Goal: Contribute content: Contribute content

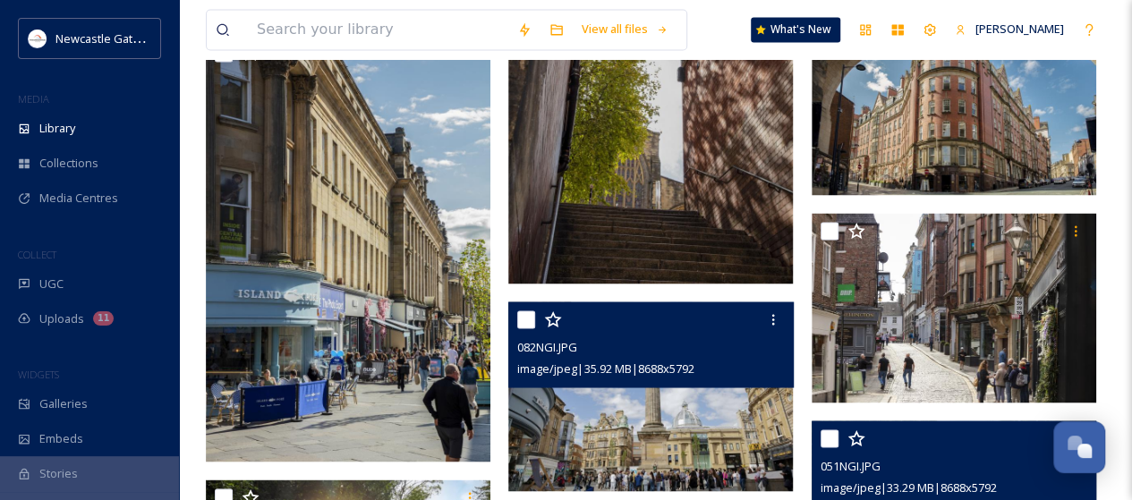
scroll to position [3335, 0]
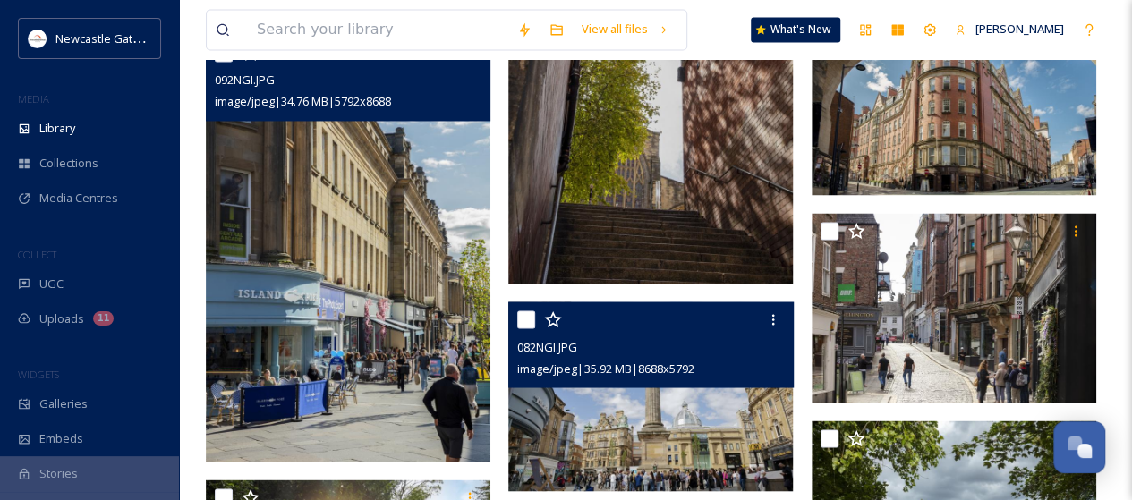
click at [330, 238] on img at bounding box center [348, 248] width 285 height 427
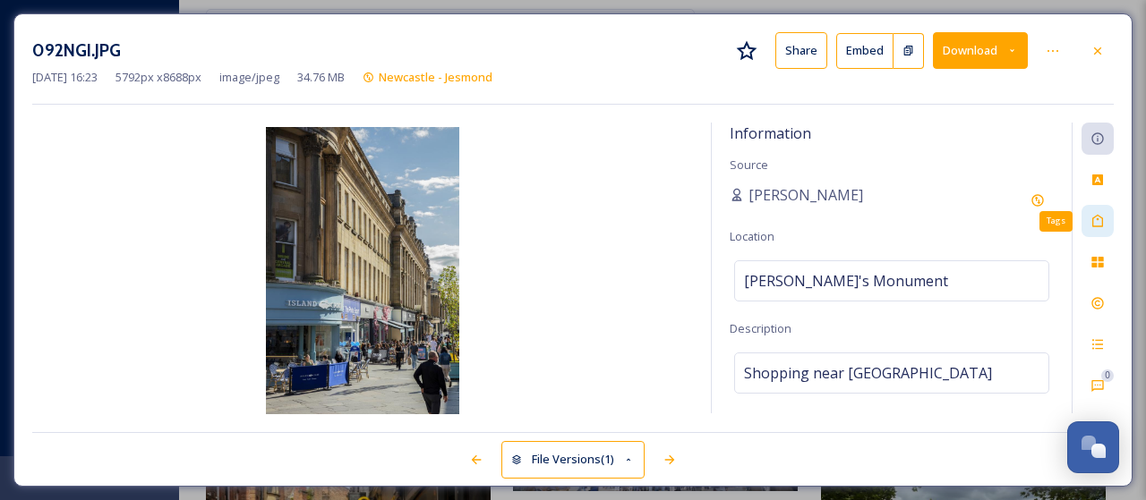
click at [1101, 221] on icon at bounding box center [1097, 221] width 14 height 14
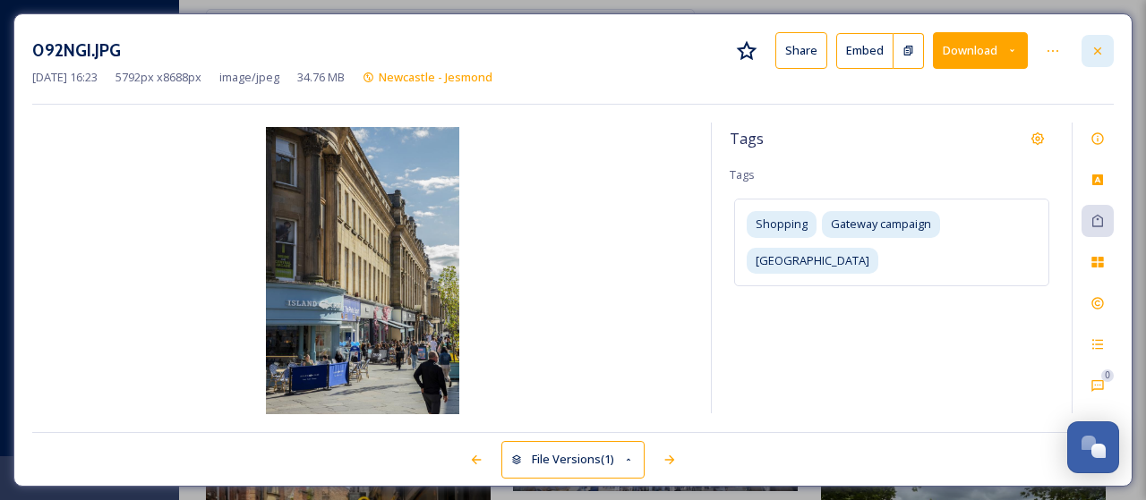
click at [1100, 51] on icon at bounding box center [1097, 51] width 14 height 14
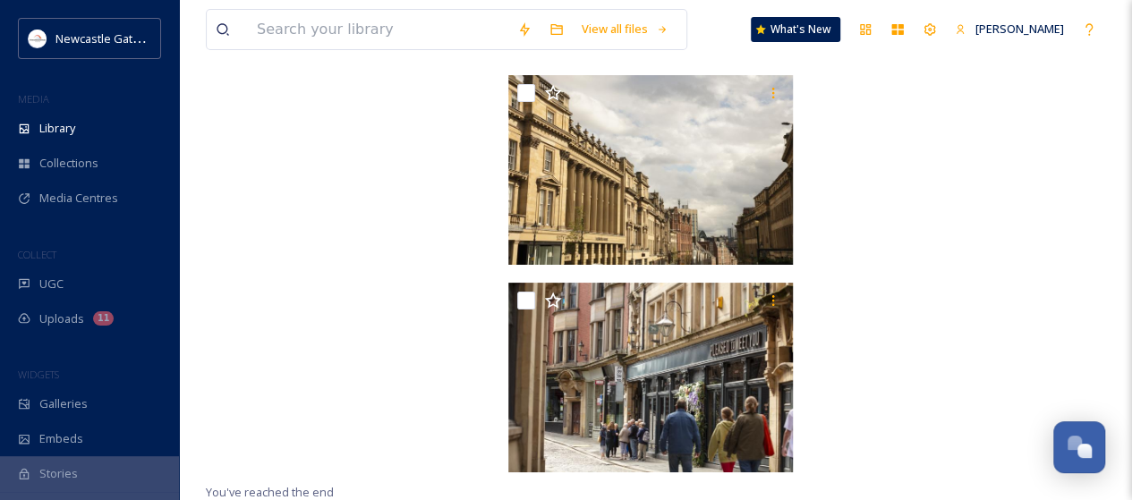
scroll to position [3463, 0]
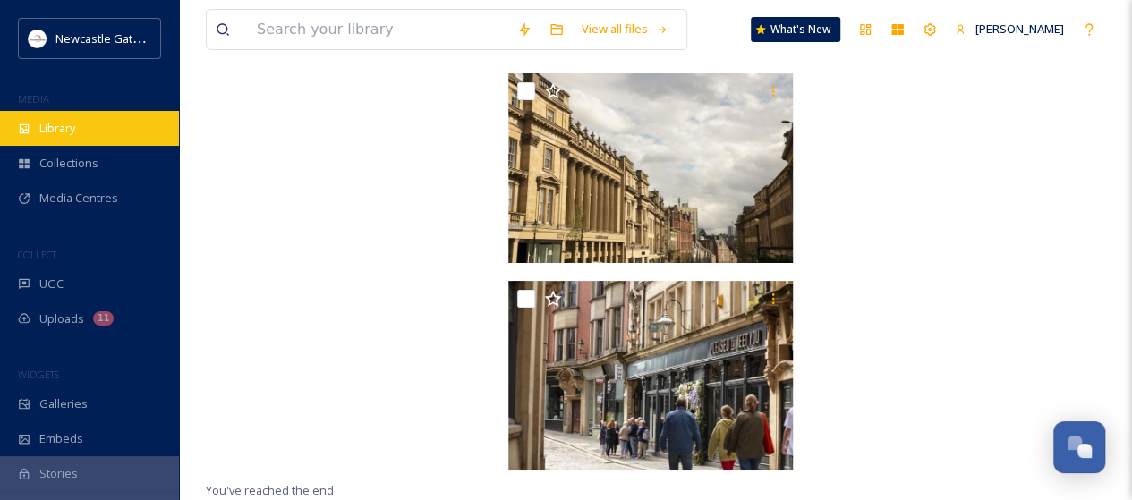
click at [50, 132] on span "Library" at bounding box center [57, 128] width 36 height 17
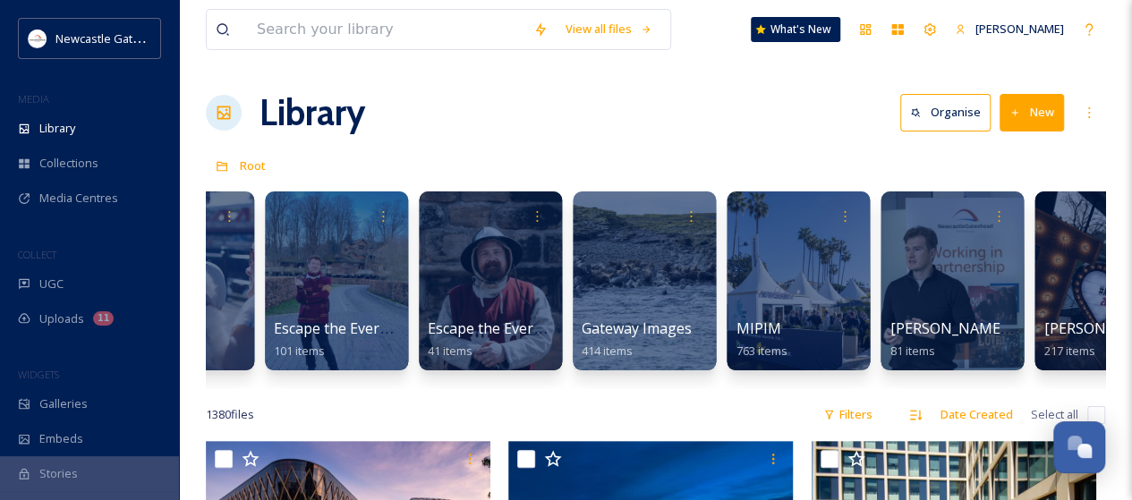
scroll to position [0, 1225]
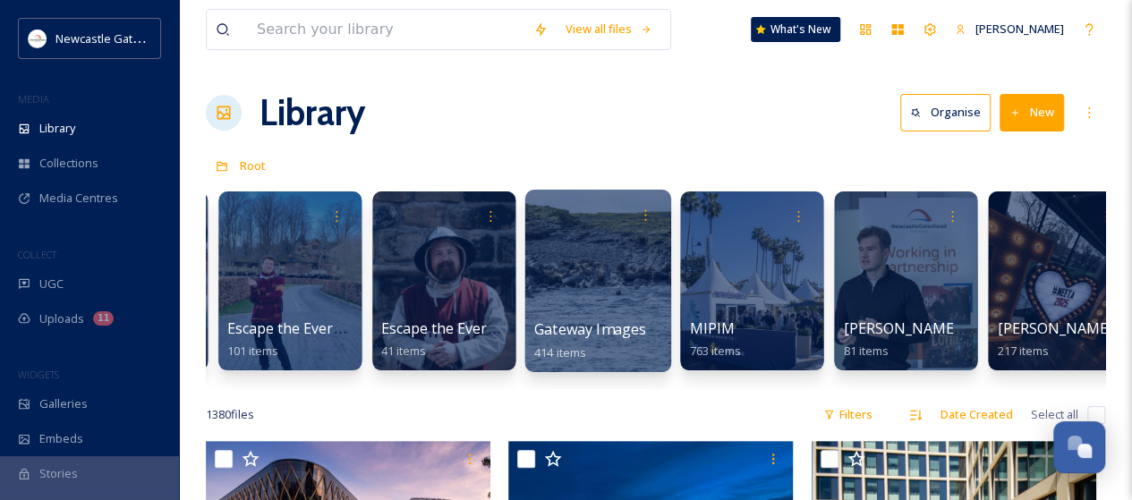
click at [611, 300] on div at bounding box center [598, 281] width 146 height 183
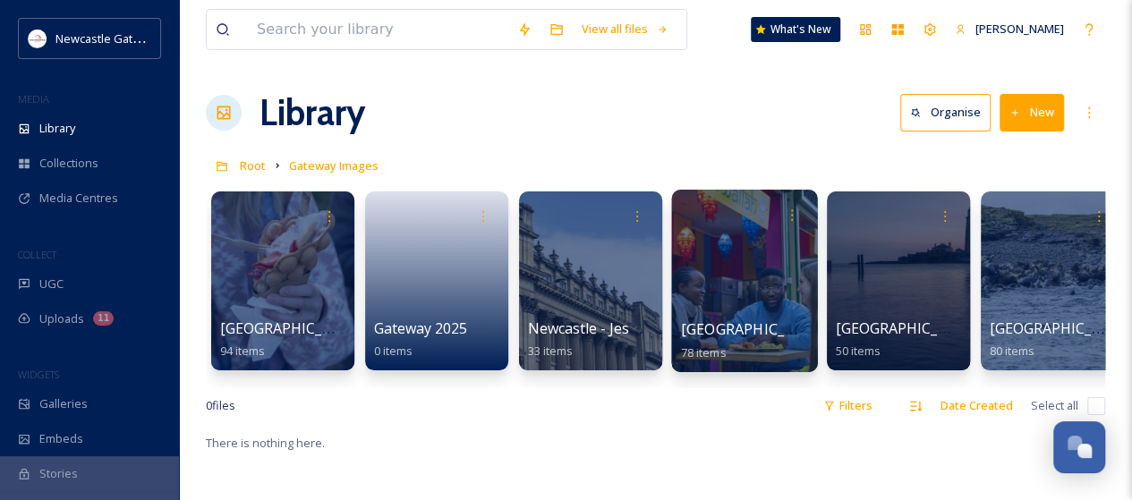
click at [732, 273] on div at bounding box center [744, 281] width 146 height 183
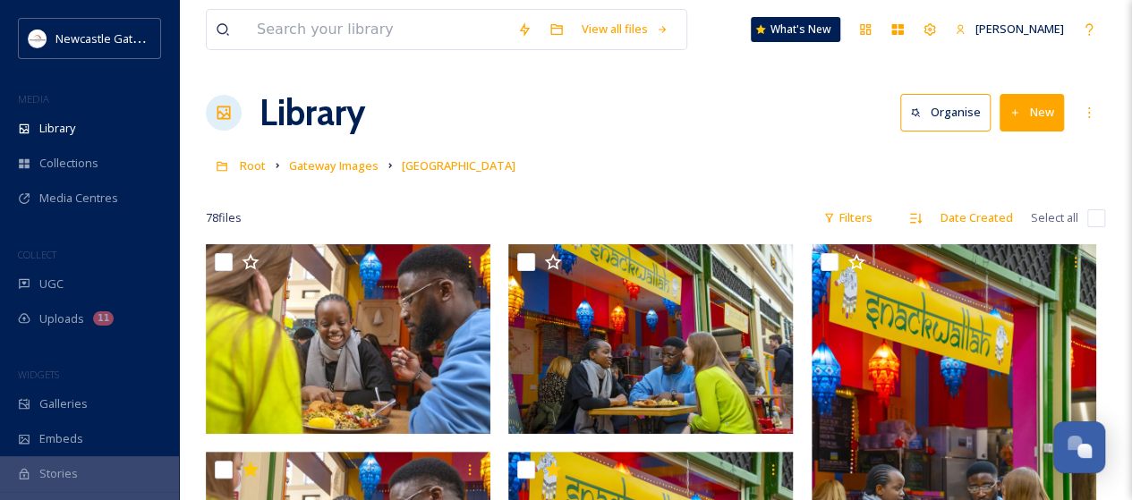
click at [1100, 221] on input "checkbox" at bounding box center [1097, 218] width 18 height 18
checkbox input "true"
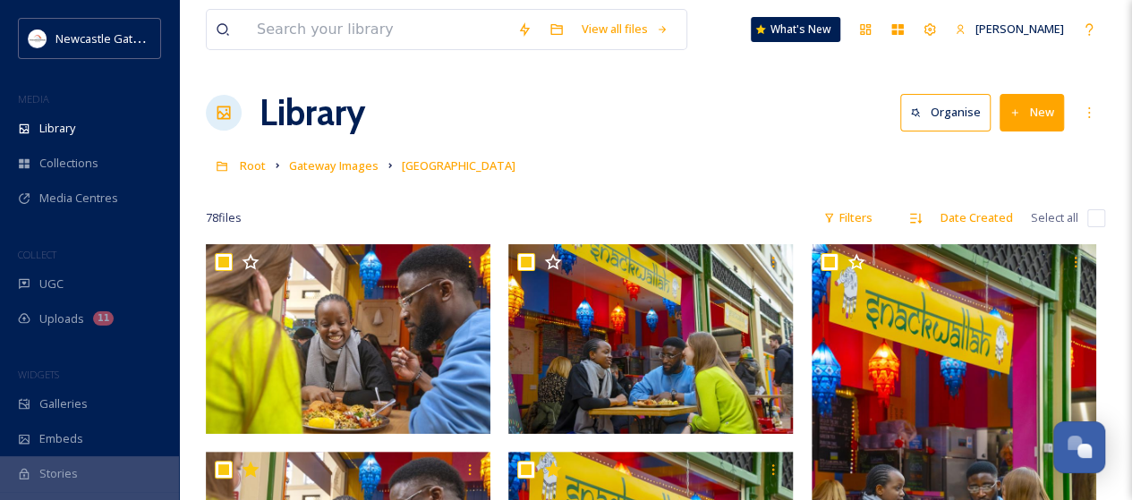
checkbox input "true"
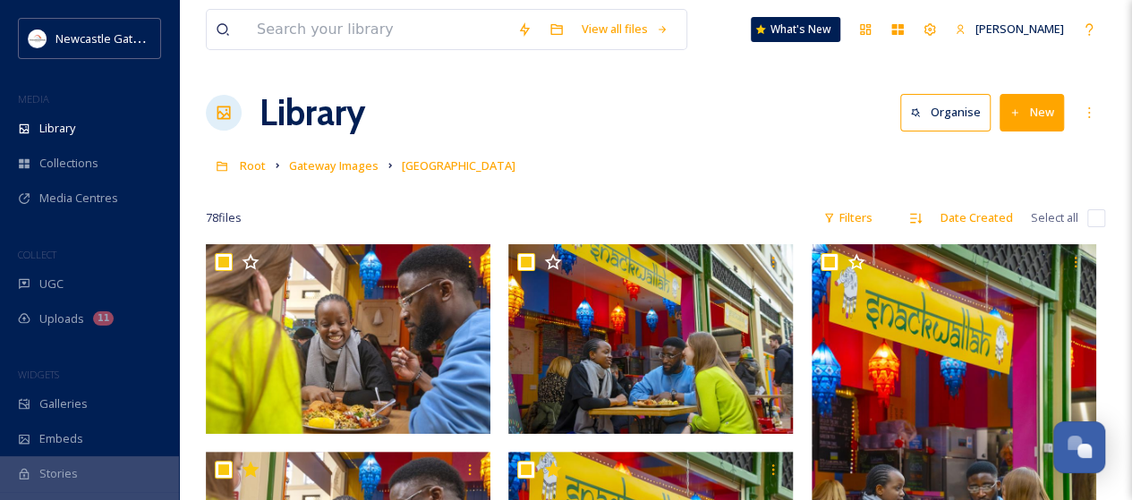
checkbox input "true"
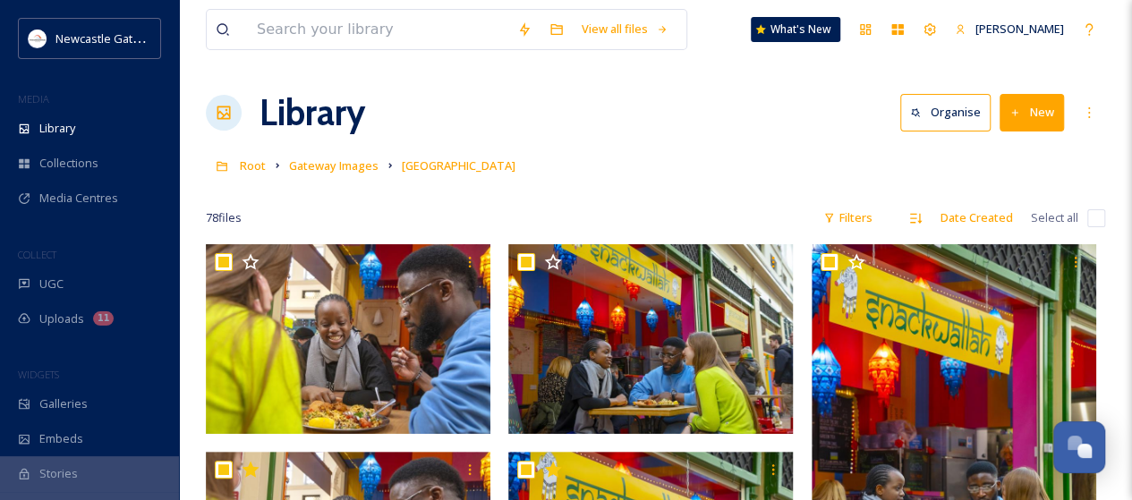
checkbox input "true"
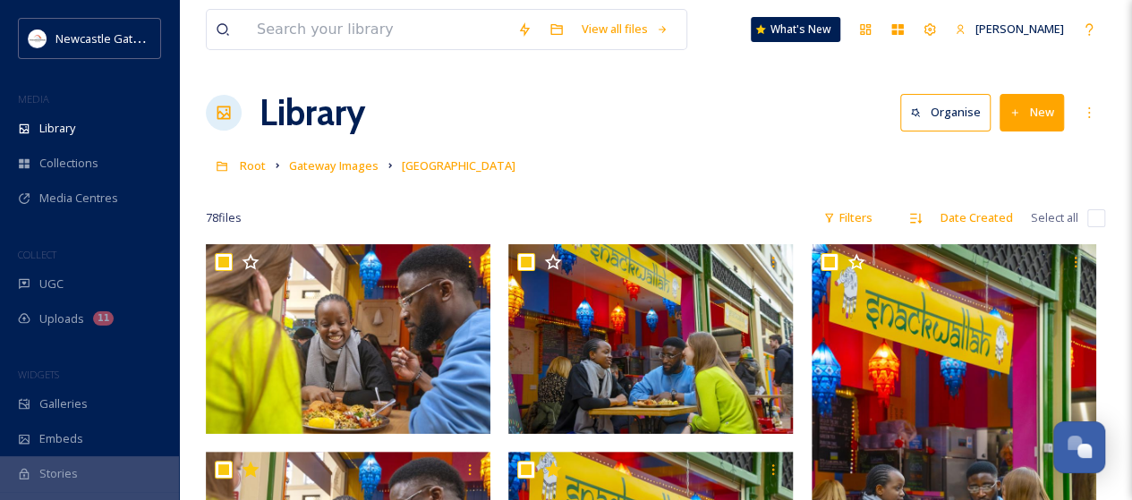
checkbox input "true"
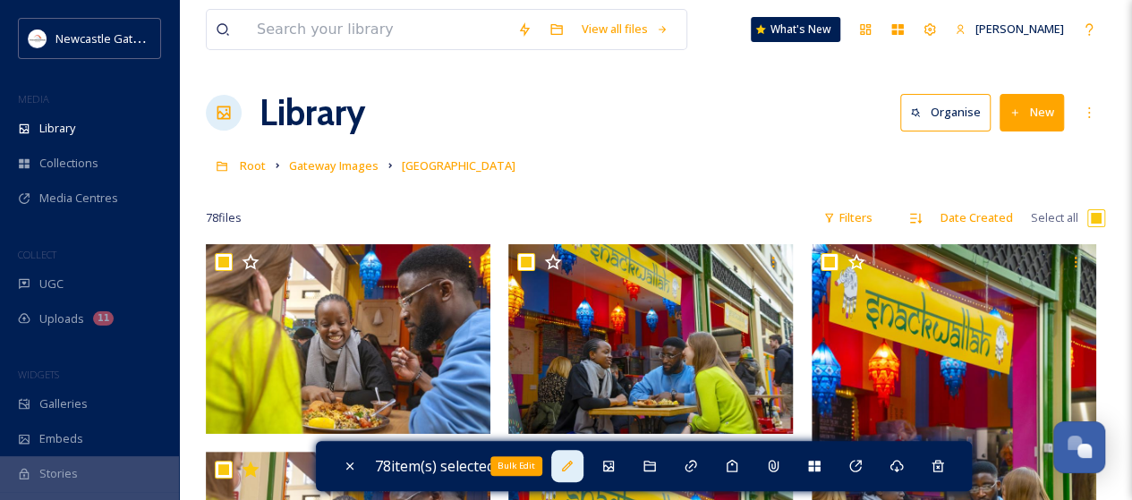
click at [573, 464] on icon at bounding box center [567, 466] width 11 height 11
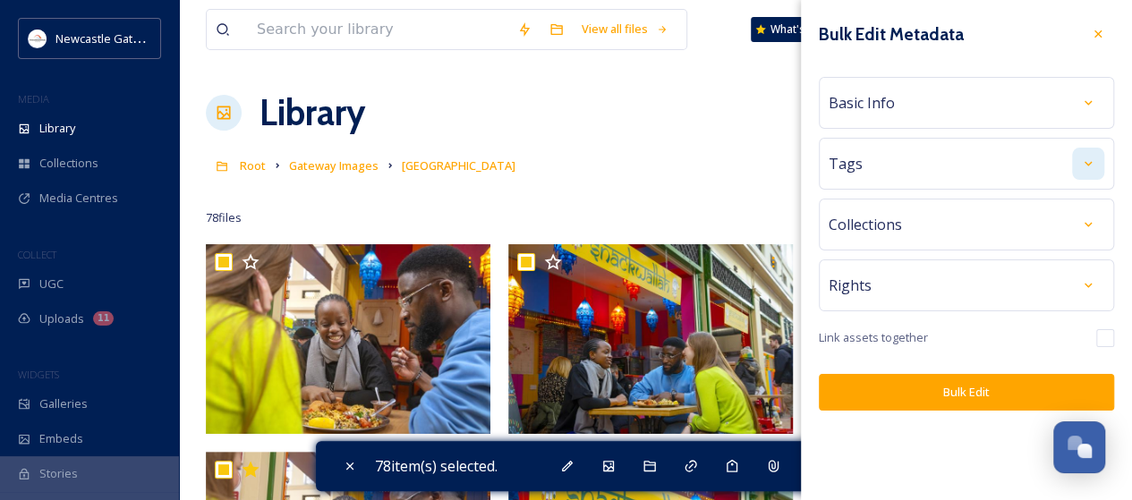
click at [1096, 164] on div at bounding box center [1088, 164] width 32 height 32
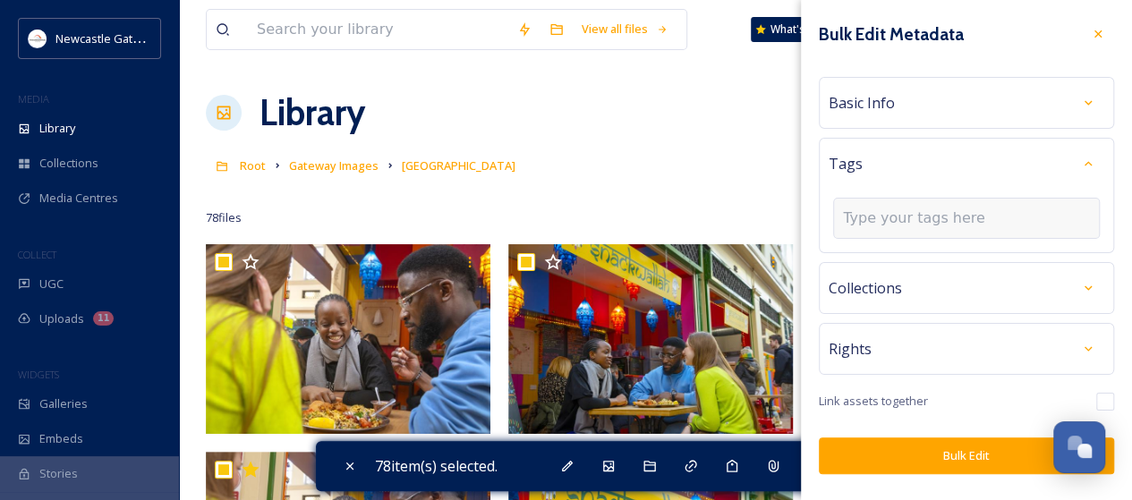
click at [890, 214] on input at bounding box center [932, 218] width 179 height 21
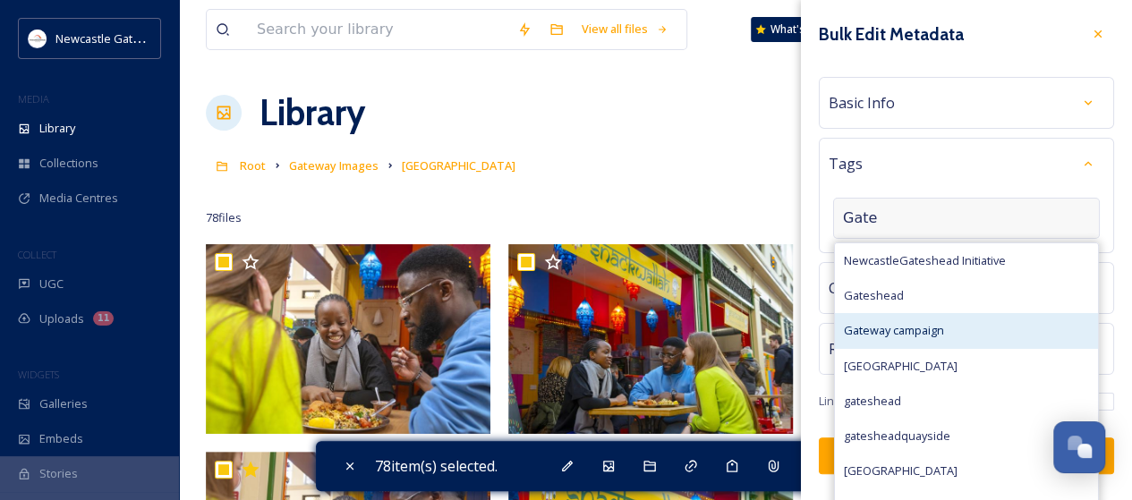
type input "Gate"
click at [929, 332] on span "Gateway campaign" at bounding box center [894, 330] width 100 height 17
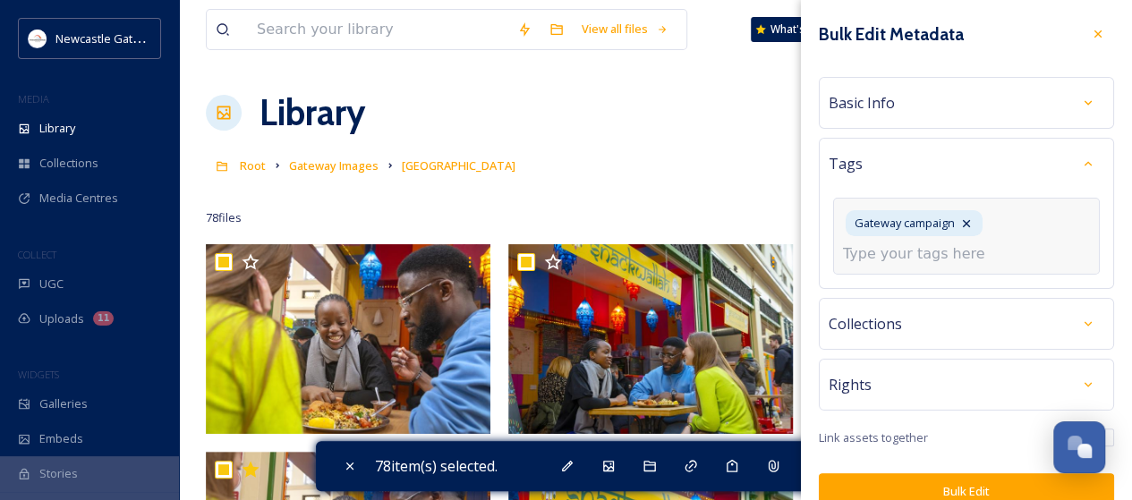
click at [1052, 379] on div "Rights" at bounding box center [966, 385] width 295 height 52
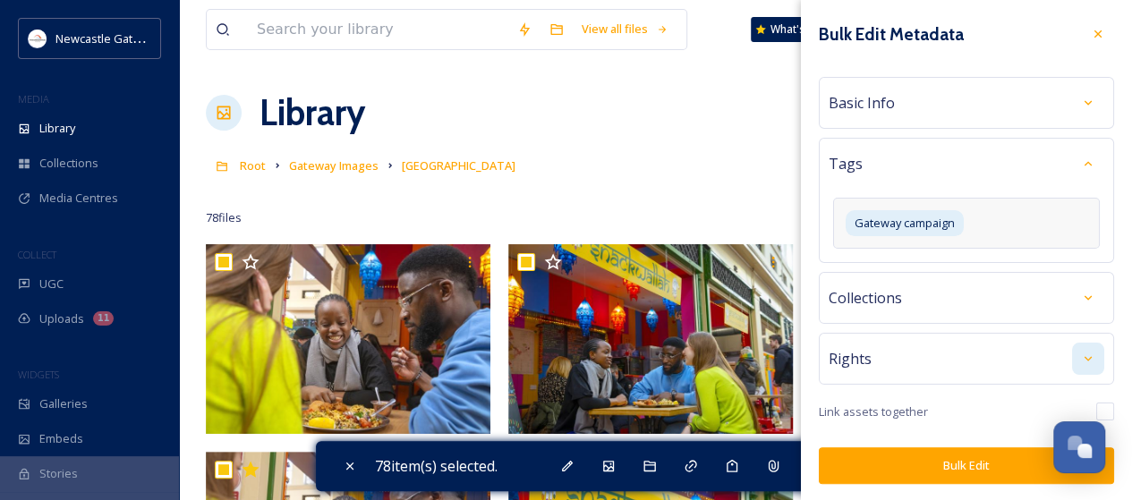
click at [1098, 353] on div at bounding box center [1088, 359] width 32 height 32
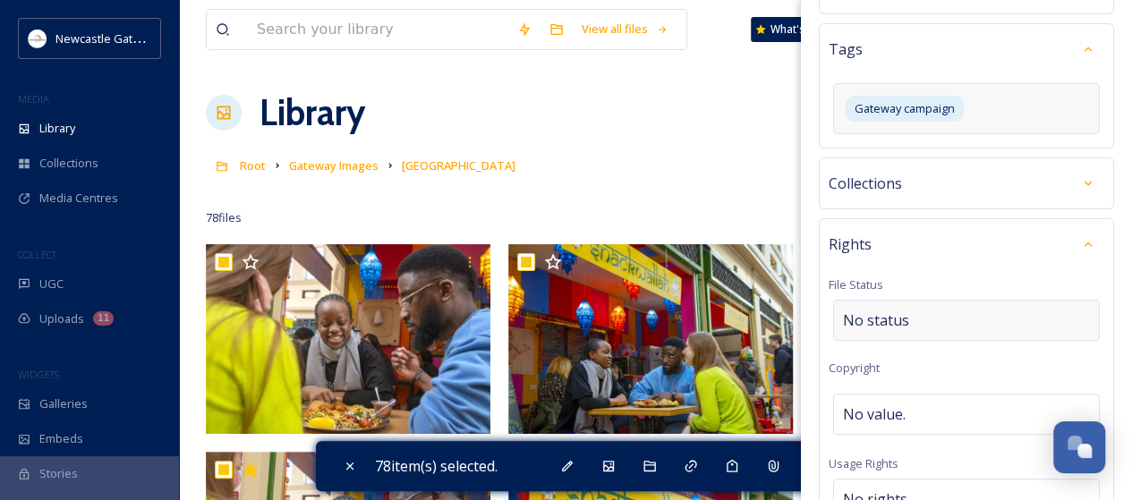
scroll to position [179, 0]
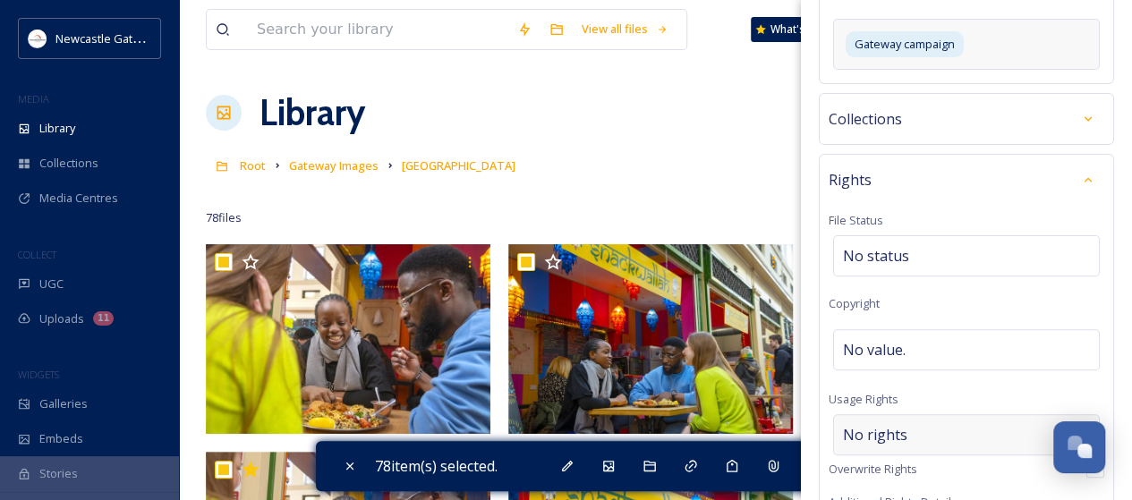
click at [879, 425] on span "No rights" at bounding box center [875, 434] width 64 height 21
click at [879, 425] on input at bounding box center [937, 439] width 197 height 39
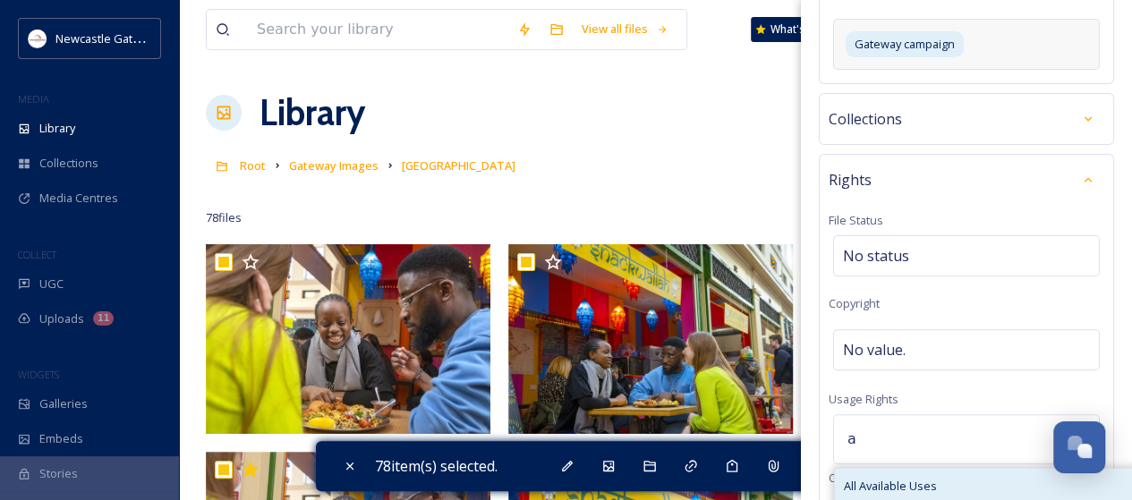
type input "a"
click at [895, 483] on span "All Available Uses" at bounding box center [890, 486] width 93 height 17
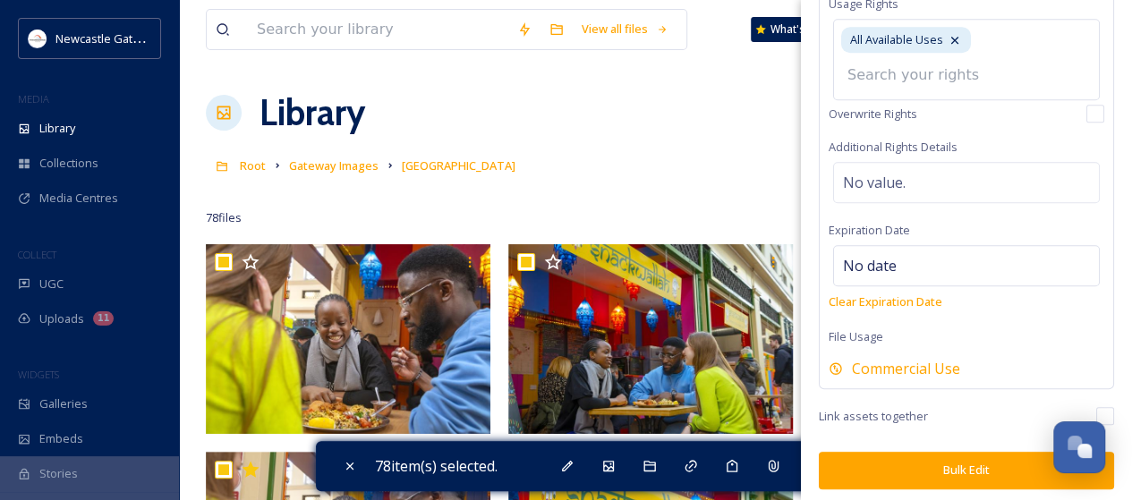
click at [972, 465] on button "Bulk Edit" at bounding box center [966, 470] width 295 height 37
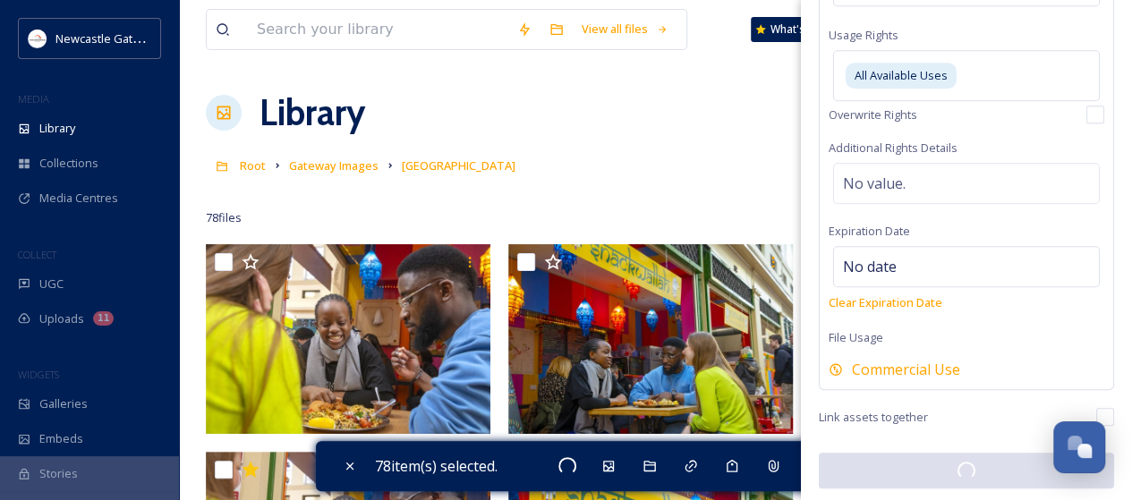
checkbox input "false"
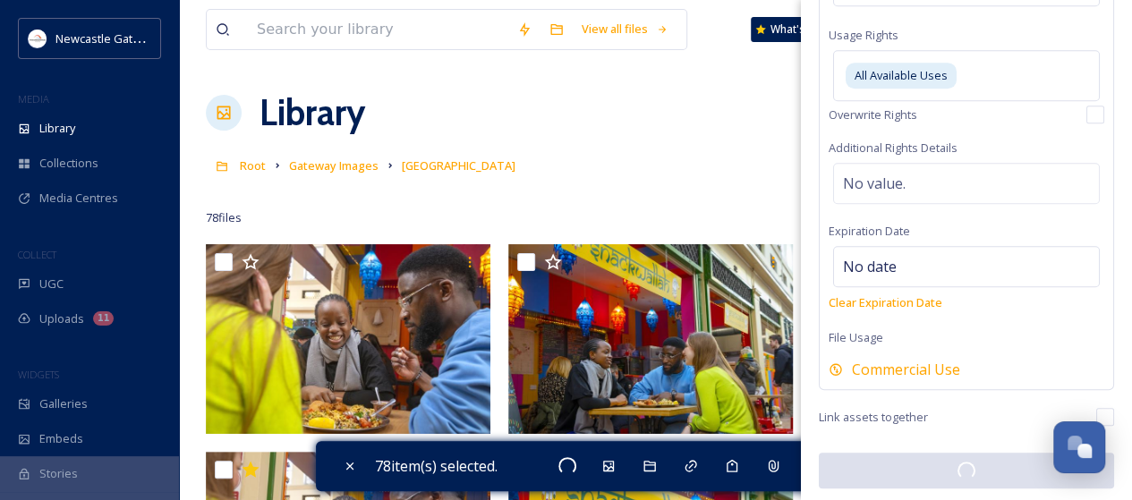
checkbox input "false"
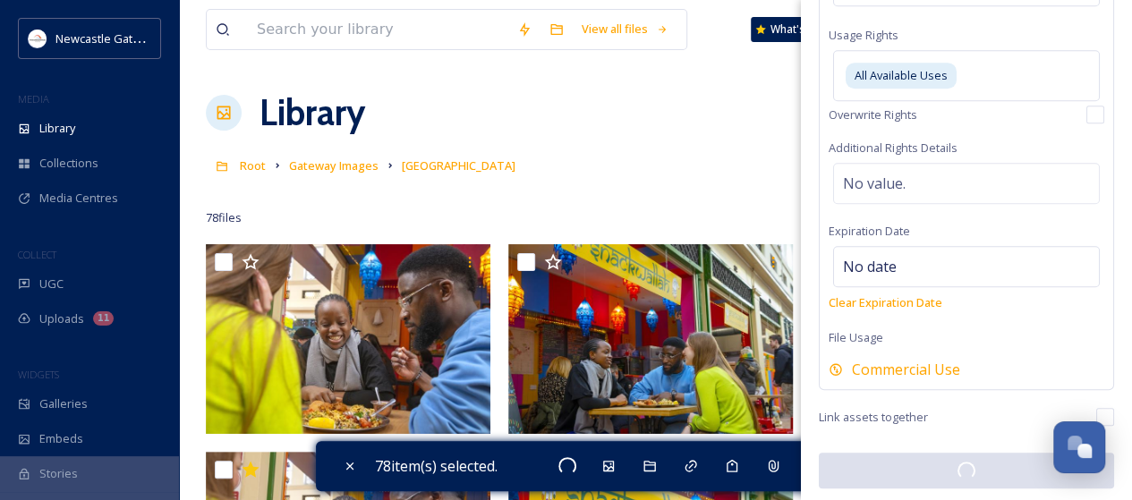
checkbox input "false"
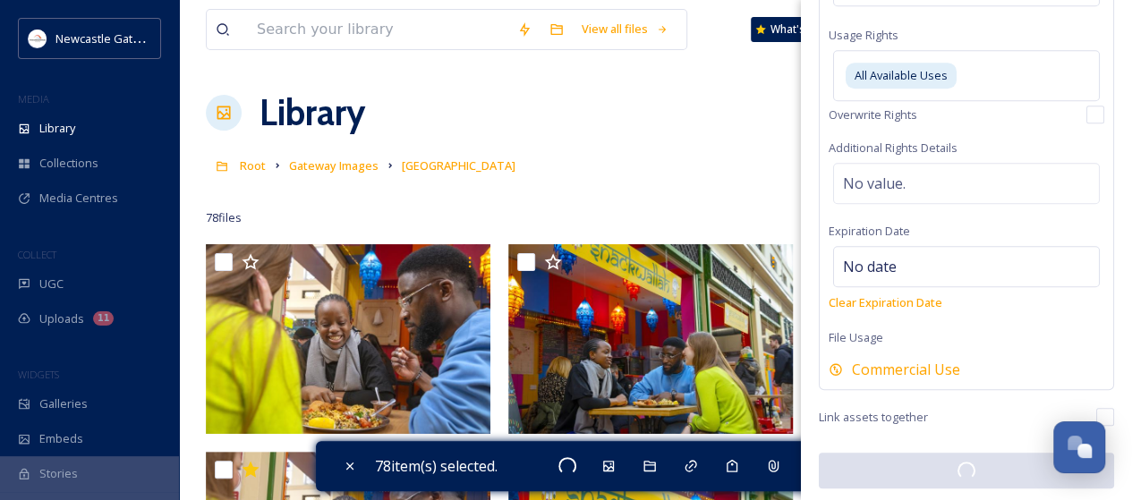
checkbox input "false"
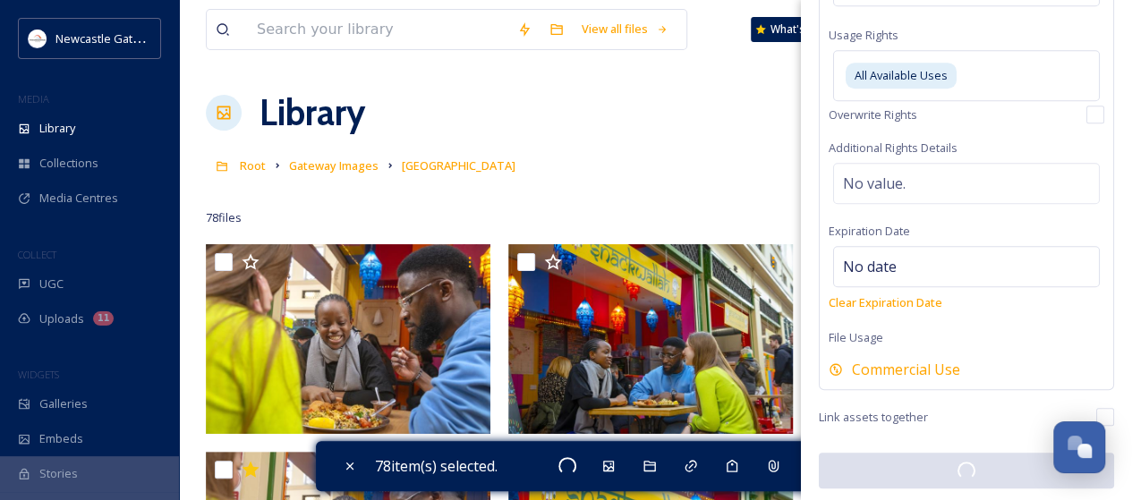
checkbox input "false"
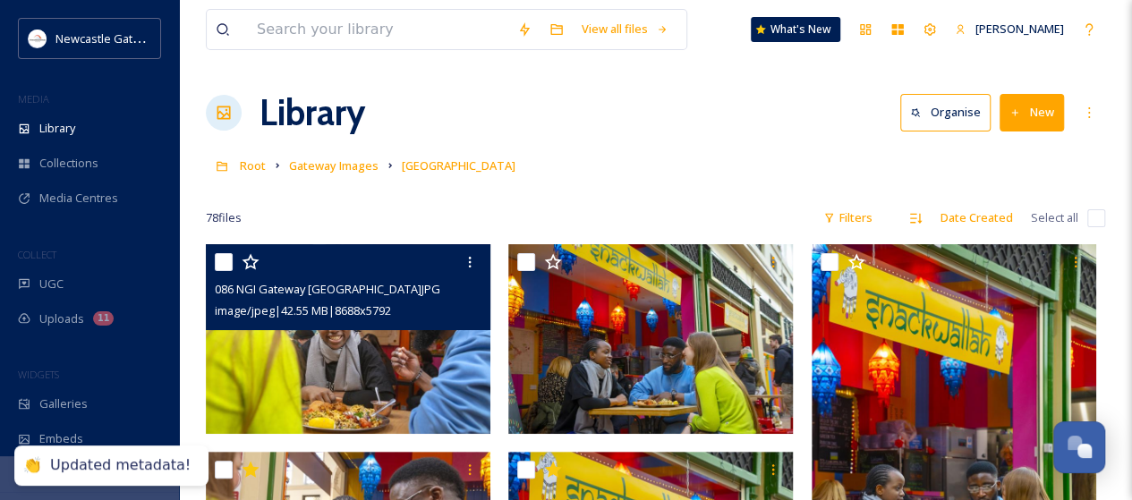
click at [374, 354] on img at bounding box center [348, 339] width 285 height 190
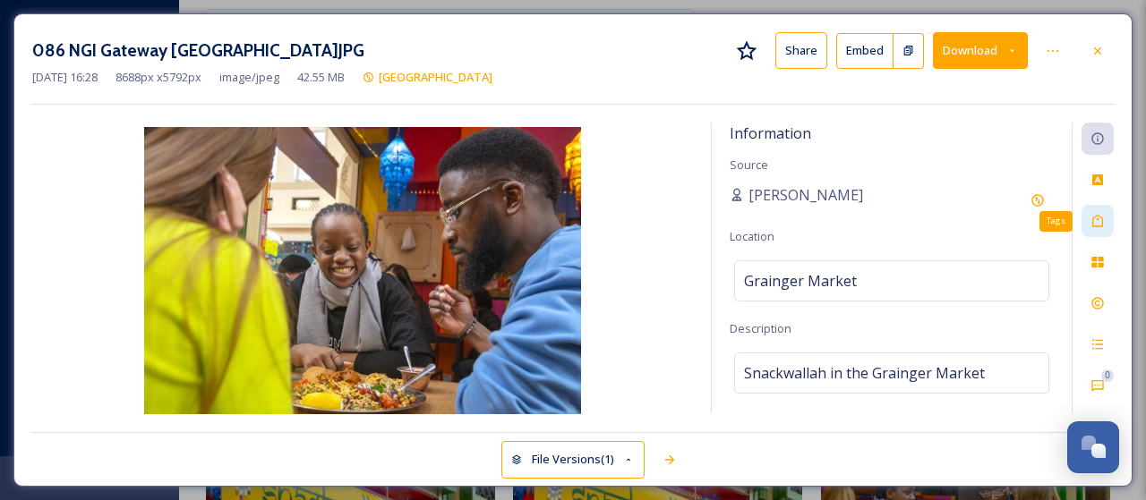
click at [1092, 208] on div "Tags" at bounding box center [1097, 221] width 32 height 32
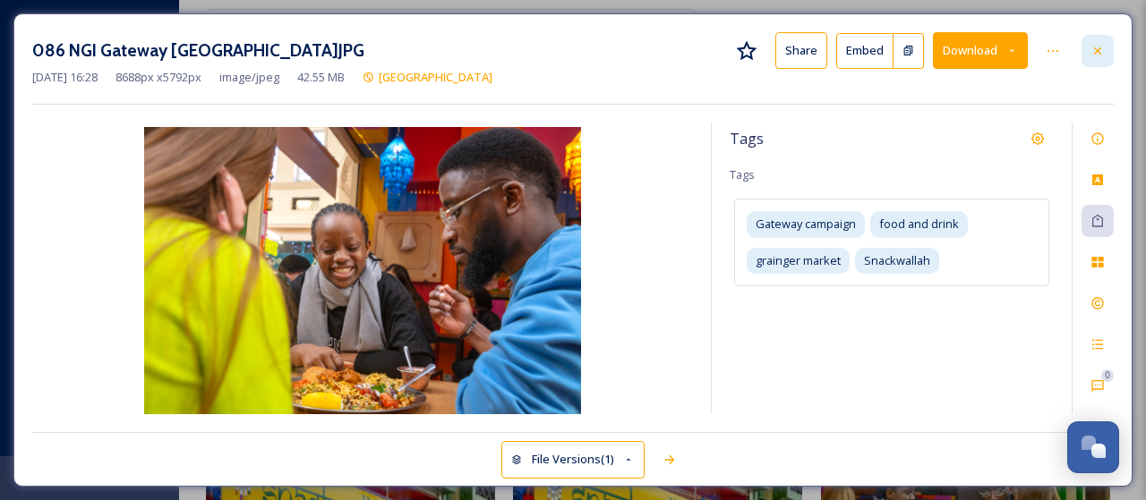
click at [1100, 58] on div at bounding box center [1097, 51] width 32 height 32
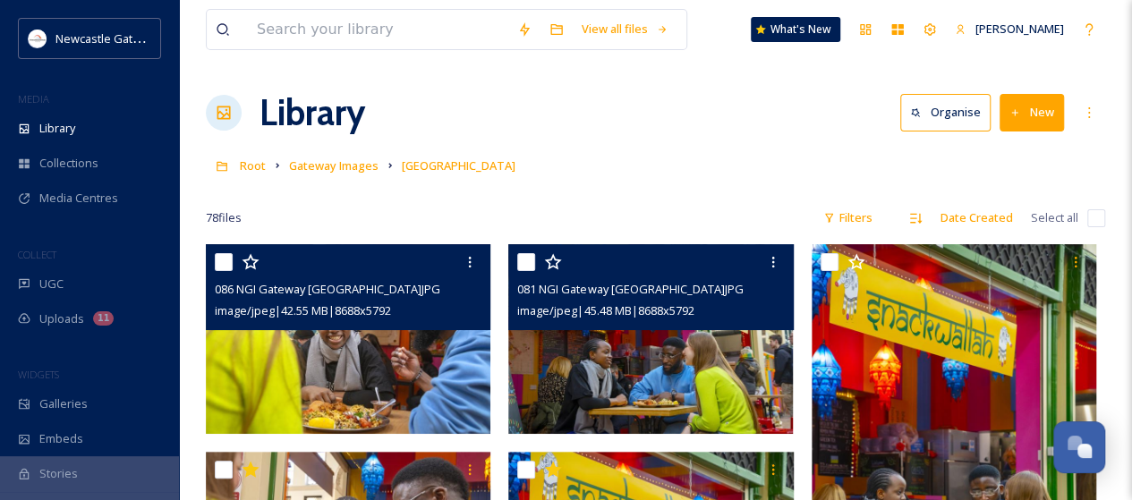
click at [641, 377] on img at bounding box center [650, 339] width 285 height 190
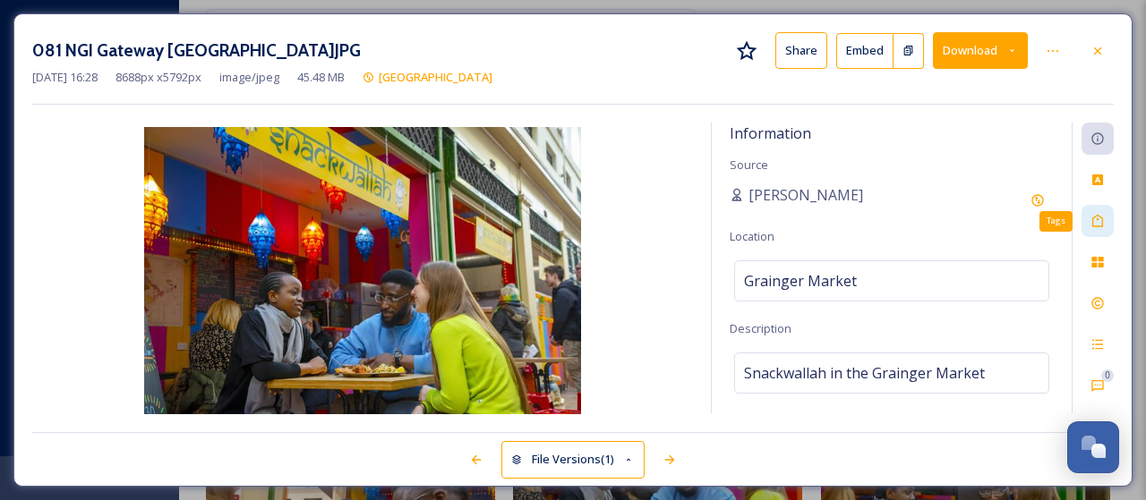
click at [1103, 221] on icon at bounding box center [1097, 221] width 14 height 14
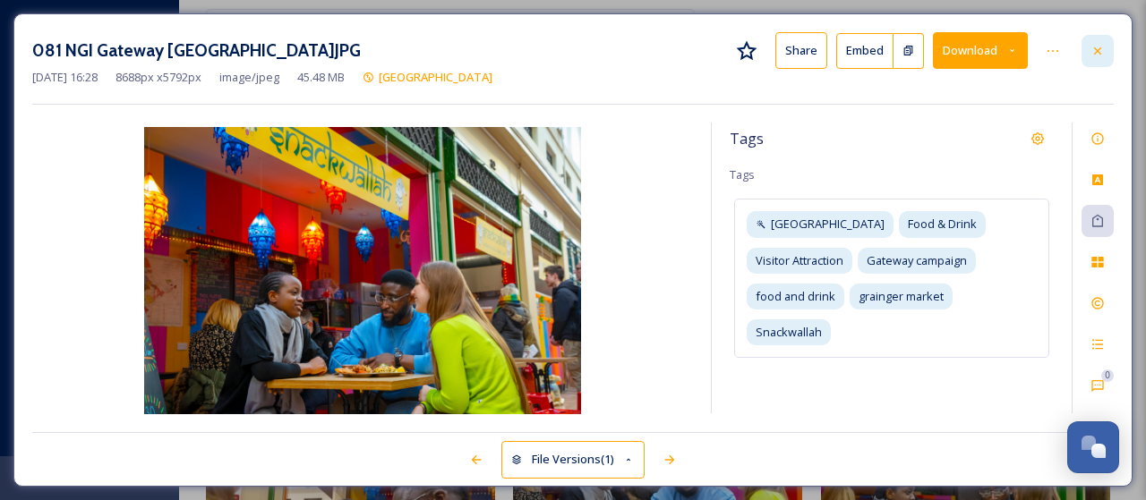
click at [1100, 53] on icon at bounding box center [1097, 50] width 7 height 7
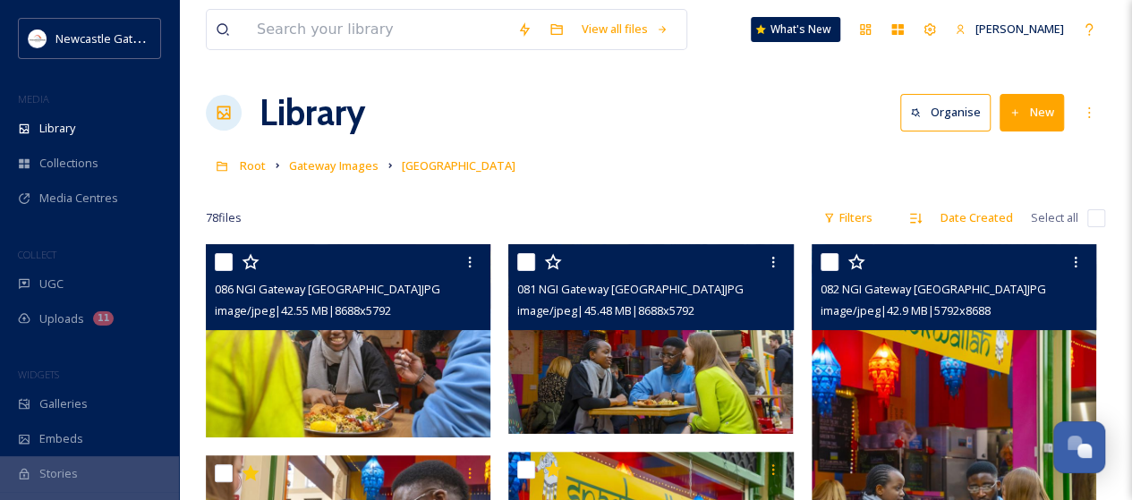
click at [935, 384] on img at bounding box center [954, 457] width 285 height 427
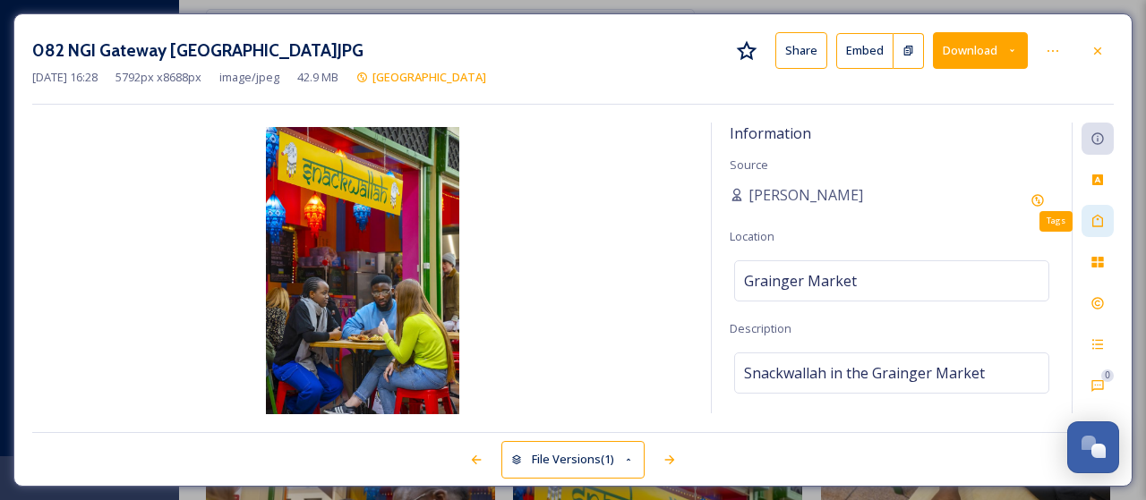
click at [1105, 217] on div "Tags" at bounding box center [1097, 221] width 32 height 32
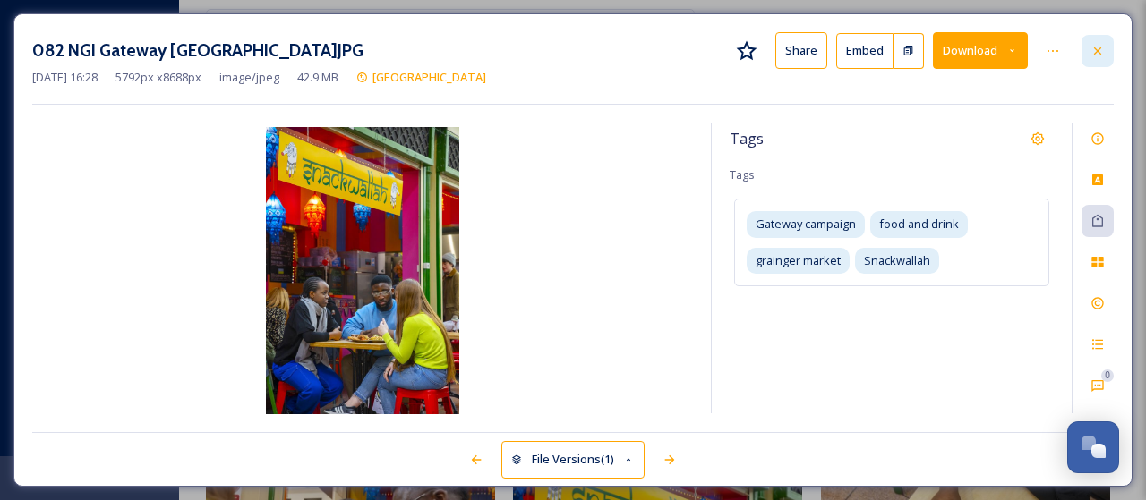
click at [1094, 42] on div at bounding box center [1097, 51] width 32 height 32
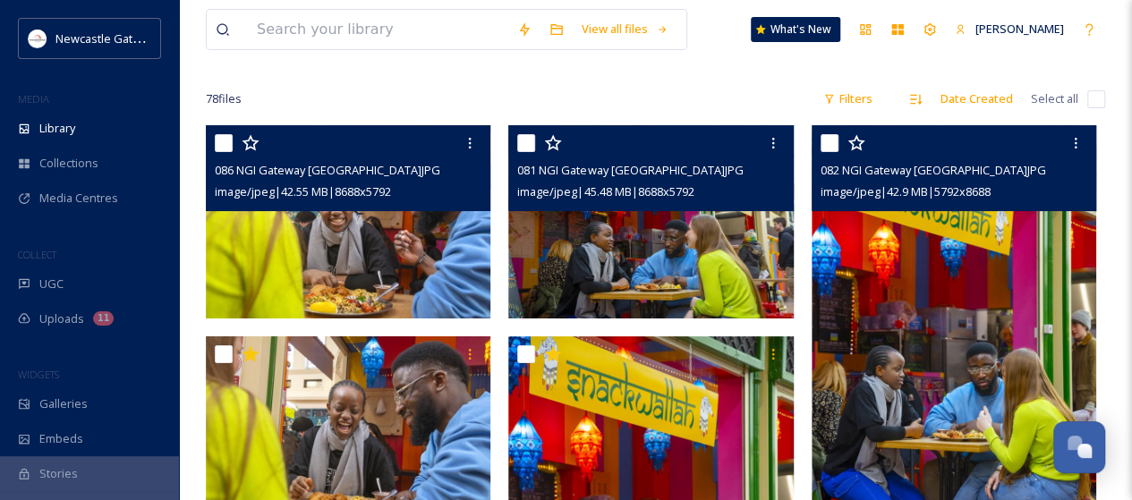
scroll to position [179, 0]
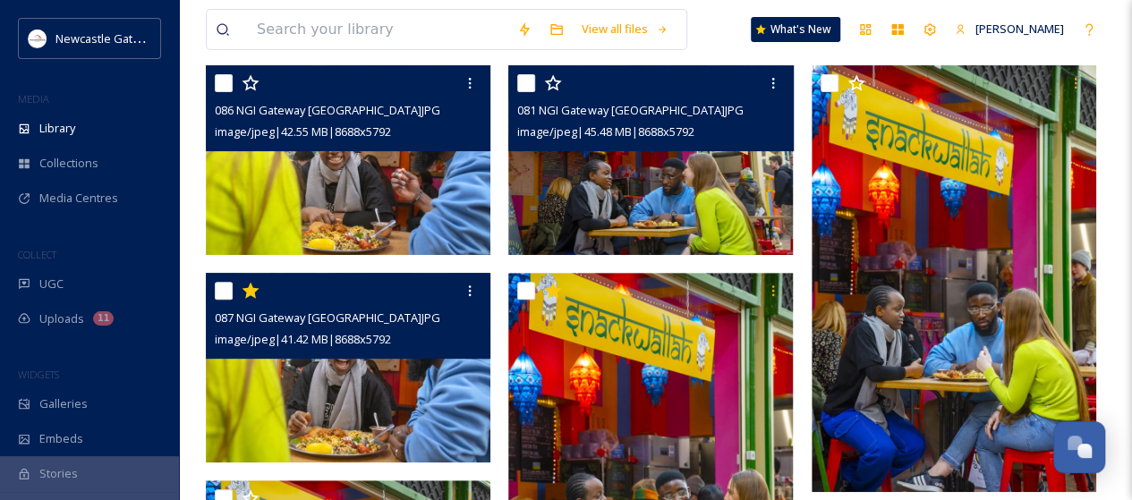
click at [329, 398] on img at bounding box center [348, 368] width 285 height 190
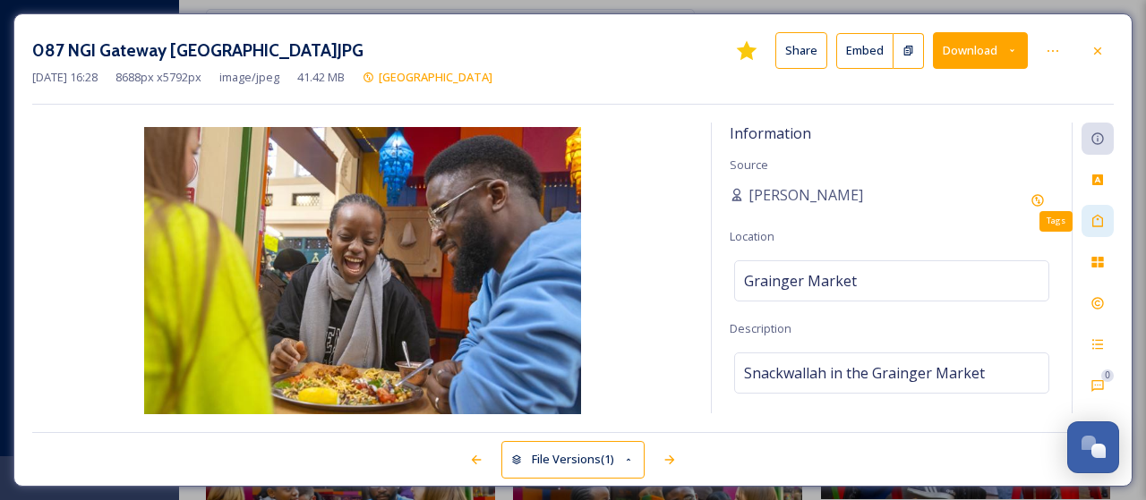
click at [1100, 214] on icon at bounding box center [1097, 221] width 14 height 14
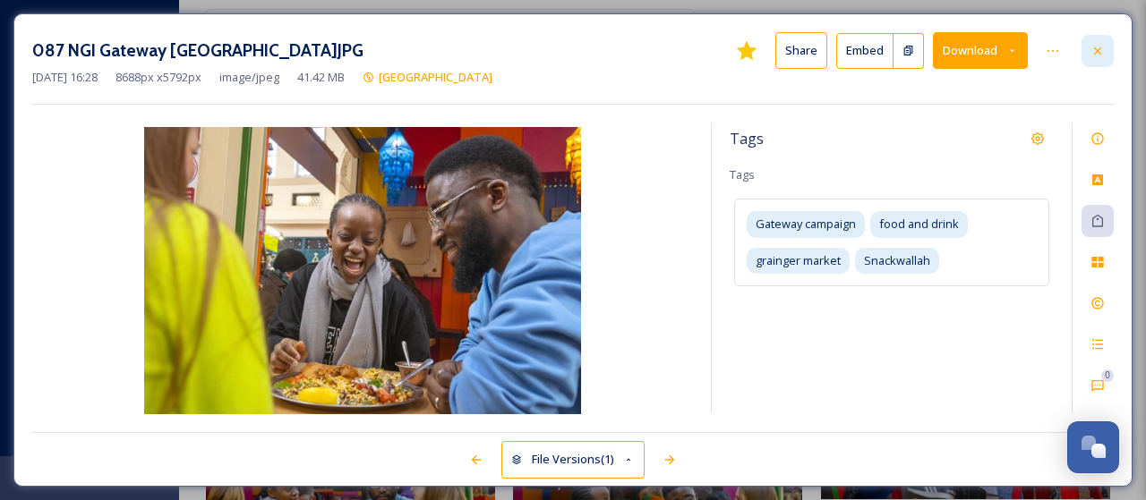
click at [1094, 52] on icon at bounding box center [1097, 51] width 14 height 14
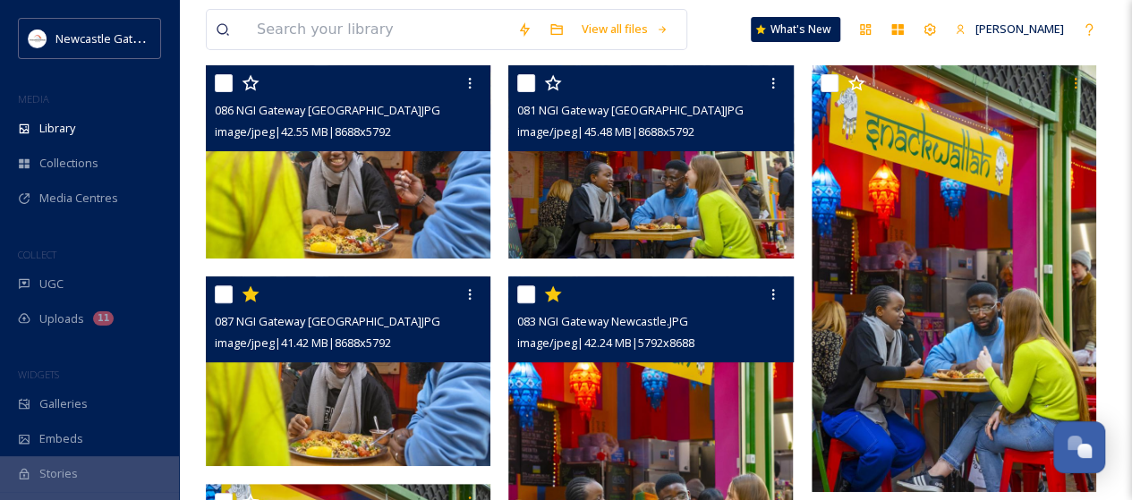
click at [670, 379] on img at bounding box center [650, 490] width 285 height 427
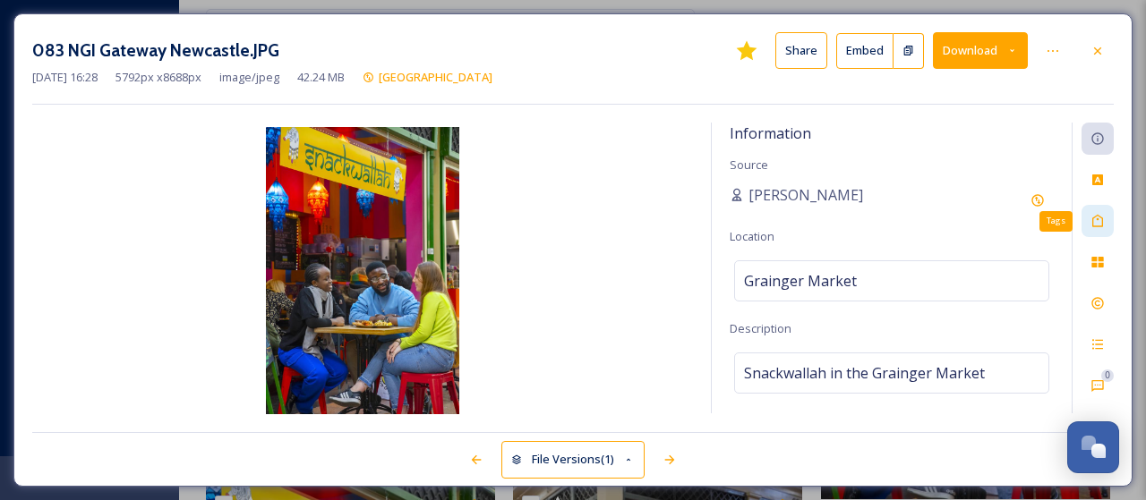
click at [1101, 218] on icon at bounding box center [1097, 221] width 11 height 13
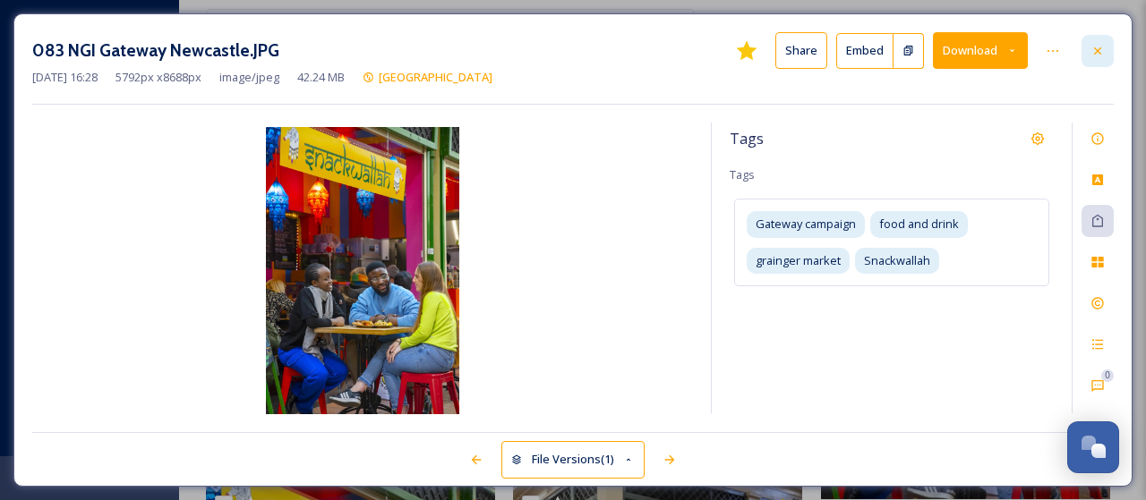
click at [1101, 45] on icon at bounding box center [1097, 51] width 14 height 14
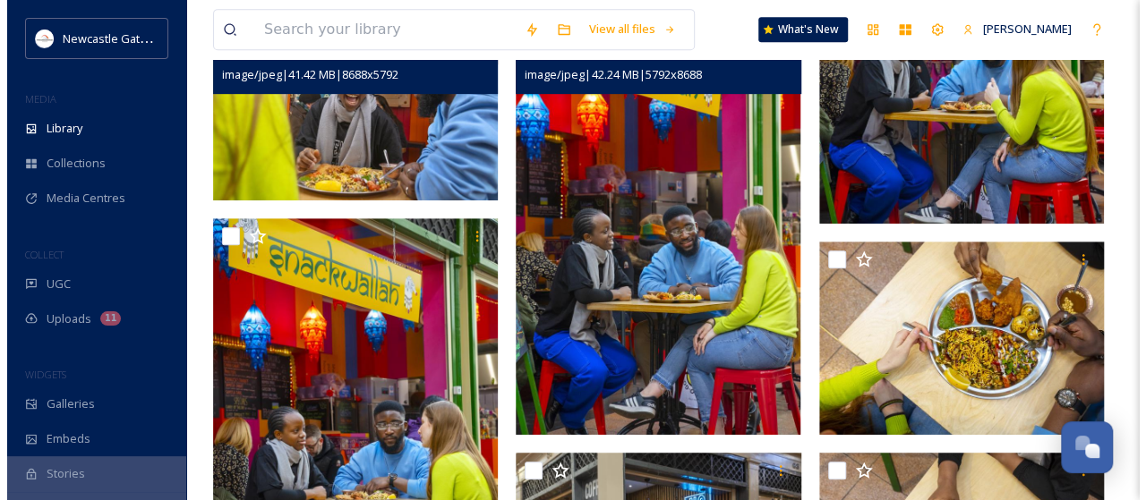
scroll to position [444, 0]
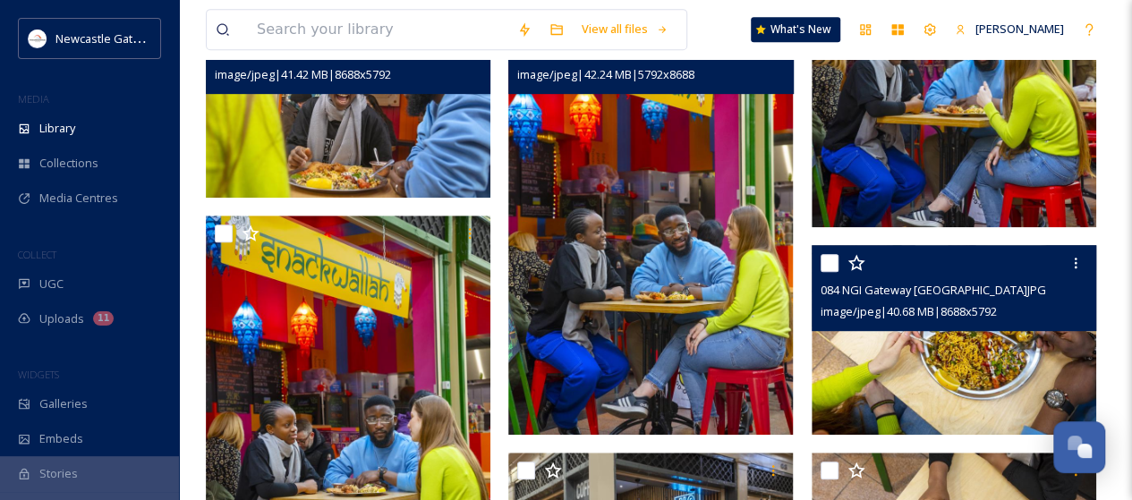
click at [929, 364] on img at bounding box center [954, 340] width 285 height 190
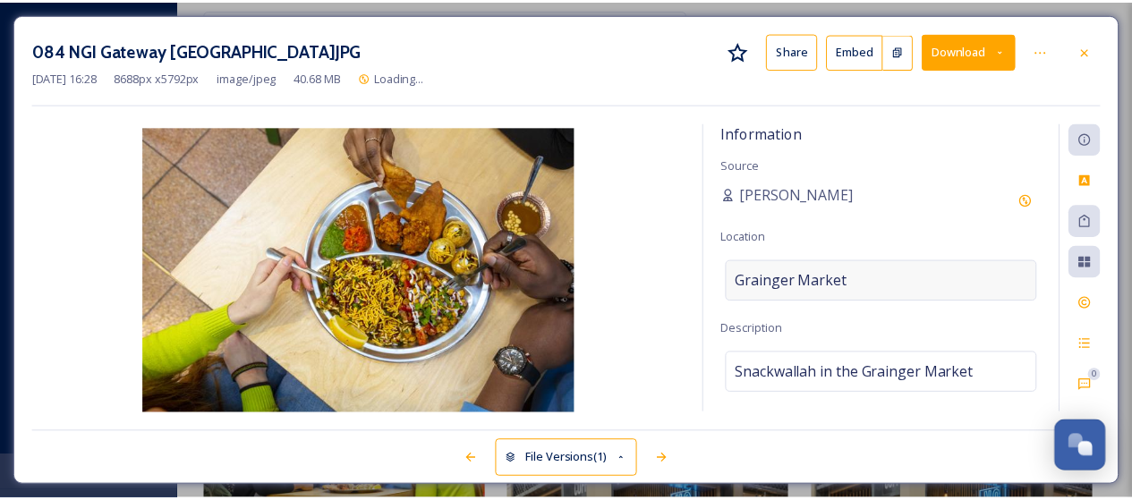
scroll to position [448, 0]
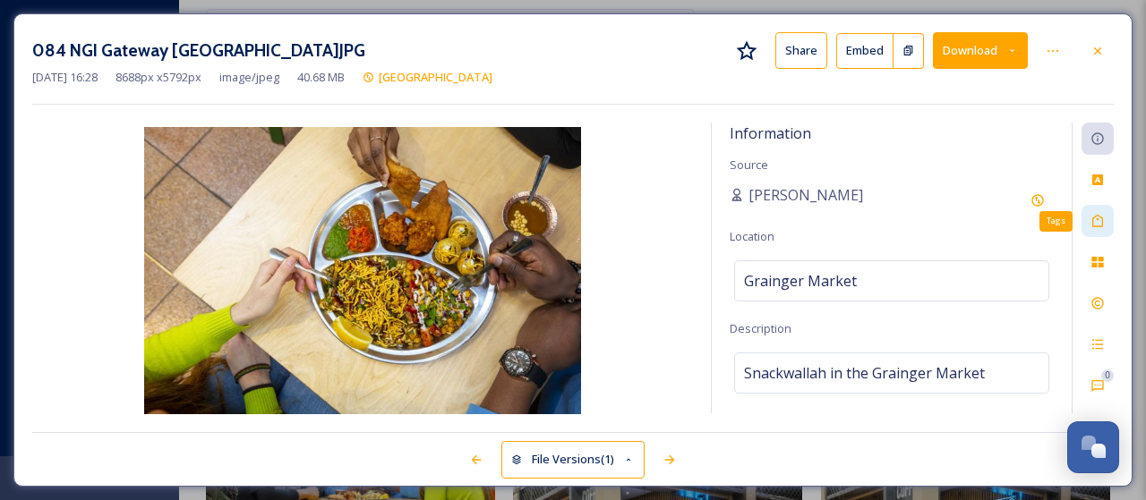
click at [1092, 221] on icon at bounding box center [1097, 221] width 11 height 13
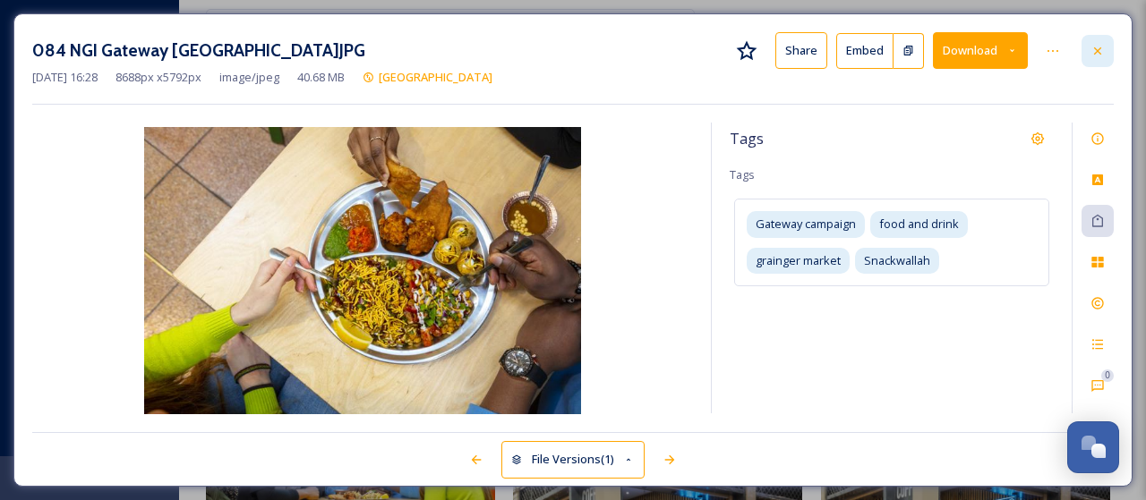
click at [1104, 49] on icon at bounding box center [1097, 51] width 14 height 14
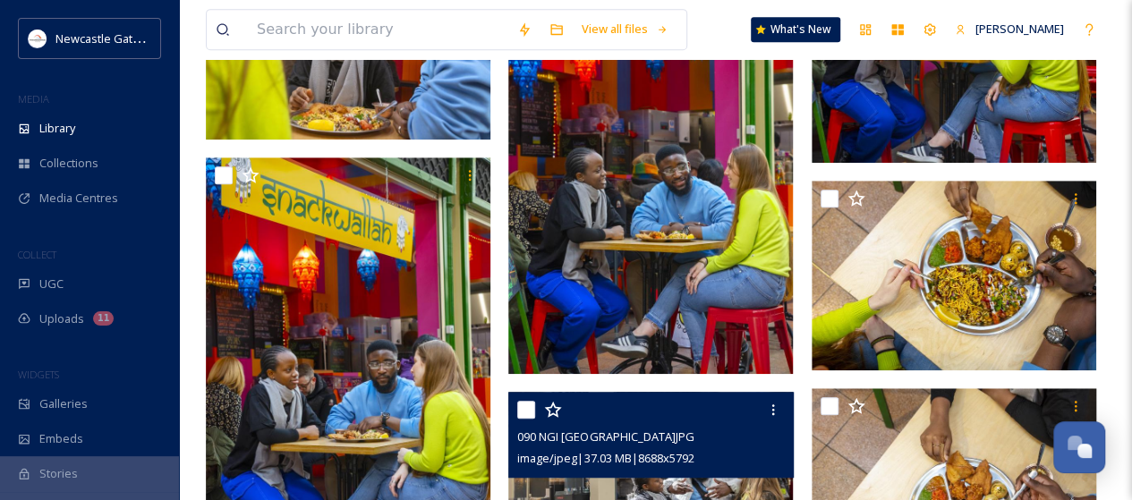
scroll to position [537, 0]
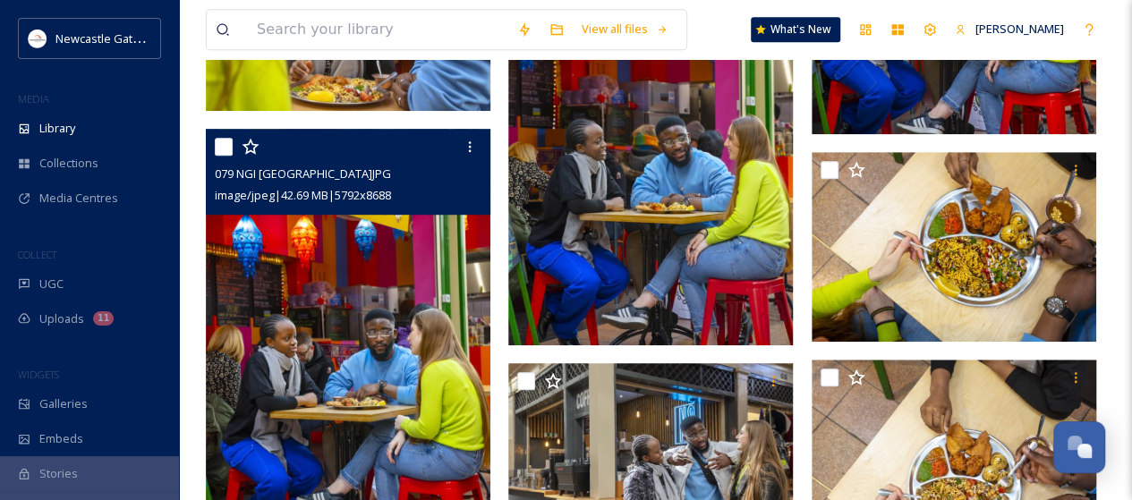
click at [439, 384] on img at bounding box center [348, 342] width 285 height 427
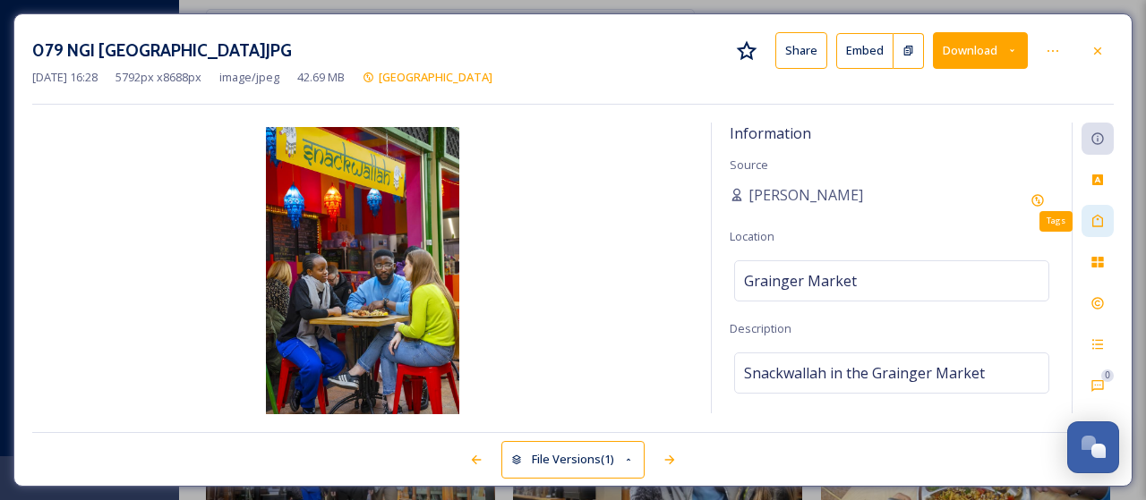
click at [1103, 222] on icon at bounding box center [1097, 221] width 11 height 13
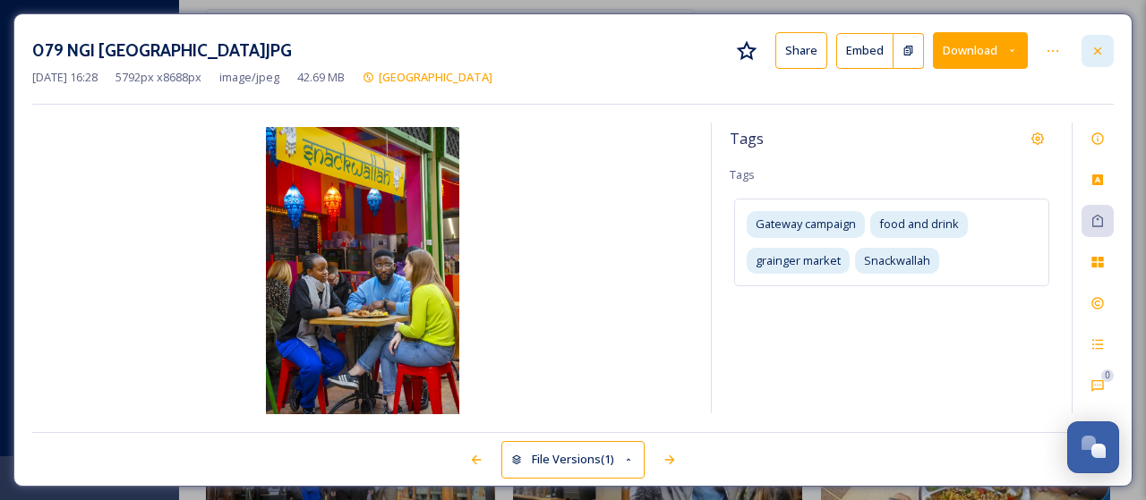
click at [1108, 58] on div at bounding box center [1097, 51] width 32 height 32
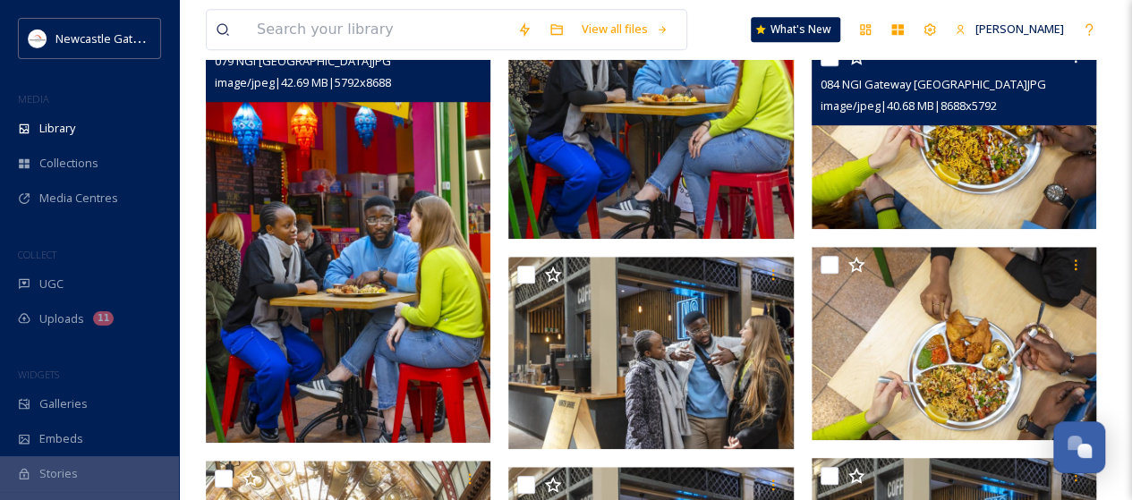
scroll to position [716, 0]
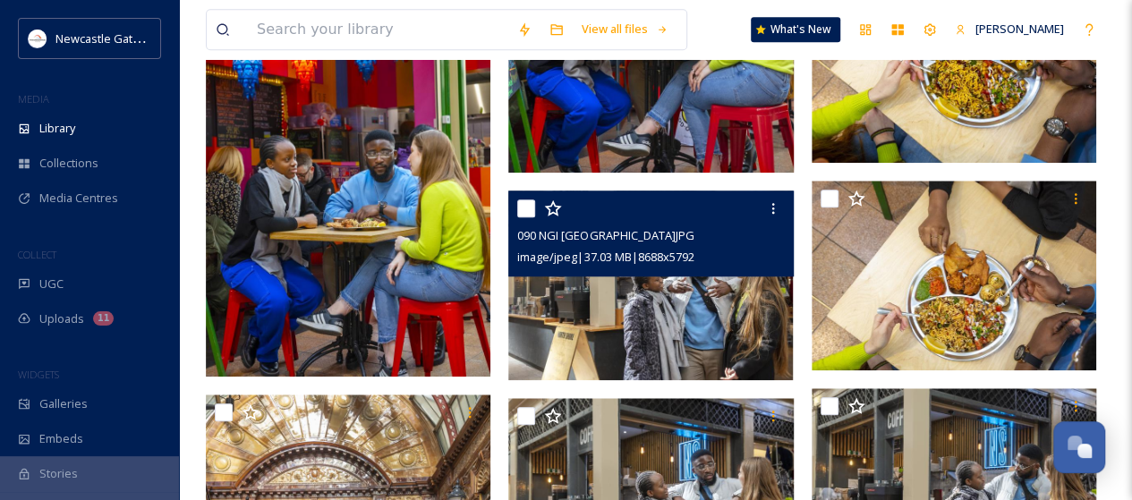
click at [645, 312] on img at bounding box center [650, 286] width 285 height 190
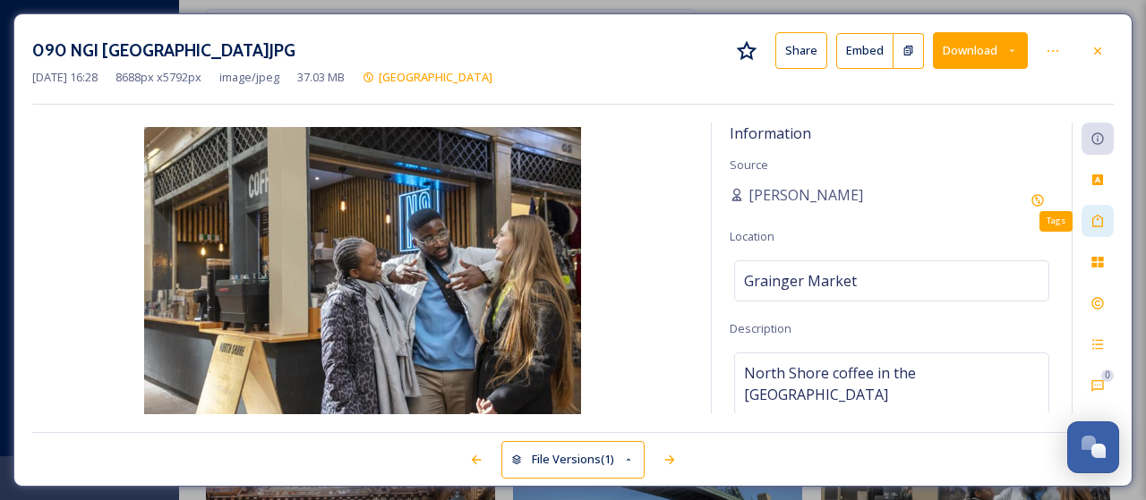
click at [1096, 217] on icon at bounding box center [1097, 221] width 14 height 14
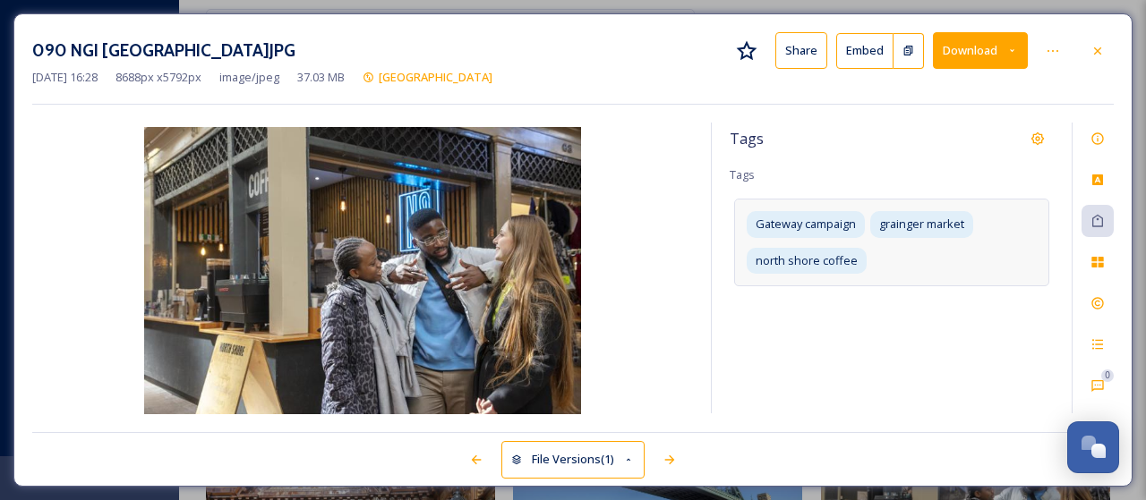
click at [910, 257] on div "Gateway campaign grainger market north shore coffee" at bounding box center [891, 242] width 315 height 87
click at [909, 259] on div "Gateway campaign grainger market north shore coffee" at bounding box center [891, 255] width 315 height 113
click at [808, 297] on input at bounding box center [833, 291] width 179 height 21
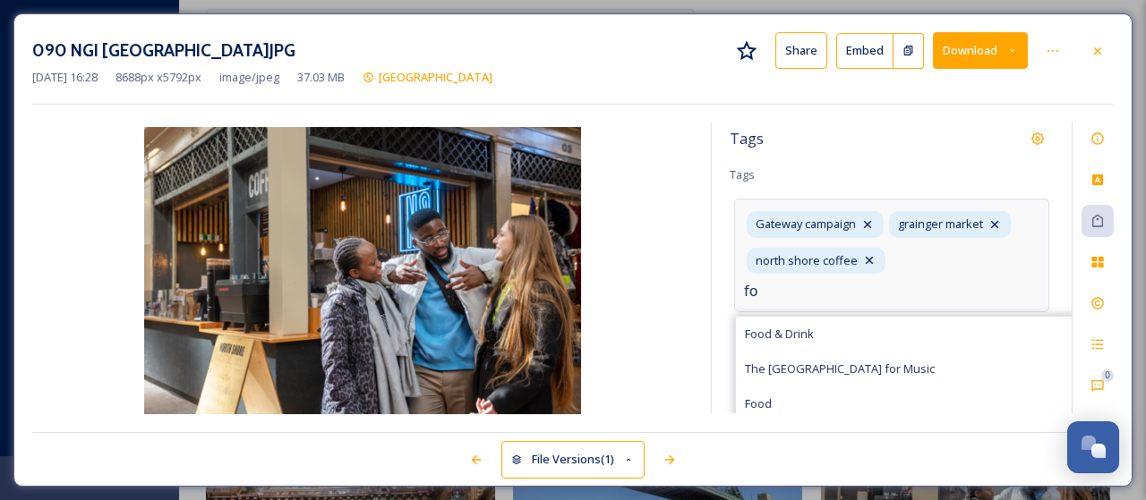
type input "f"
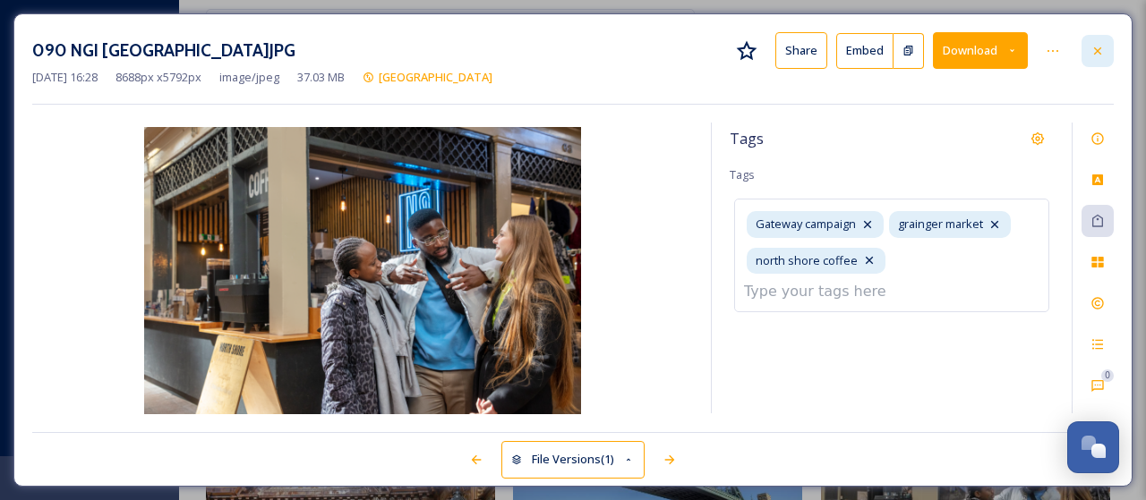
click at [1099, 51] on icon at bounding box center [1097, 51] width 14 height 14
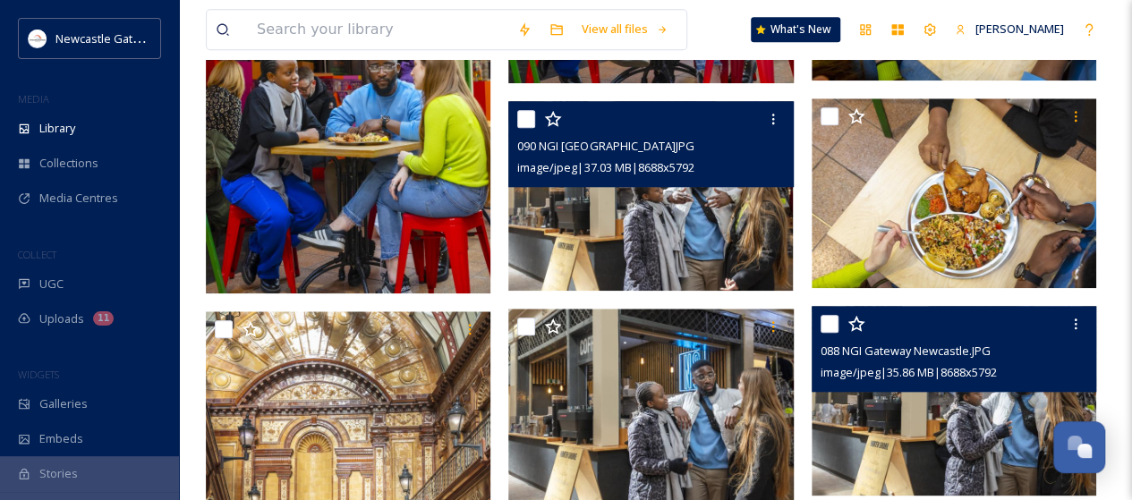
scroll to position [985, 0]
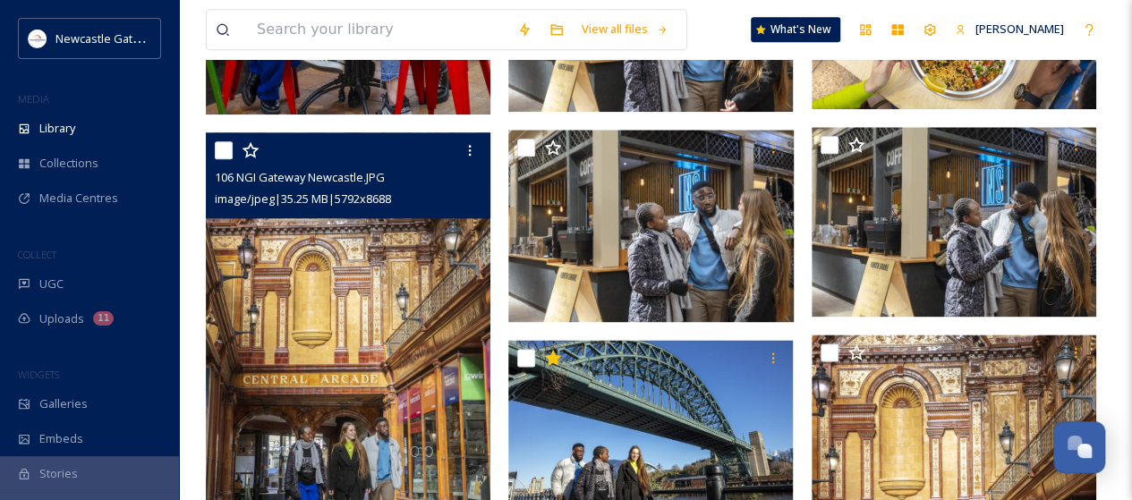
click at [399, 346] on img at bounding box center [348, 345] width 285 height 427
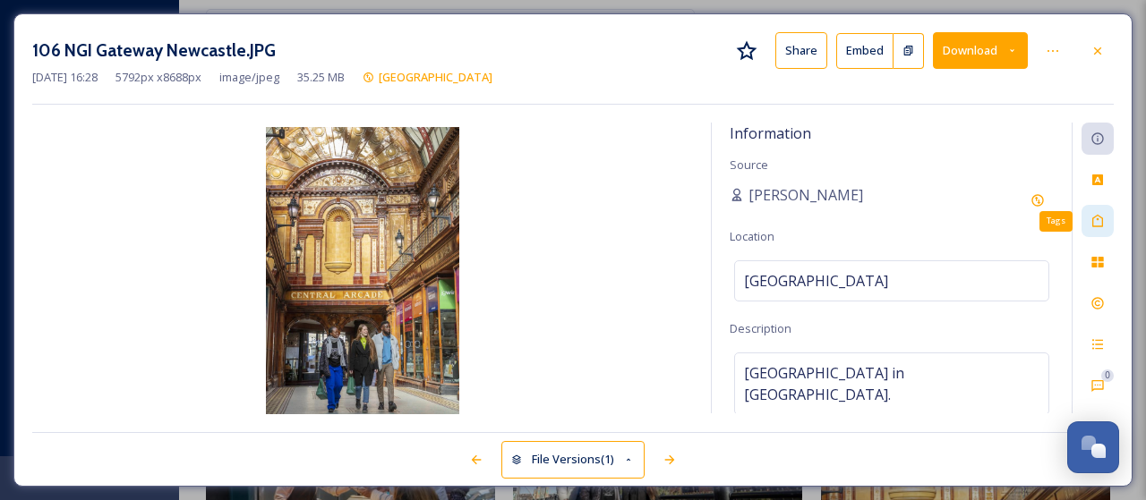
click at [1105, 219] on div "Tags" at bounding box center [1097, 221] width 32 height 32
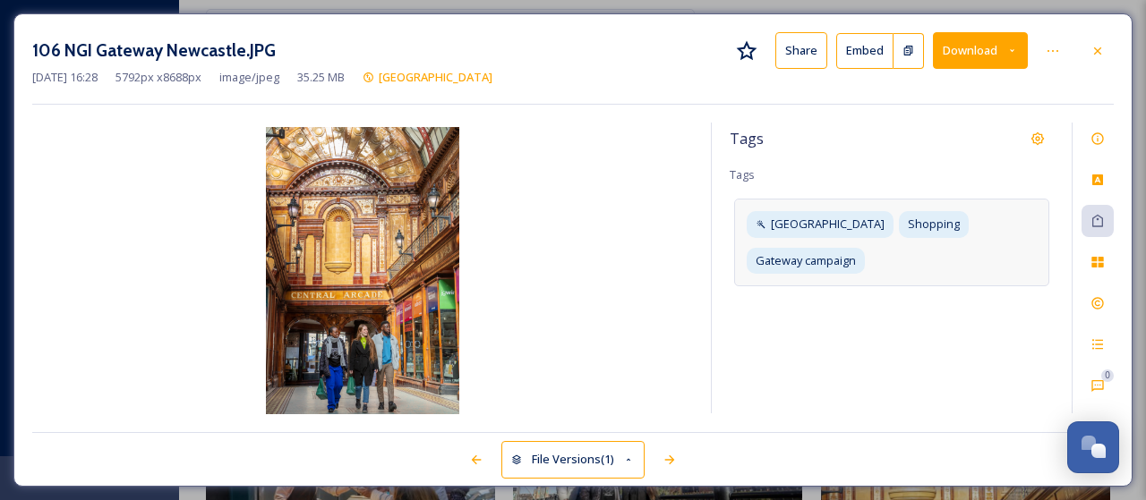
click at [1039, 235] on div "newcastle Shopping Gateway campaign" at bounding box center [891, 242] width 315 height 87
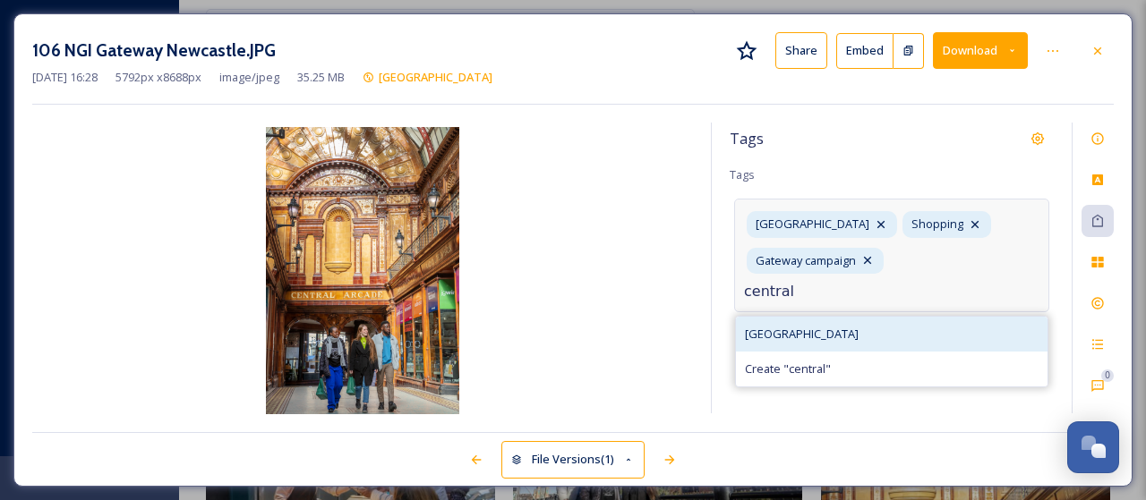
type input "central"
click at [794, 342] on div "[GEOGRAPHIC_DATA]" at bounding box center [892, 334] width 312 height 35
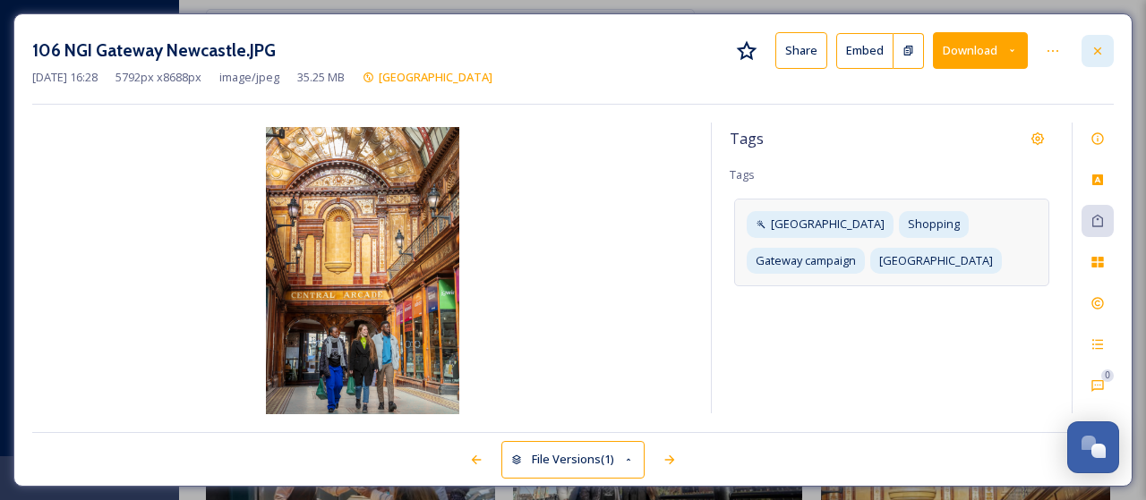
click at [1093, 49] on icon at bounding box center [1097, 51] width 14 height 14
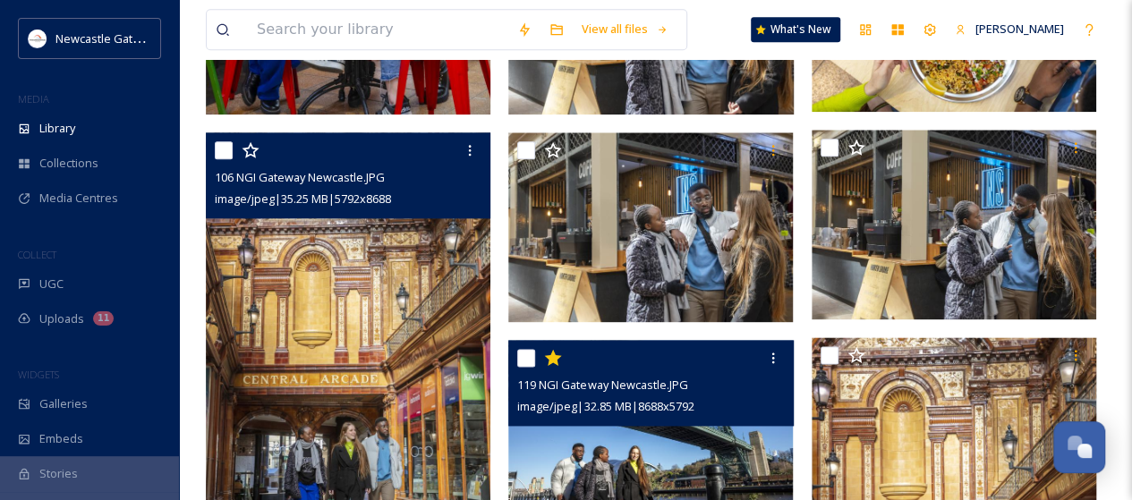
click at [718, 449] on img at bounding box center [650, 435] width 285 height 190
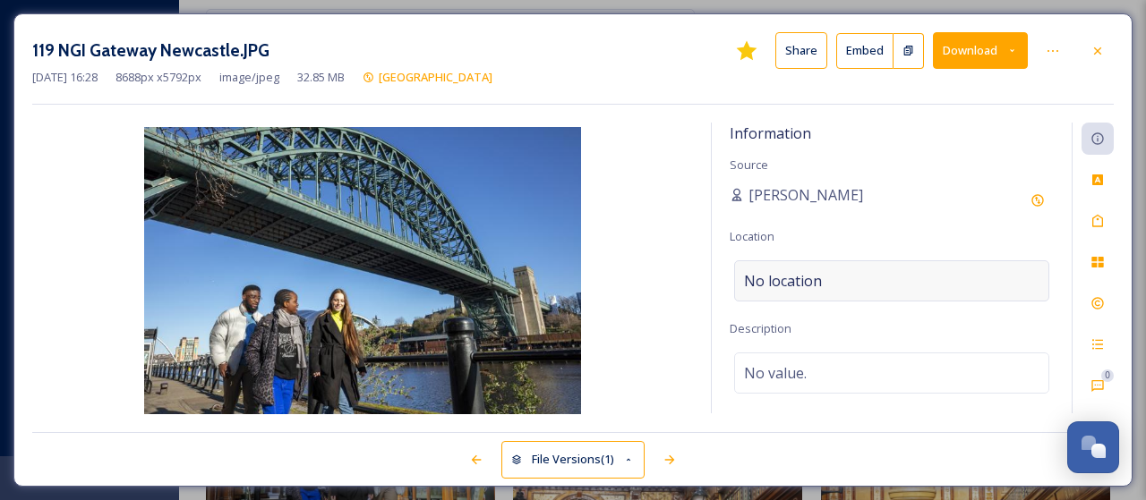
click at [806, 273] on span "No location" at bounding box center [783, 280] width 78 height 21
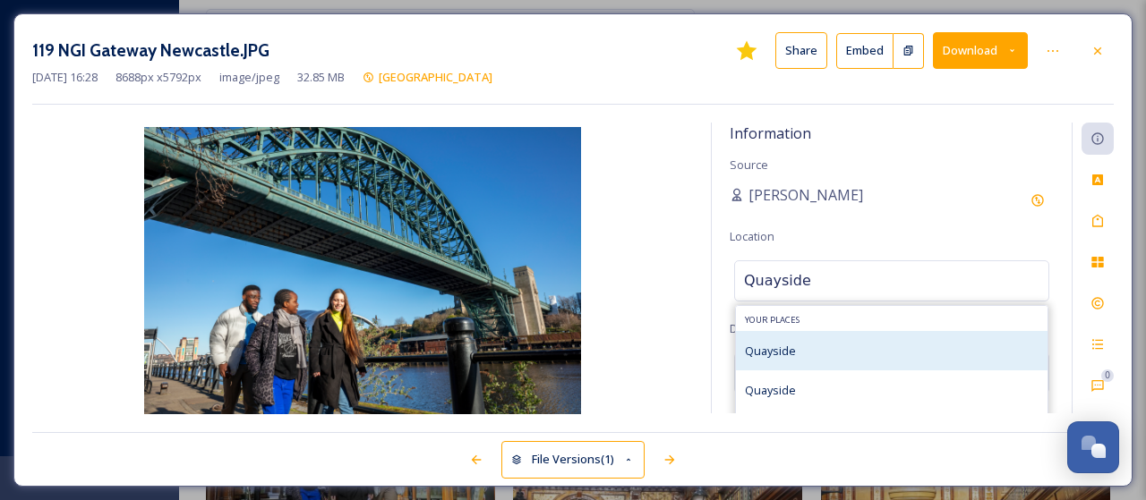
type input "Quayside"
click at [788, 340] on div "Quayside" at bounding box center [770, 350] width 51 height 21
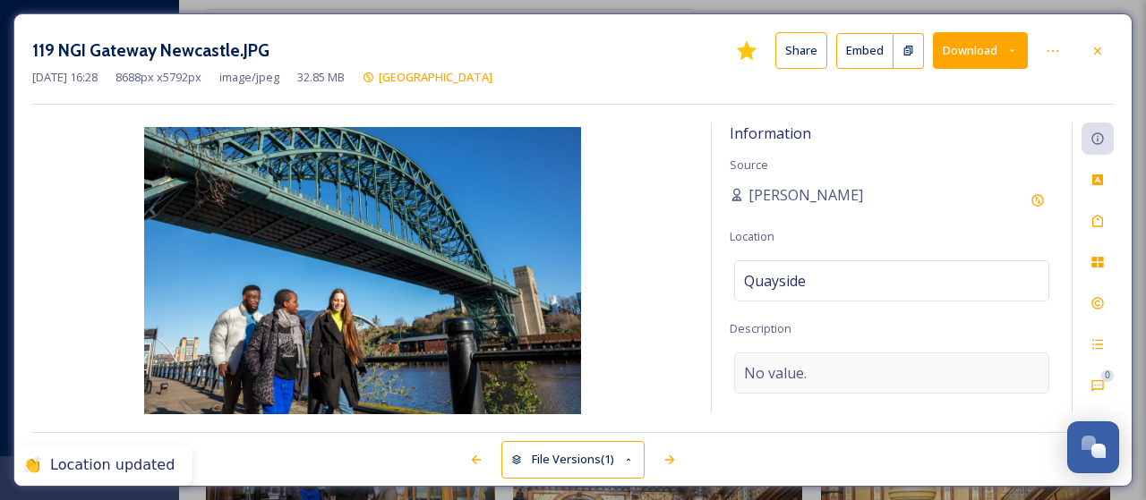
click at [799, 370] on span "No value." at bounding box center [775, 373] width 63 height 21
click at [799, 370] on textarea at bounding box center [892, 427] width 324 height 149
type textarea "Walking along the Quayside"
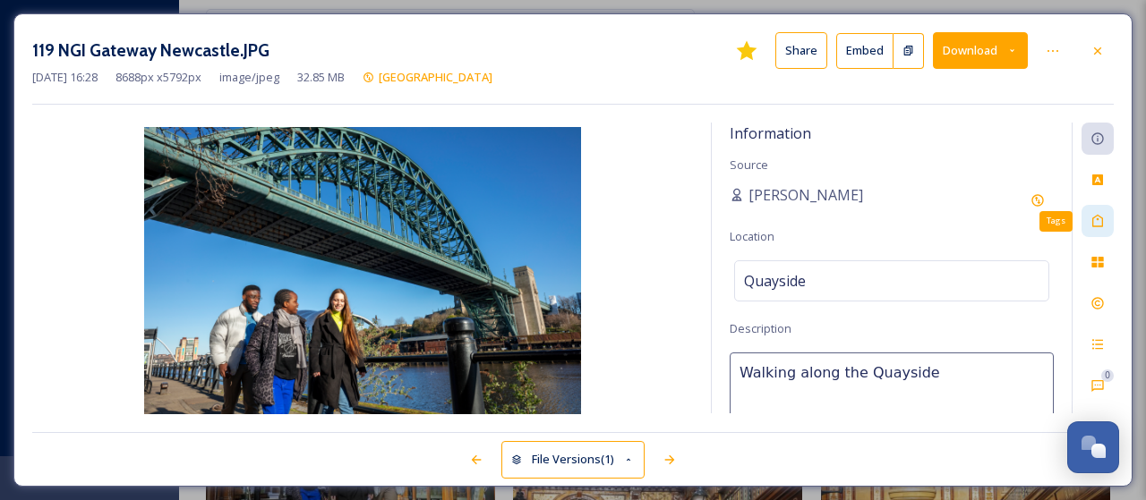
click at [1105, 215] on icon at bounding box center [1097, 221] width 14 height 14
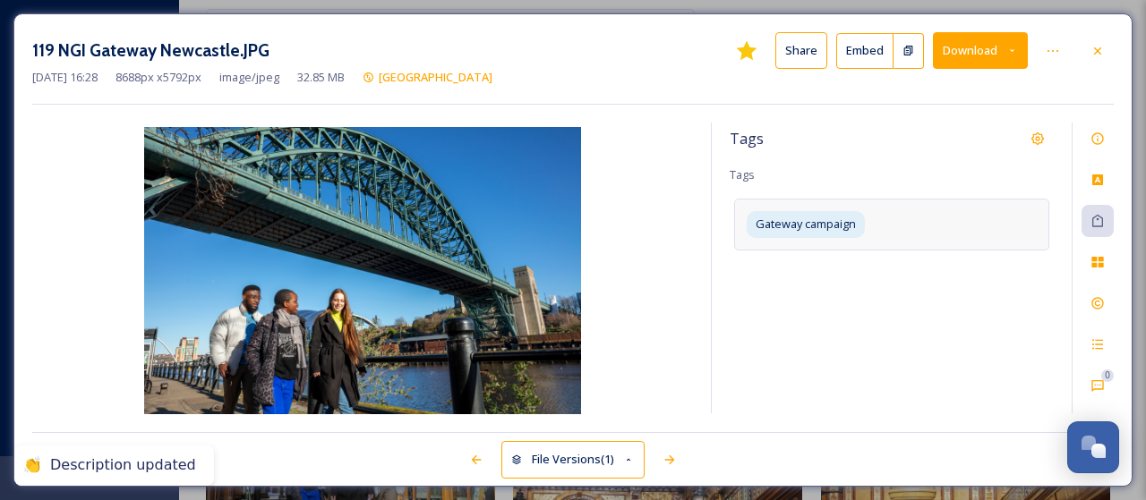
click at [911, 210] on div "Gateway campaign" at bounding box center [891, 224] width 315 height 51
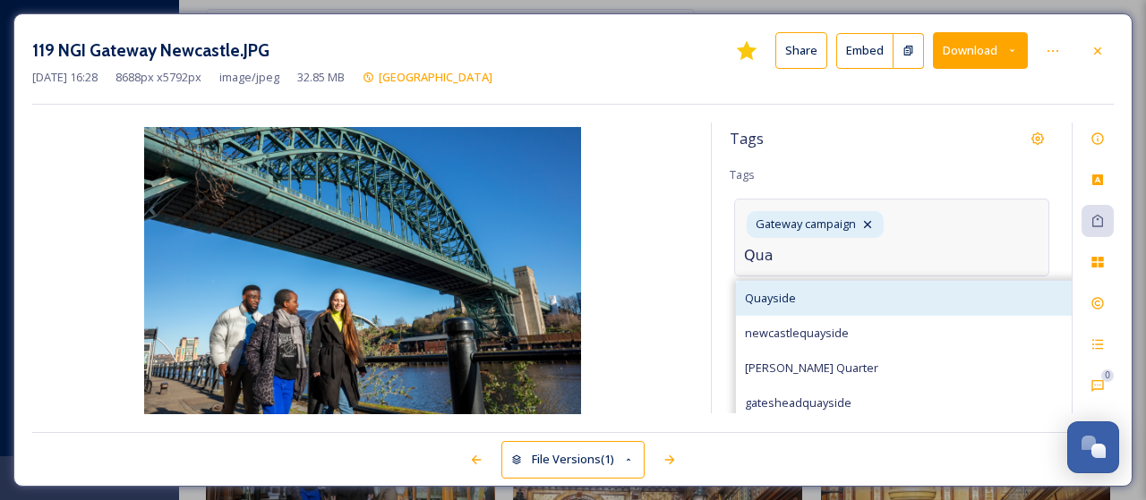
type input "Qua"
click at [783, 292] on span "Quayside" at bounding box center [770, 298] width 51 height 17
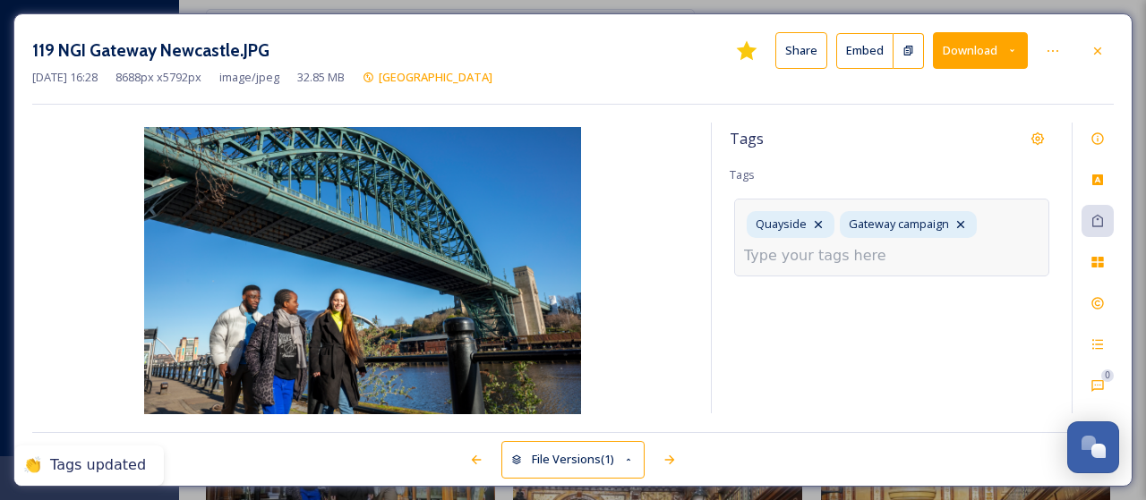
click at [811, 257] on input at bounding box center [833, 255] width 179 height 21
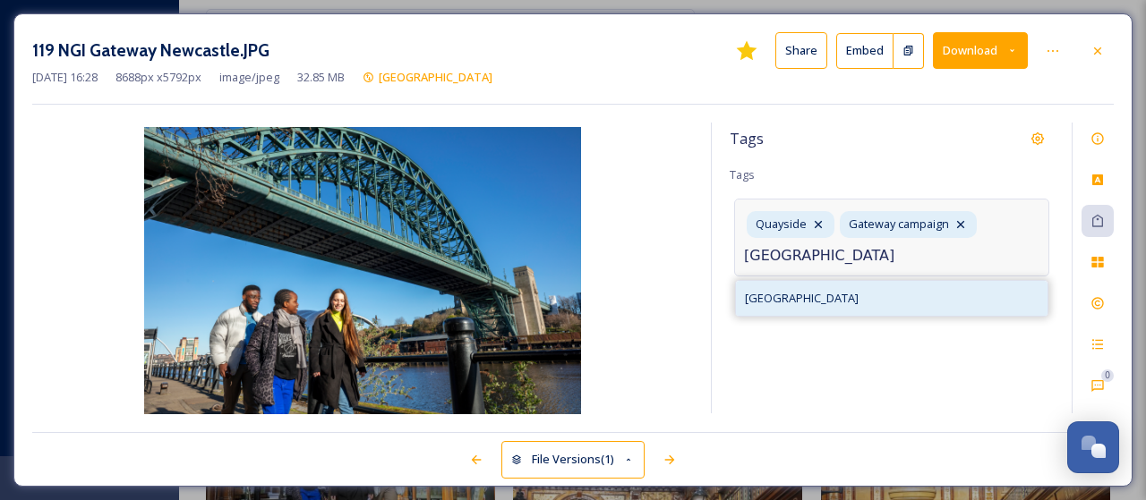
type input "[GEOGRAPHIC_DATA]"
click at [785, 303] on span "[GEOGRAPHIC_DATA]" at bounding box center [802, 298] width 114 height 17
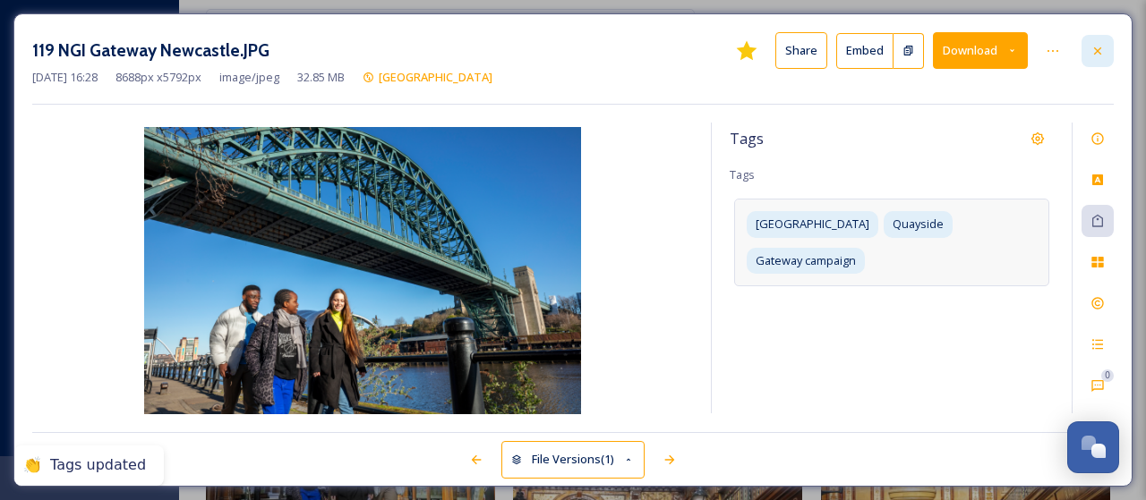
click at [1092, 62] on div at bounding box center [1097, 51] width 32 height 32
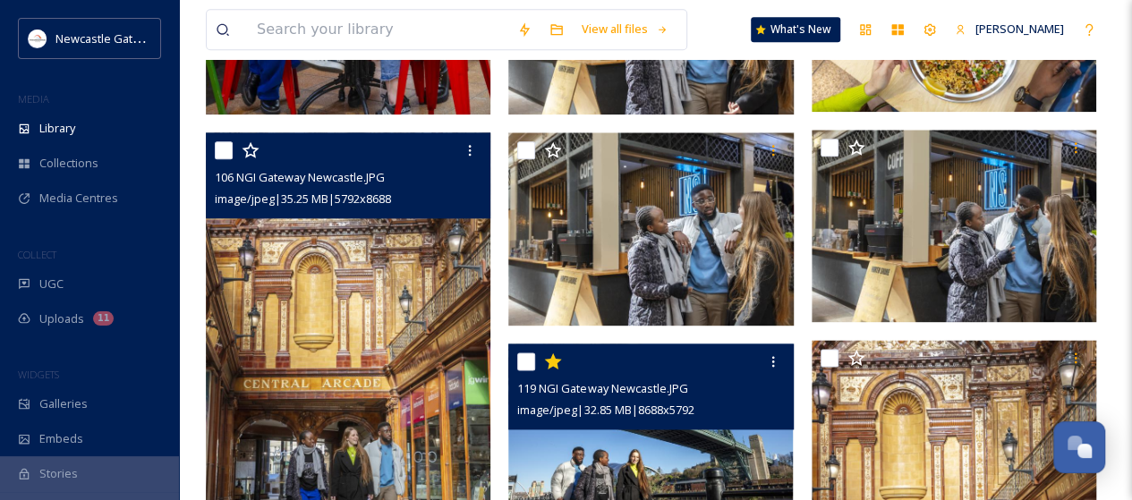
scroll to position [1074, 0]
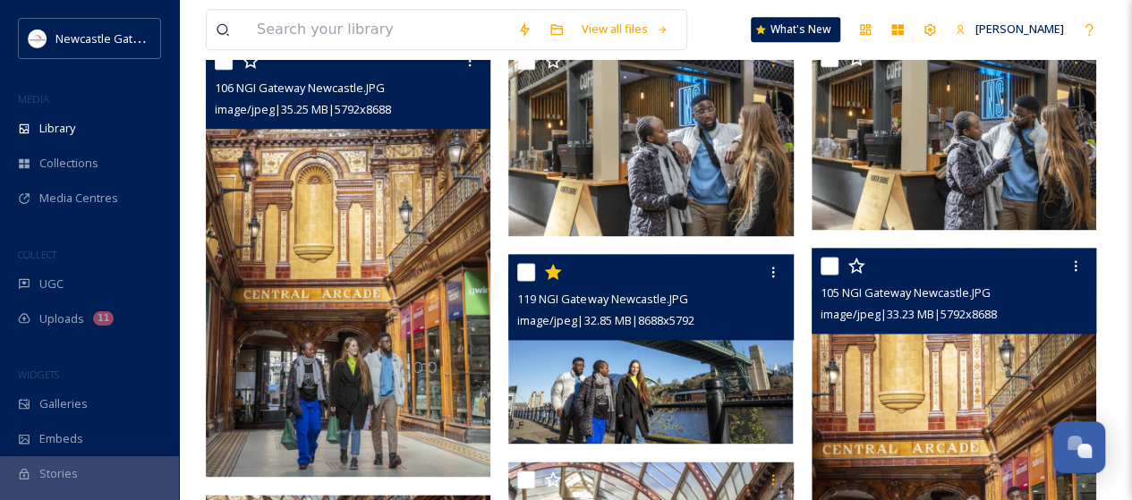
click at [978, 370] on img at bounding box center [954, 461] width 285 height 427
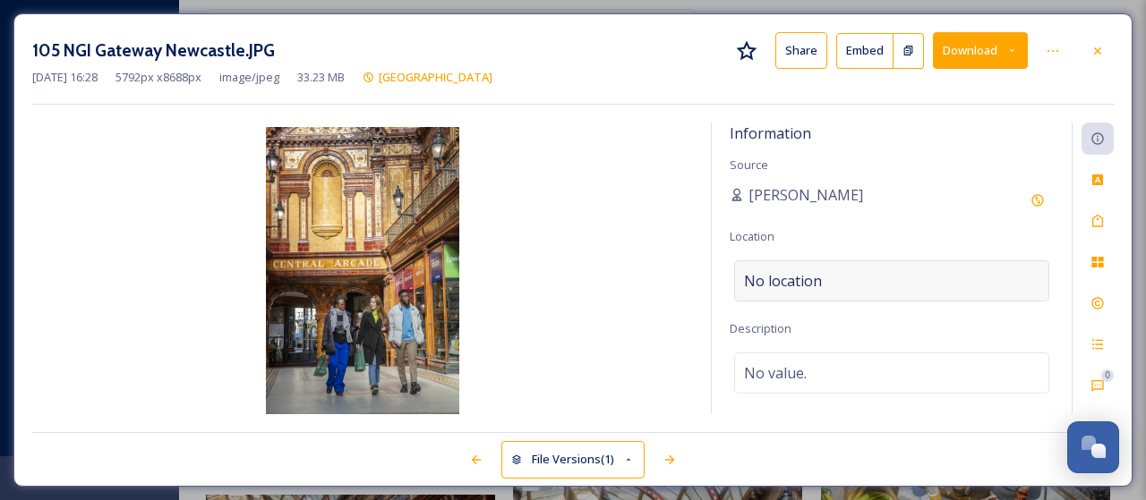
click at [801, 280] on span "No location" at bounding box center [783, 280] width 78 height 21
click at [801, 280] on input at bounding box center [891, 280] width 313 height 39
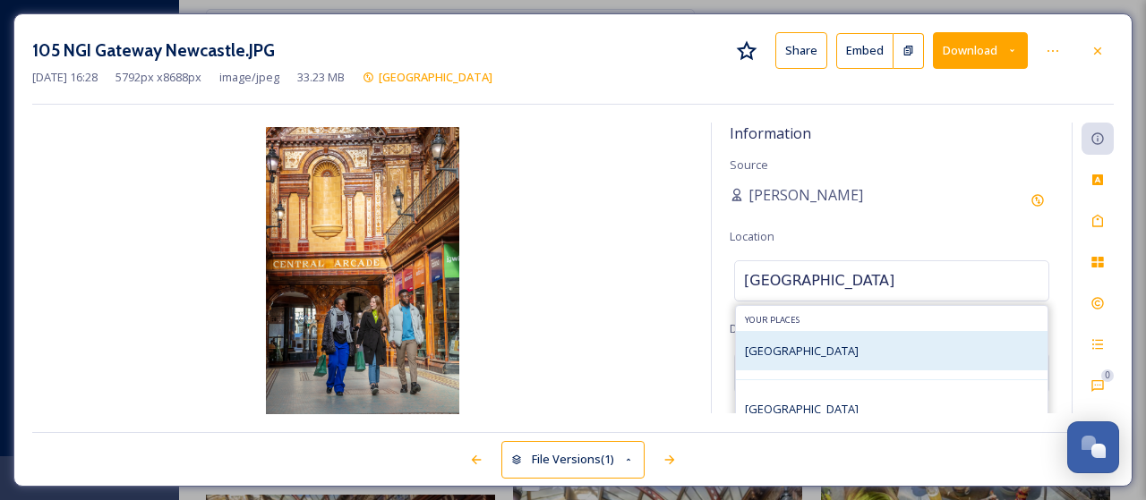
type input "[GEOGRAPHIC_DATA]"
click at [800, 352] on span "[GEOGRAPHIC_DATA]" at bounding box center [802, 351] width 114 height 16
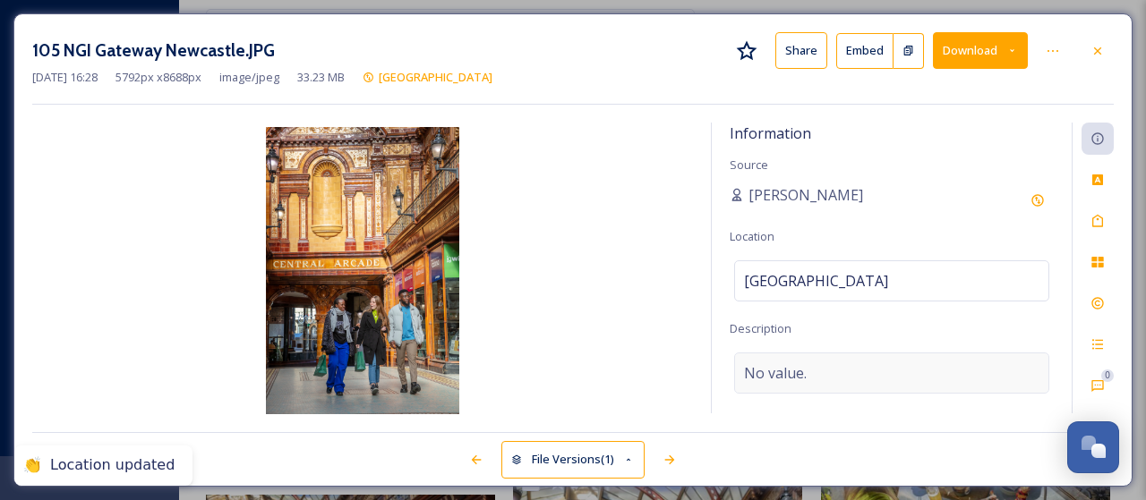
click at [796, 366] on span "No value." at bounding box center [775, 373] width 63 height 21
click at [796, 366] on textarea at bounding box center [892, 427] width 324 height 149
type textarea "Shopping in [GEOGRAPHIC_DATA]"
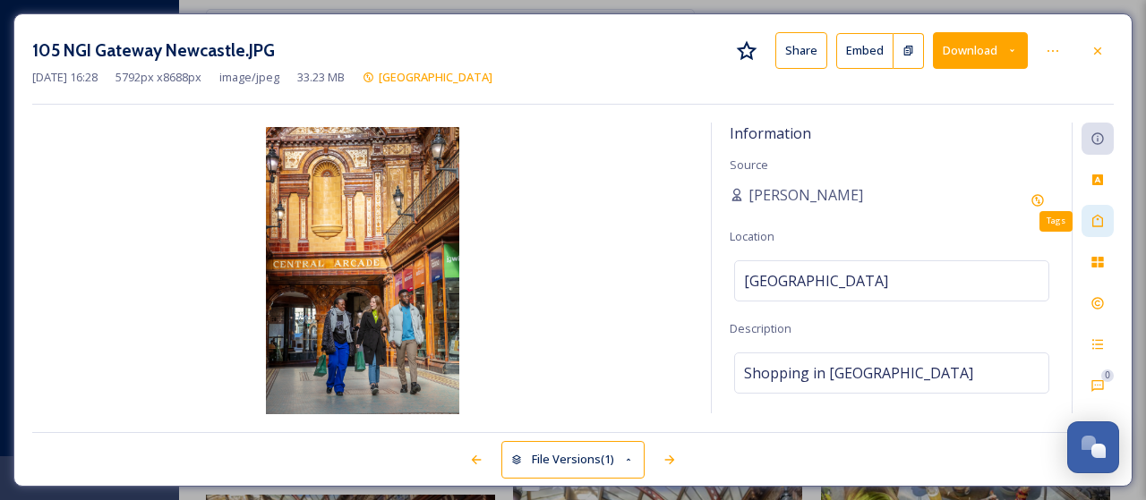
click at [1098, 225] on icon at bounding box center [1097, 221] width 14 height 14
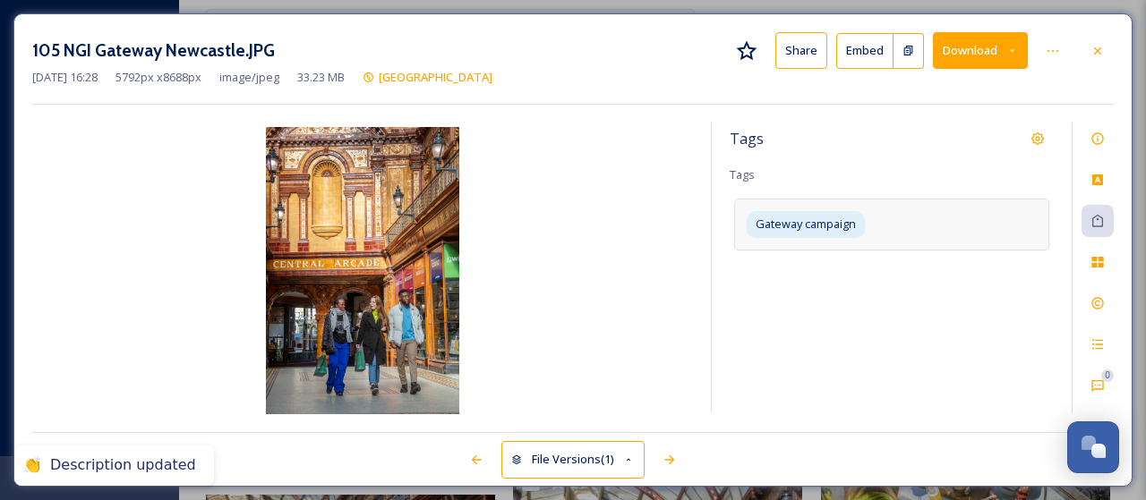
click at [936, 222] on div "Gateway campaign" at bounding box center [891, 224] width 315 height 51
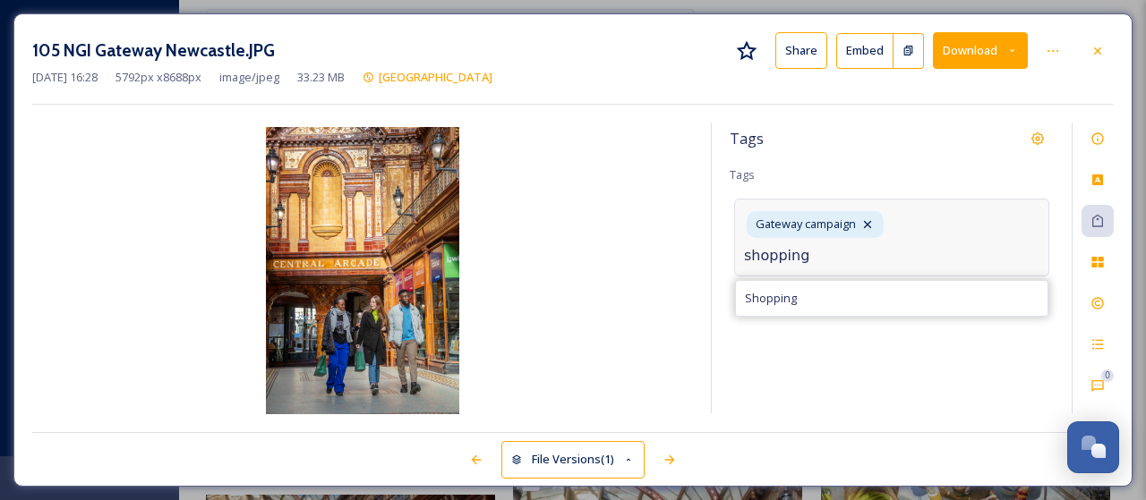
type input "shopping"
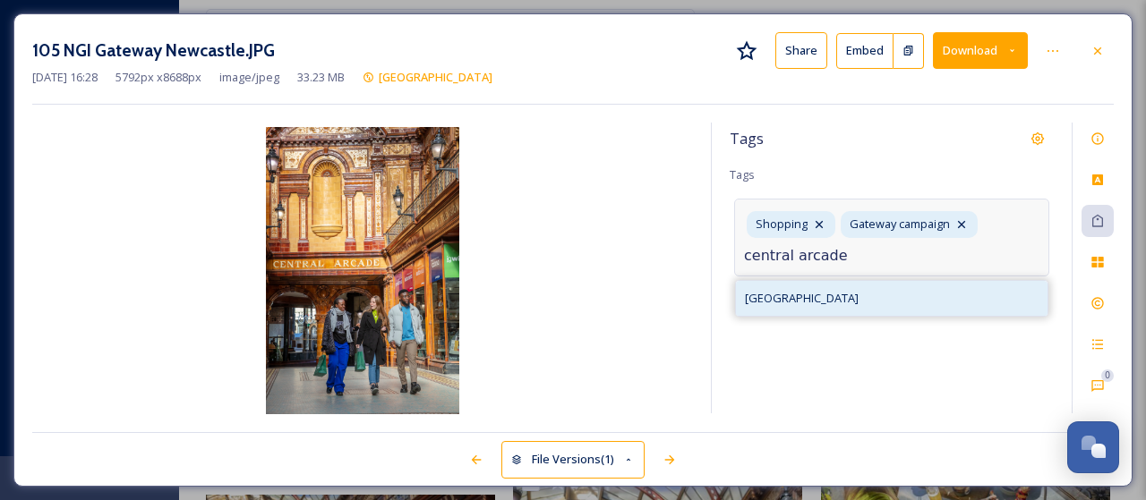
type input "central arcade"
click at [776, 295] on span "[GEOGRAPHIC_DATA]" at bounding box center [802, 298] width 114 height 17
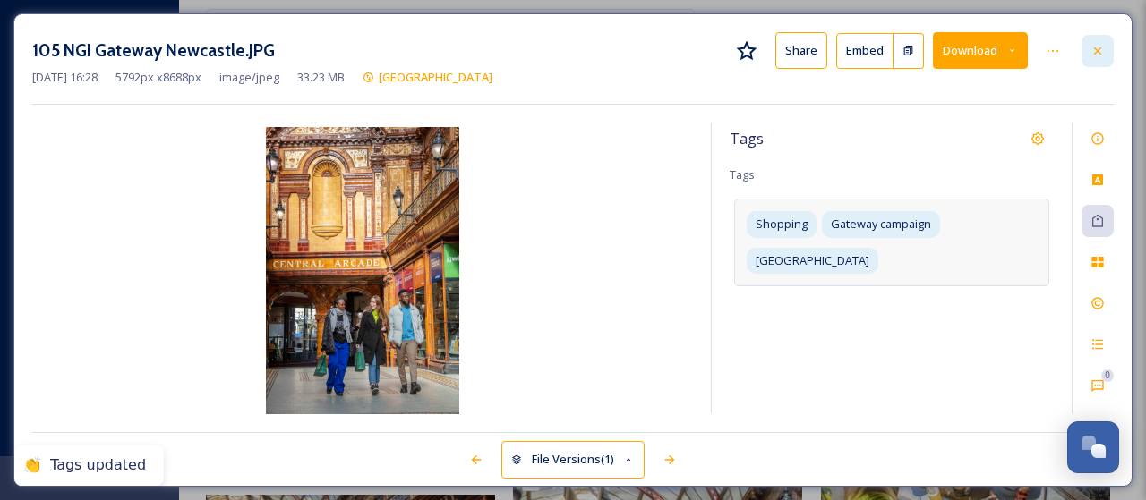
click at [1106, 58] on div at bounding box center [1097, 51] width 32 height 32
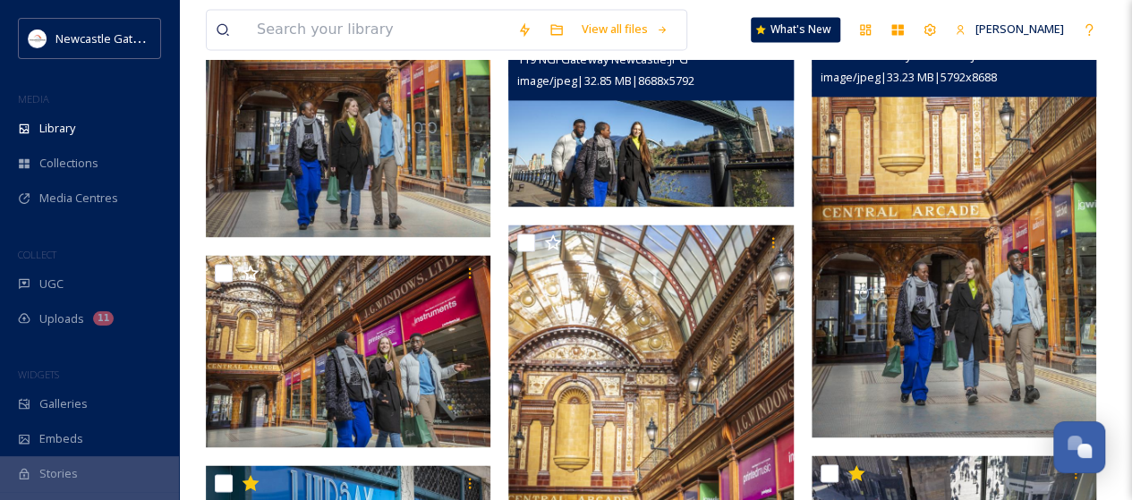
scroll to position [1343, 0]
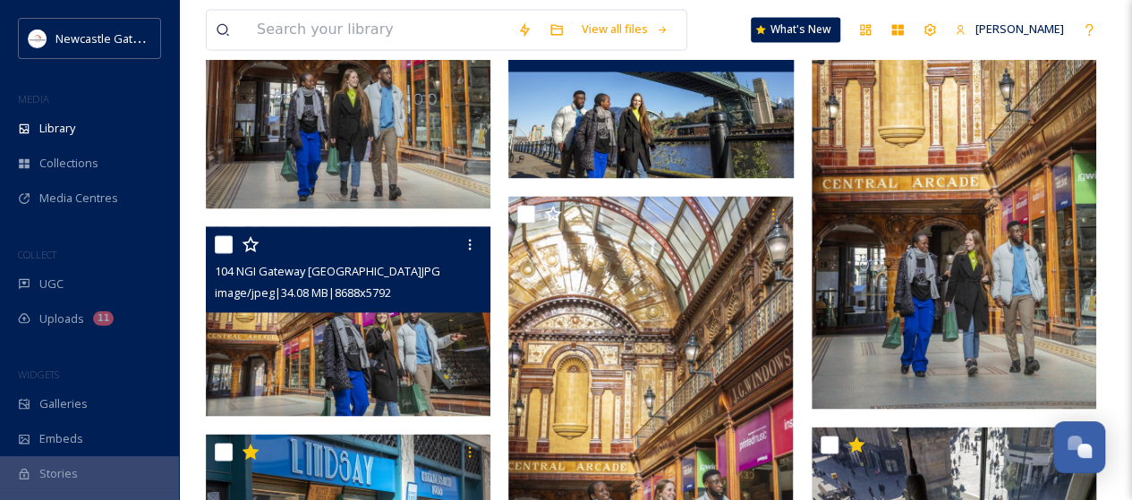
click at [402, 303] on div "104 NGI Gateway [GEOGRAPHIC_DATA]JPG image/jpeg | 34.08 MB | 8688 x 5792" at bounding box center [348, 269] width 285 height 86
click at [343, 339] on img at bounding box center [348, 321] width 285 height 190
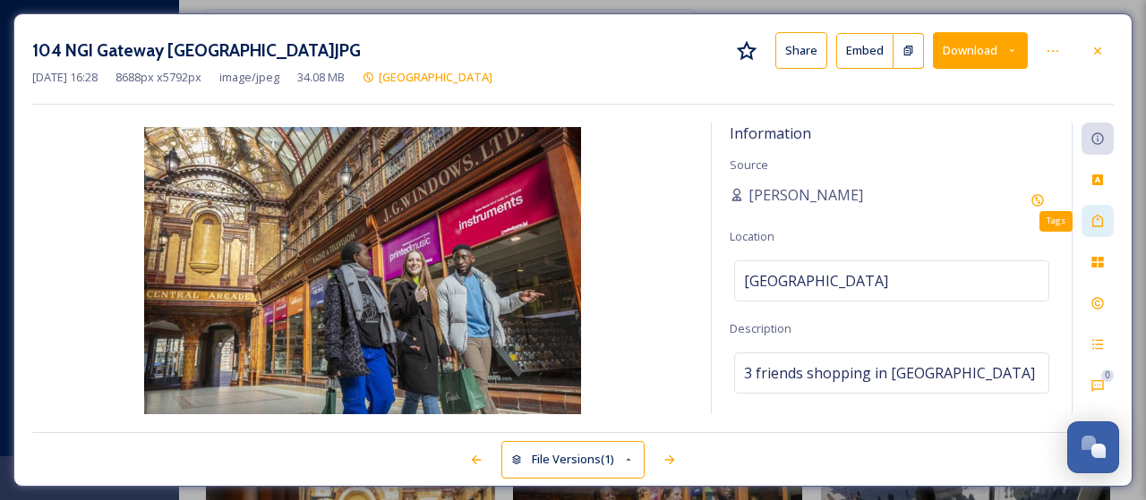
click at [1095, 211] on div "Tags" at bounding box center [1097, 221] width 32 height 32
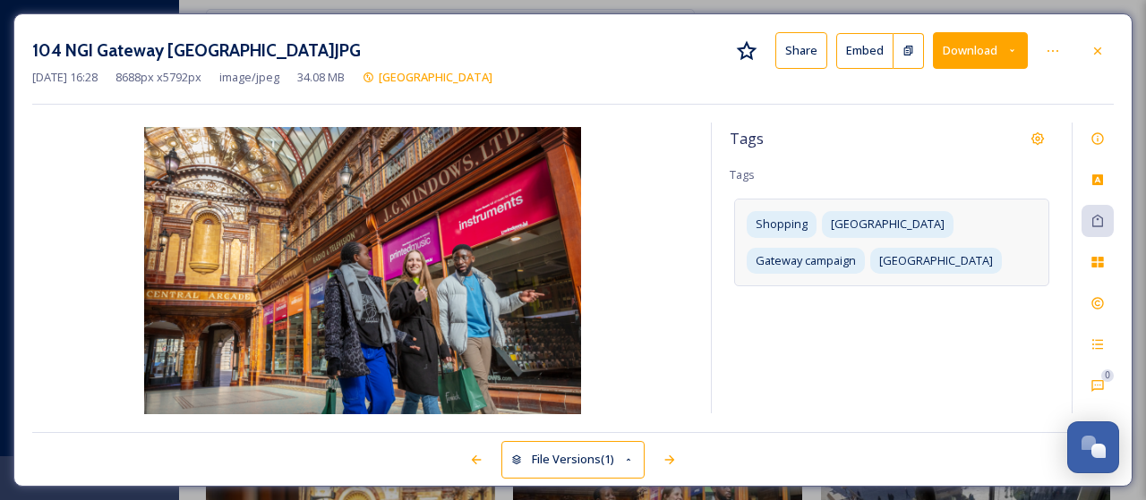
click at [924, 262] on div "Shopping [GEOGRAPHIC_DATA] campaign [GEOGRAPHIC_DATA]" at bounding box center [891, 242] width 315 height 87
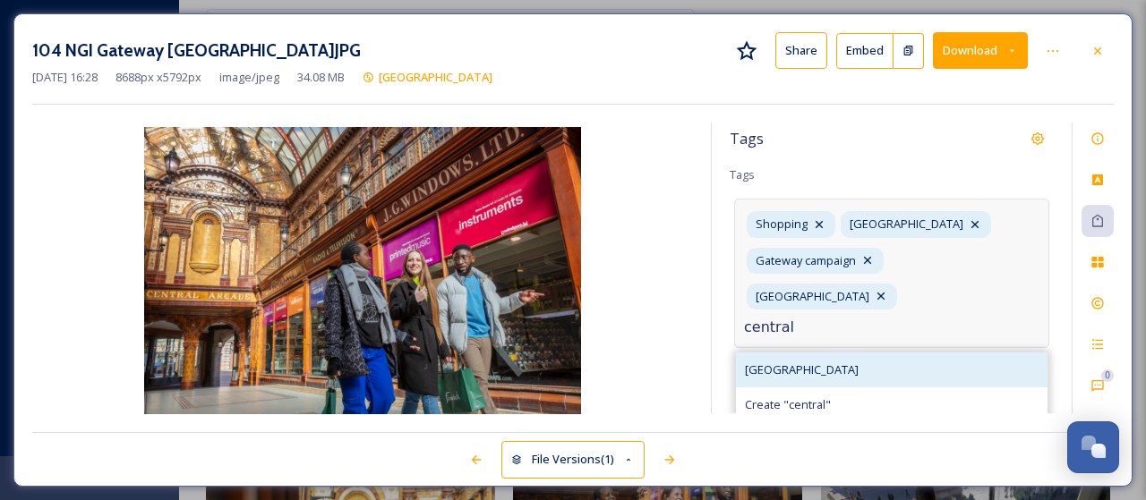
type input "central"
click at [818, 358] on div "[GEOGRAPHIC_DATA]" at bounding box center [892, 370] width 312 height 35
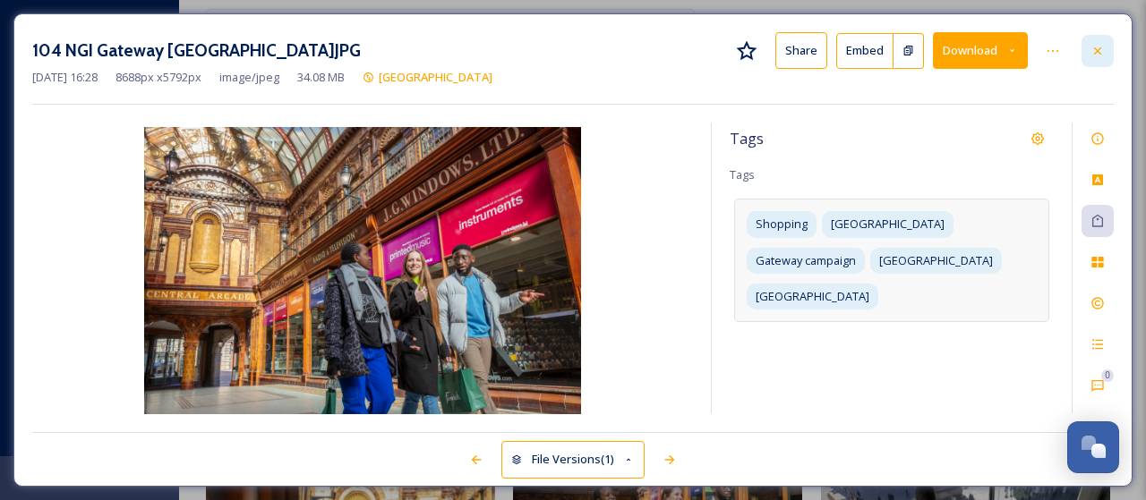
click at [1103, 41] on div at bounding box center [1097, 51] width 32 height 32
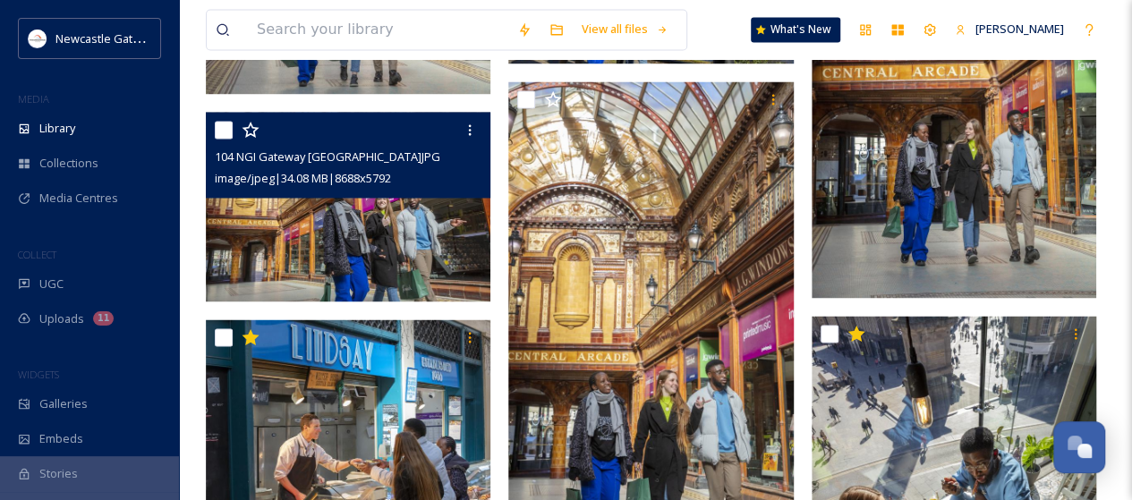
scroll to position [1522, 0]
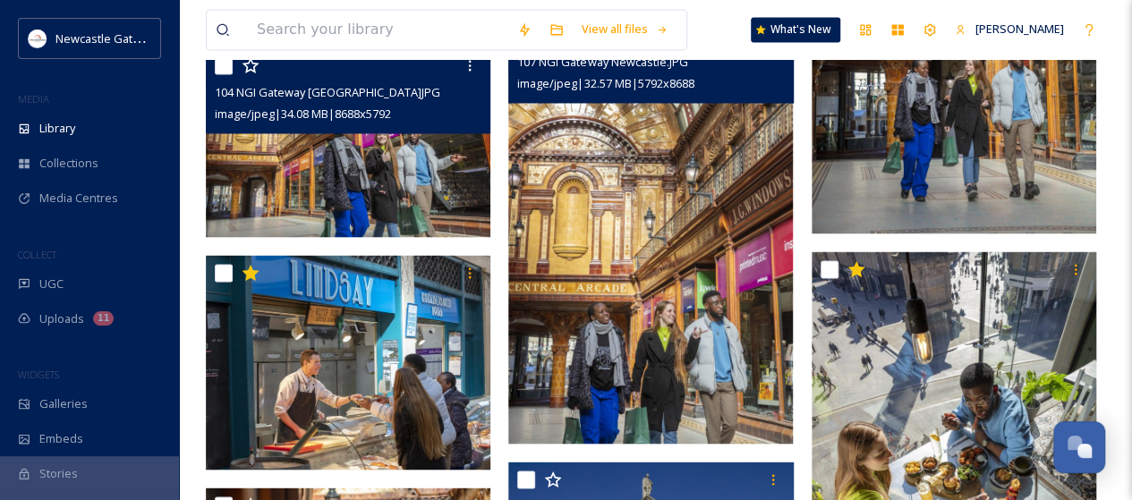
click at [716, 234] on img at bounding box center [650, 230] width 285 height 427
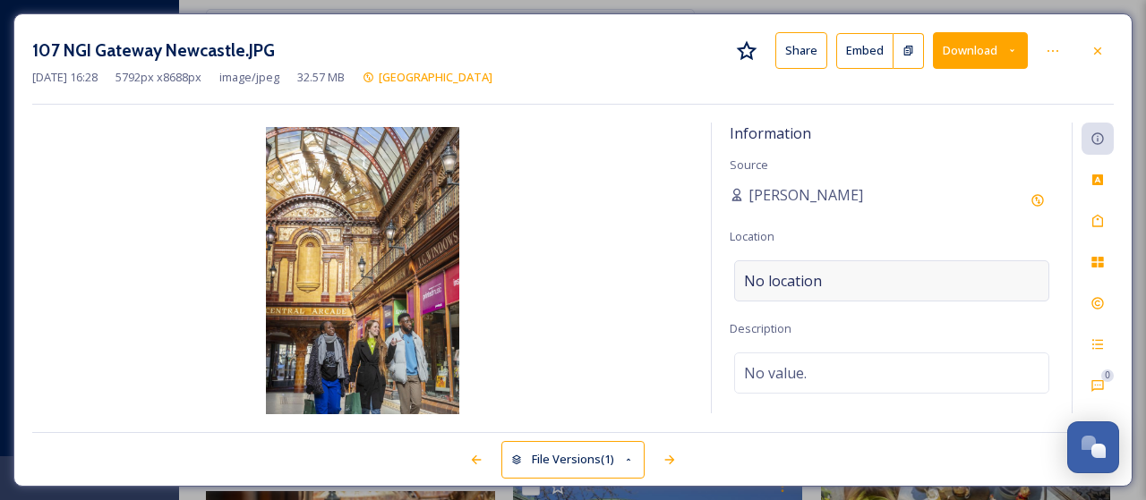
click at [824, 277] on div "No location" at bounding box center [891, 281] width 315 height 41
click at [824, 277] on input at bounding box center [891, 280] width 313 height 39
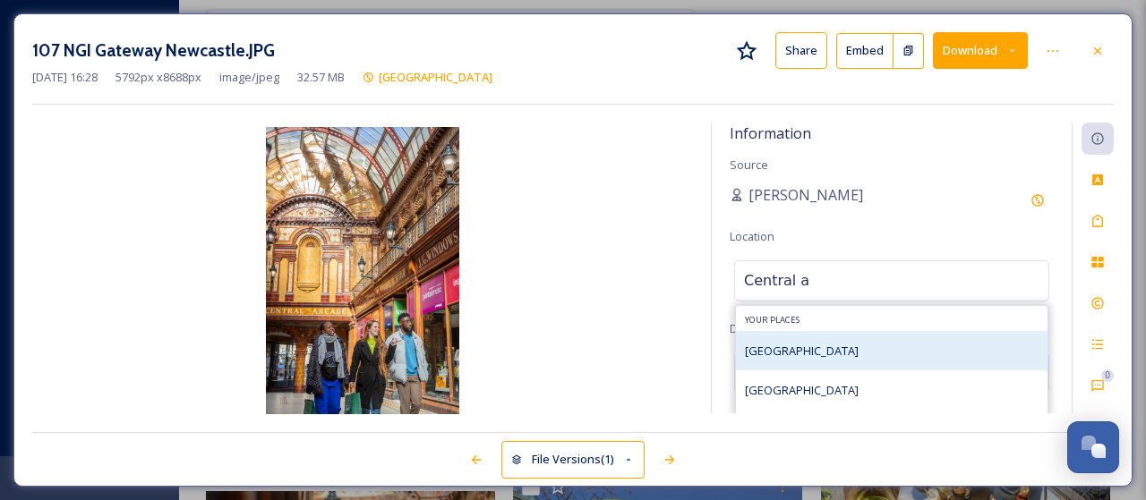
type input "Central a"
click at [803, 346] on span "[GEOGRAPHIC_DATA]" at bounding box center [802, 351] width 114 height 16
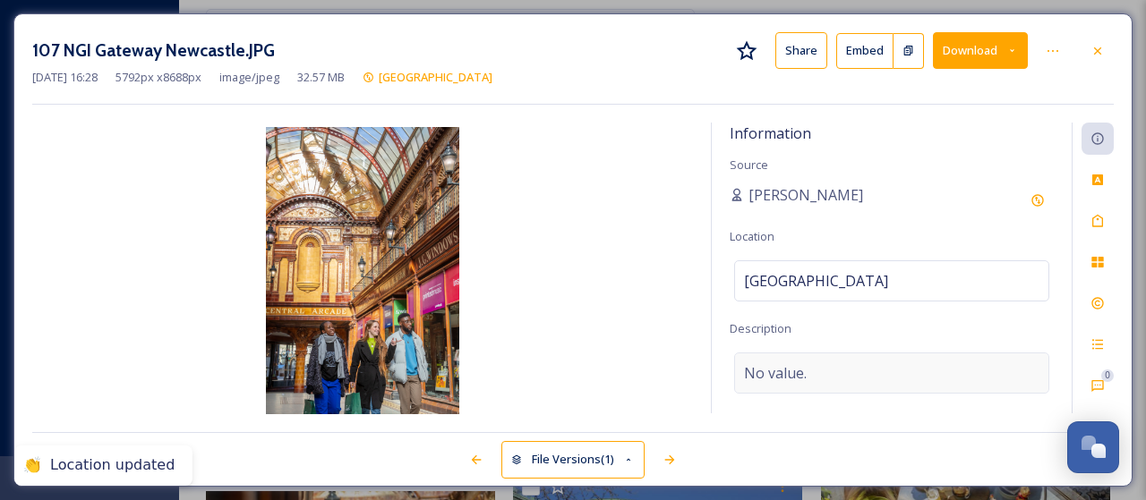
click at [785, 369] on span "No value." at bounding box center [775, 373] width 63 height 21
click at [785, 369] on textarea at bounding box center [892, 427] width 324 height 149
type textarea "Shopping in [GEOGRAPHIC_DATA]"
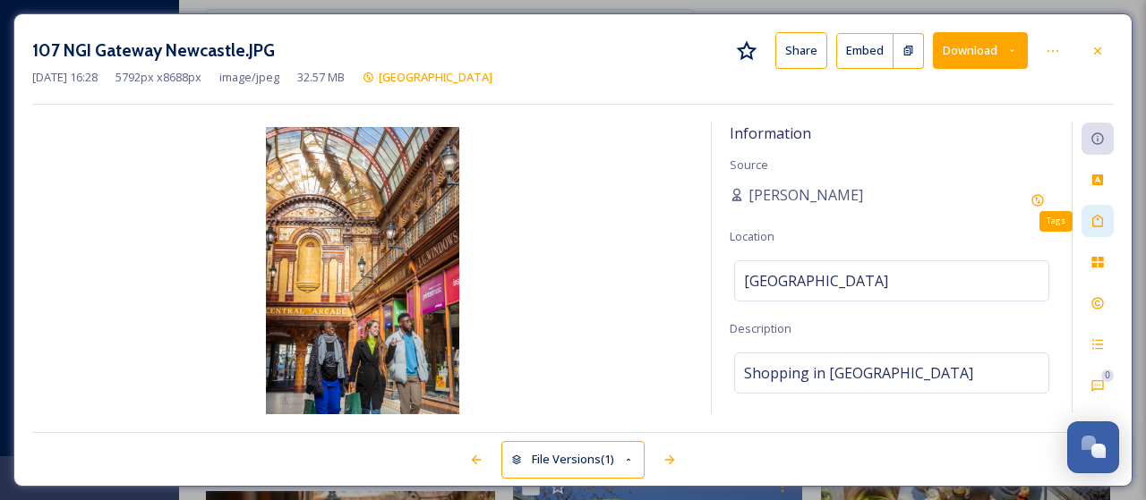
click at [1092, 223] on icon at bounding box center [1097, 221] width 11 height 13
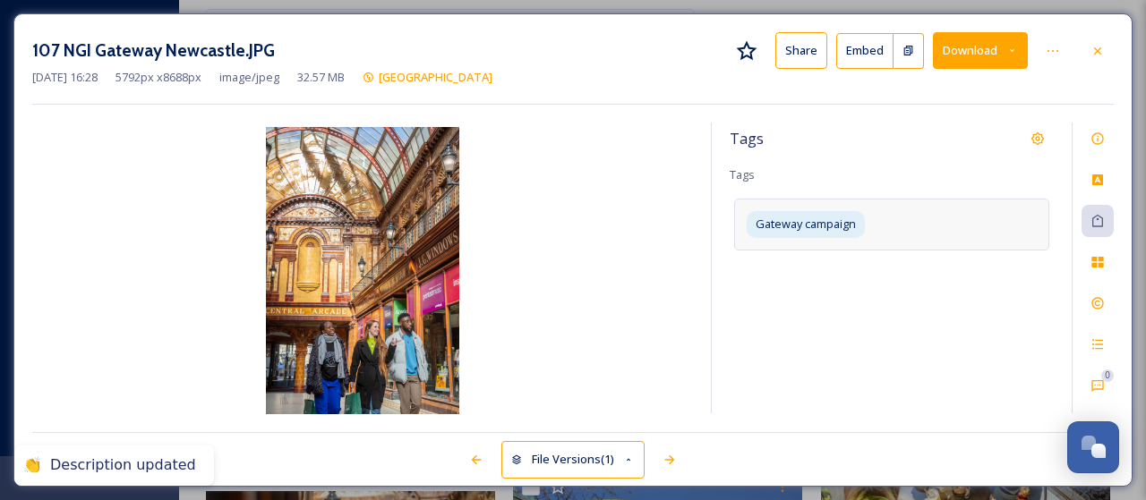
click at [942, 214] on div "Gateway campaign" at bounding box center [891, 224] width 315 height 51
click at [930, 223] on div "Gateway campaign" at bounding box center [891, 237] width 315 height 77
click at [802, 245] on input at bounding box center [833, 255] width 179 height 21
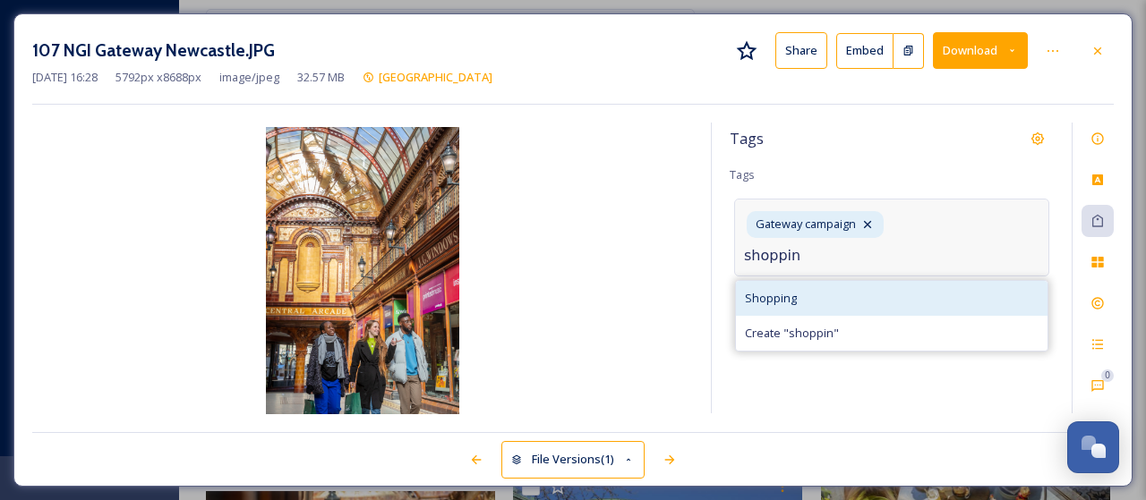
type input "shoppin"
click at [785, 295] on span "Shopping" at bounding box center [771, 298] width 52 height 17
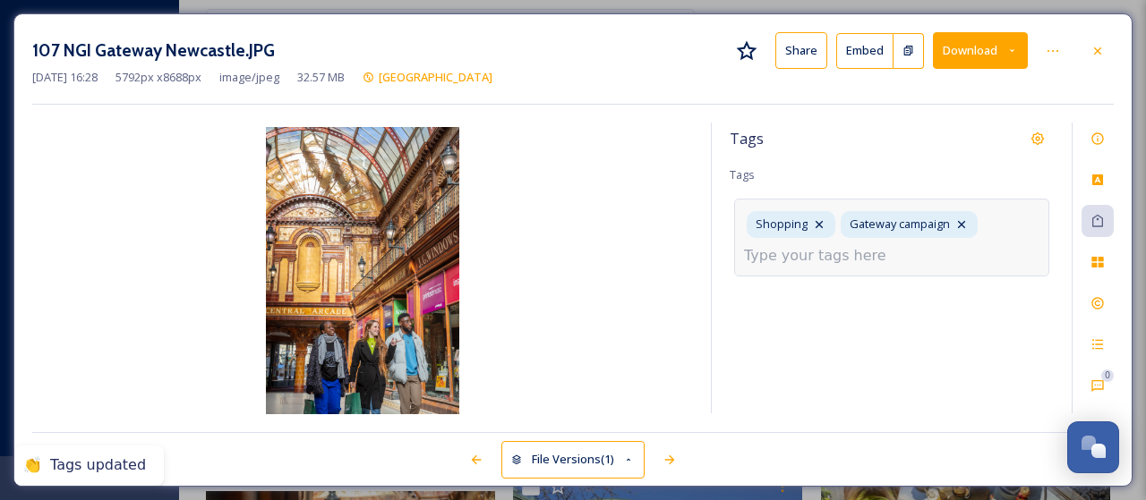
click at [821, 253] on input at bounding box center [833, 255] width 179 height 21
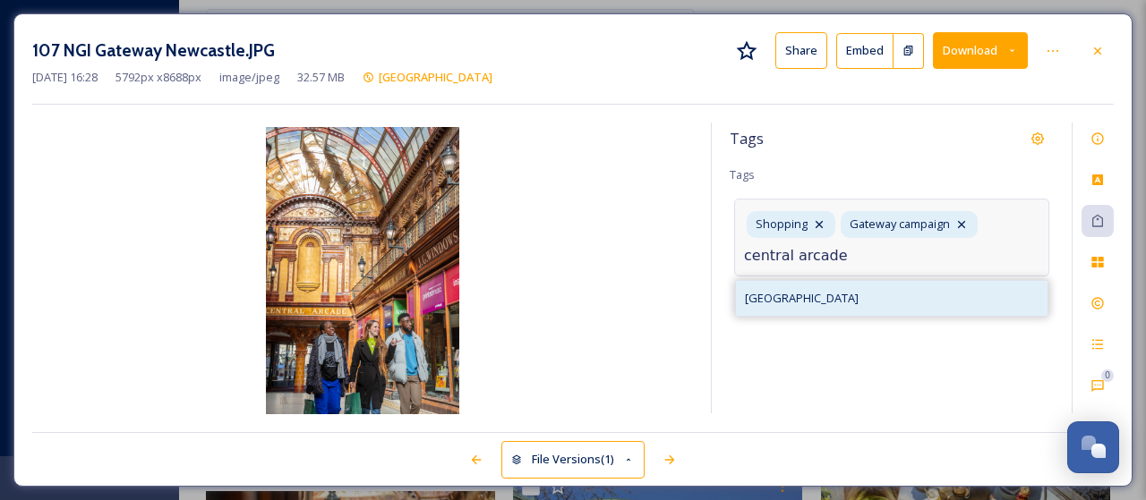
type input "central arcade"
click at [802, 285] on div "[GEOGRAPHIC_DATA]" at bounding box center [892, 298] width 312 height 35
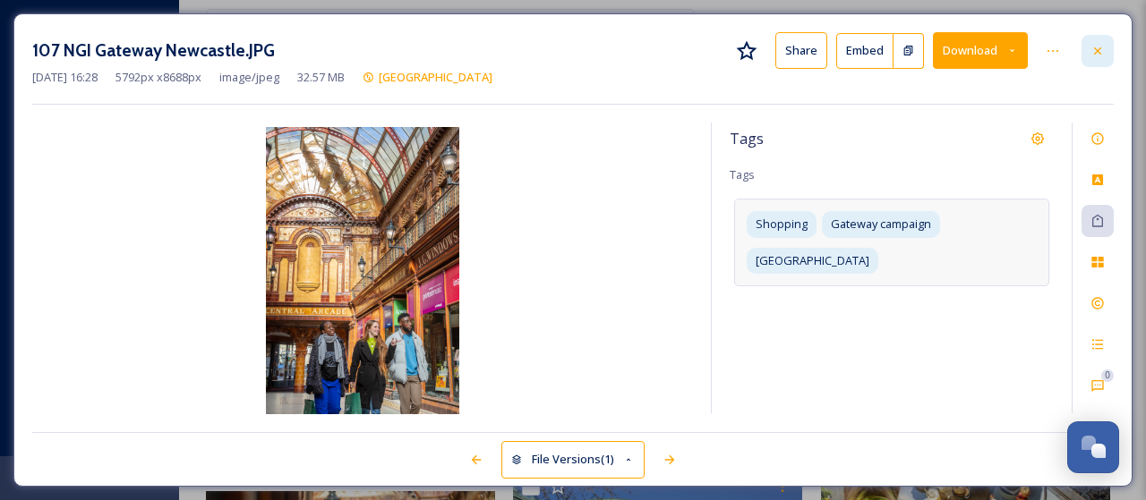
click at [1101, 56] on icon at bounding box center [1097, 51] width 14 height 14
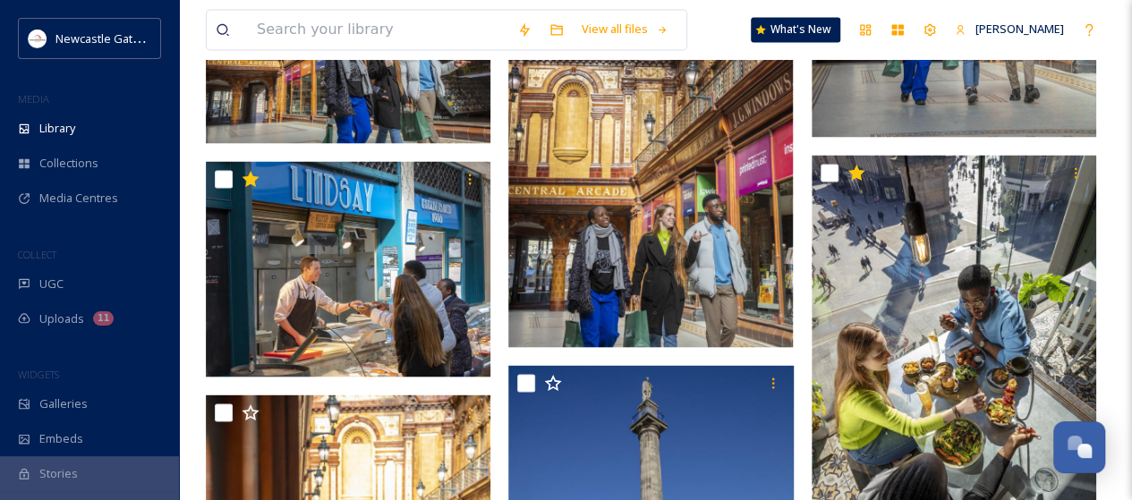
scroll to position [1701, 0]
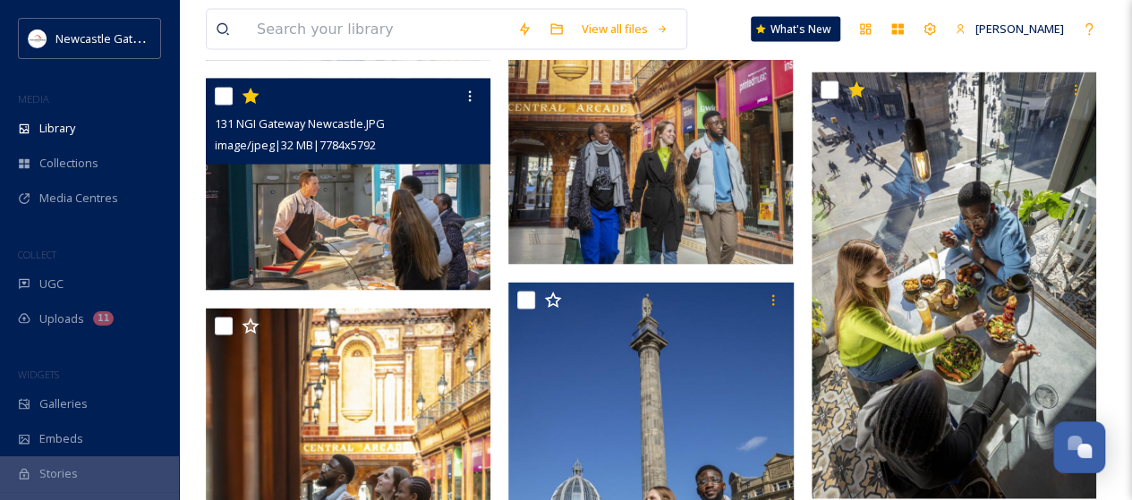
click at [339, 166] on img at bounding box center [348, 185] width 285 height 212
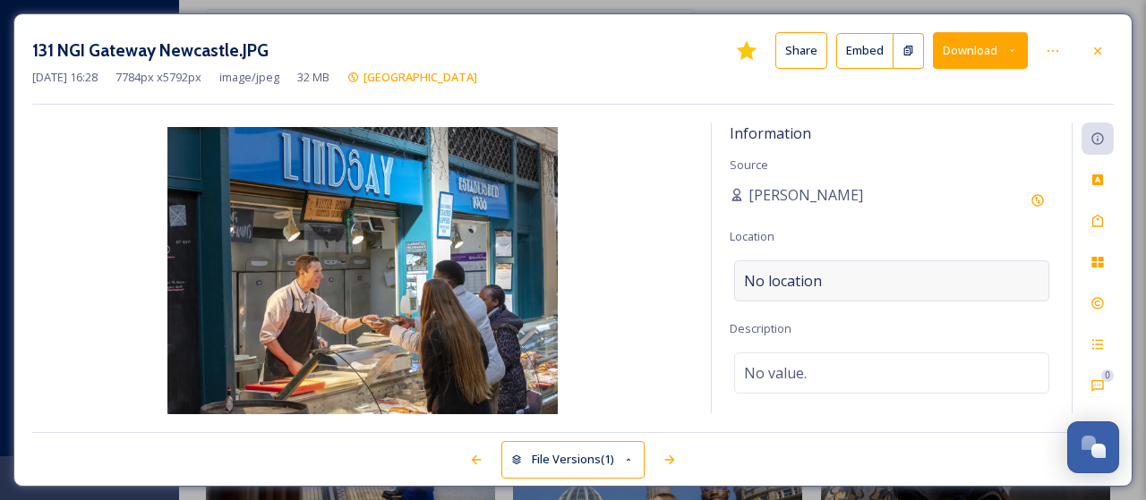
click at [788, 286] on span "No location" at bounding box center [783, 280] width 78 height 21
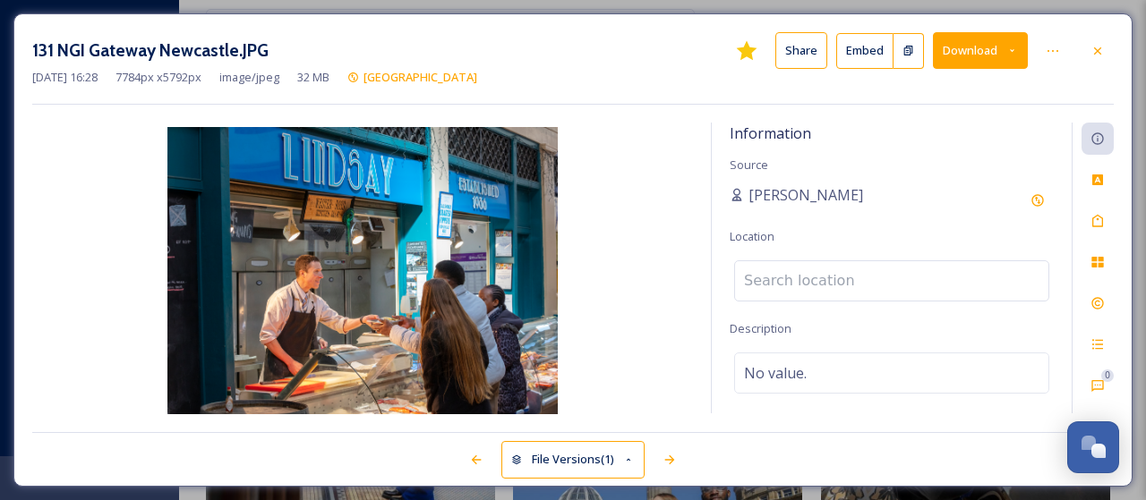
click at [796, 277] on input at bounding box center [891, 280] width 313 height 39
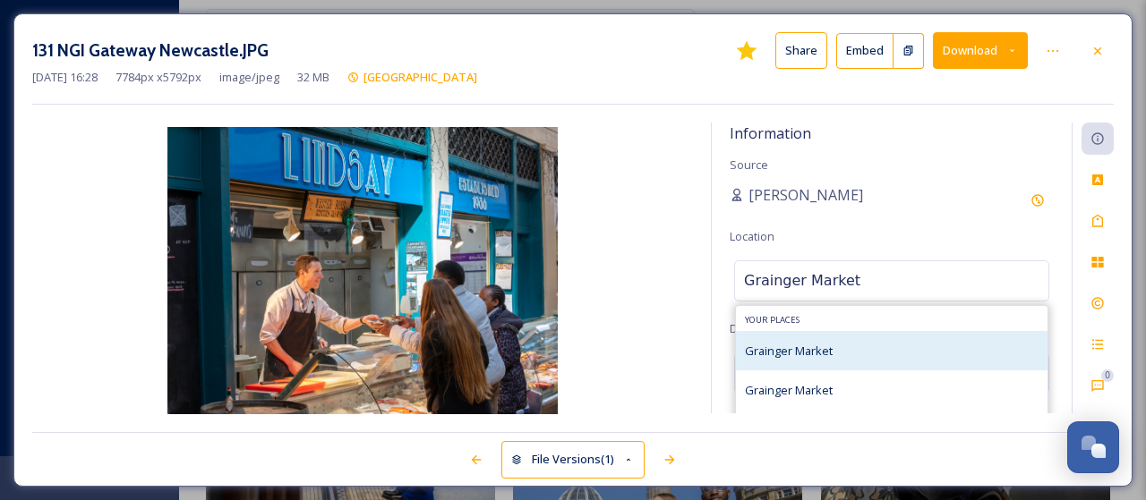
type input "Grainger Market"
click at [819, 340] on div "Grainger Market" at bounding box center [789, 350] width 88 height 21
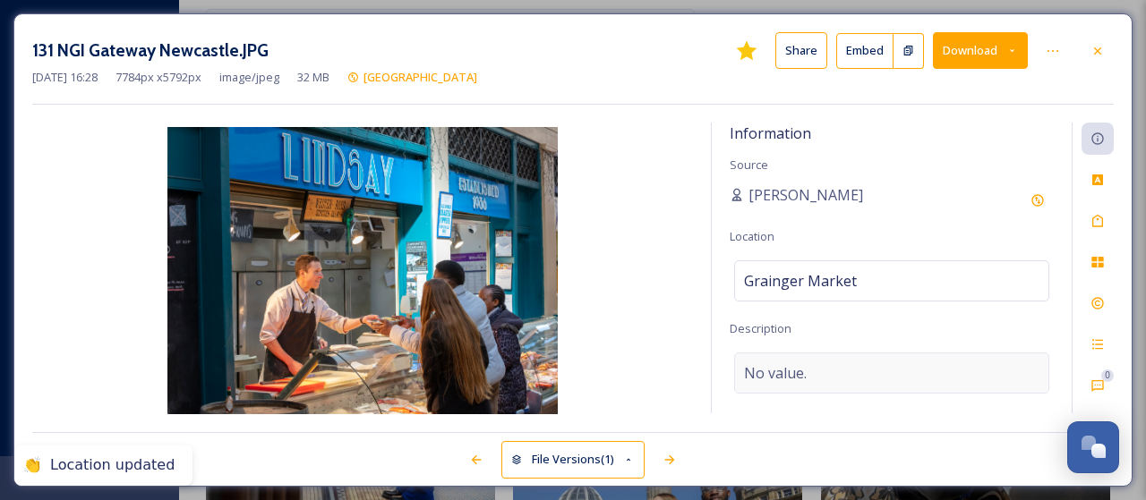
click at [784, 371] on span "No value." at bounding box center [775, 373] width 63 height 21
click at [784, 371] on textarea at bounding box center [892, 427] width 324 height 149
type textarea "Shopping at [GEOGRAPHIC_DATA]"
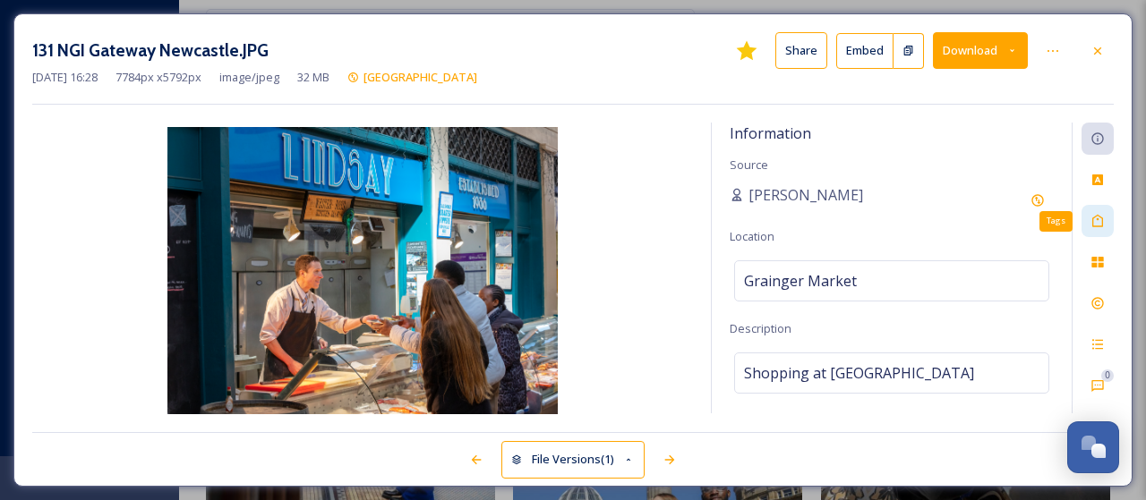
click at [1094, 222] on icon at bounding box center [1097, 221] width 14 height 14
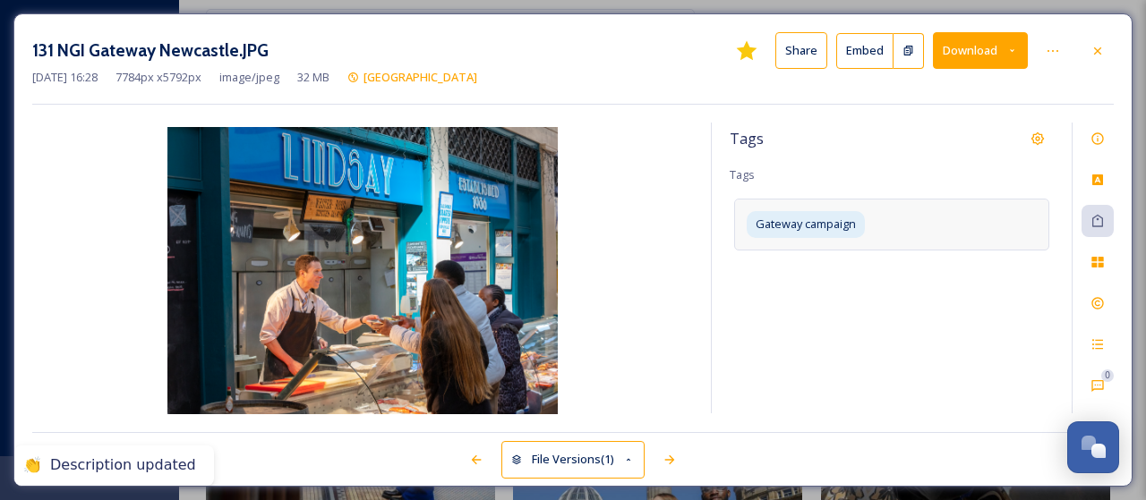
click at [952, 228] on div "Gateway campaign" at bounding box center [891, 224] width 315 height 51
click at [841, 253] on input at bounding box center [833, 255] width 179 height 21
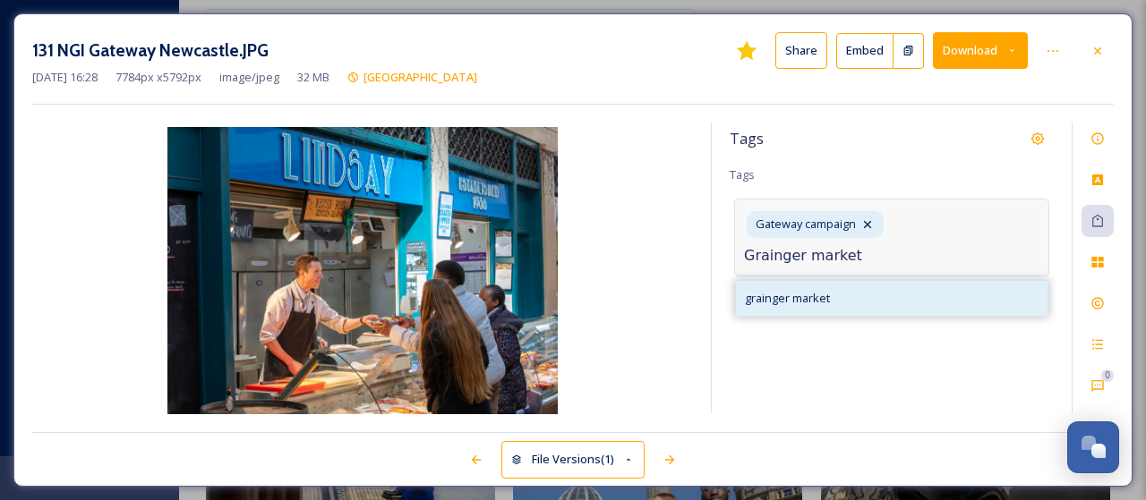
type input "Grainger market"
click at [816, 300] on span "grainger market" at bounding box center [787, 298] width 85 height 17
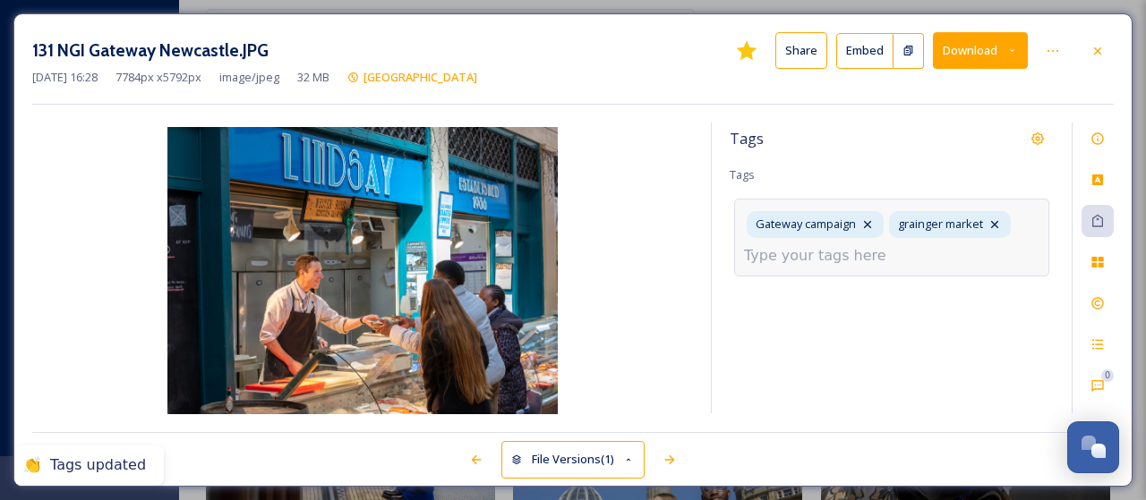
click at [864, 260] on input at bounding box center [833, 255] width 179 height 21
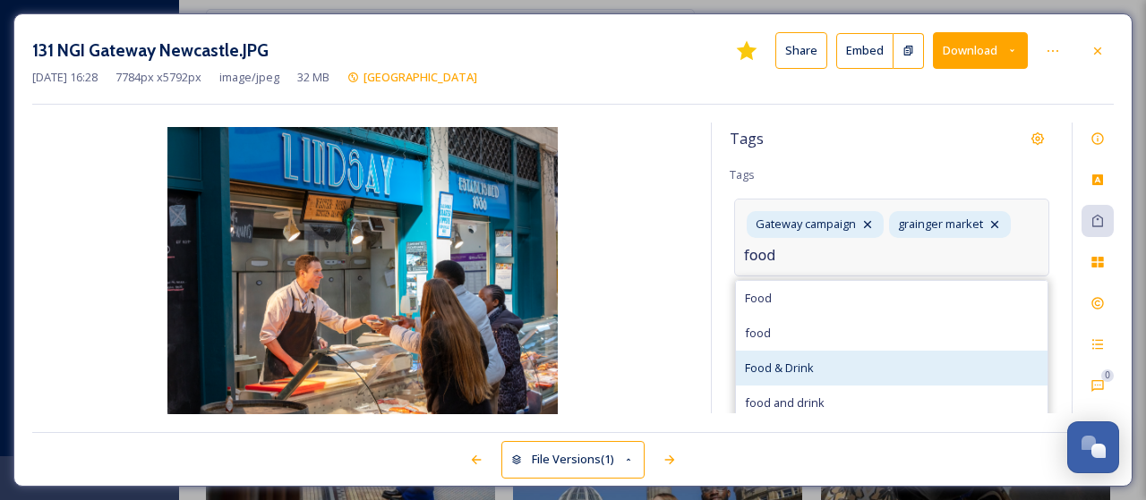
type input "food"
click at [814, 368] on span "Food & Drink" at bounding box center [779, 368] width 69 height 17
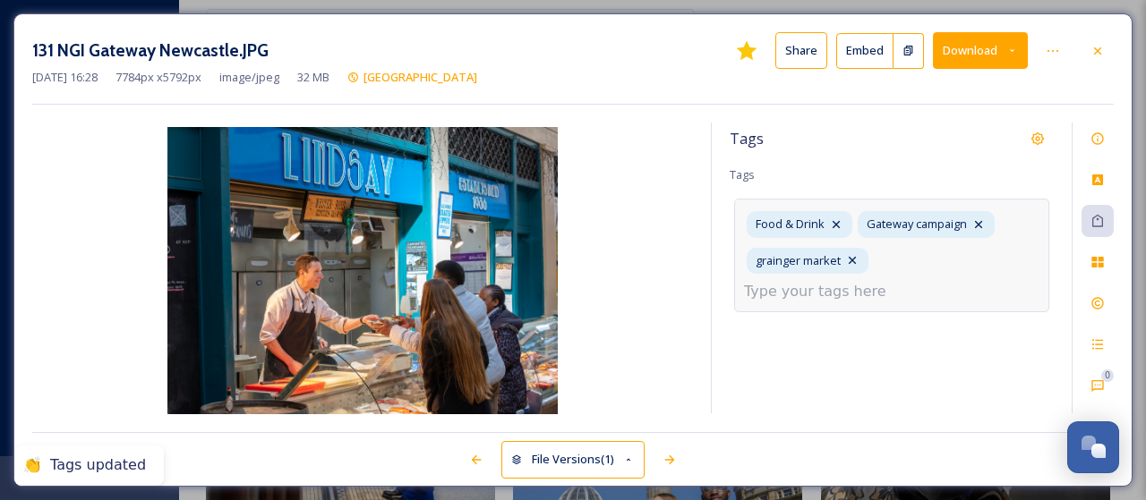
click at [893, 281] on input at bounding box center [833, 291] width 179 height 21
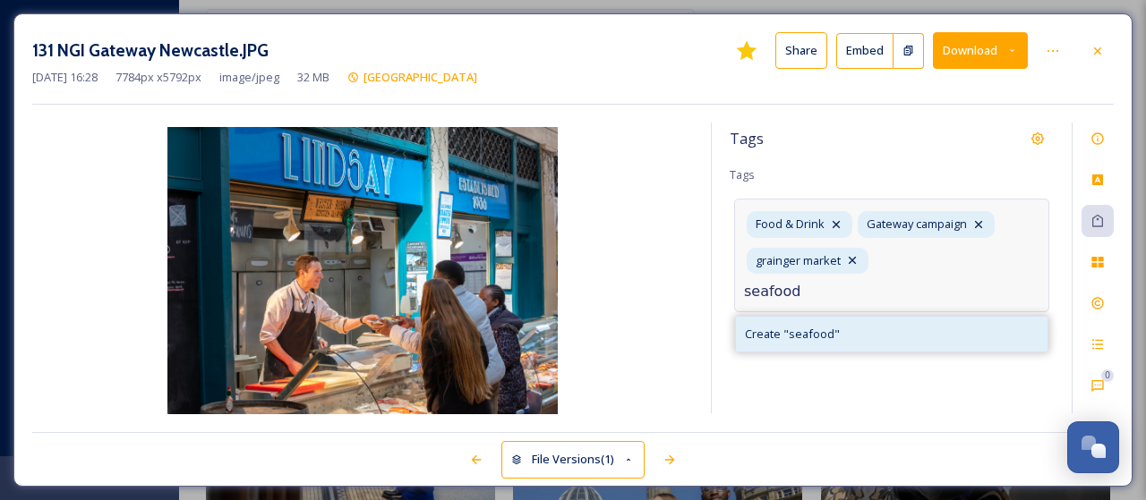
type input "seafood"
click at [800, 326] on span "Create " seafood "" at bounding box center [792, 334] width 95 height 17
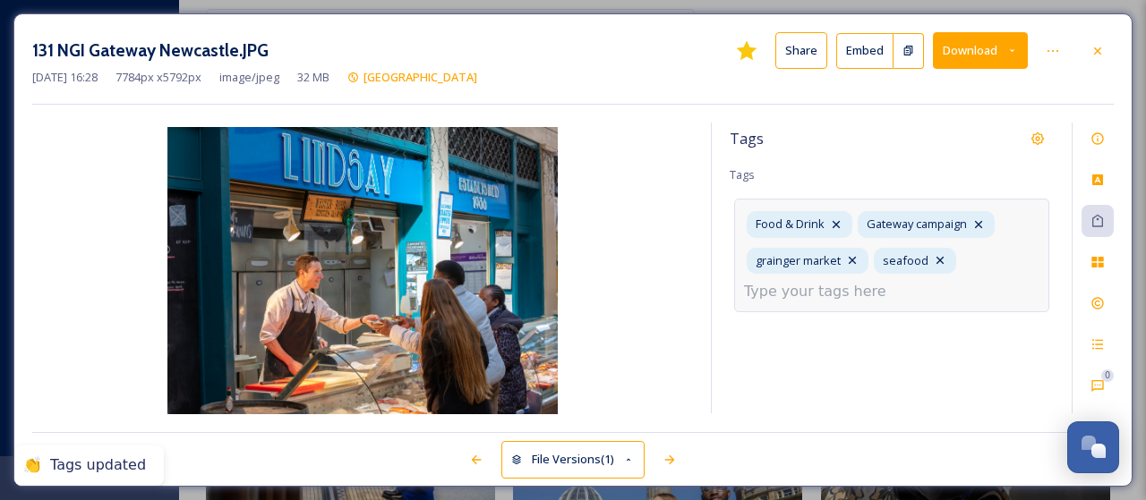
click at [857, 291] on input at bounding box center [833, 291] width 179 height 21
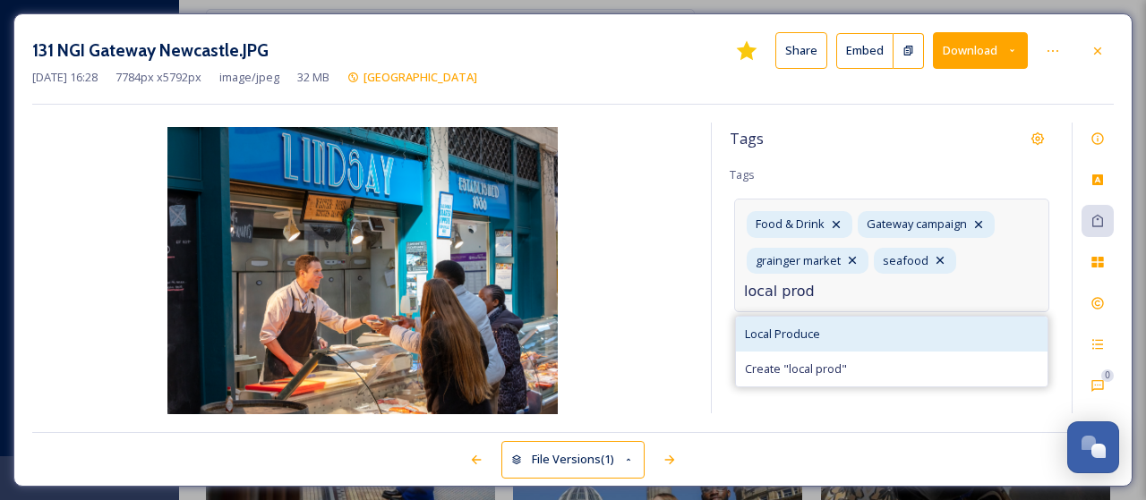
type input "local prod"
click at [802, 338] on span "Local Produce" at bounding box center [782, 334] width 75 height 17
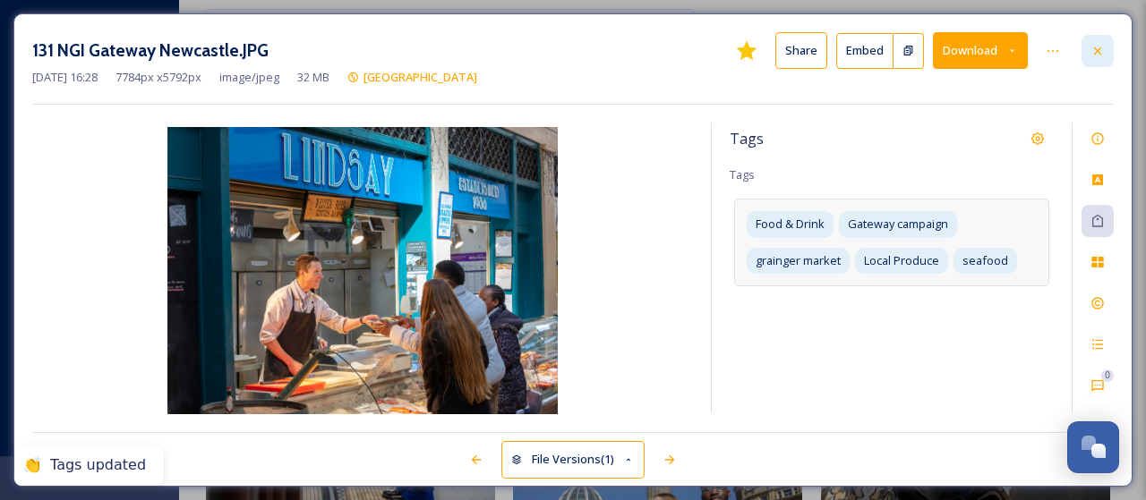
click at [1099, 47] on icon at bounding box center [1097, 50] width 7 height 7
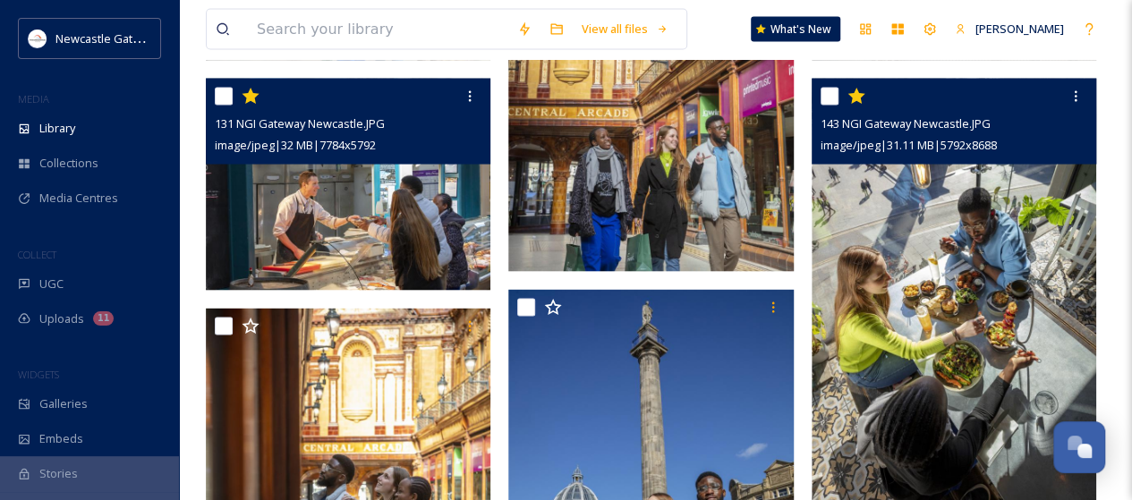
click at [982, 209] on img at bounding box center [954, 292] width 285 height 427
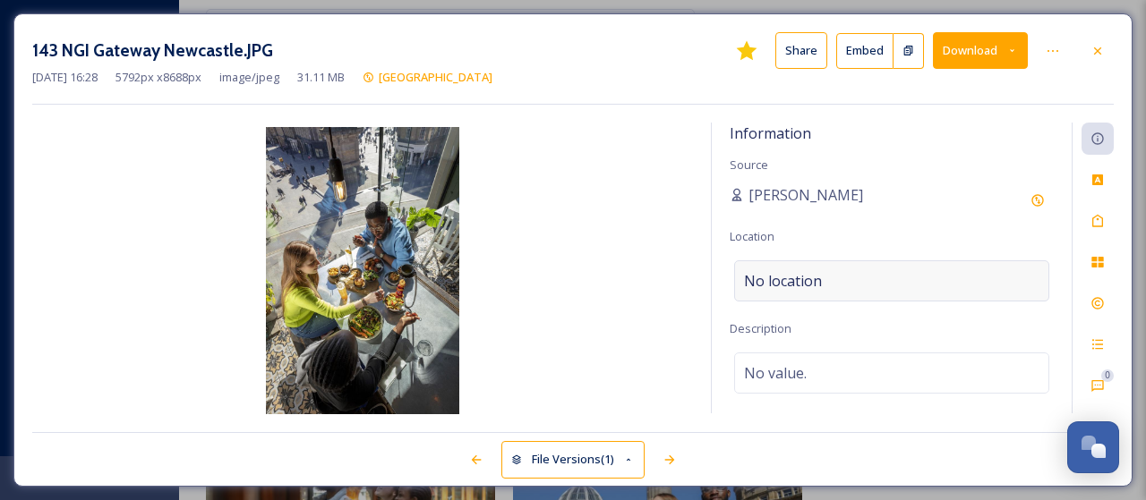
click at [812, 280] on span "No location" at bounding box center [783, 280] width 78 height 21
click at [812, 280] on input at bounding box center [891, 280] width 313 height 39
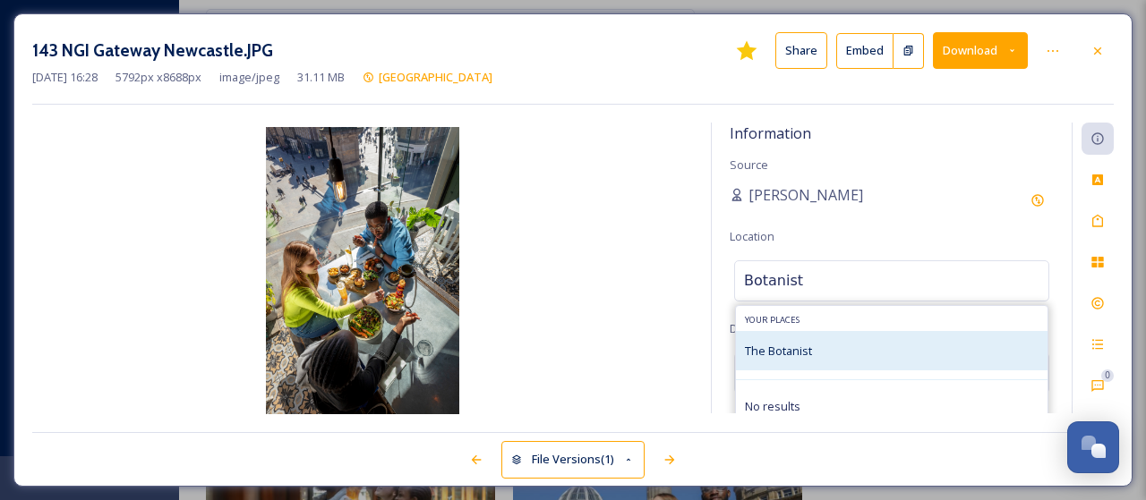
type input "Botanist"
click at [793, 354] on span "The Botanist" at bounding box center [778, 351] width 67 height 16
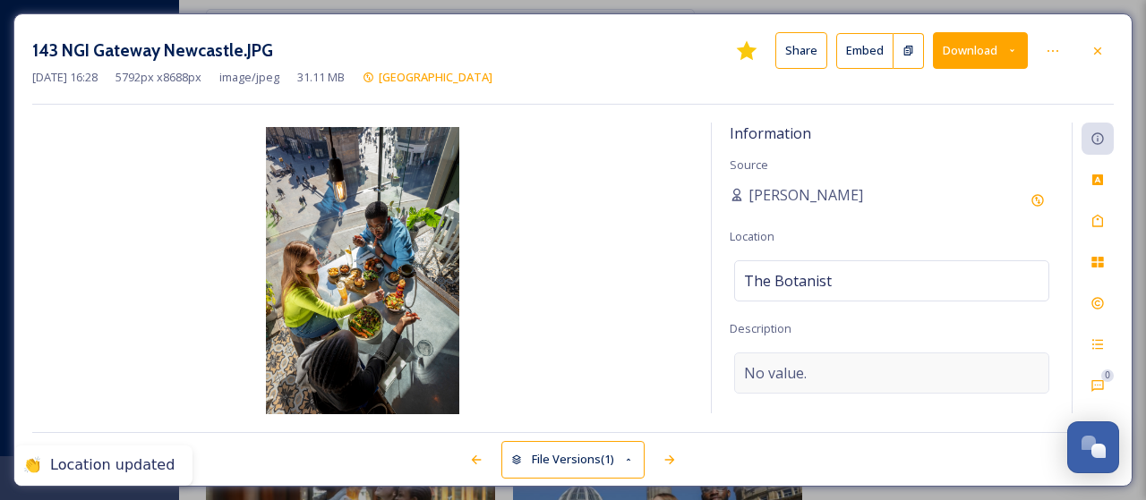
click at [791, 368] on span "No value." at bounding box center [775, 373] width 63 height 21
click at [790, 368] on textarea at bounding box center [892, 427] width 324 height 149
type textarea "Dining at The Botanist"
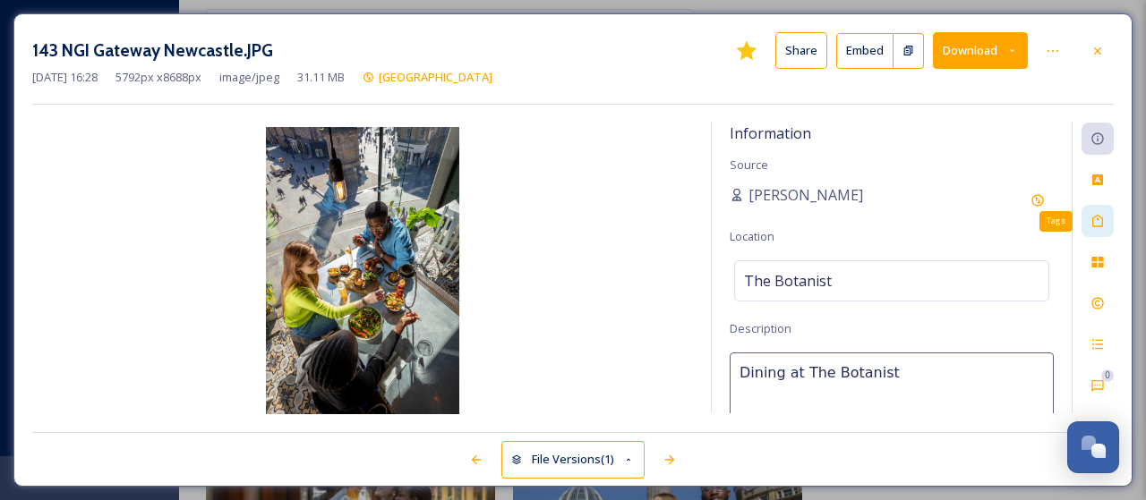
click at [1105, 224] on icon at bounding box center [1097, 221] width 14 height 14
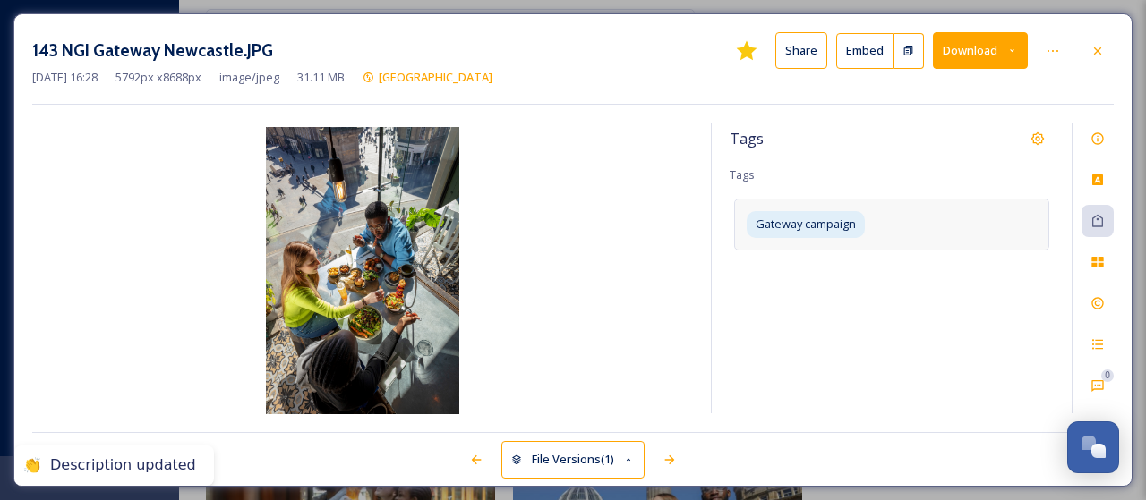
click at [927, 226] on div "Gateway campaign" at bounding box center [891, 224] width 315 height 51
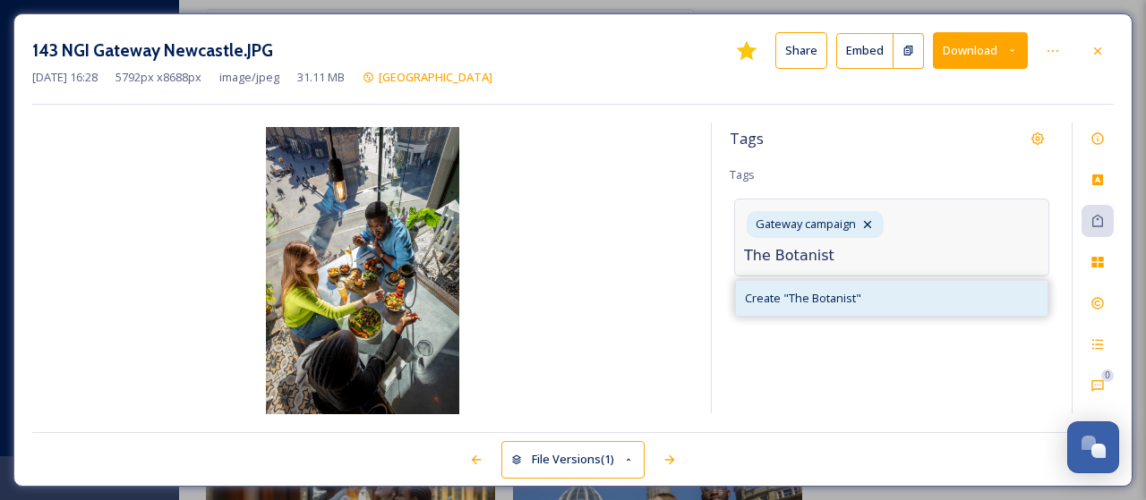
type input "The Botanist"
click at [815, 295] on span "Create " The Botanist "" at bounding box center [803, 298] width 116 height 17
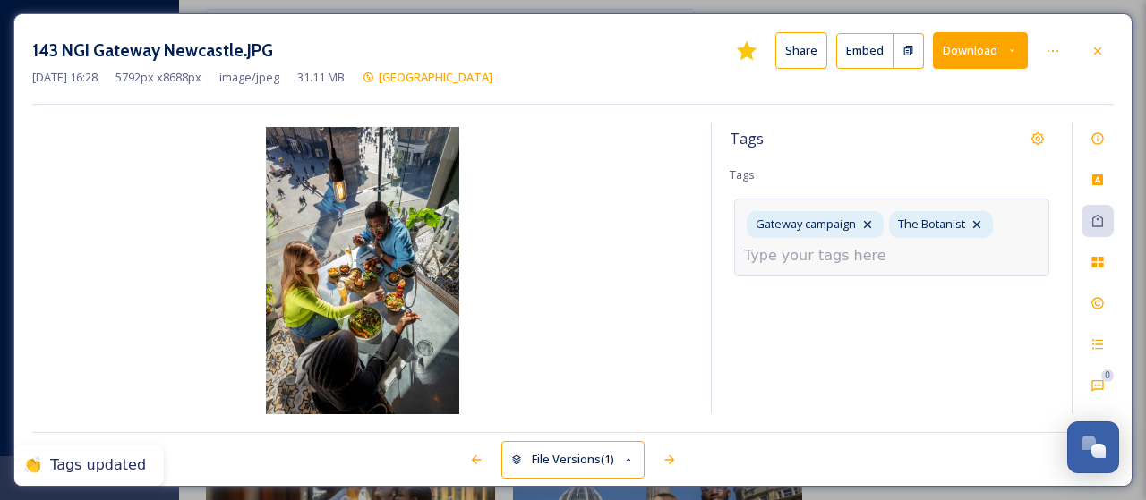
click at [841, 255] on input at bounding box center [833, 255] width 179 height 21
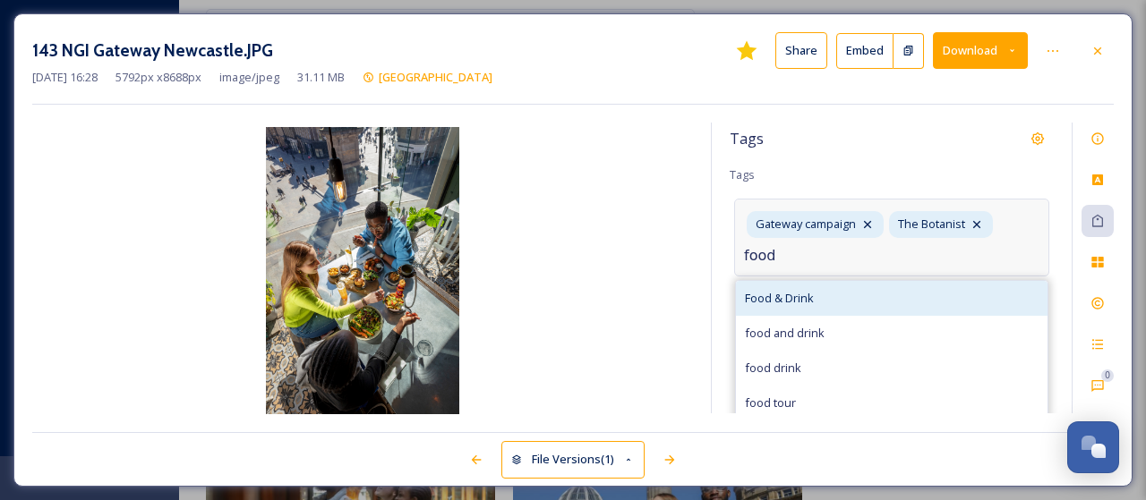
type input "food"
click at [786, 290] on span "Food & Drink" at bounding box center [779, 298] width 69 height 17
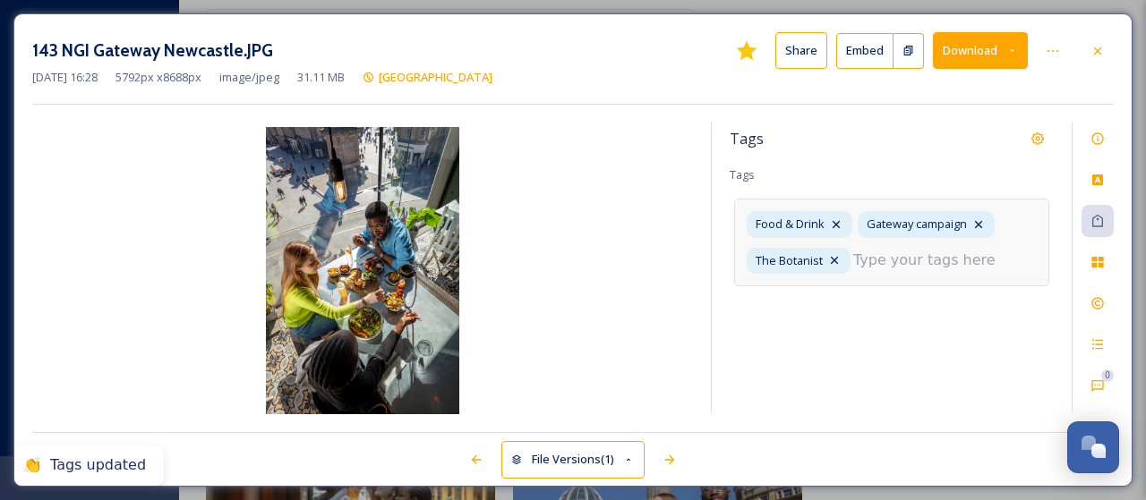
click at [895, 266] on input at bounding box center [942, 260] width 179 height 21
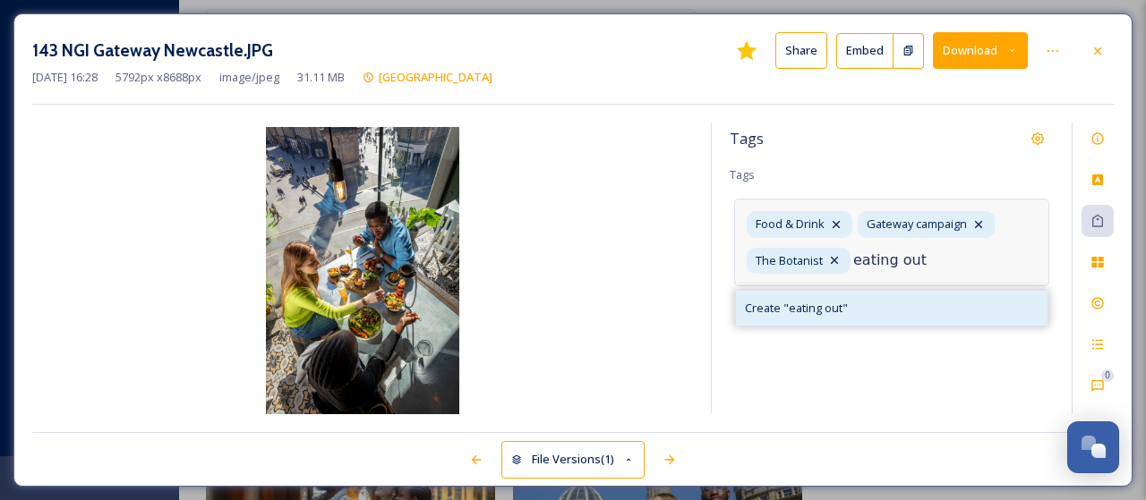
type input "eating out"
click at [804, 310] on span "Create " eating out "" at bounding box center [796, 308] width 103 height 17
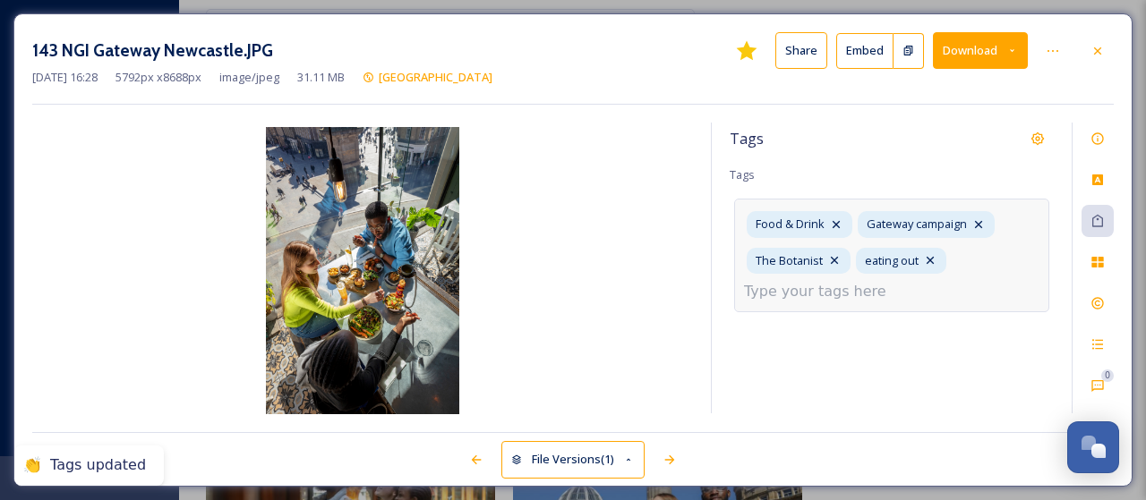
click at [831, 287] on input at bounding box center [833, 291] width 179 height 21
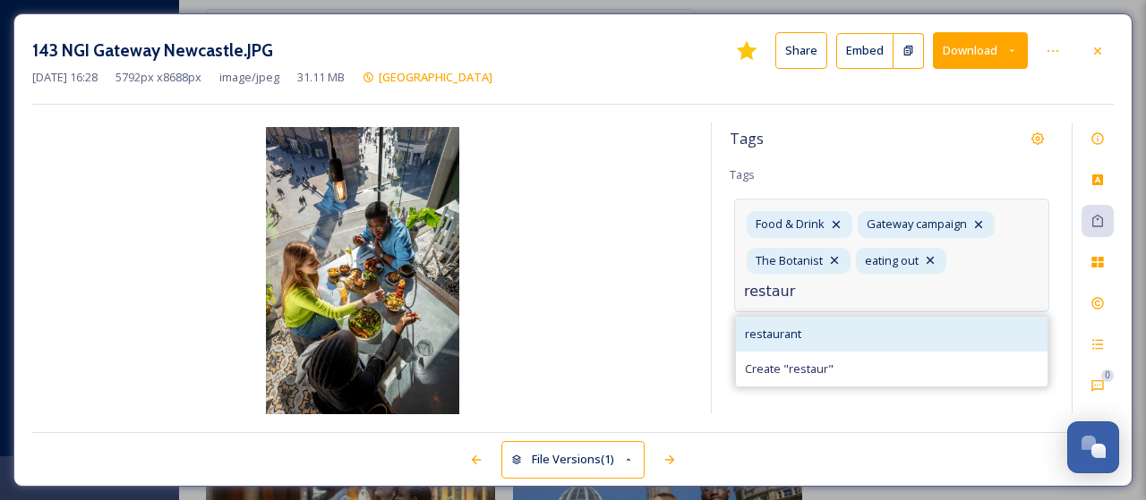
type input "restaur"
click at [790, 326] on span "restaurant" at bounding box center [773, 334] width 56 height 17
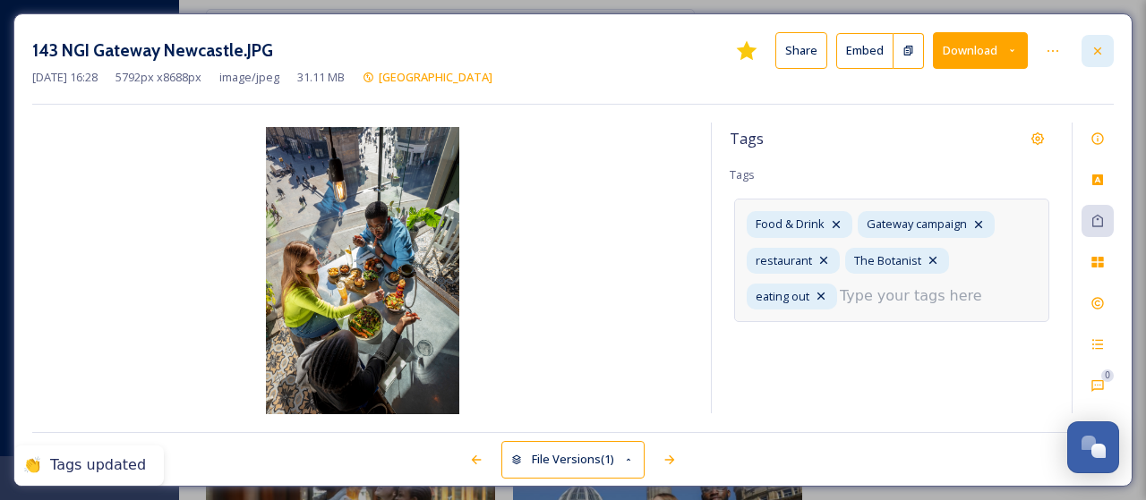
click at [1105, 51] on div at bounding box center [1097, 51] width 32 height 32
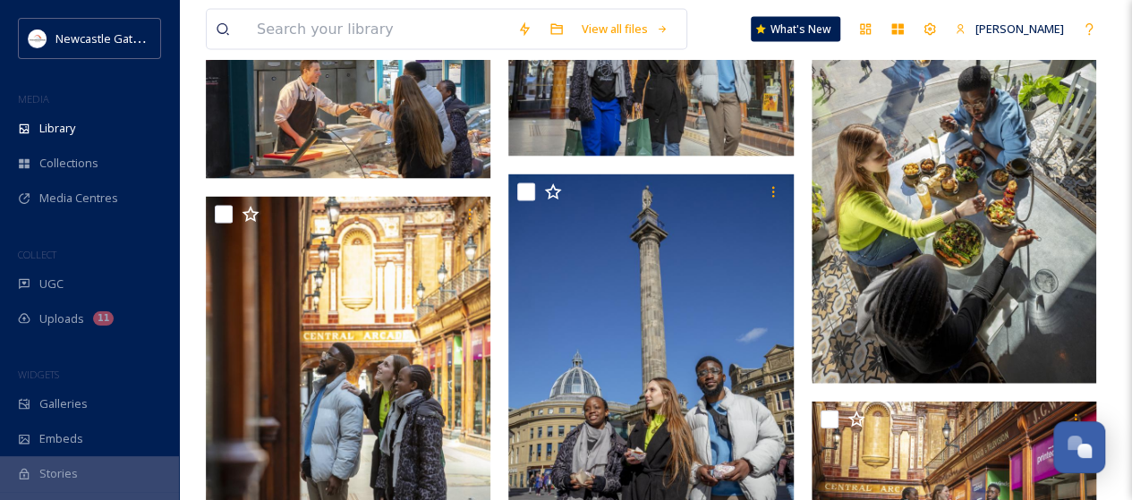
scroll to position [1880, 0]
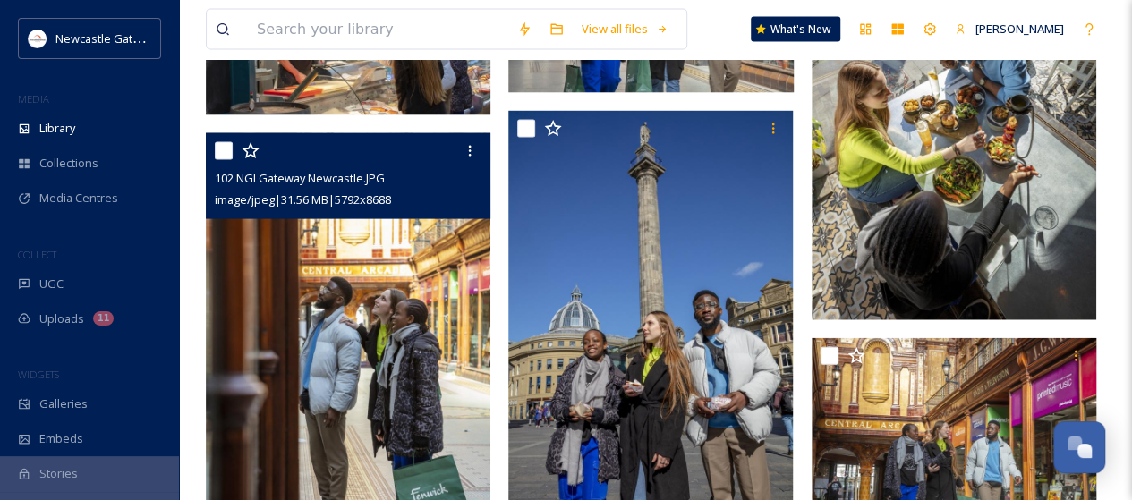
click at [337, 346] on img at bounding box center [348, 346] width 285 height 427
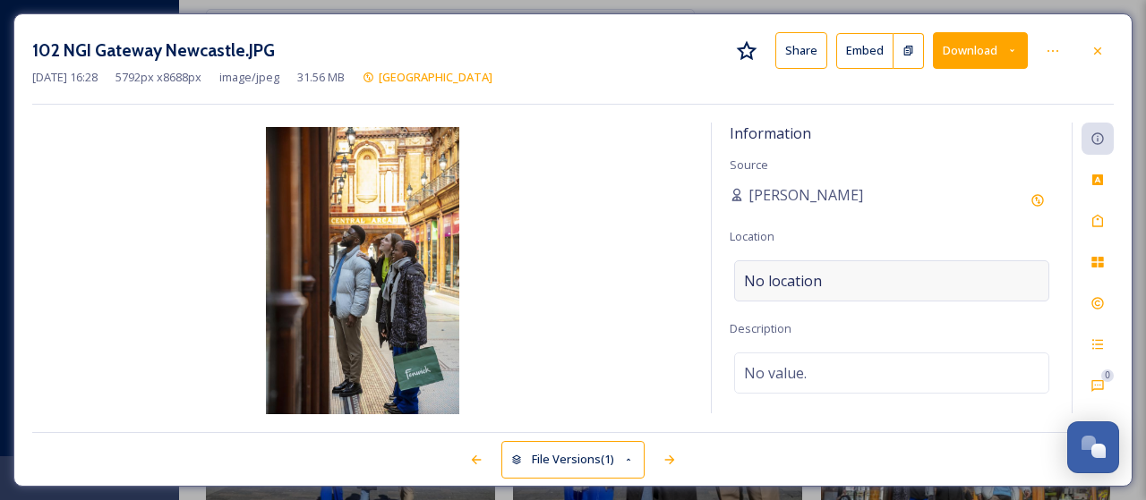
click at [806, 273] on span "No location" at bounding box center [783, 280] width 78 height 21
click at [806, 273] on input at bounding box center [891, 280] width 313 height 39
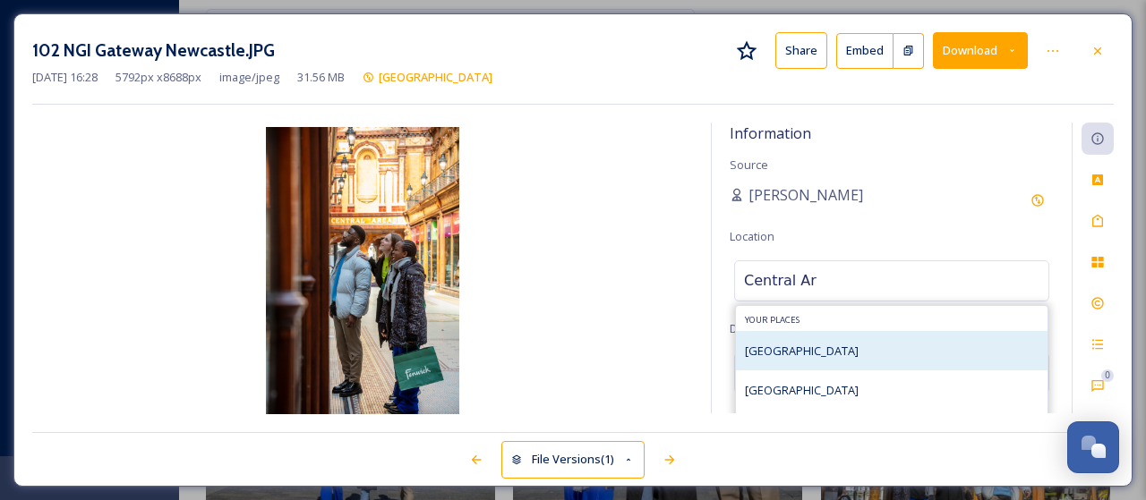
type input "Central Ar"
click at [799, 344] on span "[GEOGRAPHIC_DATA]" at bounding box center [802, 351] width 114 height 16
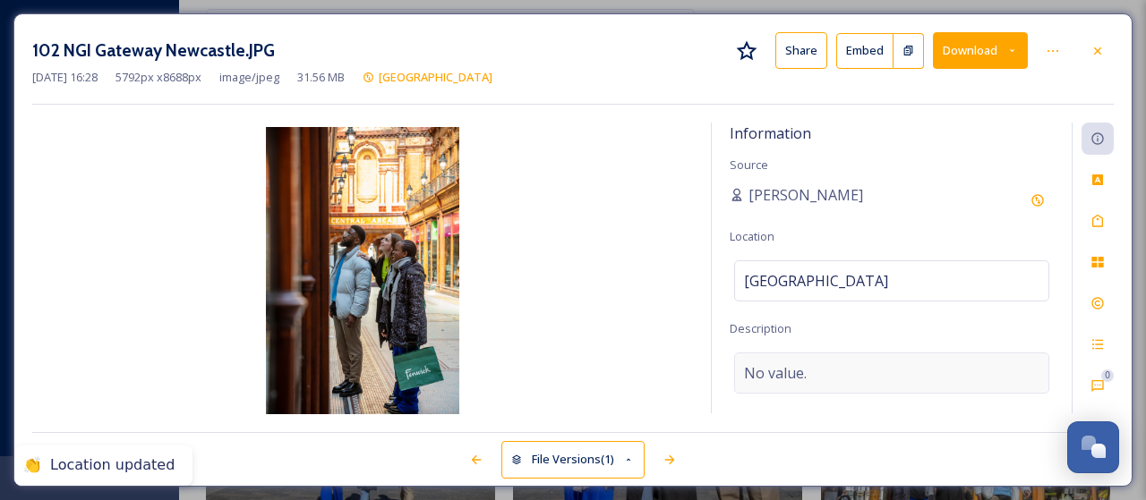
click at [774, 373] on span "No value." at bounding box center [775, 373] width 63 height 21
click at [774, 373] on textarea at bounding box center [892, 427] width 324 height 149
type textarea "Shopping in [GEOGRAPHIC_DATA]"
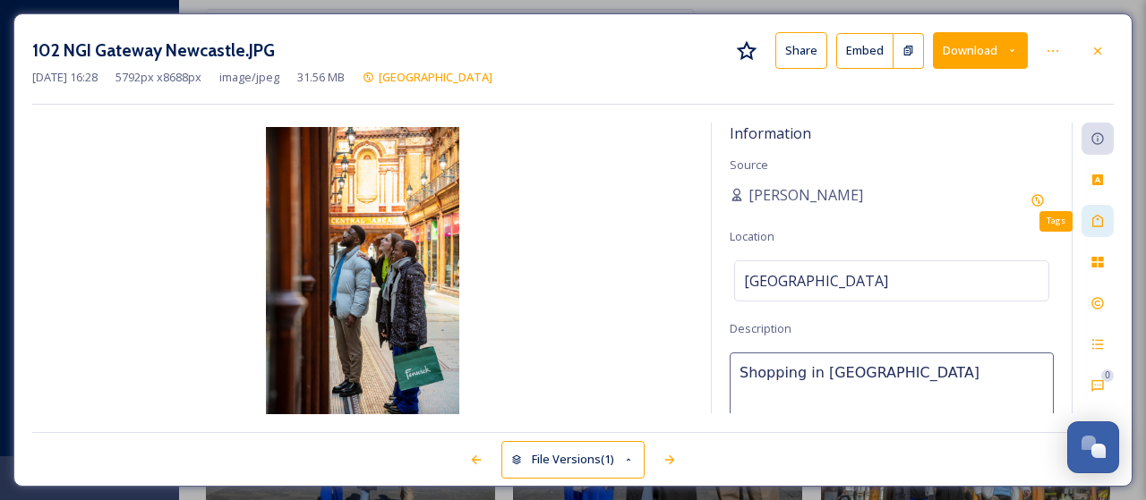
click at [1099, 218] on icon at bounding box center [1097, 221] width 14 height 14
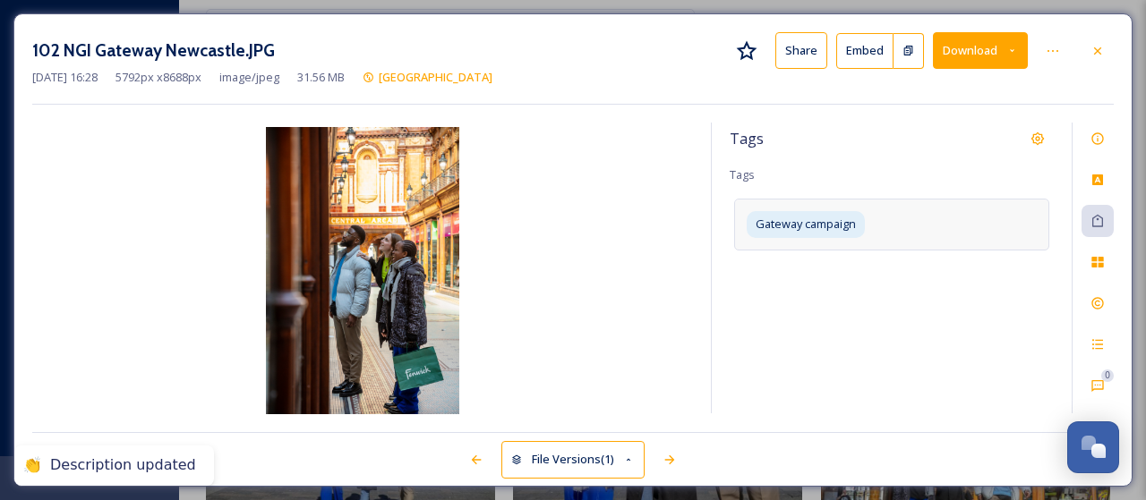
click at [918, 226] on div "Gateway campaign" at bounding box center [891, 224] width 315 height 51
click at [807, 256] on input at bounding box center [833, 255] width 179 height 21
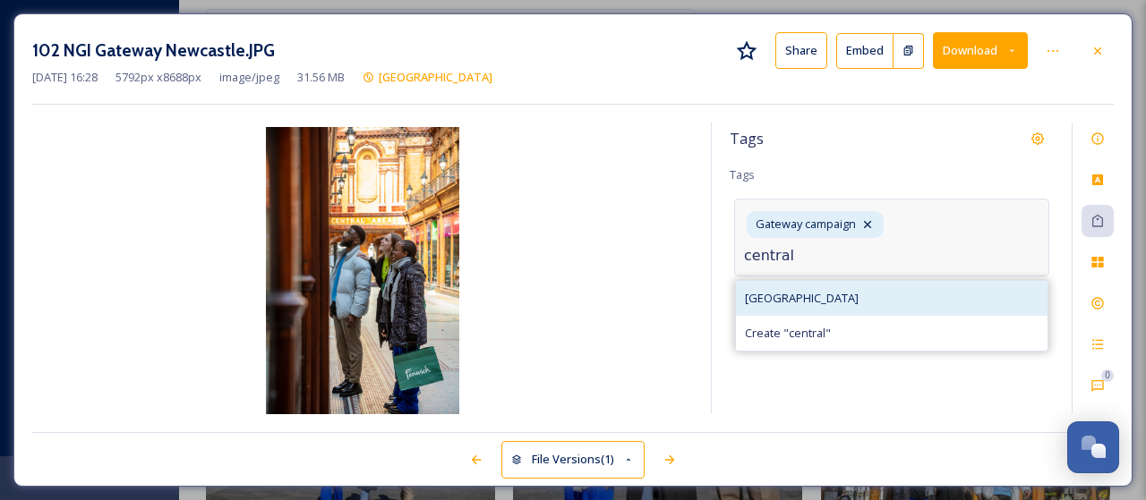
type input "central"
click at [803, 298] on span "[GEOGRAPHIC_DATA]" at bounding box center [802, 298] width 114 height 17
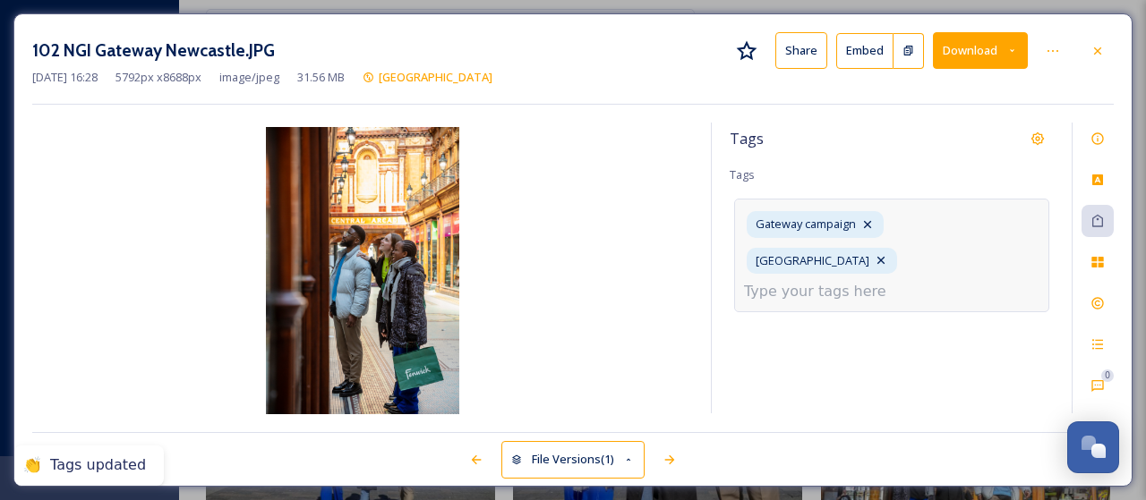
click at [809, 281] on input at bounding box center [833, 291] width 179 height 21
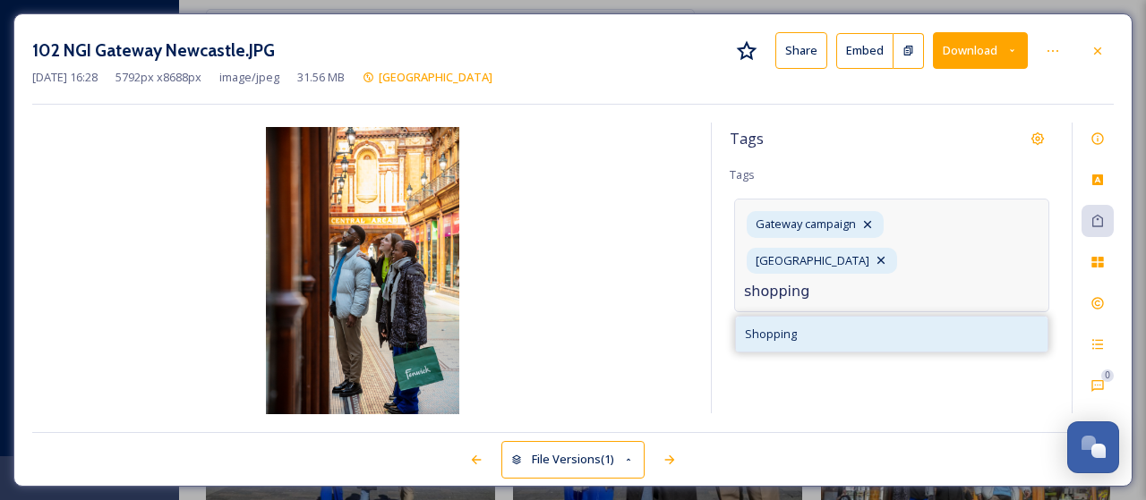
type input "shopping"
click at [786, 326] on span "Shopping" at bounding box center [771, 334] width 52 height 17
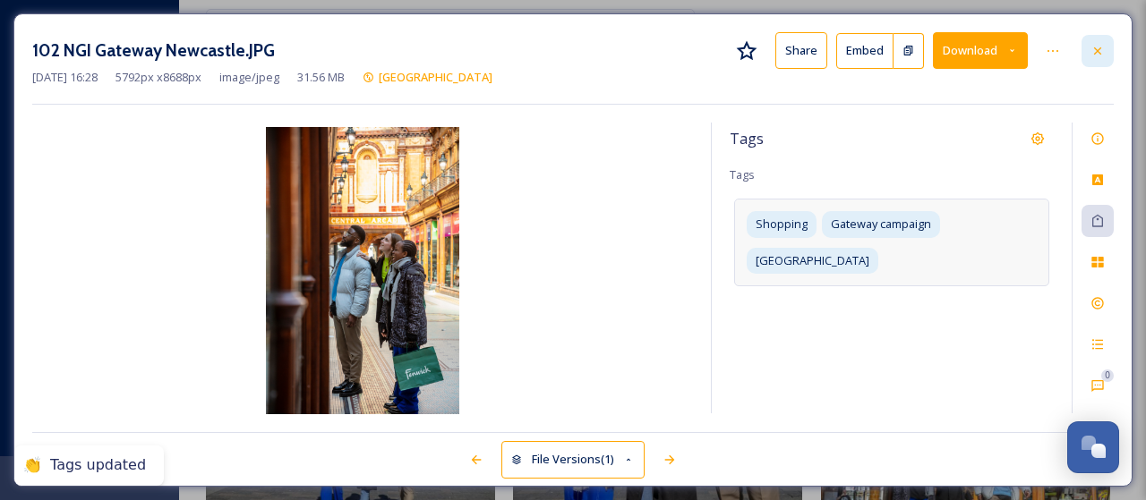
click at [1104, 52] on icon at bounding box center [1097, 51] width 14 height 14
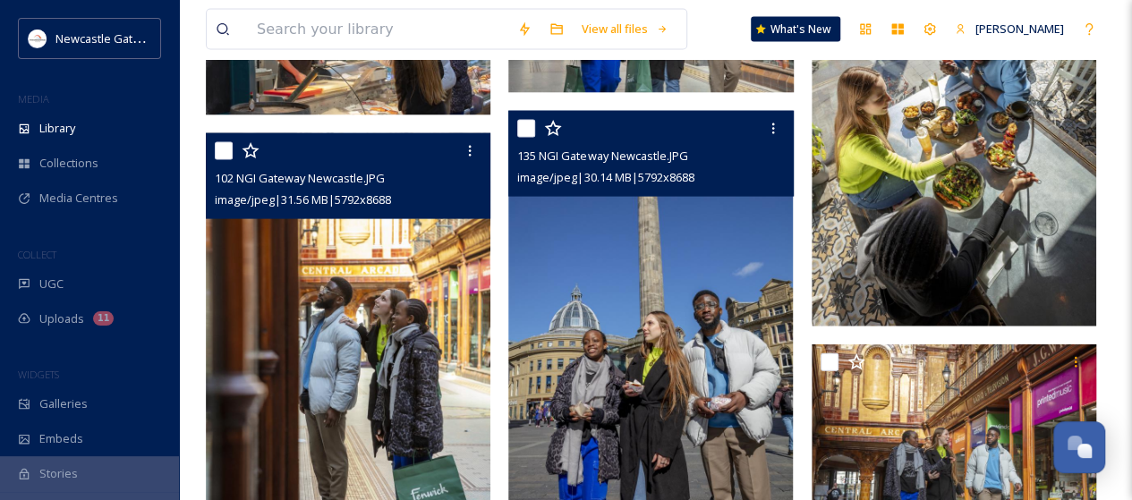
click at [689, 316] on img at bounding box center [650, 324] width 285 height 427
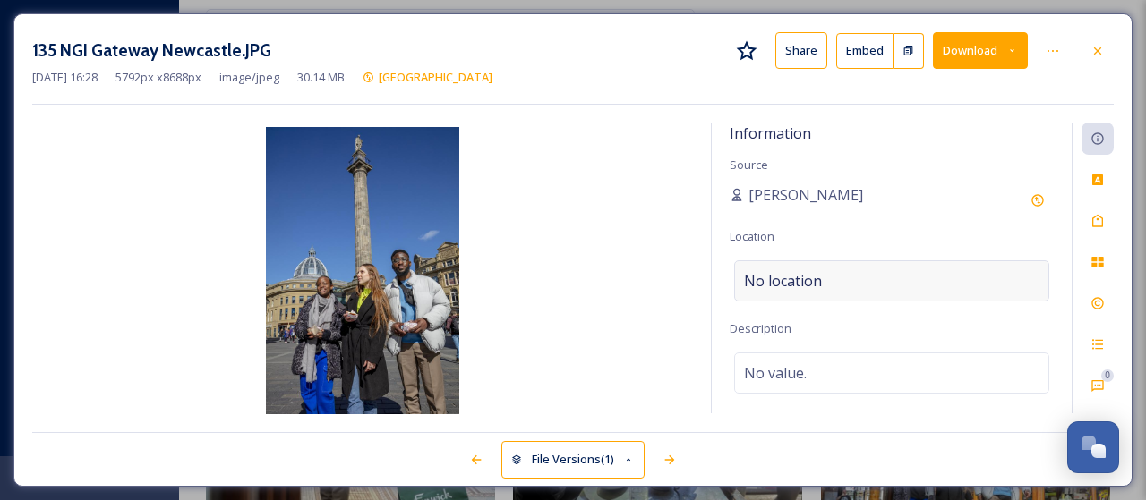
click at [817, 280] on span "No location" at bounding box center [783, 280] width 78 height 21
click at [817, 280] on input at bounding box center [891, 280] width 313 height 39
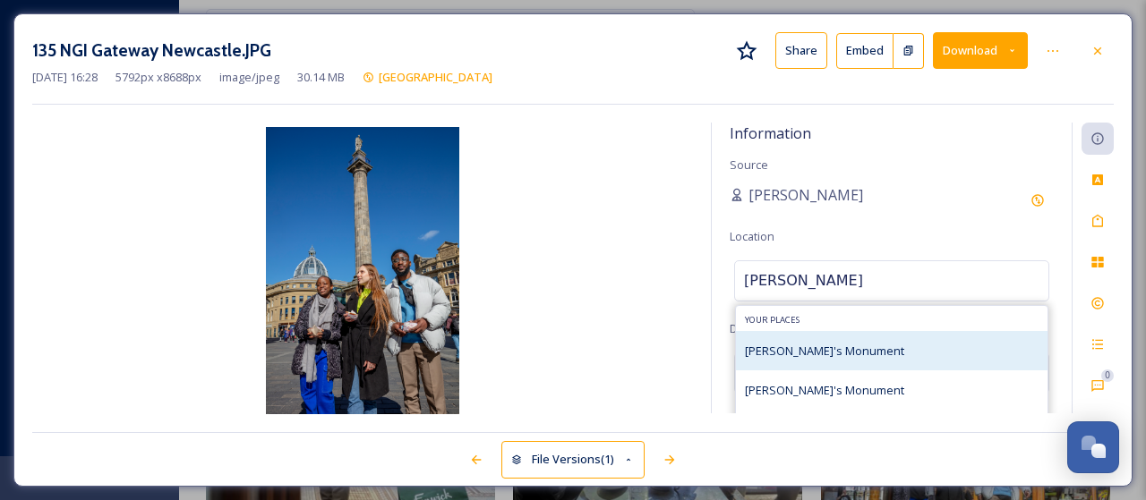
type input "[PERSON_NAME]"
click at [800, 352] on span "[PERSON_NAME]'s Monument" at bounding box center [824, 351] width 159 height 16
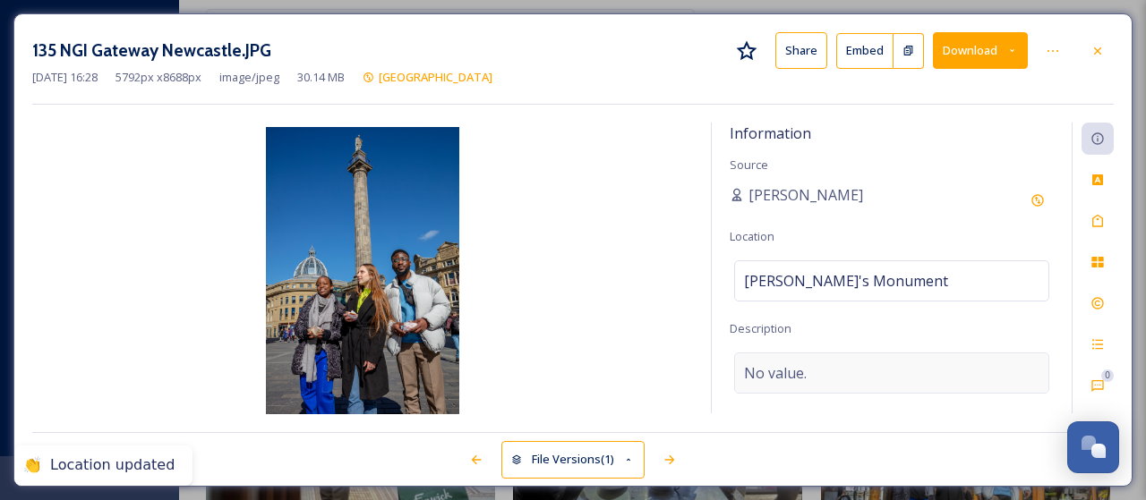
click at [768, 366] on span "No value." at bounding box center [775, 373] width 63 height 21
click at [768, 366] on textarea at bounding box center [892, 427] width 324 height 149
type textarea "[PERSON_NAME]'s Monument"
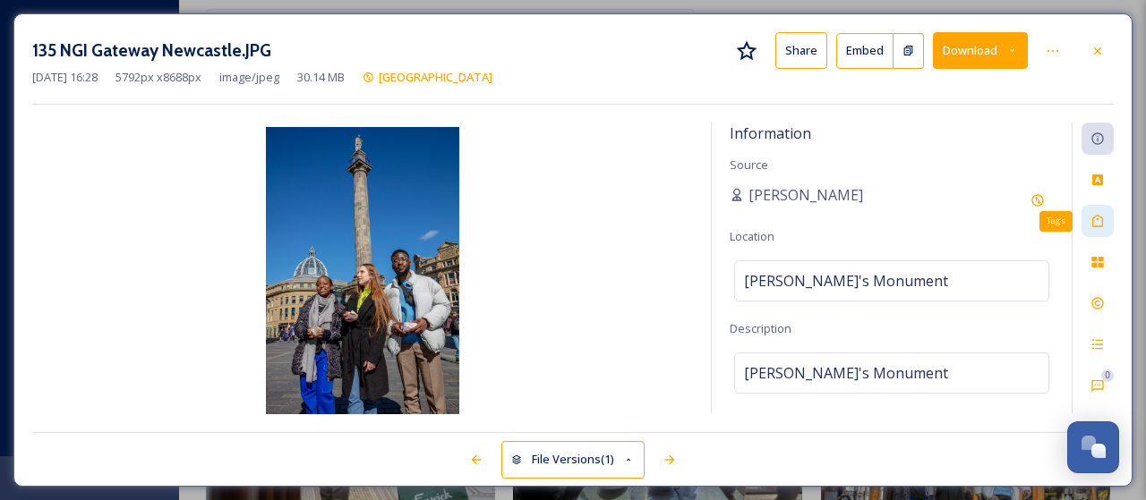
click at [1100, 219] on icon at bounding box center [1097, 221] width 14 height 14
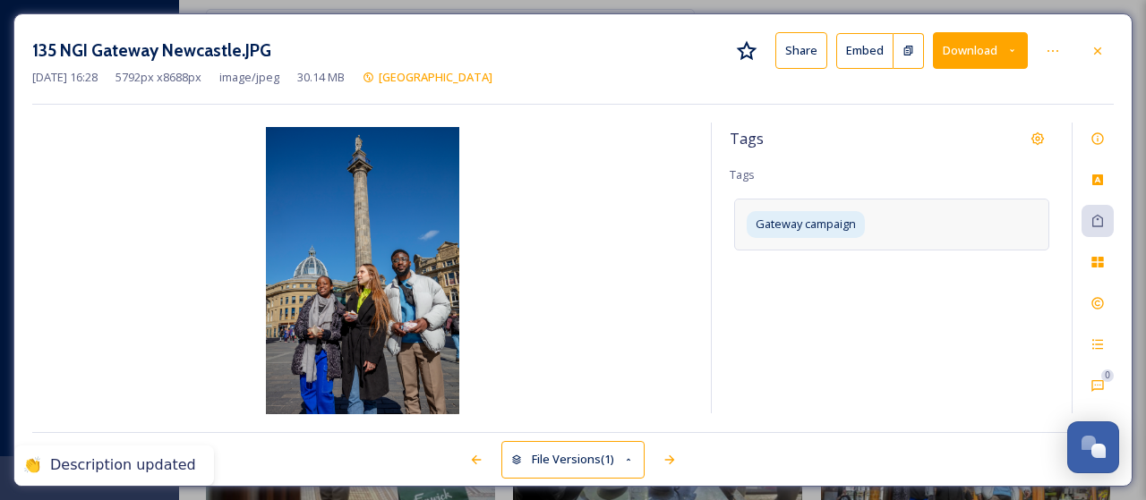
click at [927, 234] on div "Gateway campaign" at bounding box center [891, 224] width 315 height 51
click at [926, 230] on div "Gateway campaign" at bounding box center [891, 237] width 315 height 77
click at [905, 253] on input at bounding box center [833, 255] width 179 height 21
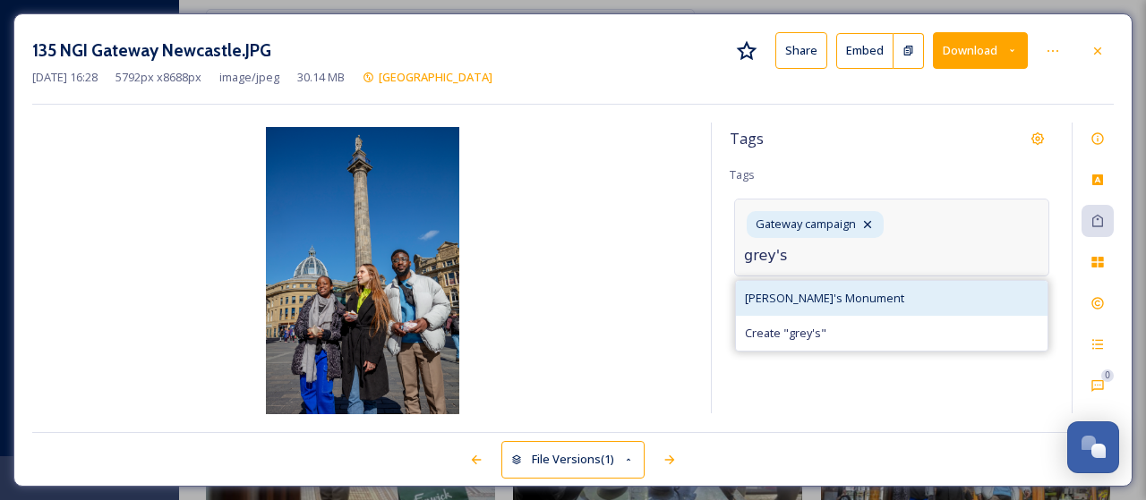
type input "grey's"
click at [836, 291] on span "[PERSON_NAME]'s Monument" at bounding box center [824, 298] width 159 height 17
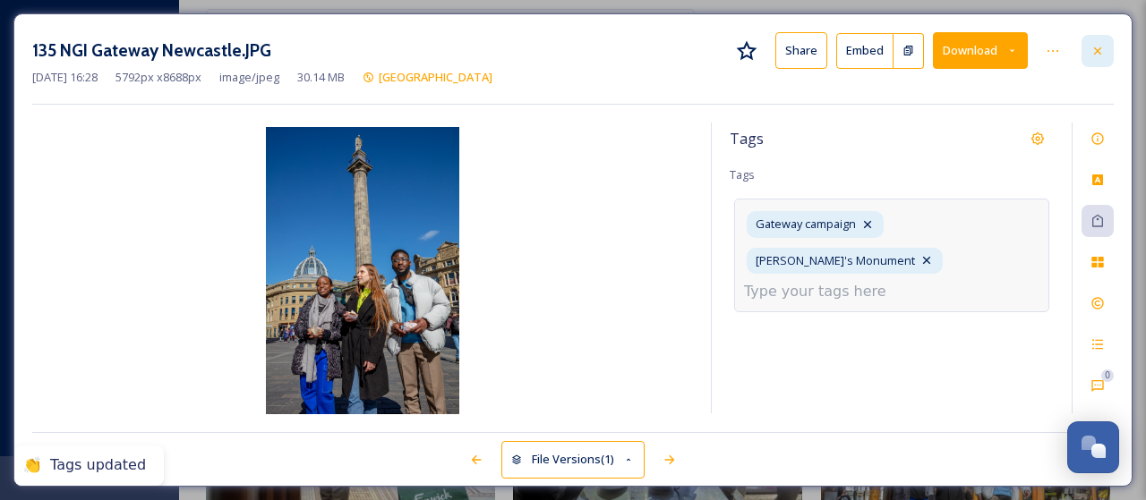
click at [1109, 50] on div at bounding box center [1097, 51] width 32 height 32
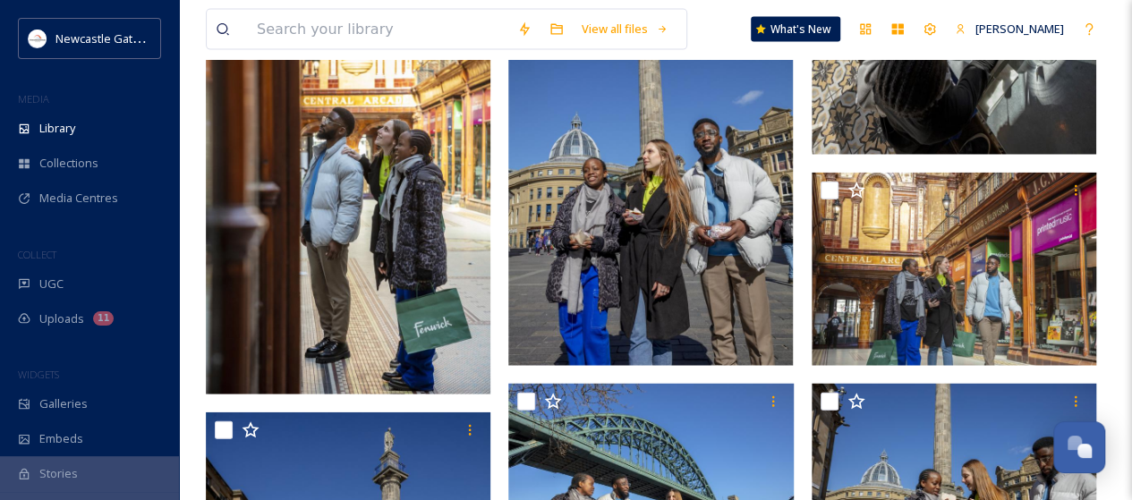
scroll to position [2059, 0]
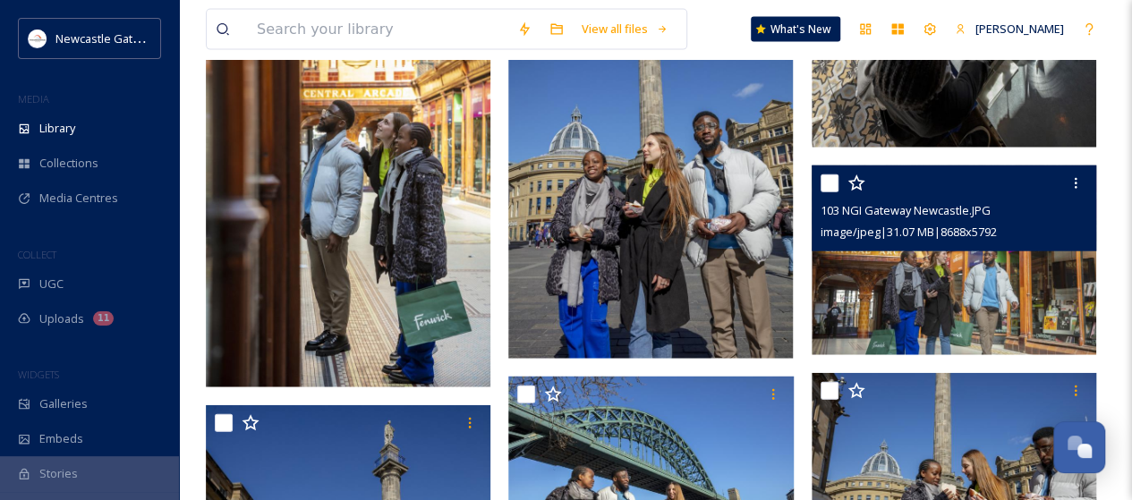
click at [930, 306] on img at bounding box center [954, 261] width 285 height 190
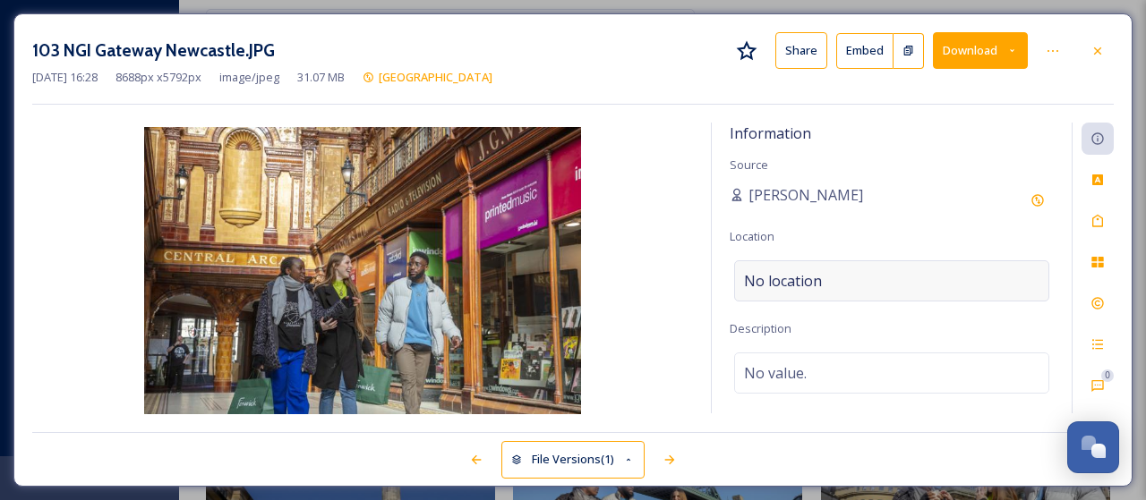
click at [800, 275] on span "No location" at bounding box center [783, 280] width 78 height 21
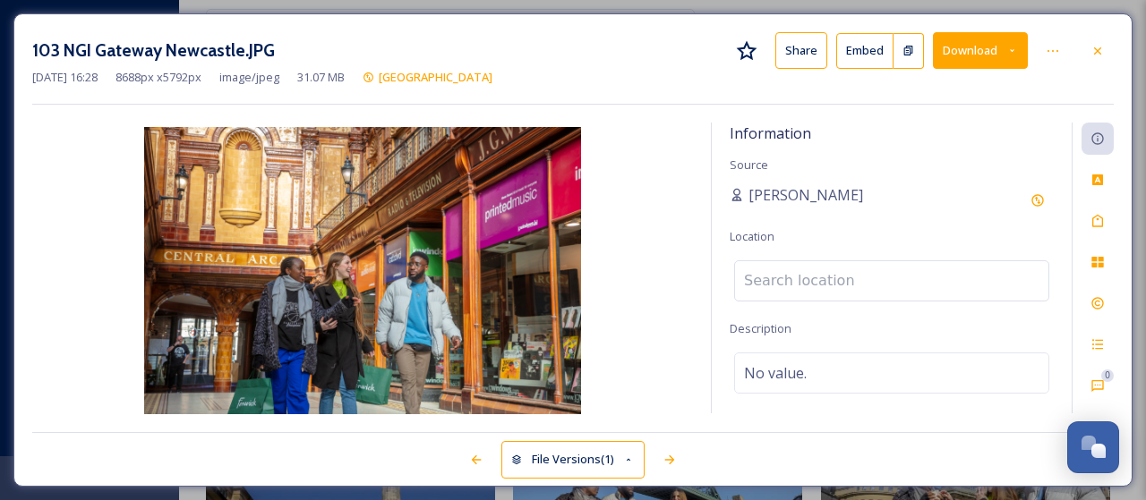
click at [801, 275] on input at bounding box center [891, 280] width 313 height 39
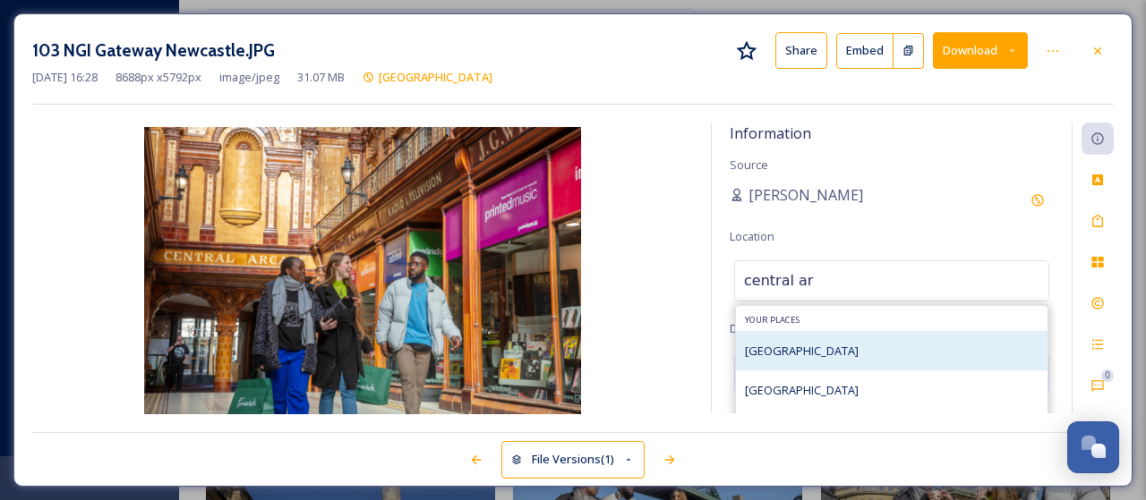
type input "central ar"
click at [805, 337] on div "[GEOGRAPHIC_DATA]" at bounding box center [892, 350] width 312 height 39
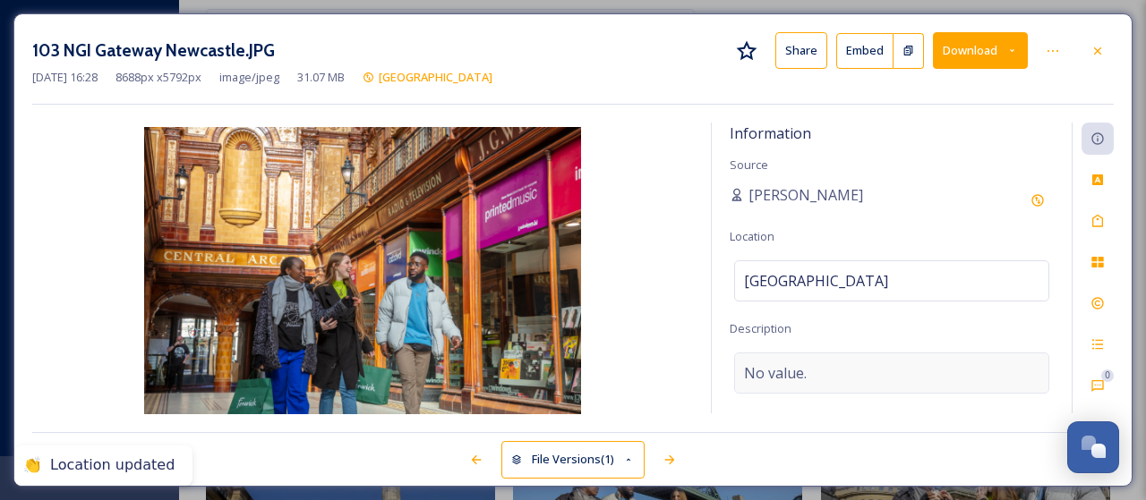
click at [790, 372] on span "No value." at bounding box center [775, 373] width 63 height 21
click at [790, 372] on textarea at bounding box center [892, 427] width 324 height 149
type textarea "Shopping at [GEOGRAPHIC_DATA]"
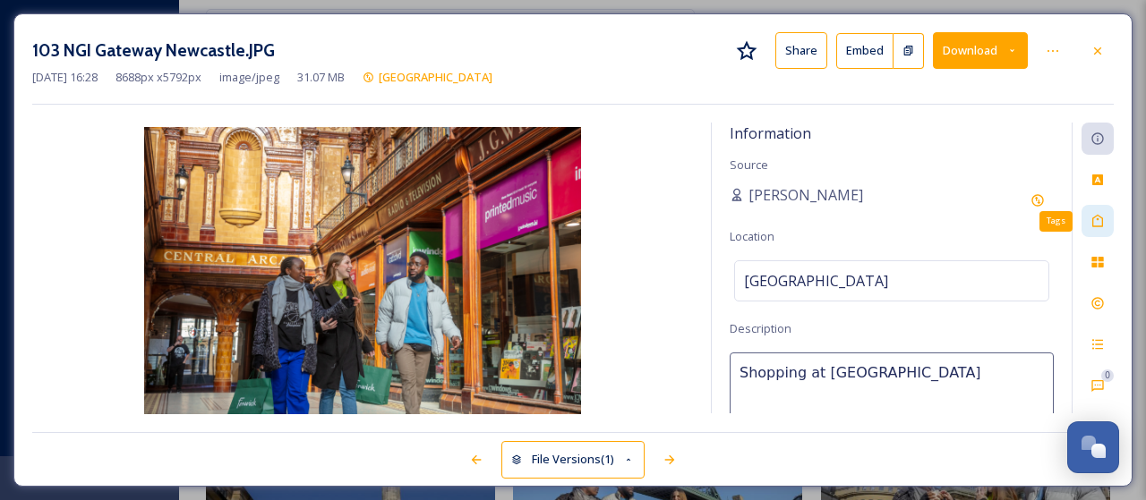
click at [1099, 216] on icon at bounding box center [1097, 221] width 11 height 13
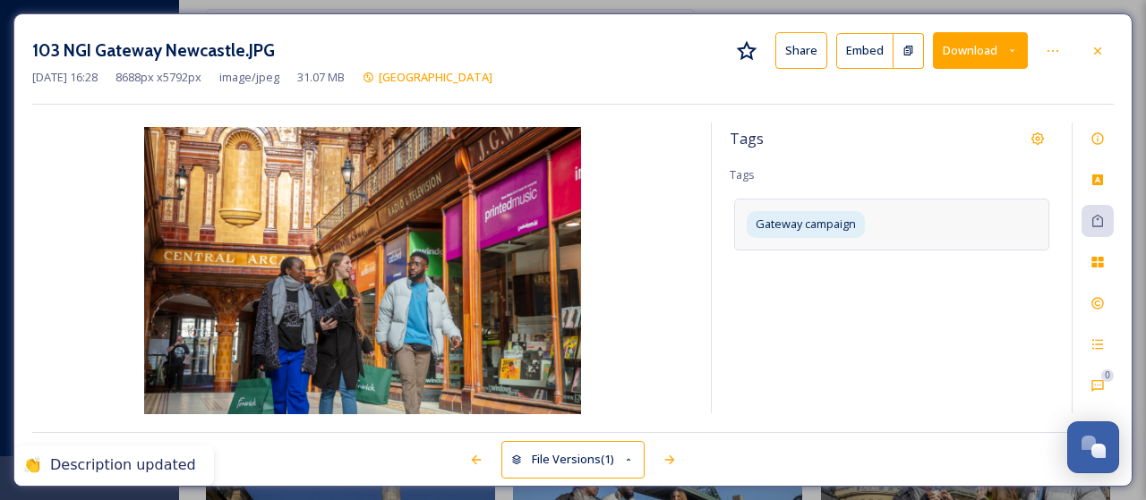
click at [933, 223] on div "Gateway campaign" at bounding box center [891, 224] width 315 height 51
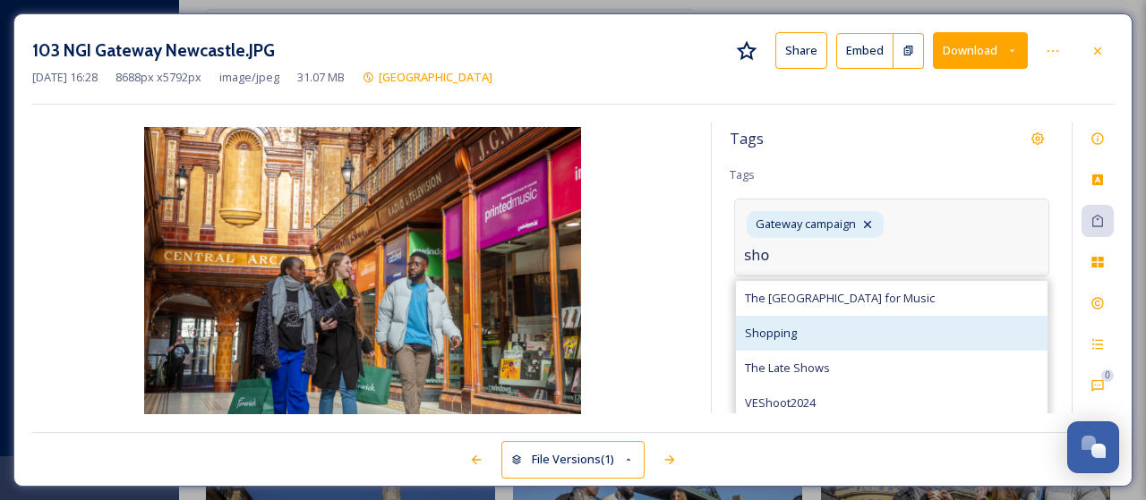
type input "sho"
click at [781, 331] on span "Shopping" at bounding box center [771, 333] width 52 height 17
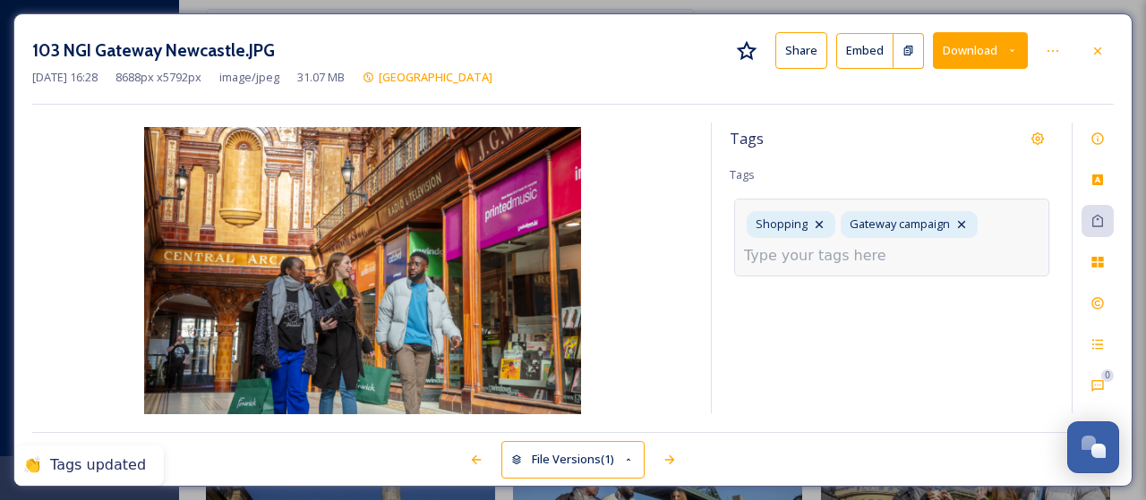
click at [833, 261] on input at bounding box center [833, 255] width 179 height 21
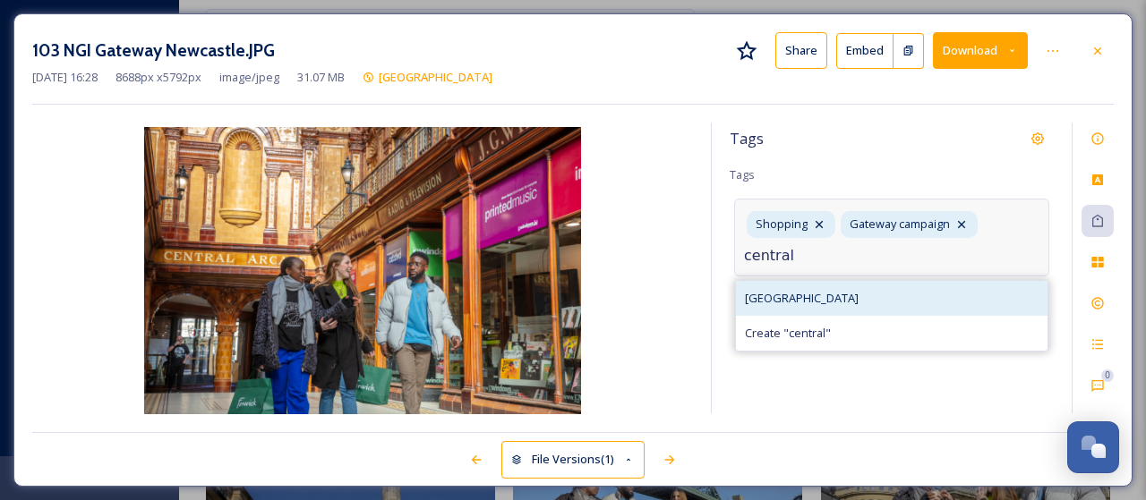
type input "central"
click at [809, 296] on span "[GEOGRAPHIC_DATA]" at bounding box center [802, 298] width 114 height 17
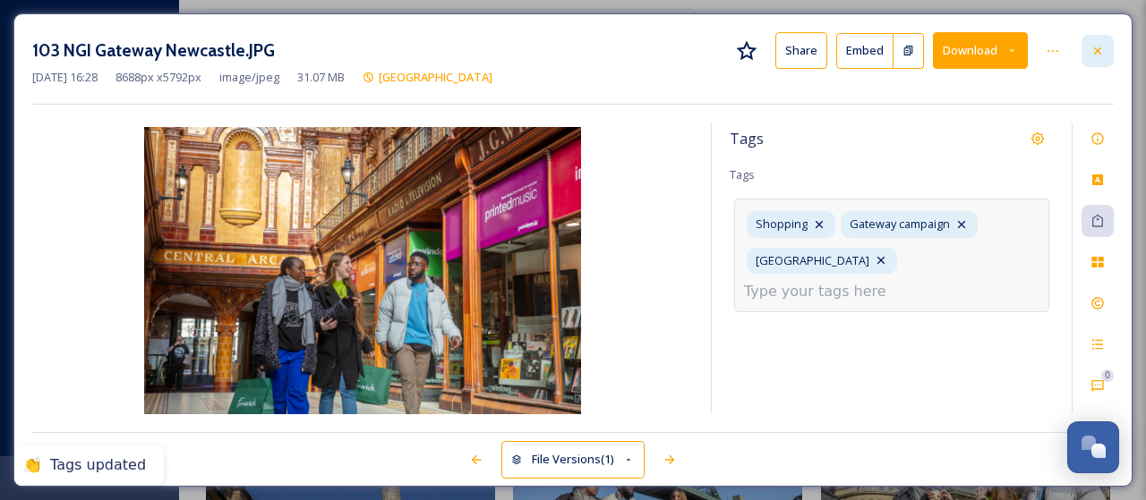
click at [1098, 51] on icon at bounding box center [1097, 50] width 7 height 7
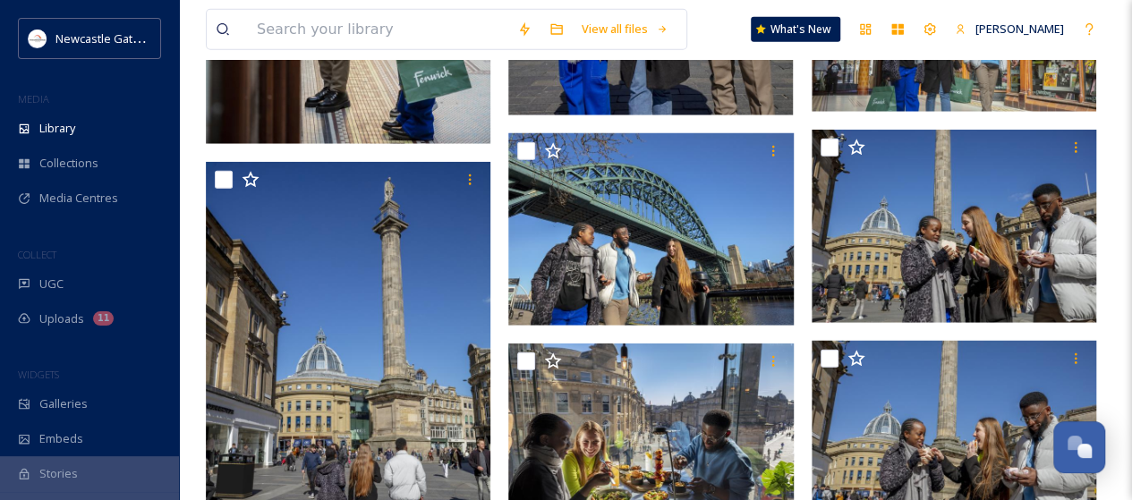
scroll to position [2417, 0]
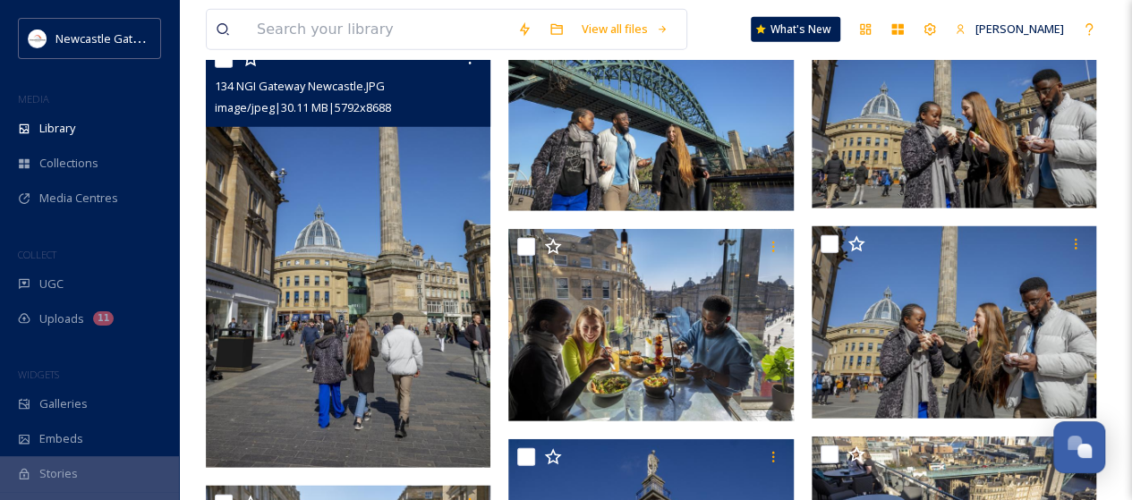
click at [414, 318] on img at bounding box center [348, 254] width 285 height 427
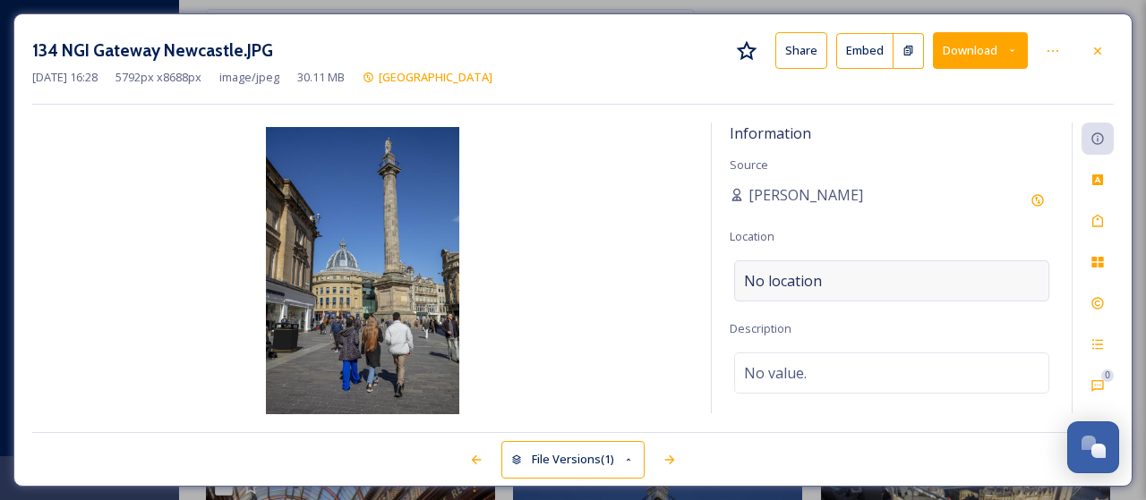
click at [809, 274] on span "No location" at bounding box center [783, 280] width 78 height 21
click at [809, 274] on input at bounding box center [891, 280] width 313 height 39
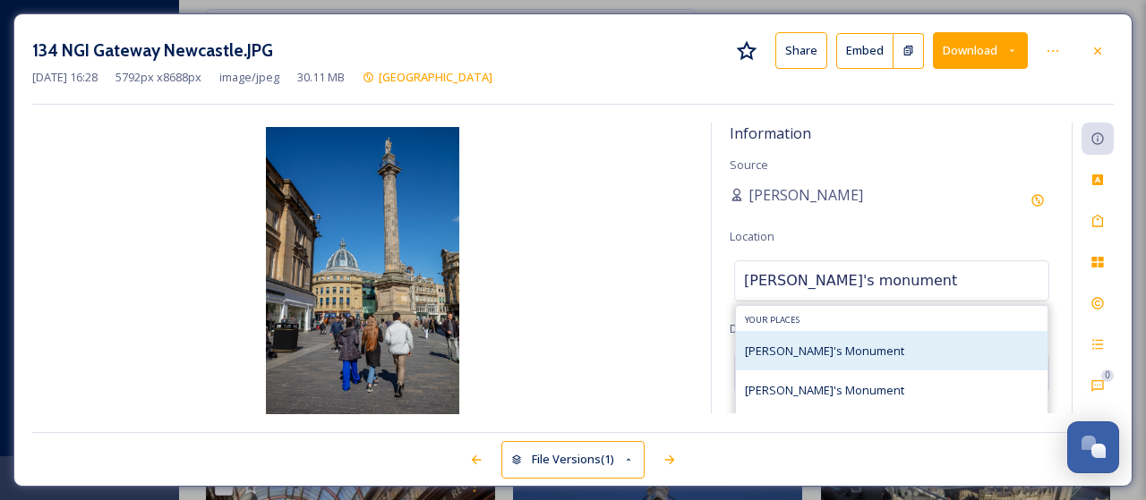
type input "[PERSON_NAME]'s monument"
click at [808, 351] on span "[PERSON_NAME]'s Monument" at bounding box center [824, 351] width 159 height 16
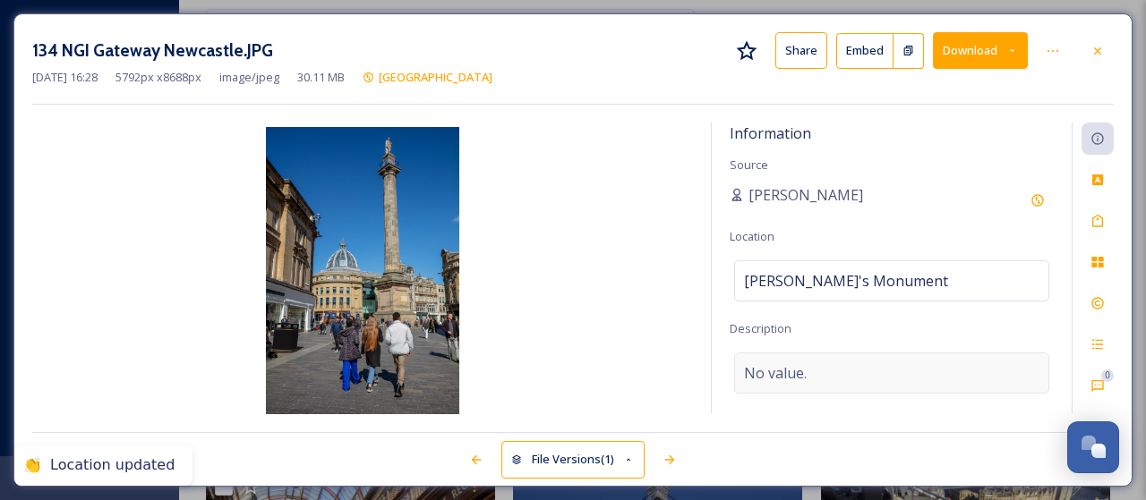
click at [794, 363] on span "No value." at bounding box center [775, 373] width 63 height 21
click at [795, 368] on textarea at bounding box center [892, 427] width 324 height 149
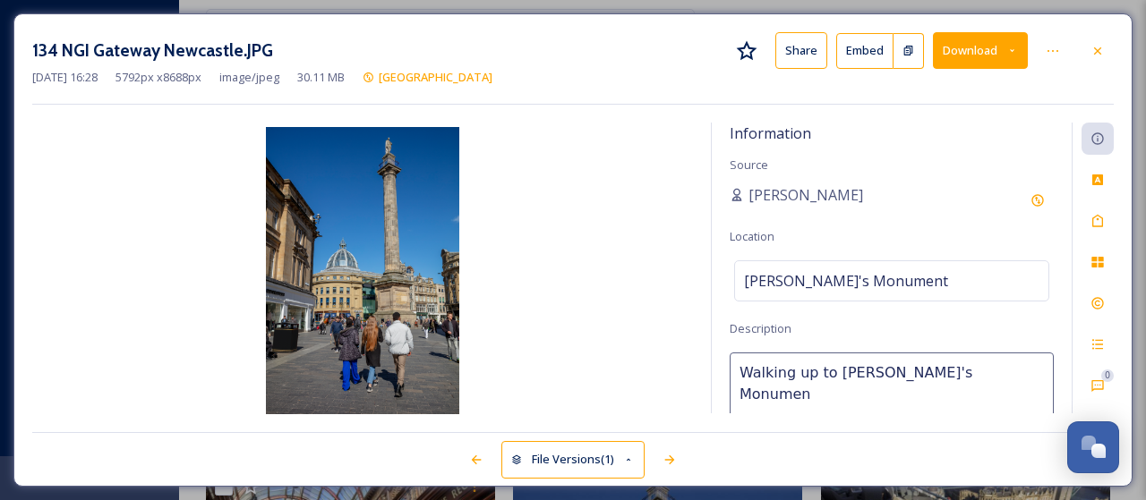
type textarea "Walking up to [PERSON_NAME]'s Monument"
click at [1100, 214] on icon at bounding box center [1097, 221] width 14 height 14
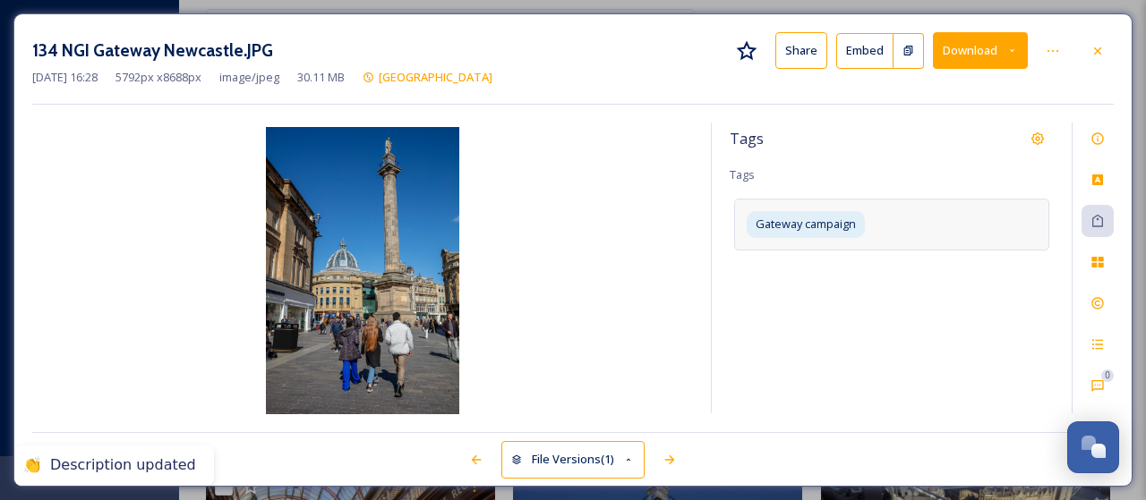
click at [944, 219] on div "Gateway campaign" at bounding box center [891, 224] width 315 height 51
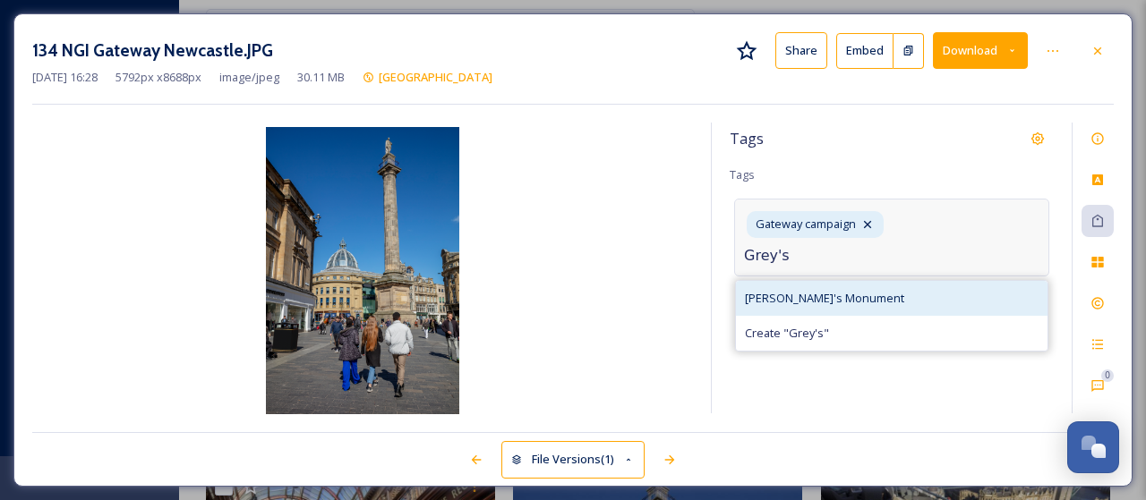
type input "Grey's"
click at [825, 295] on span "[PERSON_NAME]'s Monument" at bounding box center [824, 298] width 159 height 17
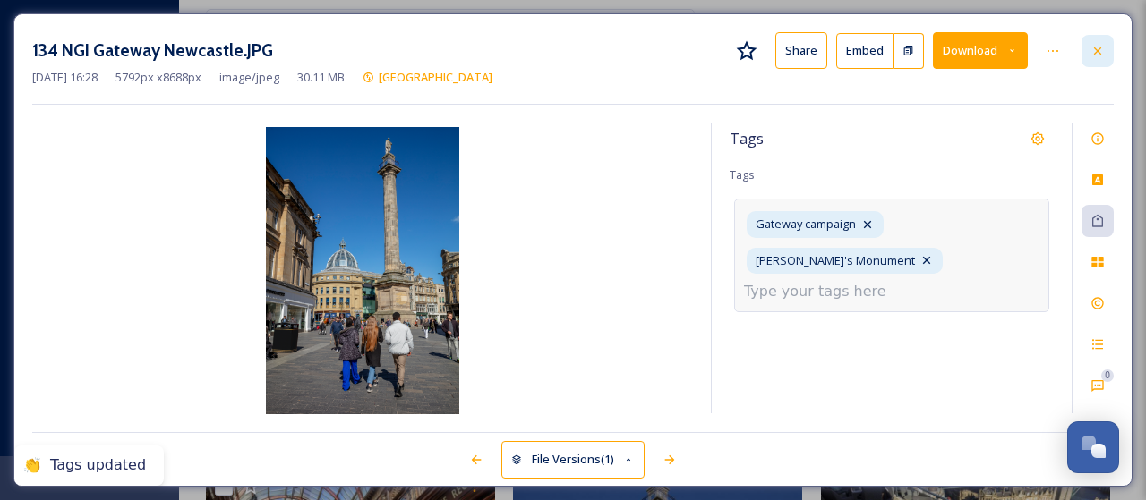
click at [1098, 44] on icon at bounding box center [1097, 51] width 14 height 14
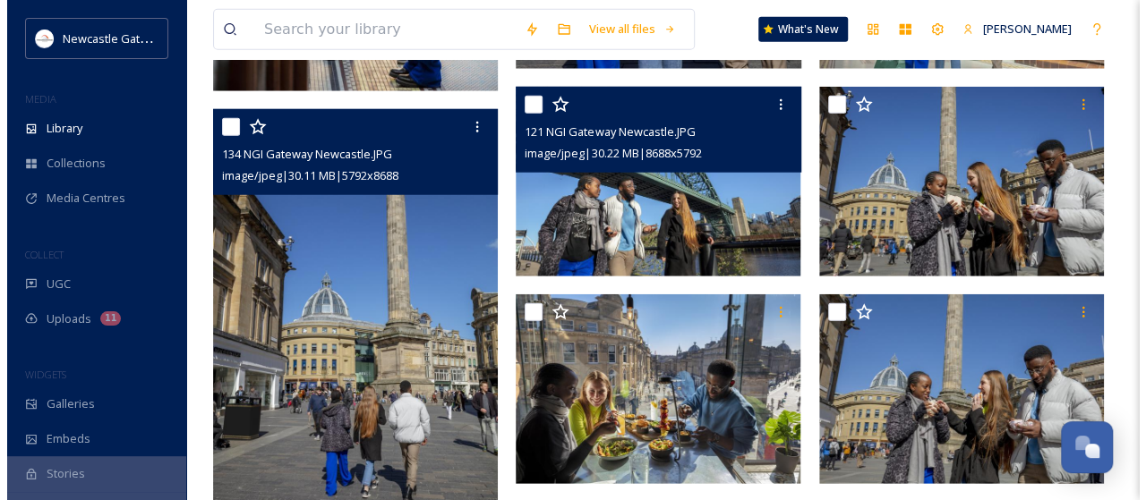
scroll to position [2327, 0]
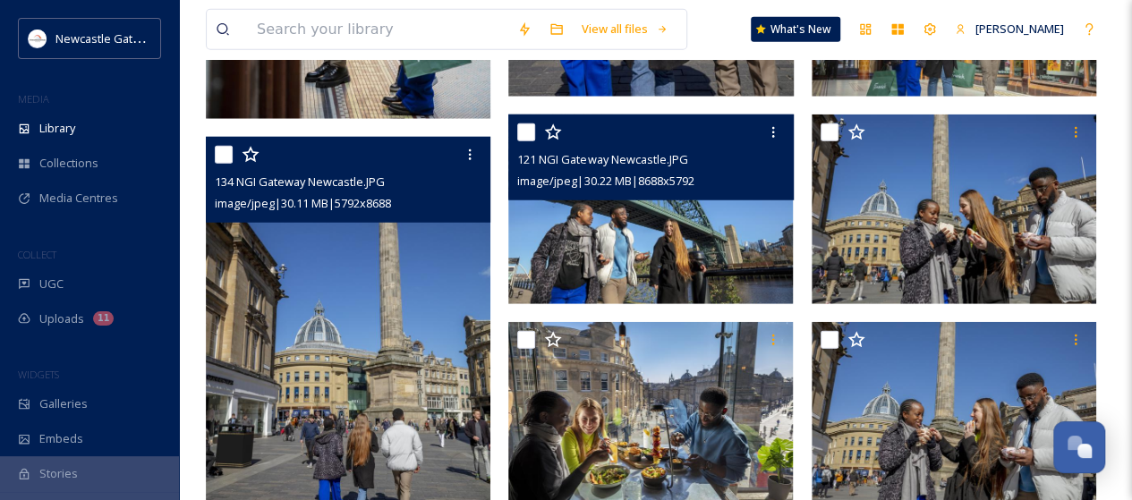
click at [676, 216] on img at bounding box center [650, 210] width 285 height 190
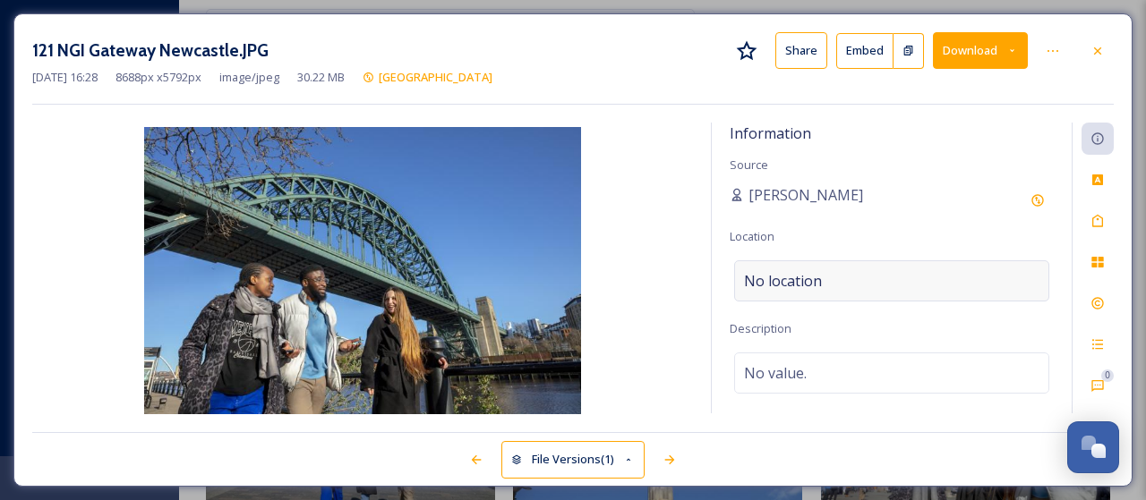
click at [820, 276] on div "No location" at bounding box center [891, 281] width 315 height 41
click at [820, 276] on input at bounding box center [891, 280] width 313 height 39
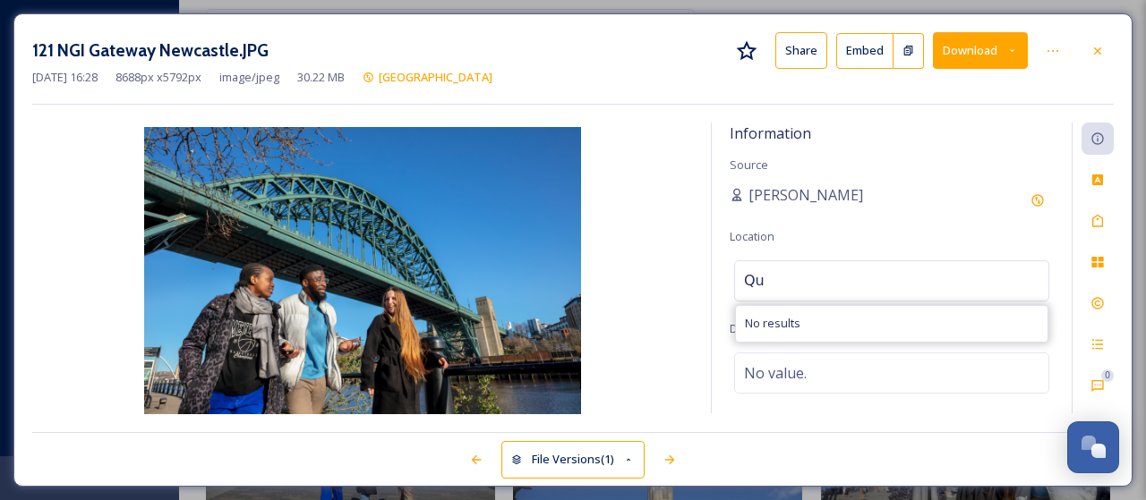
type input "Q"
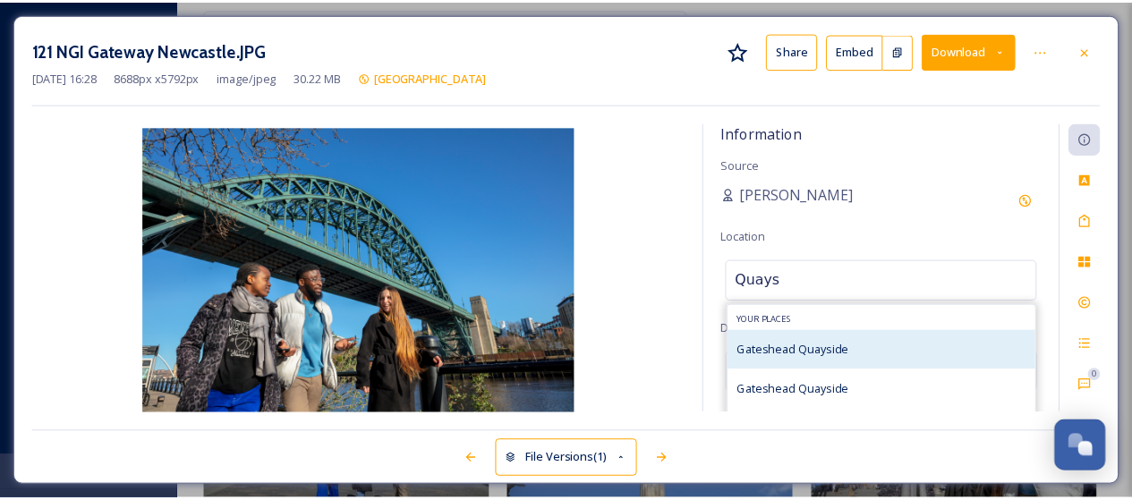
scroll to position [179, 0]
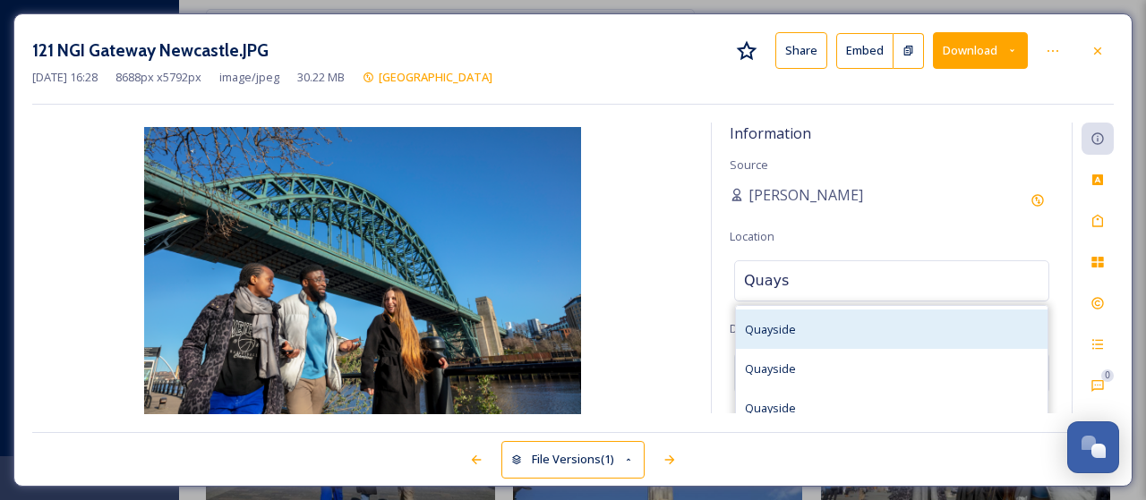
type input "Quays"
click at [786, 334] on span "Quayside" at bounding box center [770, 329] width 51 height 16
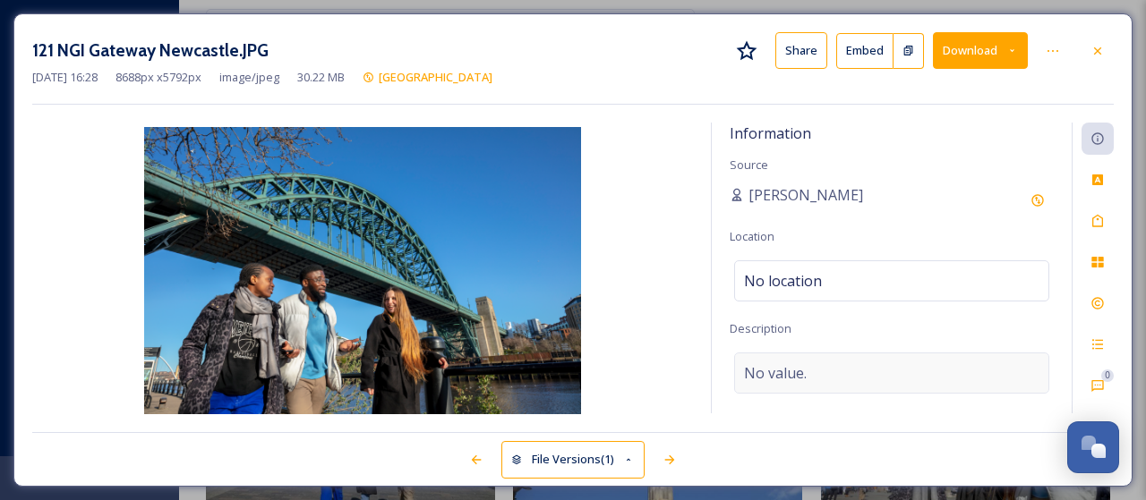
click at [769, 365] on span "No value." at bounding box center [775, 373] width 63 height 21
click at [769, 365] on textarea at bounding box center [892, 427] width 324 height 149
type textarea "Walking along the"
click at [868, 377] on textarea "Walking along the" at bounding box center [892, 427] width 324 height 149
type textarea "Walking along the Quayside"
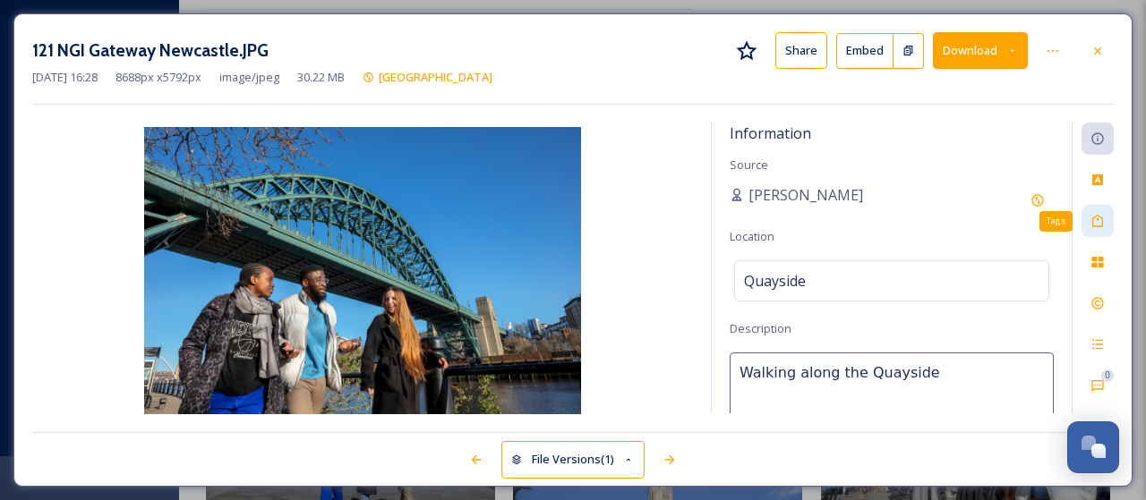
click at [1094, 215] on icon at bounding box center [1097, 221] width 14 height 14
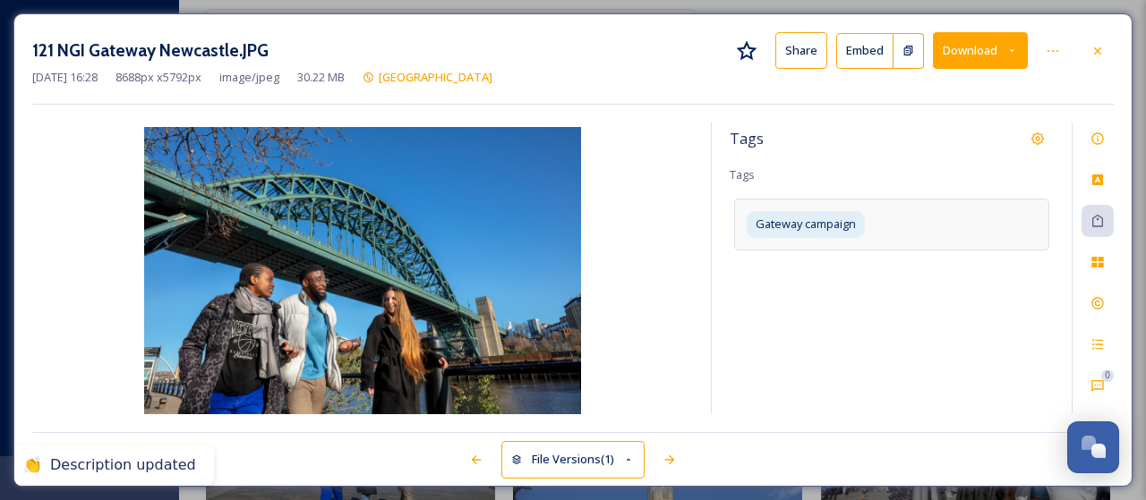
click at [883, 223] on div "Gateway campaign" at bounding box center [891, 224] width 315 height 51
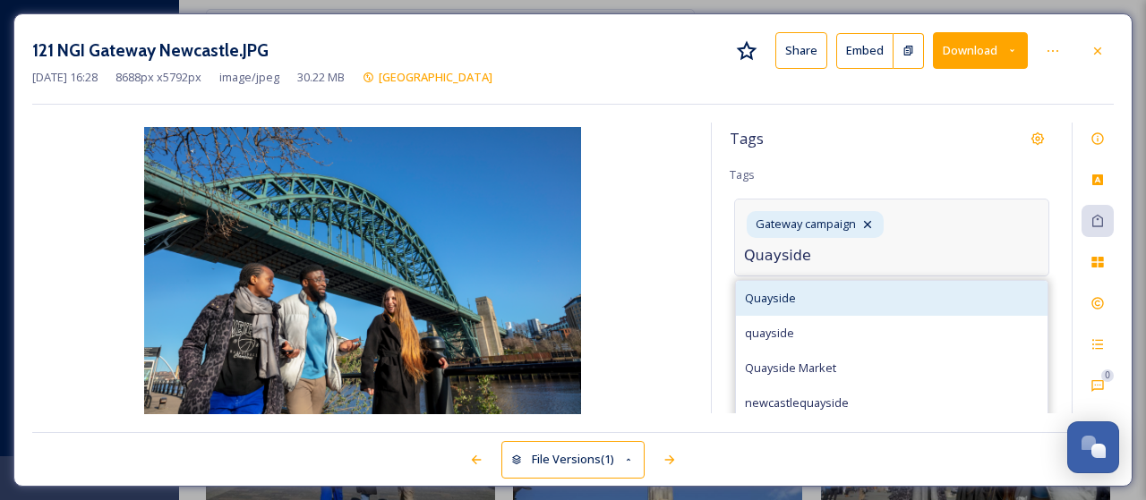
type input "Quayside"
click at [802, 294] on div "Quayside" at bounding box center [892, 298] width 312 height 35
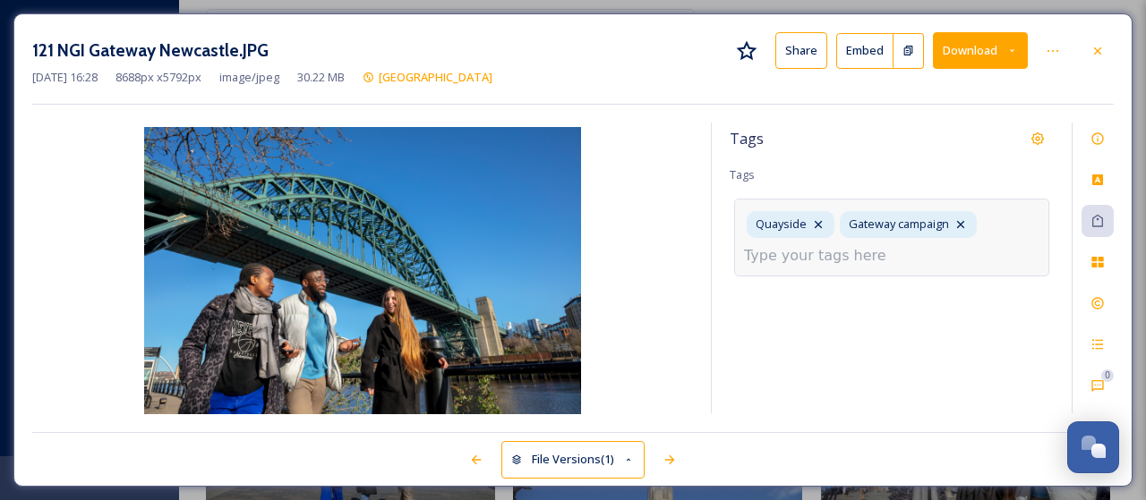
click at [804, 257] on input at bounding box center [833, 255] width 179 height 21
click at [1103, 47] on icon at bounding box center [1097, 51] width 14 height 14
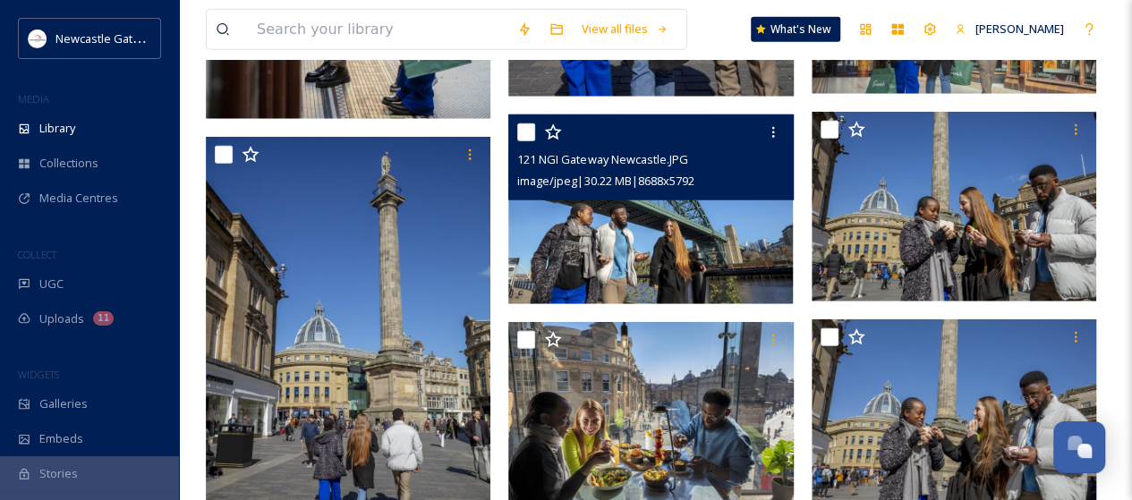
click at [623, 259] on img at bounding box center [650, 210] width 285 height 190
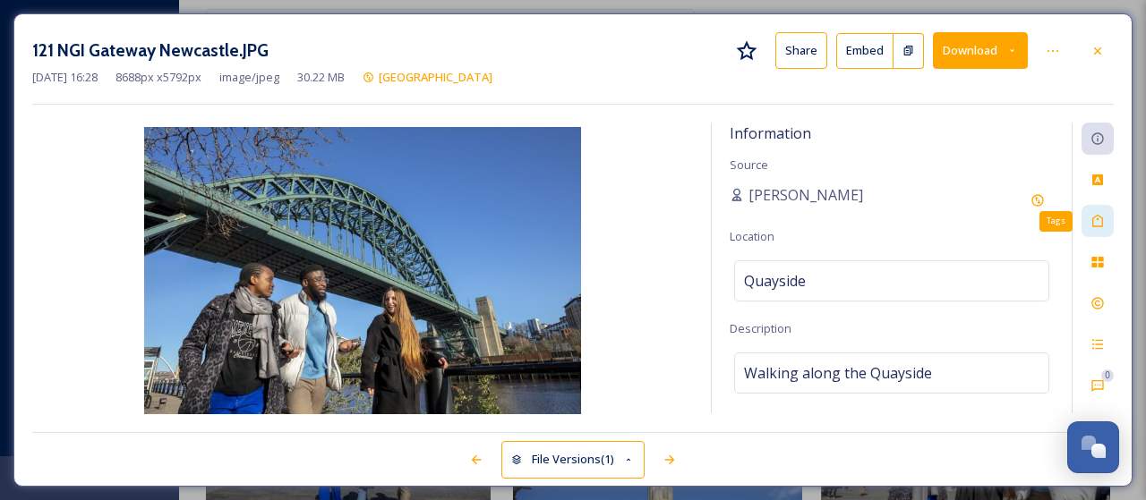
click at [1095, 208] on div "Tags" at bounding box center [1097, 221] width 32 height 32
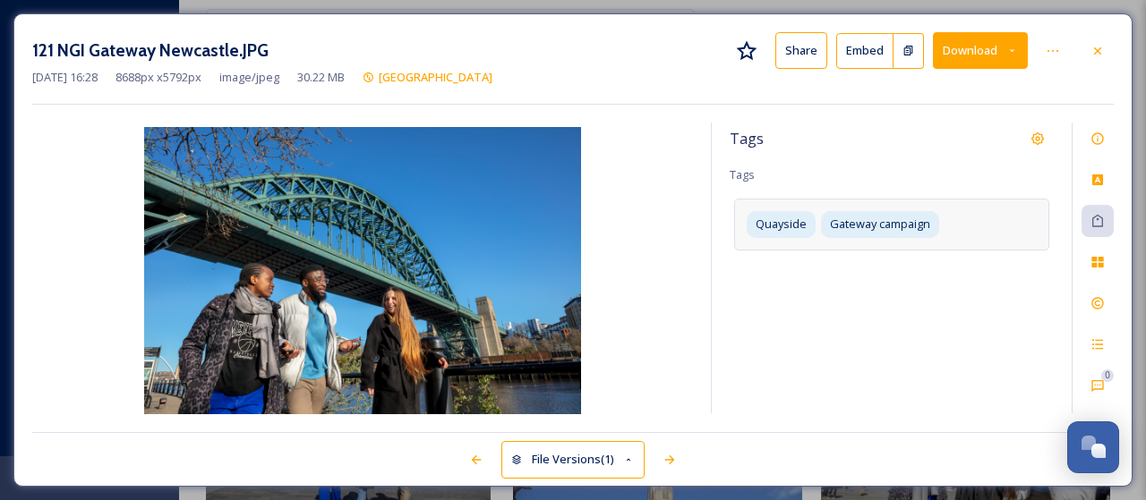
click at [965, 221] on div "Quayside Gateway campaign" at bounding box center [891, 224] width 315 height 51
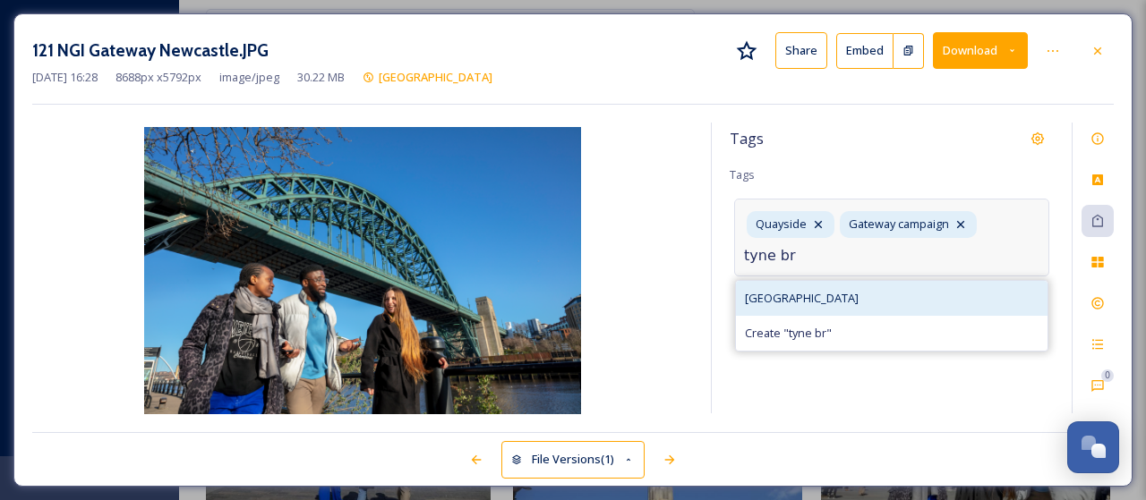
type input "tyne br"
click at [804, 306] on div "[GEOGRAPHIC_DATA]" at bounding box center [892, 298] width 312 height 35
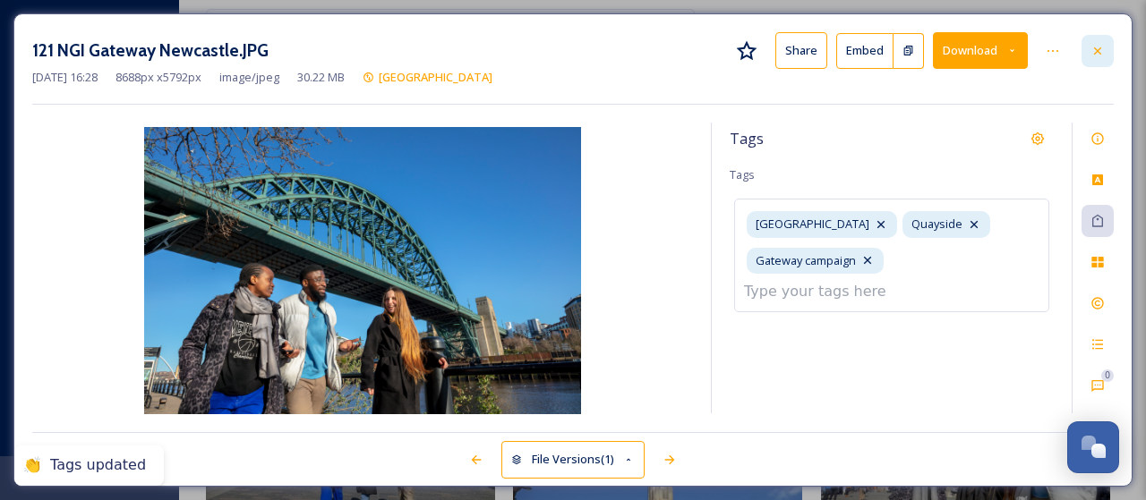
click at [1100, 52] on icon at bounding box center [1097, 50] width 7 height 7
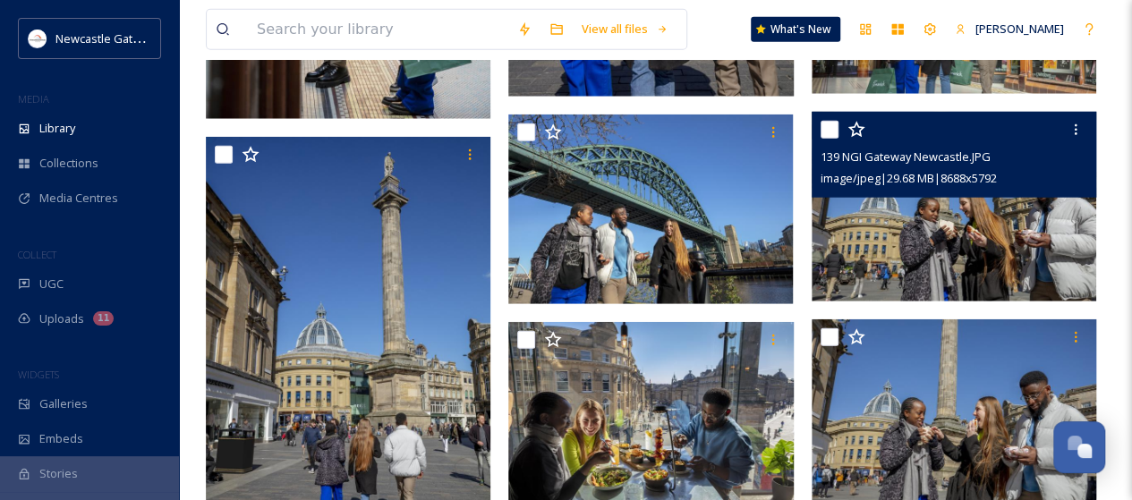
click at [956, 242] on img at bounding box center [954, 207] width 285 height 190
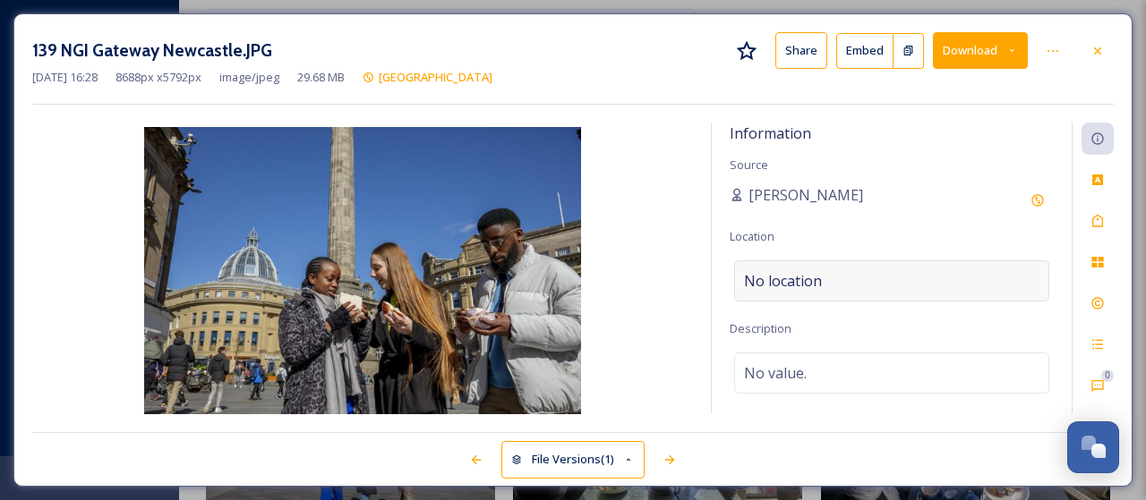
click at [832, 272] on div "No location" at bounding box center [891, 281] width 315 height 41
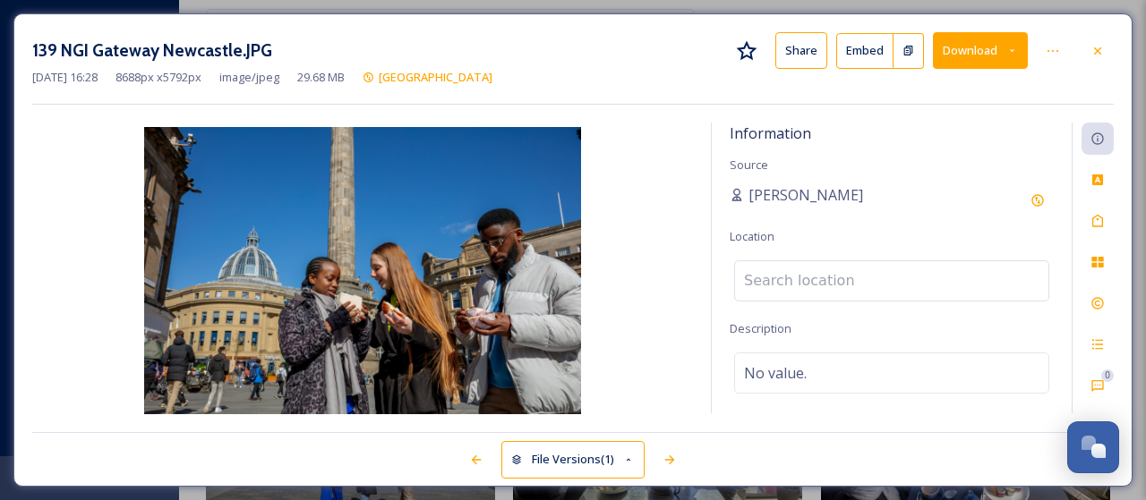
click at [824, 285] on input at bounding box center [891, 280] width 313 height 39
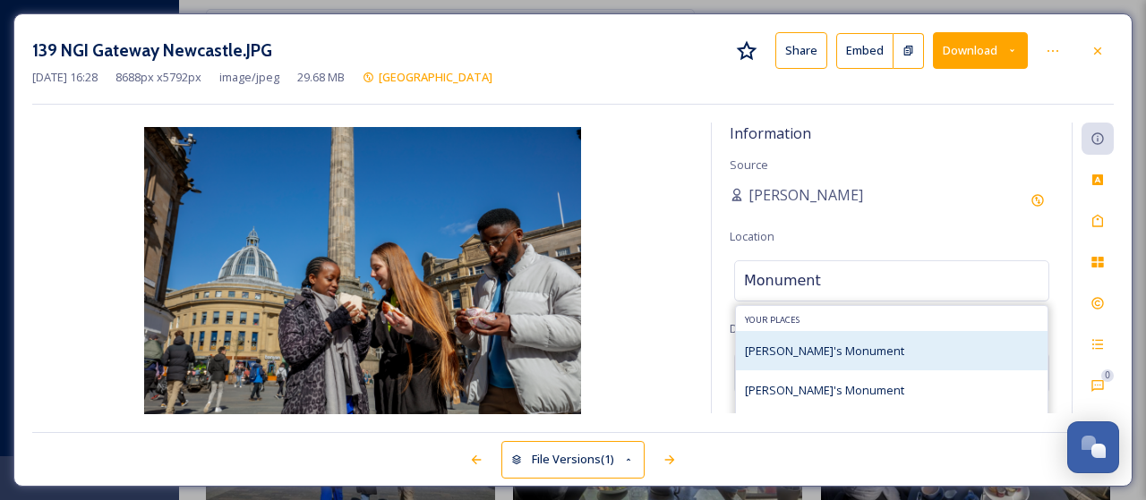
type input "Monument"
click at [817, 346] on span "[PERSON_NAME]'s Monument" at bounding box center [824, 351] width 159 height 16
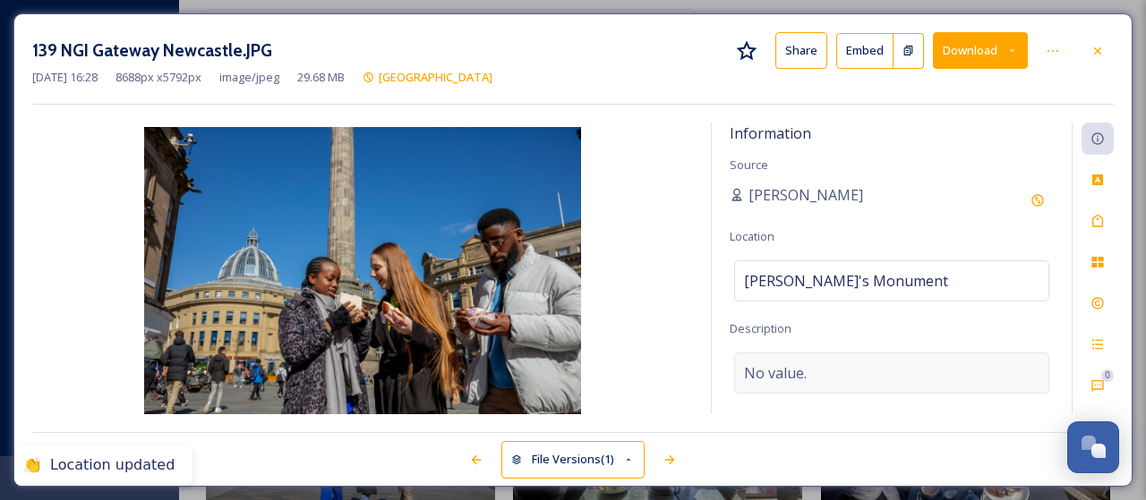
click at [782, 366] on span "No value." at bounding box center [775, 373] width 63 height 21
click at [783, 367] on textarea at bounding box center [892, 427] width 324 height 149
type textarea "[PERSON_NAME]'s Monument"
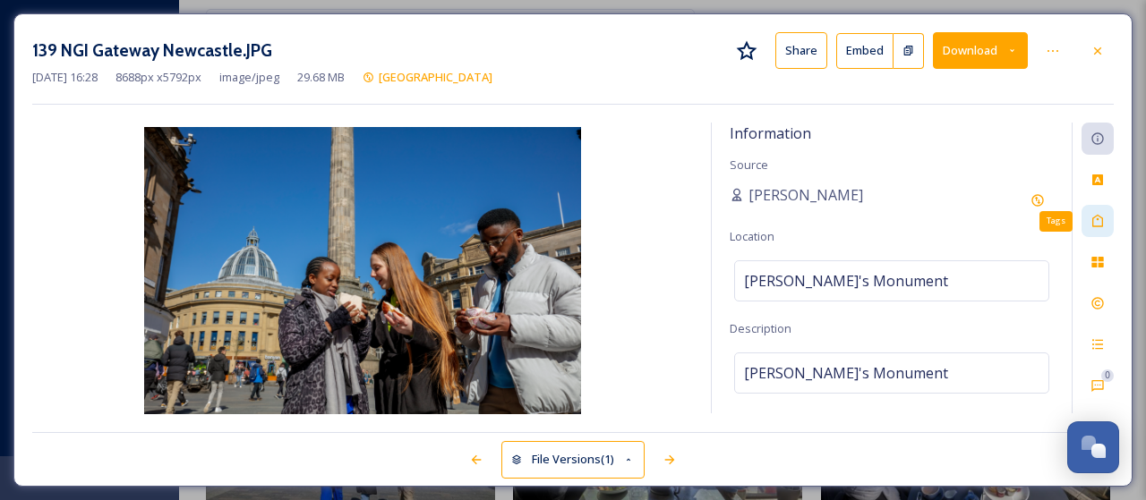
click at [1100, 219] on icon at bounding box center [1097, 221] width 14 height 14
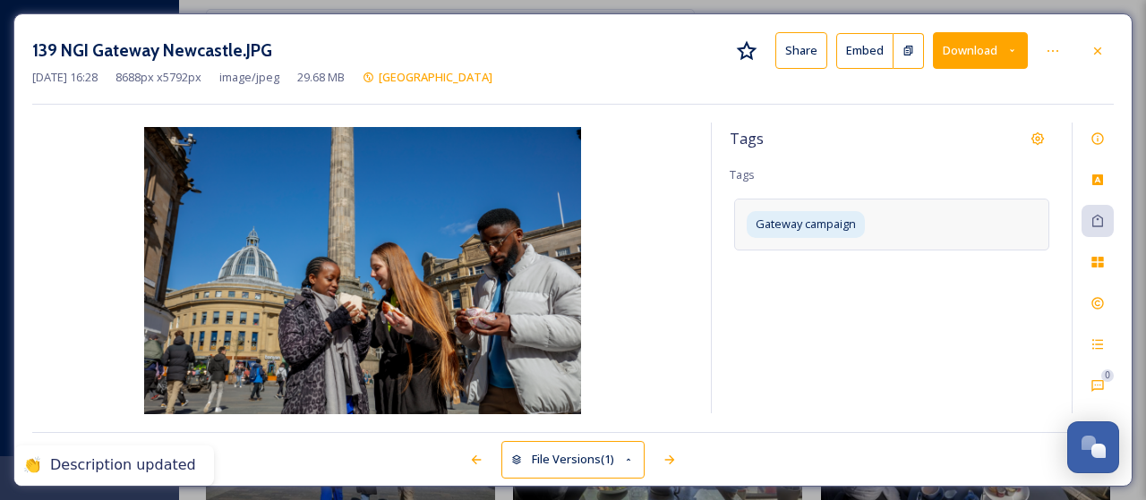
click at [933, 231] on div "Gateway campaign" at bounding box center [891, 224] width 315 height 51
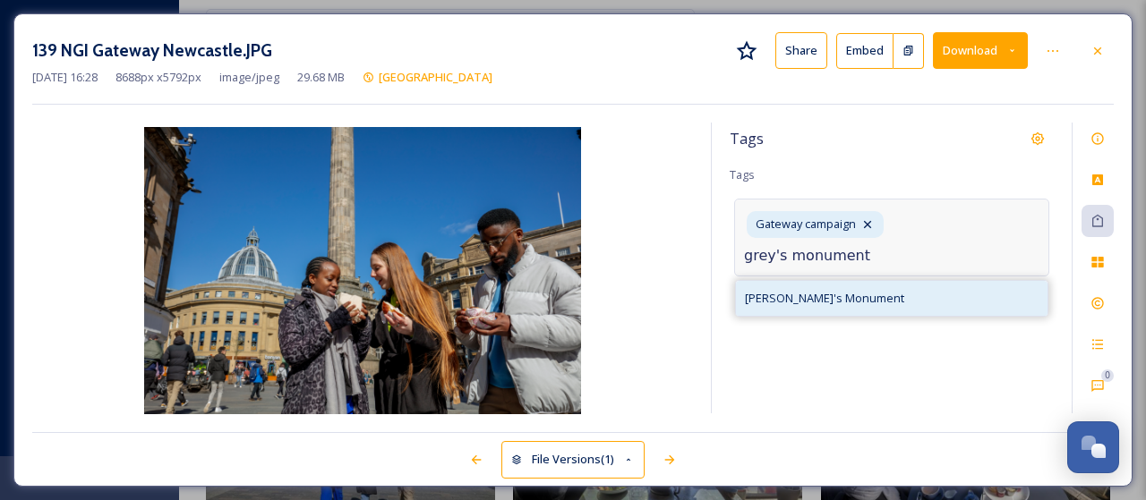
type input "grey's monument"
click at [831, 301] on span "[PERSON_NAME]'s Monument" at bounding box center [824, 298] width 159 height 17
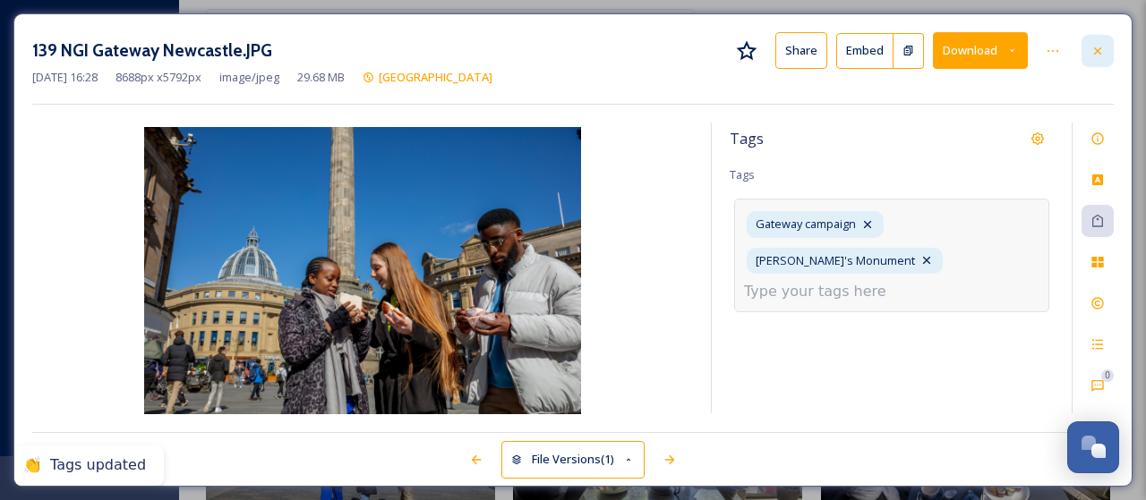
click at [1106, 46] on div at bounding box center [1097, 51] width 32 height 32
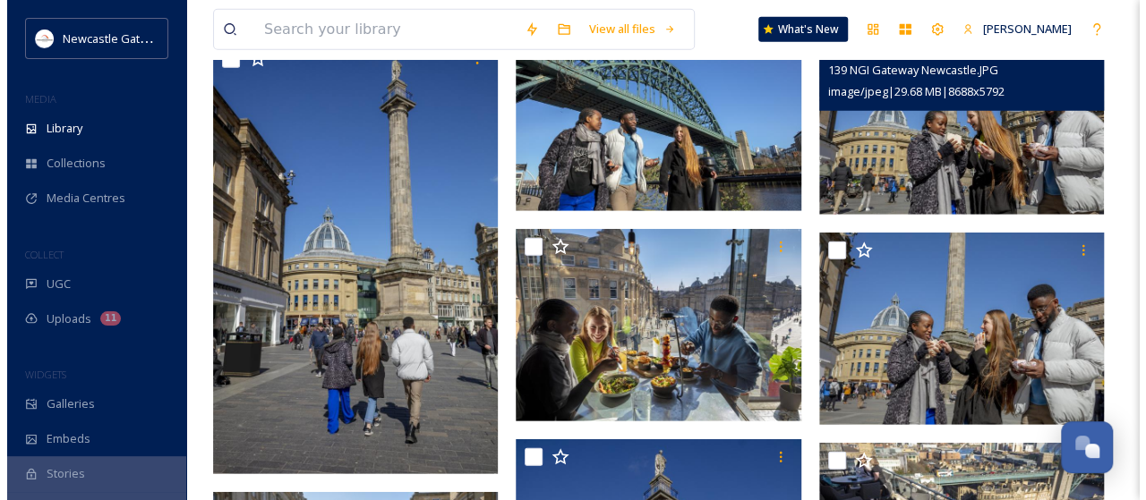
scroll to position [2507, 0]
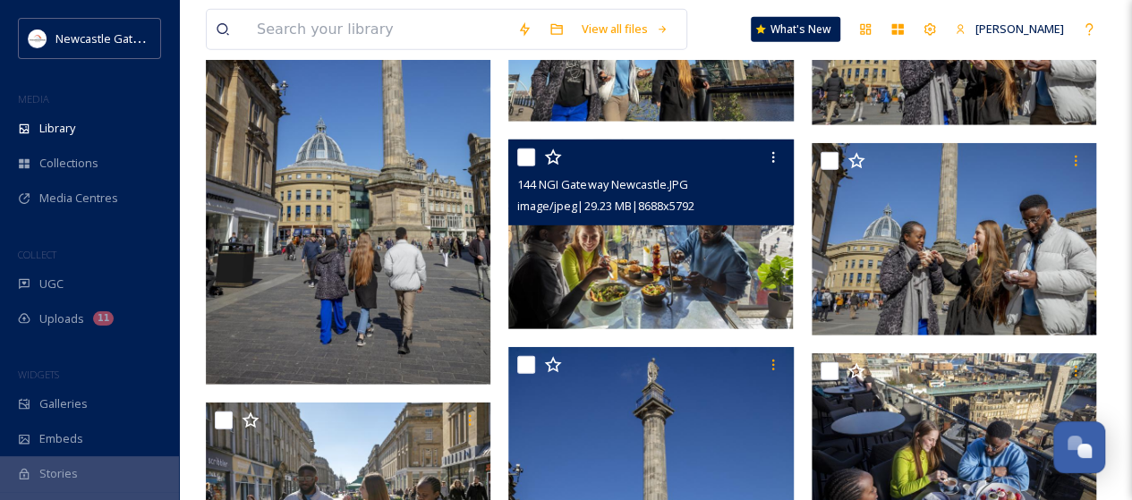
click at [688, 261] on img at bounding box center [650, 235] width 285 height 190
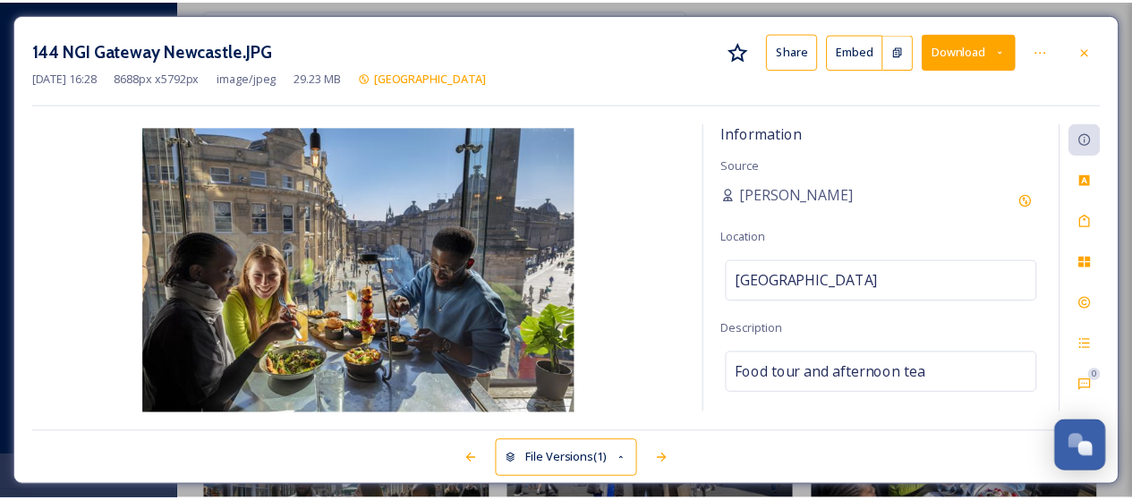
scroll to position [2514, 0]
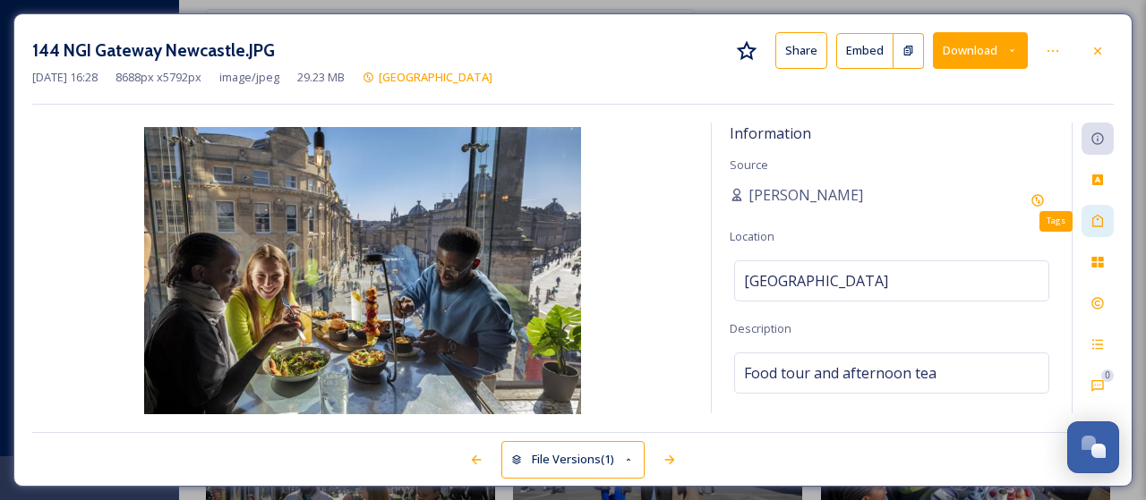
click at [1103, 220] on icon at bounding box center [1097, 221] width 14 height 14
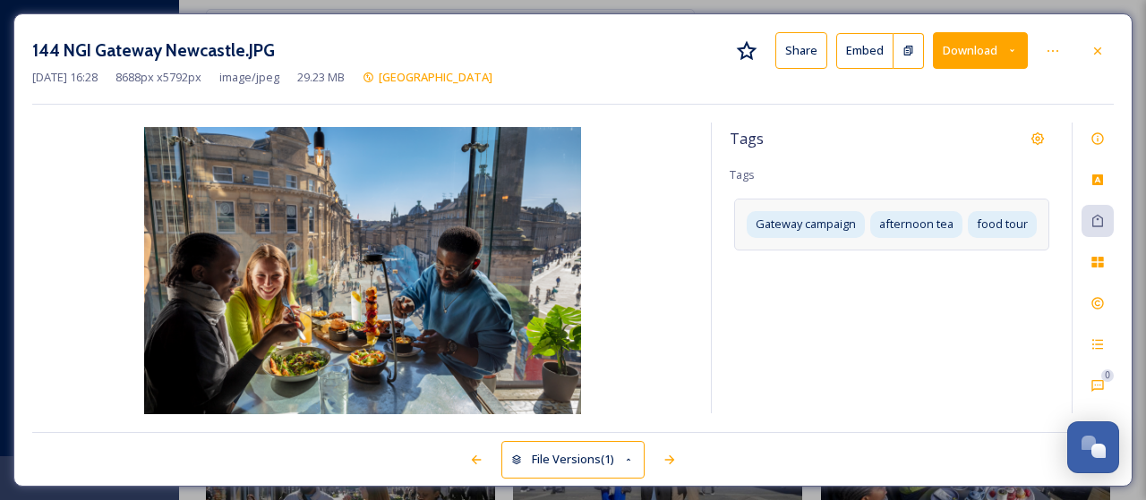
click at [963, 238] on div "Gateway campaign afternoon tea food tour" at bounding box center [891, 224] width 315 height 51
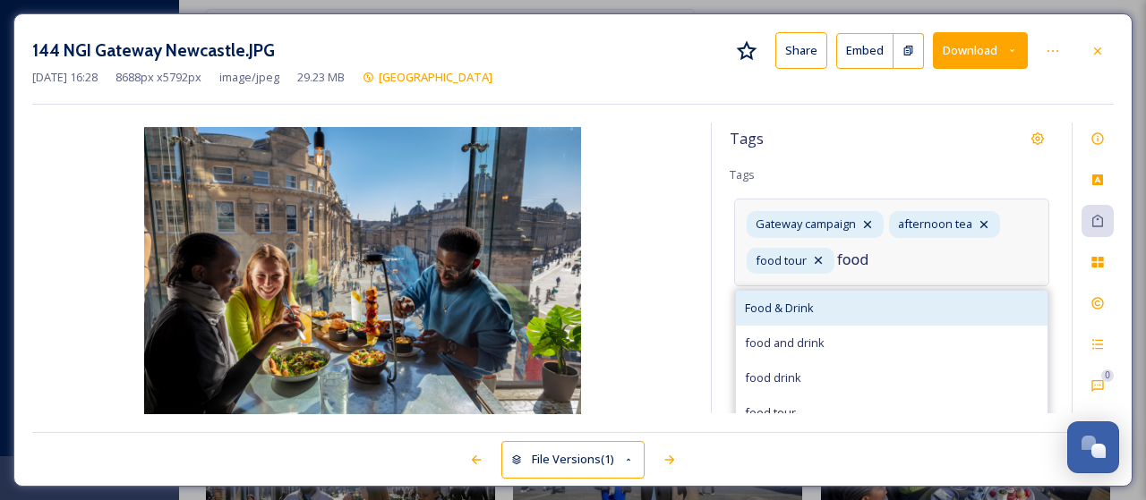
type input "food"
click at [819, 301] on div "Food & Drink" at bounding box center [892, 308] width 312 height 35
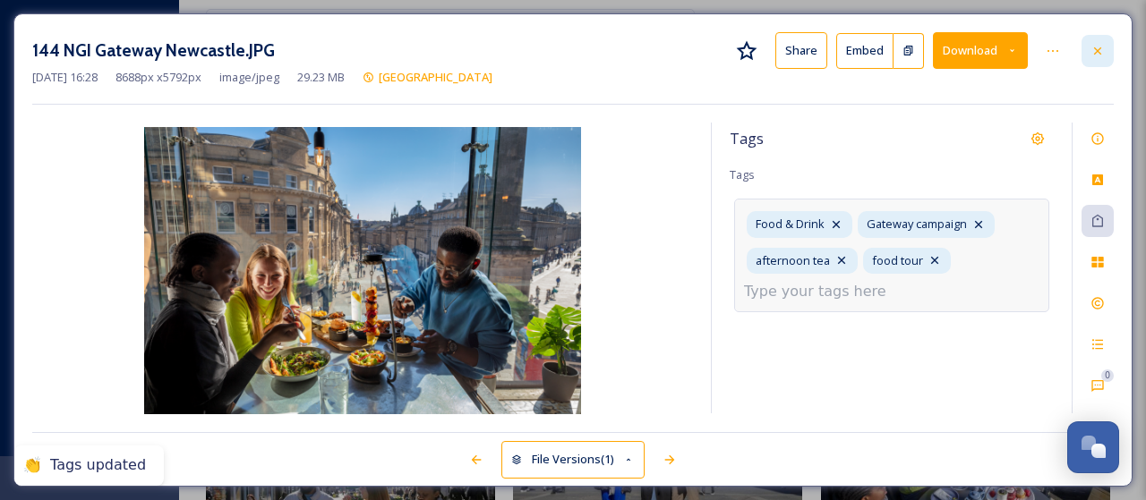
click at [1103, 54] on icon at bounding box center [1097, 51] width 14 height 14
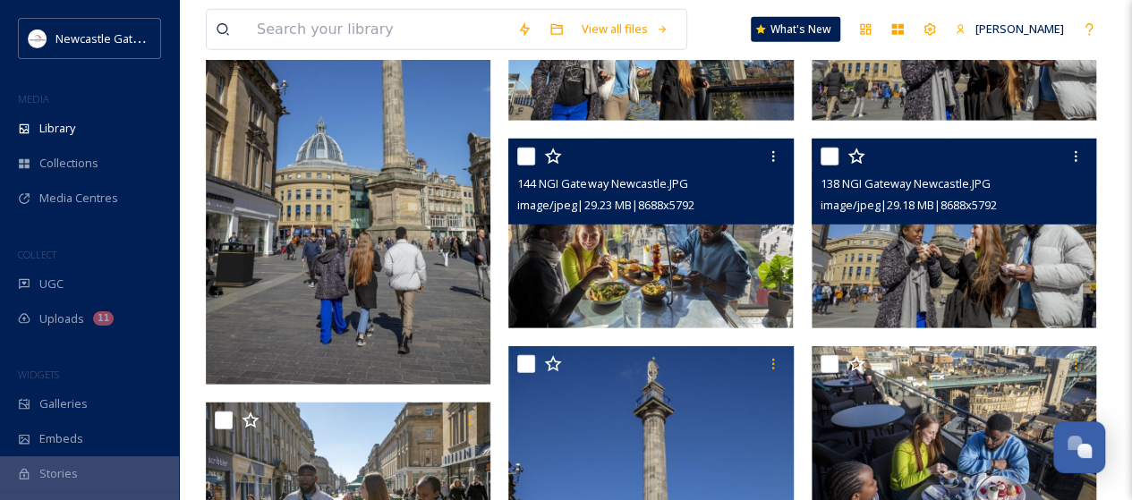
click at [978, 269] on img at bounding box center [954, 234] width 285 height 190
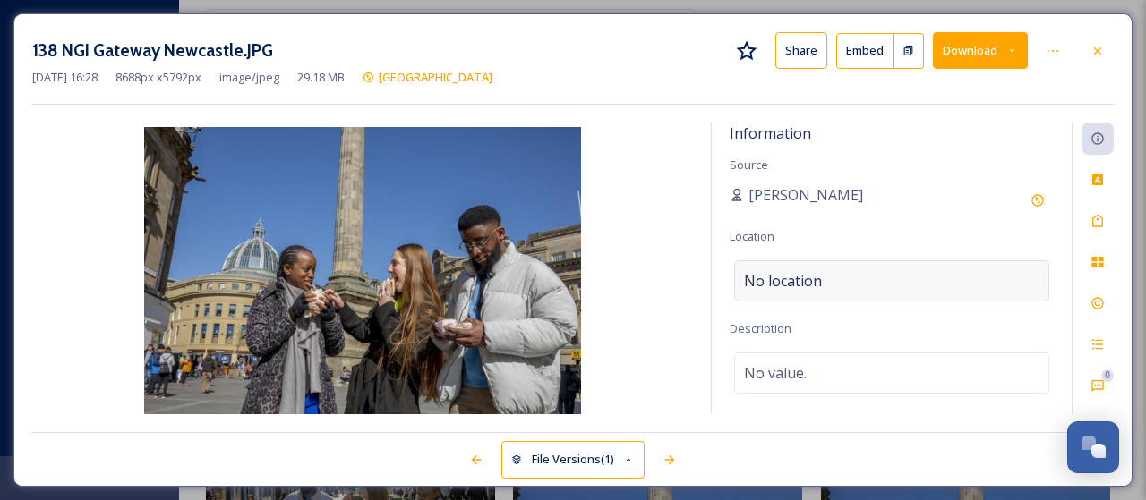
click at [834, 286] on div "No location" at bounding box center [891, 281] width 315 height 41
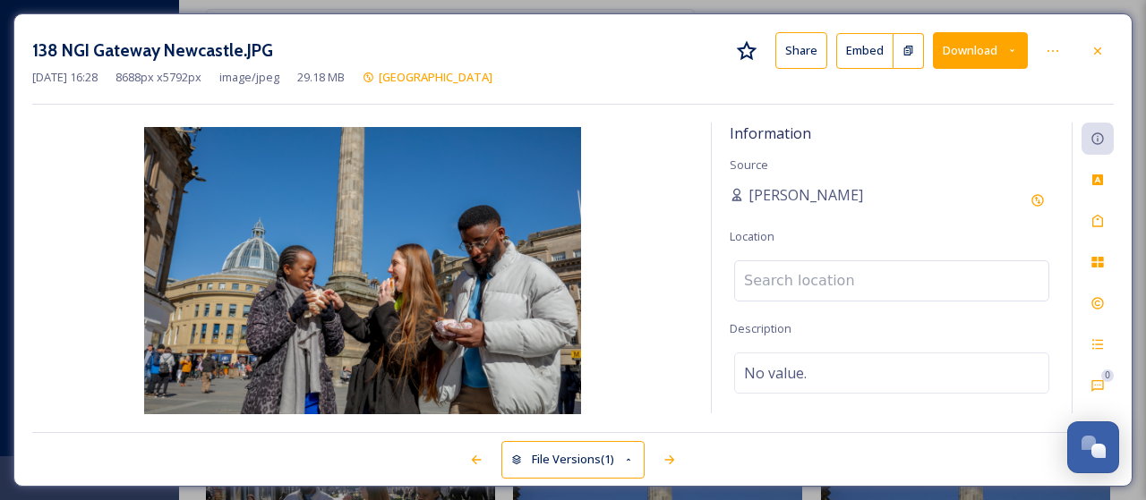
click at [834, 286] on input at bounding box center [891, 280] width 313 height 39
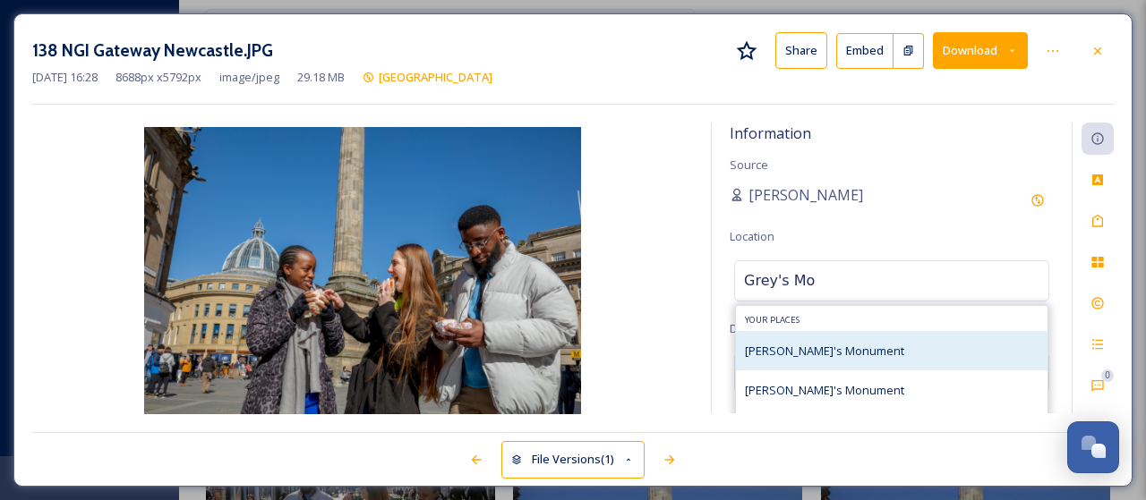
type input "Grey's Mo"
click at [806, 359] on div "[PERSON_NAME]'s Monument" at bounding box center [824, 350] width 159 height 21
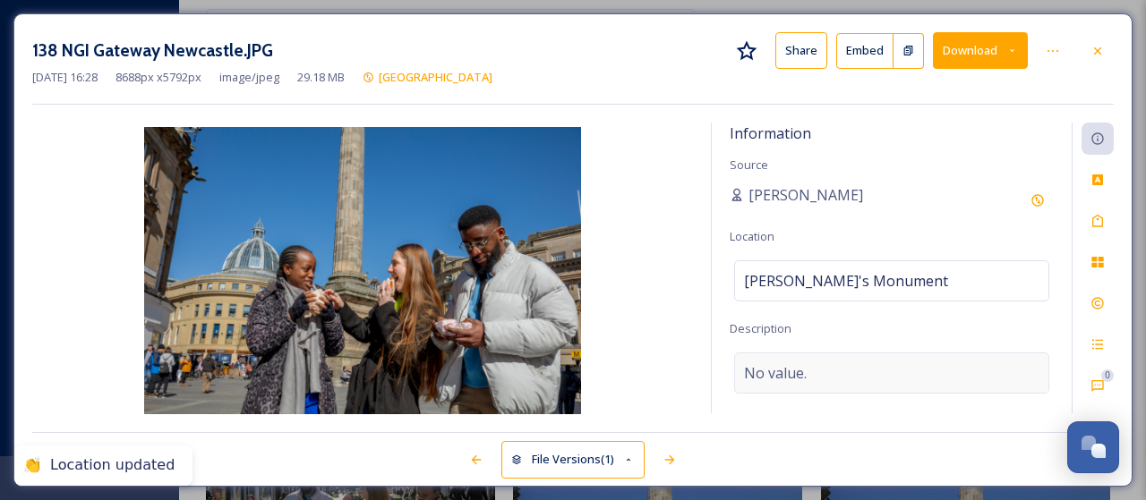
click at [800, 363] on span "No value." at bounding box center [775, 373] width 63 height 21
click at [800, 363] on textarea at bounding box center [892, 427] width 324 height 149
type textarea "[PERSON_NAME]'s Monument"
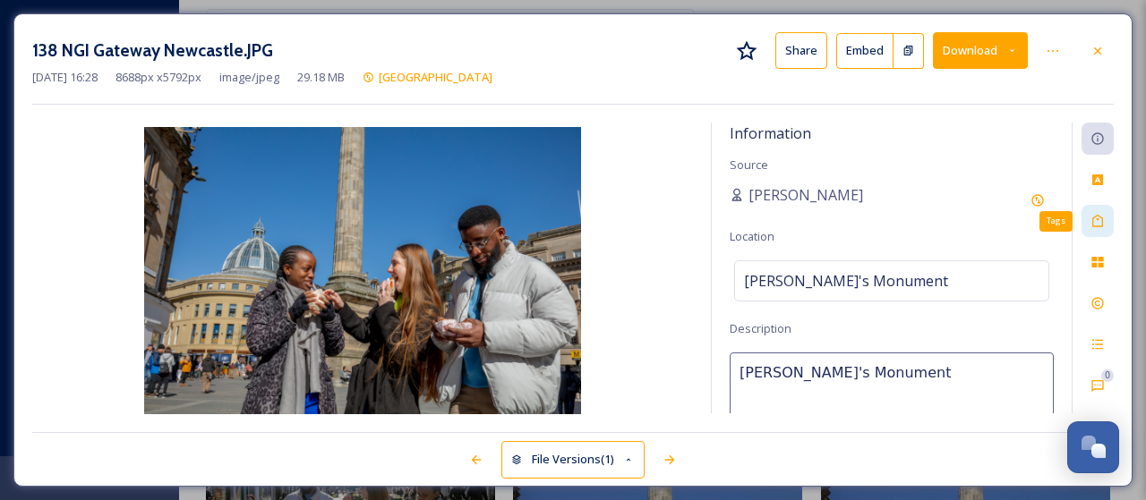
click at [1099, 218] on icon at bounding box center [1097, 221] width 14 height 14
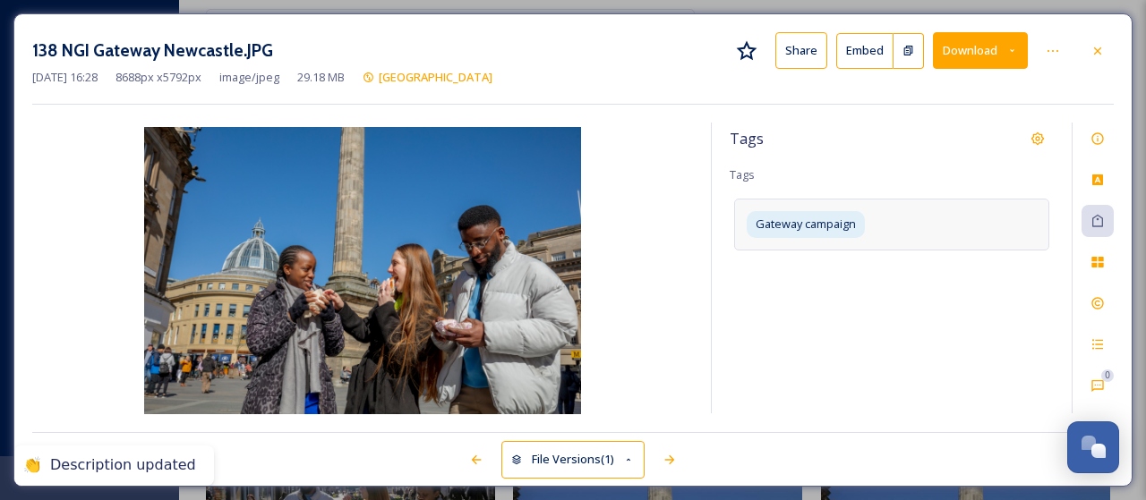
click at [935, 230] on div "Gateway campaign" at bounding box center [891, 224] width 315 height 51
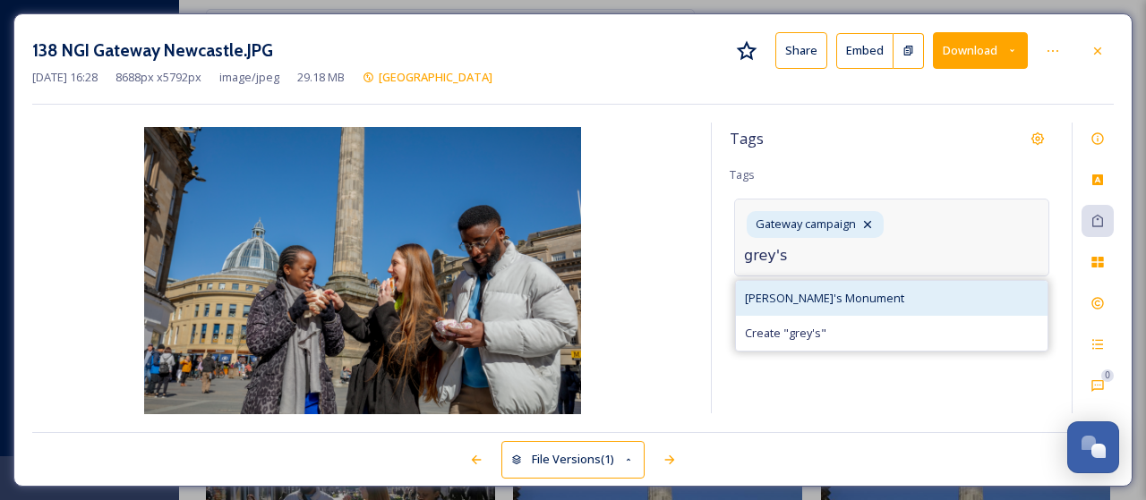
type input "grey's"
click at [806, 290] on span "[PERSON_NAME]'s Monument" at bounding box center [824, 298] width 159 height 17
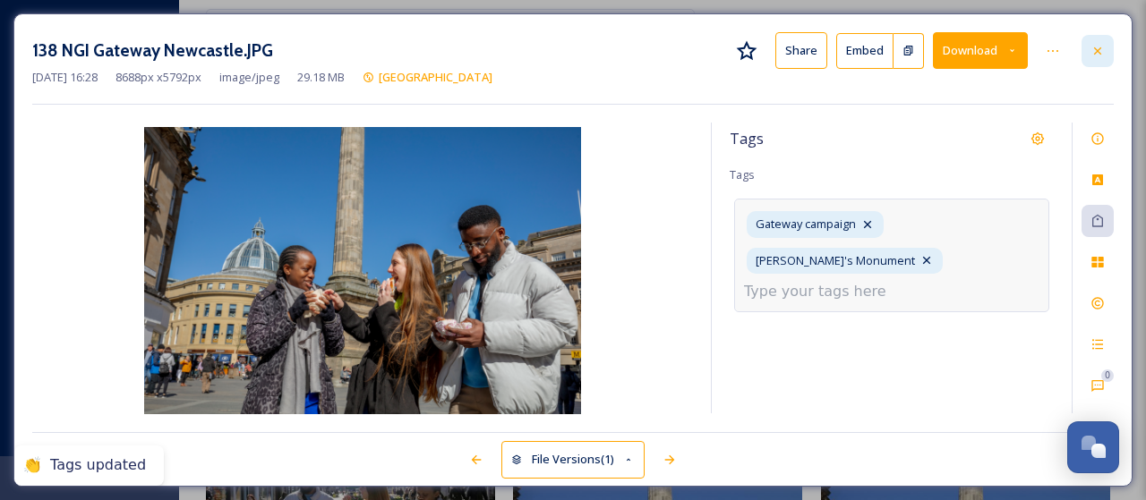
click at [1097, 47] on icon at bounding box center [1097, 51] width 14 height 14
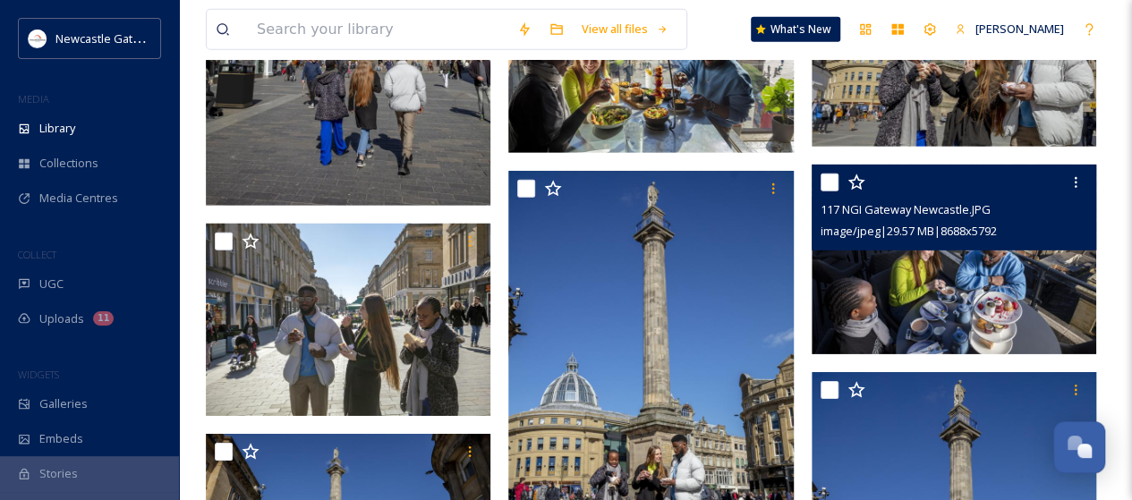
scroll to position [2782, 0]
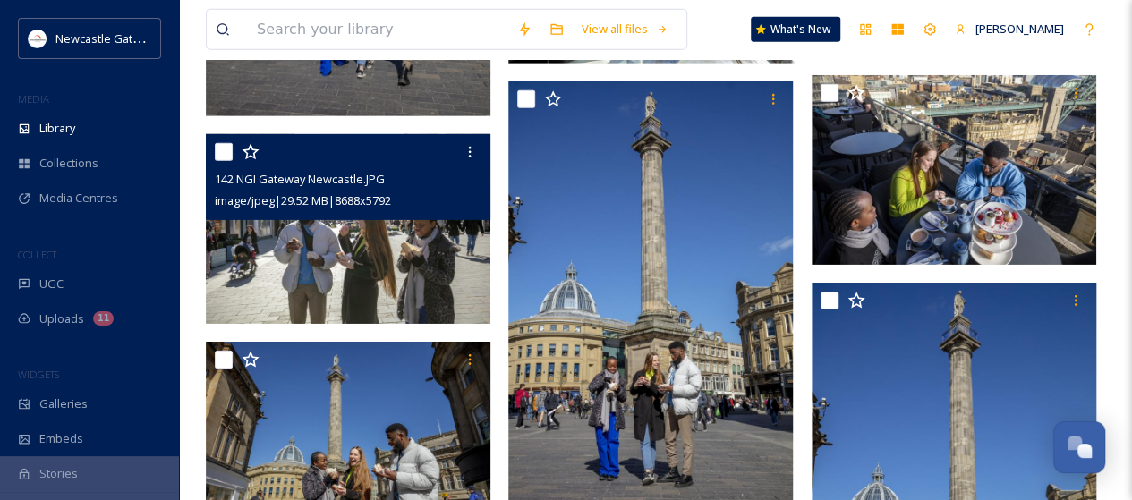
click at [382, 196] on span "image/jpeg | 29.52 MB | 8688 x 5792" at bounding box center [303, 200] width 176 height 16
click at [376, 250] on img at bounding box center [348, 228] width 285 height 190
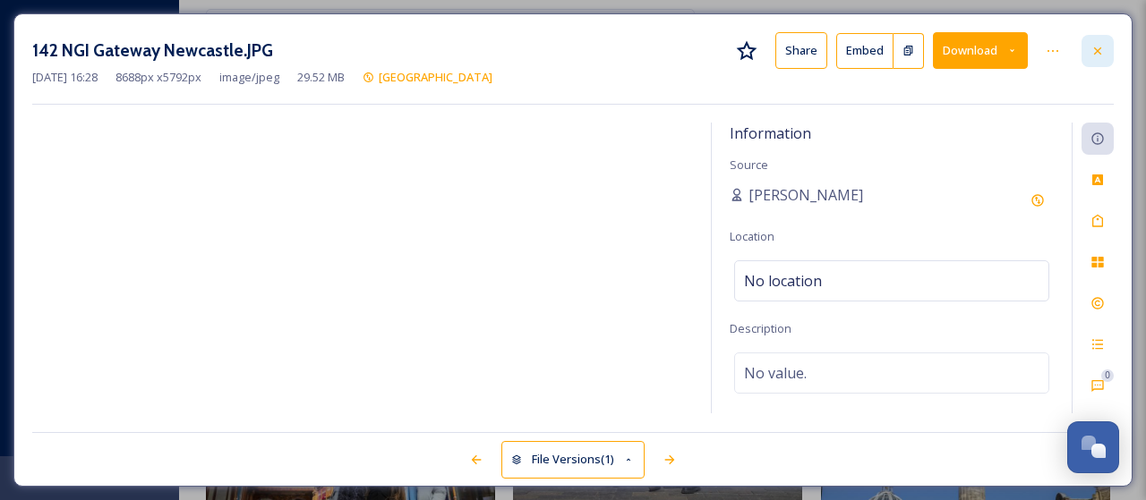
click at [1101, 44] on icon at bounding box center [1097, 51] width 14 height 14
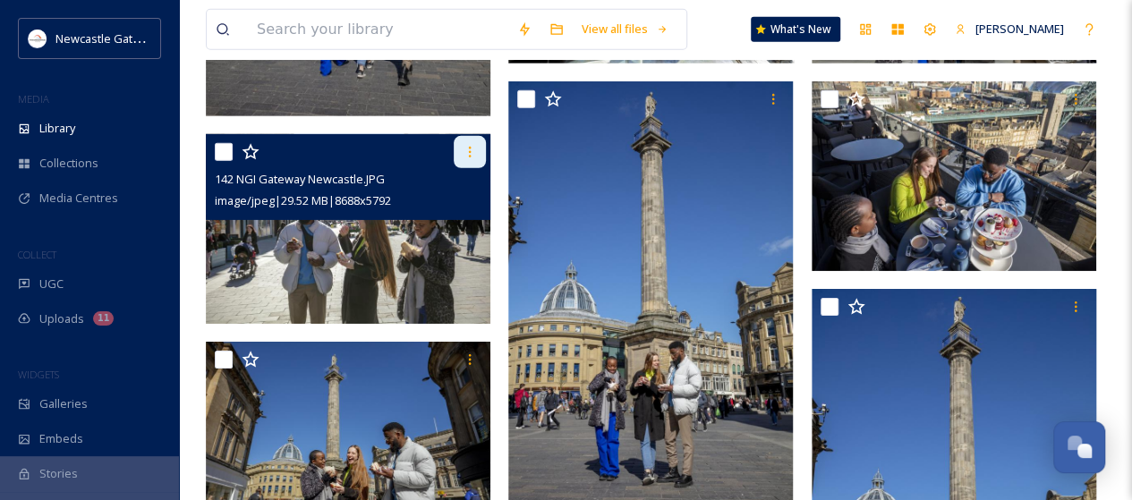
click at [471, 155] on icon at bounding box center [470, 152] width 14 height 14
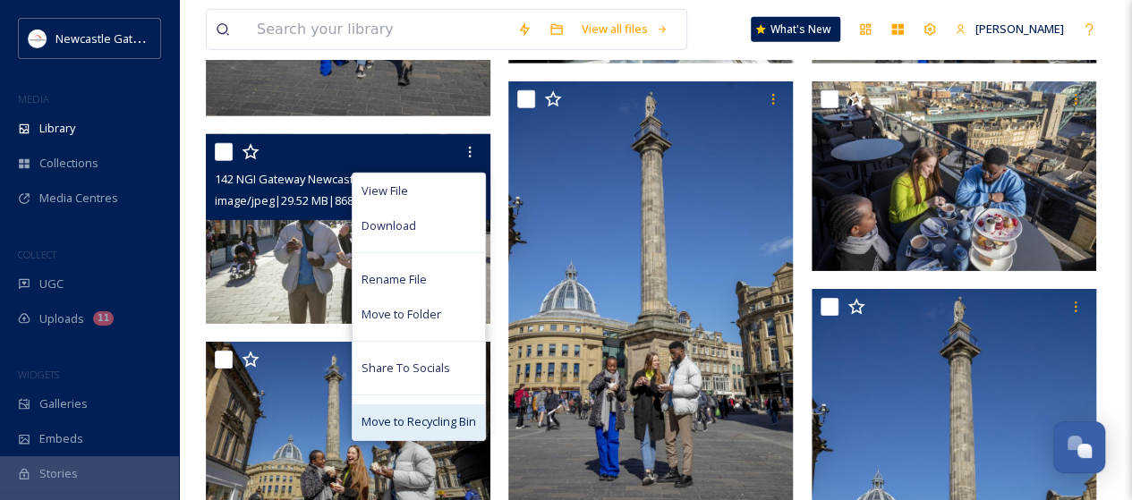
click at [412, 422] on span "Move to Recycling Bin" at bounding box center [419, 422] width 115 height 17
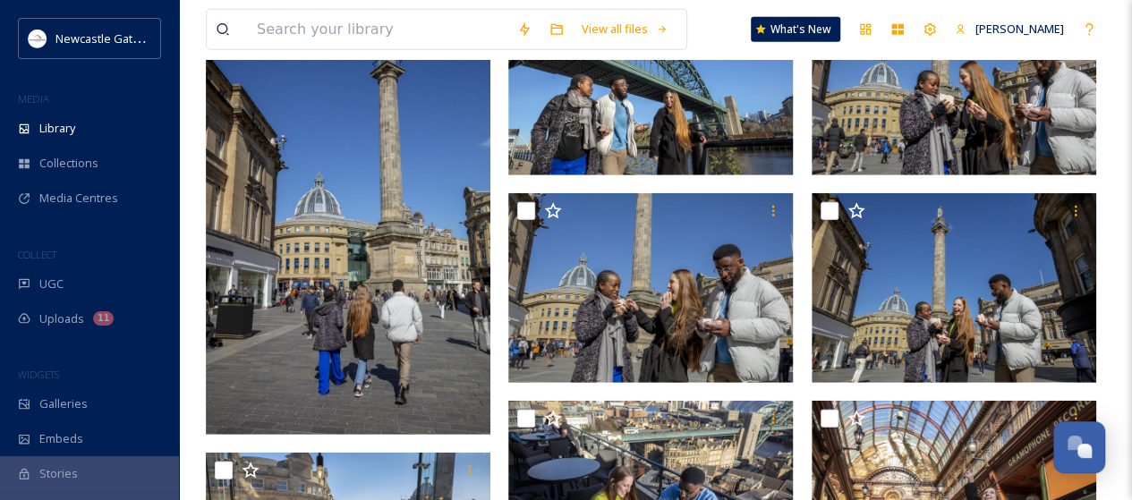
scroll to position [2603, 0]
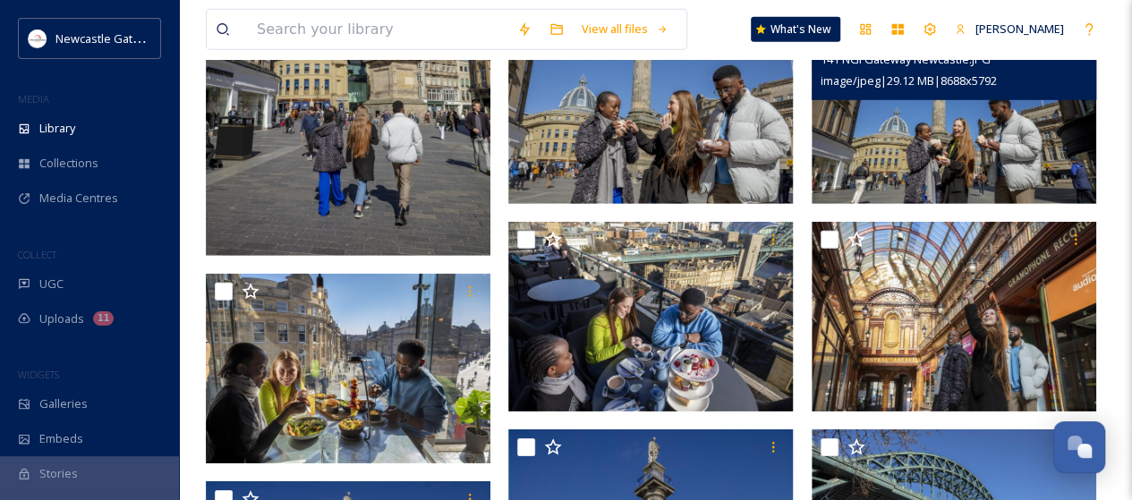
click at [955, 149] on img at bounding box center [954, 109] width 285 height 190
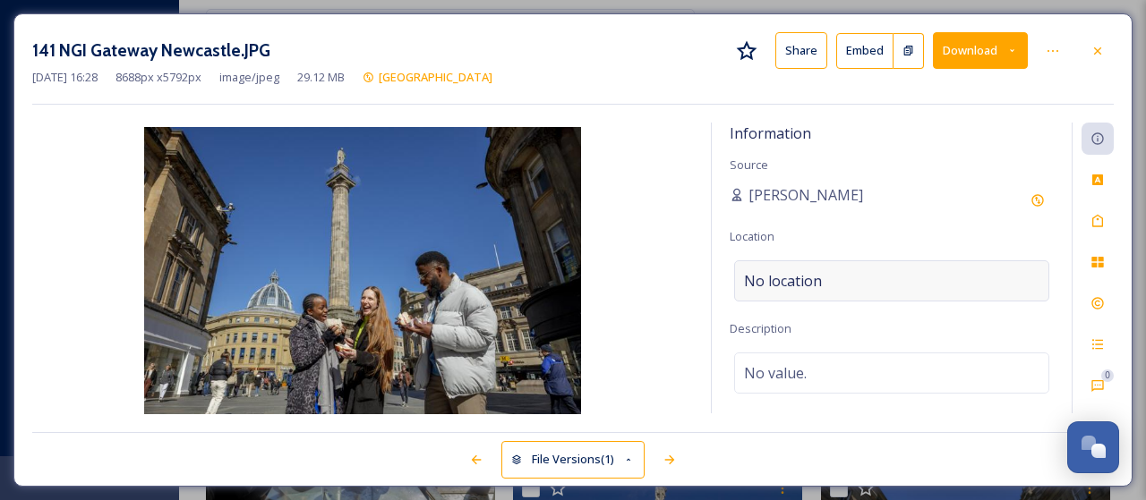
click at [804, 282] on span "No location" at bounding box center [783, 280] width 78 height 21
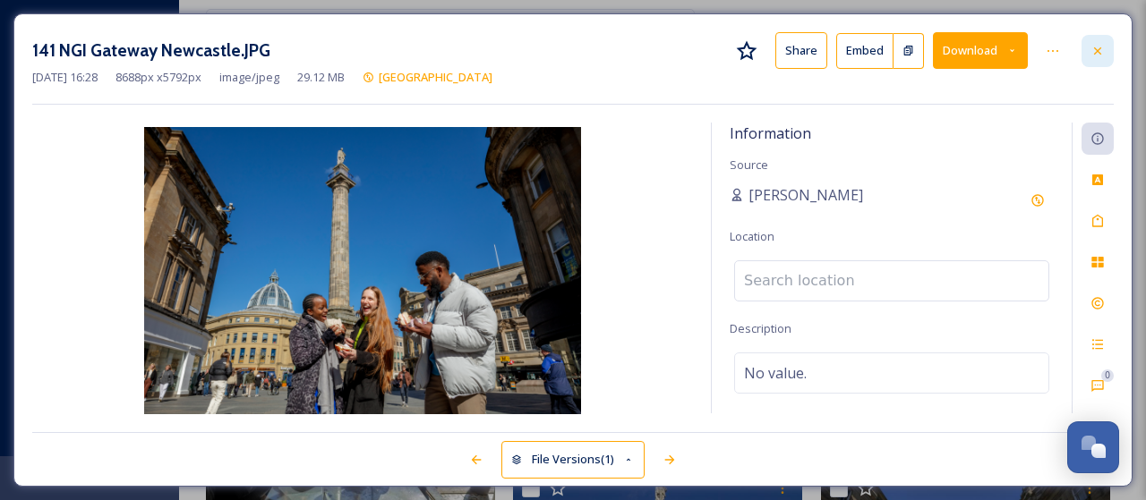
click at [1096, 53] on icon at bounding box center [1097, 50] width 7 height 7
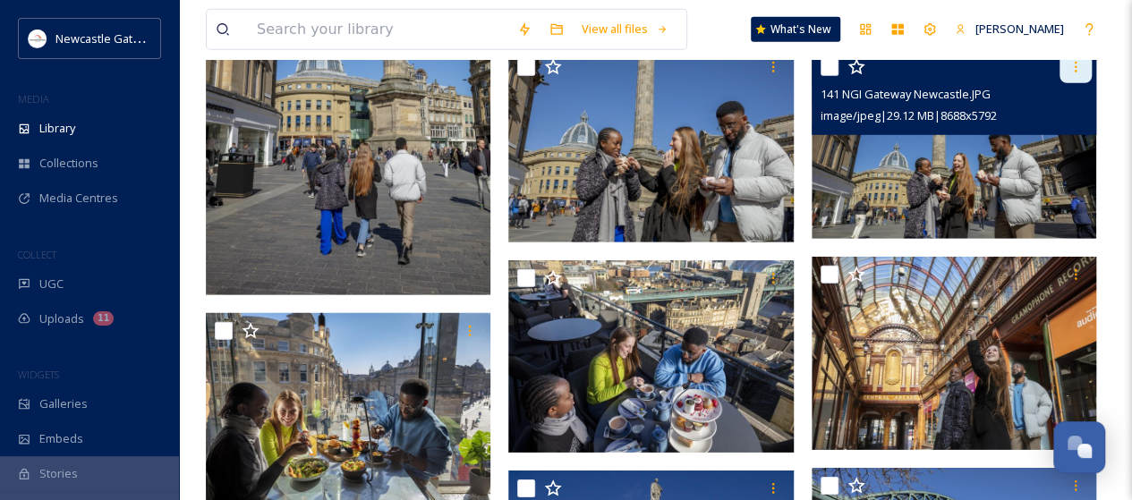
click at [1072, 69] on icon at bounding box center [1076, 67] width 14 height 14
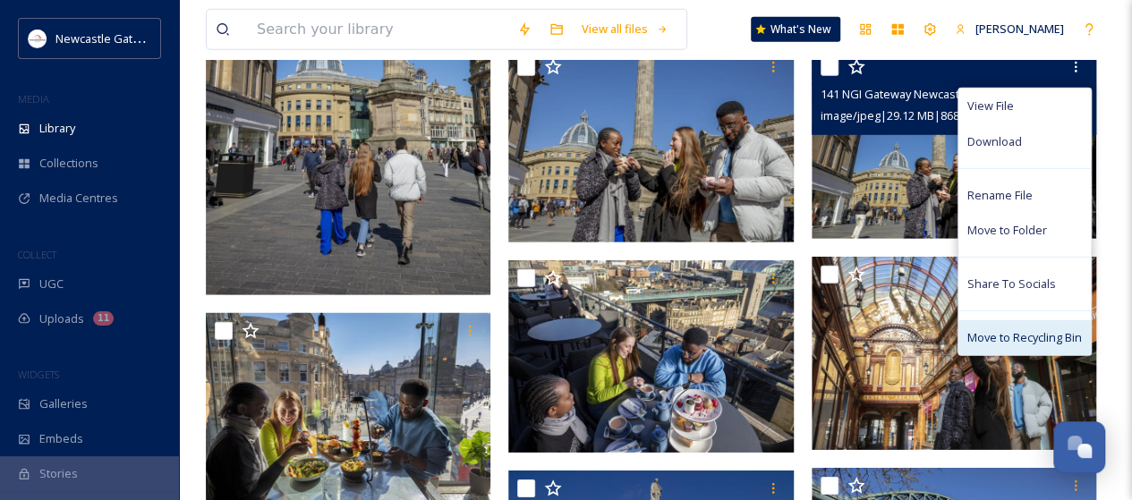
click at [1013, 337] on span "Move to Recycling Bin" at bounding box center [1025, 337] width 115 height 17
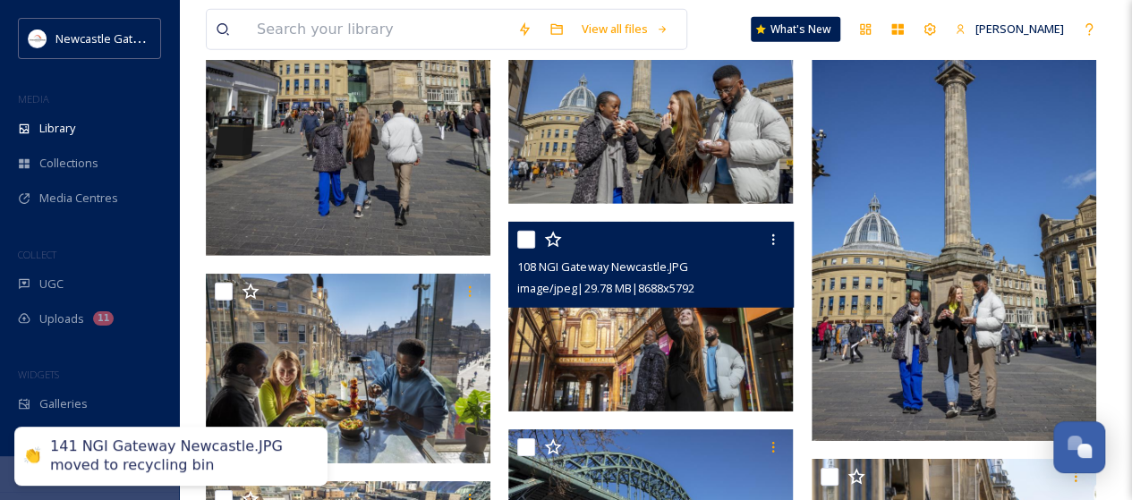
click at [606, 345] on img at bounding box center [650, 317] width 285 height 190
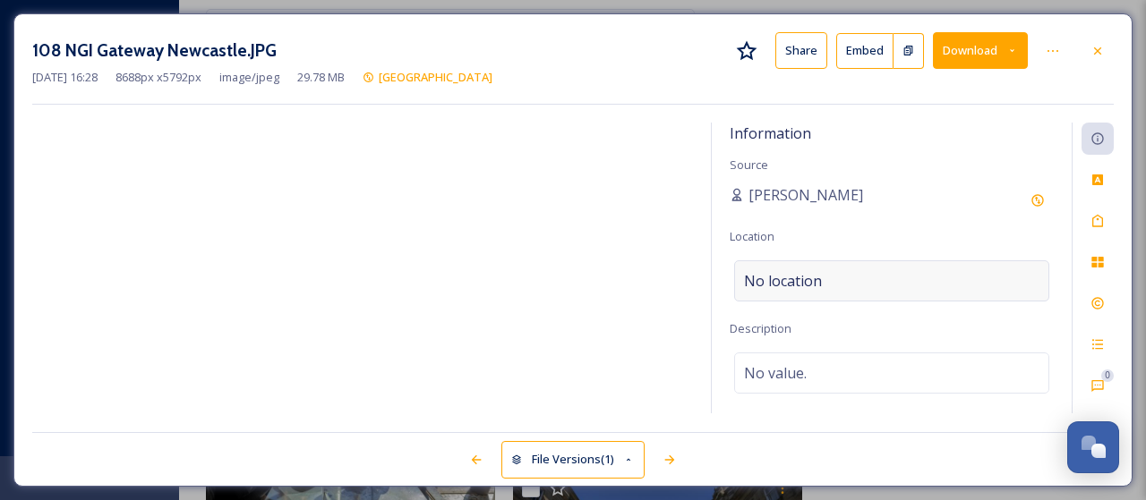
click at [761, 271] on span "No location" at bounding box center [783, 280] width 78 height 21
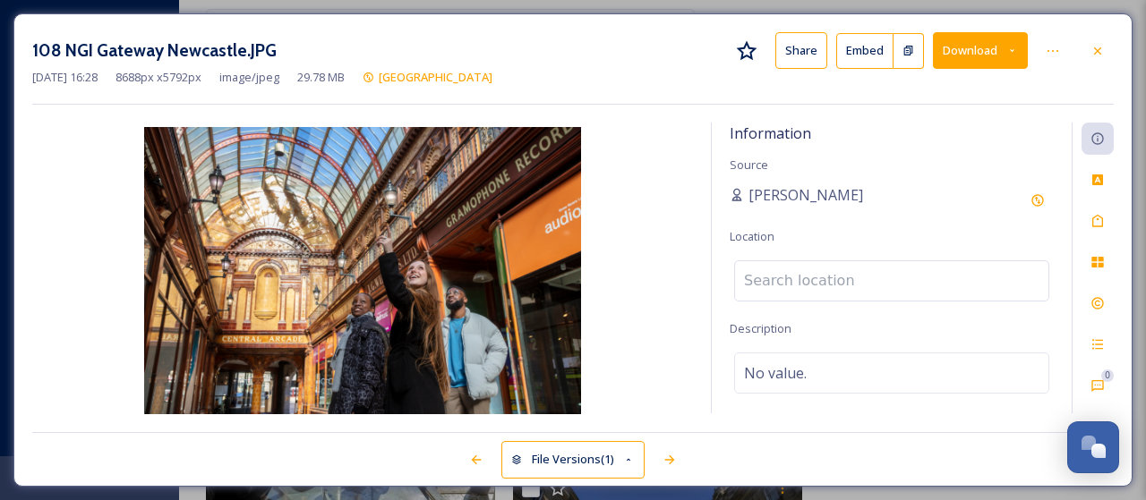
click at [763, 272] on input at bounding box center [891, 280] width 313 height 39
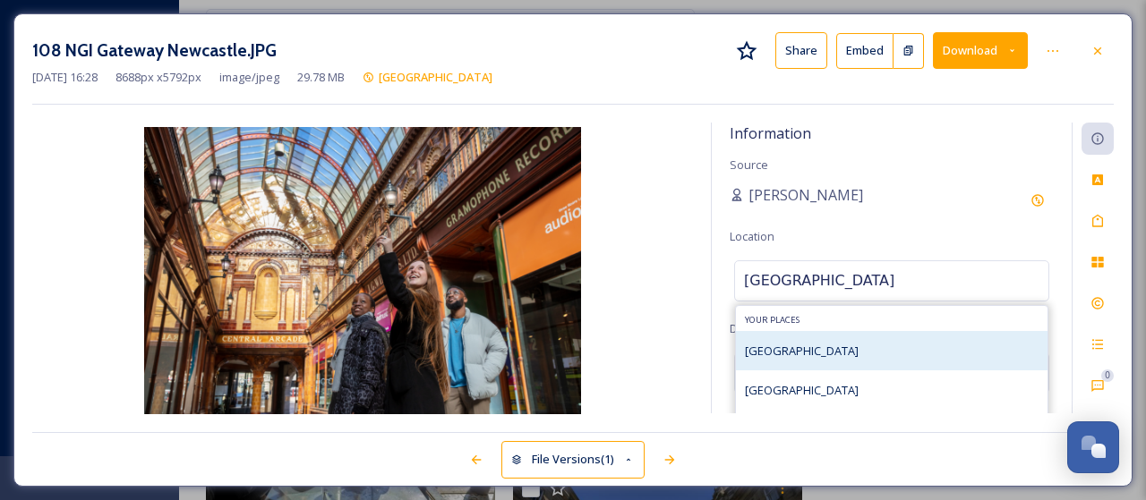
type input "[GEOGRAPHIC_DATA]"
click at [793, 358] on span "[GEOGRAPHIC_DATA]" at bounding box center [802, 351] width 114 height 16
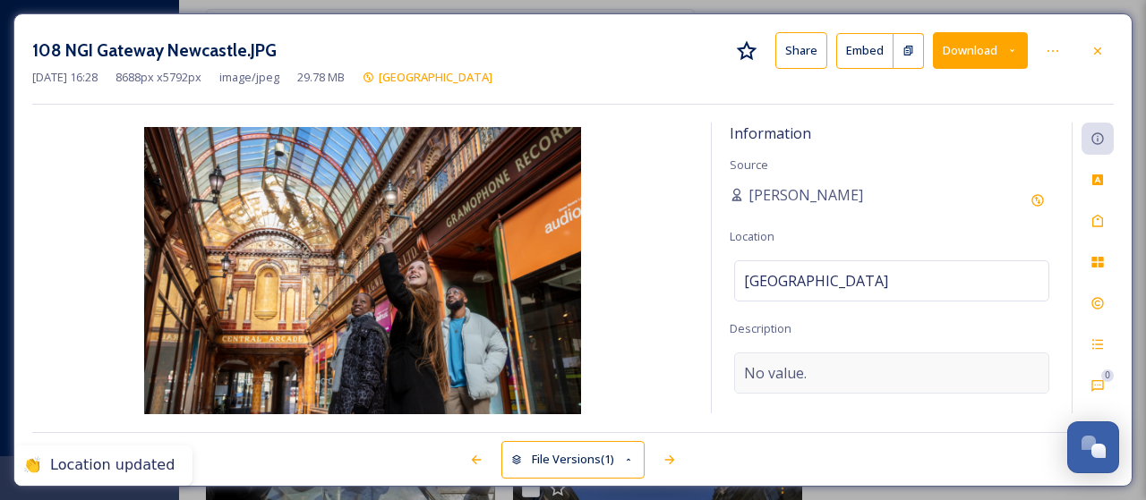
click at [791, 368] on span "No value." at bounding box center [775, 373] width 63 height 21
click at [791, 368] on textarea at bounding box center [892, 427] width 324 height 149
type textarea "Shopping at [GEOGRAPHIC_DATA]"
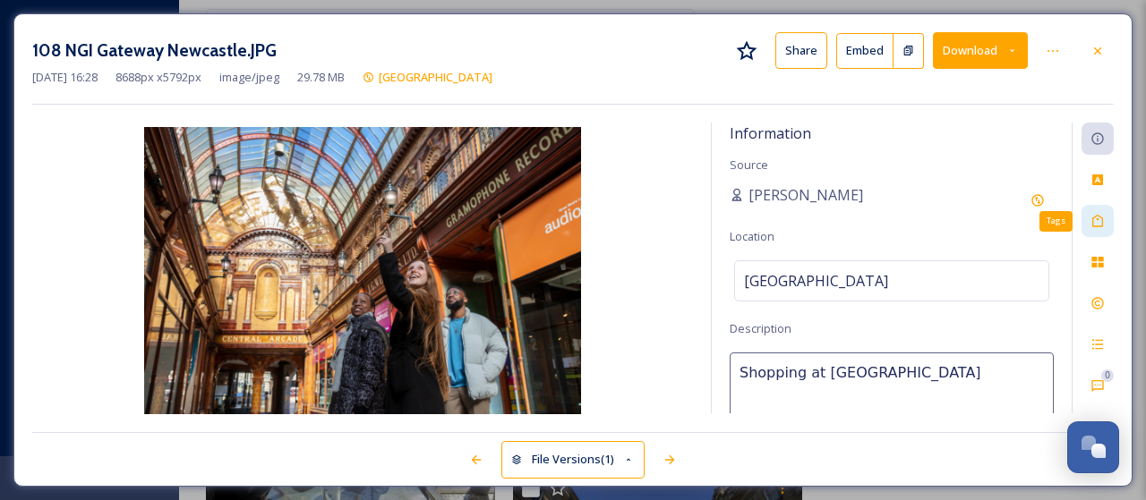
click at [1097, 222] on icon at bounding box center [1097, 221] width 14 height 14
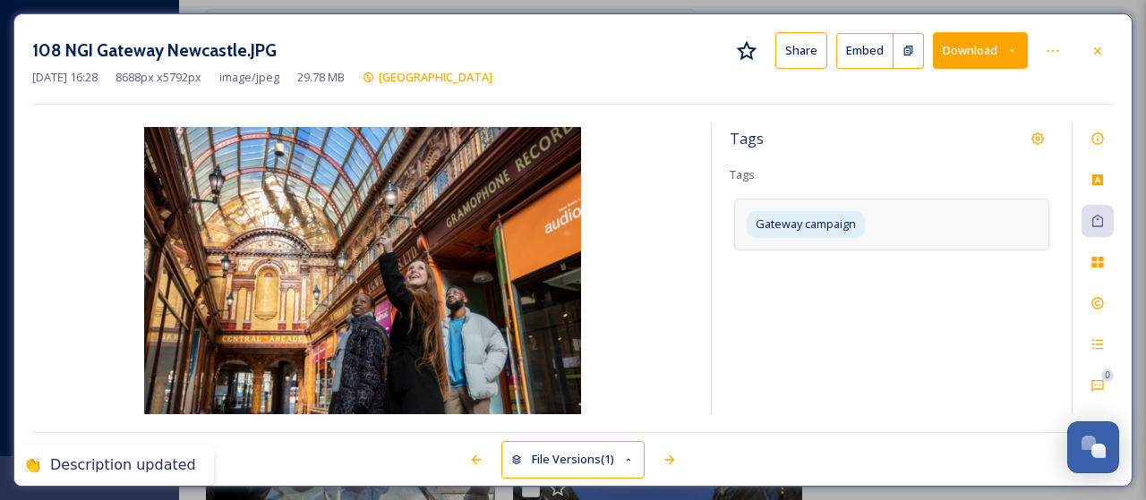
click at [940, 230] on div "Gateway campaign" at bounding box center [891, 224] width 315 height 51
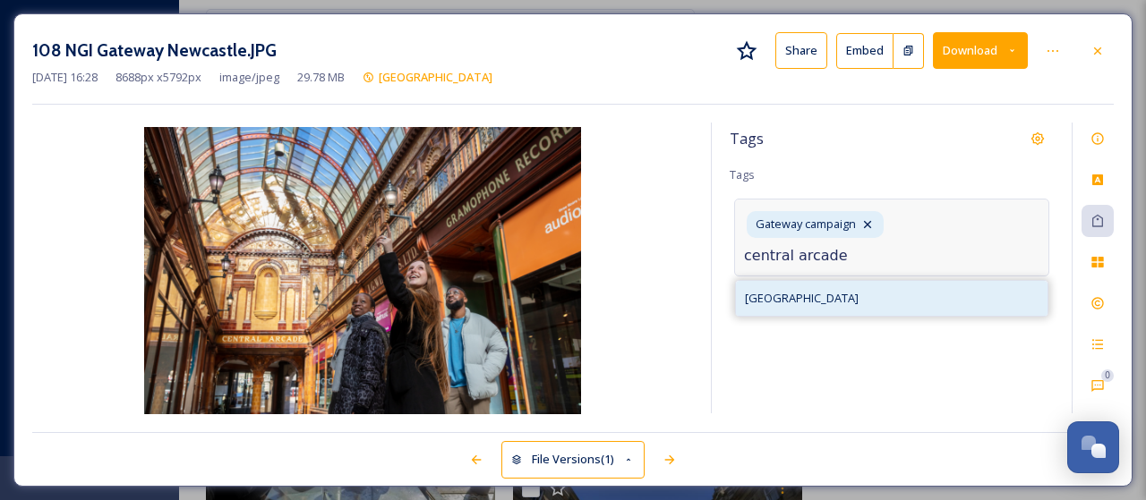
type input "central arcade"
click at [813, 302] on span "[GEOGRAPHIC_DATA]" at bounding box center [802, 298] width 114 height 17
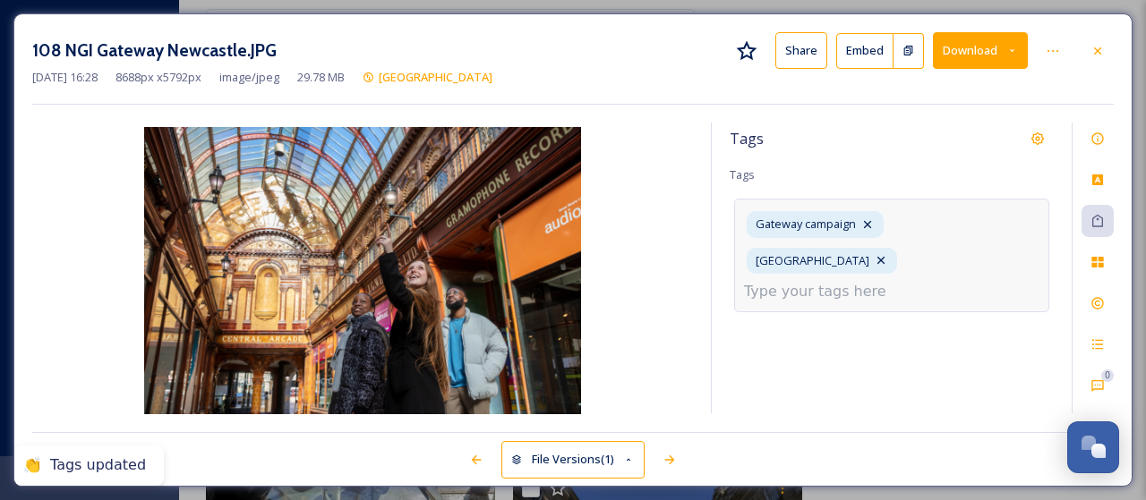
click at [884, 281] on input at bounding box center [833, 291] width 179 height 21
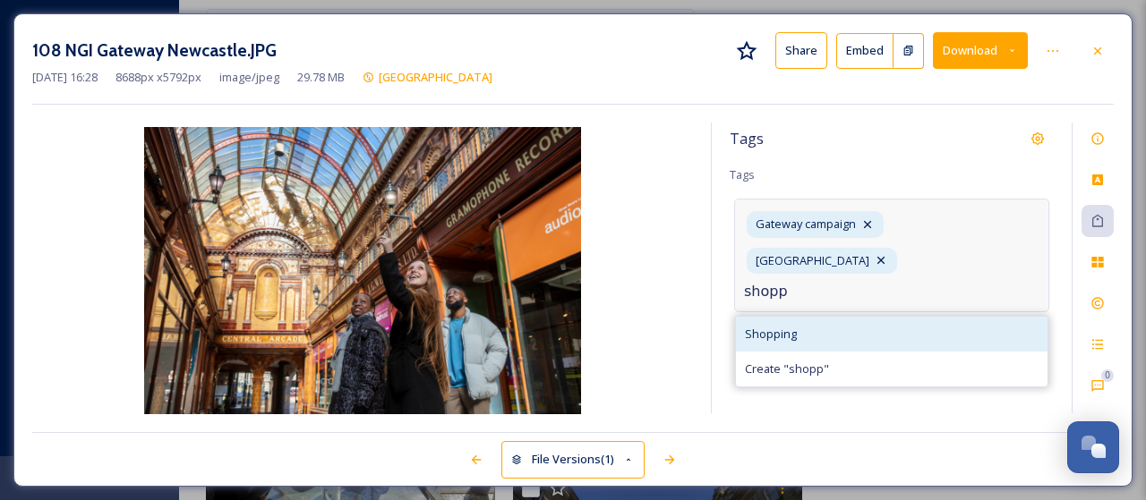
type input "shopp"
click at [781, 326] on span "Shopping" at bounding box center [771, 334] width 52 height 17
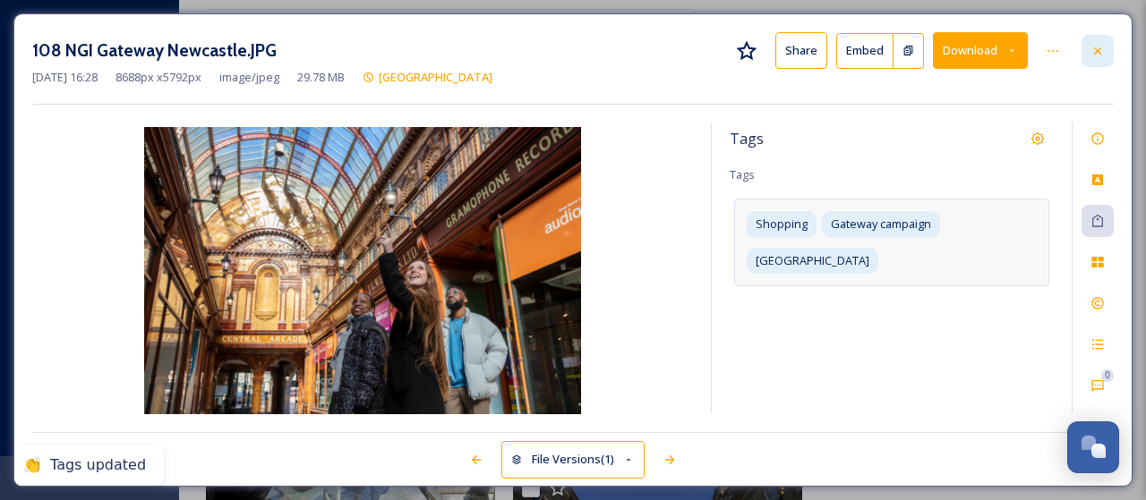
click at [1094, 47] on icon at bounding box center [1097, 51] width 14 height 14
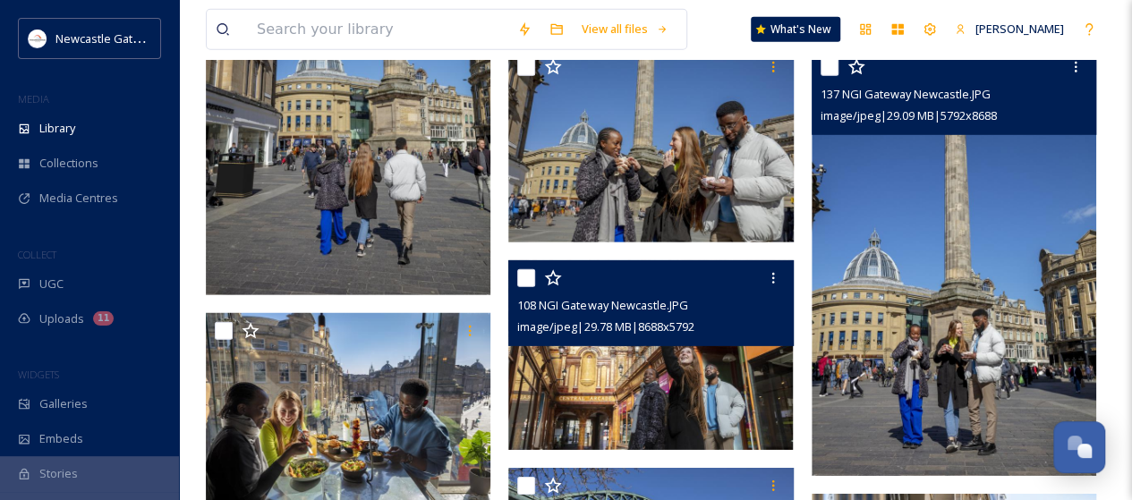
click at [976, 327] on img at bounding box center [954, 262] width 285 height 427
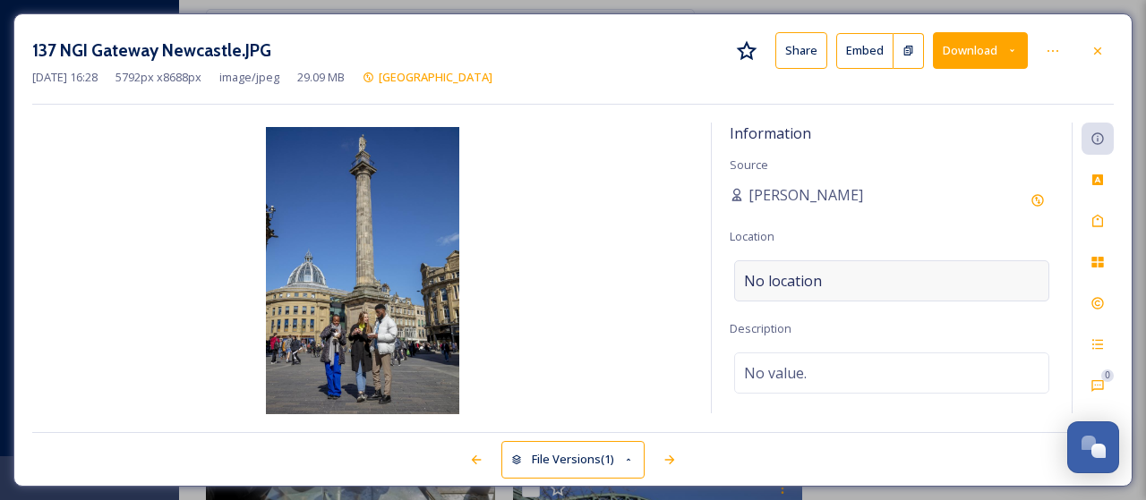
click at [795, 272] on span "No location" at bounding box center [783, 280] width 78 height 21
click at [795, 272] on input at bounding box center [891, 280] width 313 height 39
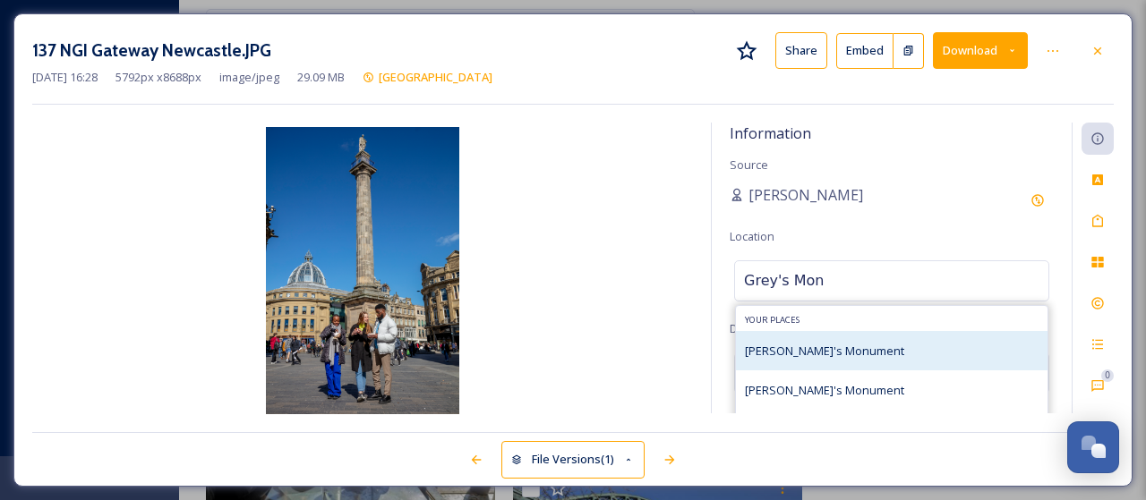
type input "Grey's Mon"
click at [811, 341] on div "[PERSON_NAME]'s Monument" at bounding box center [824, 350] width 159 height 21
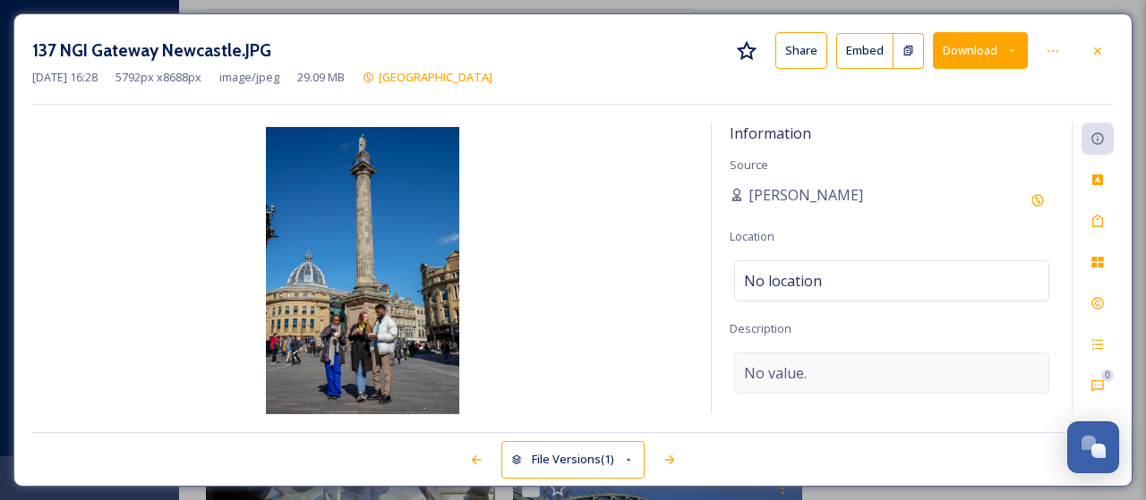
click at [790, 366] on span "No value." at bounding box center [775, 373] width 63 height 21
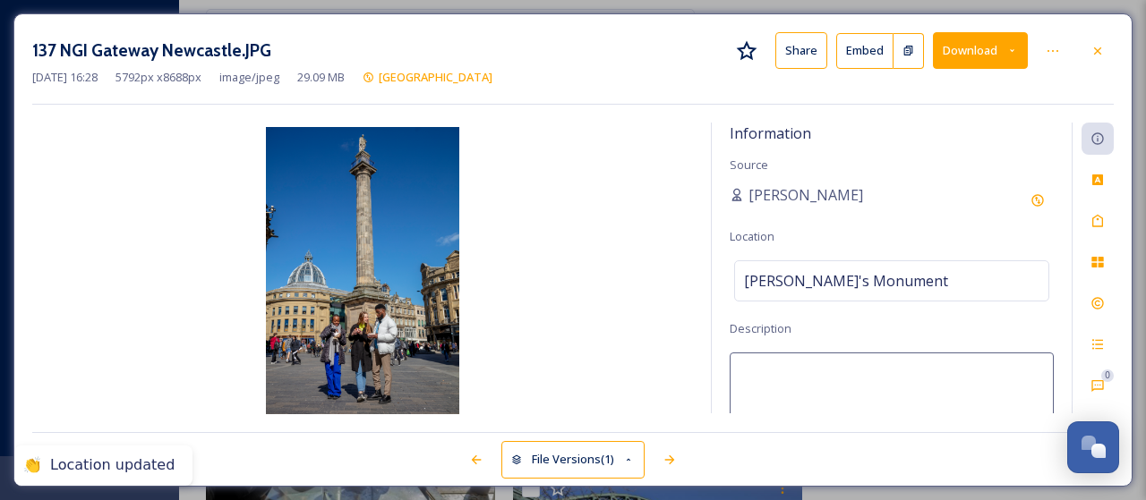
click at [790, 366] on textarea at bounding box center [892, 427] width 324 height 149
type textarea "Friends at [GEOGRAPHIC_DATA]"
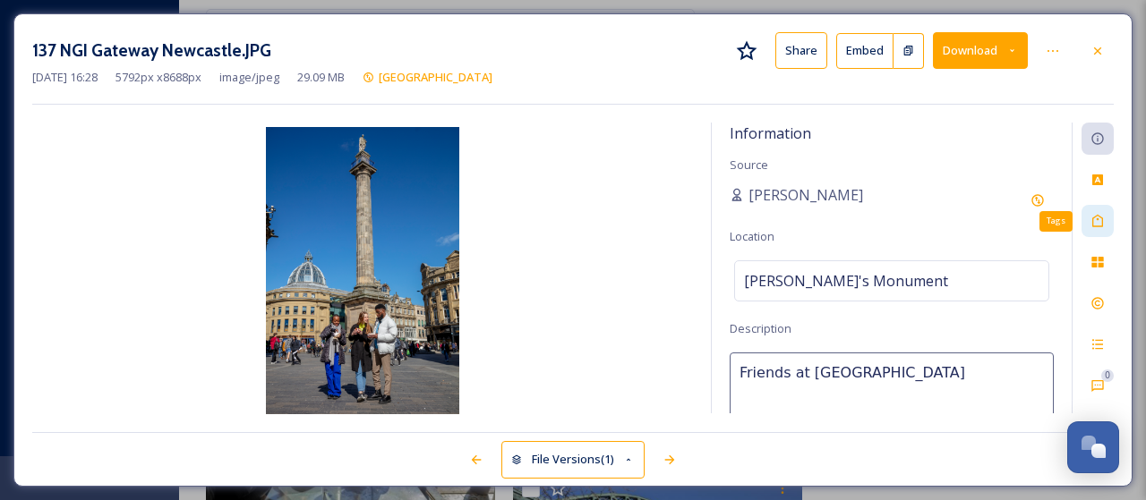
click at [1089, 225] on div "Tags" at bounding box center [1097, 221] width 32 height 32
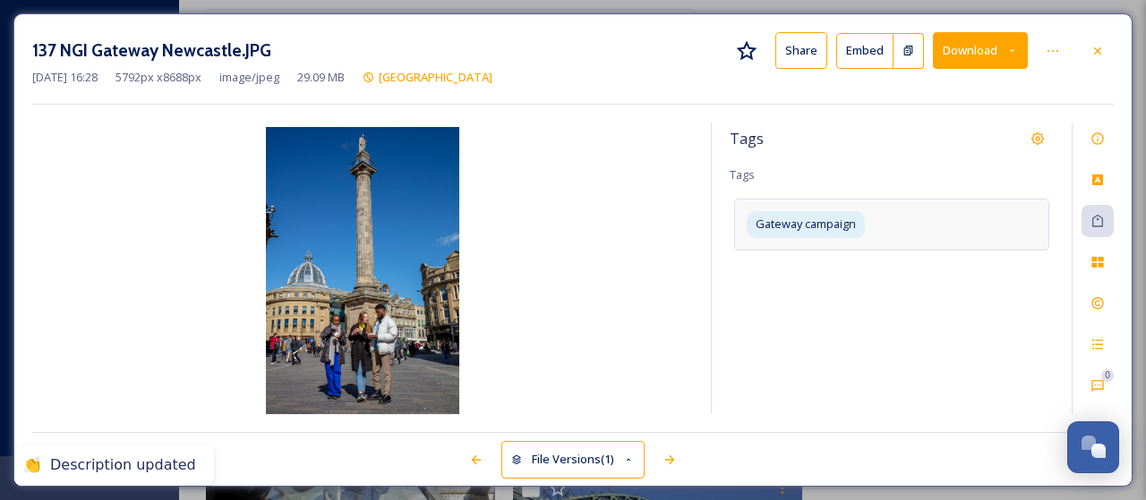
click at [931, 220] on div "Gateway campaign" at bounding box center [891, 224] width 315 height 51
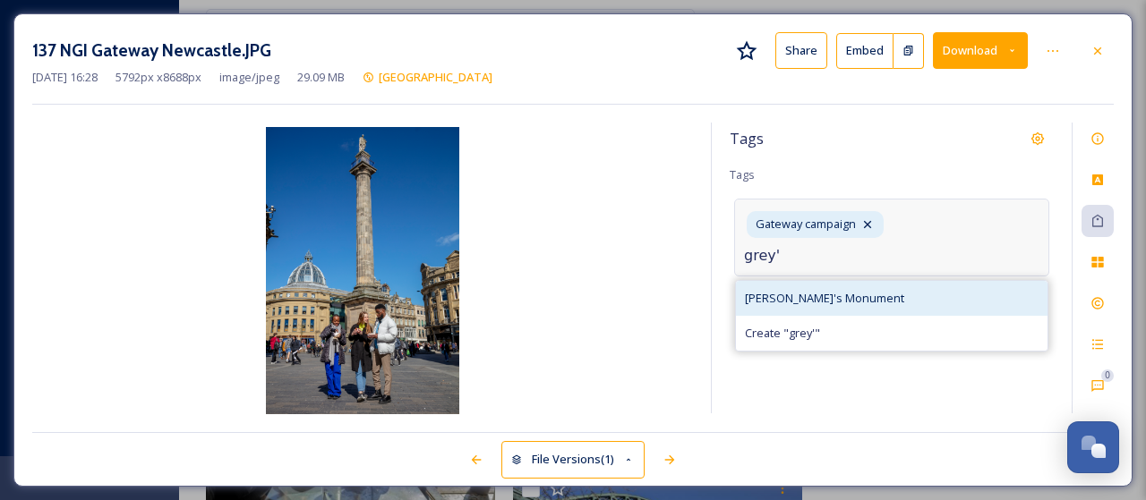
type input "grey'"
click at [803, 297] on span "[PERSON_NAME]'s Monument" at bounding box center [824, 298] width 159 height 17
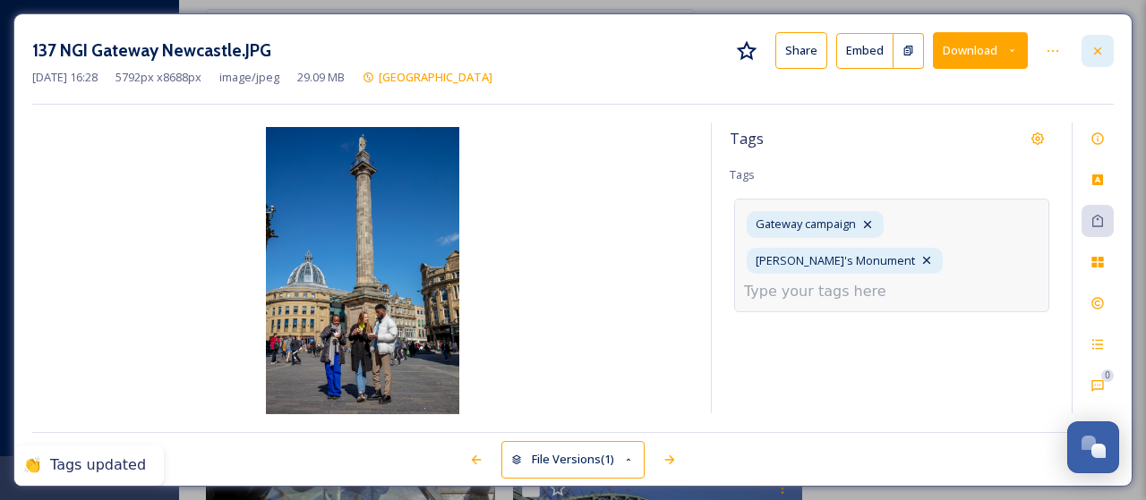
click at [1101, 55] on icon at bounding box center [1097, 51] width 14 height 14
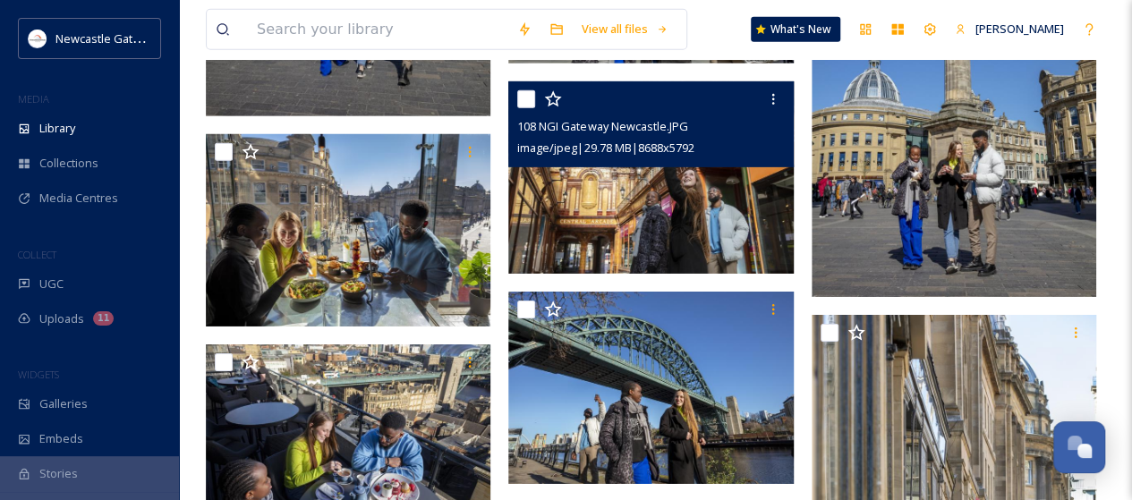
scroll to position [2961, 0]
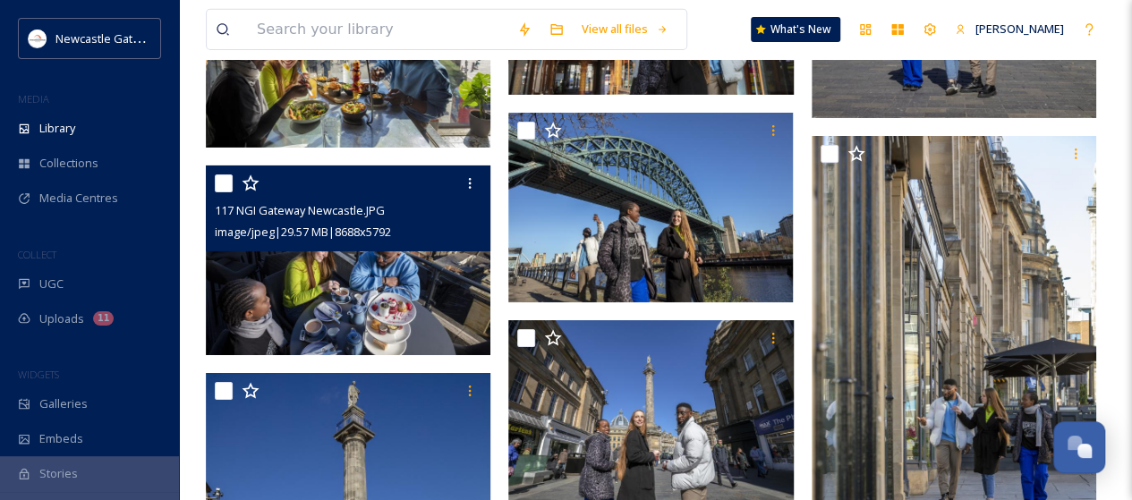
click at [353, 263] on img at bounding box center [348, 261] width 285 height 190
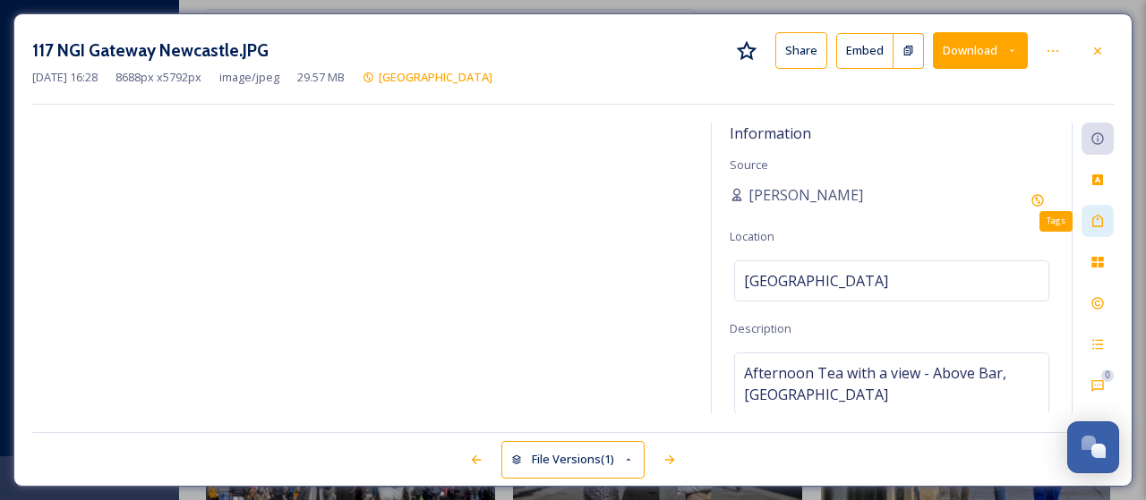
click at [1098, 219] on icon at bounding box center [1097, 221] width 14 height 14
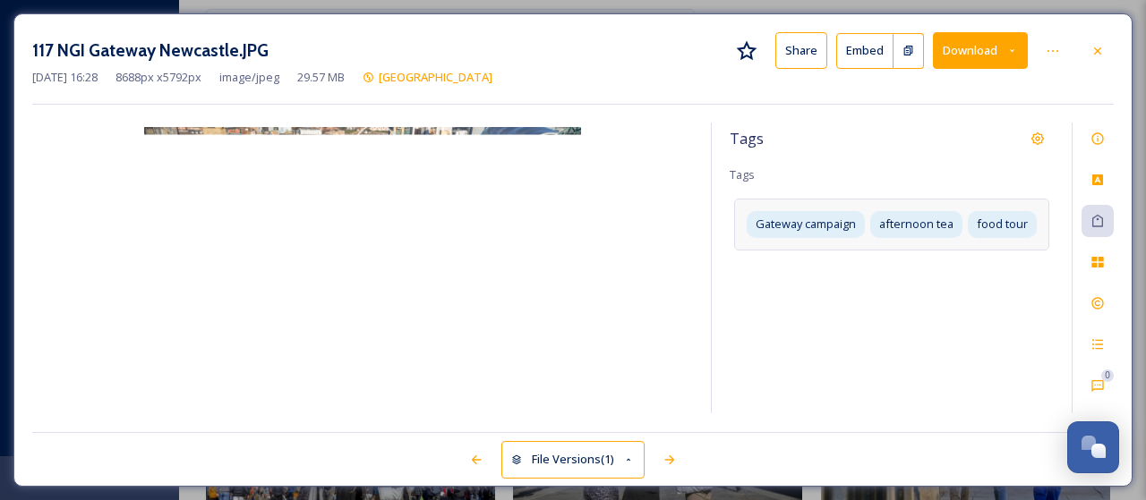
click at [961, 244] on div "Gateway campaign afternoon tea food tour" at bounding box center [891, 224] width 315 height 51
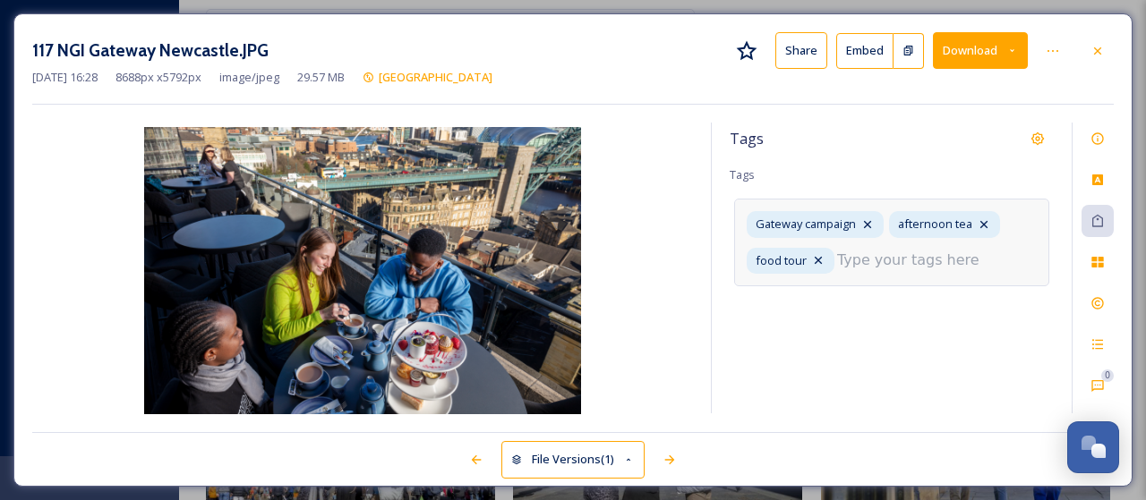
click at [861, 262] on input at bounding box center [926, 260] width 179 height 21
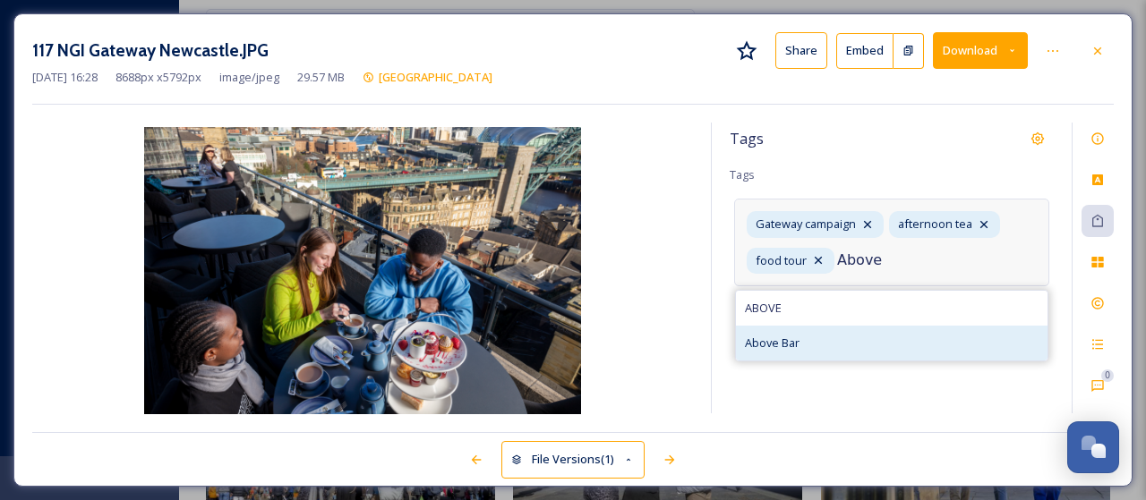
type input "Above"
click at [759, 338] on span "Above Bar" at bounding box center [772, 343] width 55 height 17
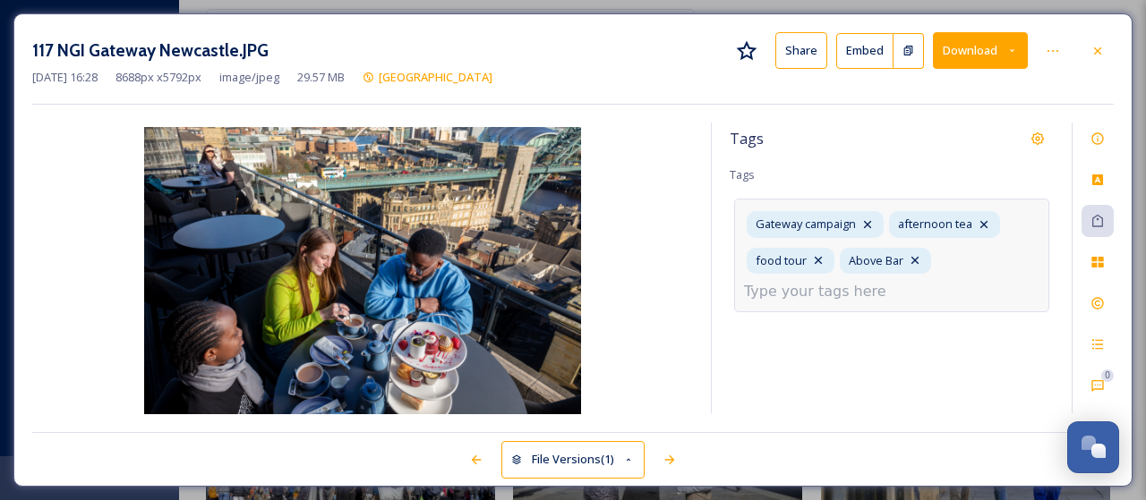
click at [836, 295] on input at bounding box center [833, 291] width 179 height 21
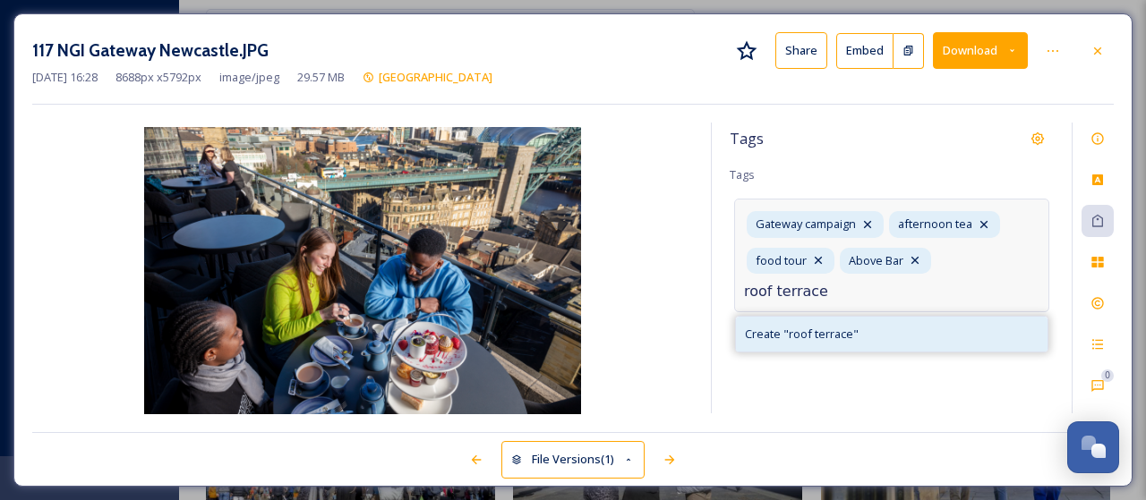
type input "roof terrace"
click at [824, 334] on span "Create " roof terrace "" at bounding box center [802, 334] width 114 height 17
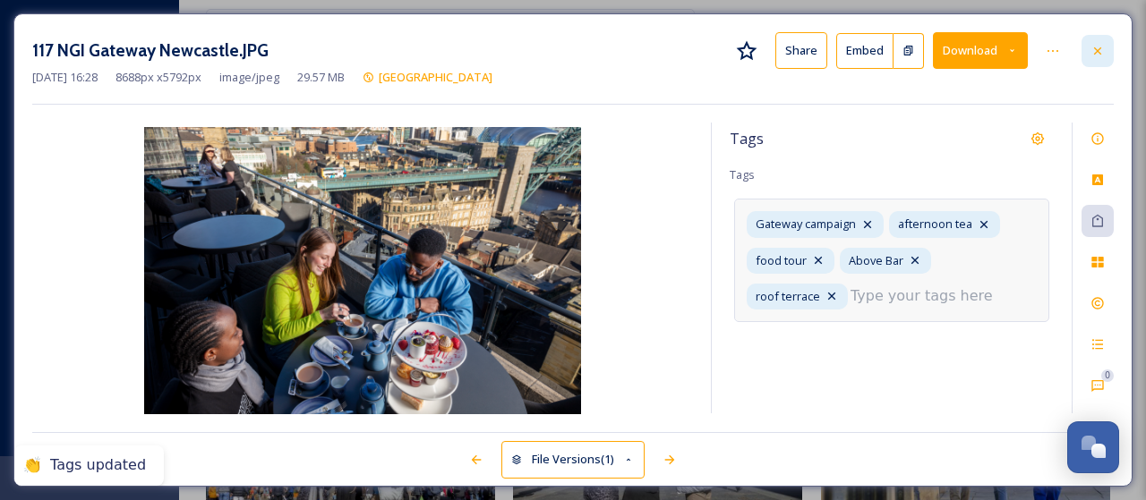
click at [1102, 55] on icon at bounding box center [1097, 51] width 14 height 14
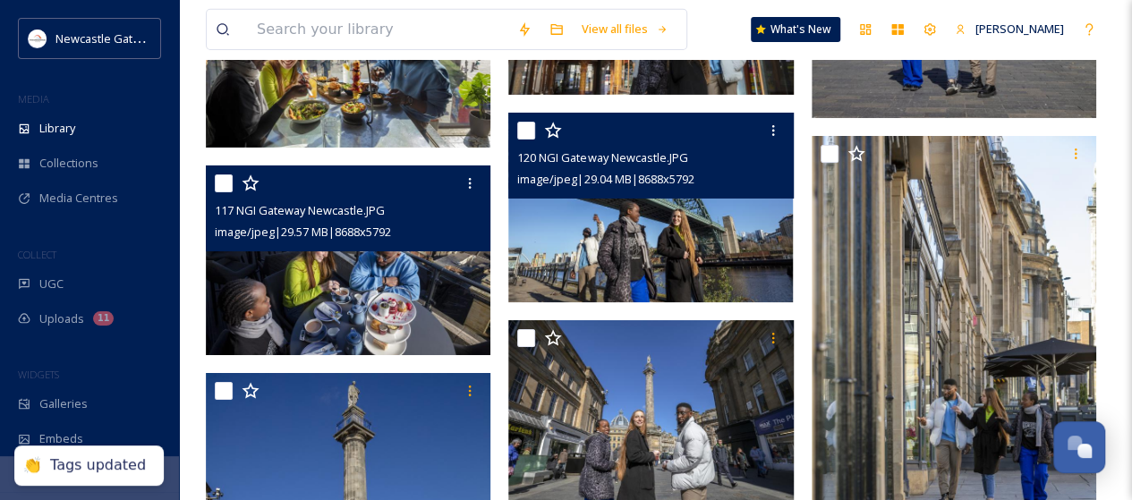
click at [653, 207] on img at bounding box center [650, 208] width 285 height 190
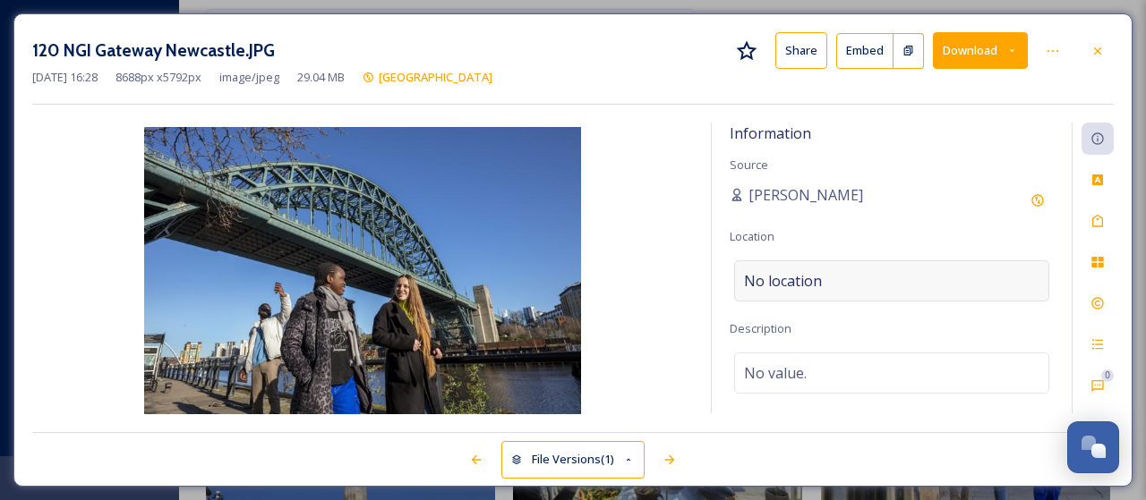
click at [803, 280] on span "No location" at bounding box center [783, 280] width 78 height 21
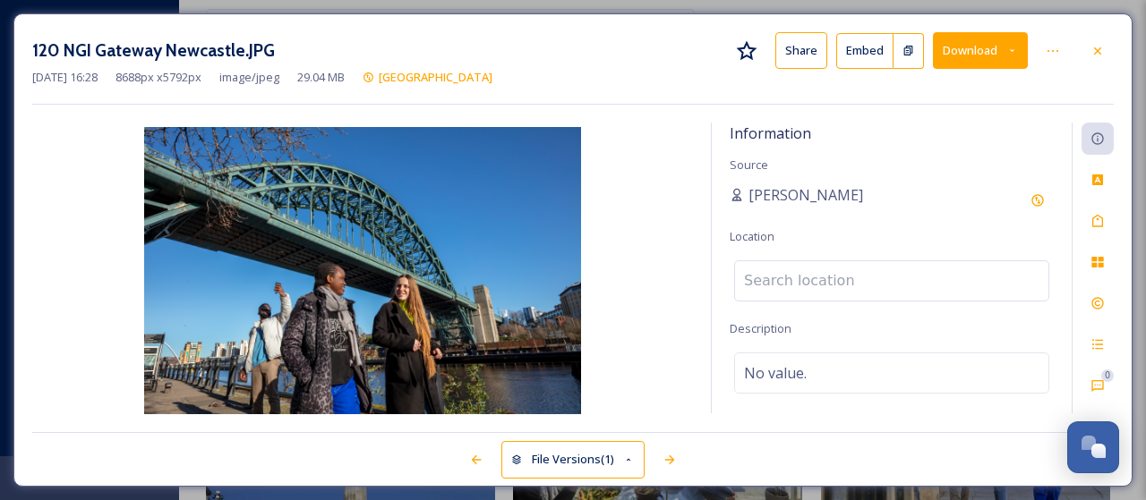
click at [803, 274] on input at bounding box center [891, 280] width 313 height 39
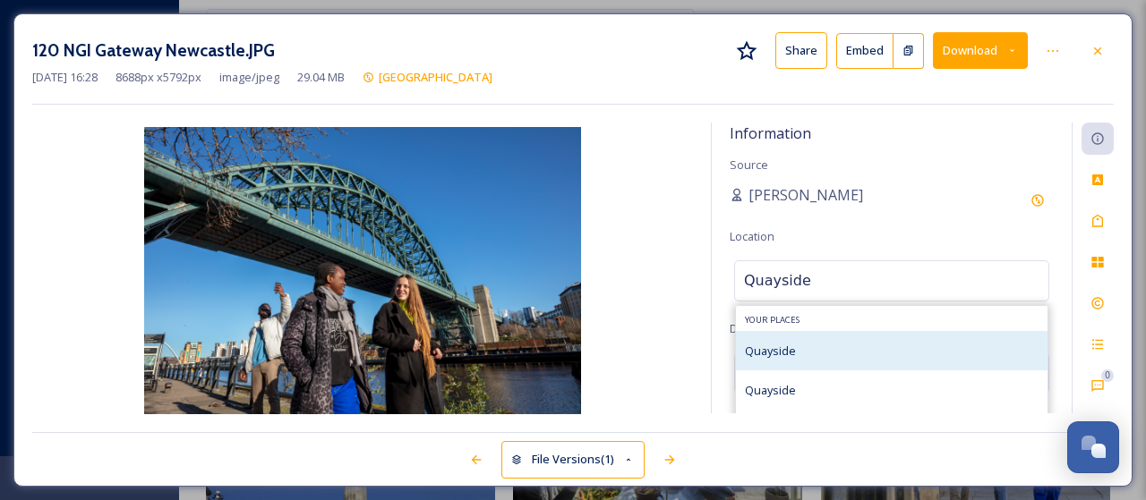
type input "Quayside"
click at [790, 343] on span "Quayside" at bounding box center [770, 351] width 51 height 16
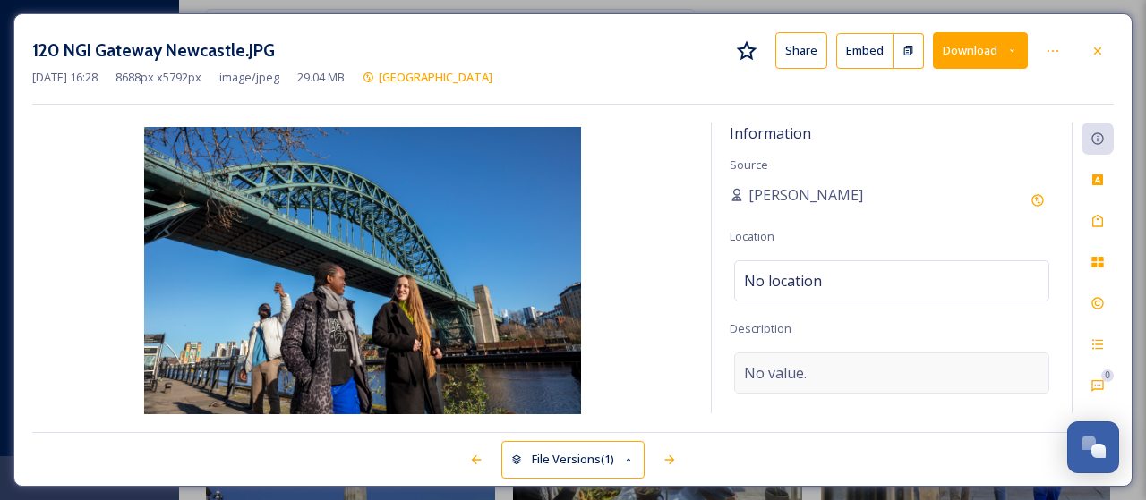
click at [790, 379] on span "No value." at bounding box center [775, 373] width 63 height 21
click at [794, 368] on textarea at bounding box center [892, 427] width 324 height 149
type textarea "Walking along Quayside"
click at [1097, 214] on icon at bounding box center [1097, 221] width 14 height 14
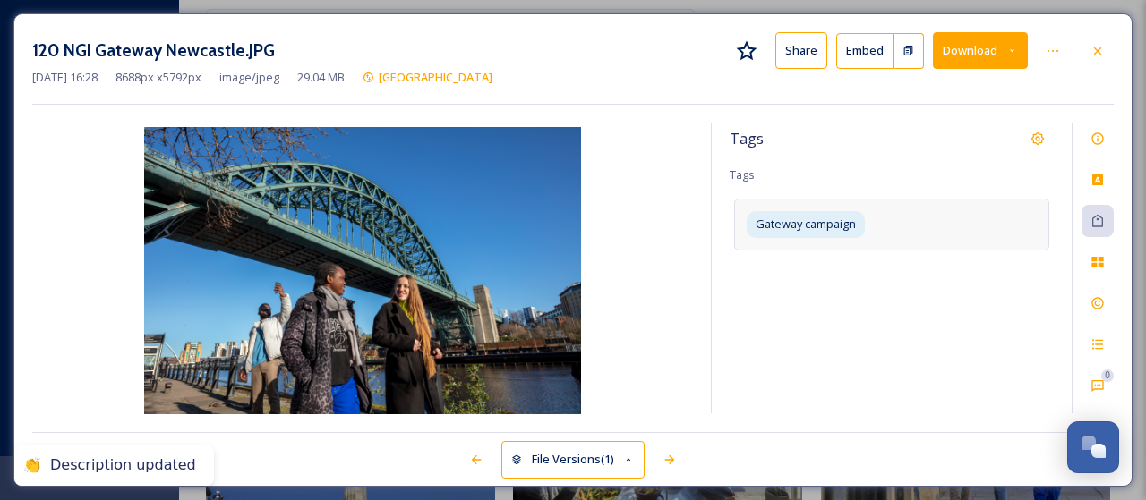
click at [895, 232] on div "Gateway campaign" at bounding box center [891, 224] width 315 height 51
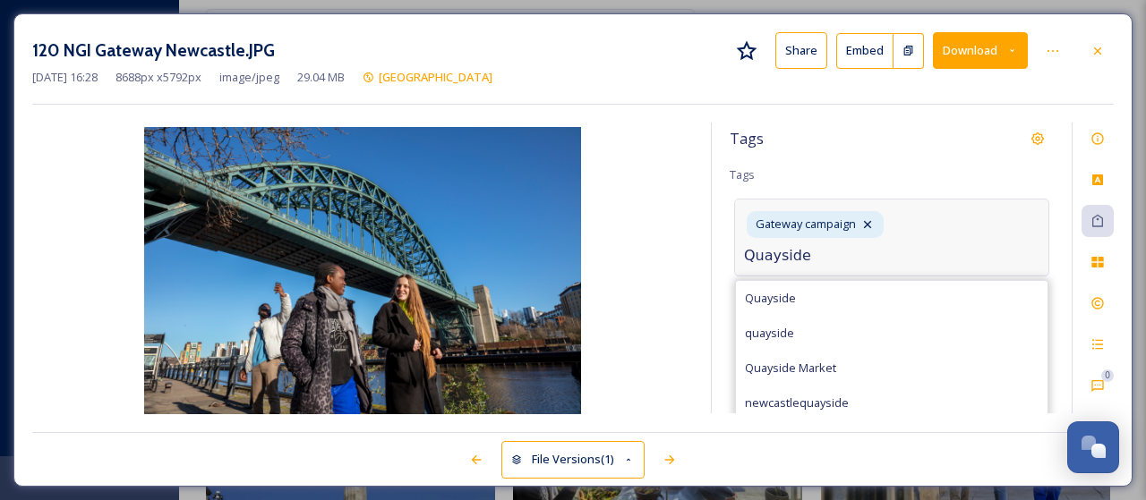
type input "Quayside"
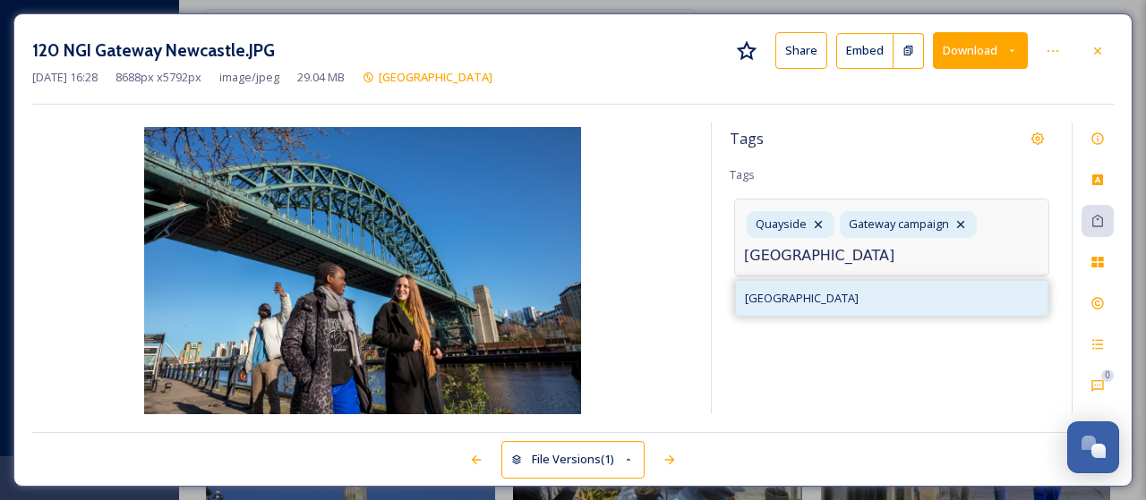
type input "[GEOGRAPHIC_DATA]"
click at [778, 296] on span "[GEOGRAPHIC_DATA]" at bounding box center [802, 298] width 114 height 17
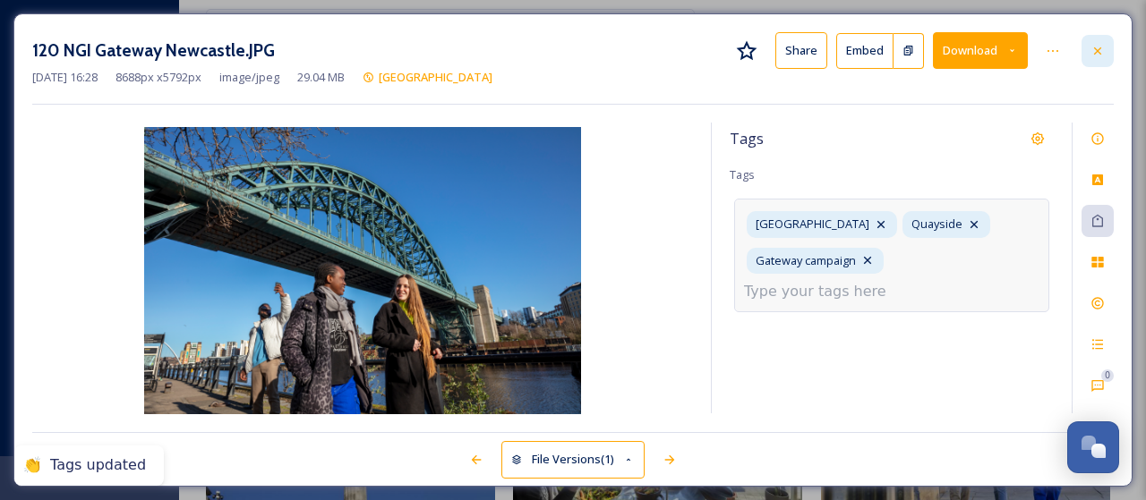
click at [1094, 56] on icon at bounding box center [1097, 51] width 14 height 14
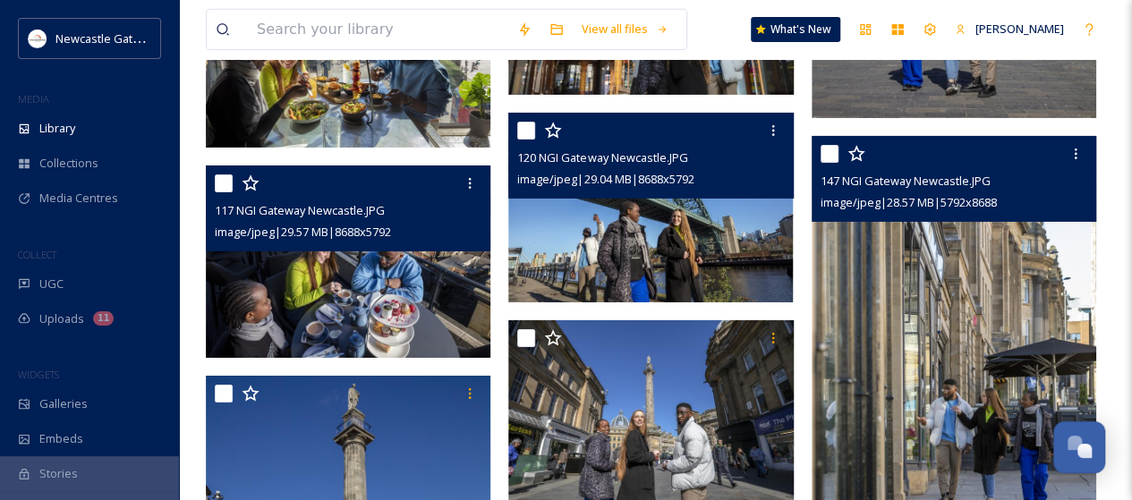
click at [984, 316] on img at bounding box center [954, 349] width 285 height 427
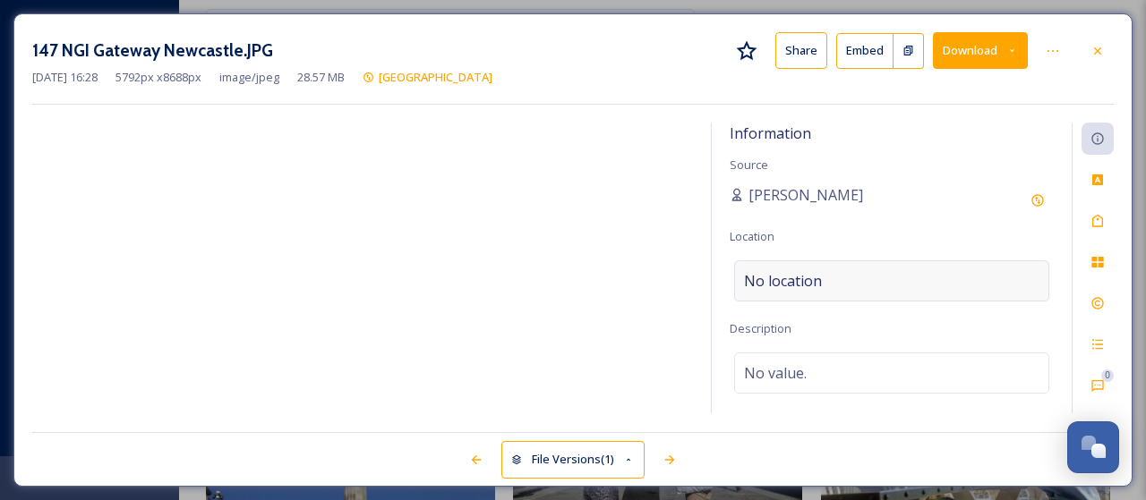
click at [814, 280] on span "No location" at bounding box center [783, 280] width 78 height 21
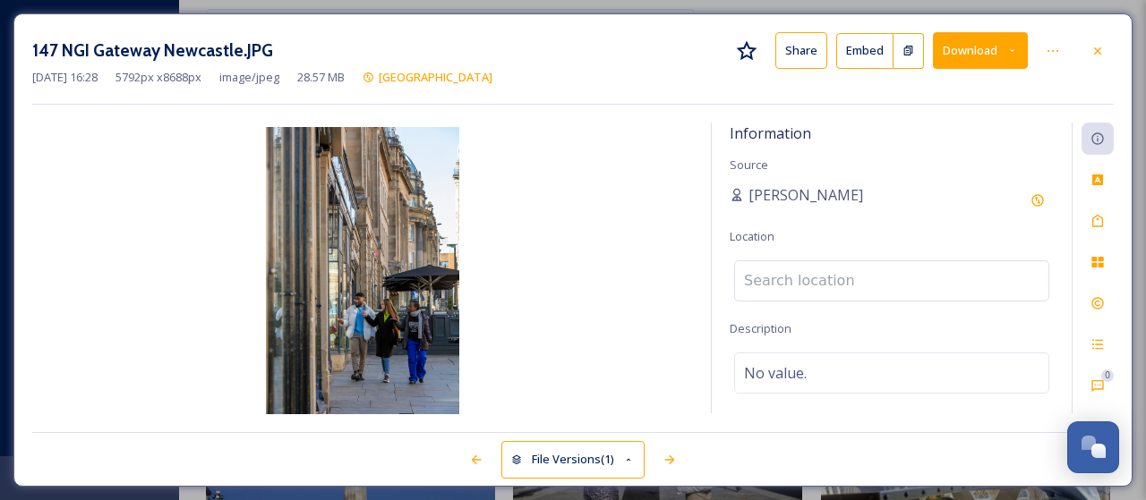
click at [814, 280] on input at bounding box center [891, 280] width 313 height 39
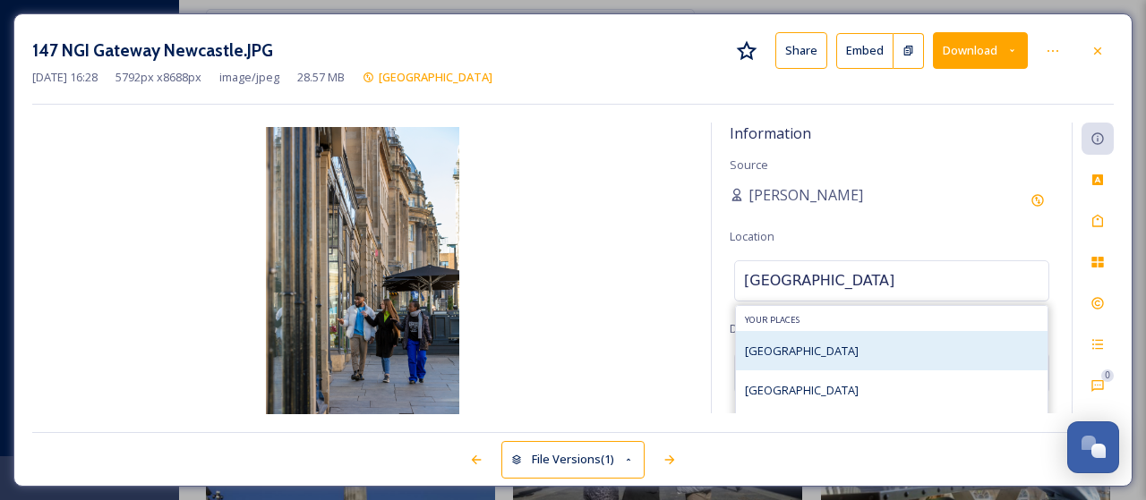
type input "[GEOGRAPHIC_DATA]"
click at [796, 345] on span "[GEOGRAPHIC_DATA]" at bounding box center [802, 351] width 114 height 16
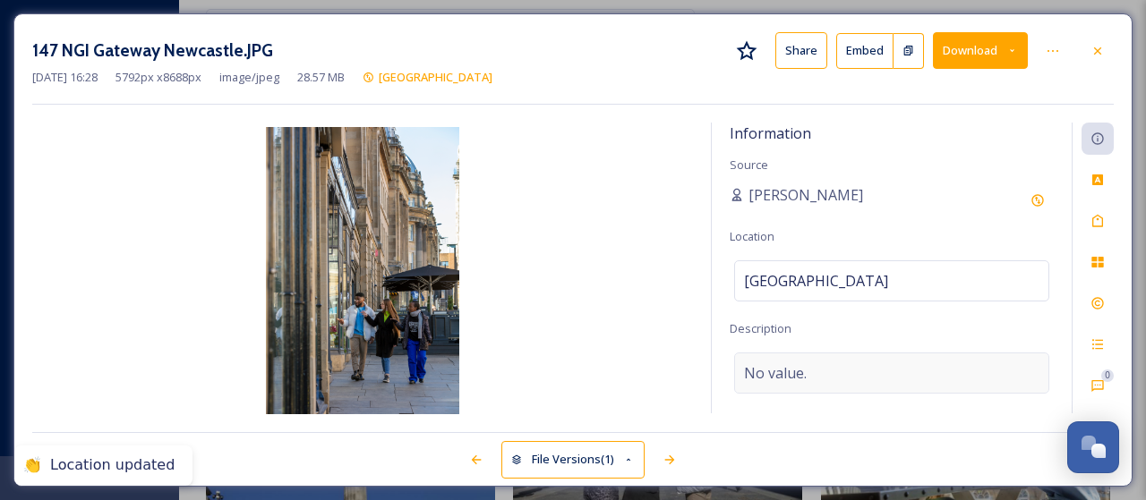
click at [785, 363] on span "No value." at bounding box center [775, 373] width 63 height 21
click at [785, 366] on textarea at bounding box center [892, 427] width 324 height 149
type textarea "Browsing the shops in [GEOGRAPHIC_DATA]"
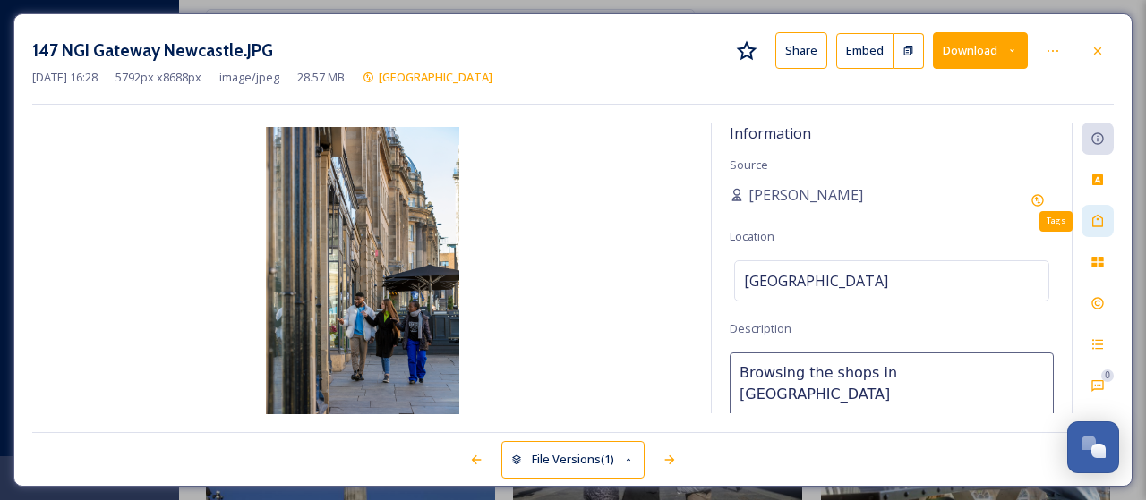
click at [1099, 222] on icon at bounding box center [1097, 221] width 14 height 14
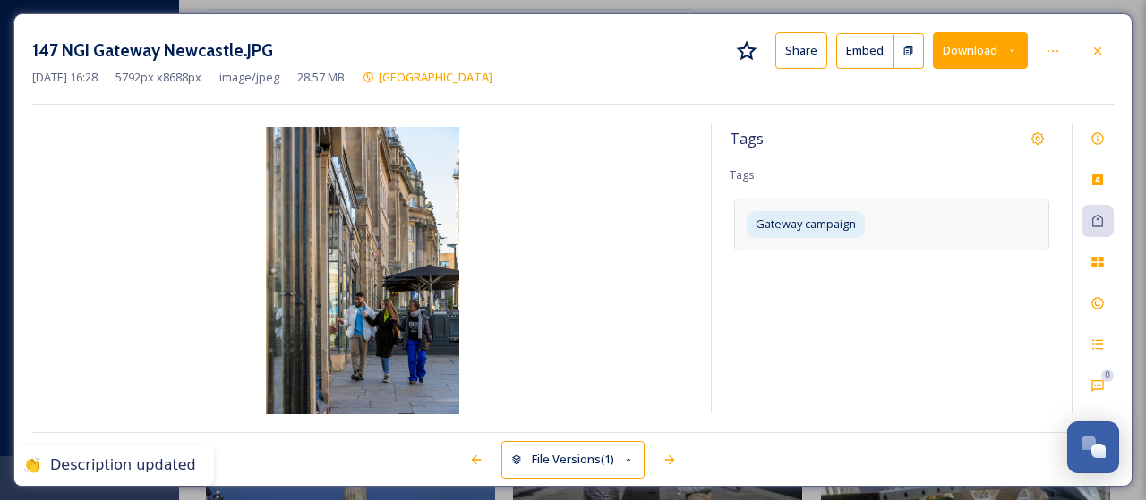
click at [895, 234] on div "Gateway campaign" at bounding box center [891, 224] width 315 height 51
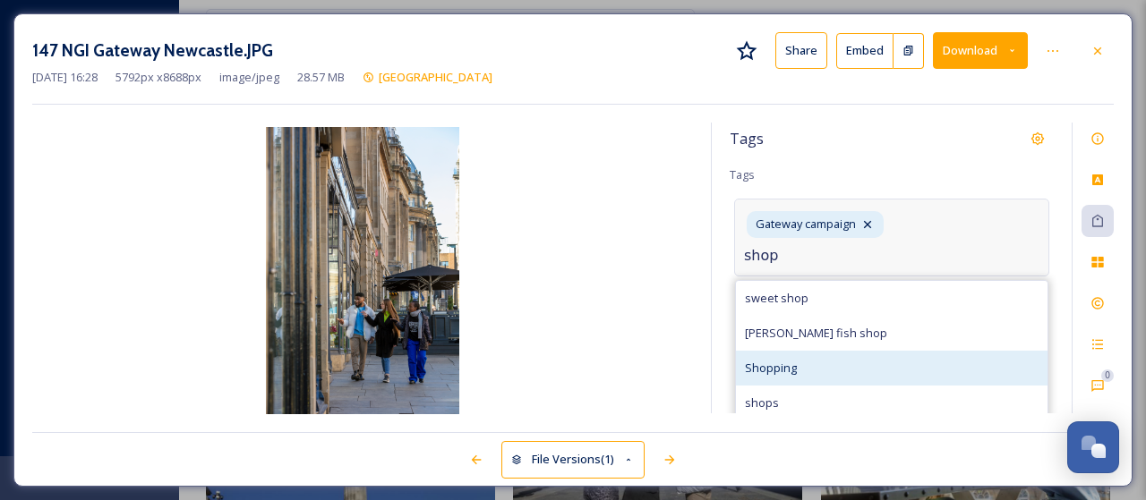
type input "shop"
click at [770, 366] on span "Shopping" at bounding box center [771, 368] width 52 height 17
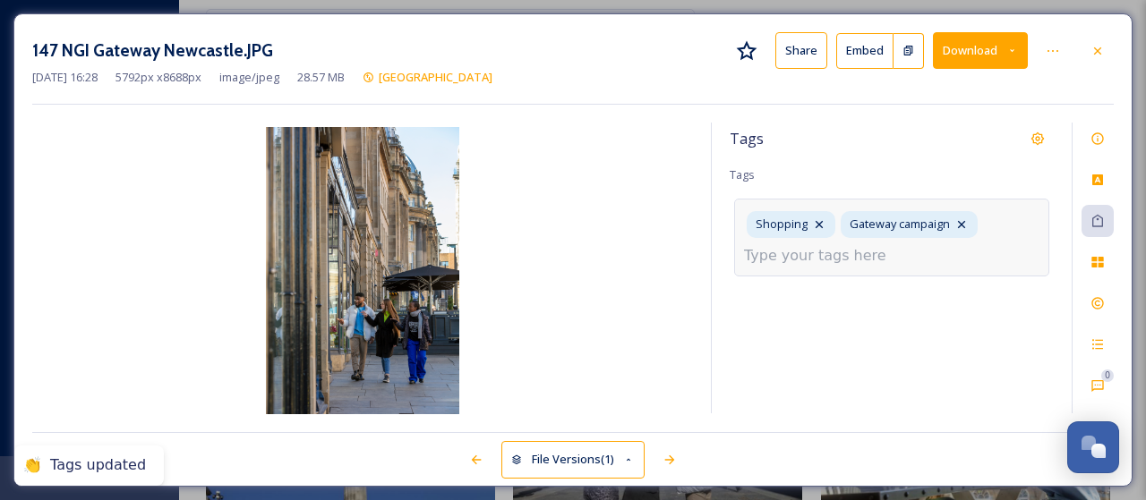
click at [883, 262] on input at bounding box center [833, 255] width 179 height 21
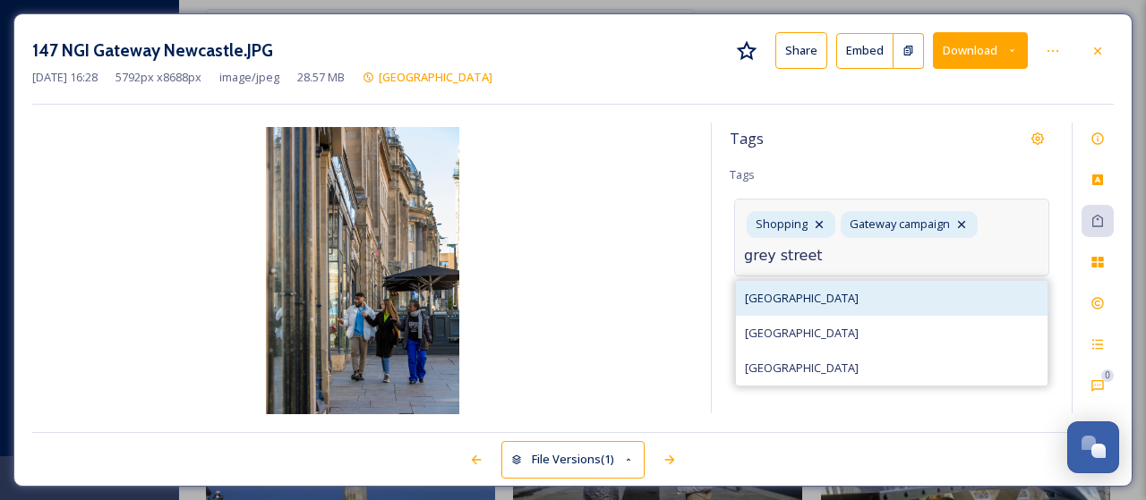
type input "grey street"
click at [787, 296] on span "[GEOGRAPHIC_DATA]" at bounding box center [802, 298] width 114 height 17
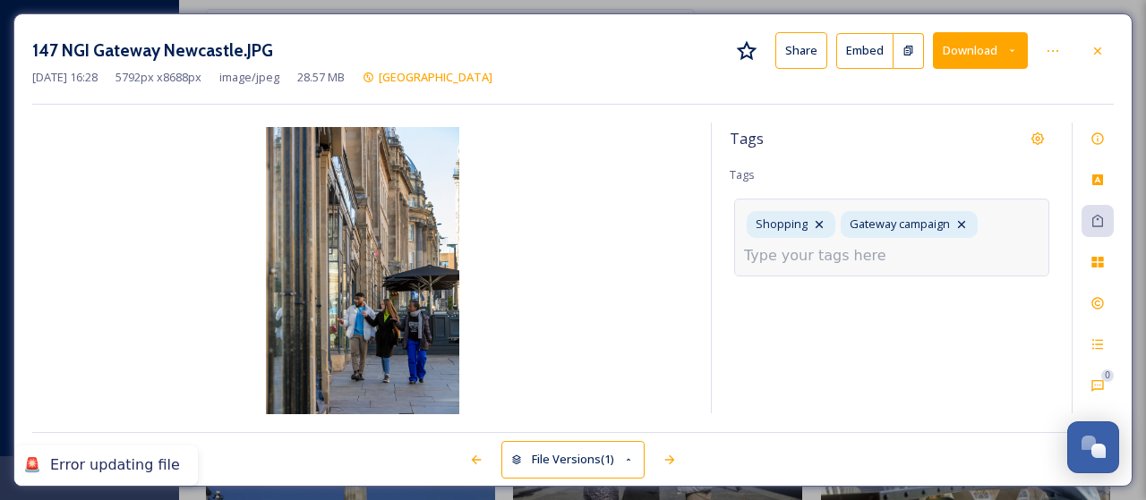
click at [870, 253] on input at bounding box center [833, 255] width 179 height 21
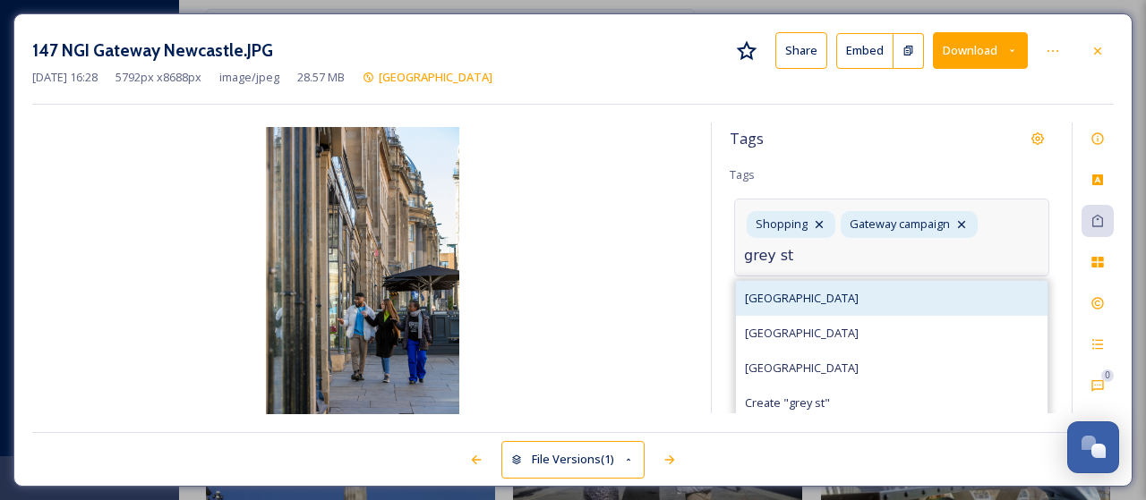
type input "grey st"
click at [797, 290] on span "[GEOGRAPHIC_DATA]" at bounding box center [802, 298] width 114 height 17
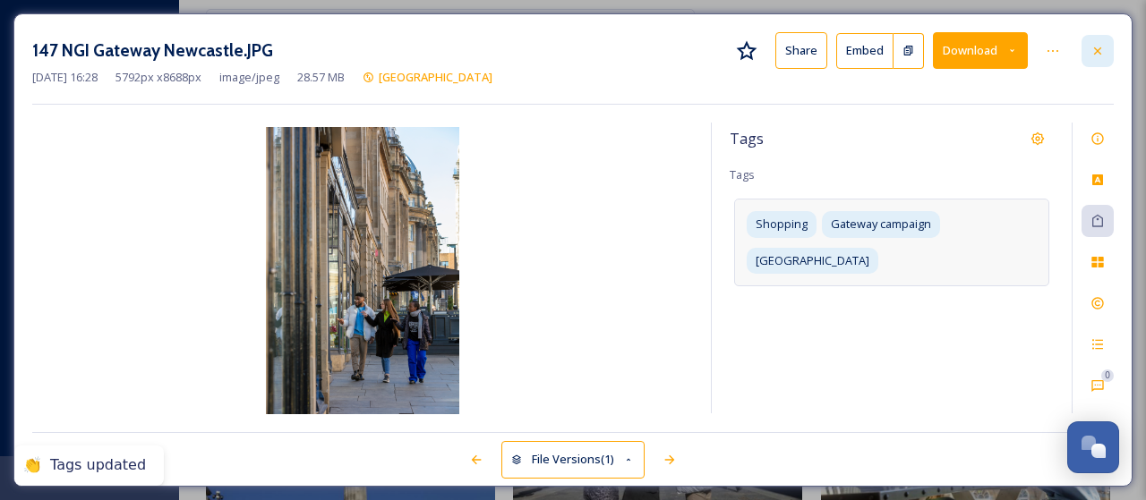
click at [1101, 54] on icon at bounding box center [1097, 51] width 14 height 14
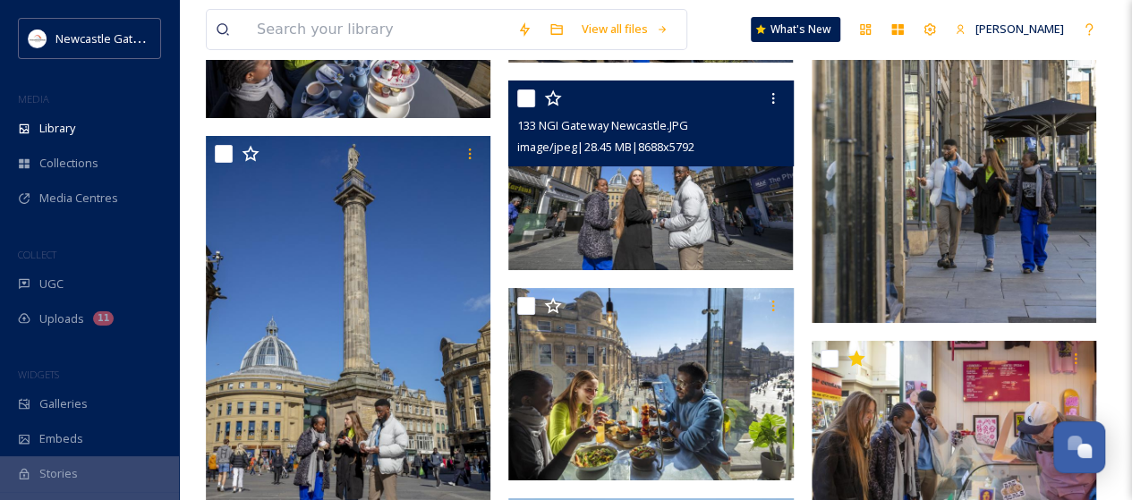
scroll to position [3230, 0]
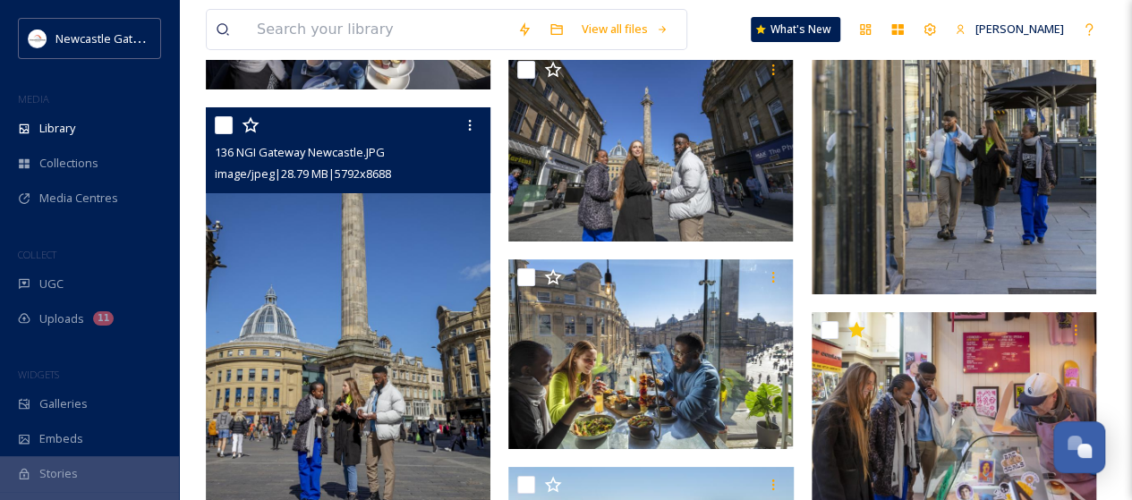
click at [416, 255] on img at bounding box center [348, 320] width 285 height 427
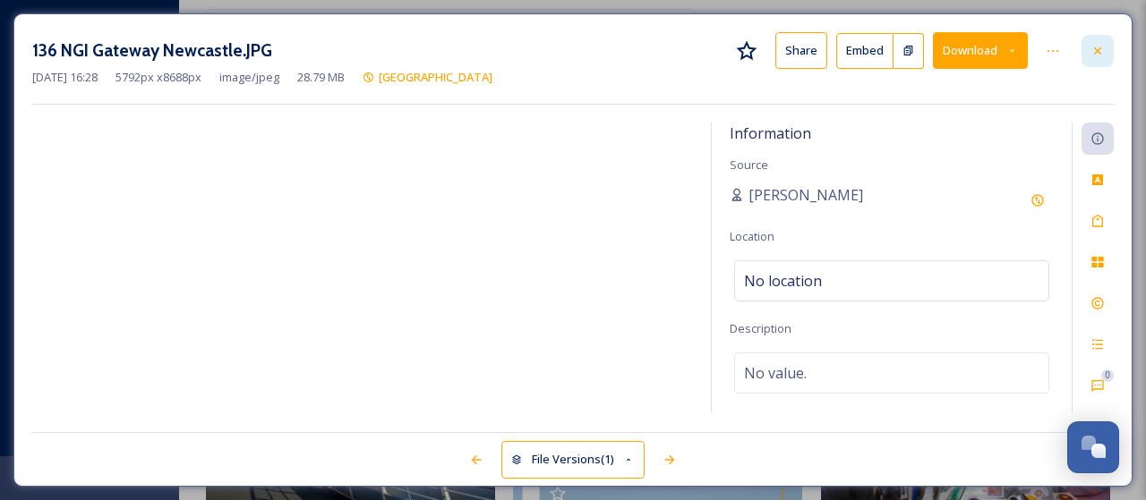
click at [1105, 47] on icon at bounding box center [1097, 51] width 14 height 14
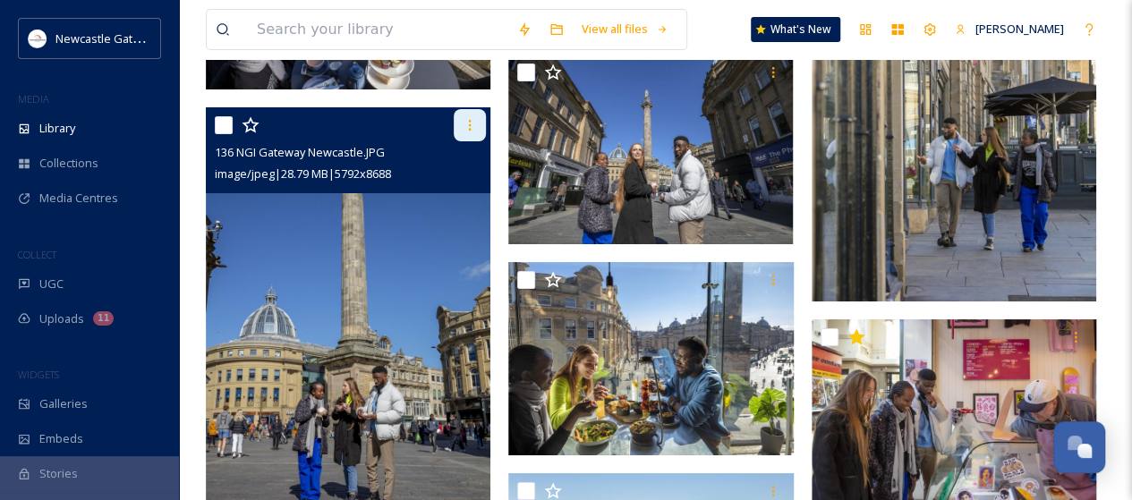
click at [471, 124] on icon at bounding box center [470, 125] width 3 height 11
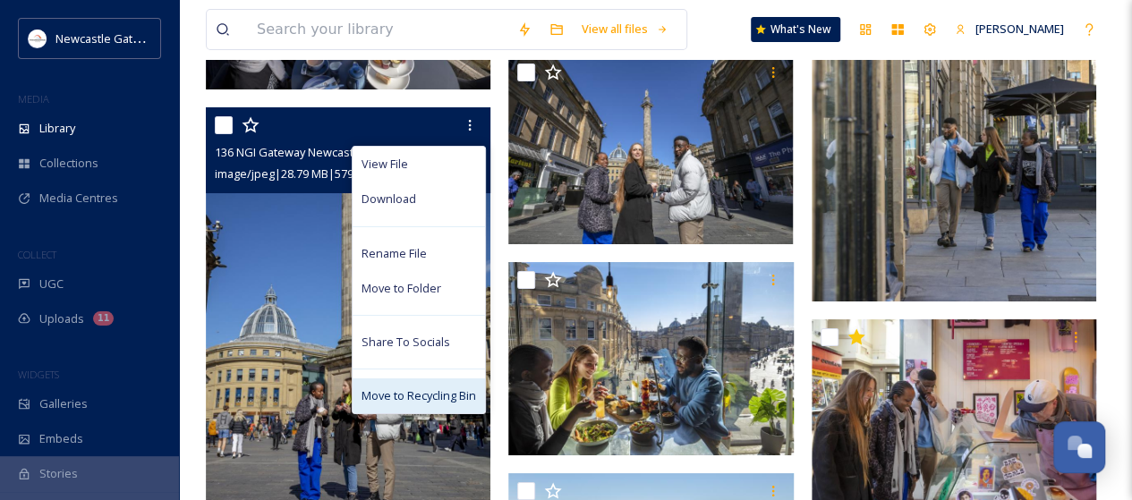
click at [381, 396] on span "Move to Recycling Bin" at bounding box center [419, 396] width 115 height 17
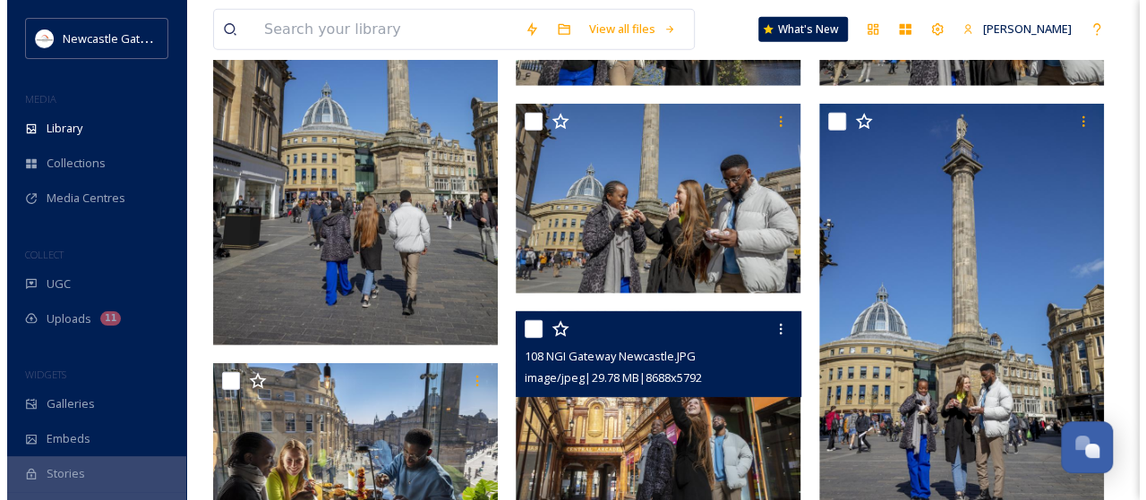
scroll to position [2872, 0]
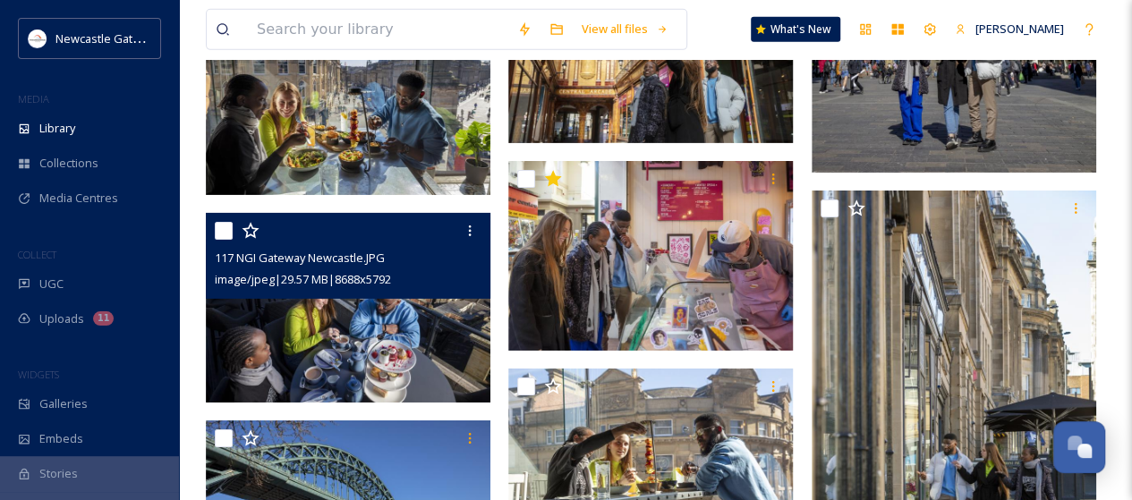
click at [362, 348] on img at bounding box center [348, 308] width 285 height 190
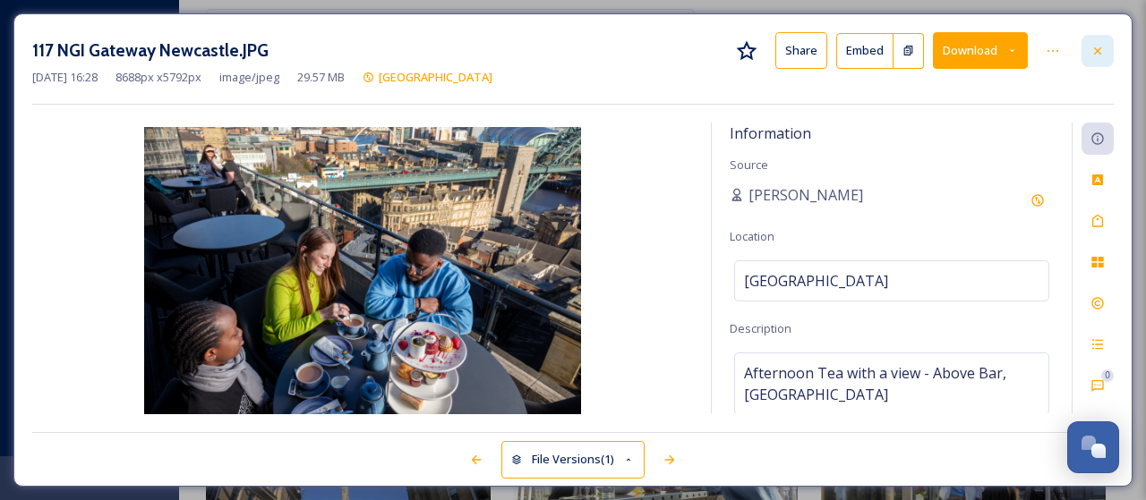
click at [1095, 47] on icon at bounding box center [1097, 50] width 7 height 7
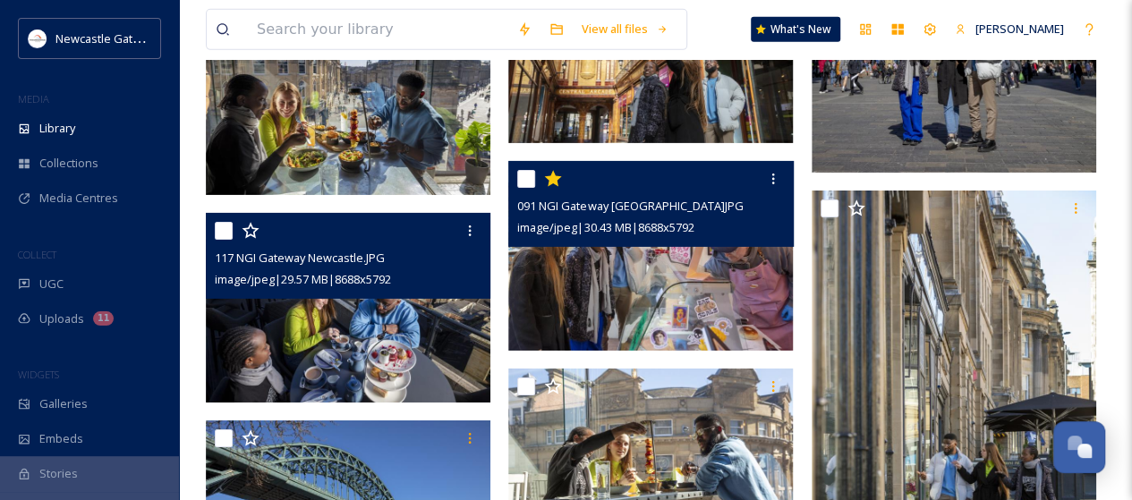
click at [627, 247] on img at bounding box center [650, 256] width 285 height 190
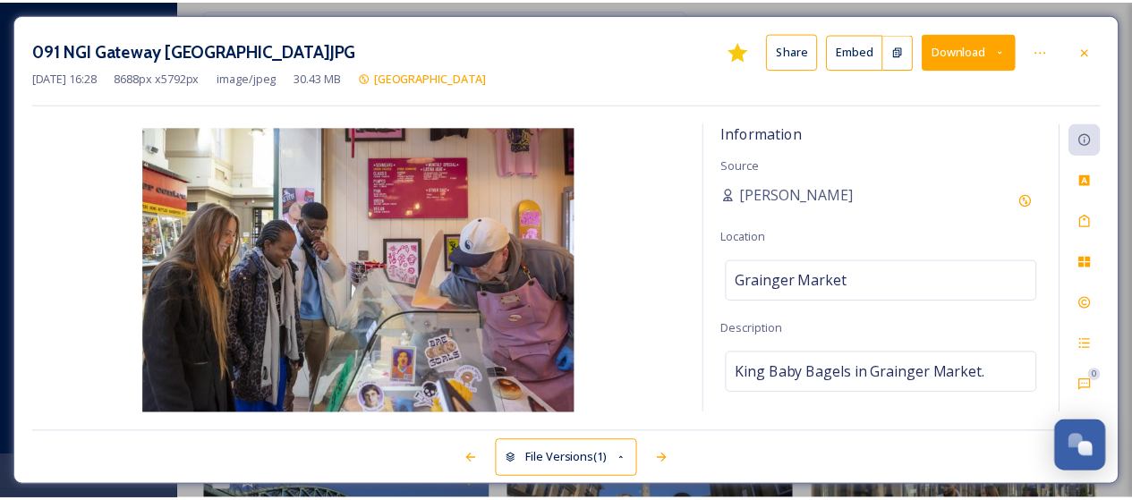
scroll to position [2910, 0]
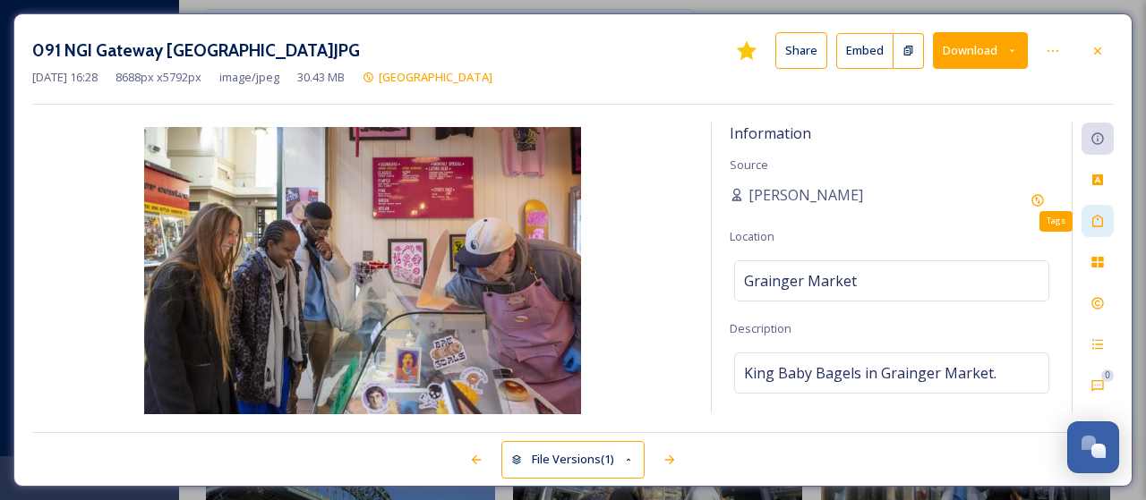
click at [1101, 221] on icon at bounding box center [1097, 221] width 14 height 14
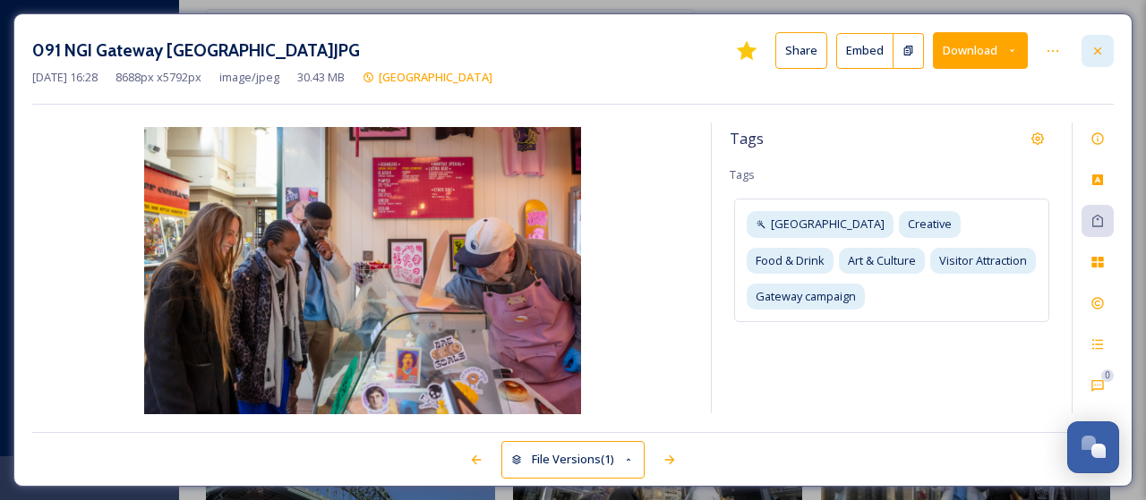
click at [1098, 55] on icon at bounding box center [1097, 51] width 14 height 14
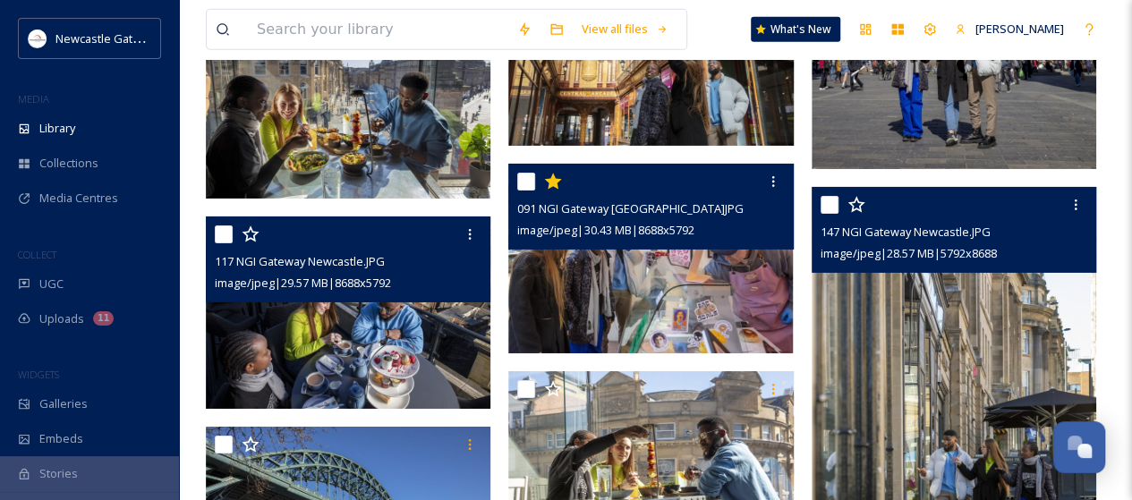
scroll to position [3000, 0]
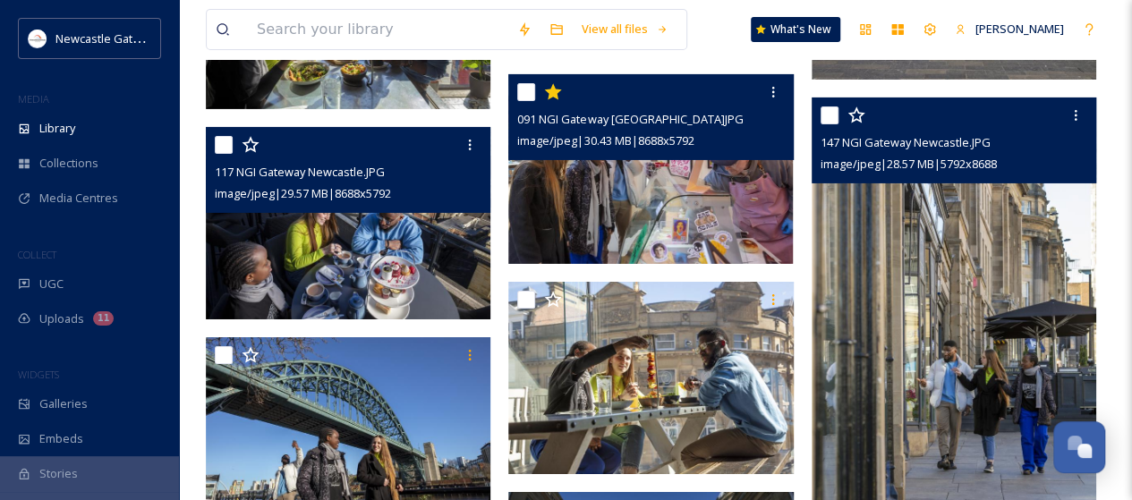
click at [924, 324] on img at bounding box center [954, 311] width 285 height 427
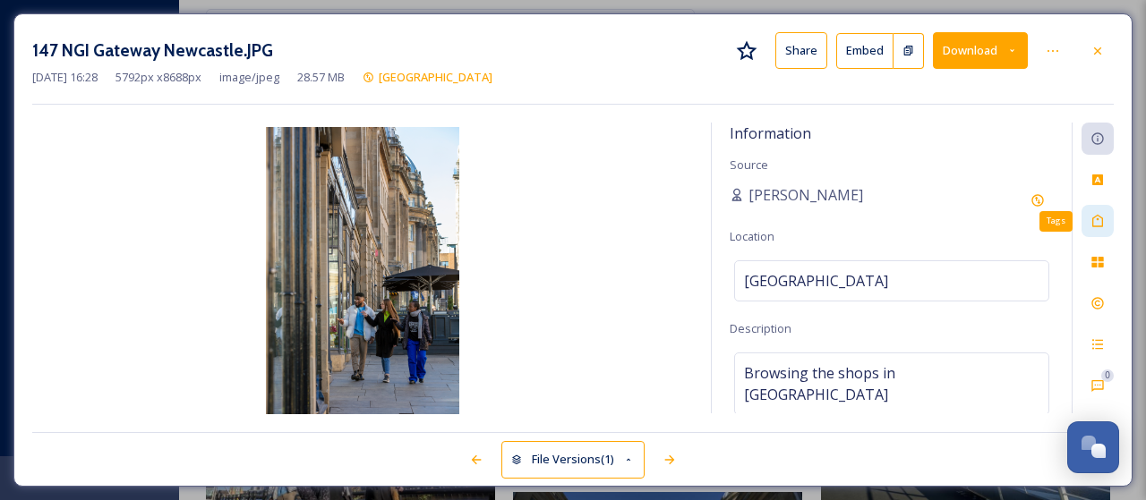
click at [1099, 220] on icon at bounding box center [1097, 221] width 14 height 14
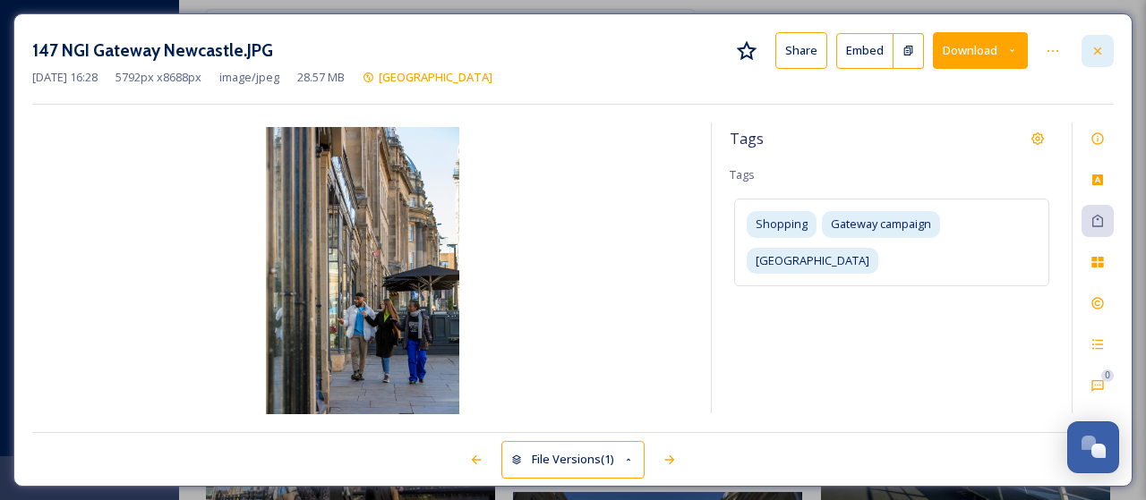
click at [1097, 59] on div at bounding box center [1097, 51] width 32 height 32
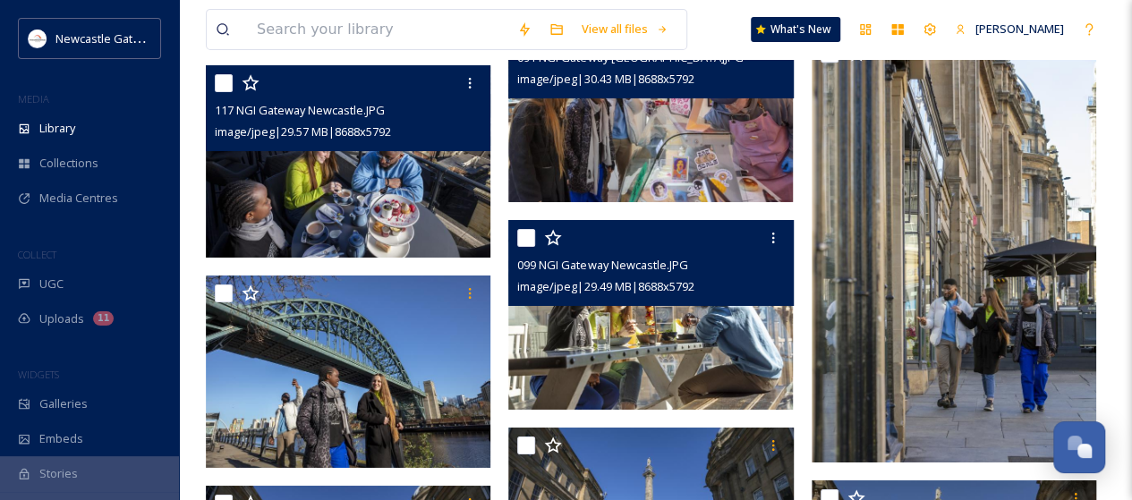
scroll to position [3089, 0]
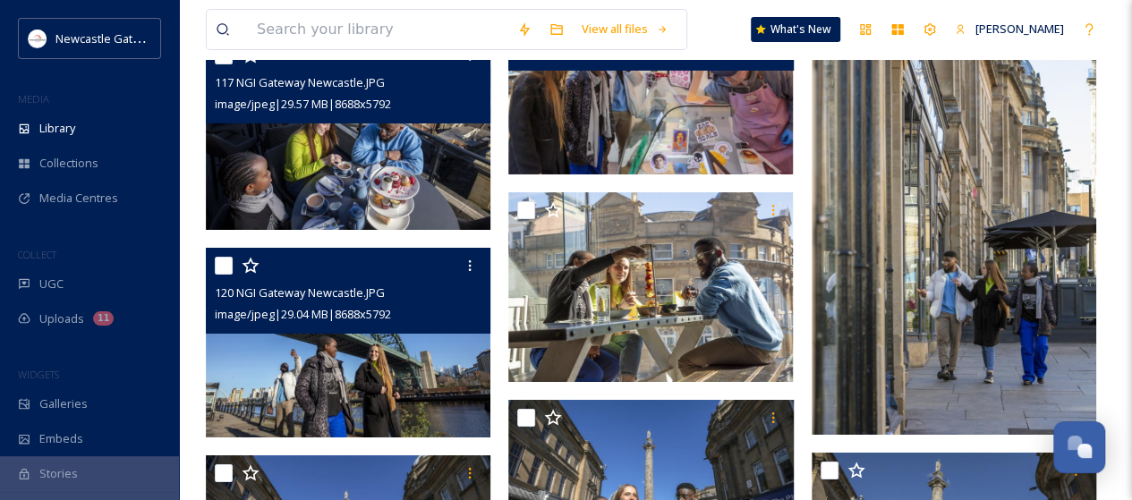
click at [366, 363] on img at bounding box center [348, 343] width 285 height 190
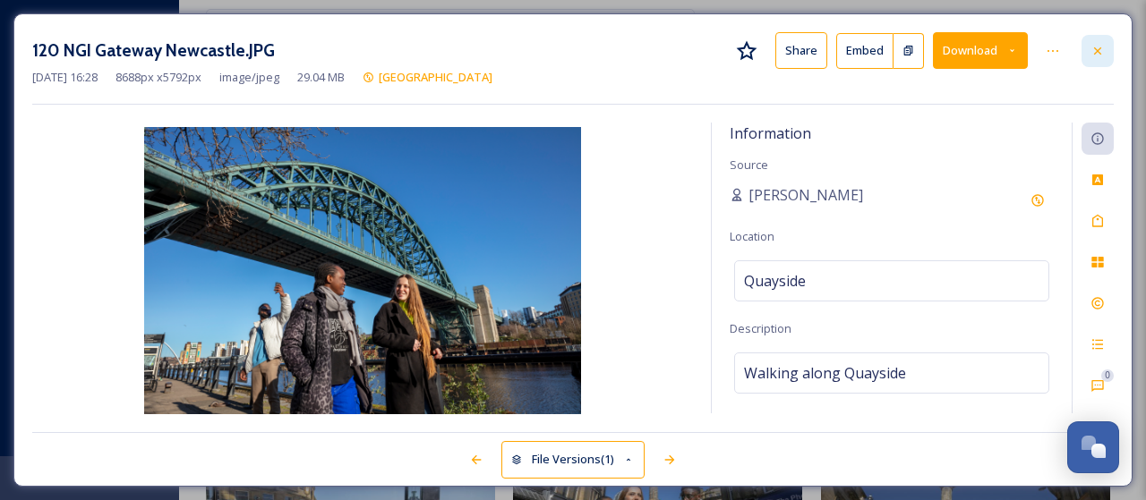
click at [1099, 44] on icon at bounding box center [1097, 51] width 14 height 14
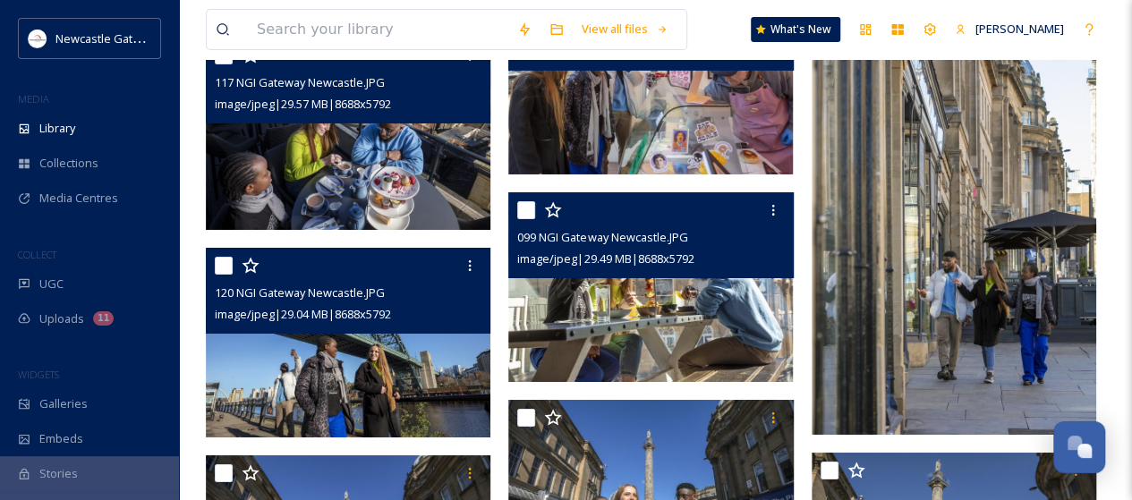
click at [585, 329] on img at bounding box center [650, 287] width 285 height 190
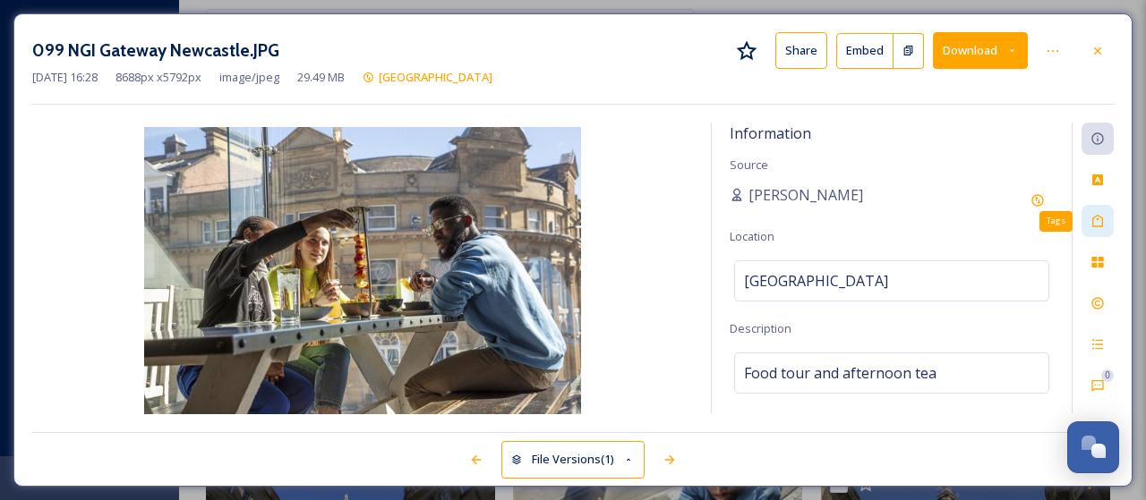
click at [1101, 214] on icon at bounding box center [1097, 221] width 14 height 14
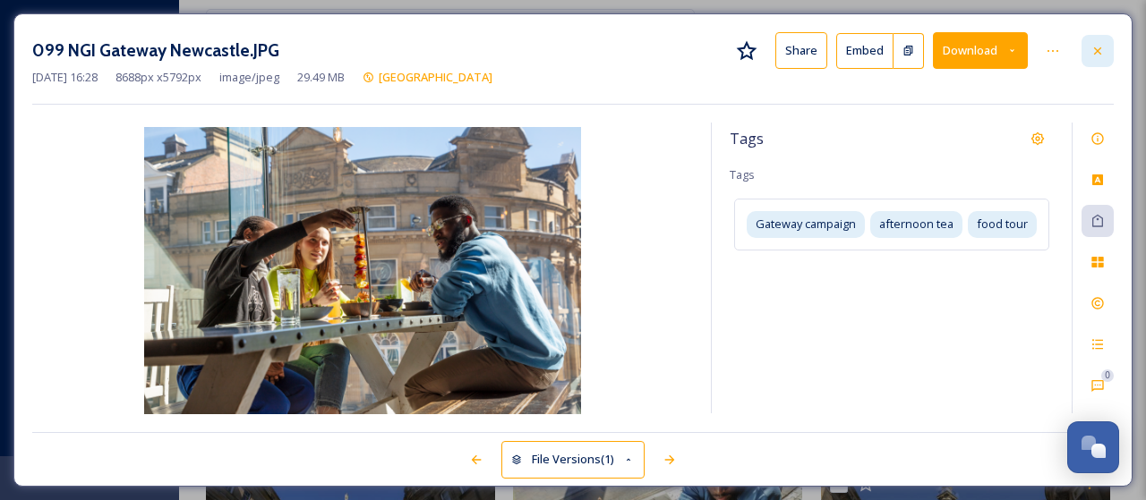
click at [1100, 56] on icon at bounding box center [1097, 51] width 14 height 14
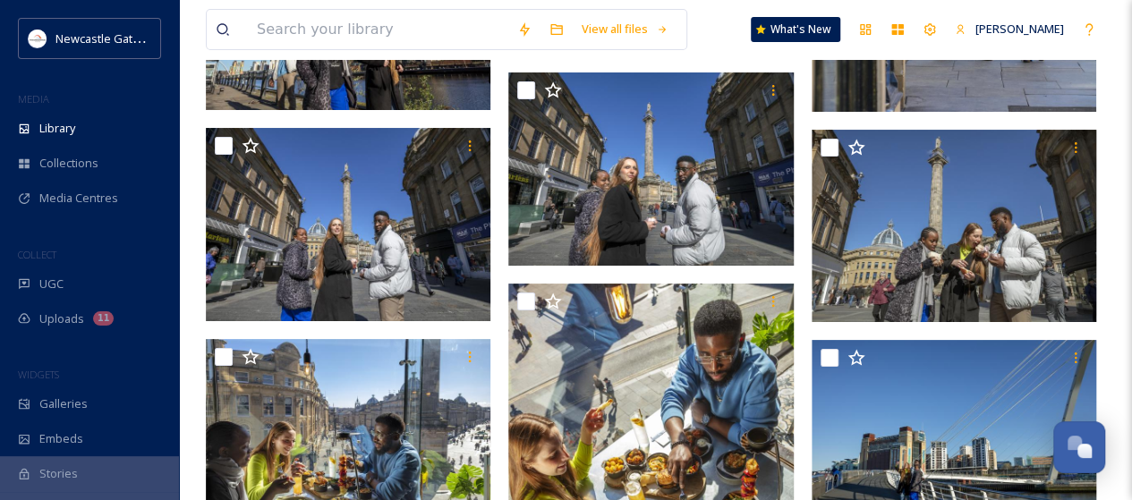
scroll to position [3447, 0]
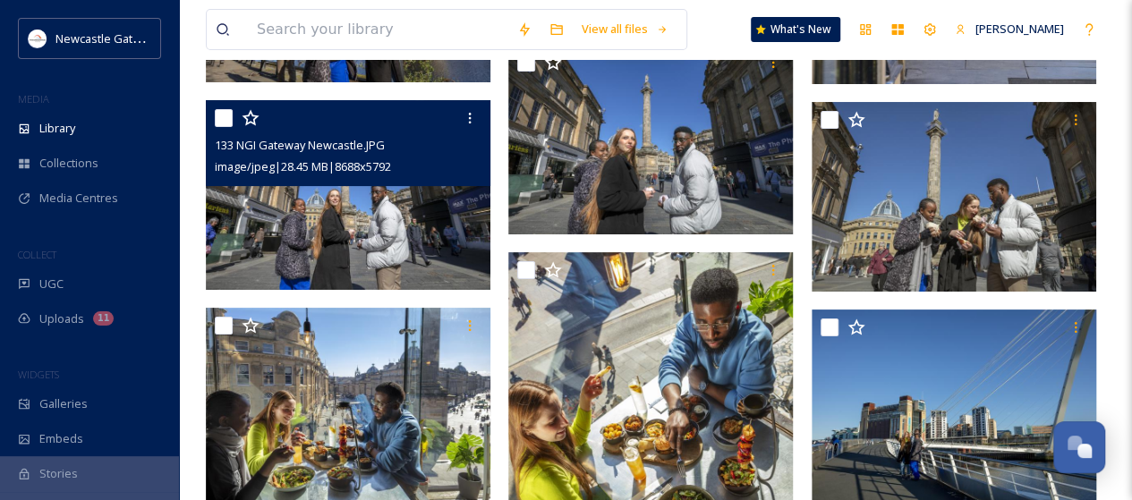
click at [220, 115] on input "checkbox" at bounding box center [224, 118] width 18 height 18
checkbox input "true"
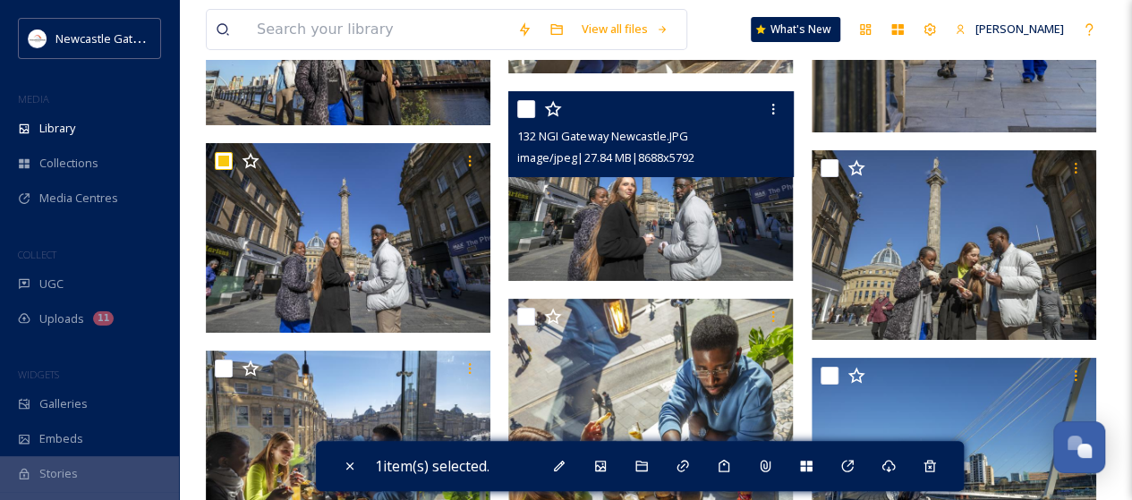
scroll to position [3268, 0]
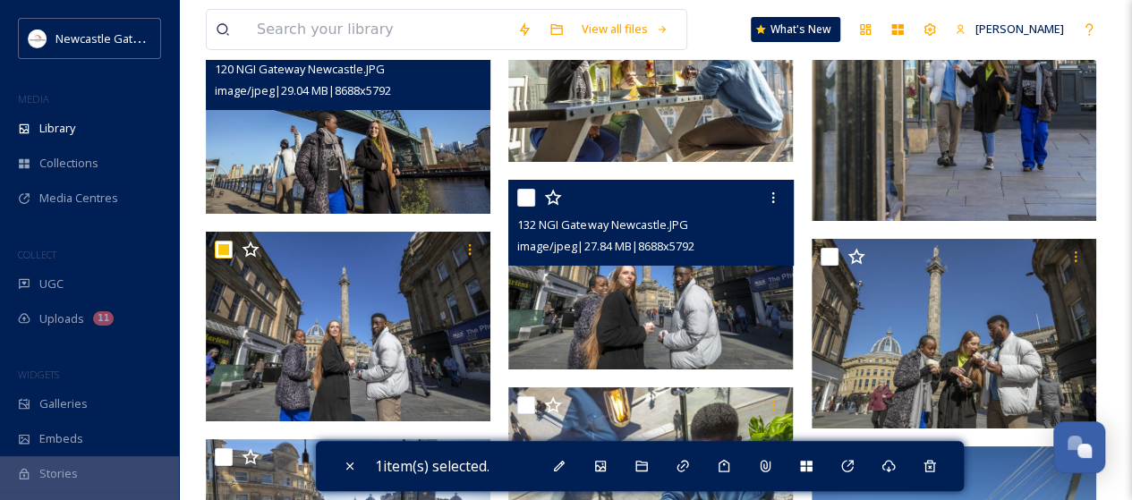
click at [530, 192] on input "checkbox" at bounding box center [526, 198] width 18 height 18
checkbox input "true"
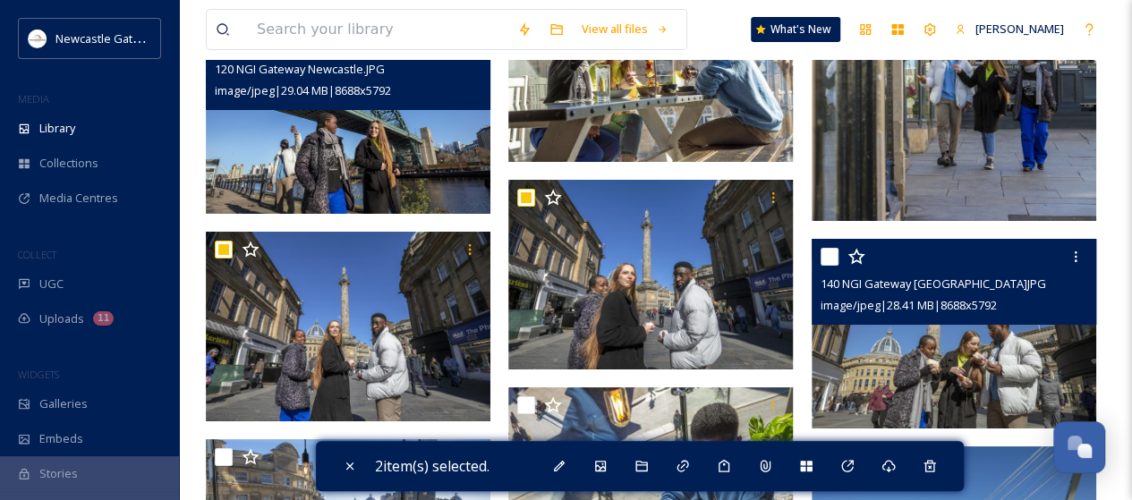
click at [824, 258] on input "checkbox" at bounding box center [830, 257] width 18 height 18
checkbox input "true"
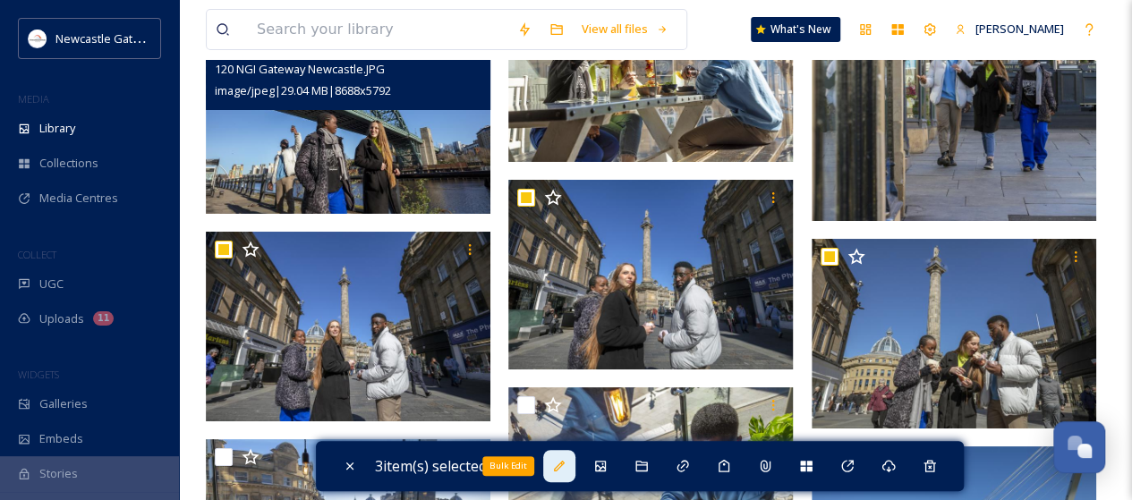
click at [564, 465] on icon at bounding box center [559, 466] width 11 height 11
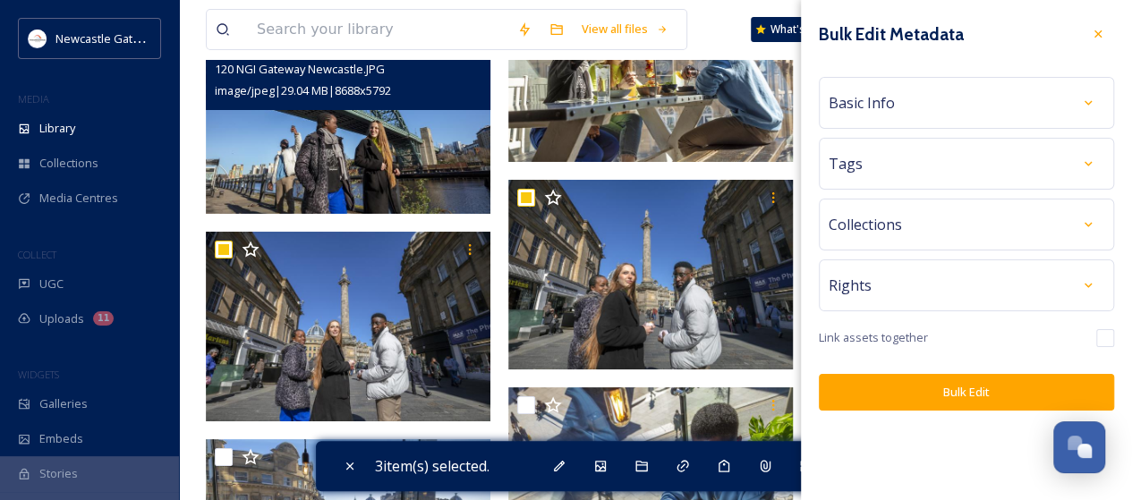
click at [940, 107] on div "Basic Info" at bounding box center [967, 103] width 276 height 32
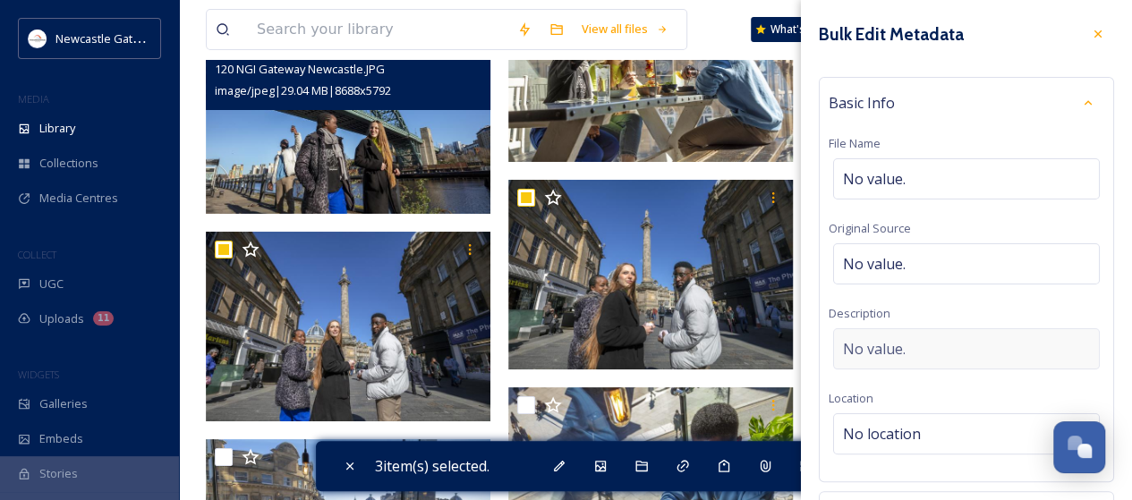
click at [924, 354] on div "No value." at bounding box center [966, 349] width 267 height 41
click at [924, 354] on textarea at bounding box center [967, 403] width 276 height 149
type textarea "[PERSON_NAME]'s Monument"
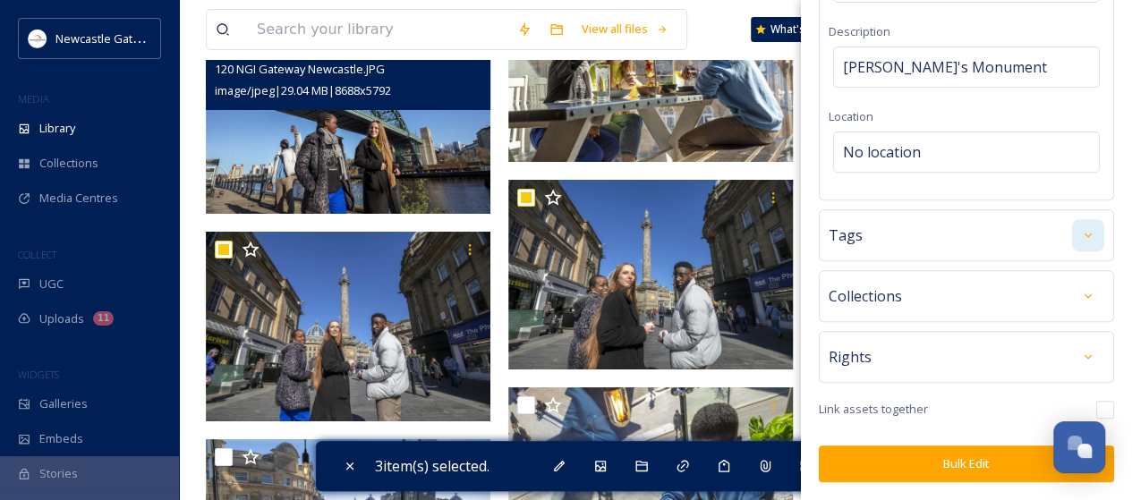
click at [1087, 252] on div at bounding box center [1088, 235] width 32 height 32
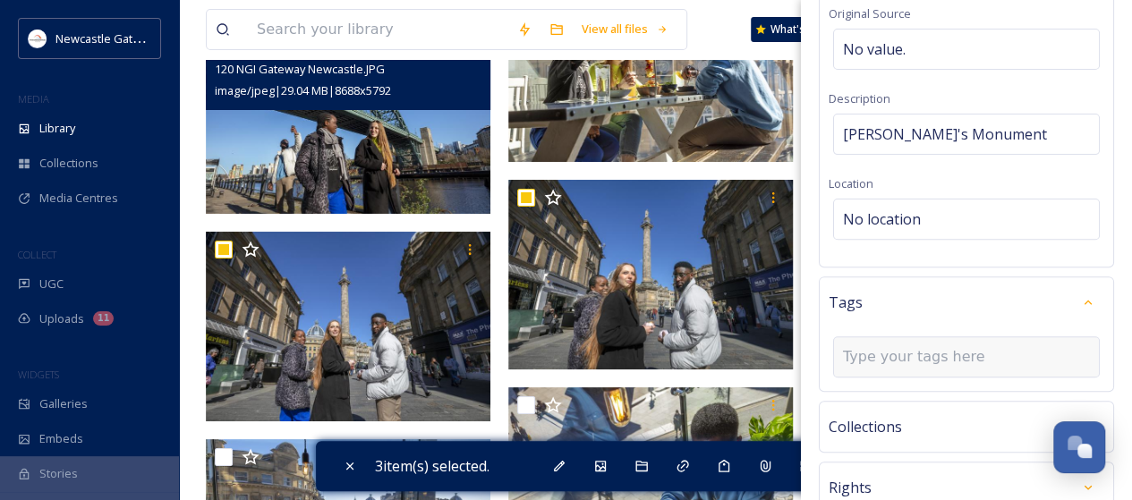
click at [928, 357] on input at bounding box center [932, 356] width 179 height 21
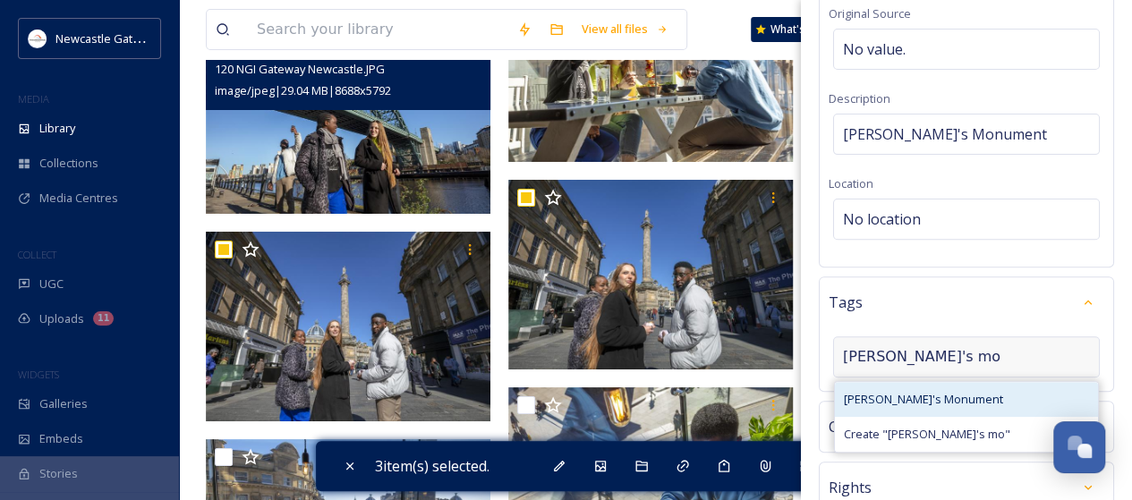
type input "[PERSON_NAME]'s mo"
click at [908, 393] on span "[PERSON_NAME]'s Monument" at bounding box center [923, 399] width 159 height 17
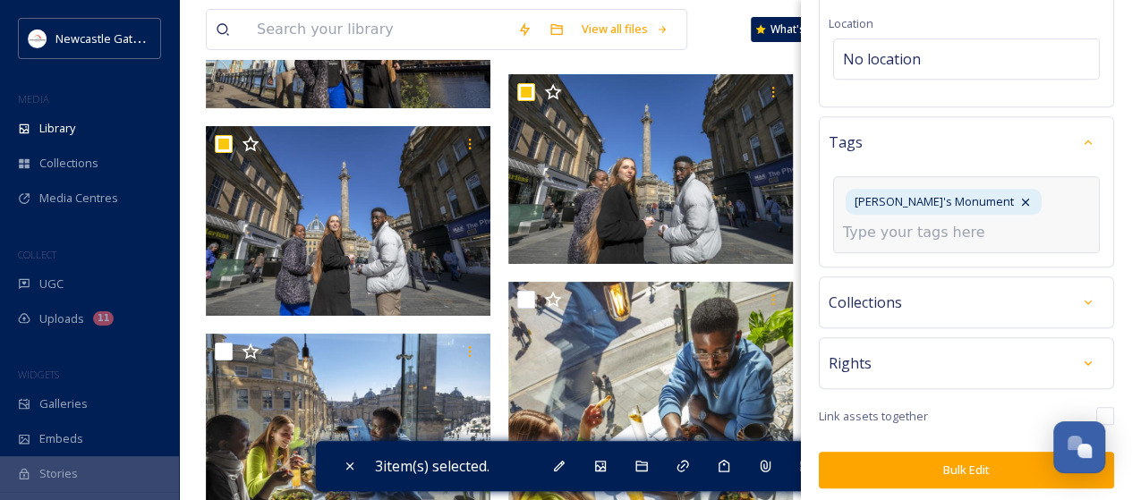
scroll to position [3537, 0]
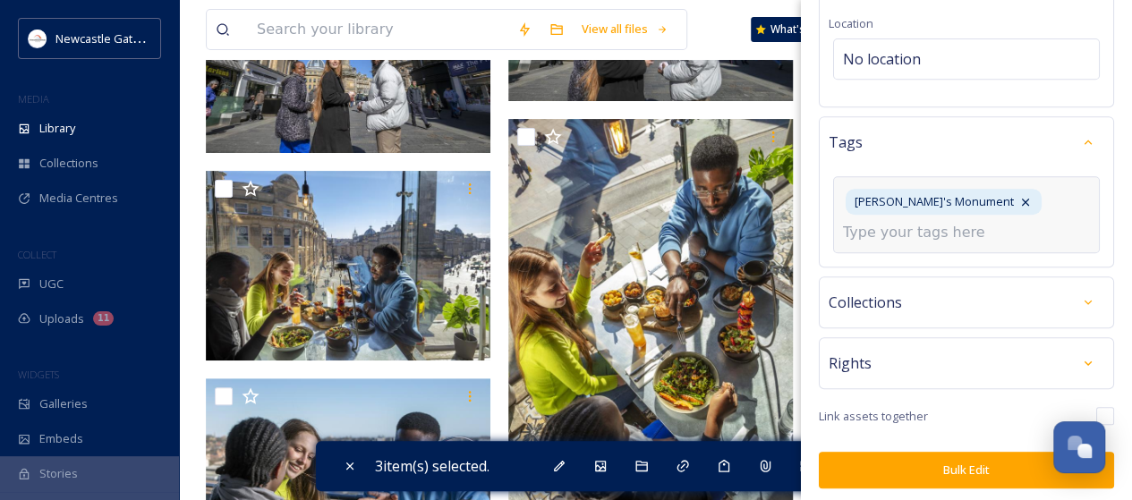
click at [942, 460] on button "Bulk Edit" at bounding box center [966, 470] width 295 height 37
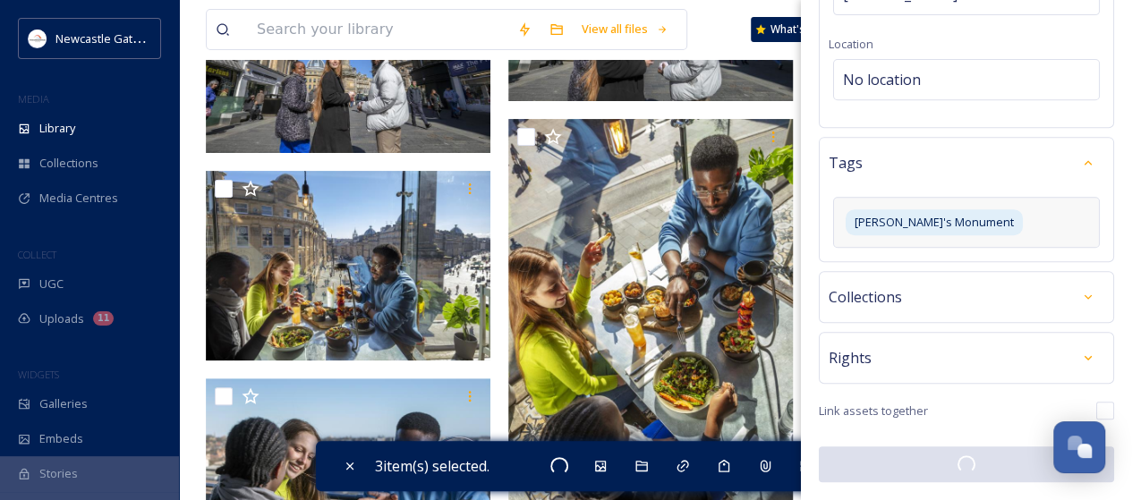
scroll to position [349, 0]
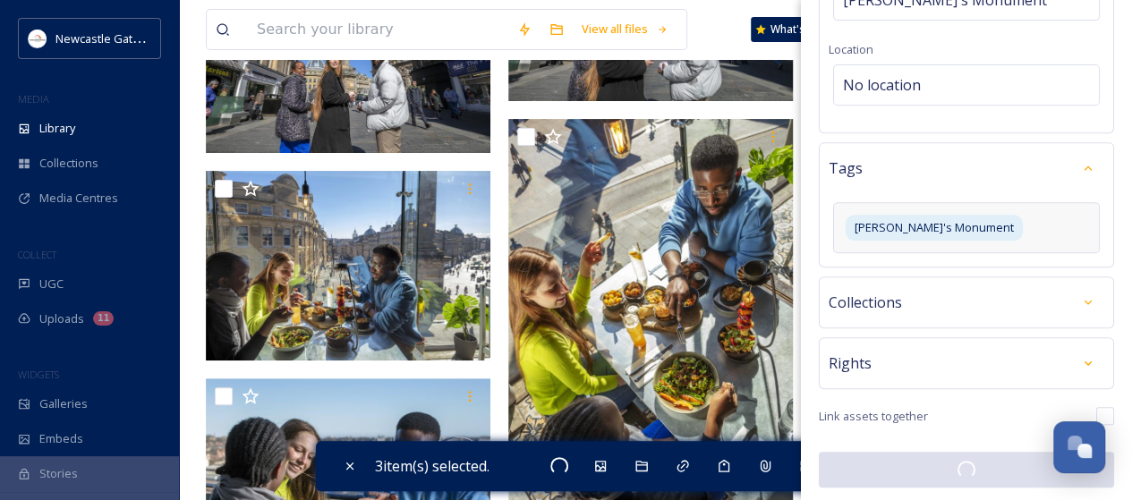
checkbox input "false"
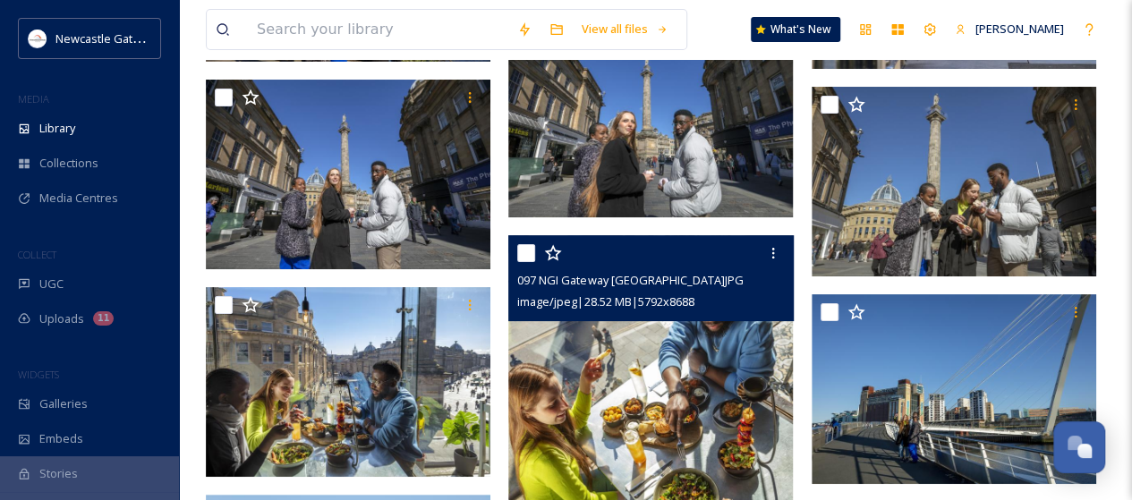
scroll to position [3447, 0]
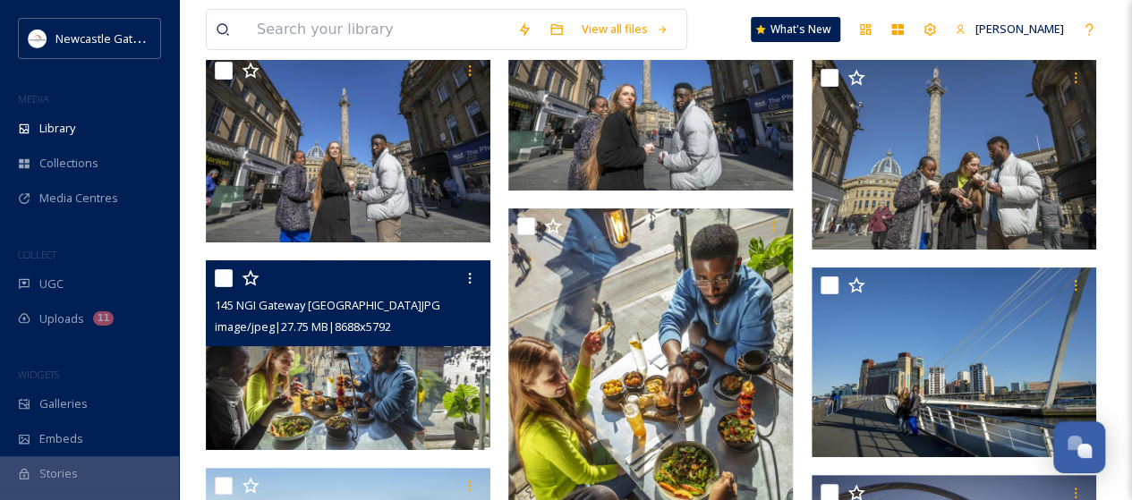
click at [227, 275] on input "checkbox" at bounding box center [224, 278] width 18 height 18
checkbox input "true"
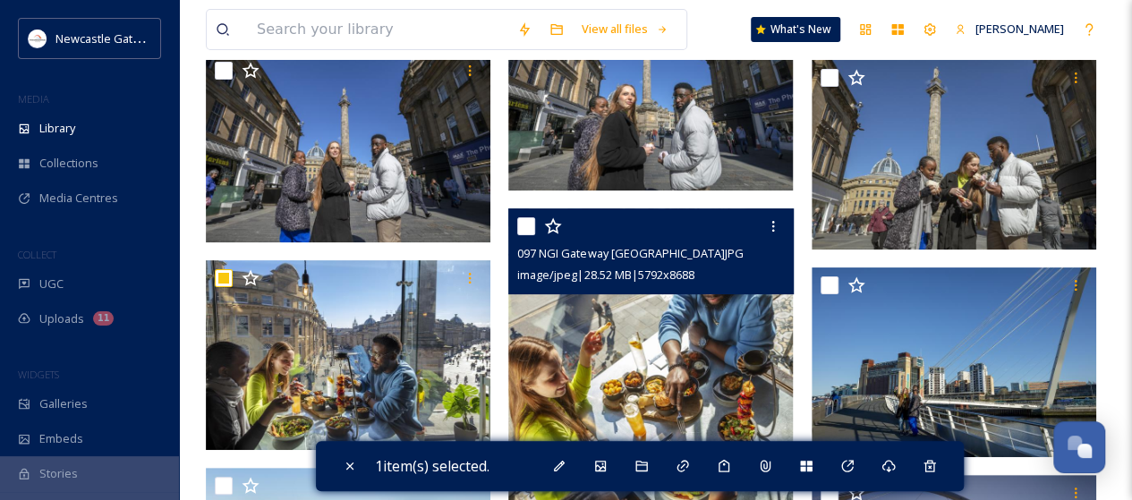
click at [531, 226] on input "checkbox" at bounding box center [526, 227] width 18 height 18
checkbox input "true"
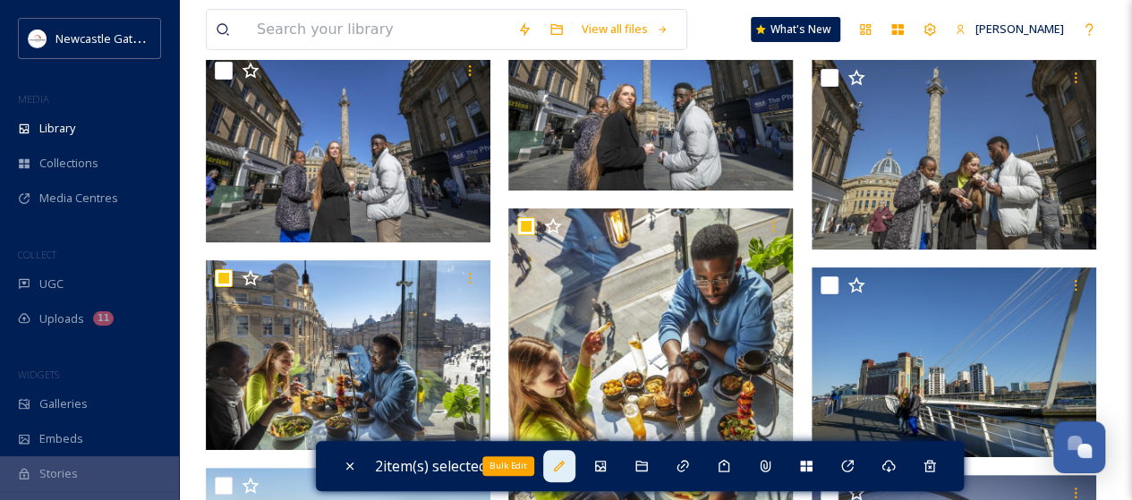
click at [560, 459] on icon at bounding box center [559, 466] width 14 height 14
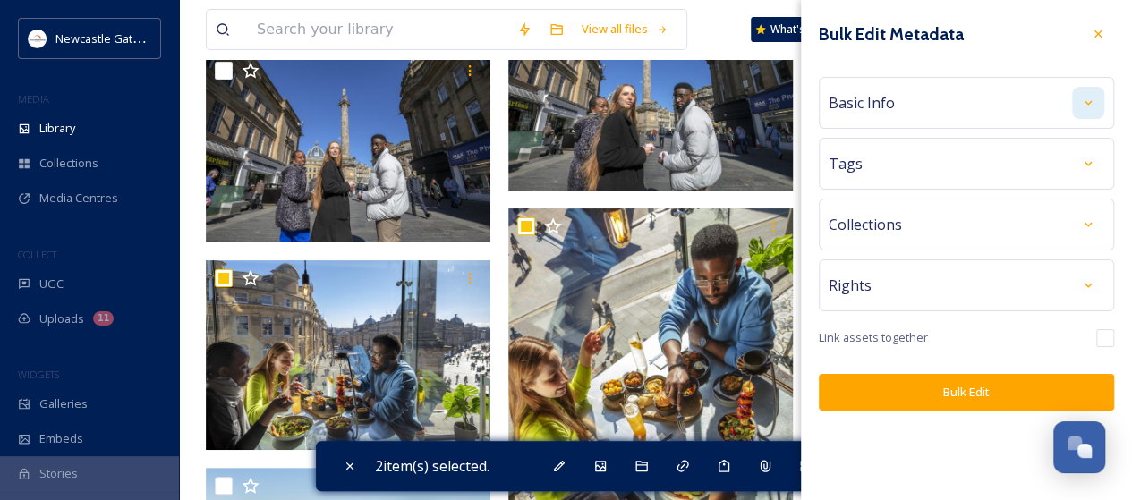
click at [1097, 111] on div at bounding box center [1088, 103] width 32 height 32
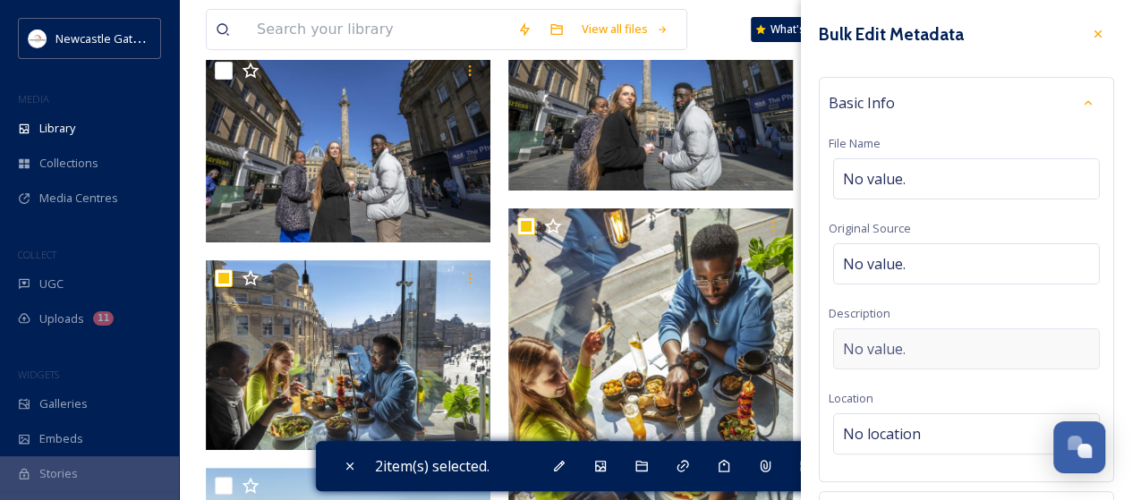
click at [903, 346] on span "No value." at bounding box center [874, 348] width 63 height 21
click at [903, 346] on textarea at bounding box center [967, 403] width 276 height 149
type textarea "Dining at The Botanist"
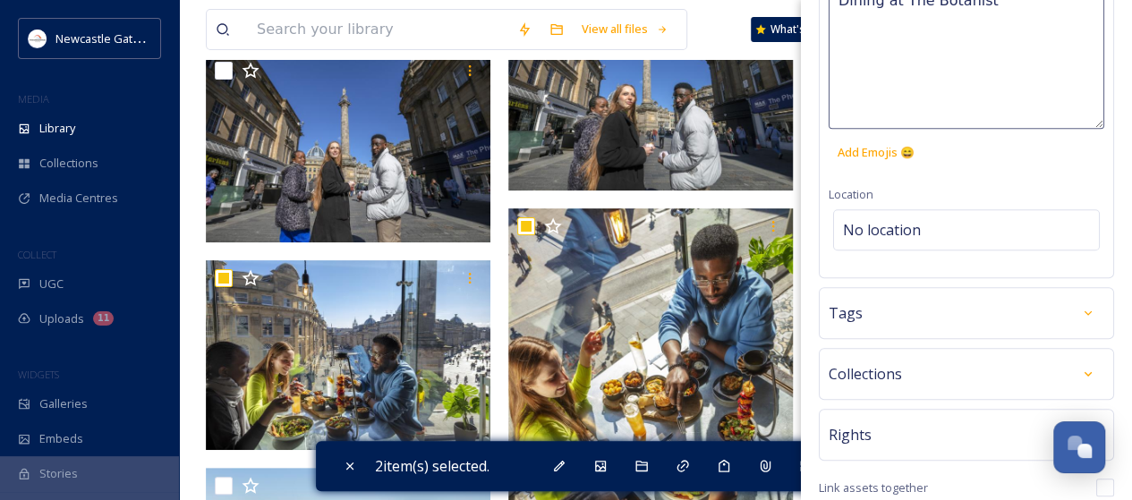
scroll to position [419, 0]
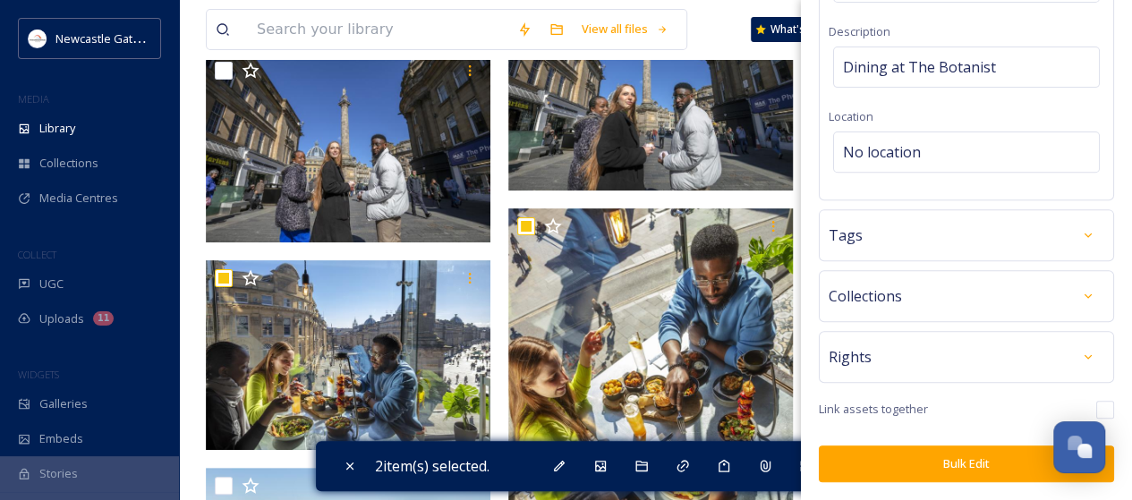
click at [927, 225] on div "Tags" at bounding box center [967, 235] width 276 height 32
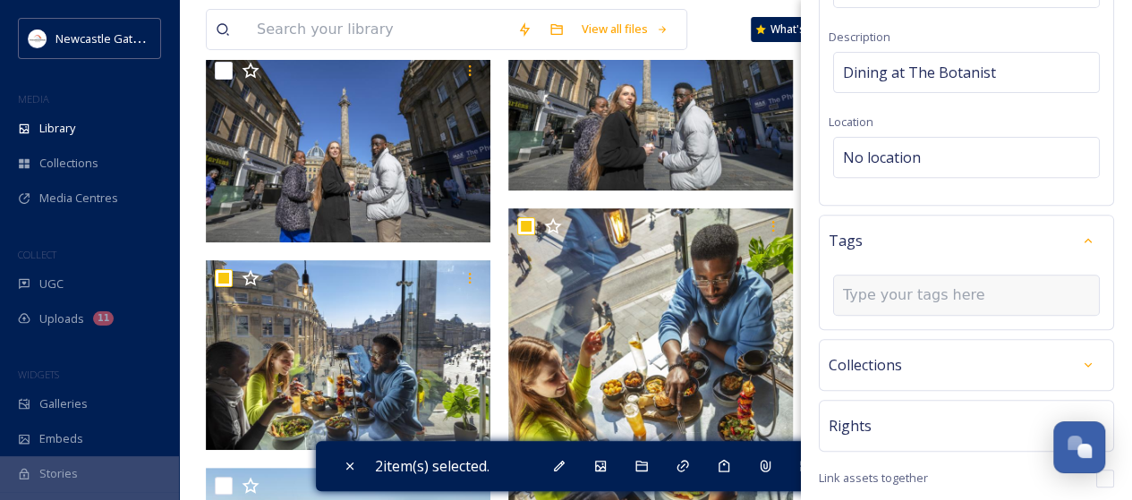
click at [911, 287] on input at bounding box center [932, 295] width 179 height 21
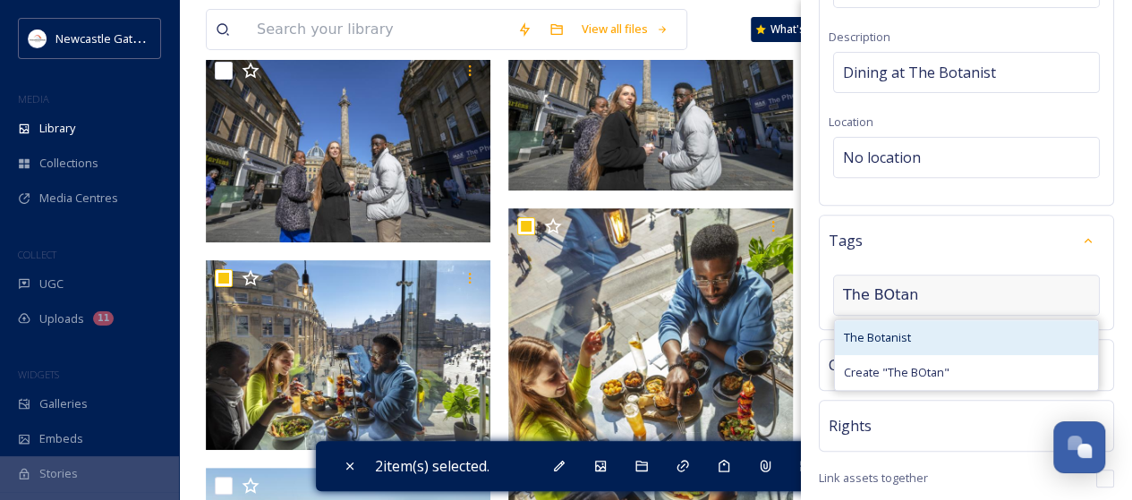
type input "The BOtan"
click at [888, 333] on span "The Botanist" at bounding box center [877, 337] width 67 height 17
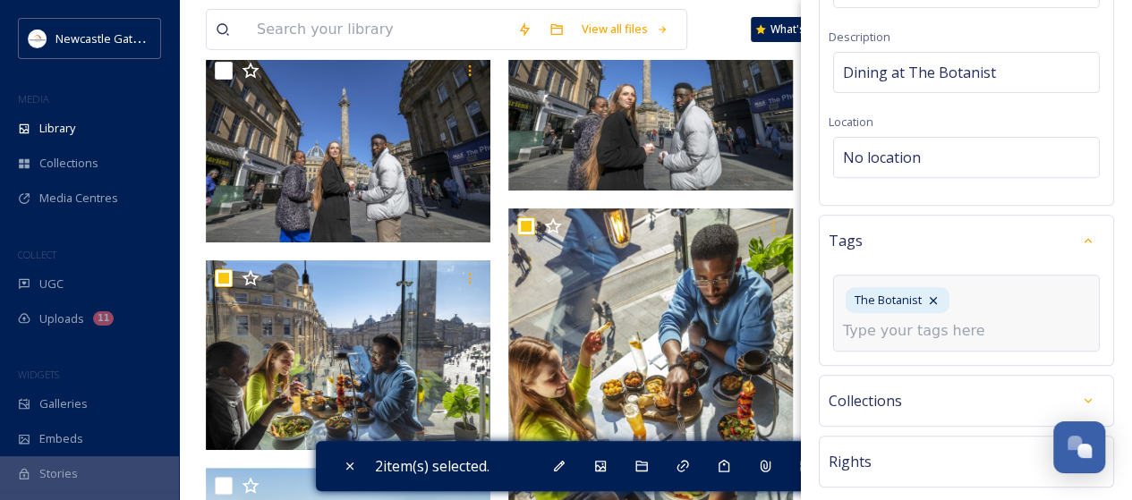
click at [888, 333] on input at bounding box center [932, 330] width 179 height 21
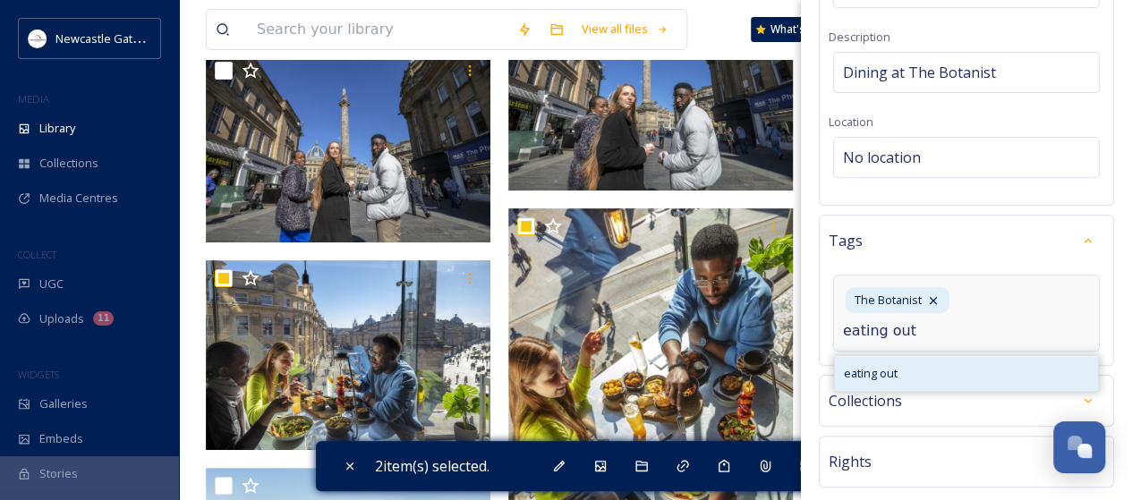
type input "eating out"
click at [866, 365] on span "eating out" at bounding box center [871, 373] width 54 height 17
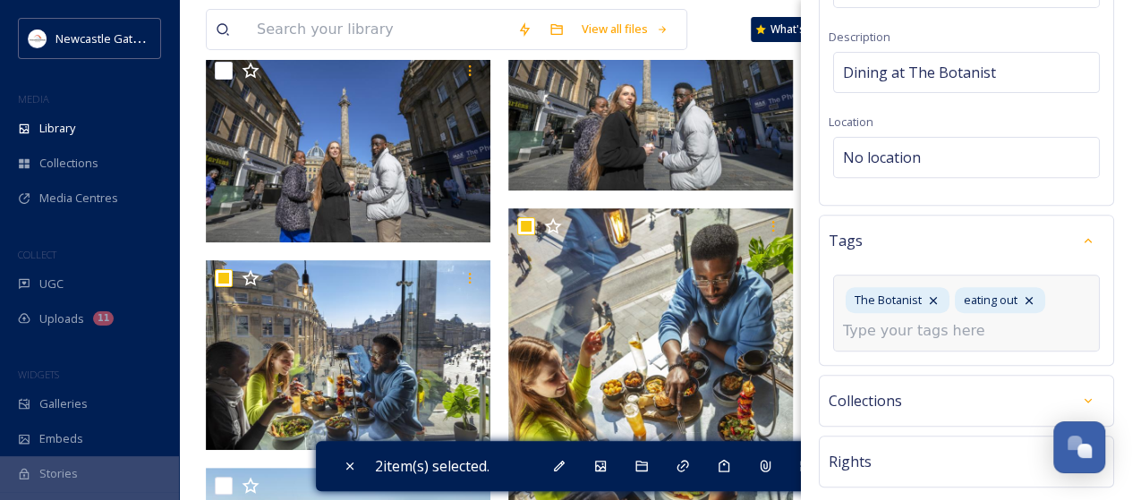
click at [865, 332] on input at bounding box center [932, 330] width 179 height 21
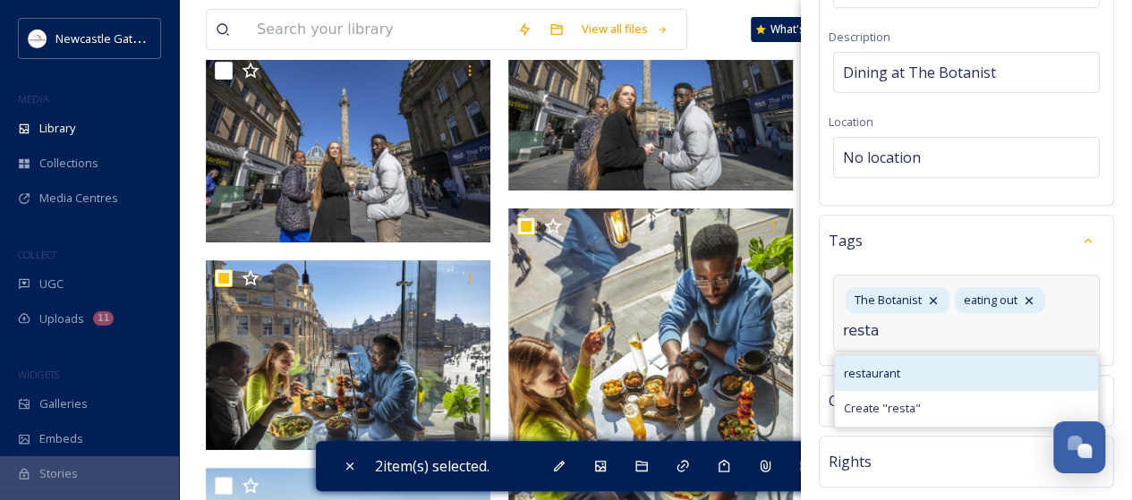
type input "resta"
click at [867, 356] on div "restaurant" at bounding box center [966, 373] width 263 height 35
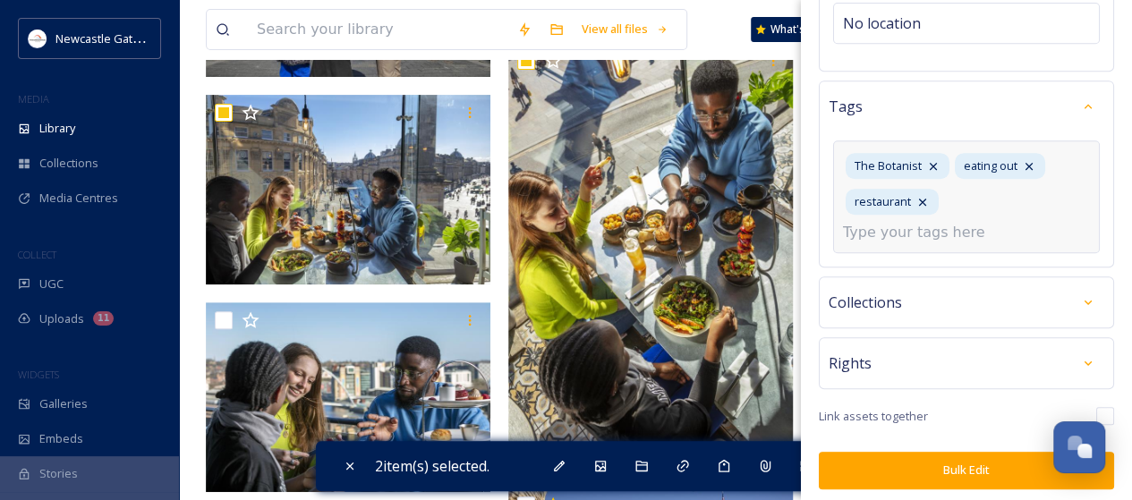
scroll to position [3716, 0]
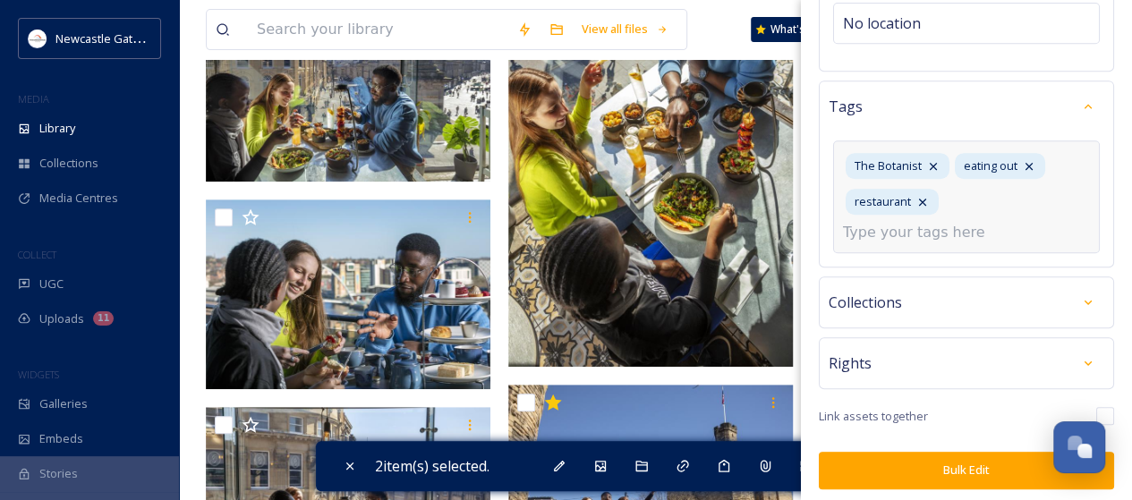
click at [949, 463] on button "Bulk Edit" at bounding box center [966, 470] width 295 height 37
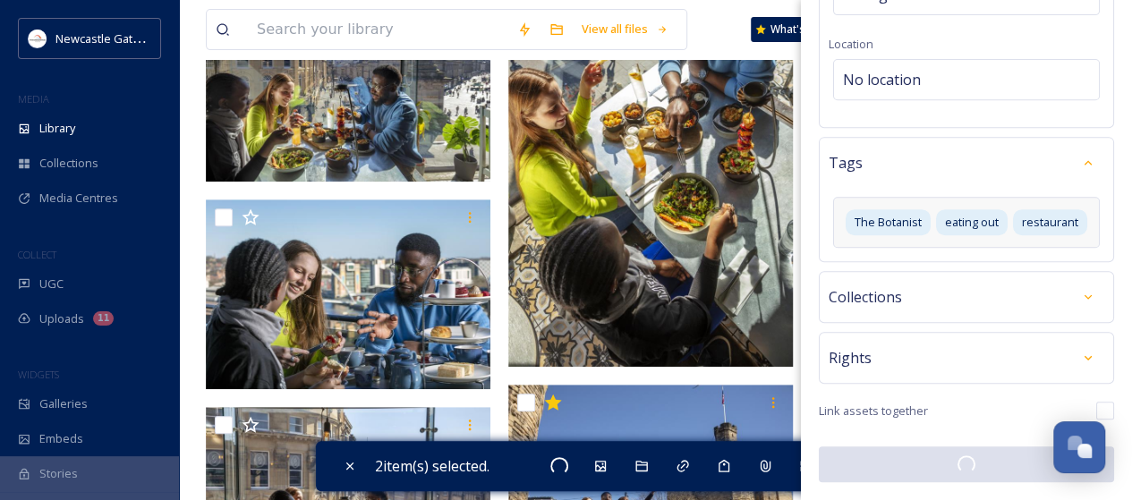
checkbox input "false"
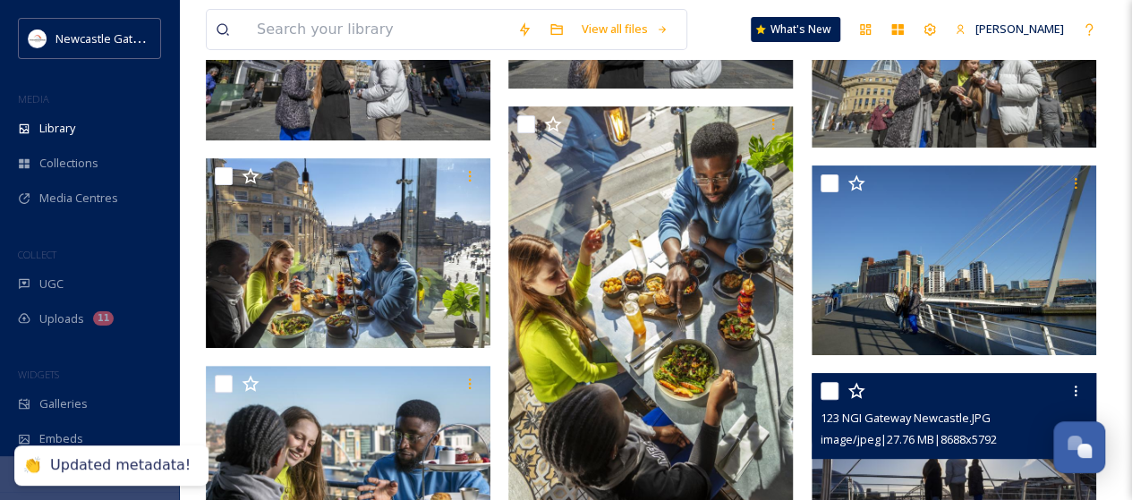
scroll to position [3537, 0]
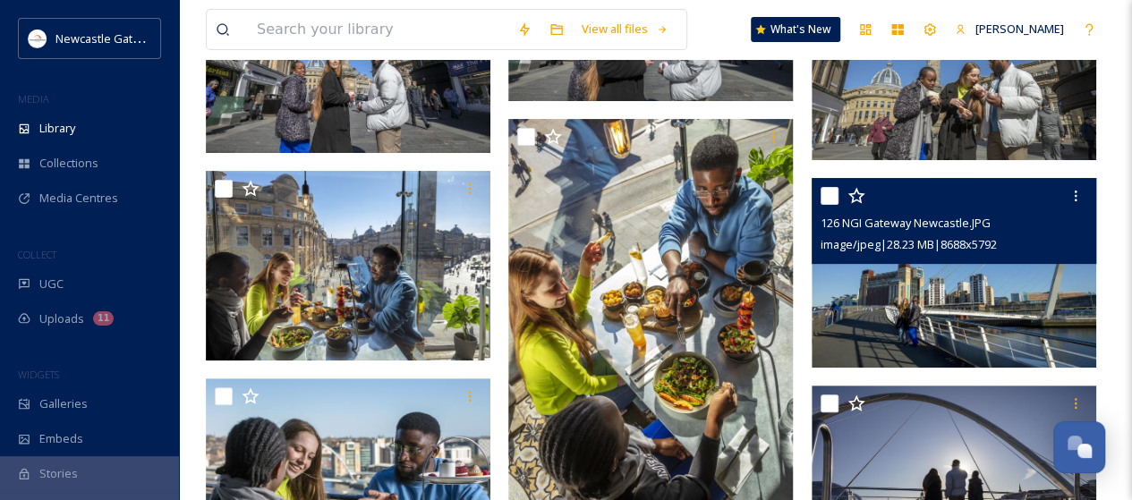
click at [919, 300] on img at bounding box center [954, 273] width 285 height 190
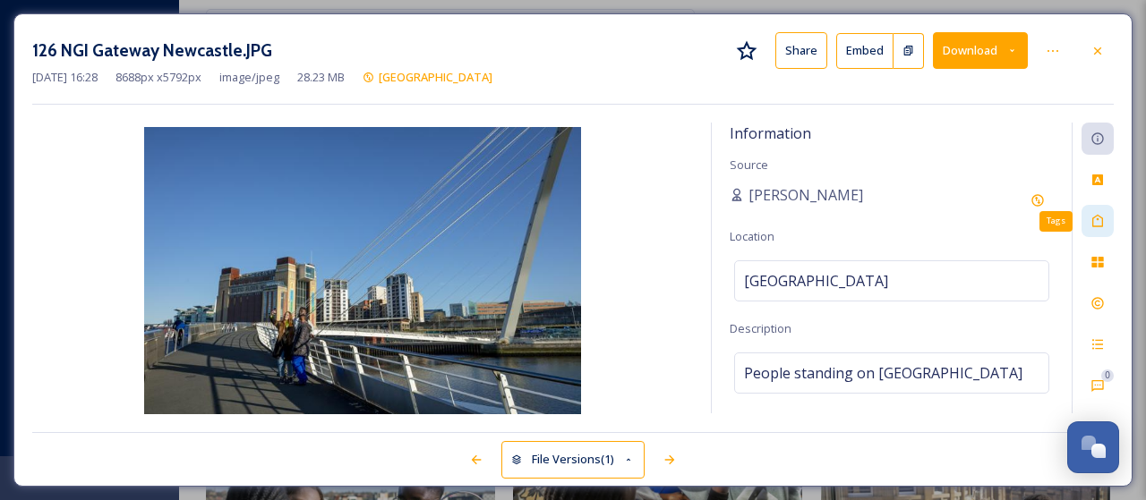
click at [1100, 214] on icon at bounding box center [1097, 221] width 14 height 14
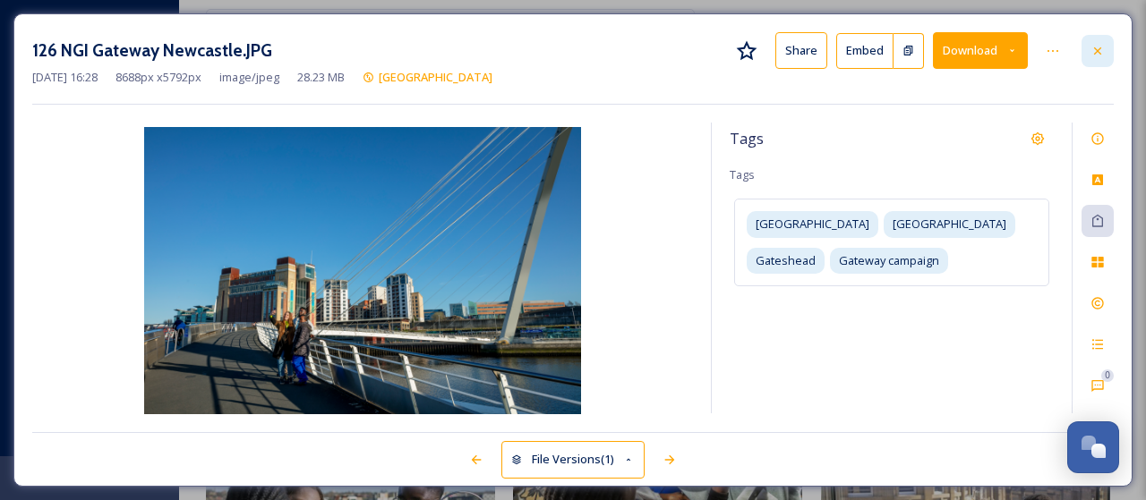
click at [1101, 48] on icon at bounding box center [1097, 51] width 14 height 14
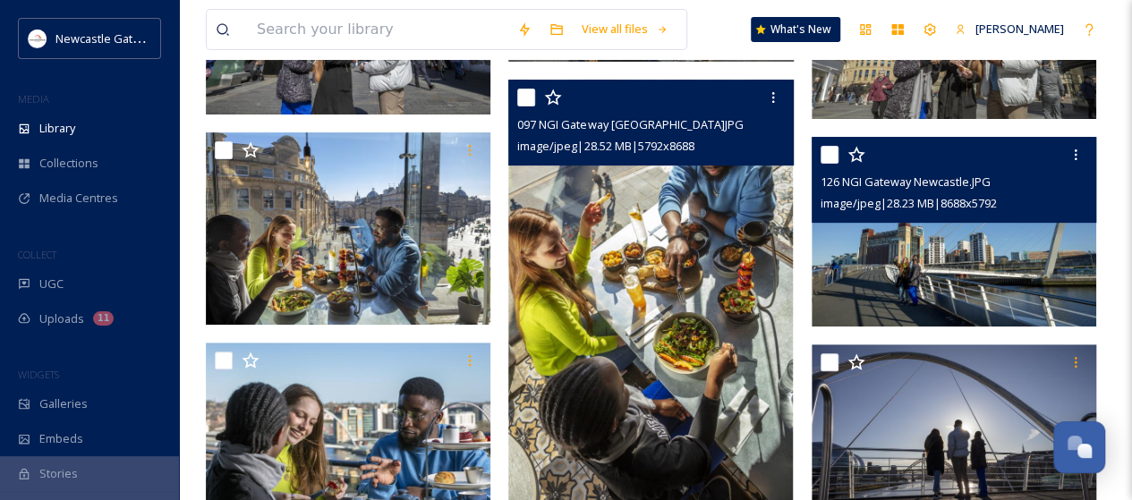
scroll to position [3805, 0]
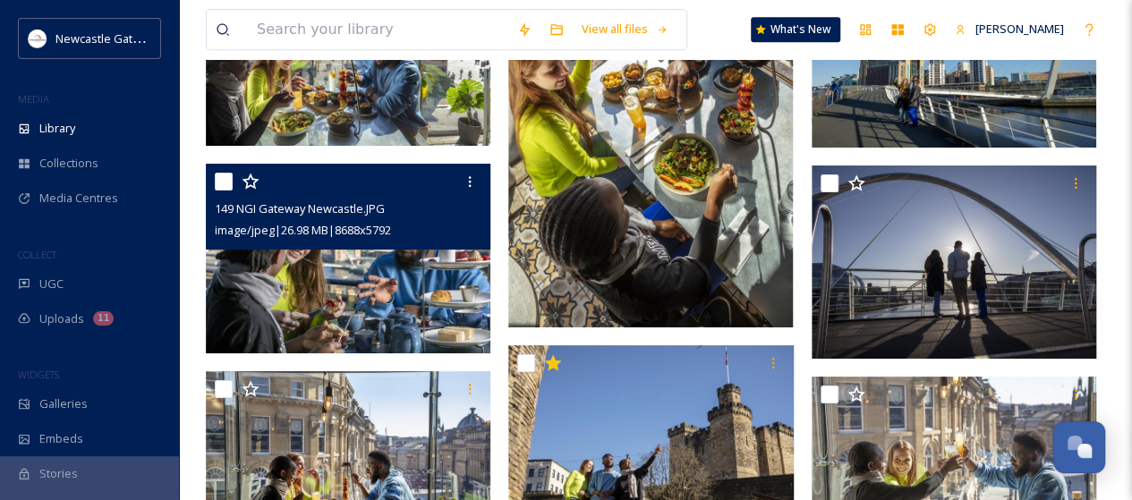
click at [321, 277] on img at bounding box center [348, 259] width 285 height 190
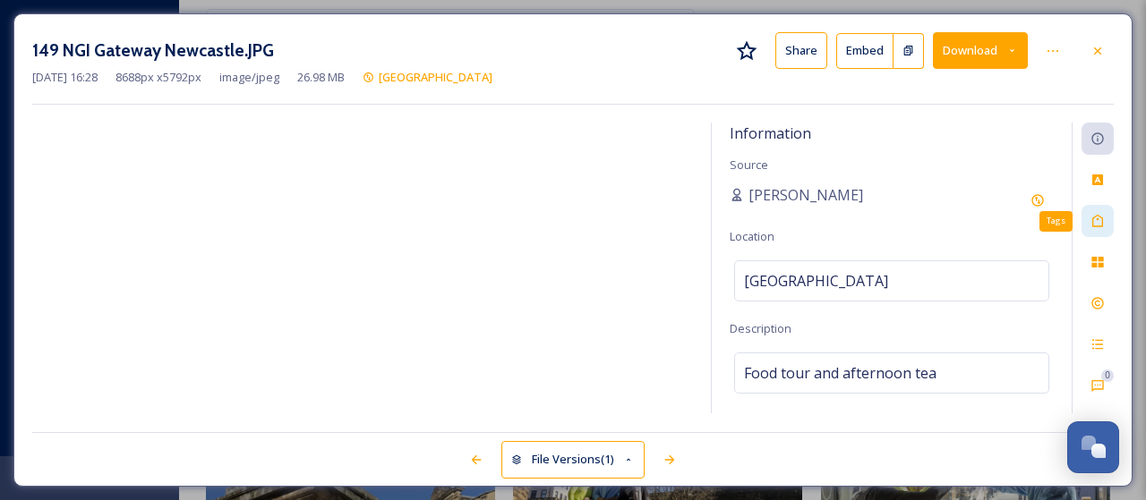
click at [1099, 220] on icon at bounding box center [1097, 221] width 14 height 14
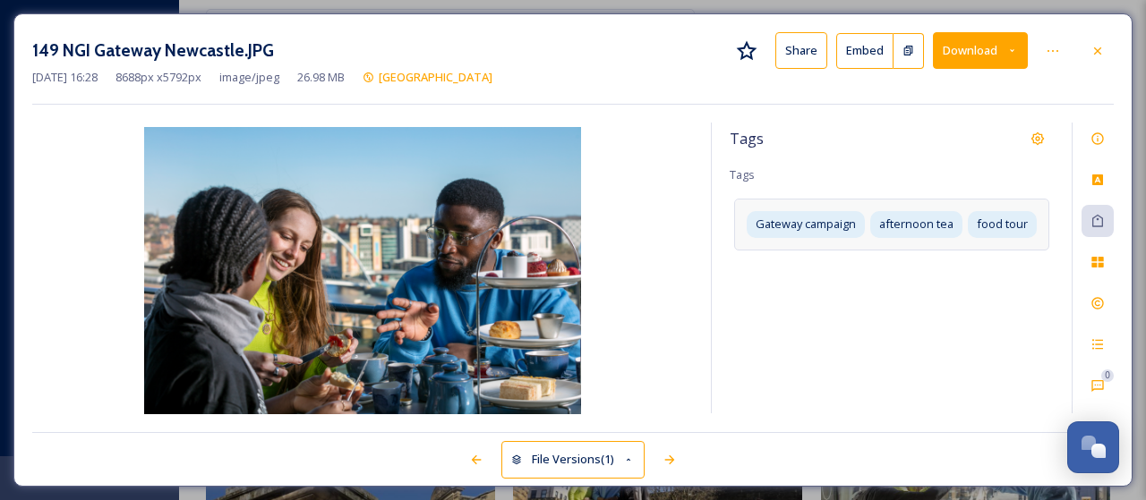
click at [902, 240] on div "Gateway campaign afternoon tea food tour" at bounding box center [891, 224] width 315 height 51
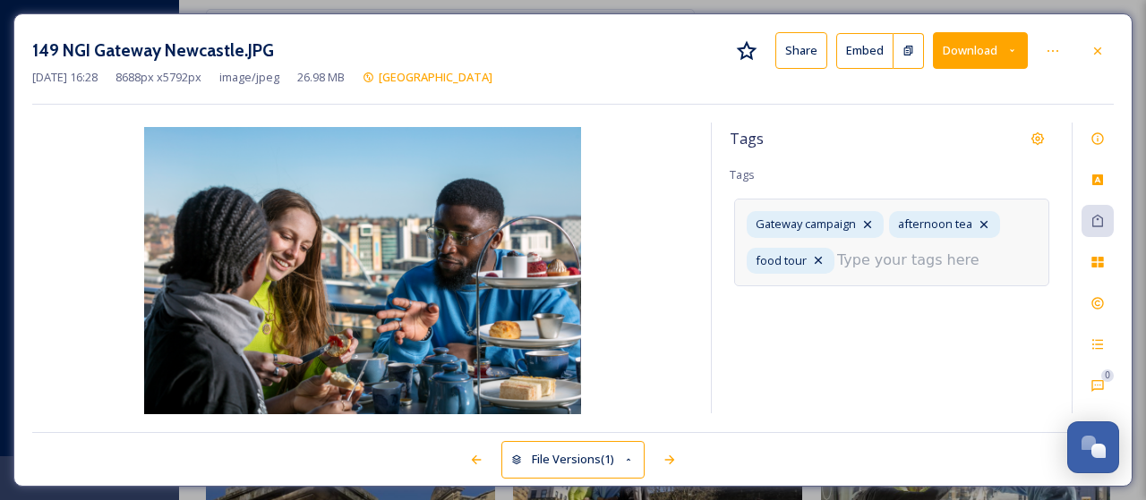
click at [849, 257] on input at bounding box center [926, 260] width 179 height 21
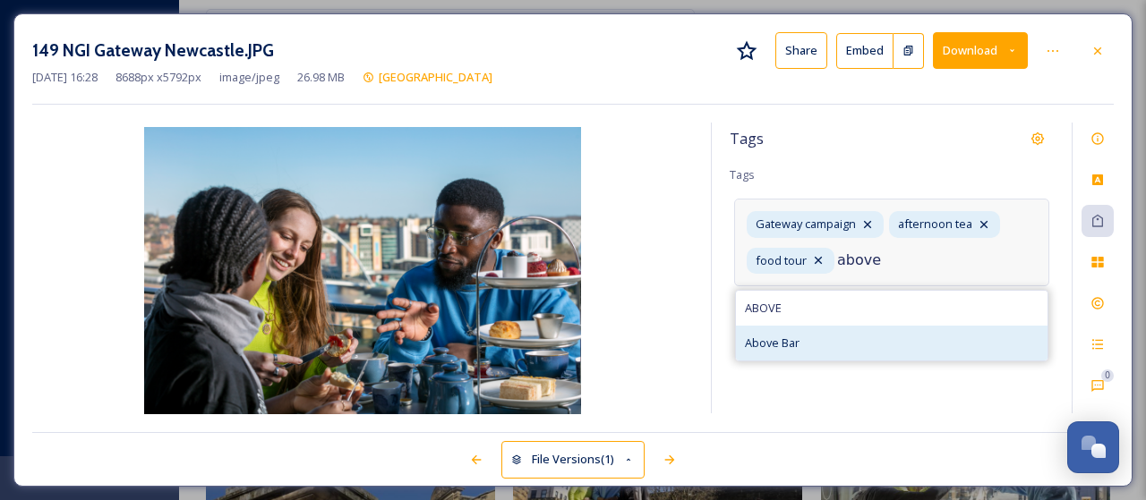
type input "above"
click at [795, 335] on span "Above Bar" at bounding box center [772, 343] width 55 height 17
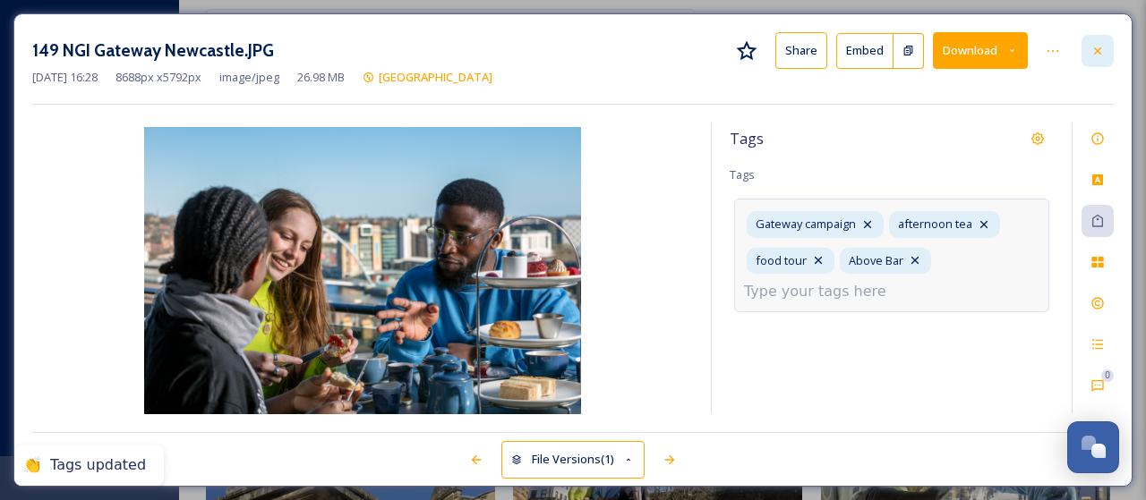
click at [1100, 46] on icon at bounding box center [1097, 51] width 14 height 14
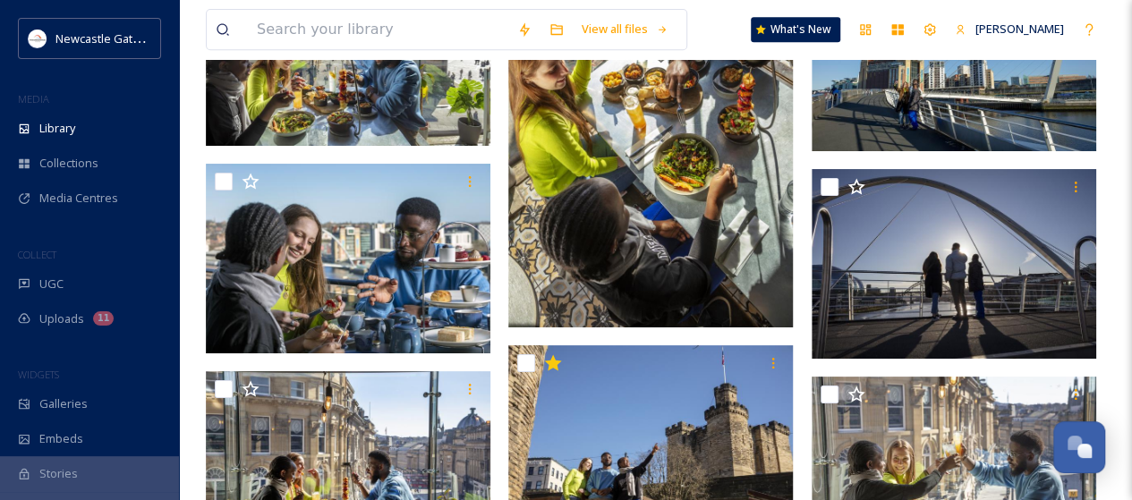
scroll to position [3716, 0]
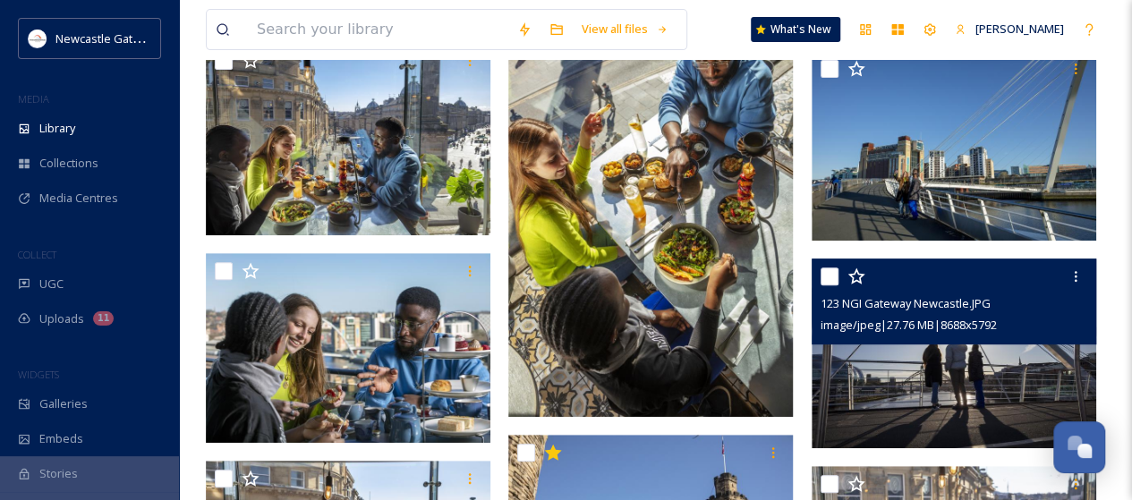
click at [927, 370] on img at bounding box center [954, 354] width 285 height 190
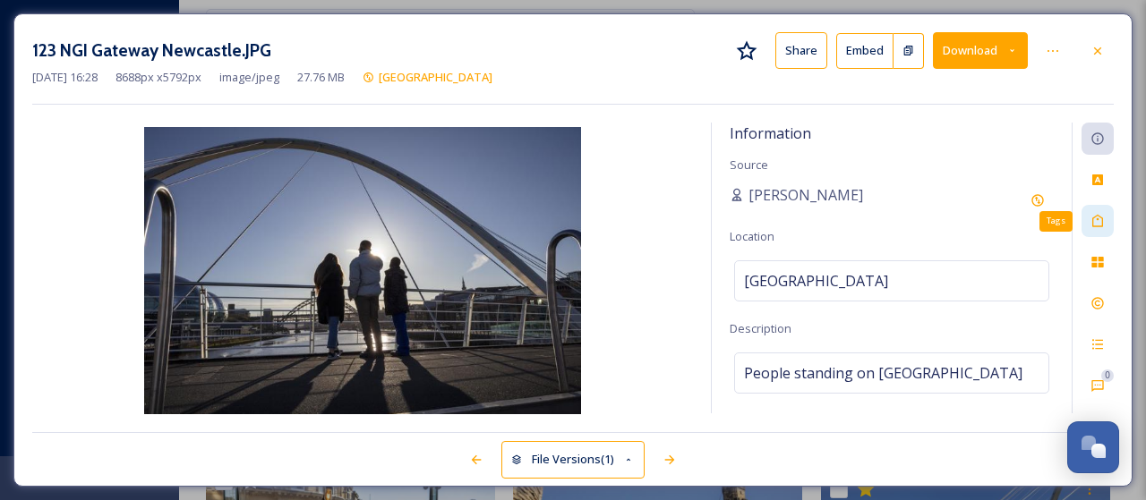
click at [1096, 219] on icon at bounding box center [1097, 221] width 14 height 14
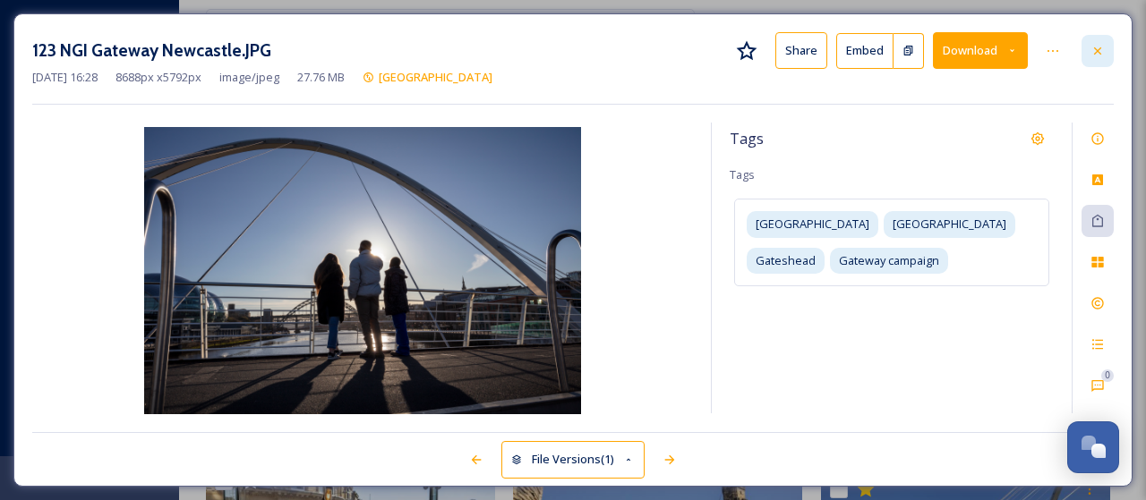
click at [1099, 56] on icon at bounding box center [1097, 51] width 14 height 14
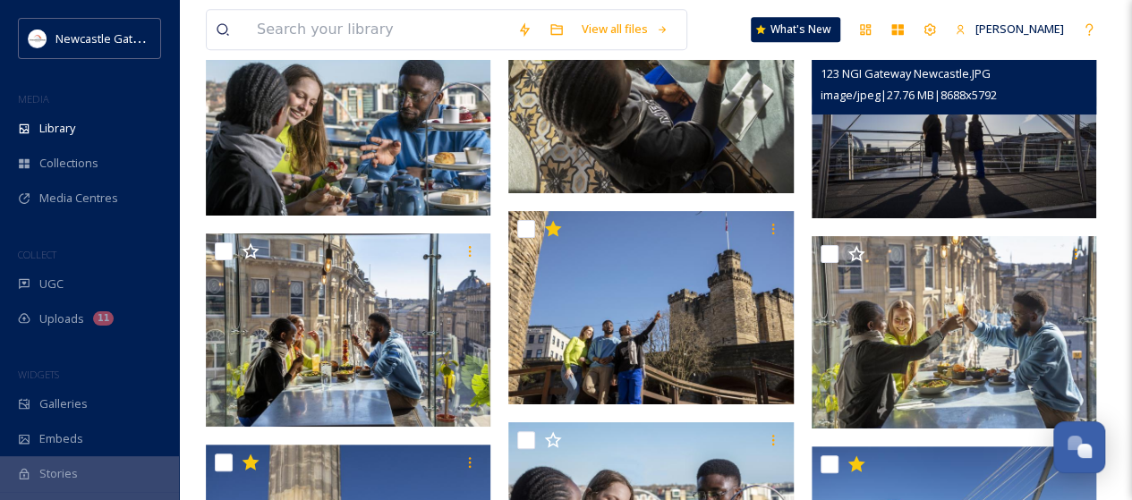
scroll to position [3984, 0]
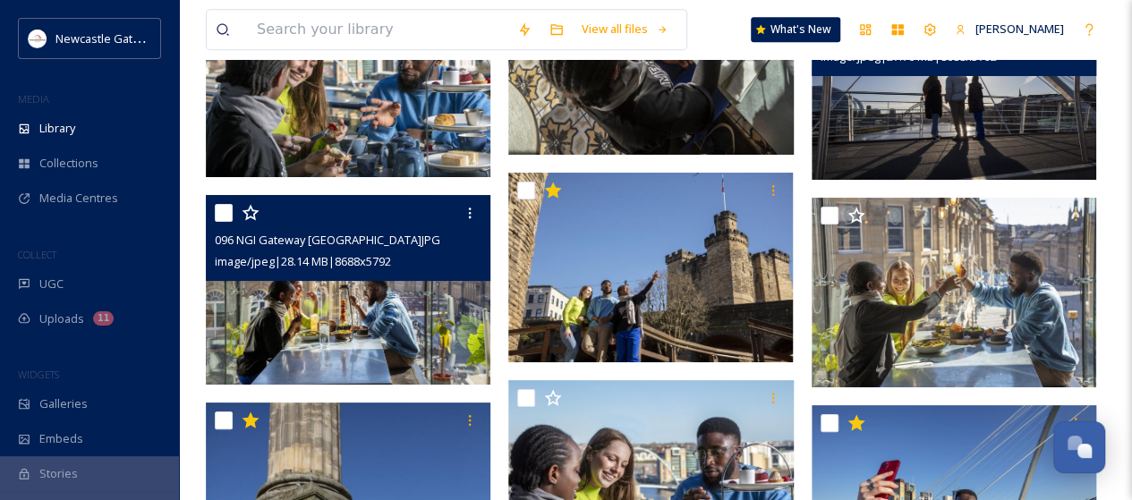
click at [378, 342] on img at bounding box center [348, 290] width 285 height 190
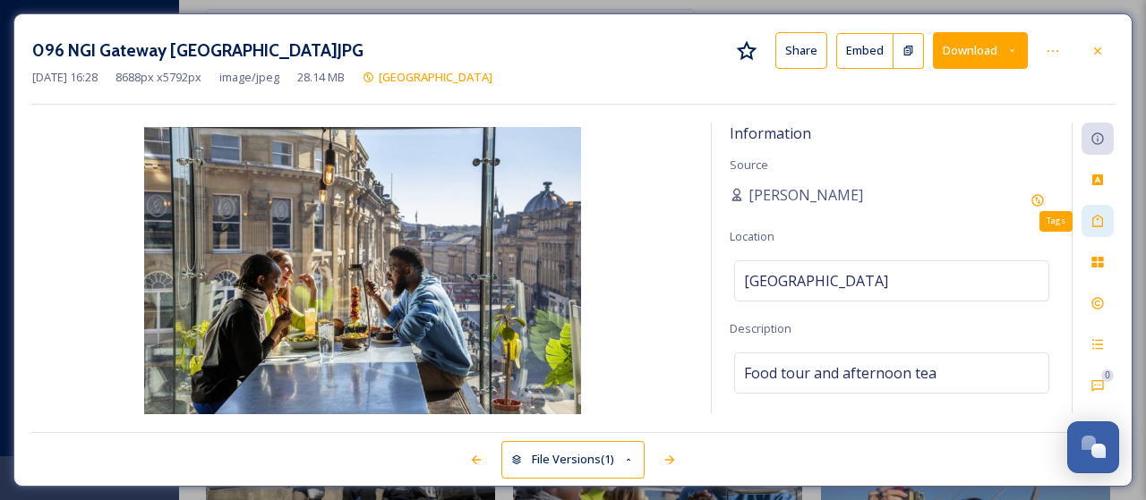
click at [1104, 224] on icon at bounding box center [1097, 221] width 14 height 14
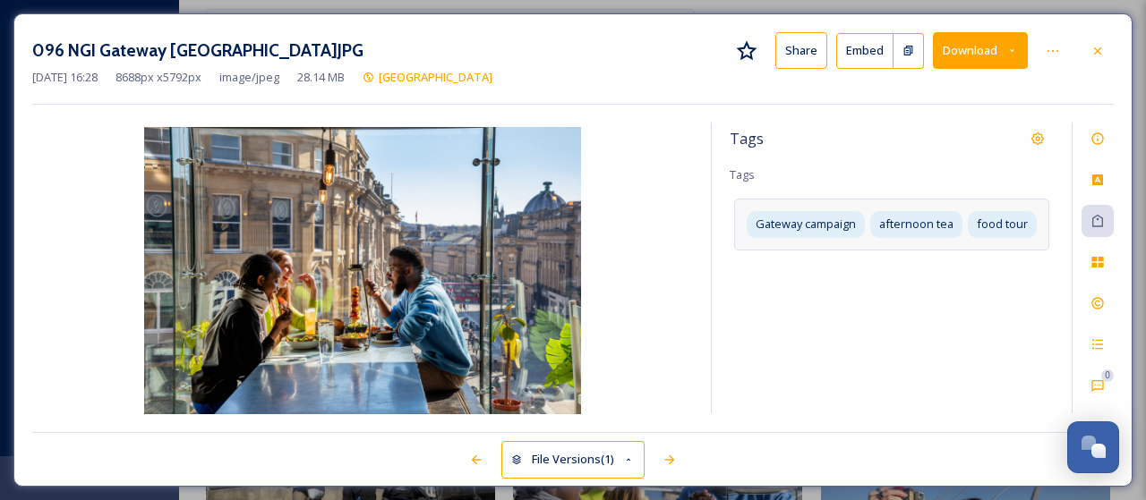
click at [1037, 237] on div "Gateway campaign afternoon tea food tour" at bounding box center [891, 224] width 315 height 51
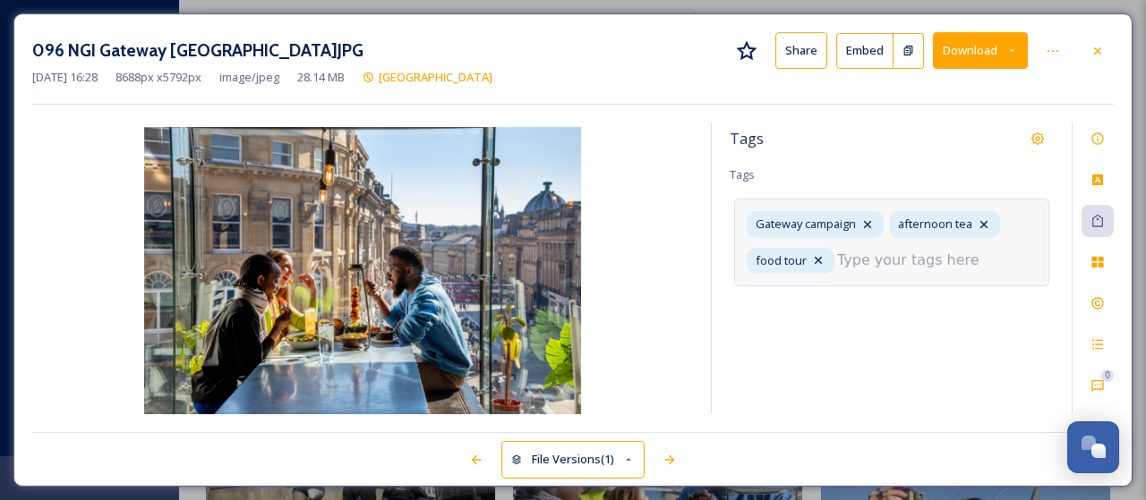
click at [969, 255] on input at bounding box center [926, 260] width 179 height 21
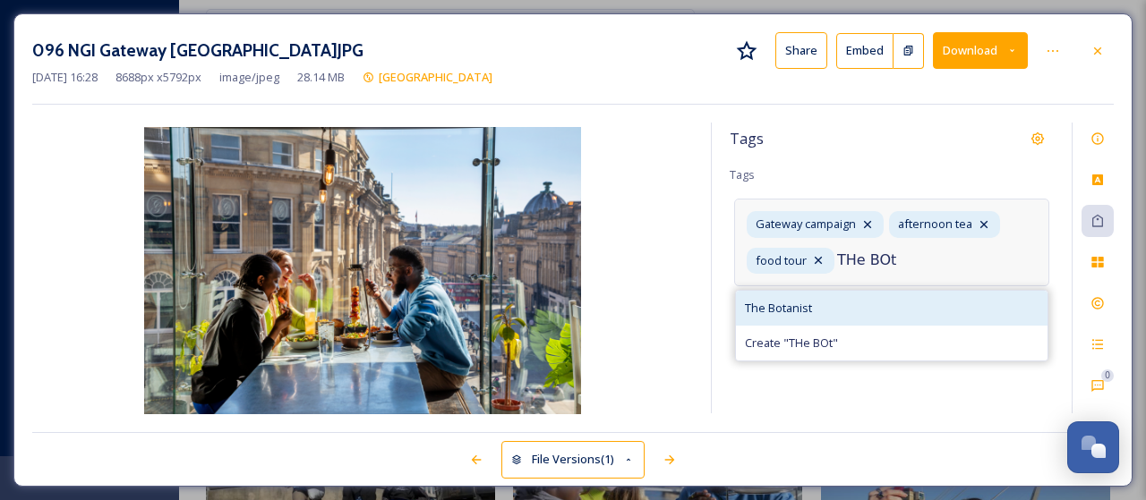
type input "THe BOt"
click at [774, 303] on span "The Botanist" at bounding box center [778, 308] width 67 height 17
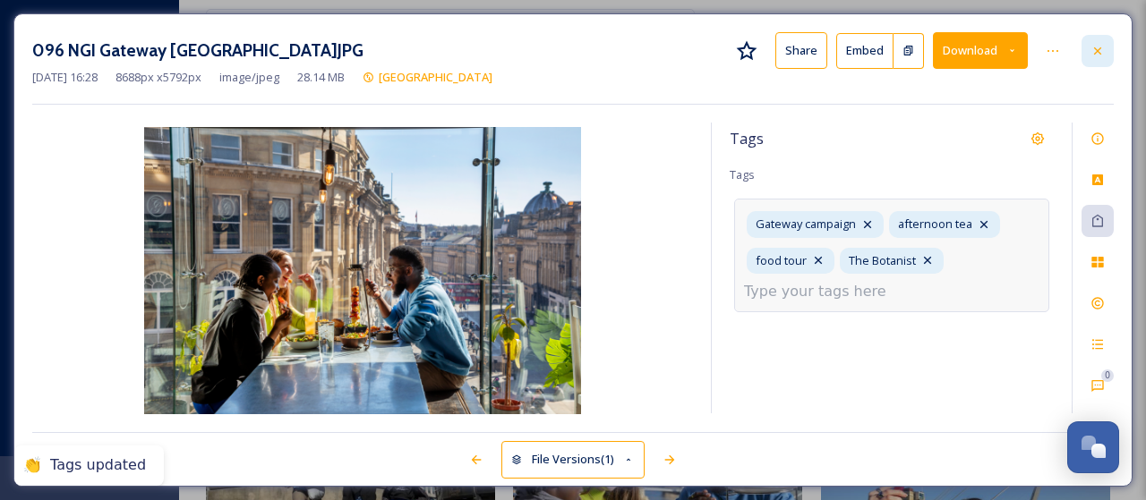
click at [1098, 46] on icon at bounding box center [1097, 51] width 14 height 14
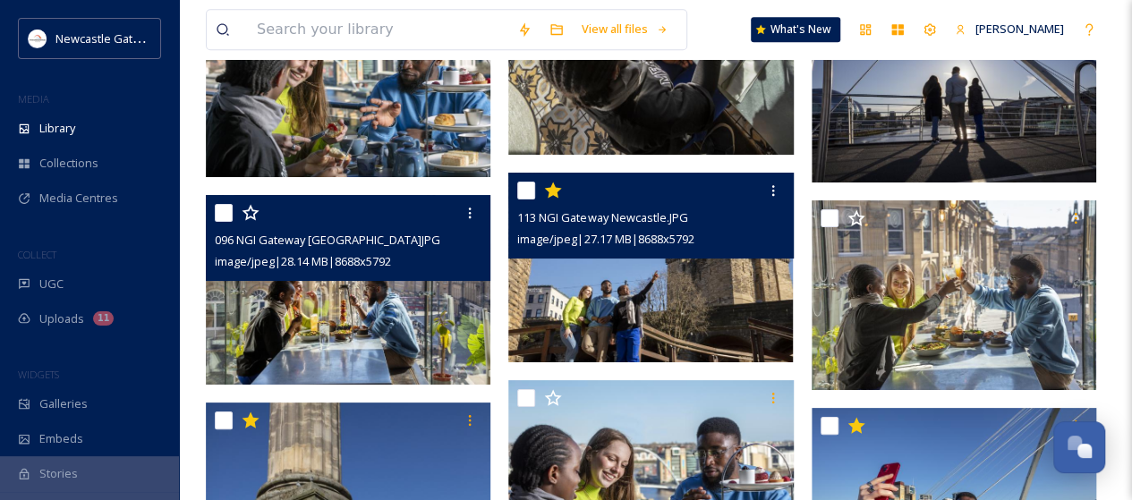
click at [701, 312] on img at bounding box center [650, 268] width 285 height 190
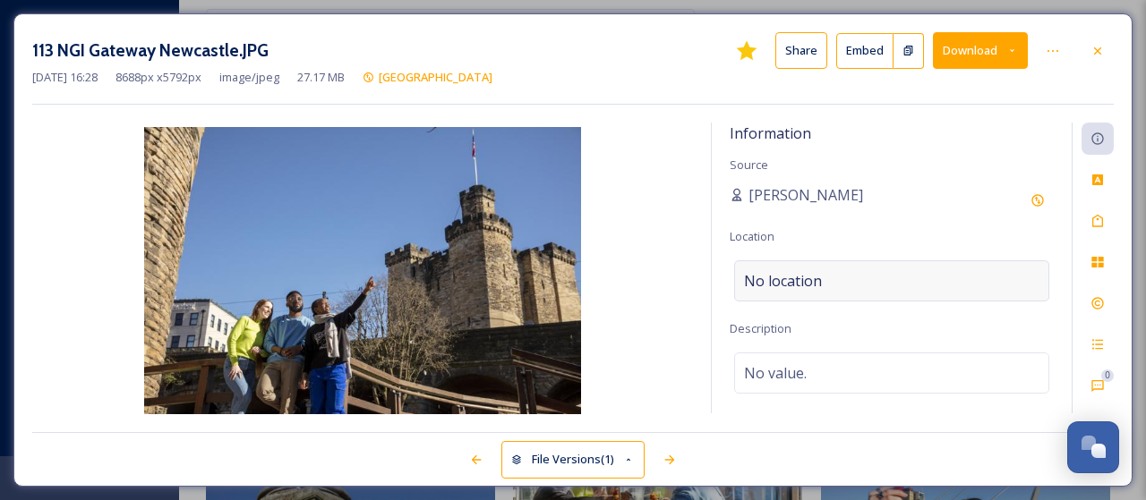
click at [840, 278] on div "No location" at bounding box center [891, 281] width 315 height 41
click at [824, 284] on input at bounding box center [891, 280] width 313 height 39
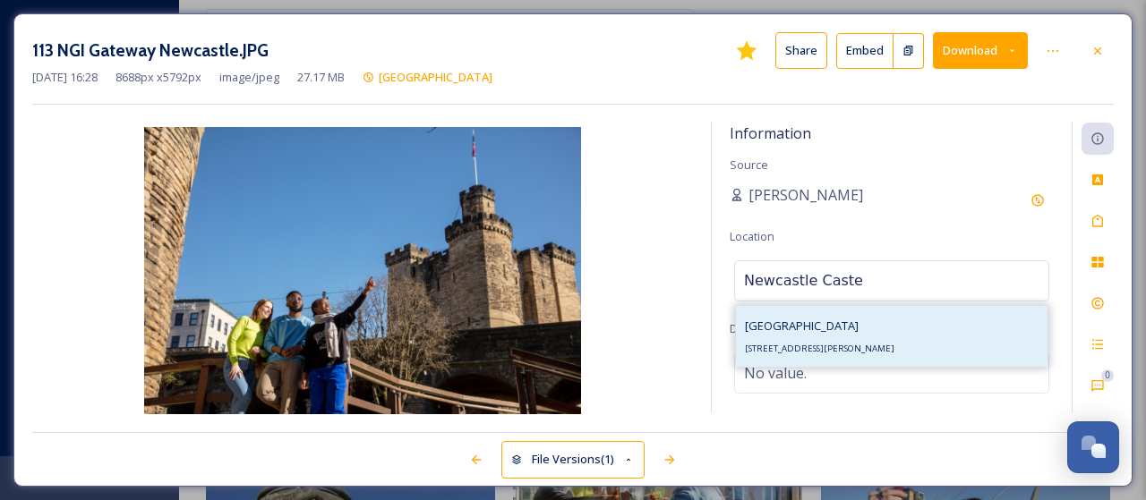
type input "Newcastle Caste"
click at [777, 337] on div "Newcastle [STREET_ADDRESS][PERSON_NAME]" at bounding box center [819, 336] width 149 height 43
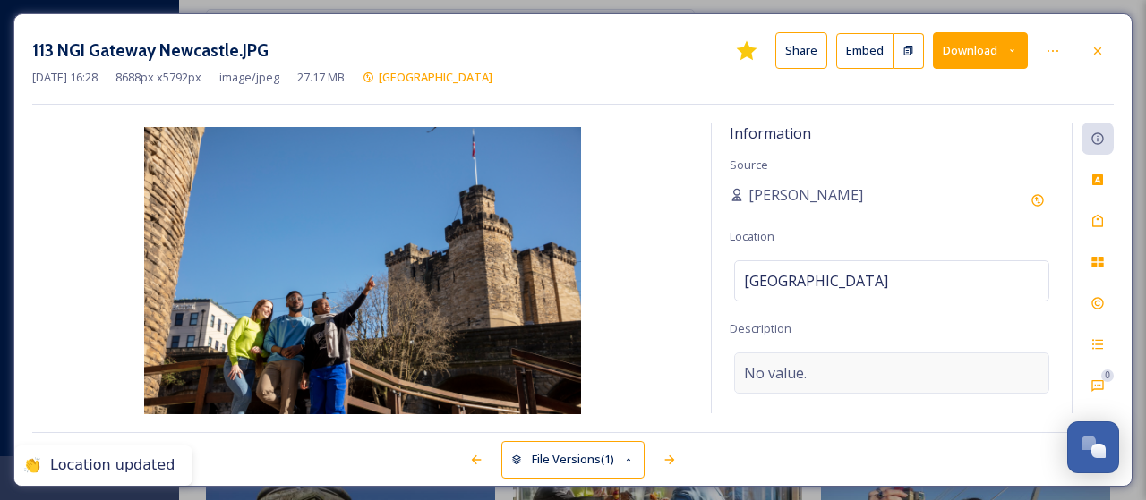
click at [782, 378] on span "No value." at bounding box center [775, 373] width 63 height 21
click at [782, 378] on textarea at bounding box center [892, 427] width 324 height 149
type textarea "Newcastle Castle tour"
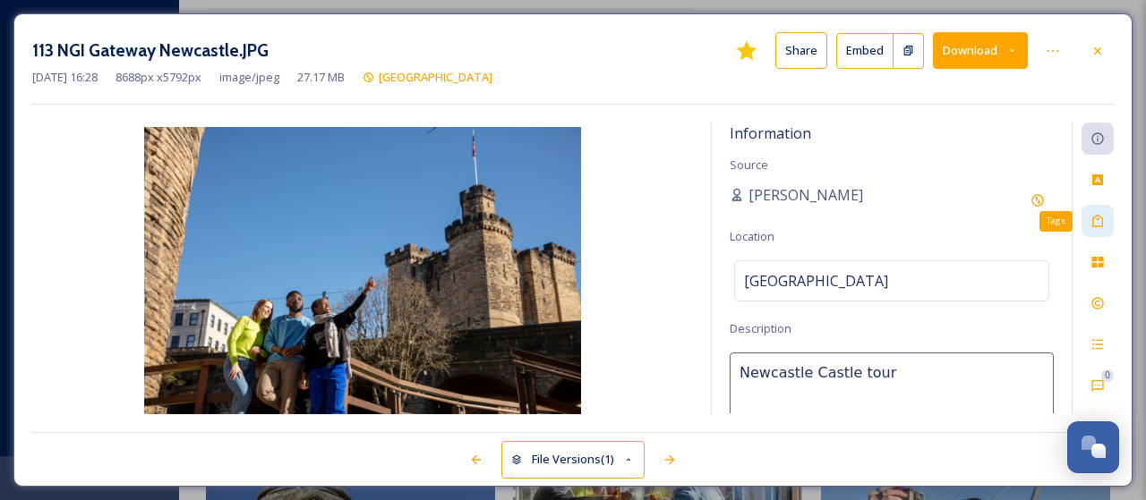
click at [1104, 225] on icon at bounding box center [1097, 221] width 14 height 14
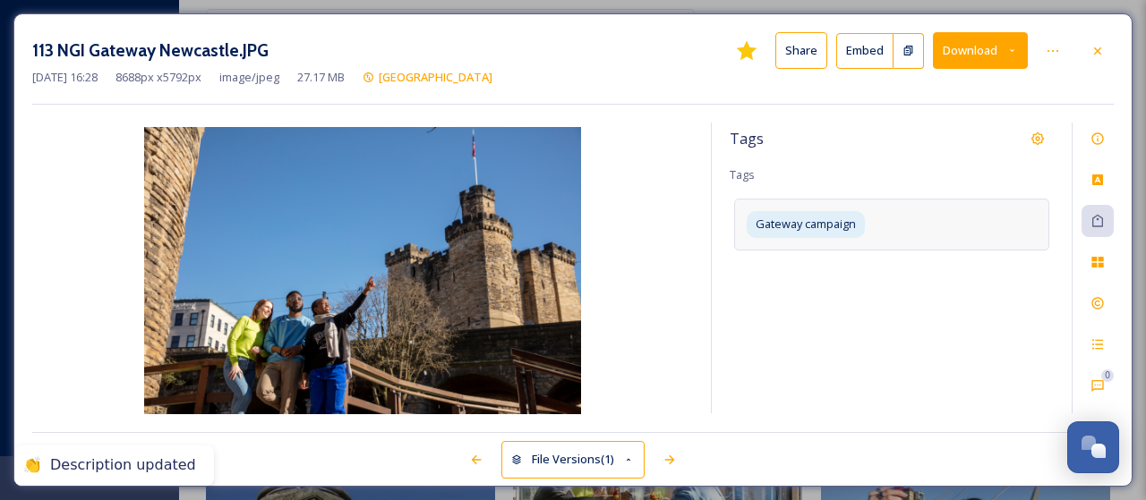
click at [904, 231] on div "Gateway campaign" at bounding box center [891, 224] width 315 height 51
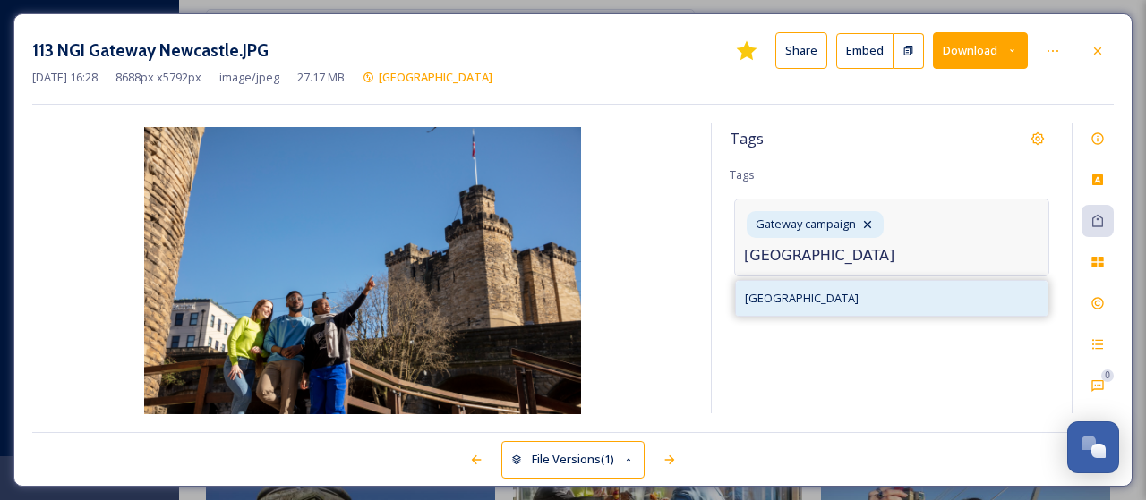
type input "[GEOGRAPHIC_DATA]"
click at [800, 304] on span "[GEOGRAPHIC_DATA]" at bounding box center [802, 298] width 114 height 17
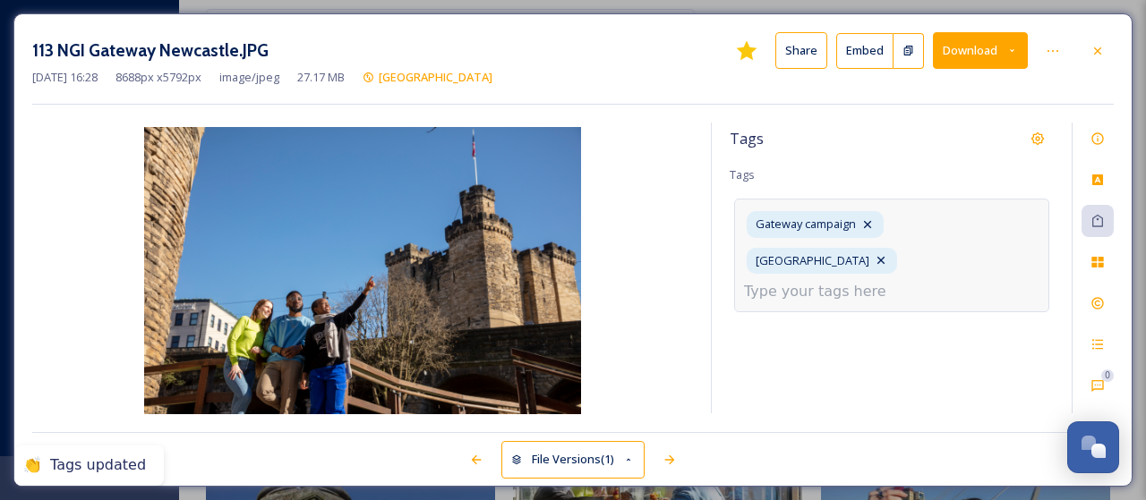
click at [872, 281] on input at bounding box center [833, 291] width 179 height 21
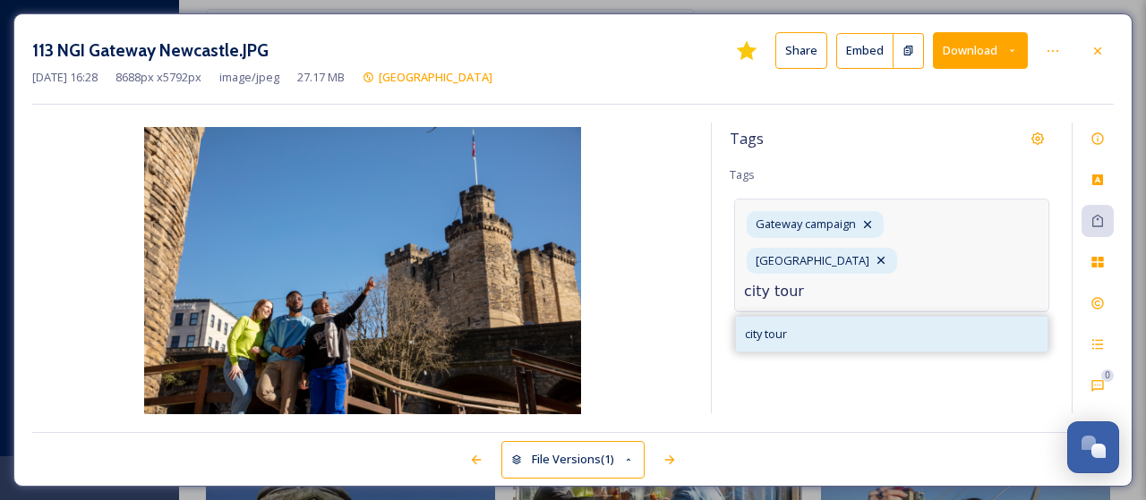
type input "city tour"
click at [795, 317] on div "city tour" at bounding box center [892, 334] width 312 height 35
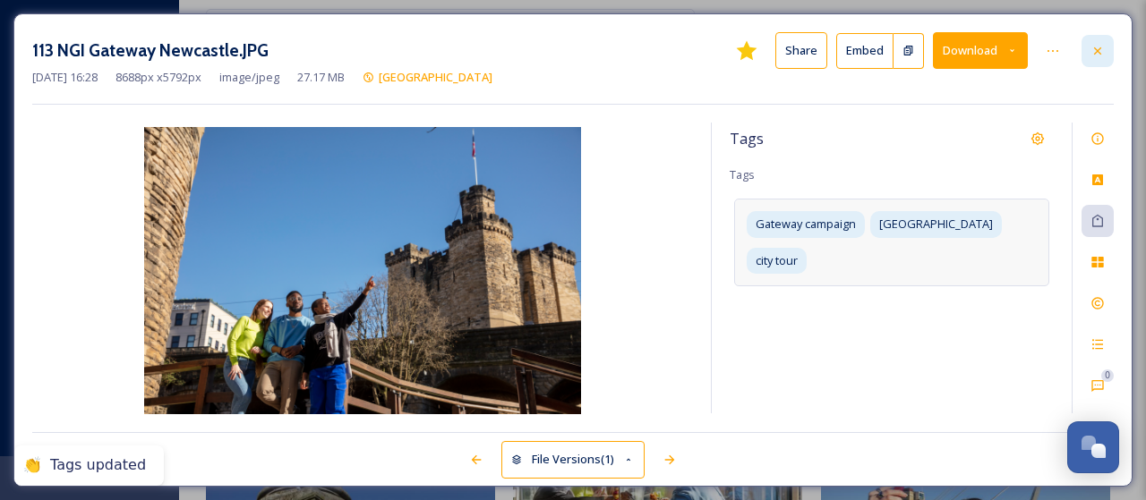
click at [1099, 42] on div at bounding box center [1097, 51] width 32 height 32
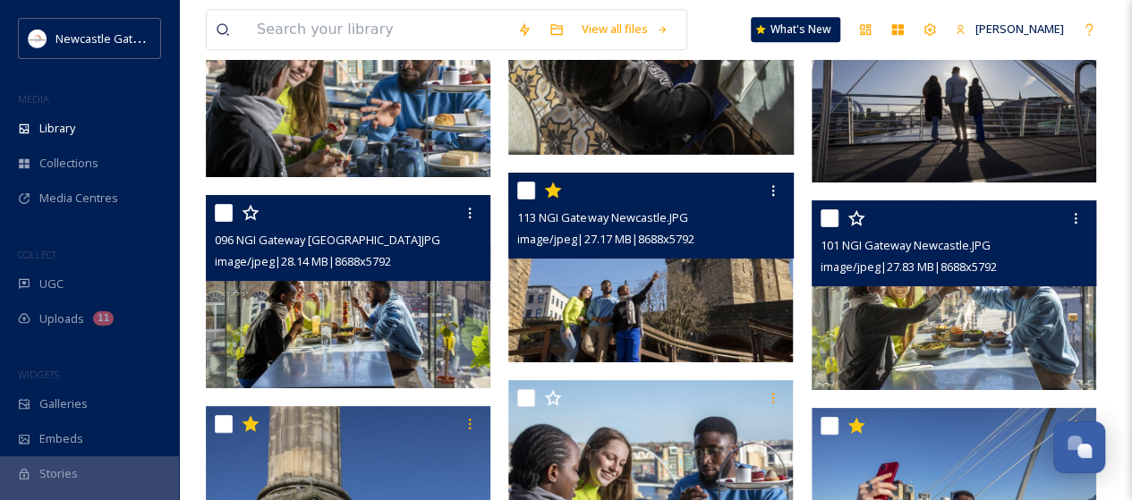
click at [942, 314] on img at bounding box center [954, 296] width 285 height 190
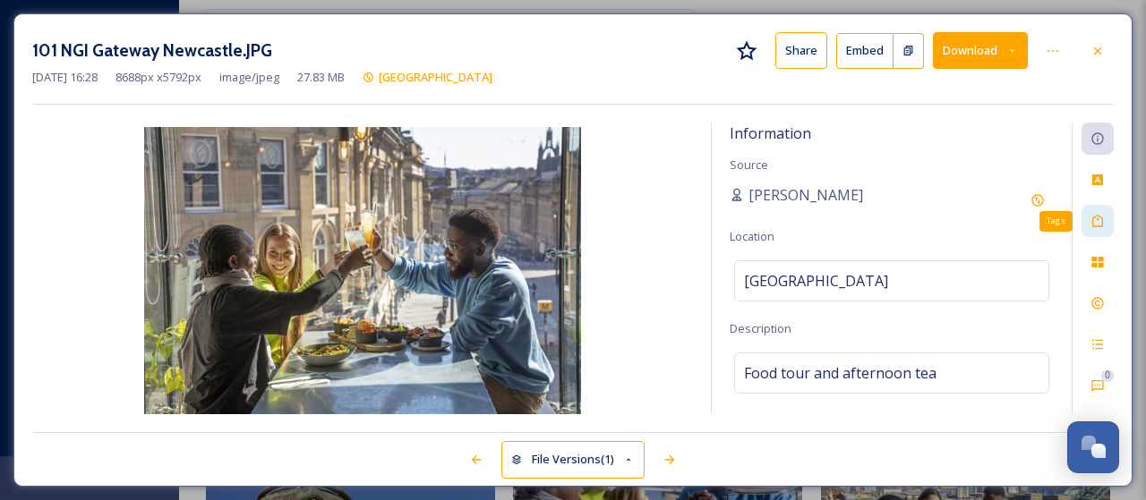
click at [1101, 218] on icon at bounding box center [1097, 221] width 14 height 14
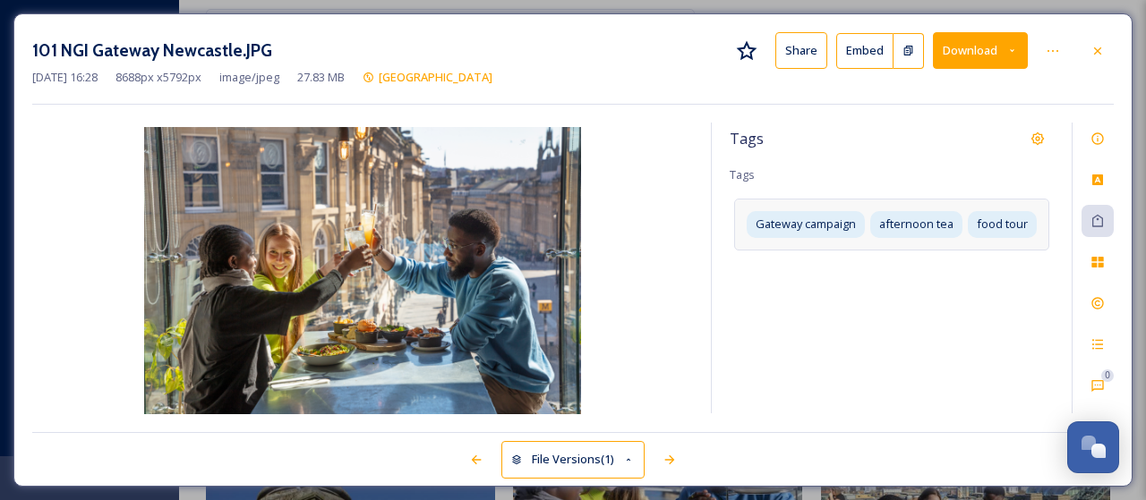
click at [1037, 234] on div "Gateway campaign afternoon tea food tour" at bounding box center [891, 224] width 315 height 51
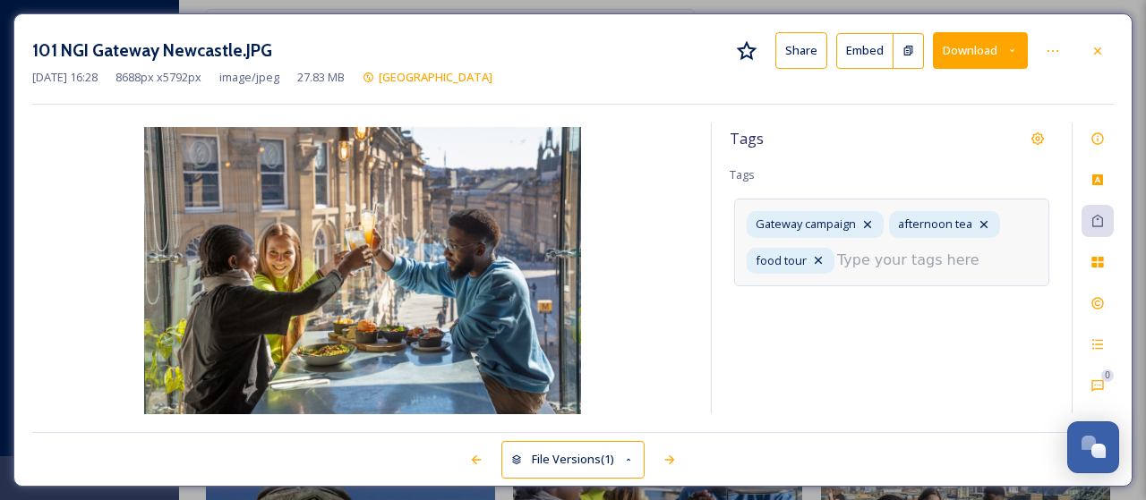
click at [951, 260] on input at bounding box center [926, 260] width 179 height 21
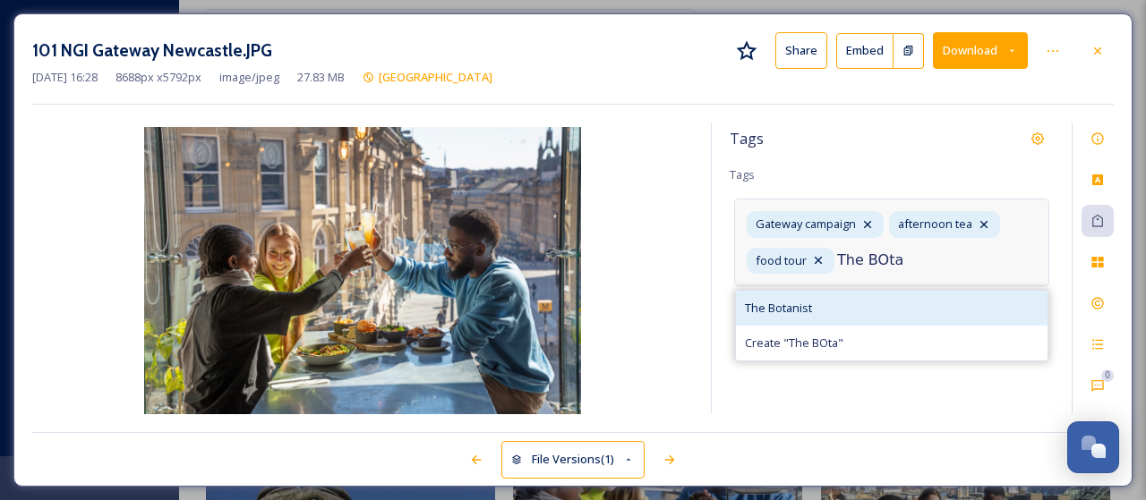
type input "The BOta"
click at [778, 311] on span "The Botanist" at bounding box center [778, 308] width 67 height 17
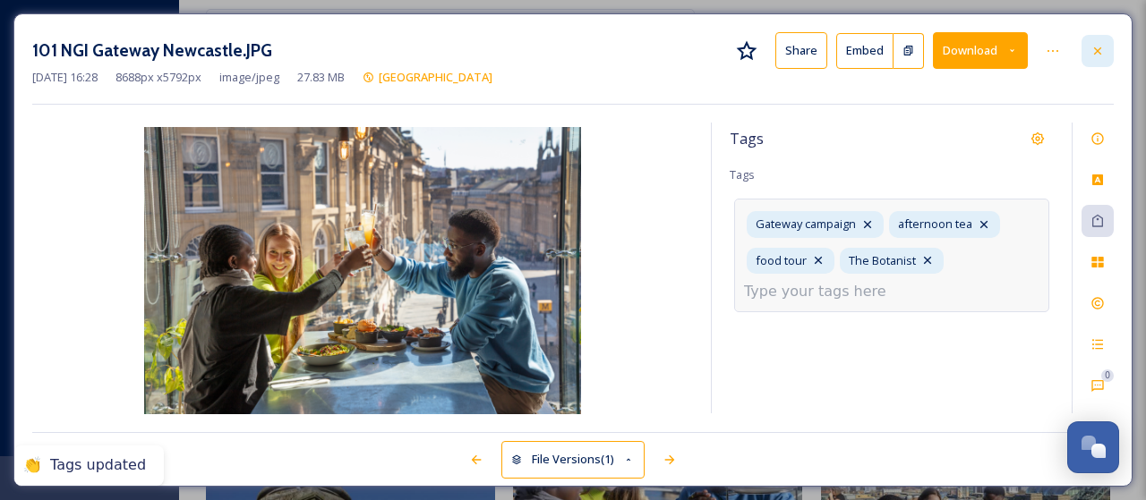
click at [1099, 42] on div at bounding box center [1097, 51] width 32 height 32
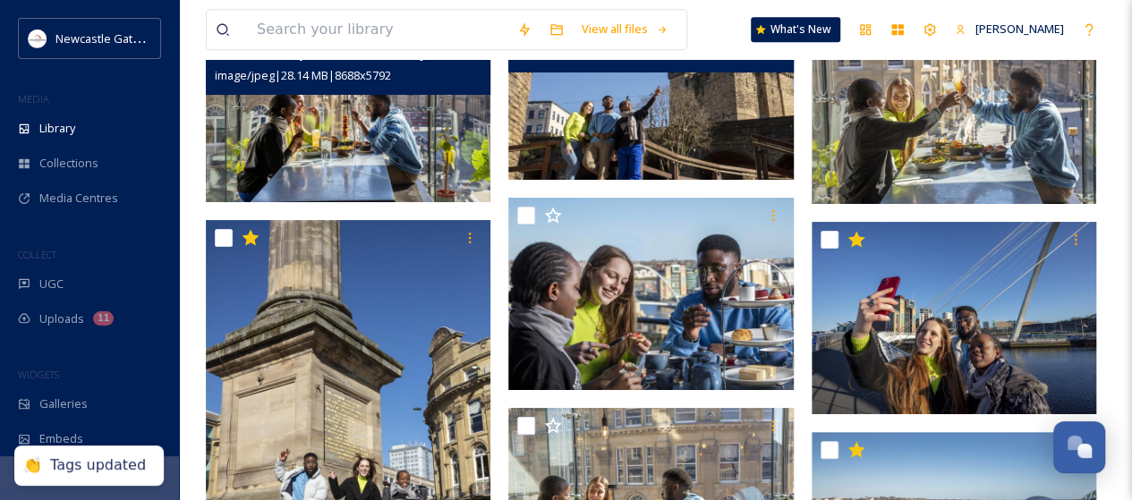
scroll to position [4253, 0]
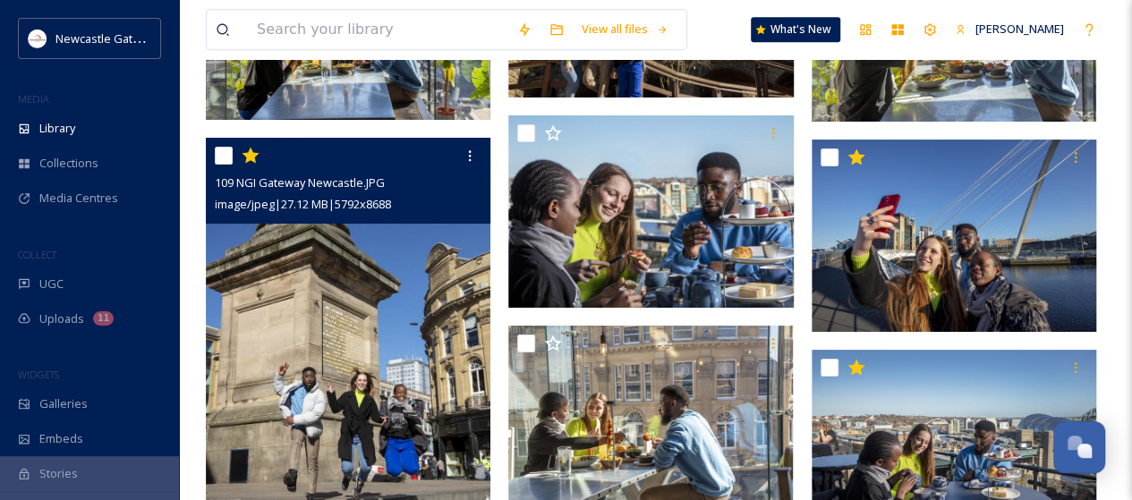
click at [326, 384] on img at bounding box center [348, 351] width 285 height 427
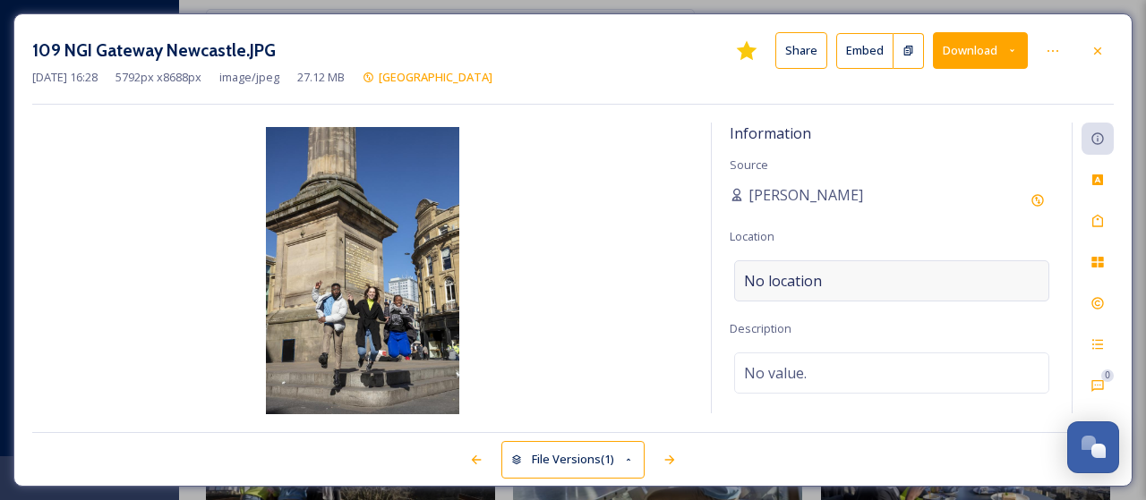
click at [817, 277] on span "No location" at bounding box center [783, 280] width 78 height 21
click at [817, 277] on input at bounding box center [891, 280] width 313 height 39
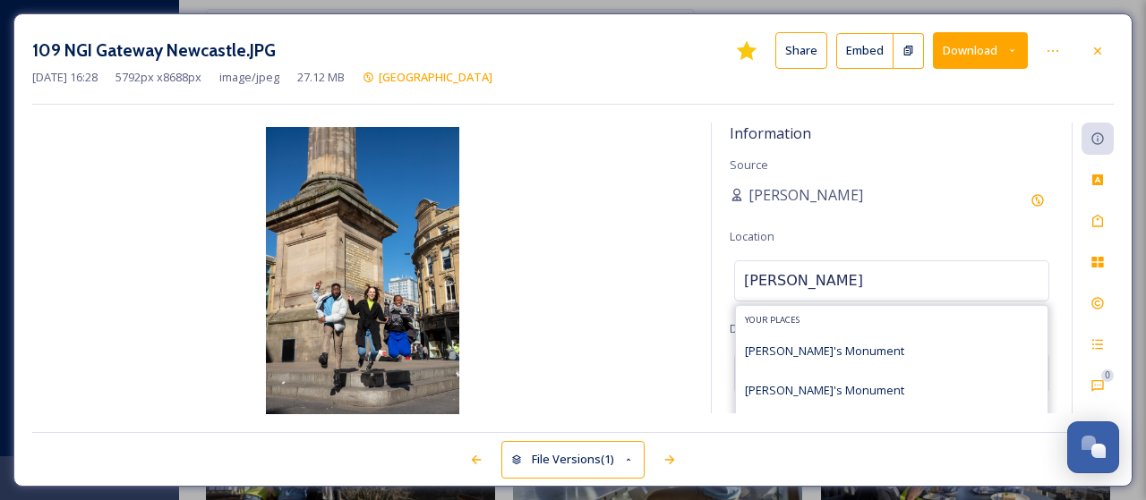
type input "Grey's Monum"
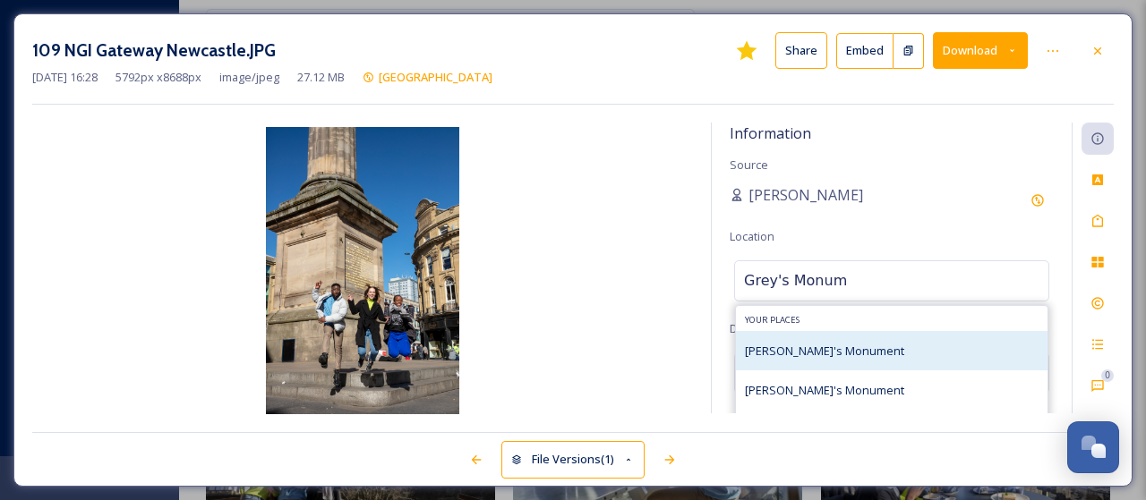
click at [785, 346] on span "[PERSON_NAME]'s Monument" at bounding box center [824, 351] width 159 height 16
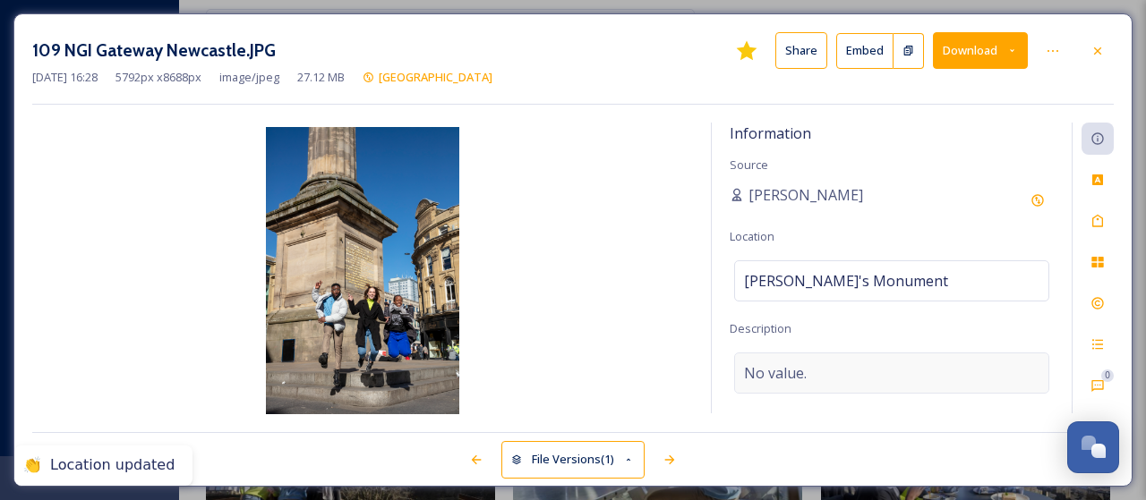
click at [780, 373] on span "No value." at bounding box center [775, 373] width 63 height 21
click at [780, 373] on textarea at bounding box center [892, 427] width 324 height 149
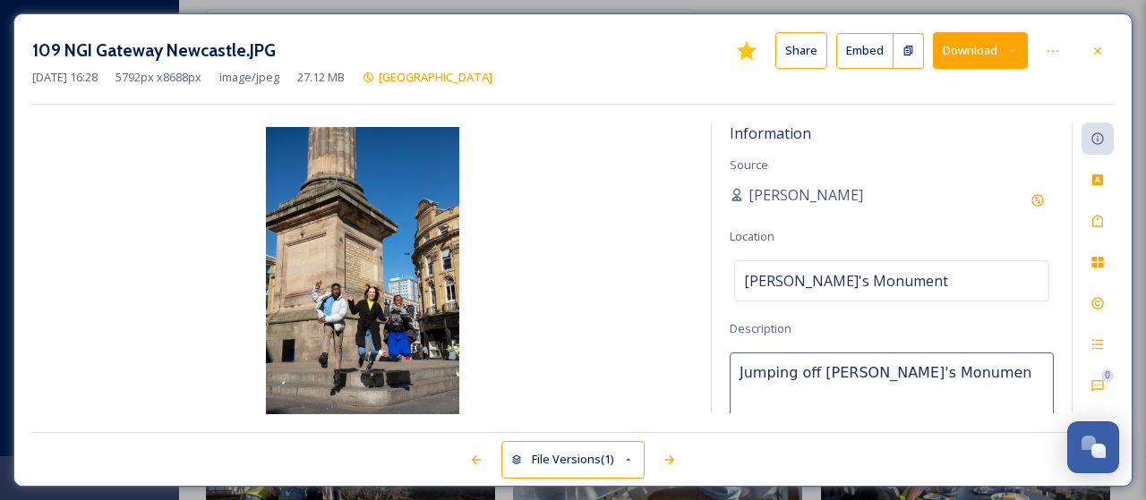
type textarea "Jumping off [PERSON_NAME]'s Monument"
click at [1108, 226] on div "Tags" at bounding box center [1097, 221] width 32 height 32
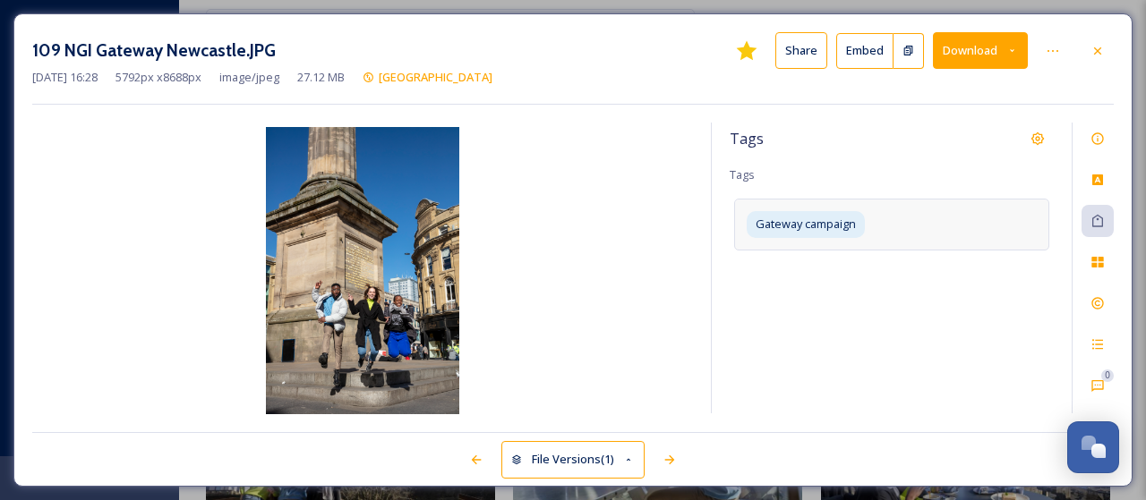
click at [910, 231] on div "Gateway campaign" at bounding box center [891, 224] width 315 height 51
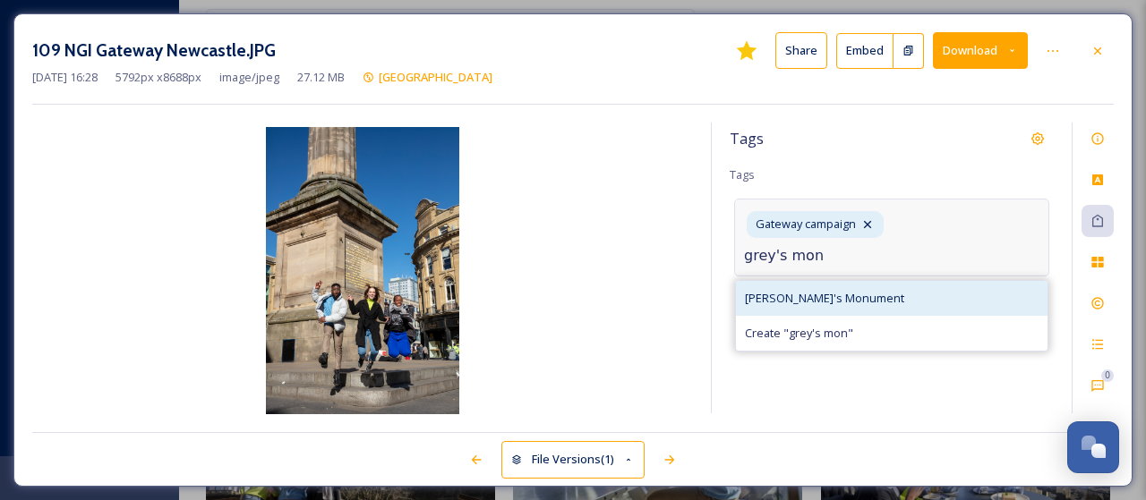
type input "grey's mon"
click at [786, 290] on span "[PERSON_NAME]'s Monument" at bounding box center [824, 298] width 159 height 17
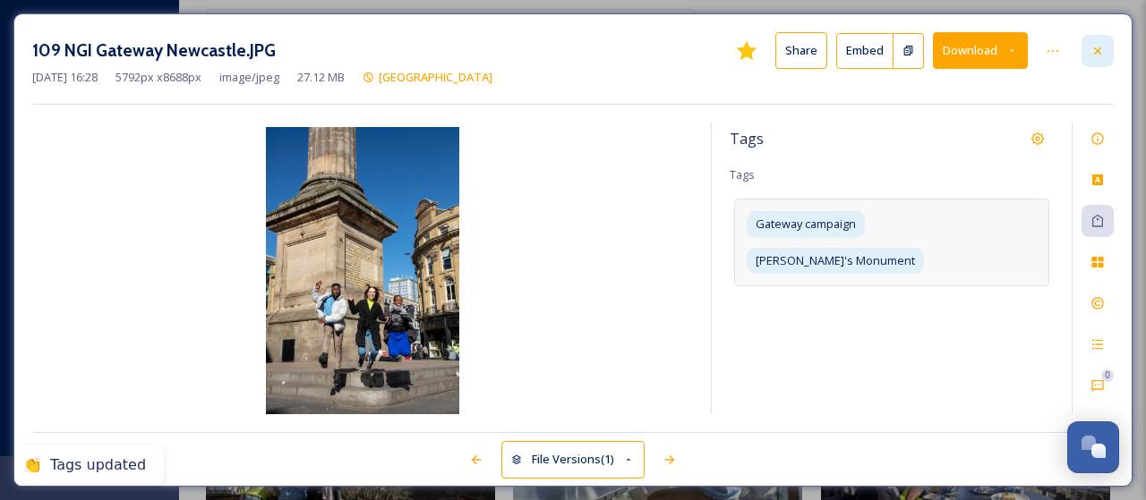
click at [1104, 49] on icon at bounding box center [1097, 51] width 14 height 14
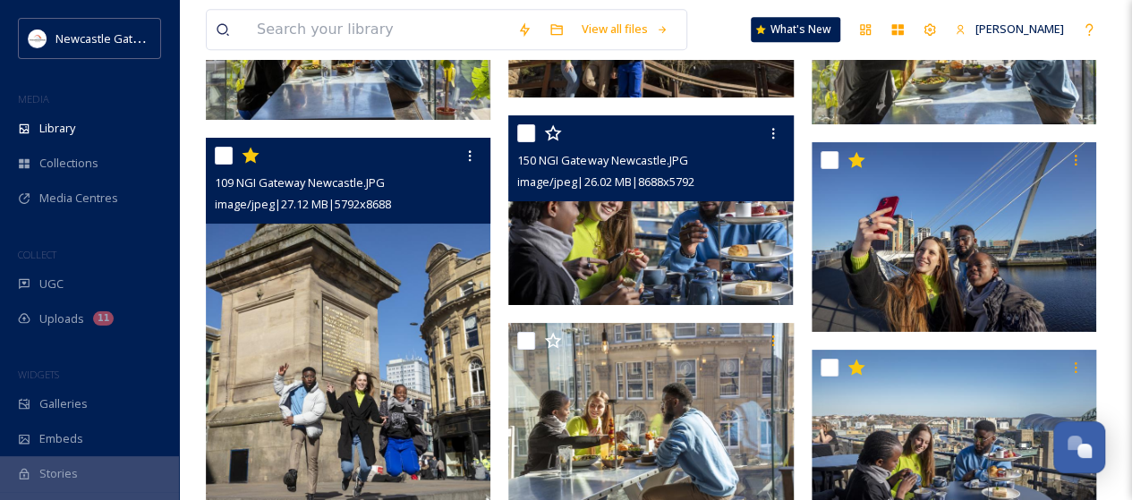
click at [647, 243] on img at bounding box center [650, 210] width 285 height 190
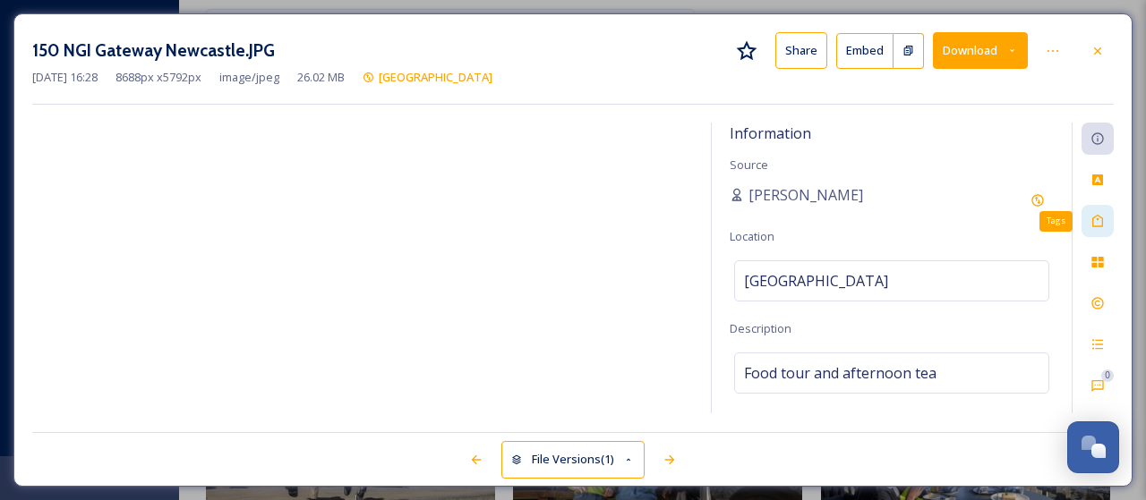
click at [1098, 220] on icon at bounding box center [1097, 221] width 14 height 14
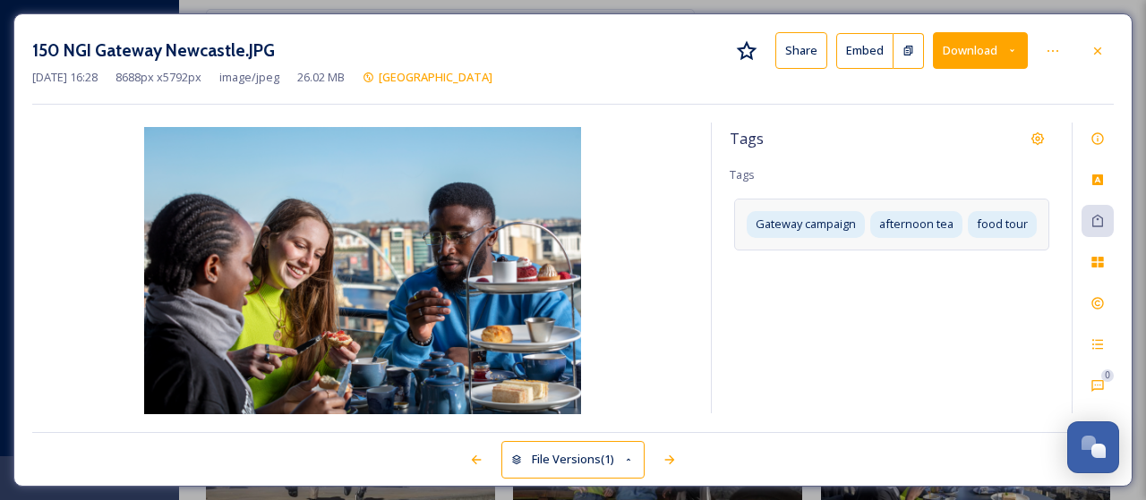
click at [955, 236] on div "Gateway campaign afternoon tea food tour" at bounding box center [891, 224] width 315 height 51
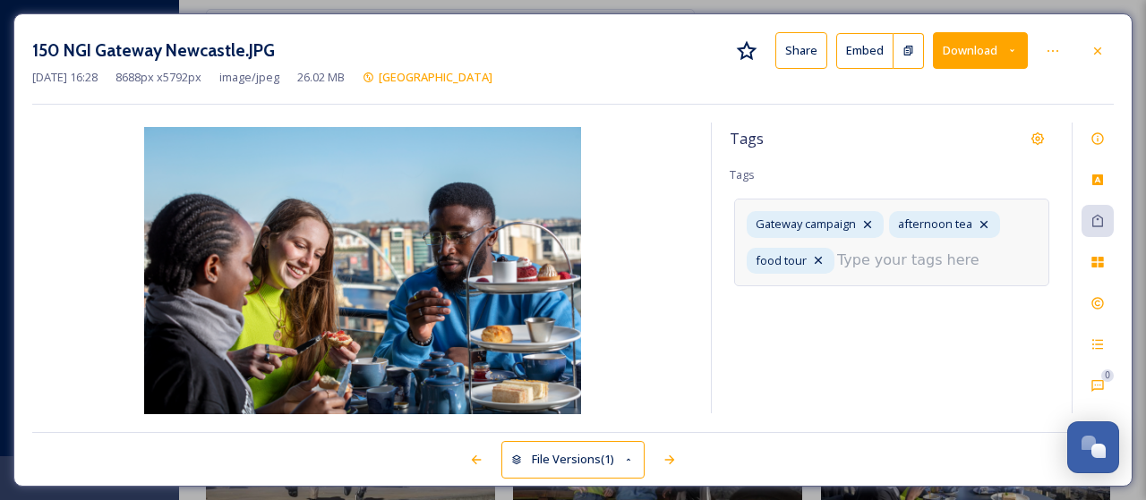
click at [880, 258] on input at bounding box center [926, 260] width 179 height 21
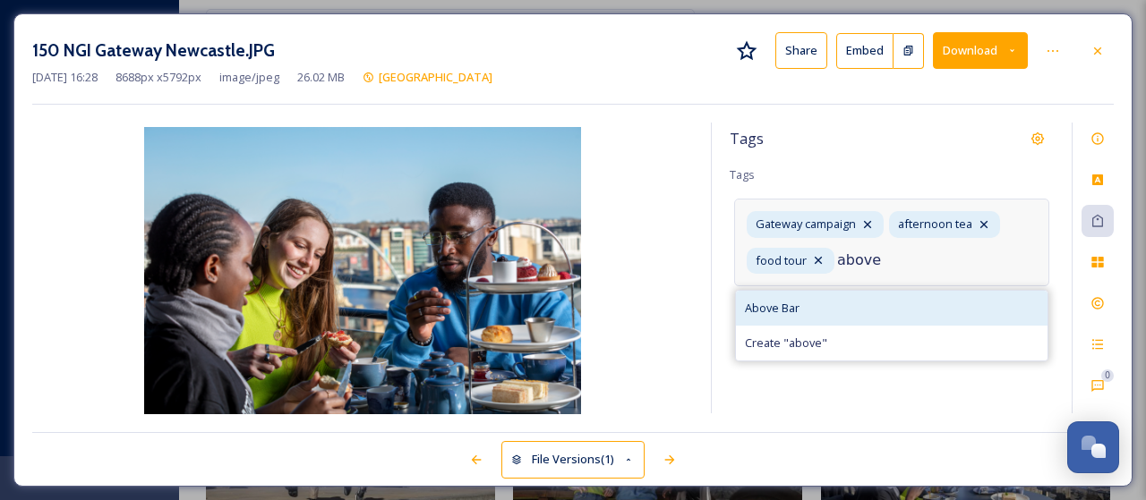
type input "above"
click at [777, 301] on span "Above Bar" at bounding box center [772, 308] width 55 height 17
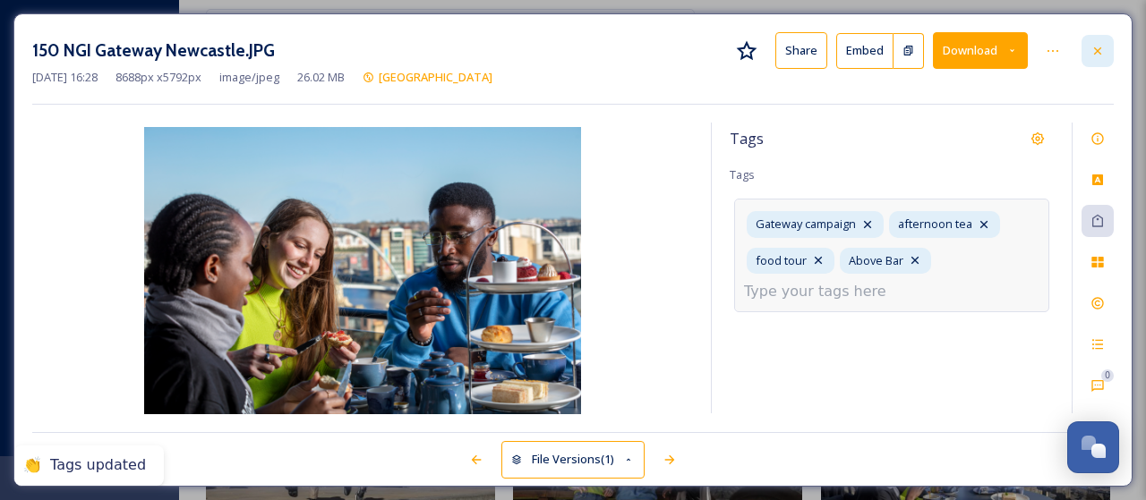
click at [1098, 44] on icon at bounding box center [1097, 51] width 14 height 14
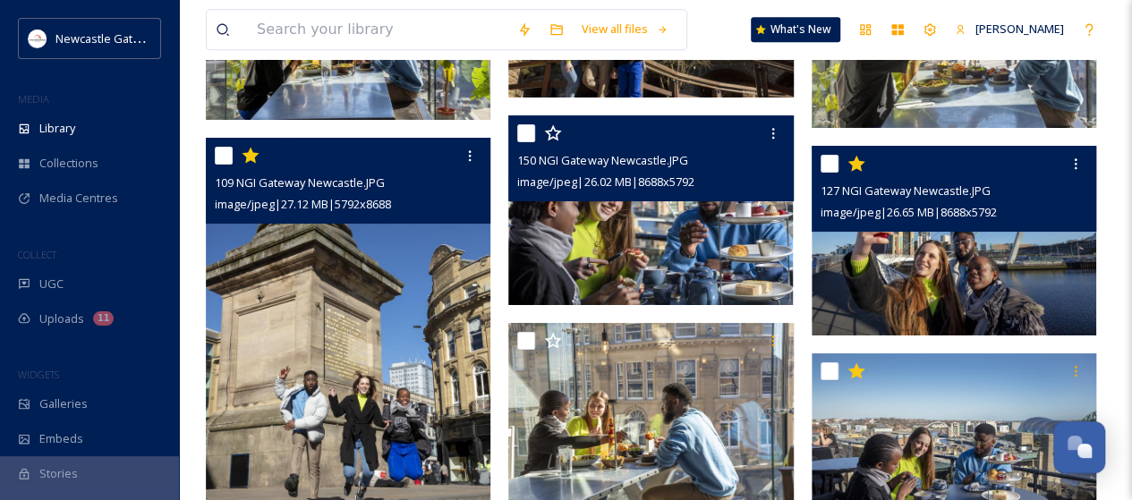
click at [956, 255] on img at bounding box center [954, 241] width 285 height 190
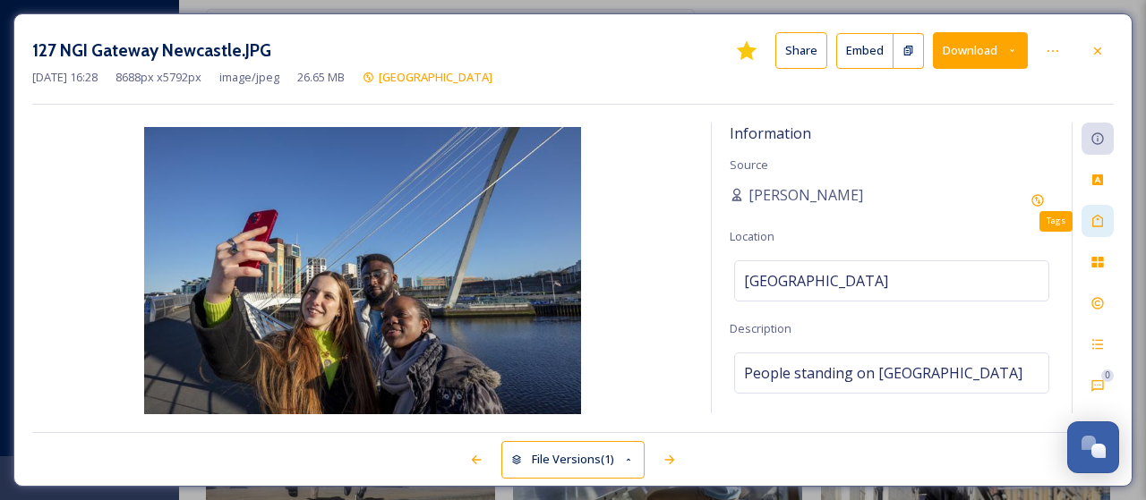
click at [1099, 214] on icon at bounding box center [1097, 221] width 14 height 14
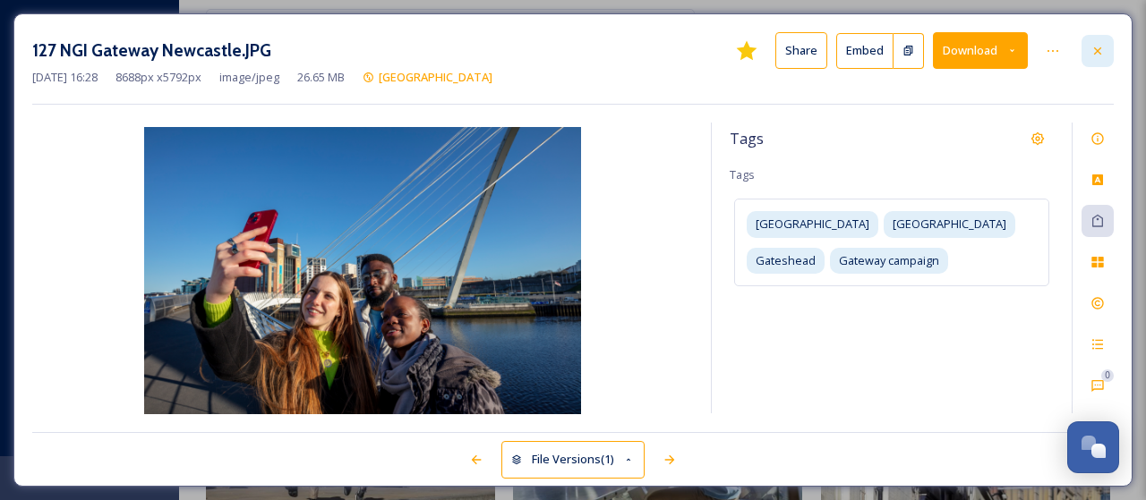
click at [1099, 53] on icon at bounding box center [1097, 51] width 14 height 14
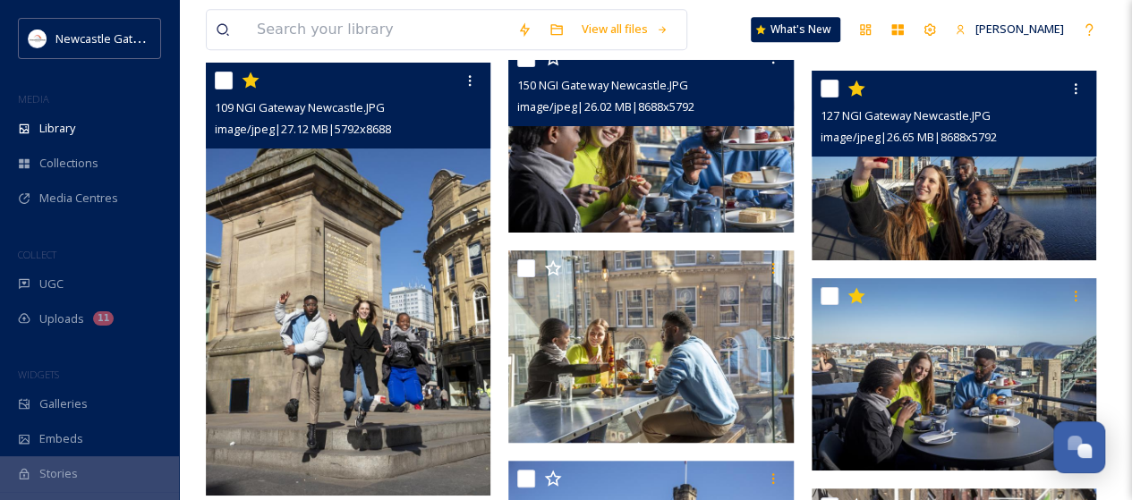
scroll to position [4432, 0]
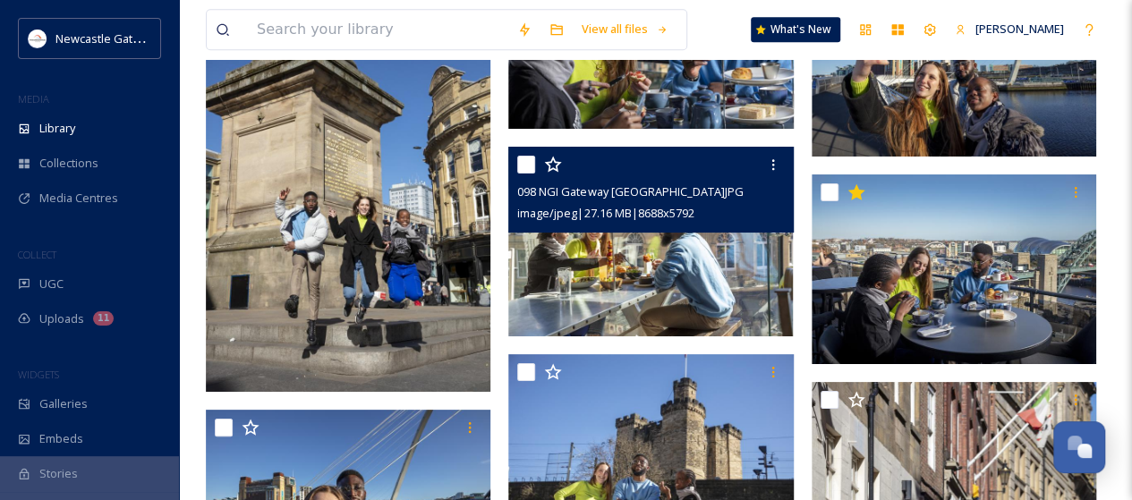
click at [675, 267] on img at bounding box center [650, 242] width 285 height 190
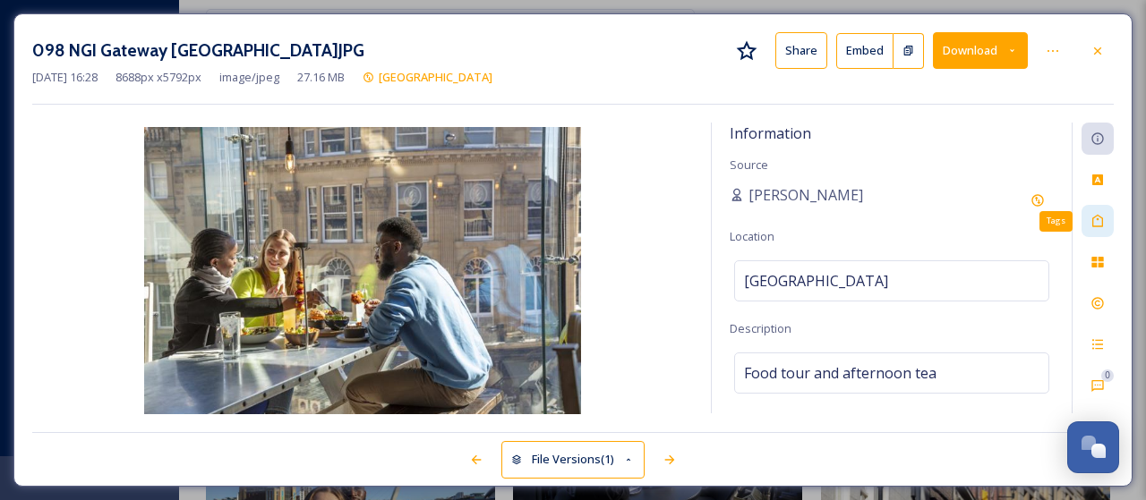
click at [1098, 220] on icon at bounding box center [1097, 221] width 14 height 14
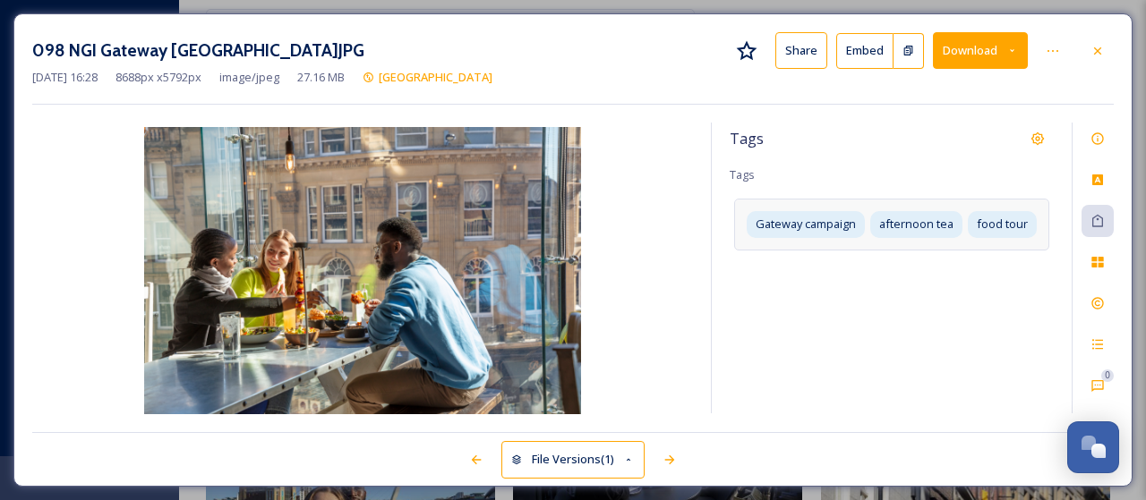
click at [1035, 234] on div "Gateway campaign afternoon tea food tour" at bounding box center [891, 224] width 315 height 51
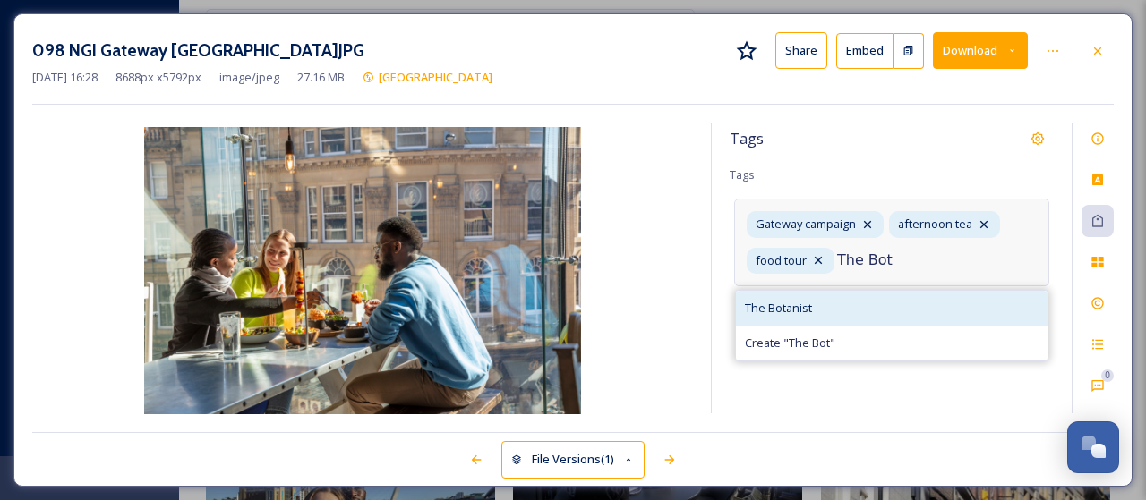
type input "The Bot"
click at [792, 301] on span "The Botanist" at bounding box center [778, 308] width 67 height 17
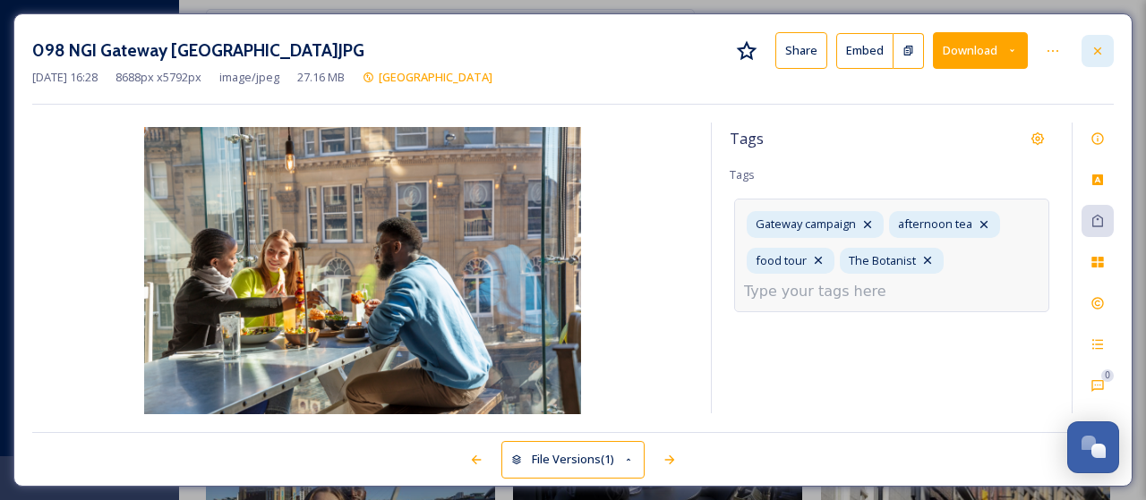
click at [1106, 54] on div at bounding box center [1097, 51] width 32 height 32
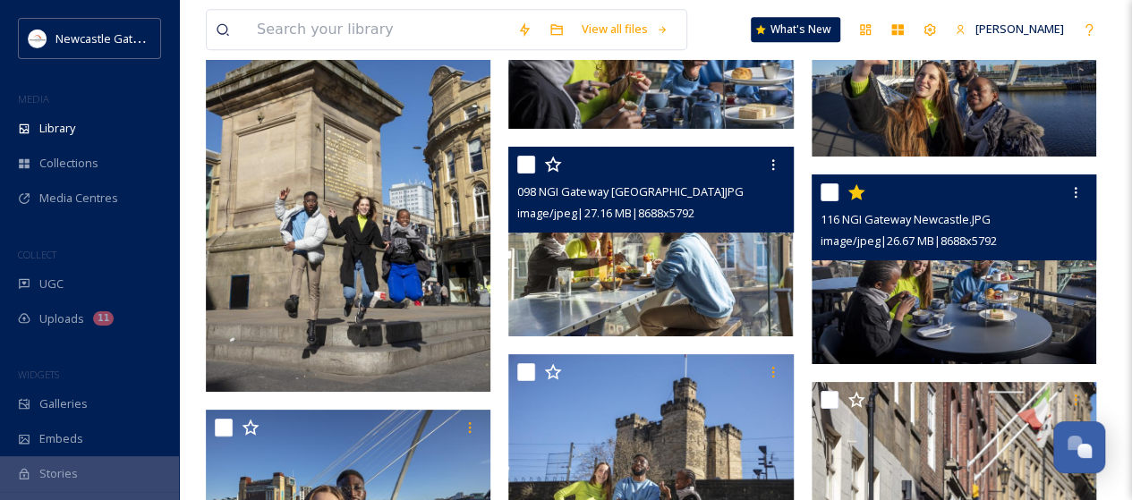
click at [976, 287] on img at bounding box center [954, 270] width 285 height 190
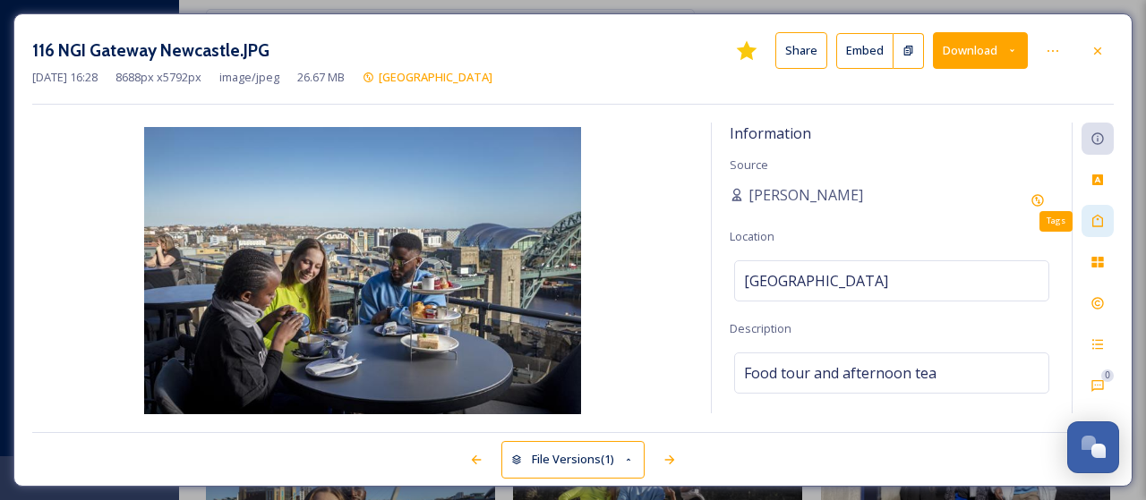
click at [1094, 218] on icon at bounding box center [1097, 221] width 14 height 14
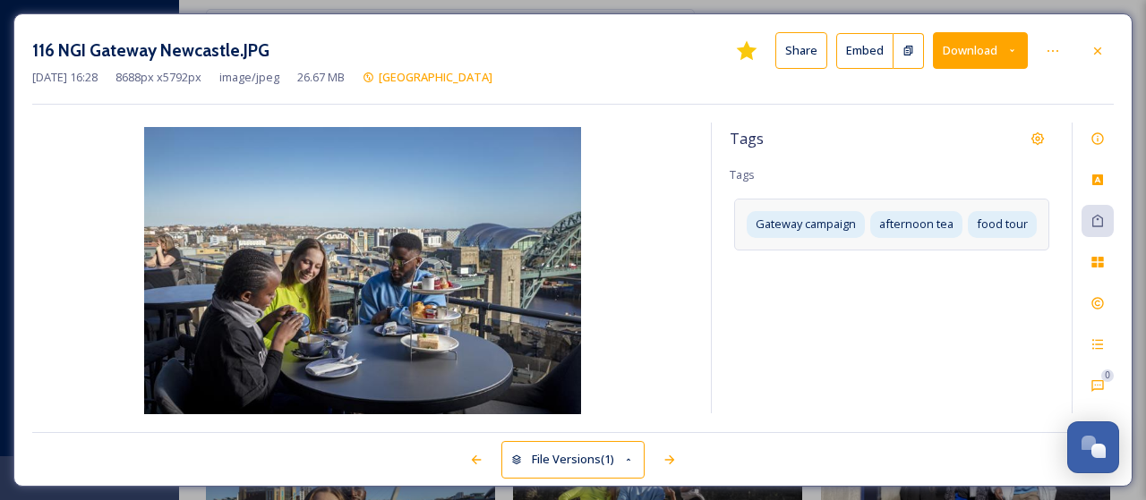
click at [995, 239] on div "Gateway campaign afternoon tea food tour" at bounding box center [891, 224] width 315 height 51
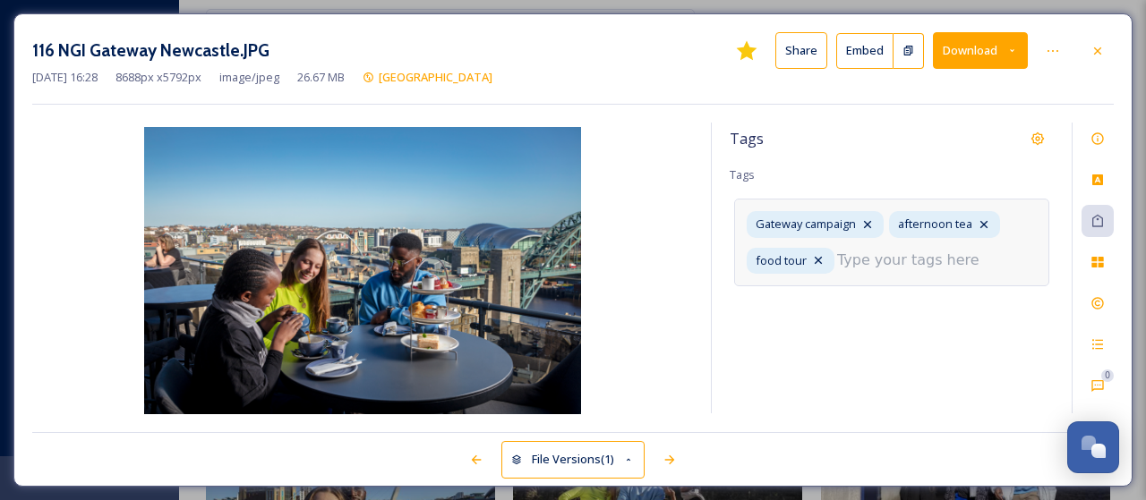
click at [956, 259] on input at bounding box center [926, 260] width 179 height 21
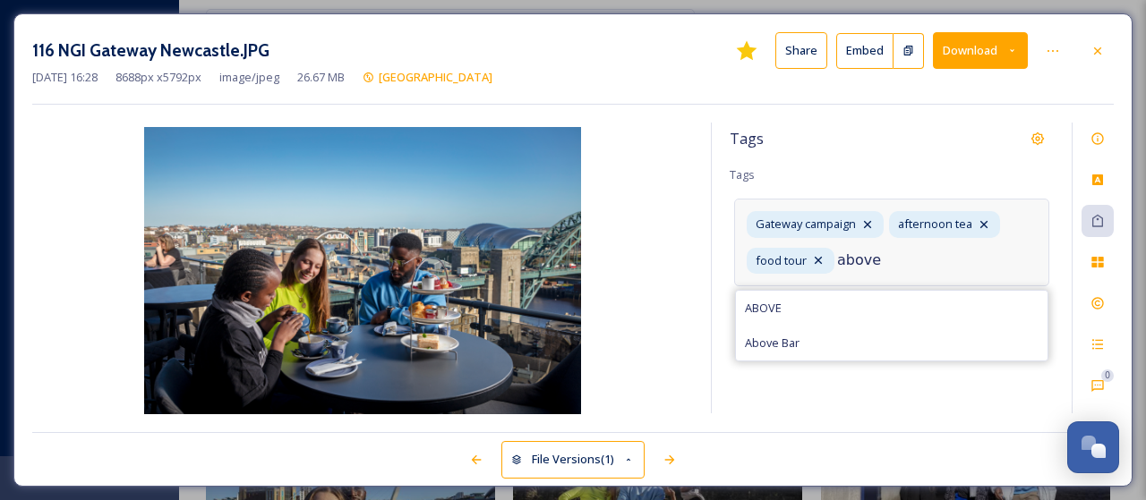
type input "above"
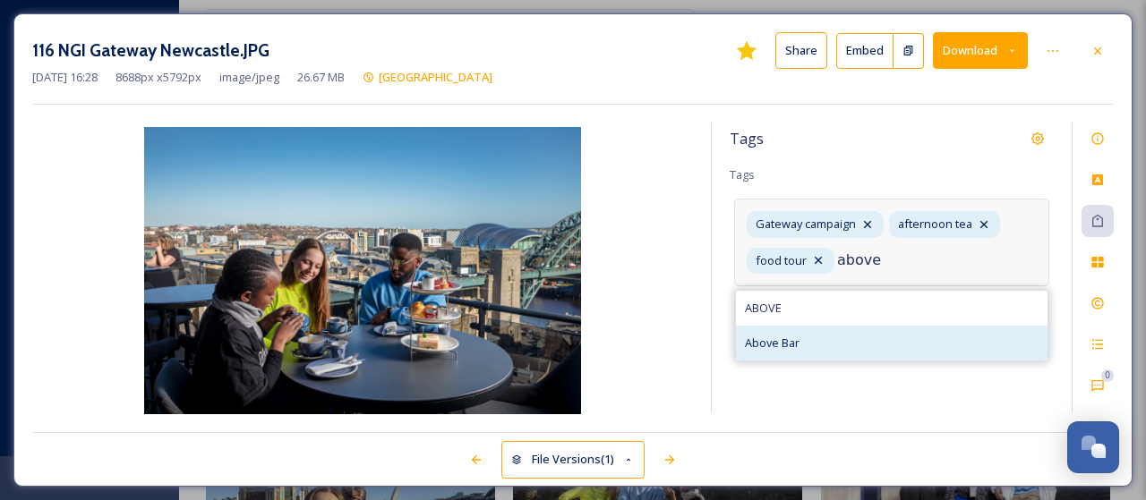
click at [786, 344] on span "Above Bar" at bounding box center [772, 343] width 55 height 17
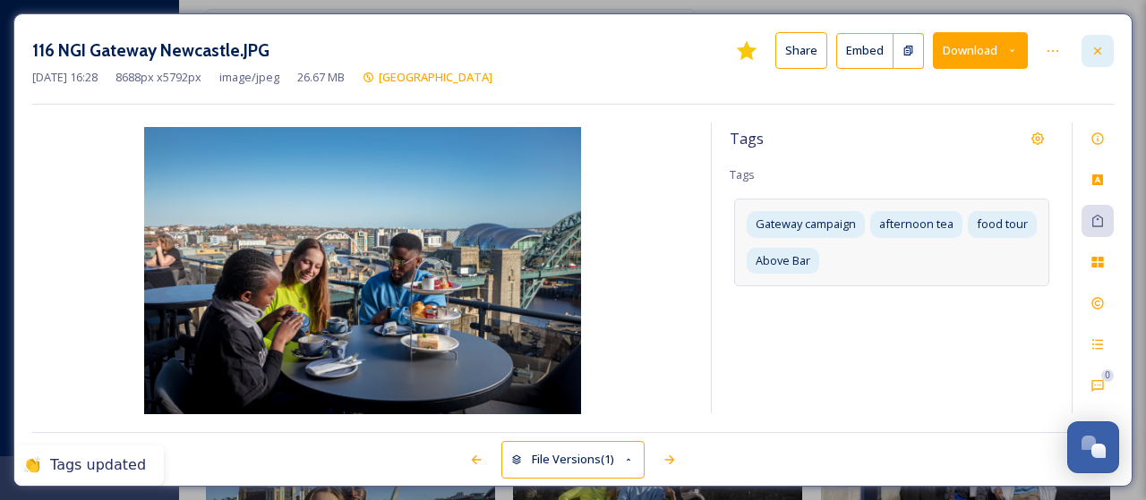
click at [1103, 52] on icon at bounding box center [1097, 51] width 14 height 14
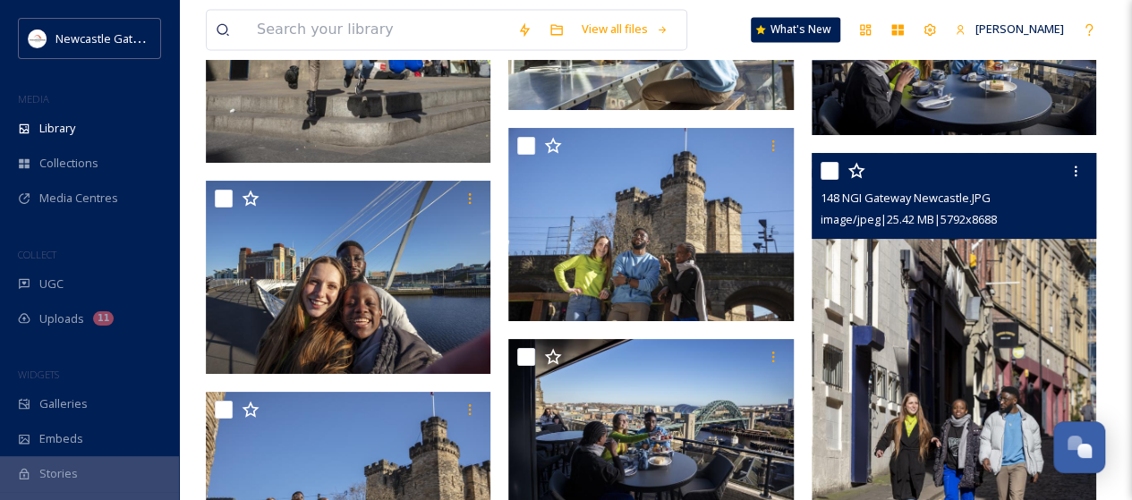
scroll to position [4701, 0]
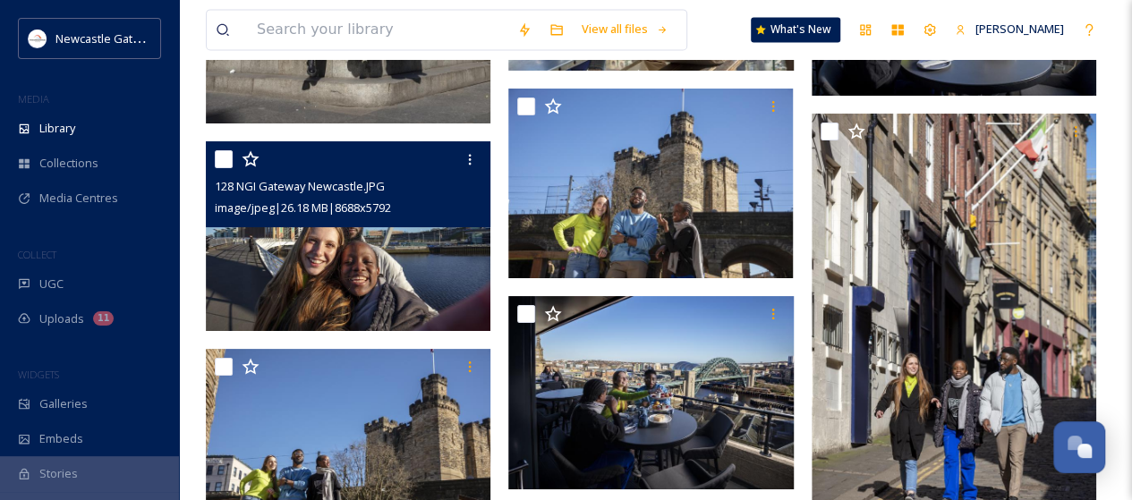
click at [390, 220] on div "128 NGI Gateway Newcastle.JPG image/jpeg | 26.18 MB | 8688 x 5792" at bounding box center [348, 184] width 285 height 86
click at [446, 280] on img at bounding box center [348, 236] width 285 height 190
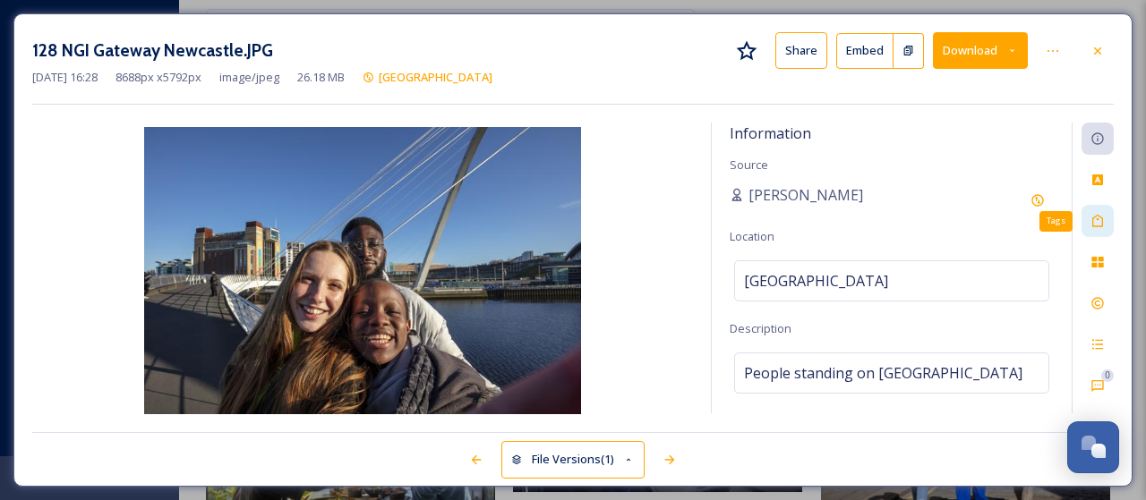
click at [1098, 223] on icon at bounding box center [1097, 221] width 14 height 14
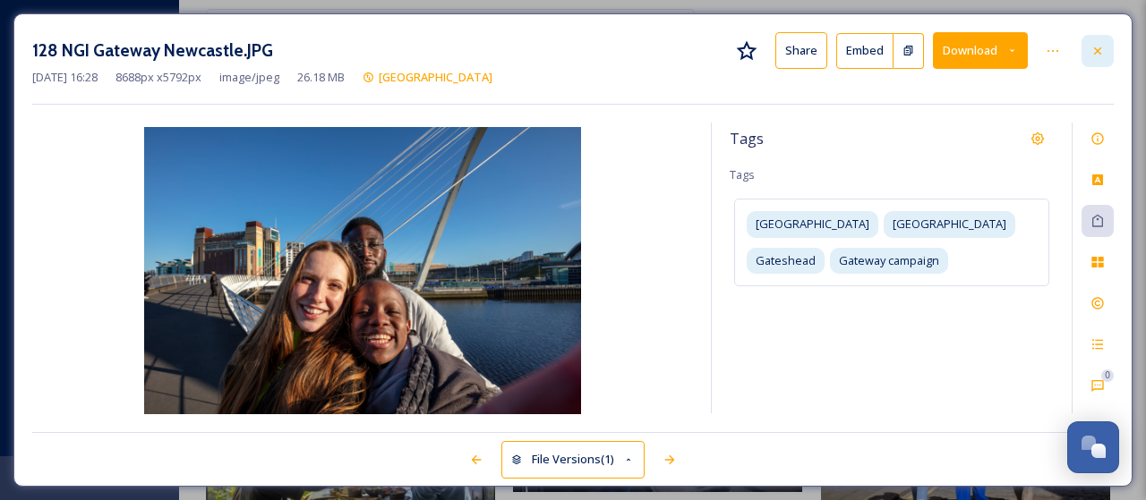
click at [1101, 49] on icon at bounding box center [1097, 51] width 14 height 14
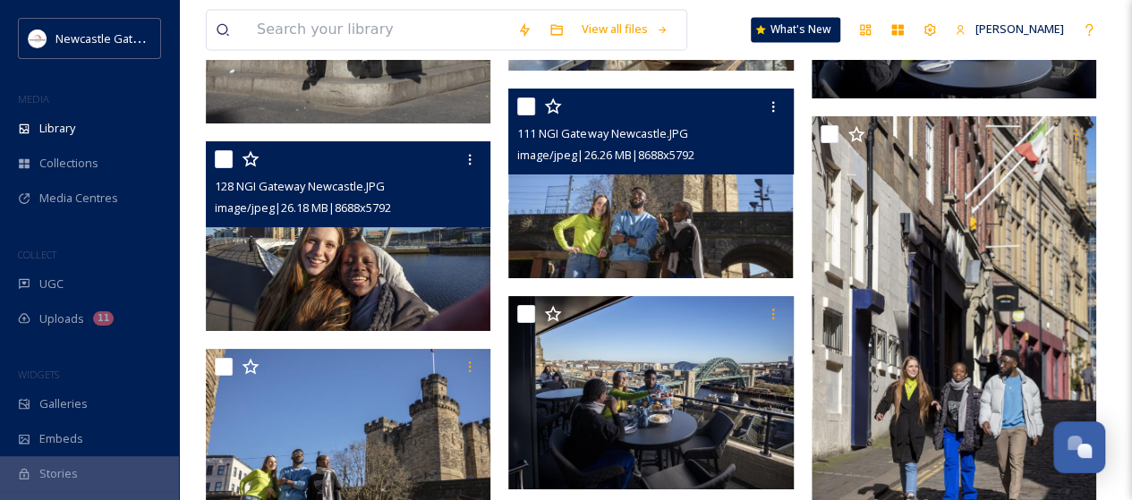
click at [663, 201] on img at bounding box center [650, 184] width 285 height 190
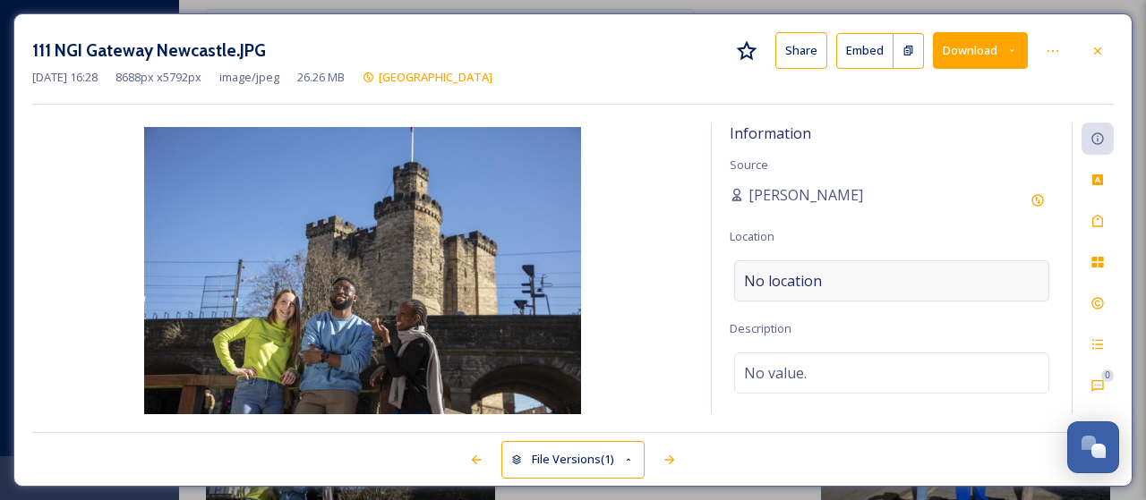
click at [845, 281] on div "No location" at bounding box center [891, 281] width 315 height 41
click at [845, 281] on input at bounding box center [891, 280] width 313 height 39
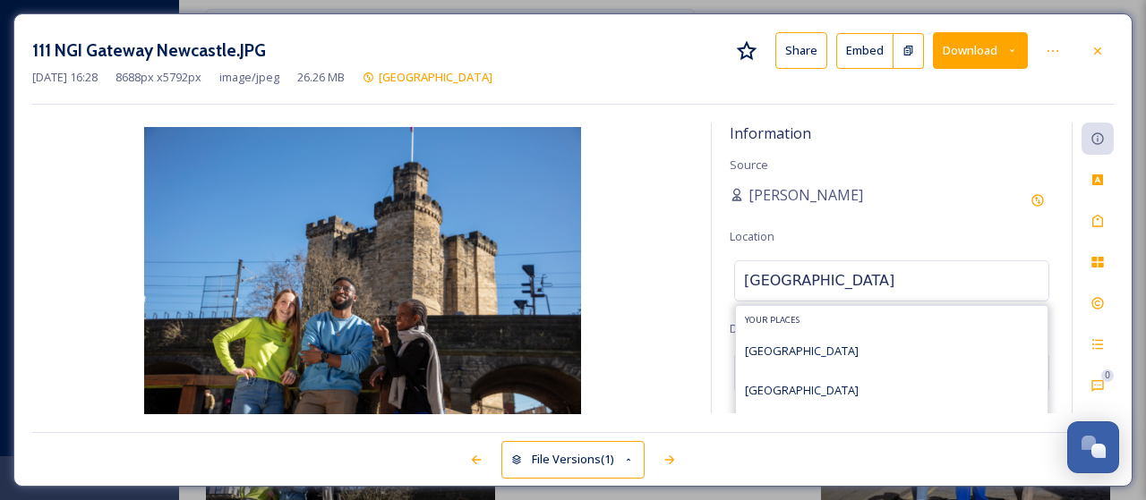
type input "[GEOGRAPHIC_DATA]"
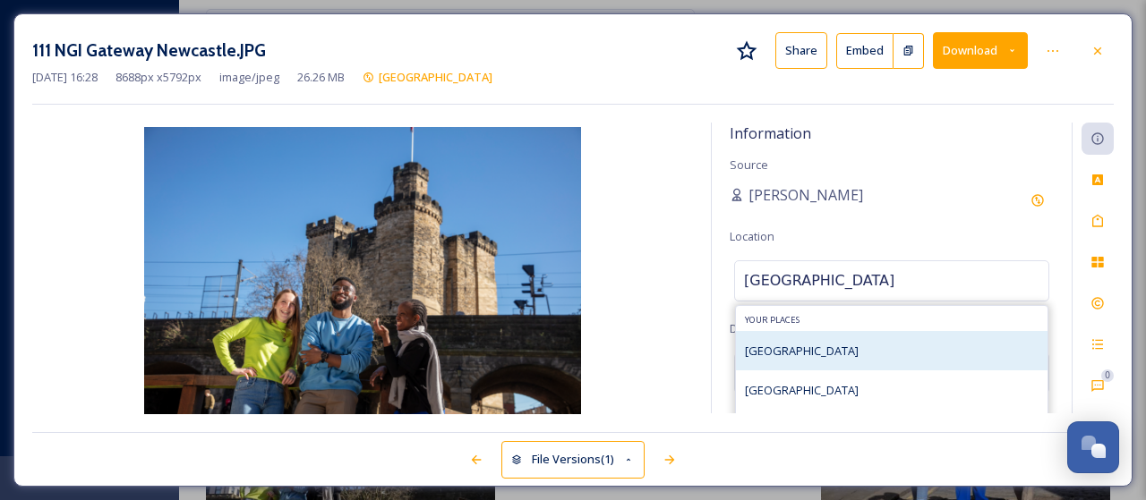
click at [793, 352] on span "[GEOGRAPHIC_DATA]" at bounding box center [802, 351] width 114 height 16
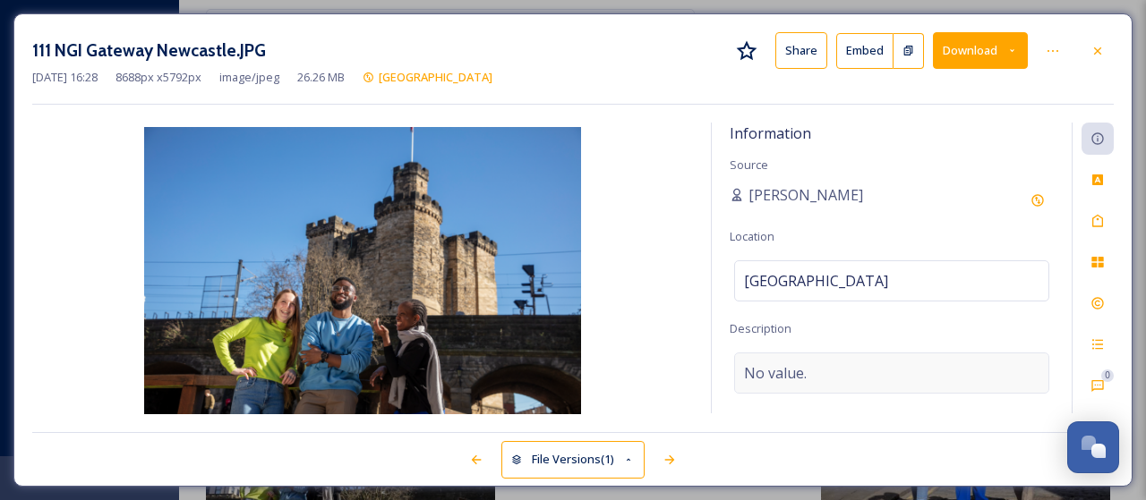
click at [794, 373] on span "No value." at bounding box center [775, 373] width 63 height 21
click at [794, 373] on textarea at bounding box center [892, 427] width 324 height 149
type textarea "[GEOGRAPHIC_DATA]"
click at [1091, 219] on icon at bounding box center [1097, 221] width 14 height 14
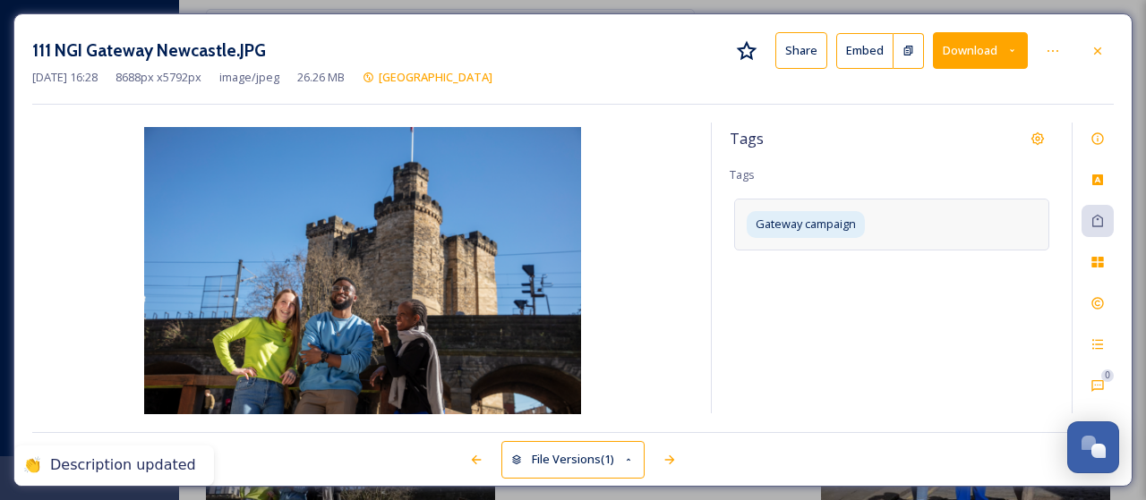
click at [920, 223] on div "Gateway campaign" at bounding box center [891, 224] width 315 height 51
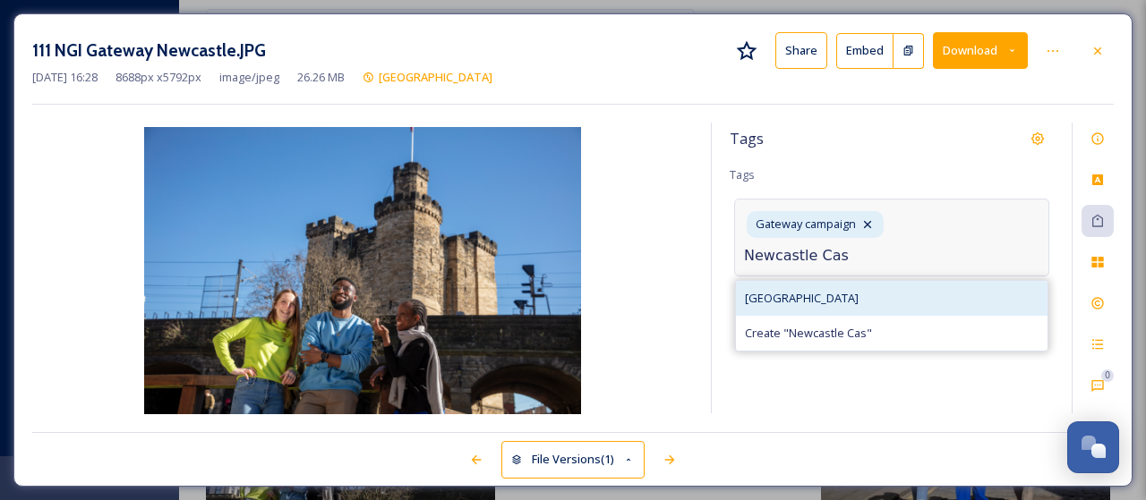
type input "Newcastle Cas"
click at [821, 301] on span "[GEOGRAPHIC_DATA]" at bounding box center [802, 298] width 114 height 17
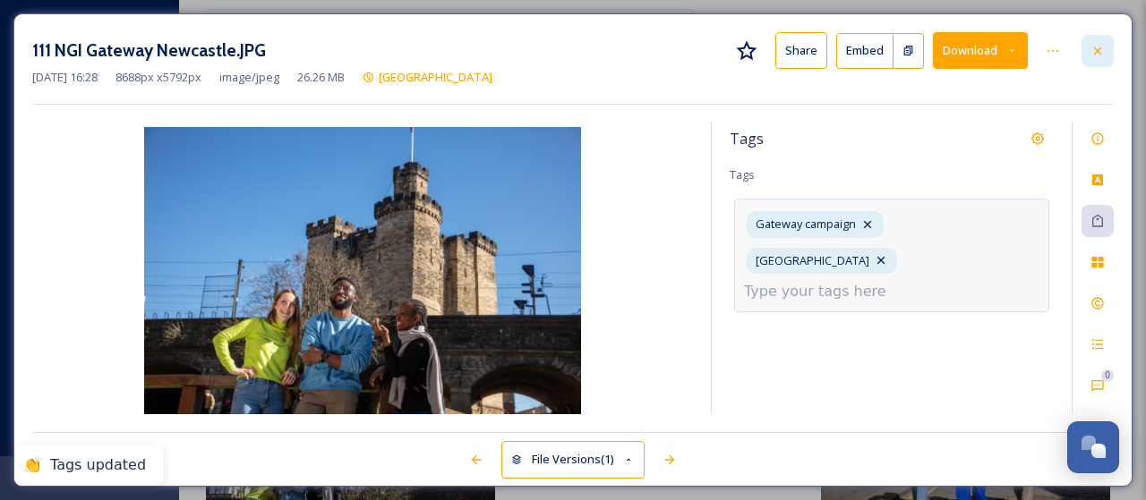
click at [1094, 51] on icon at bounding box center [1097, 51] width 14 height 14
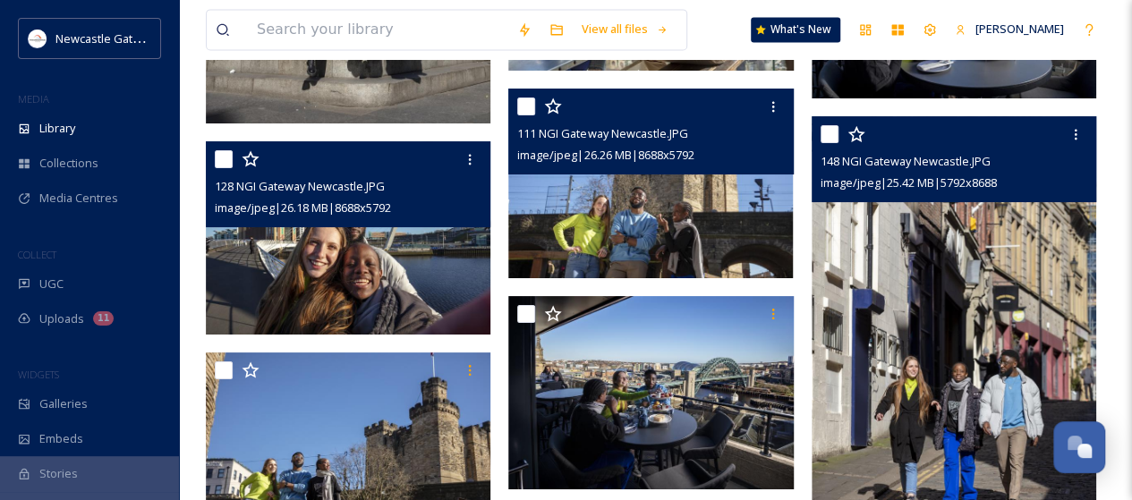
click at [967, 304] on img at bounding box center [954, 329] width 285 height 427
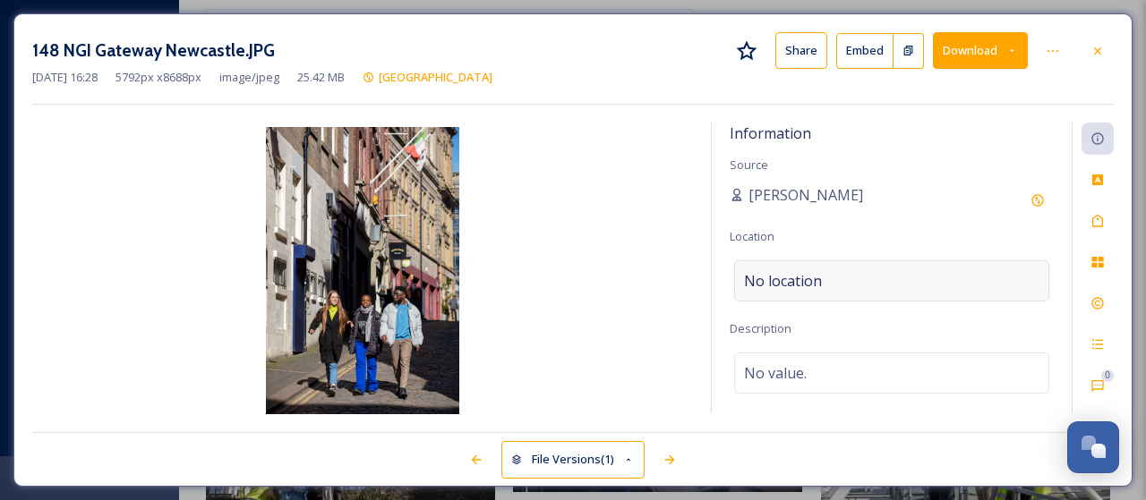
click at [824, 282] on div "No location" at bounding box center [891, 281] width 315 height 41
click at [824, 282] on input at bounding box center [891, 280] width 313 height 39
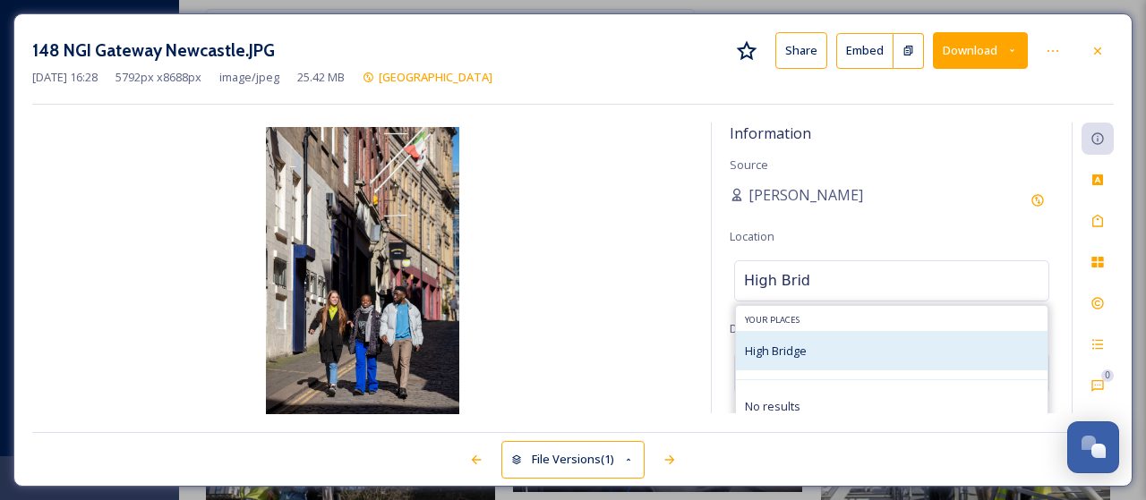
type input "High Brid"
click at [796, 348] on span "High Bridge" at bounding box center [776, 351] width 62 height 16
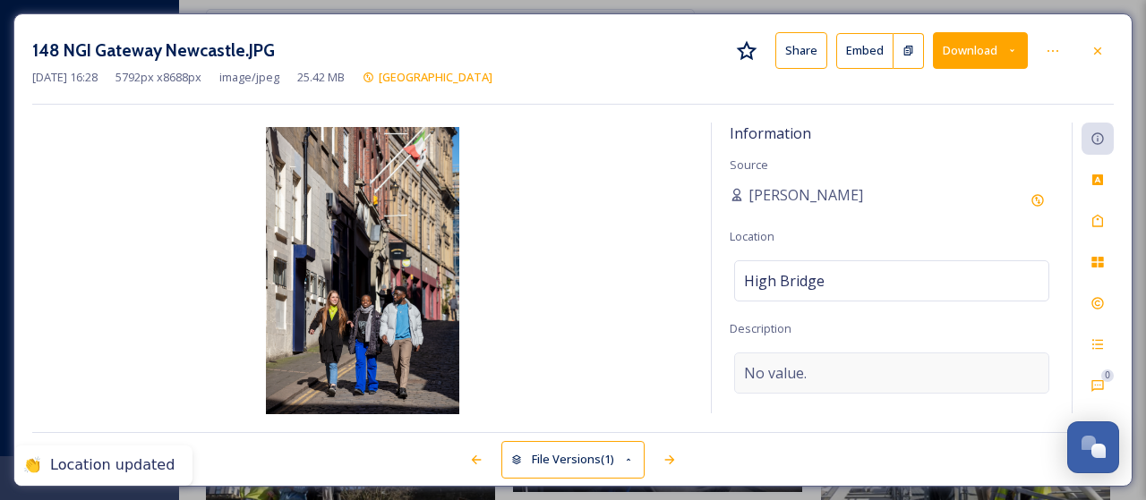
click at [801, 366] on span "No value." at bounding box center [775, 373] width 63 height 21
click at [801, 366] on textarea at bounding box center [892, 427] width 324 height 149
click at [752, 372] on textarea "HIgh BRidge" at bounding box center [892, 427] width 324 height 149
click at [787, 372] on textarea "High BRidge" at bounding box center [892, 427] width 324 height 149
type textarea "High Bridge"
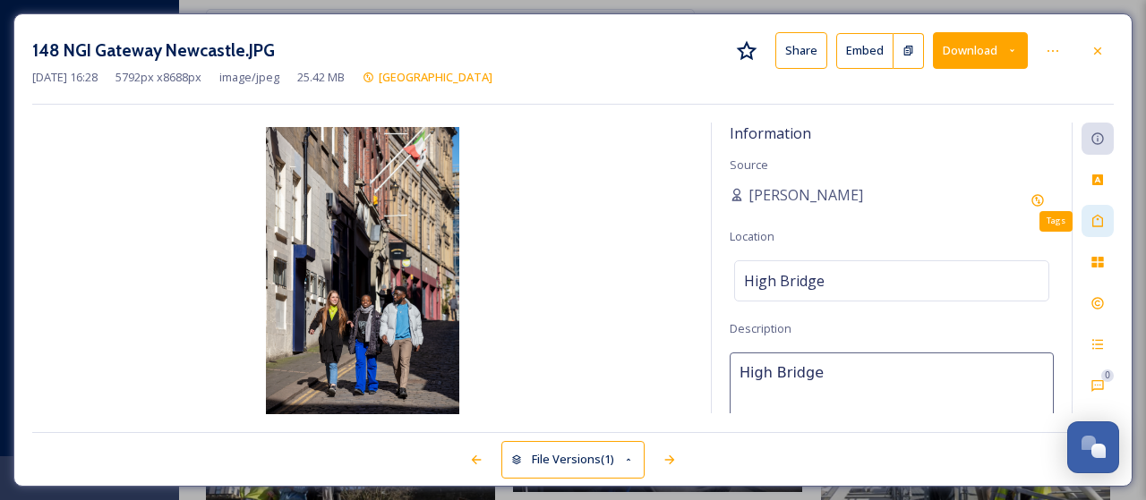
click at [1100, 211] on div "Tags" at bounding box center [1097, 221] width 32 height 32
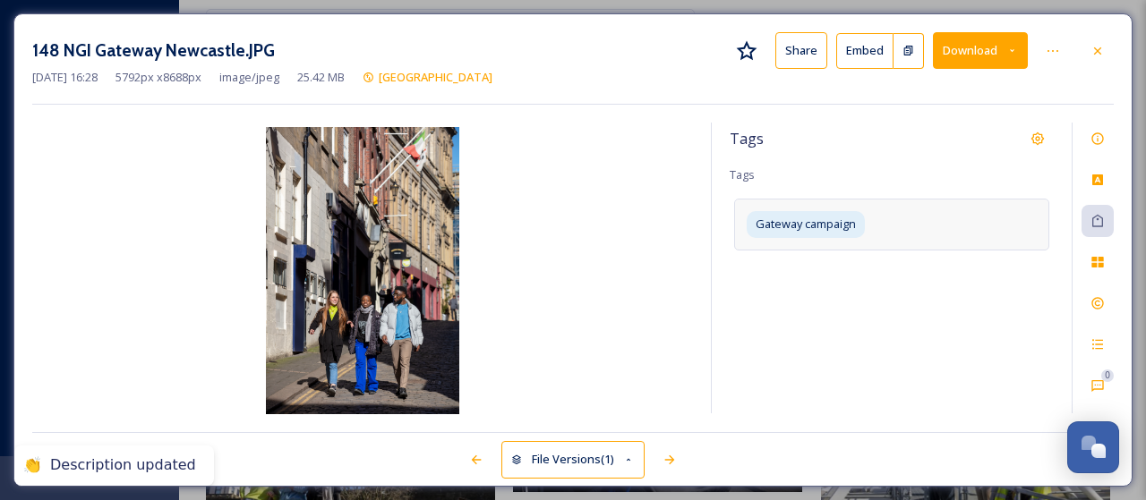
click at [879, 225] on div "Gateway campaign" at bounding box center [891, 224] width 315 height 51
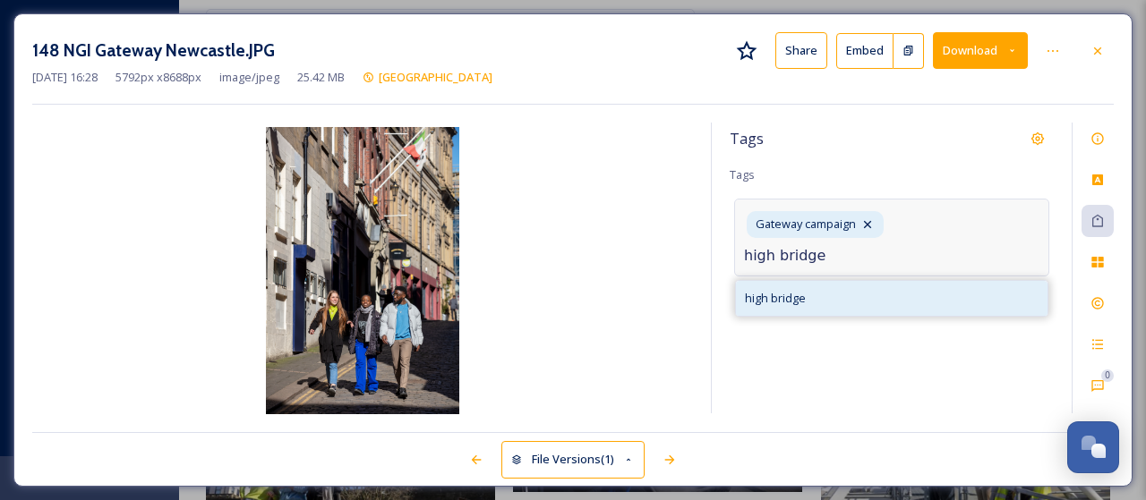
type input "high bridge"
click at [787, 296] on span "high bridge" at bounding box center [775, 298] width 61 height 17
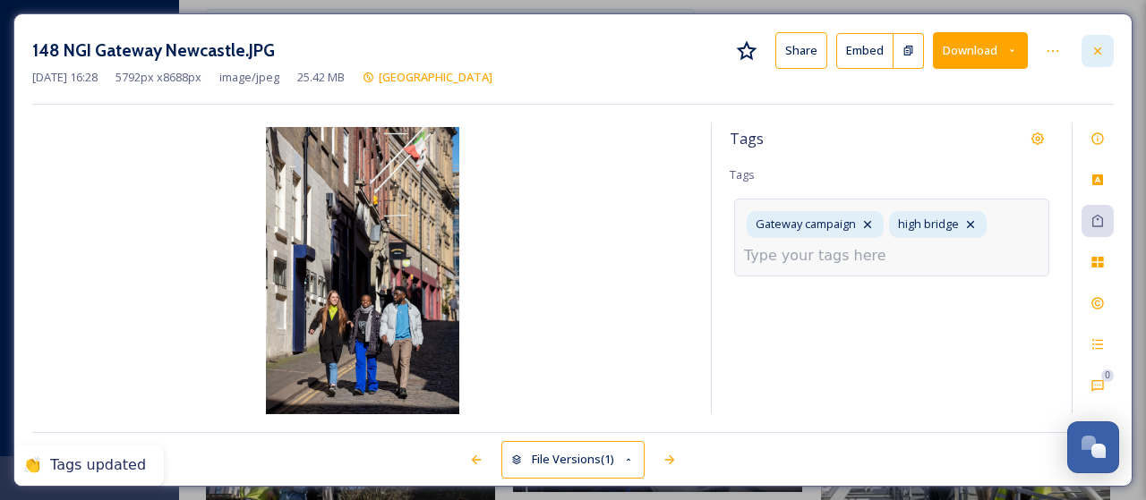
click at [1106, 43] on div at bounding box center [1097, 51] width 32 height 32
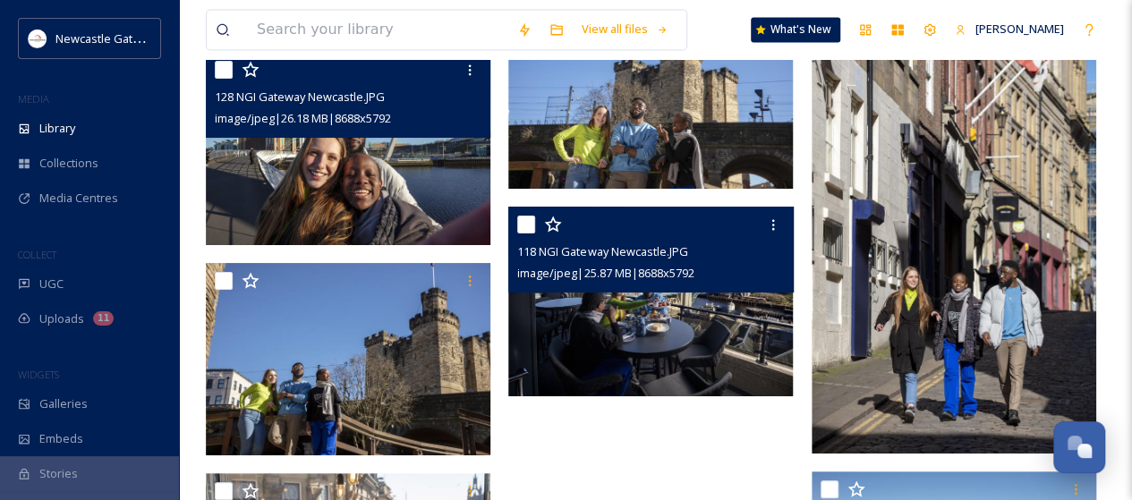
scroll to position [4880, 0]
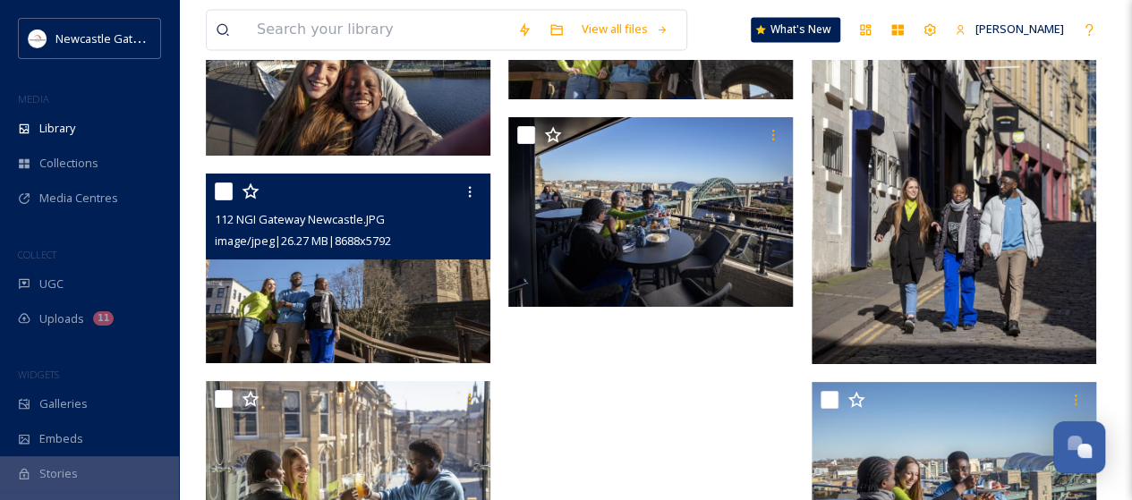
click at [423, 263] on img at bounding box center [348, 269] width 285 height 190
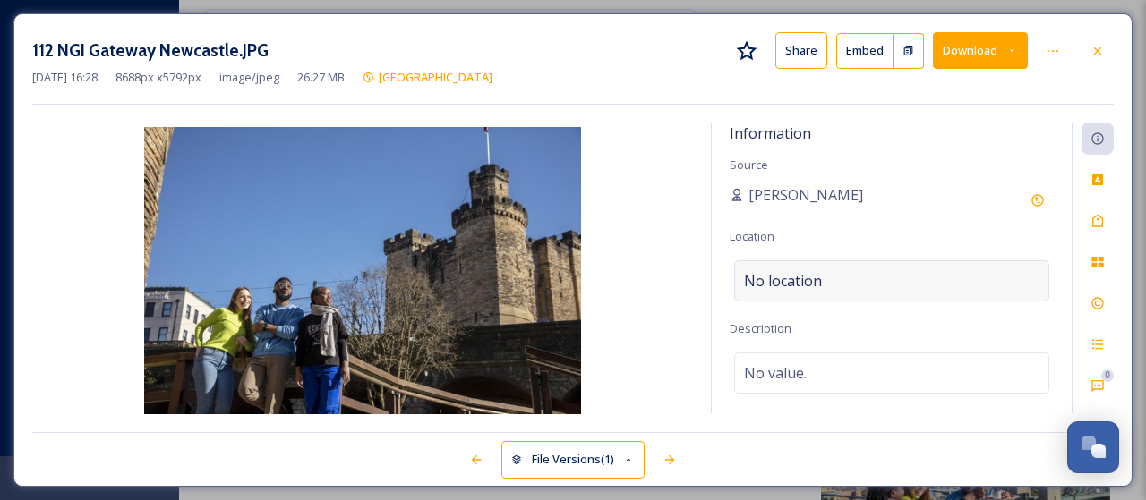
click at [804, 278] on span "No location" at bounding box center [783, 280] width 78 height 21
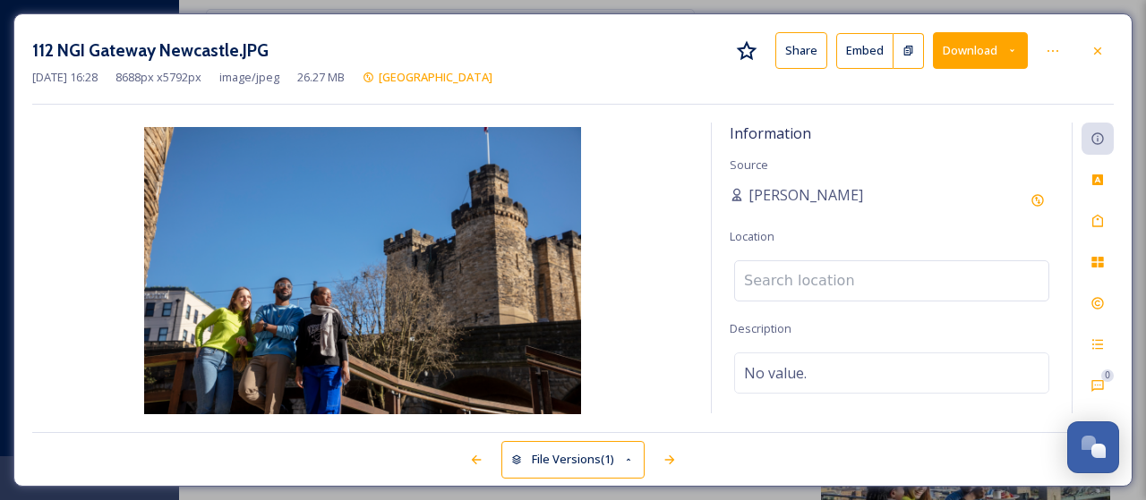
click at [804, 278] on input at bounding box center [891, 280] width 313 height 39
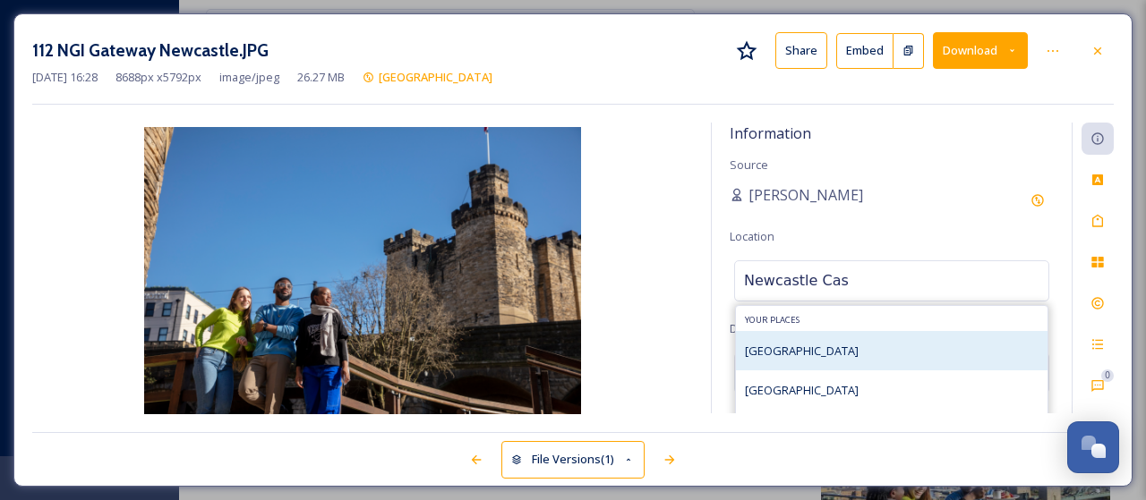
type input "Newcastle Cas"
click at [804, 349] on span "[GEOGRAPHIC_DATA]" at bounding box center [802, 351] width 114 height 16
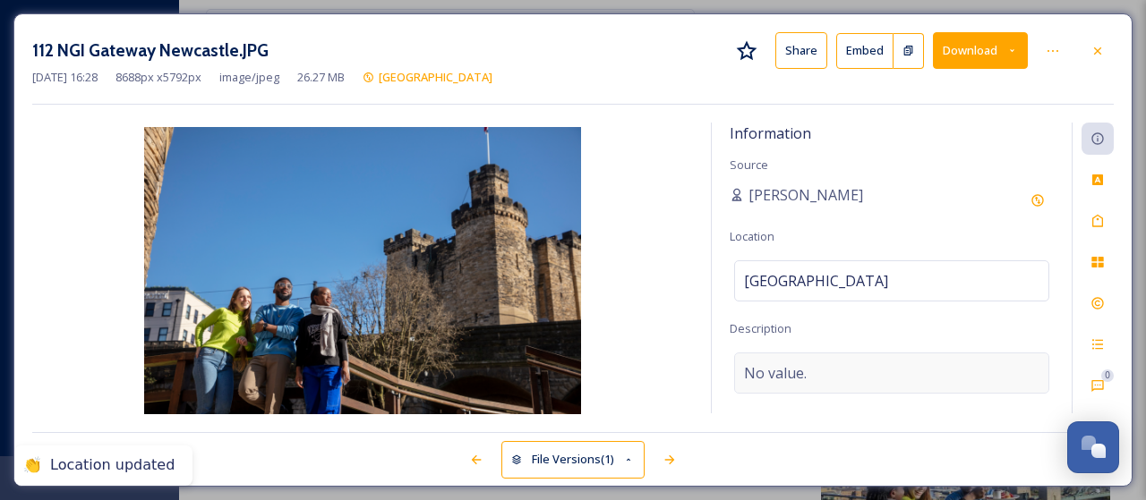
click at [799, 375] on span "No value." at bounding box center [775, 373] width 63 height 21
click at [799, 375] on textarea at bounding box center [892, 427] width 324 height 149
type textarea "[GEOGRAPHIC_DATA]"
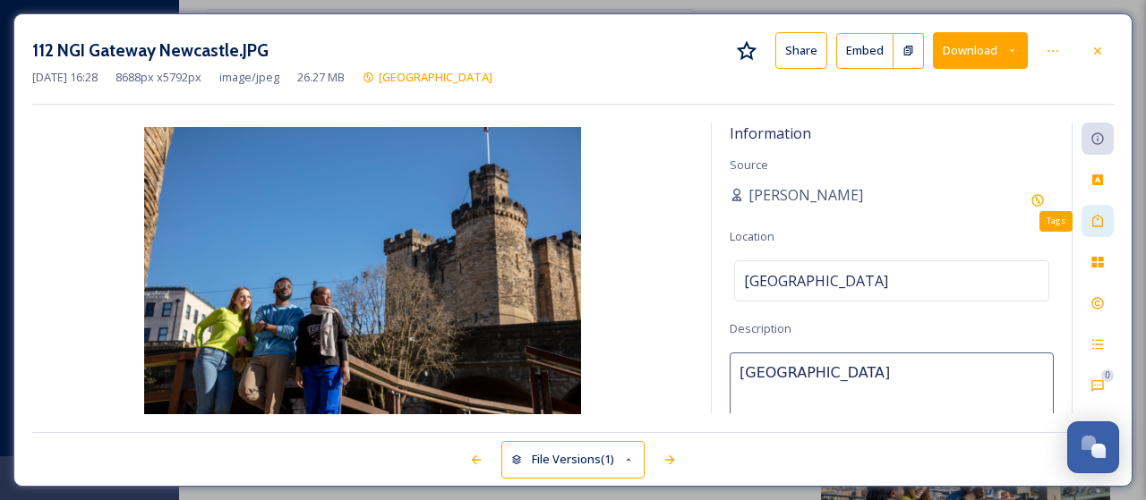
click at [1095, 219] on icon at bounding box center [1097, 221] width 14 height 14
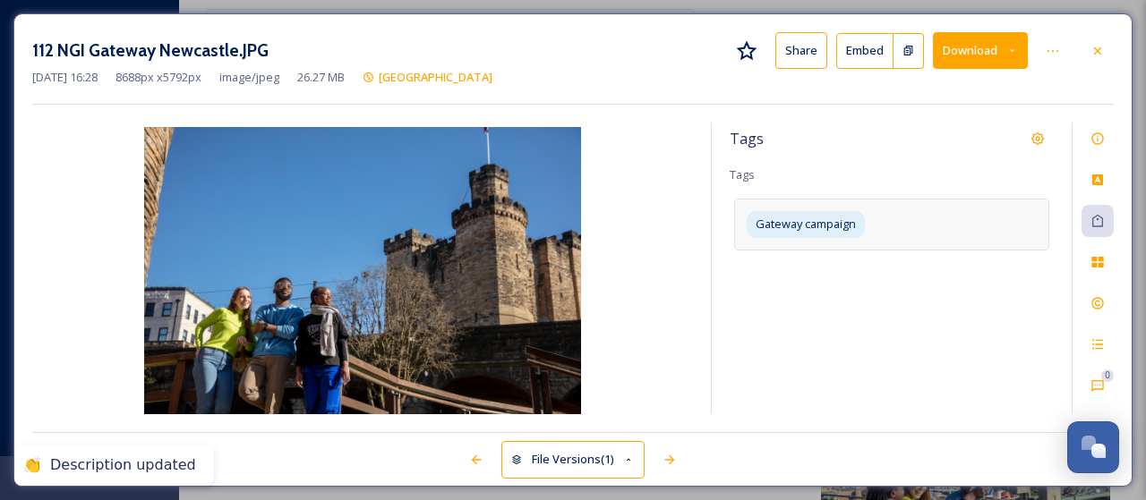
click at [937, 219] on div "Gateway campaign" at bounding box center [891, 224] width 315 height 51
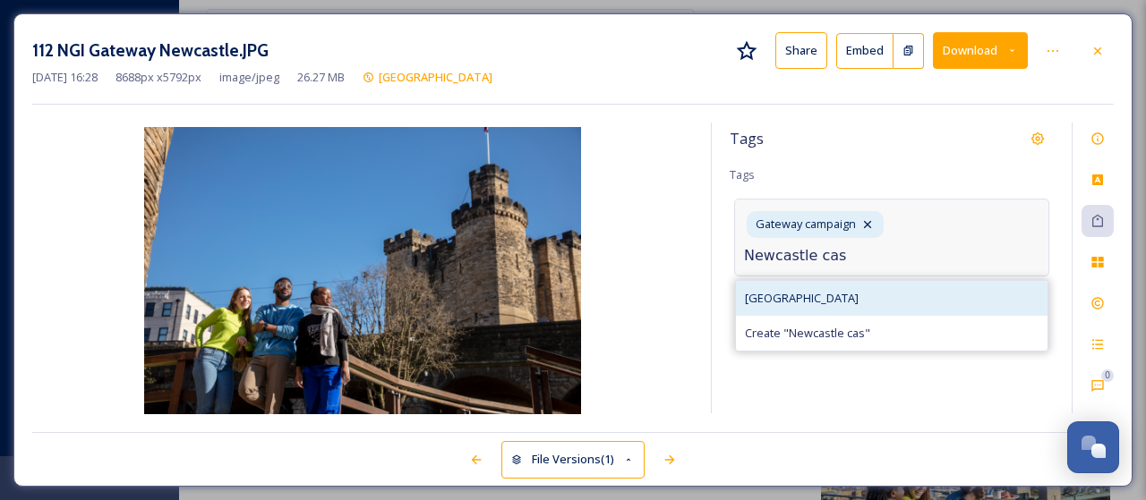
type input "Newcastle cas"
click at [809, 290] on span "[GEOGRAPHIC_DATA]" at bounding box center [802, 298] width 114 height 17
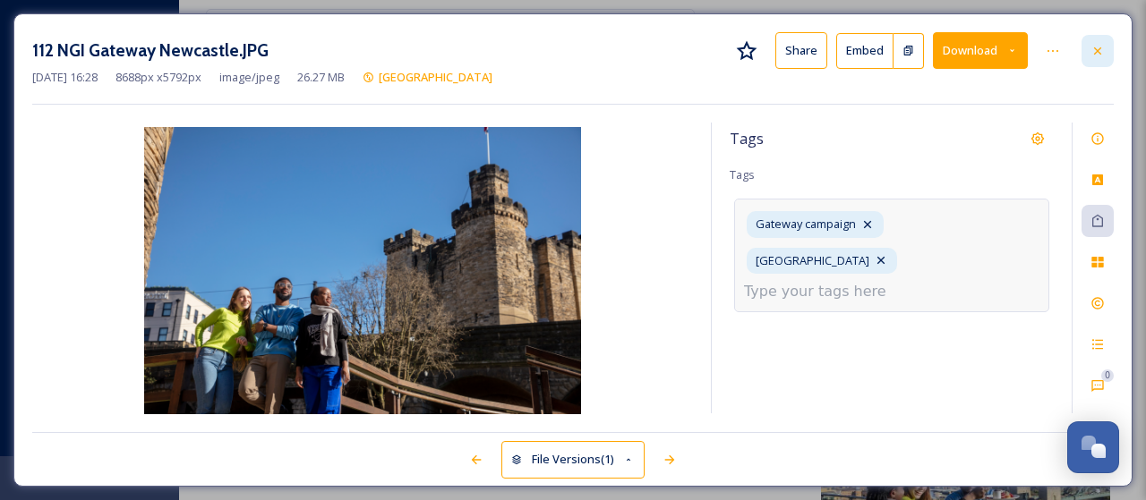
click at [1097, 48] on icon at bounding box center [1097, 50] width 7 height 7
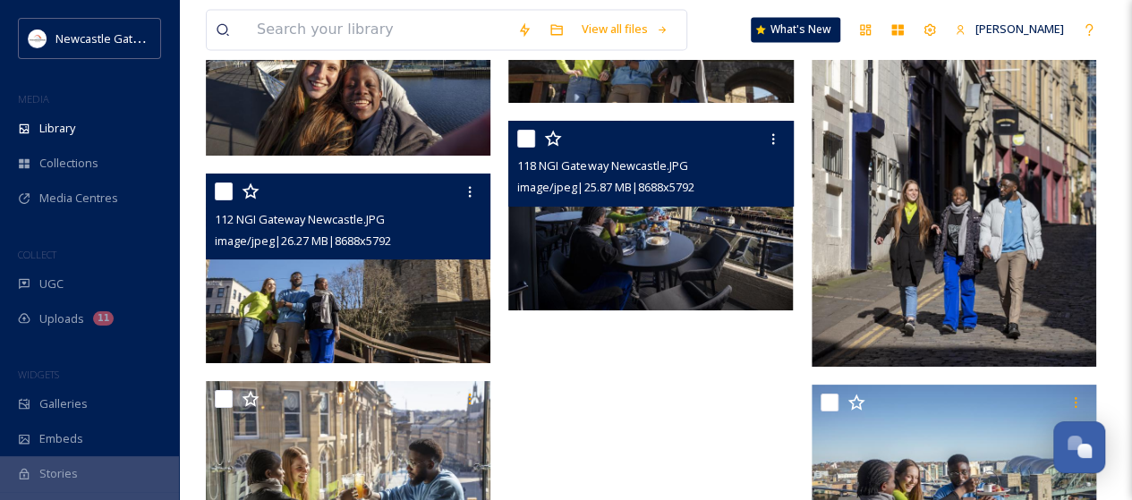
click at [713, 244] on img at bounding box center [650, 216] width 285 height 190
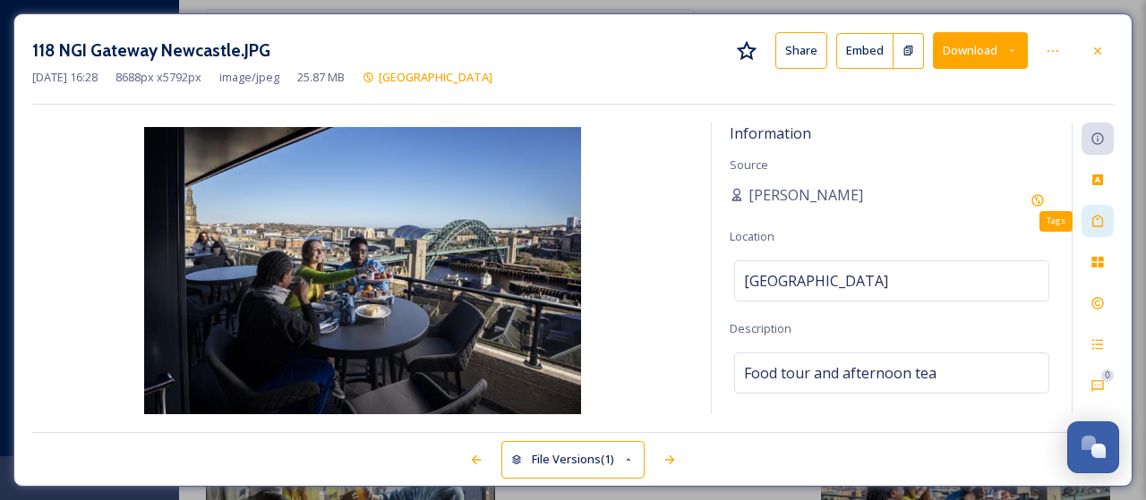
click at [1091, 217] on icon at bounding box center [1097, 221] width 14 height 14
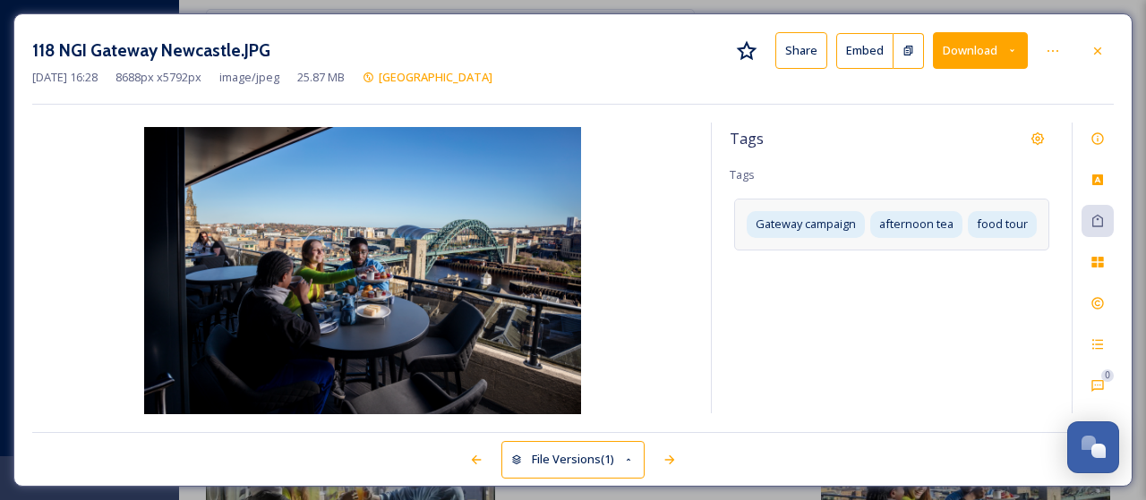
click at [917, 246] on div "Gateway campaign afternoon tea food tour" at bounding box center [891, 224] width 315 height 51
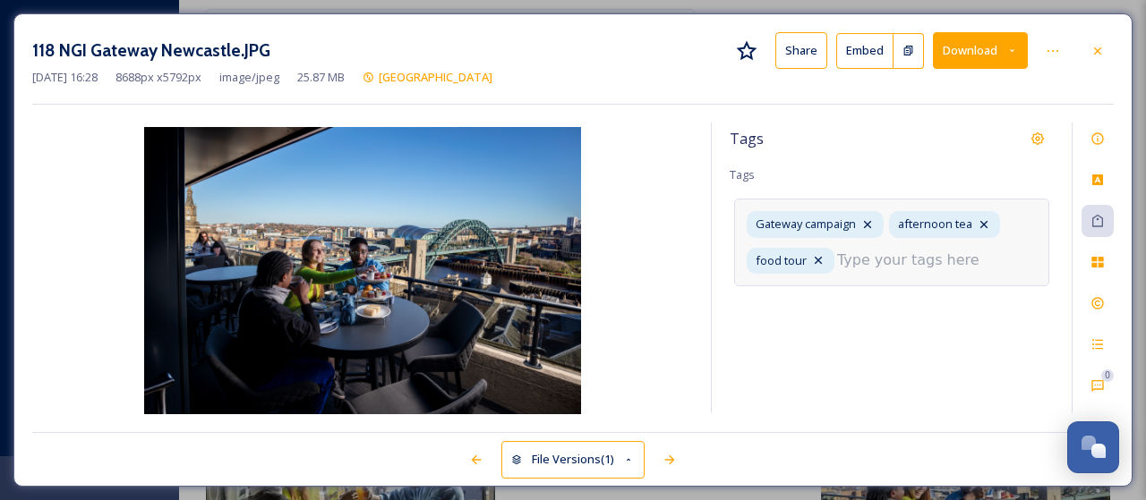
click at [902, 252] on input at bounding box center [926, 260] width 179 height 21
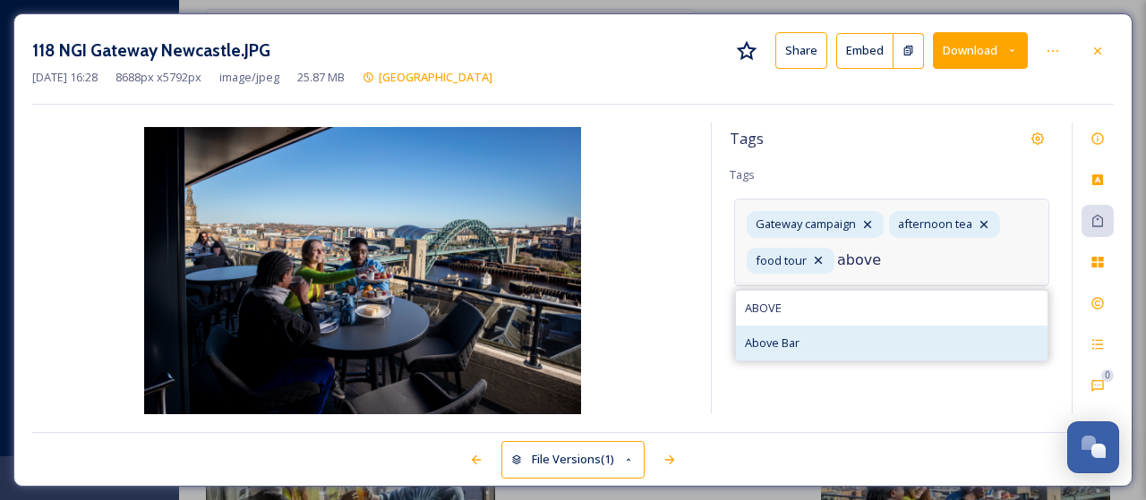
type input "above"
click at [782, 339] on span "Above Bar" at bounding box center [772, 343] width 55 height 17
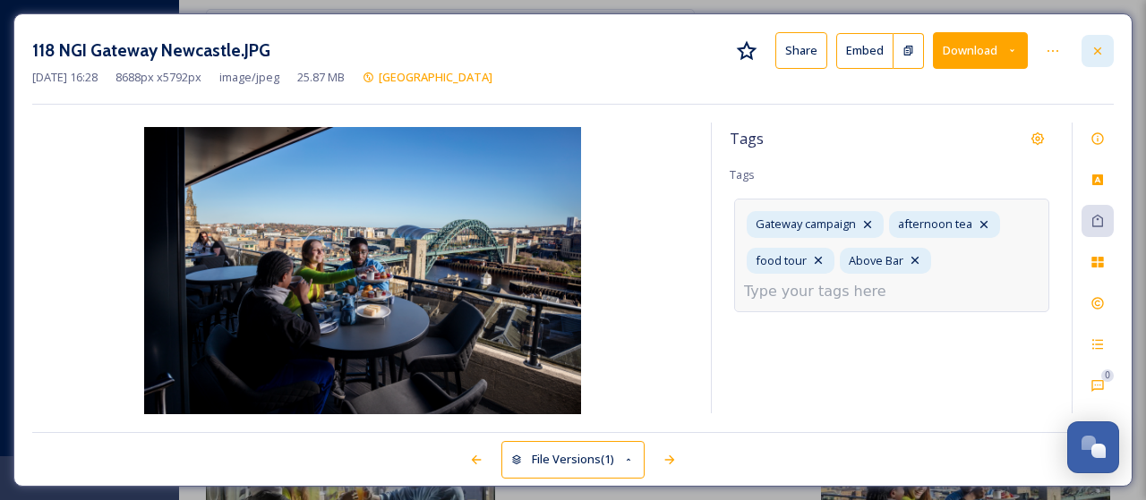
click at [1106, 50] on div at bounding box center [1097, 51] width 32 height 32
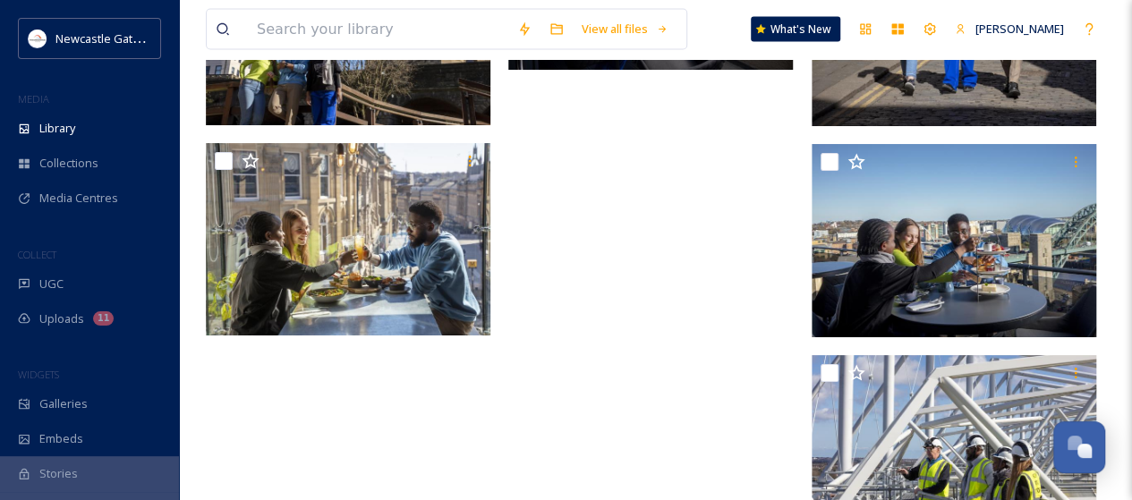
scroll to position [5148, 0]
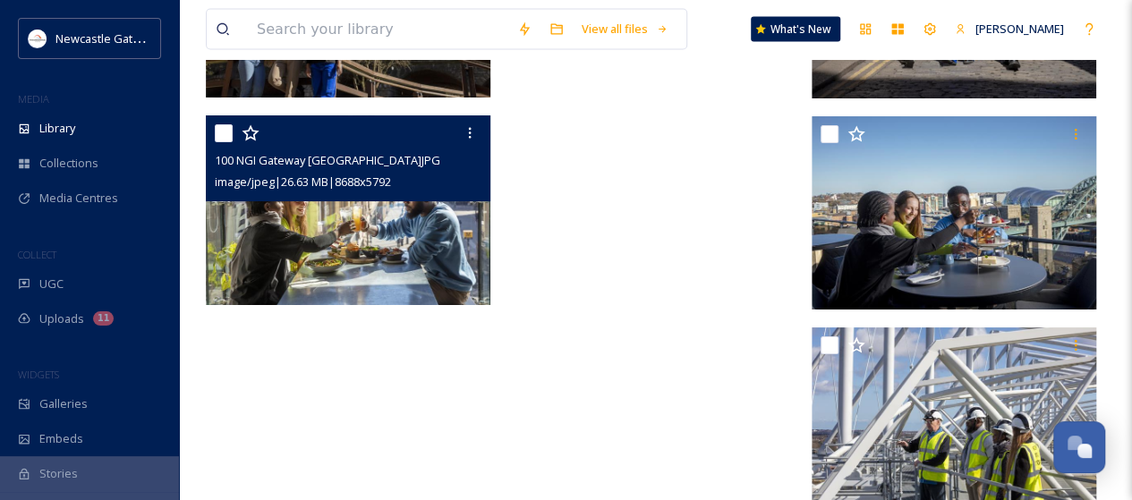
click at [421, 264] on img at bounding box center [348, 210] width 285 height 190
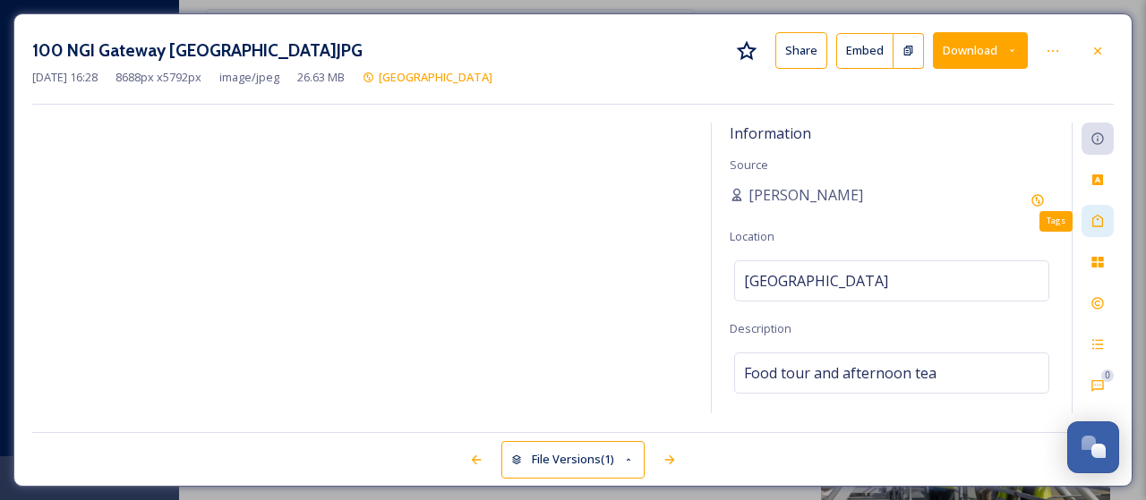
click at [1099, 211] on div "Tags" at bounding box center [1097, 221] width 32 height 32
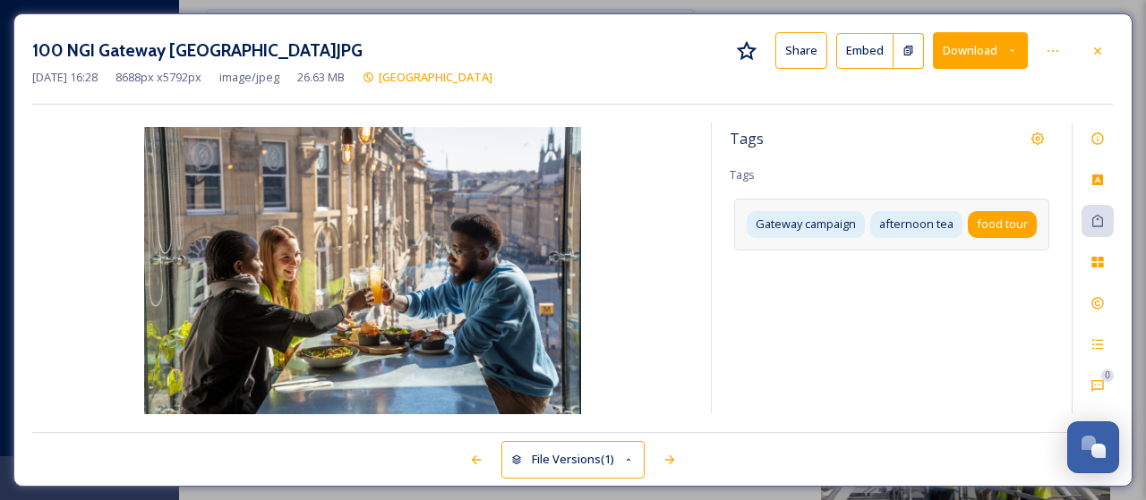
click at [1026, 235] on div "food tour" at bounding box center [1002, 224] width 69 height 26
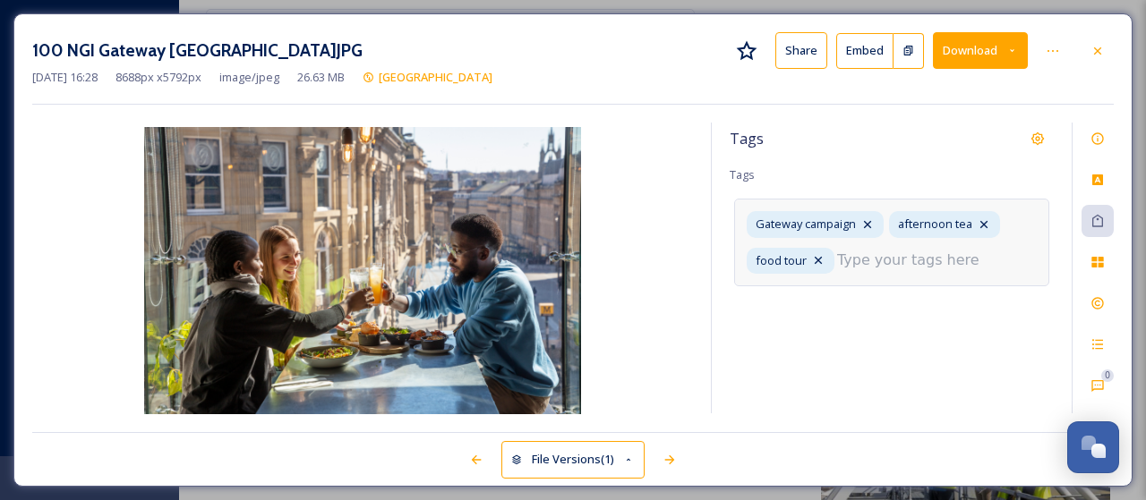
click at [937, 262] on input at bounding box center [926, 260] width 179 height 21
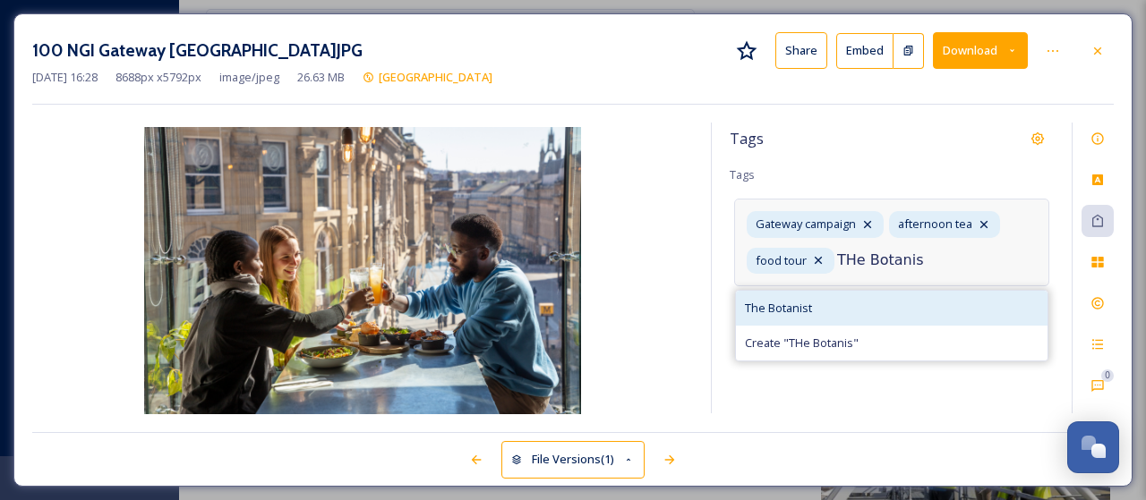
type input "THe Botanis"
click at [747, 310] on span "The Botanist" at bounding box center [778, 308] width 67 height 17
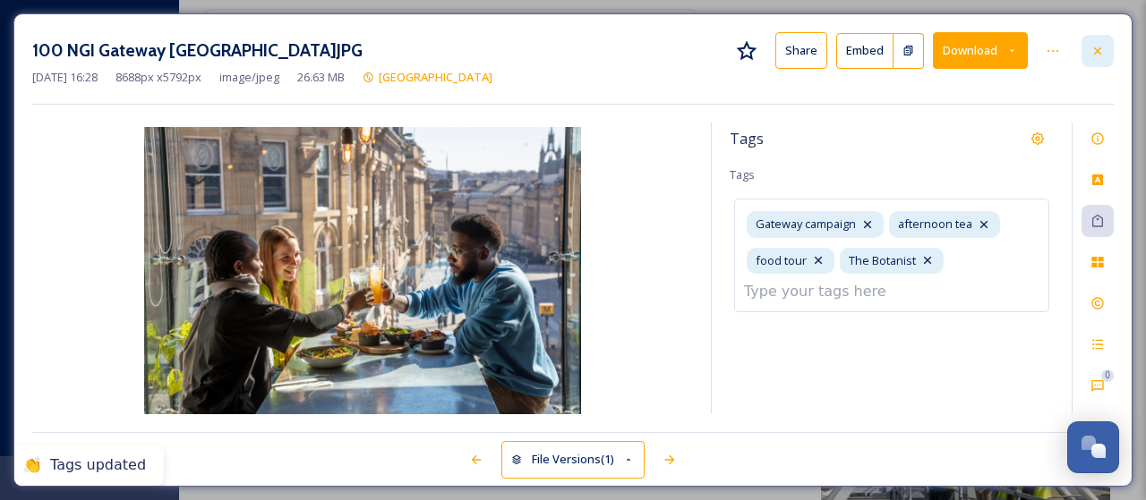
click at [1101, 46] on icon at bounding box center [1097, 51] width 14 height 14
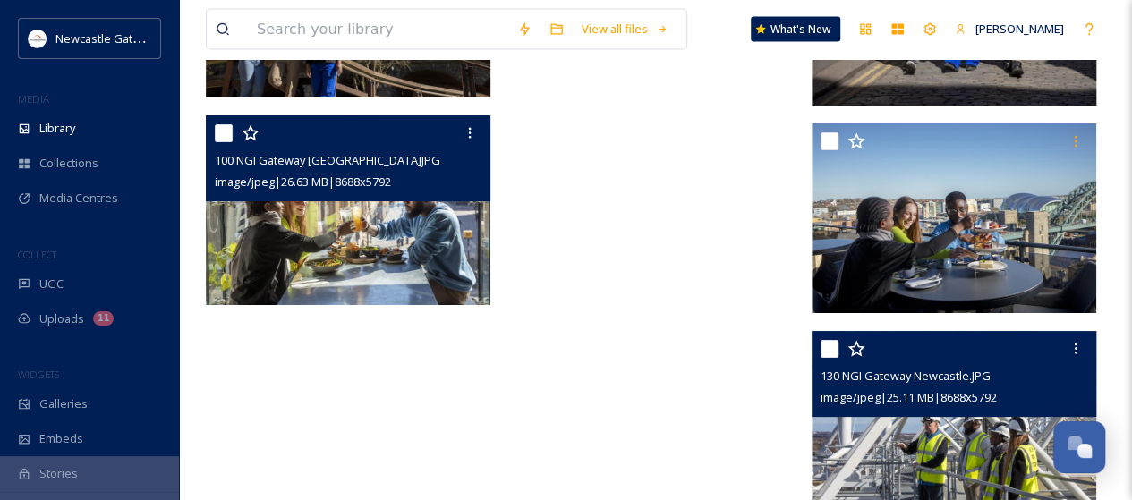
click at [989, 416] on img at bounding box center [954, 426] width 285 height 190
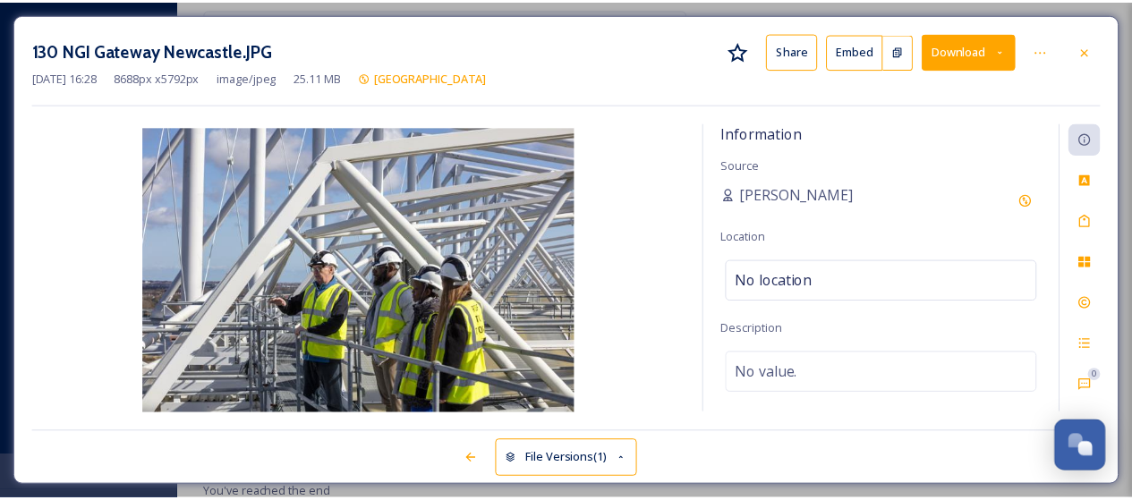
scroll to position [4993, 0]
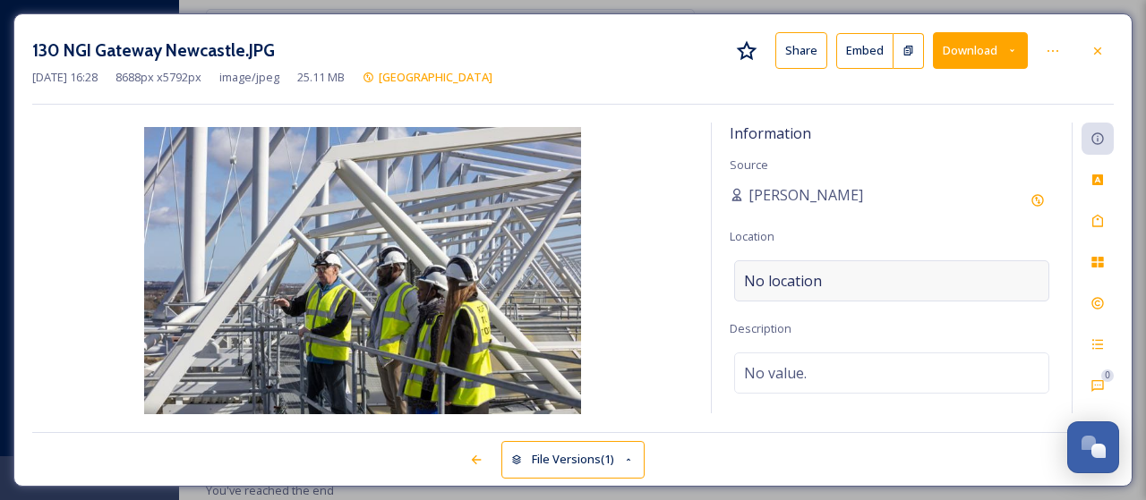
click at [825, 277] on div "No location" at bounding box center [891, 281] width 315 height 41
click at [825, 277] on input at bounding box center [891, 280] width 313 height 39
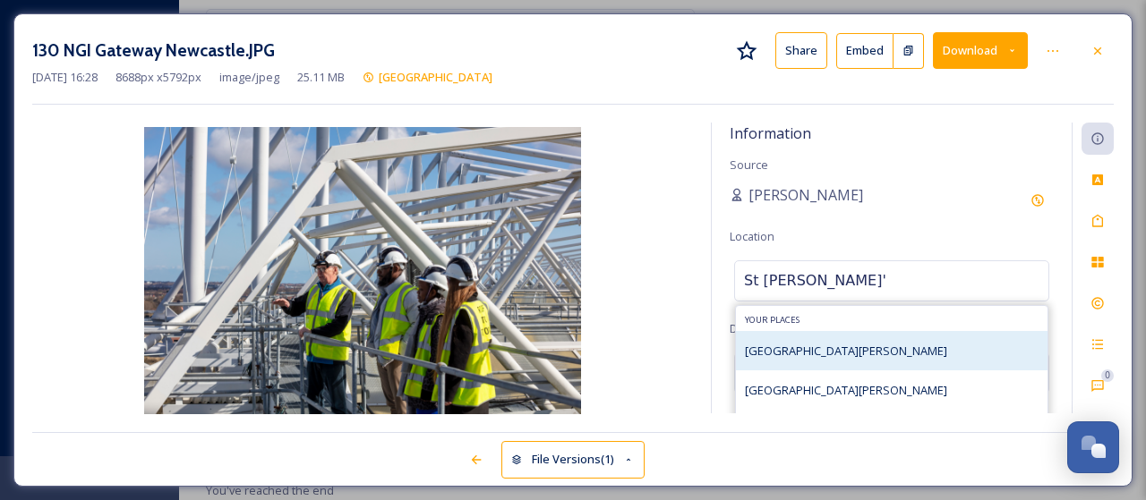
type input "St [PERSON_NAME]'"
click at [803, 348] on span "[GEOGRAPHIC_DATA][PERSON_NAME]" at bounding box center [846, 351] width 202 height 16
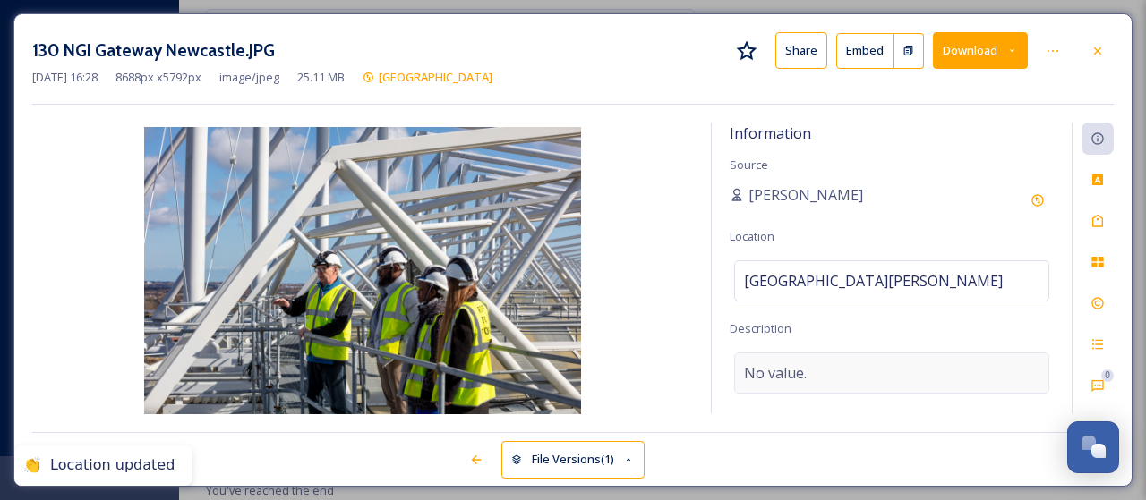
click at [789, 366] on span "No value." at bounding box center [775, 373] width 63 height 21
click at [789, 366] on textarea at bounding box center [892, 427] width 324 height 149
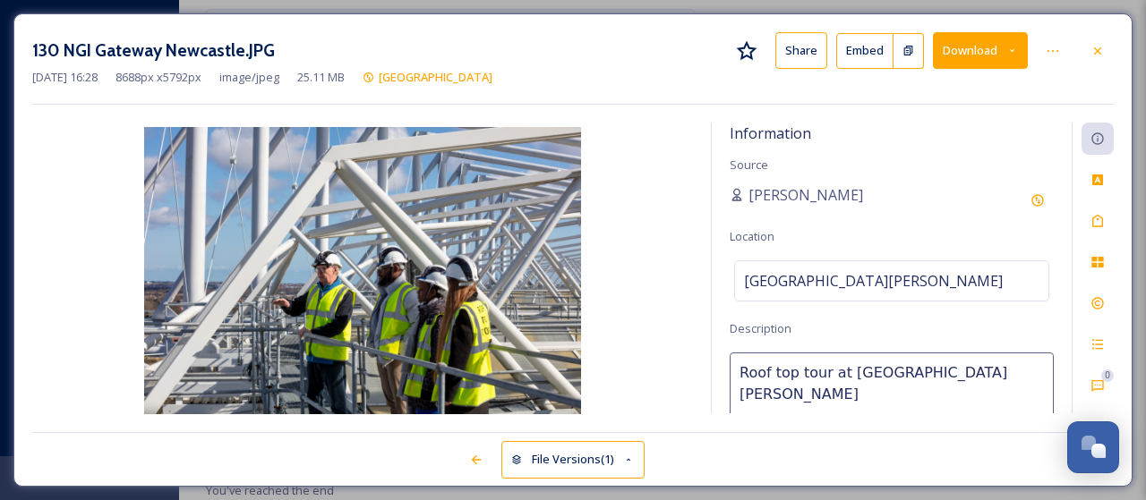
type textarea "Roof top tour at [GEOGRAPHIC_DATA][PERSON_NAME]"
click at [1090, 209] on div "Tags" at bounding box center [1097, 221] width 32 height 32
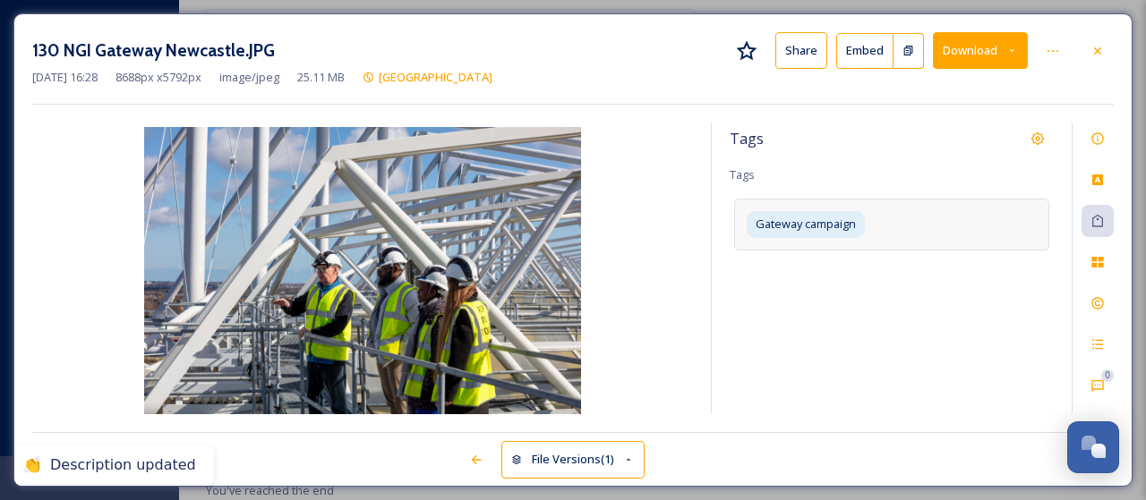
click at [946, 226] on div "Gateway campaign" at bounding box center [891, 224] width 315 height 51
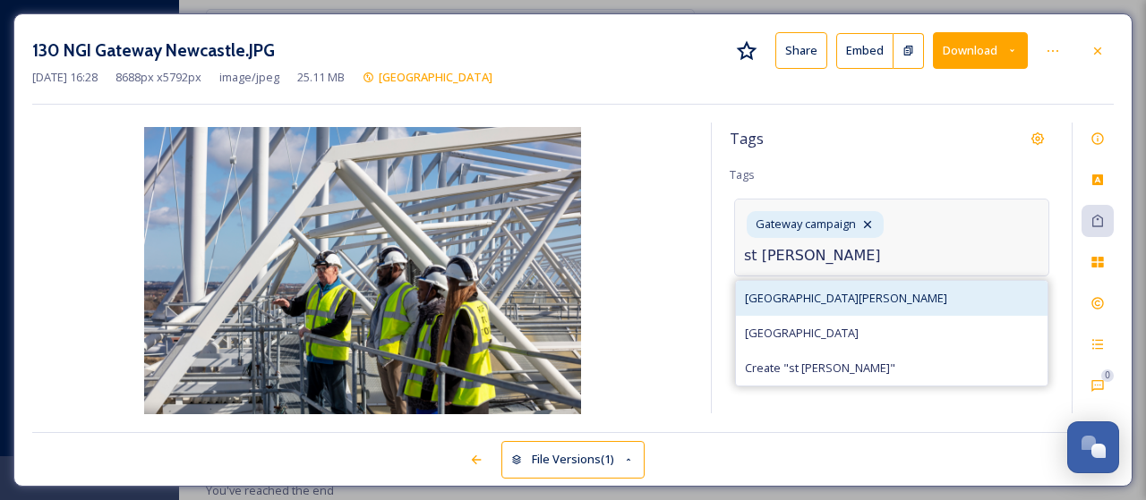
type input "st [PERSON_NAME]"
click at [790, 297] on span "[GEOGRAPHIC_DATA][PERSON_NAME]" at bounding box center [846, 298] width 202 height 17
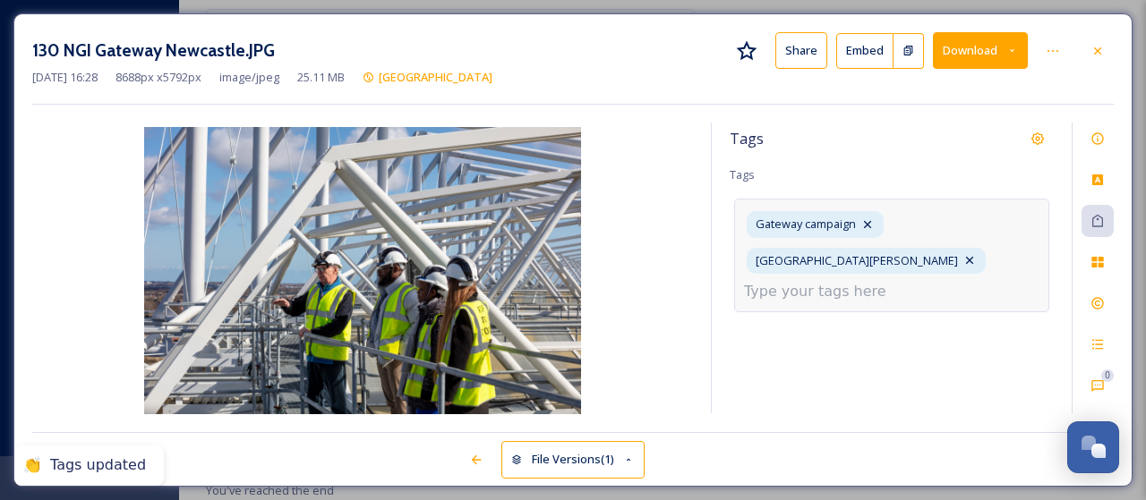
click at [859, 281] on input at bounding box center [833, 291] width 179 height 21
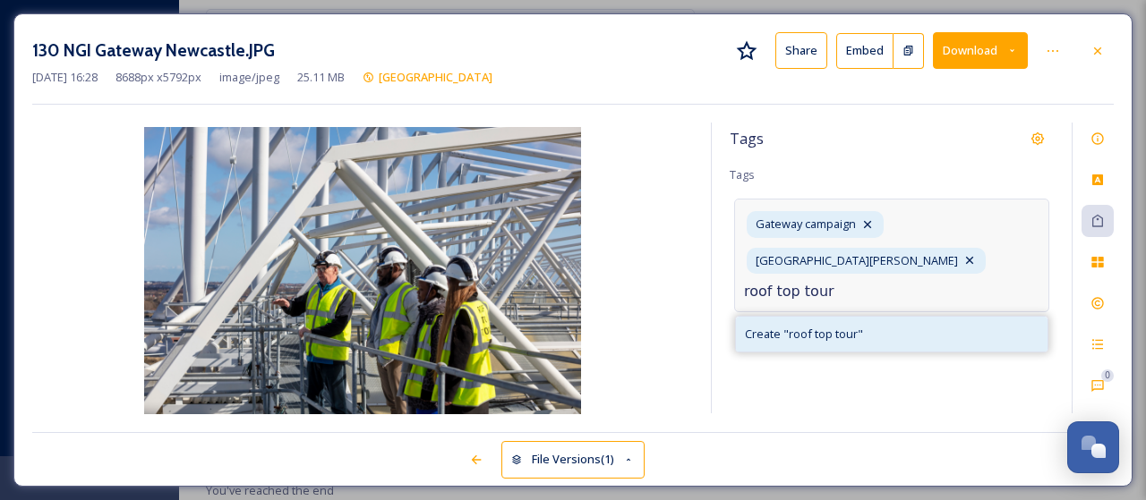
type input "roof top tour"
click at [841, 326] on span "Create " roof top tour "" at bounding box center [804, 334] width 118 height 17
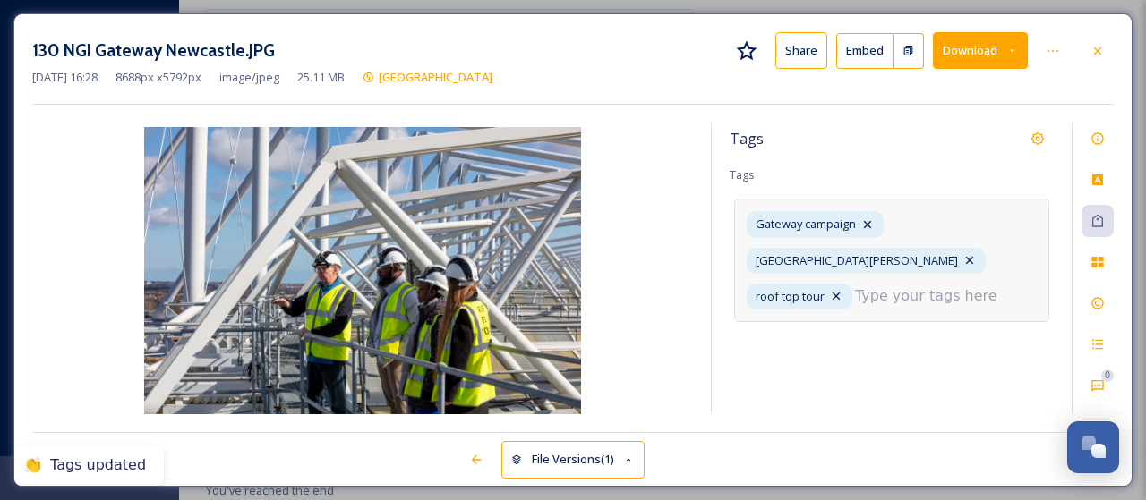
click at [857, 286] on input at bounding box center [944, 296] width 179 height 21
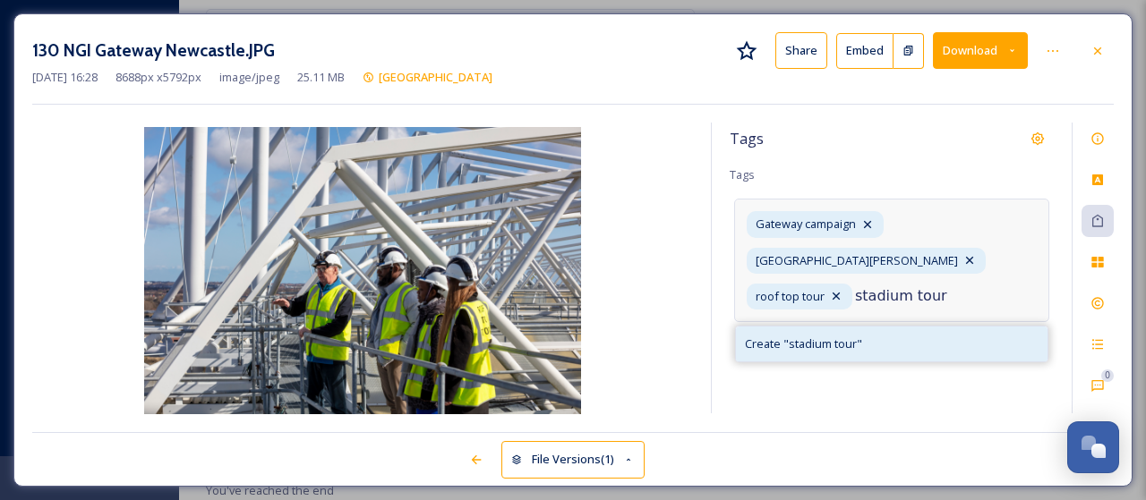
click at [804, 336] on span "Create " stadium tour "" at bounding box center [803, 344] width 117 height 17
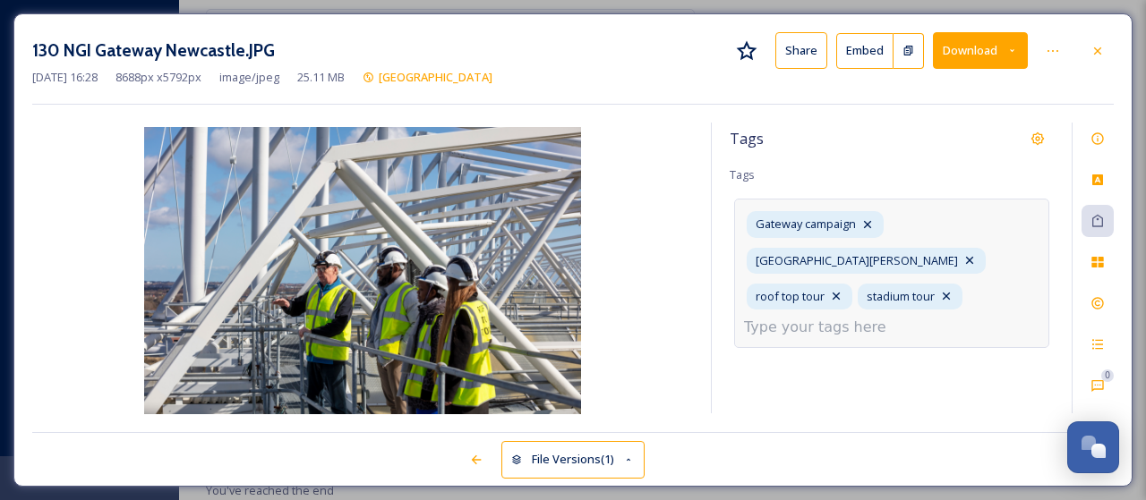
click at [888, 317] on input at bounding box center [833, 327] width 179 height 21
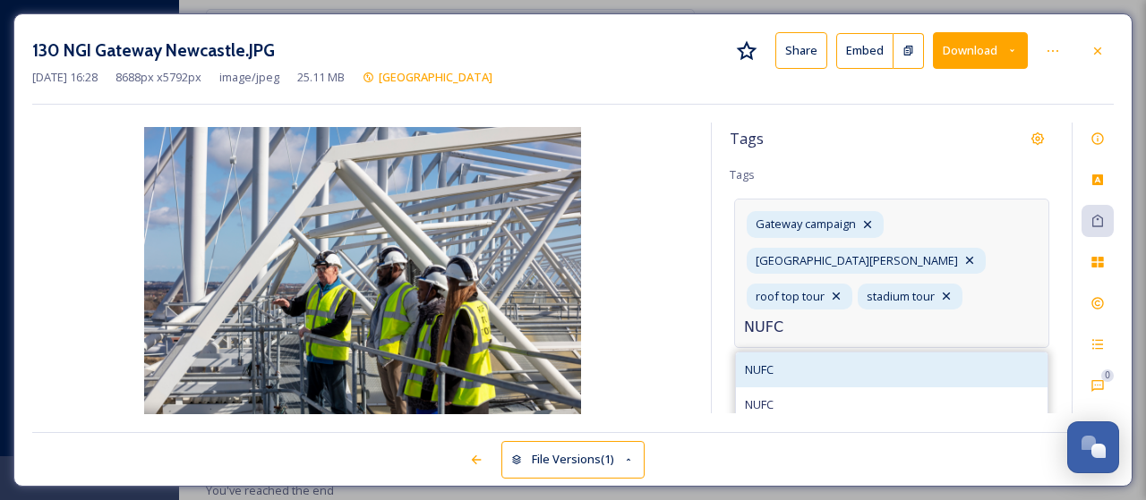
click at [745, 362] on span "NUFC" at bounding box center [759, 370] width 29 height 17
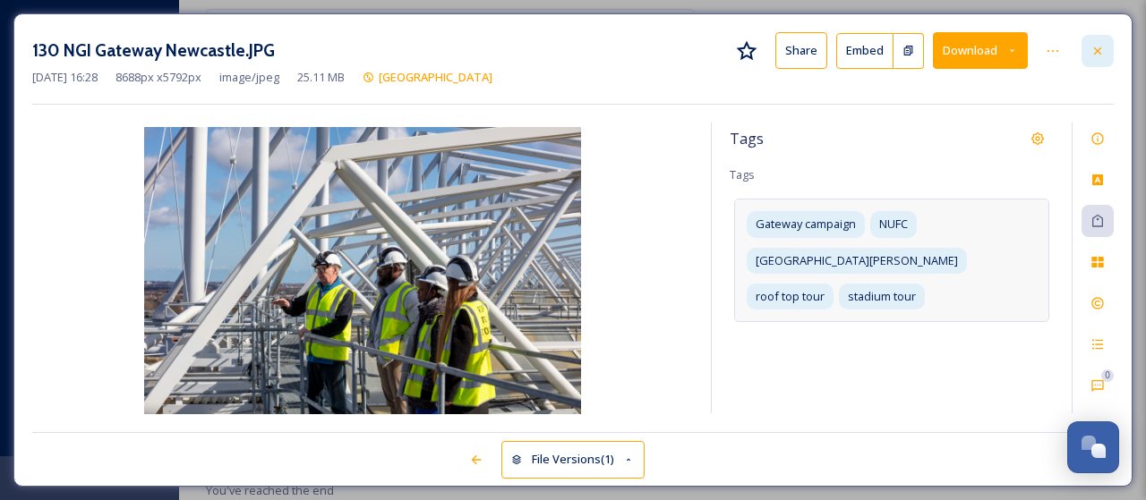
click at [1098, 51] on icon at bounding box center [1097, 50] width 7 height 7
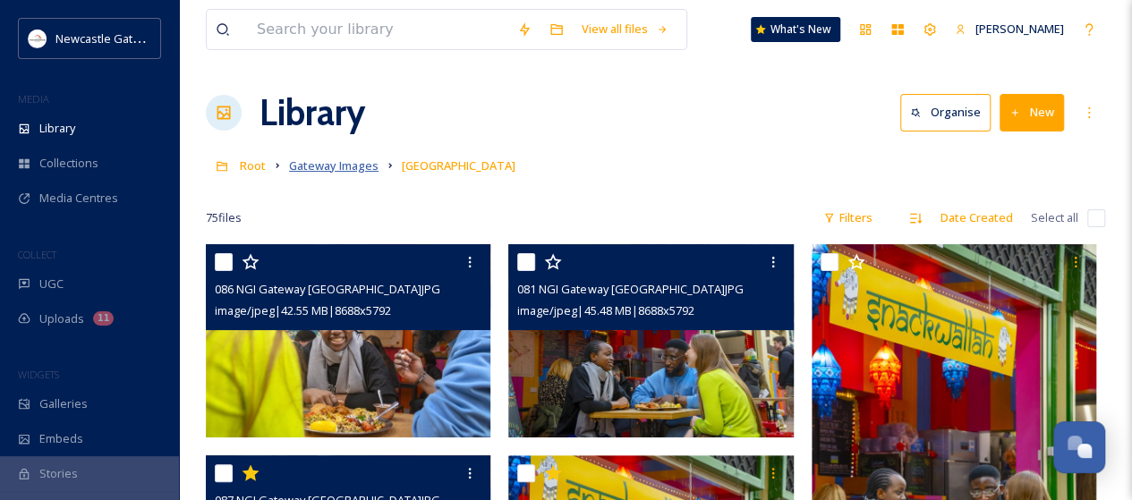
click at [358, 165] on span "Gateway Images" at bounding box center [334, 166] width 90 height 16
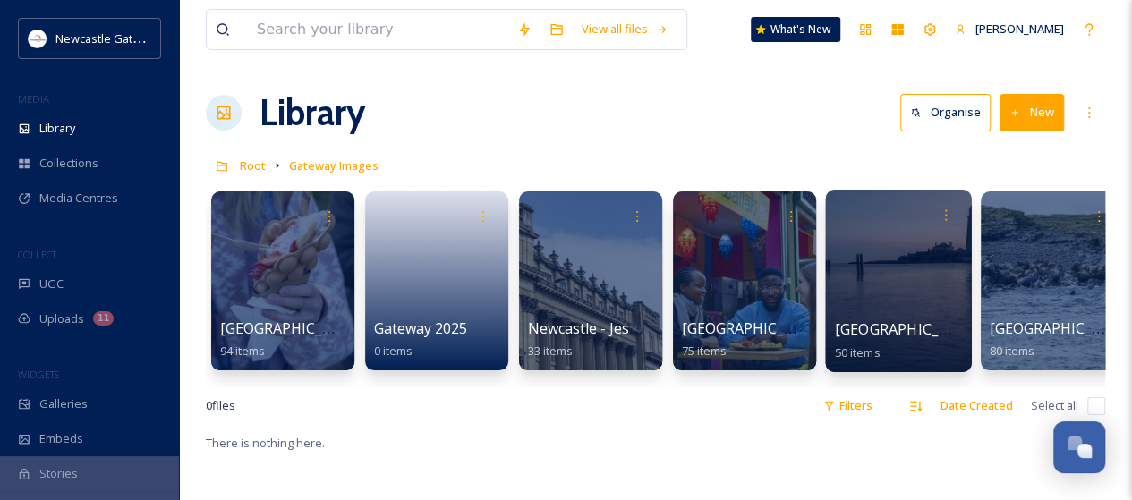
click at [870, 296] on div at bounding box center [898, 281] width 146 height 183
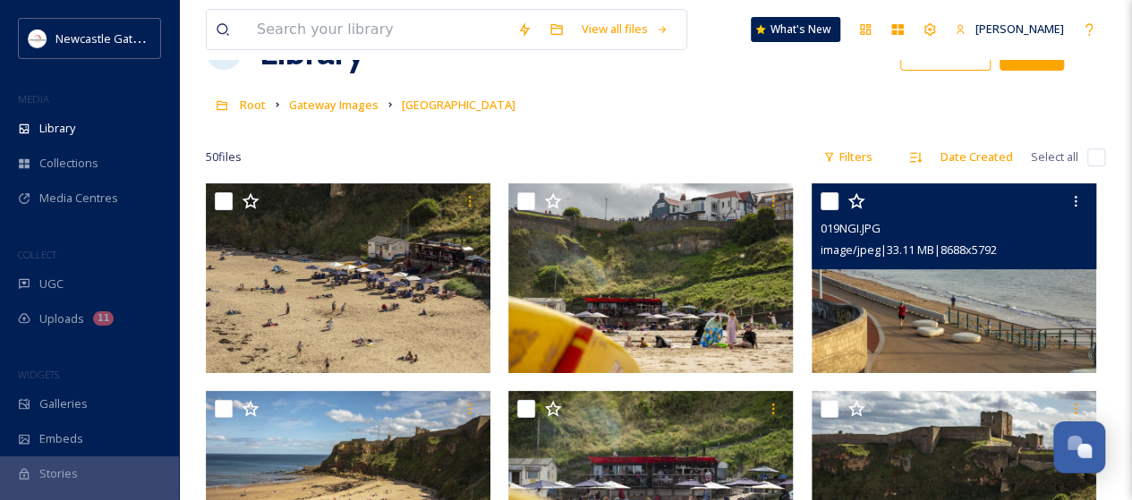
scroll to position [90, 0]
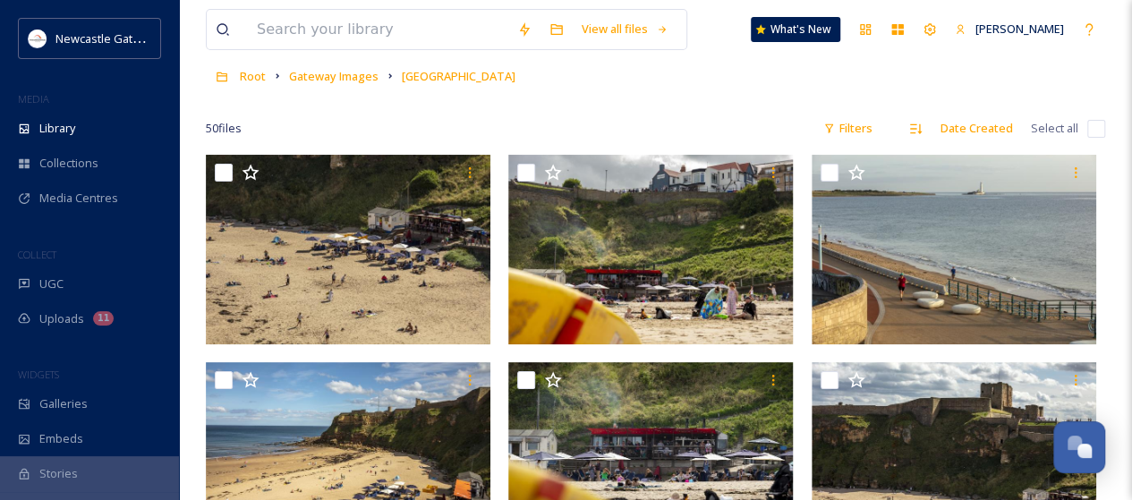
click at [1093, 126] on input "checkbox" at bounding box center [1097, 129] width 18 height 18
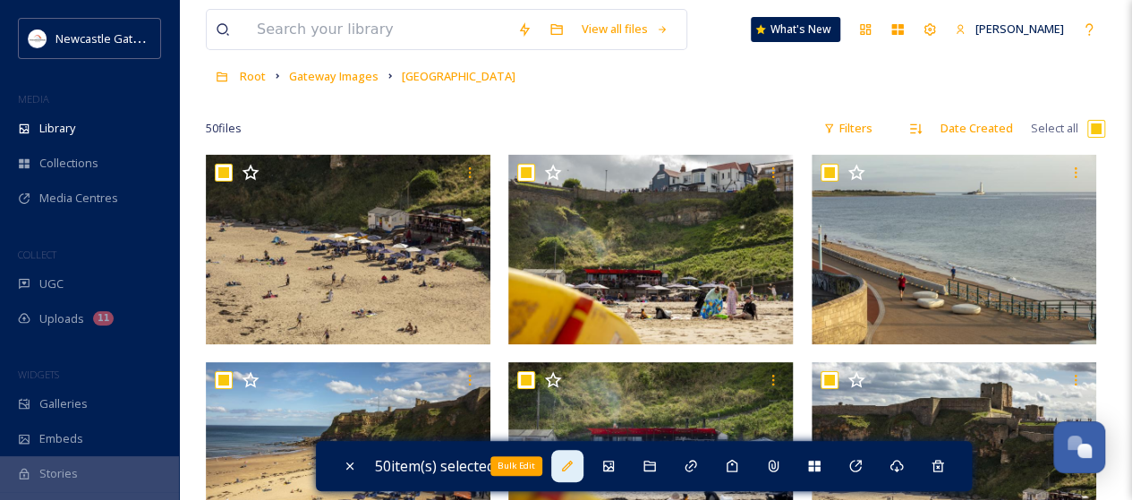
click at [564, 467] on div "Bulk Edit" at bounding box center [567, 466] width 32 height 32
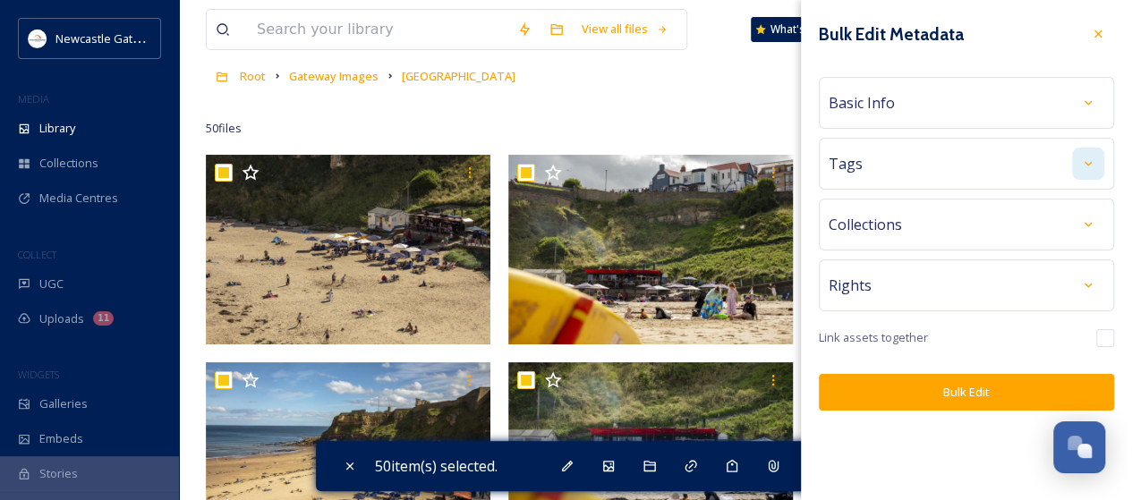
click at [1096, 167] on div at bounding box center [1088, 164] width 32 height 32
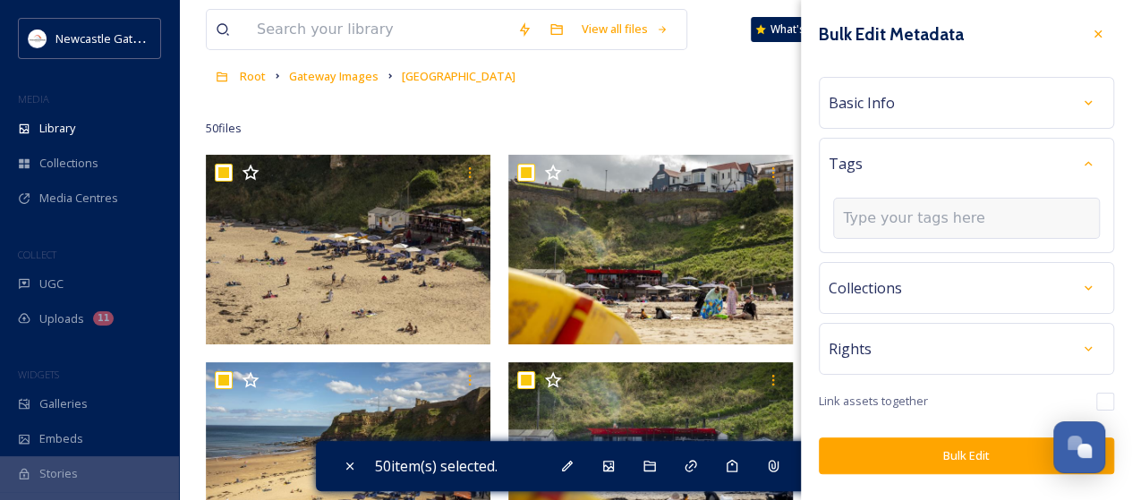
click at [949, 214] on input at bounding box center [932, 218] width 179 height 21
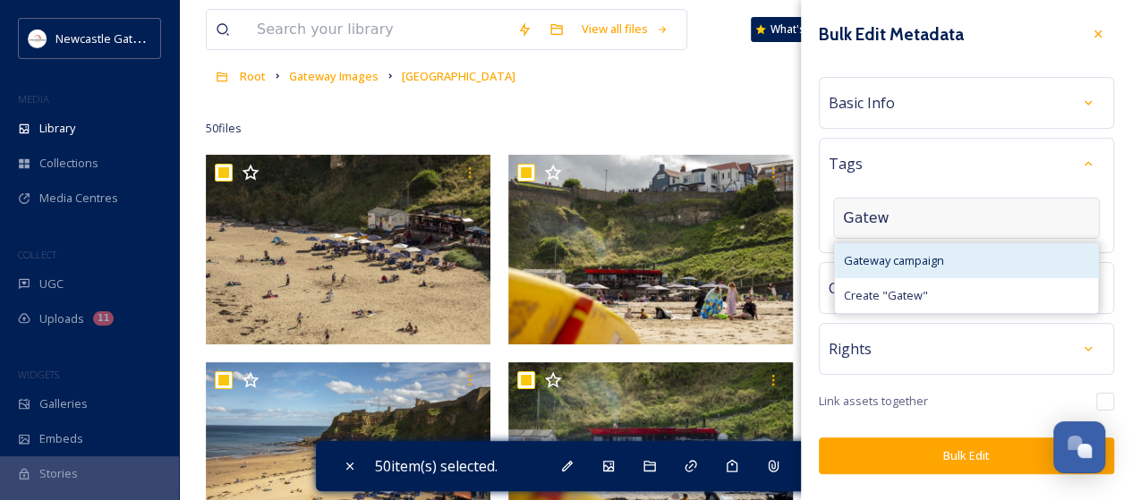
click at [931, 261] on span "Gateway campaign" at bounding box center [894, 260] width 100 height 17
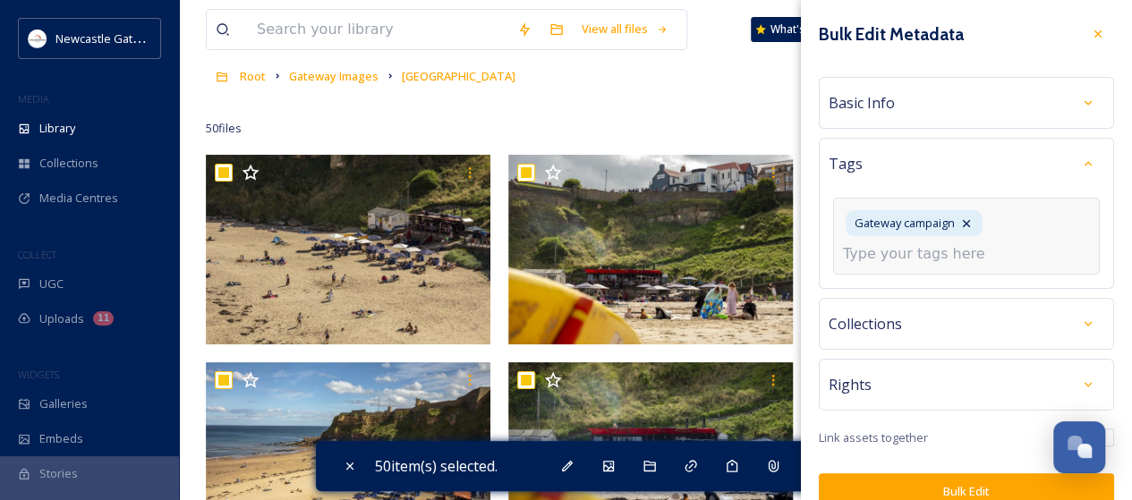
scroll to position [24, 0]
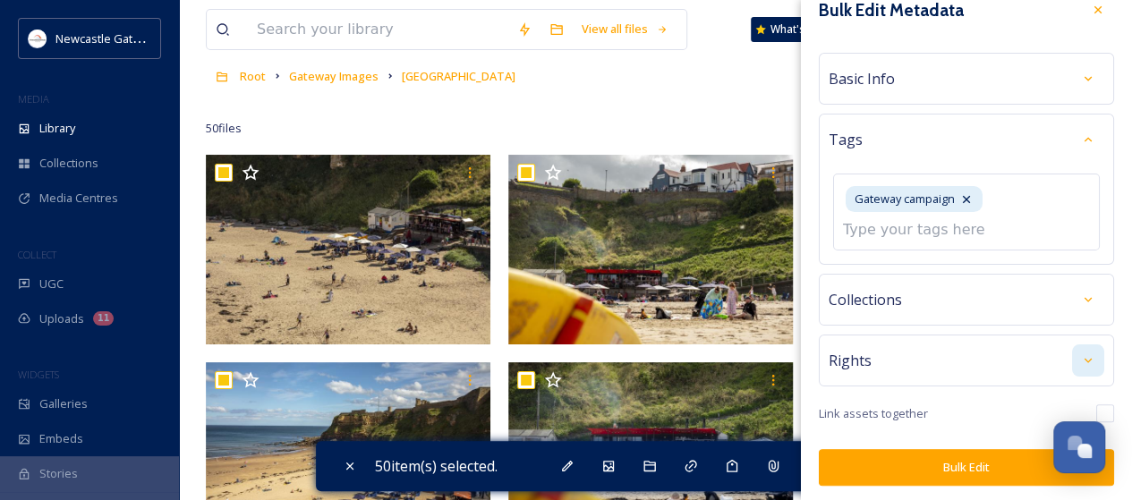
click at [1080, 354] on div at bounding box center [1088, 361] width 32 height 32
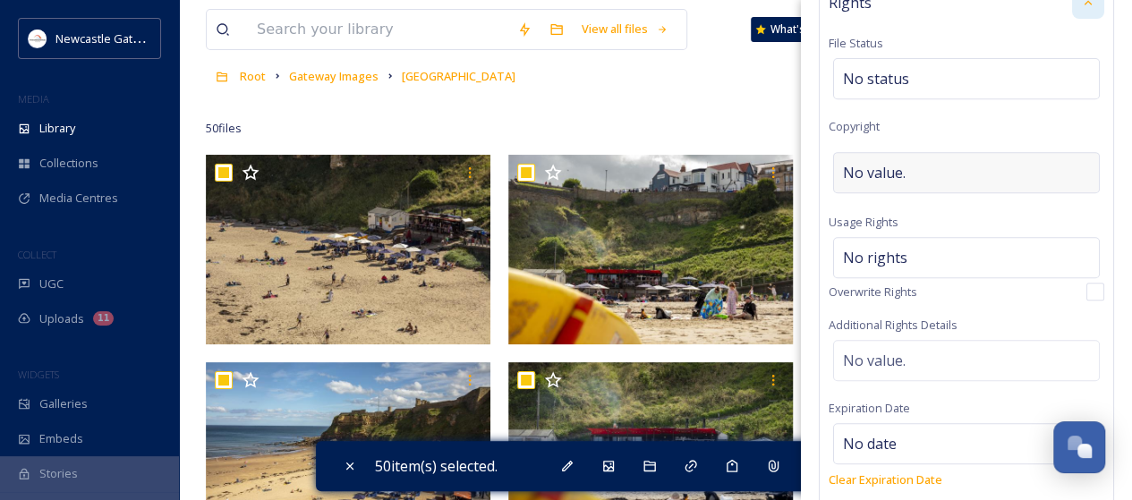
scroll to position [358, 0]
click at [901, 249] on span "No rights" at bounding box center [875, 255] width 64 height 21
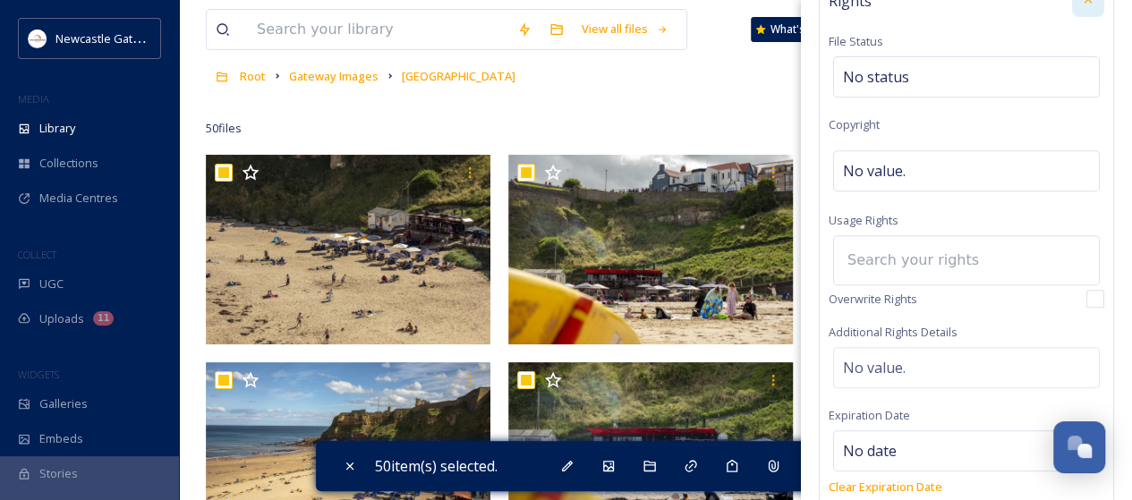
click at [901, 249] on input at bounding box center [937, 260] width 197 height 39
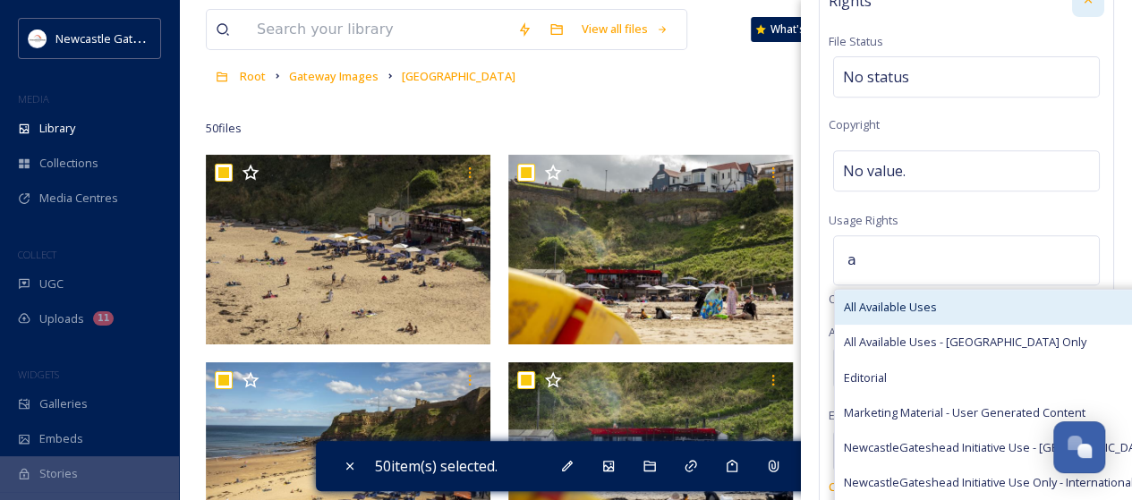
click at [915, 301] on span "All Available Uses" at bounding box center [890, 307] width 93 height 17
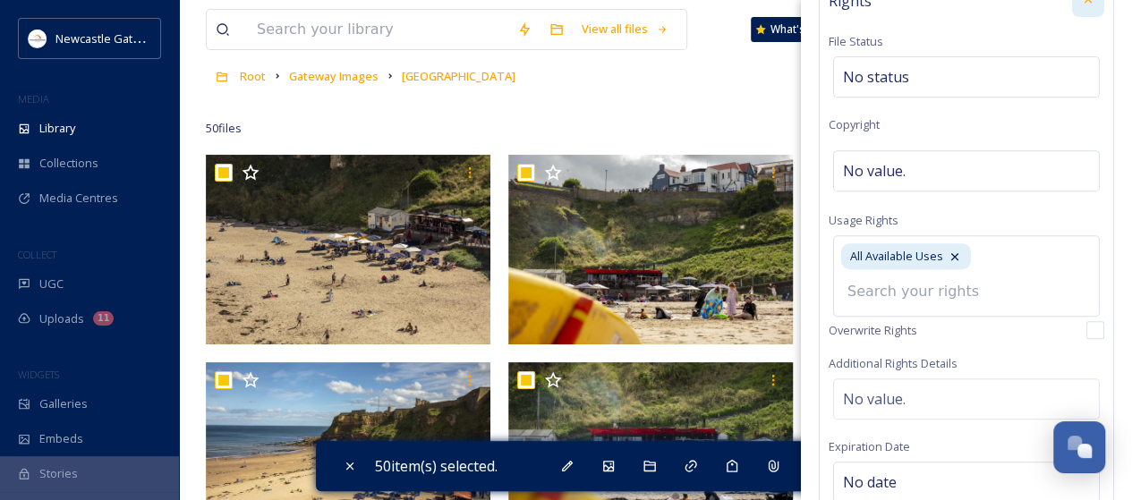
scroll to position [575, 0]
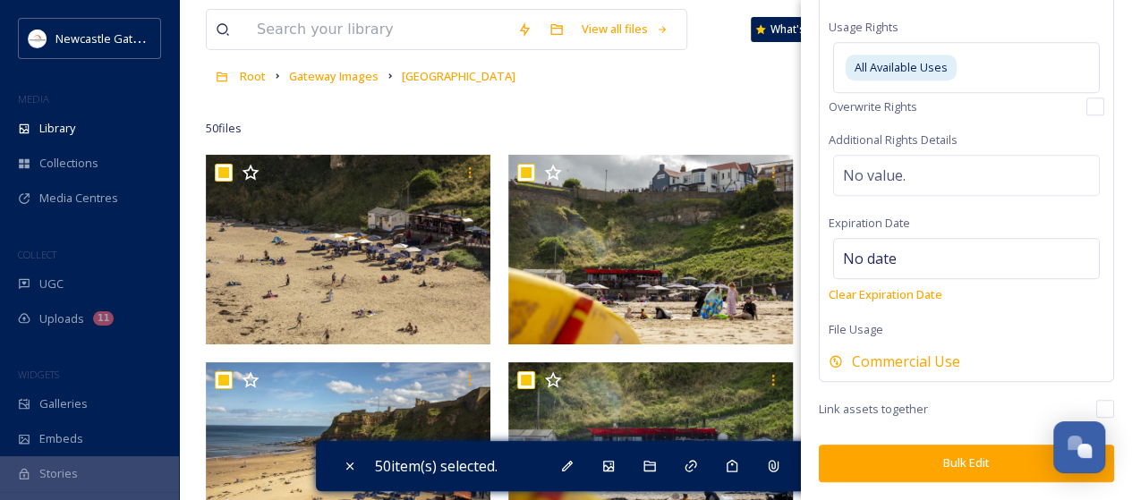
click at [911, 455] on button "Bulk Edit" at bounding box center [966, 463] width 295 height 37
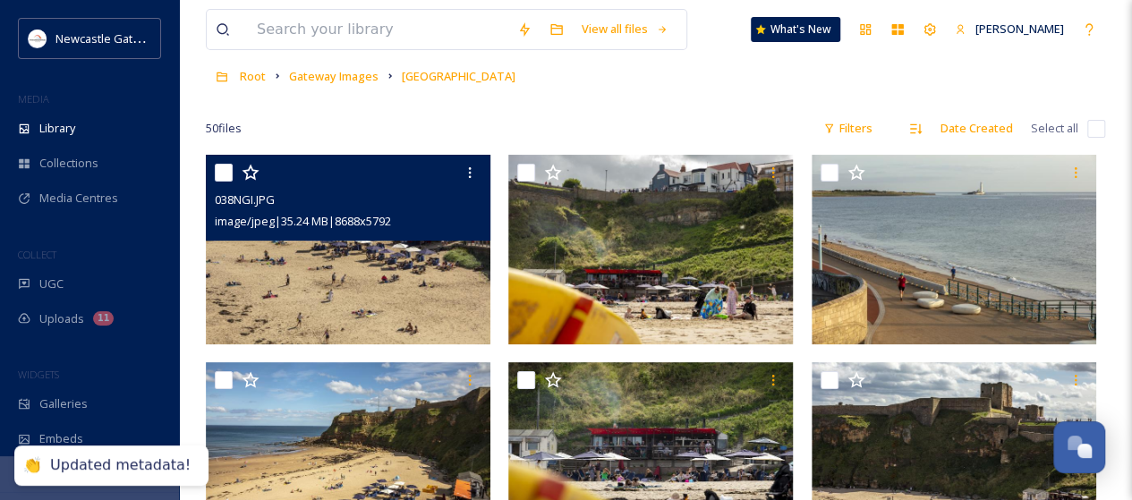
click at [390, 262] on img at bounding box center [348, 250] width 285 height 190
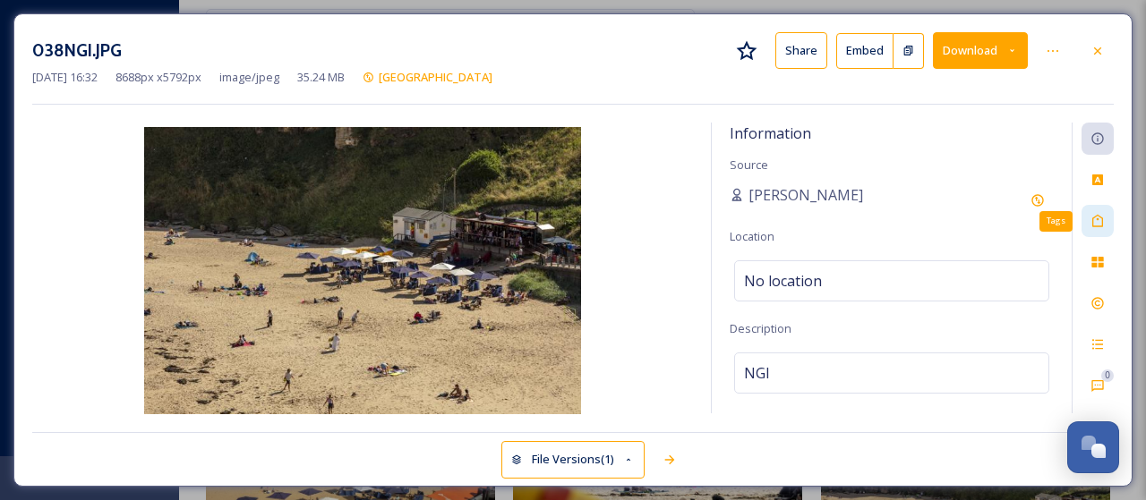
click at [1103, 216] on icon at bounding box center [1097, 221] width 14 height 14
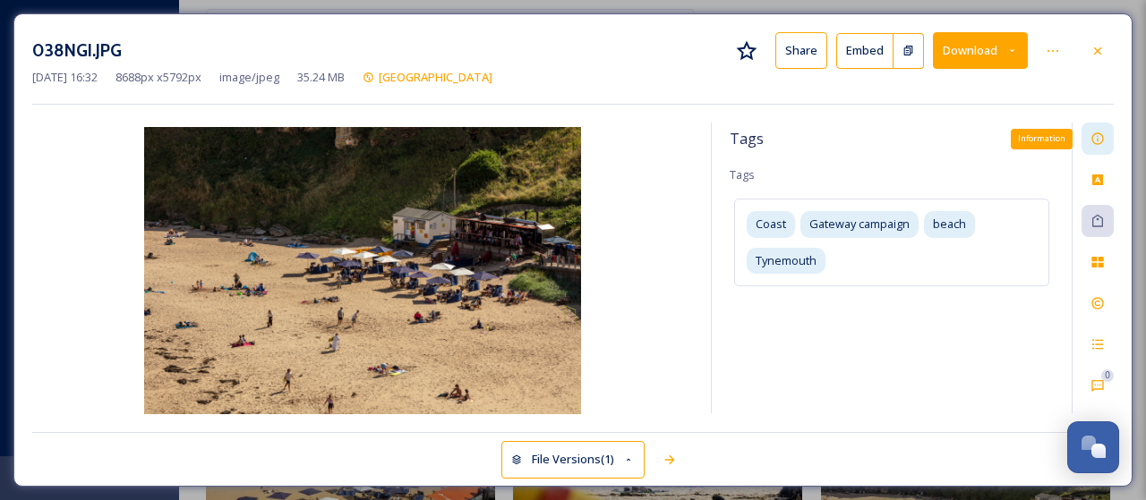
click at [1098, 136] on icon at bounding box center [1097, 139] width 14 height 14
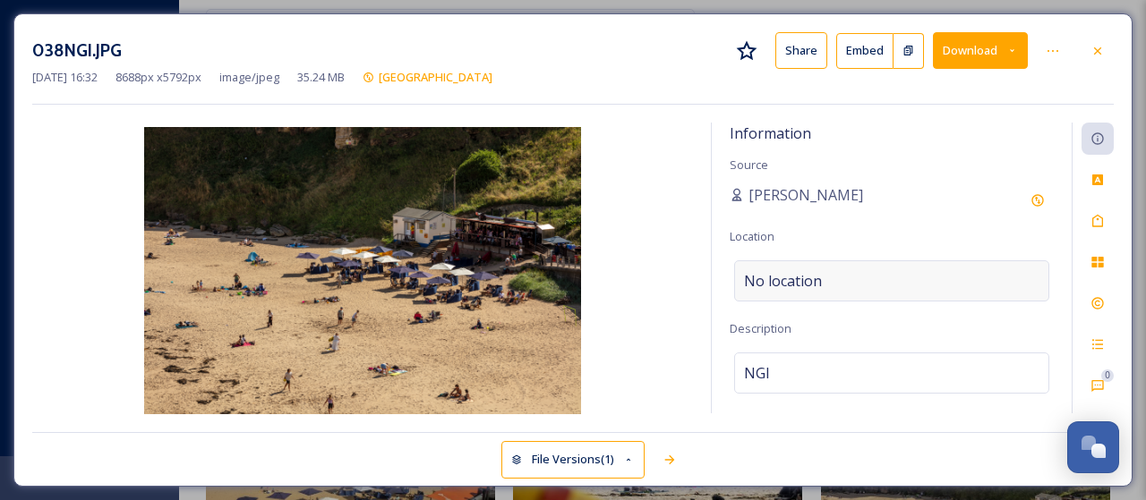
click at [809, 276] on span "No location" at bounding box center [783, 280] width 78 height 21
click at [809, 276] on input at bounding box center [891, 280] width 313 height 39
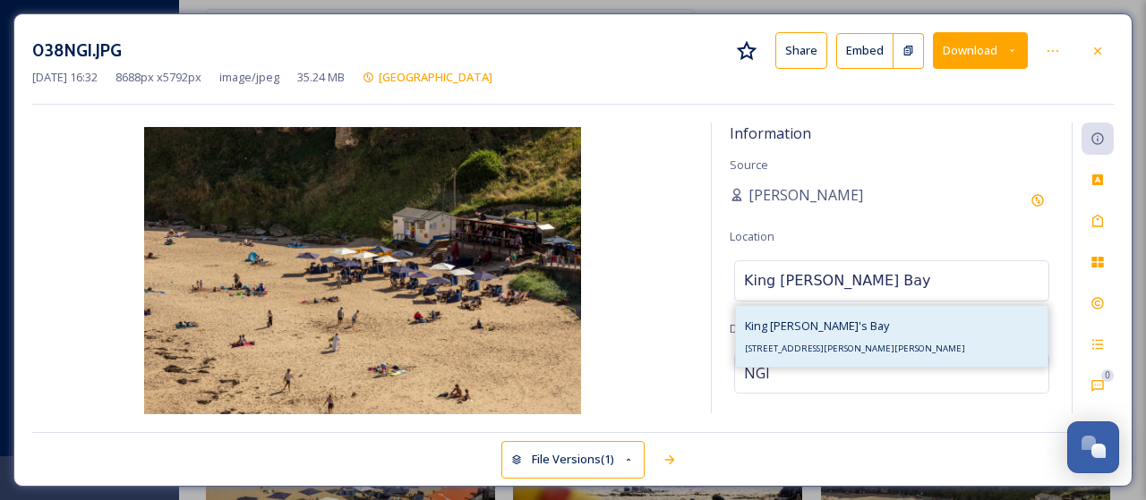
click at [832, 343] on span "[STREET_ADDRESS][PERSON_NAME][PERSON_NAME]" at bounding box center [855, 349] width 220 height 12
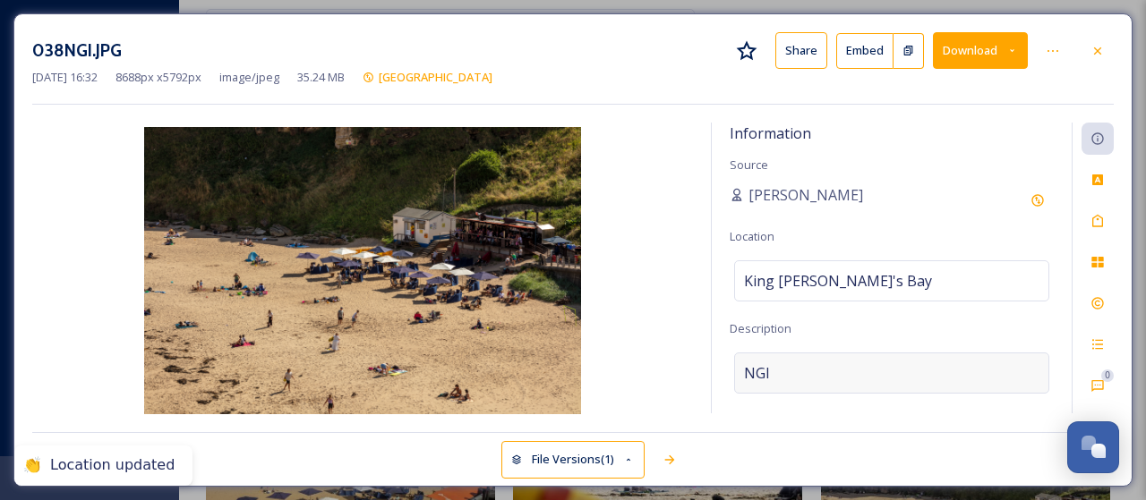
click at [779, 362] on div "NGI" at bounding box center [891, 373] width 315 height 41
click at [779, 362] on textarea "NGI" at bounding box center [892, 427] width 324 height 149
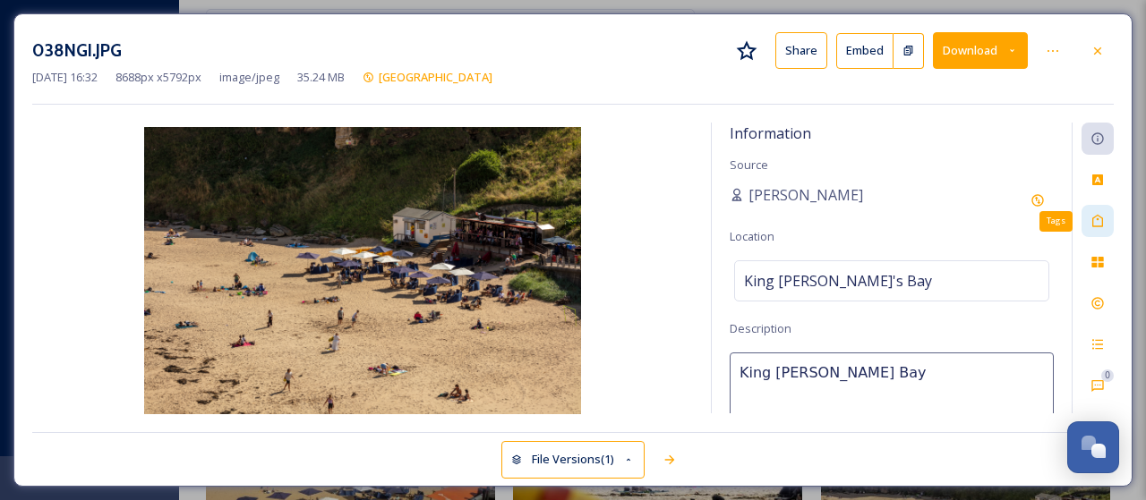
click at [1106, 226] on div "Tags" at bounding box center [1097, 221] width 32 height 32
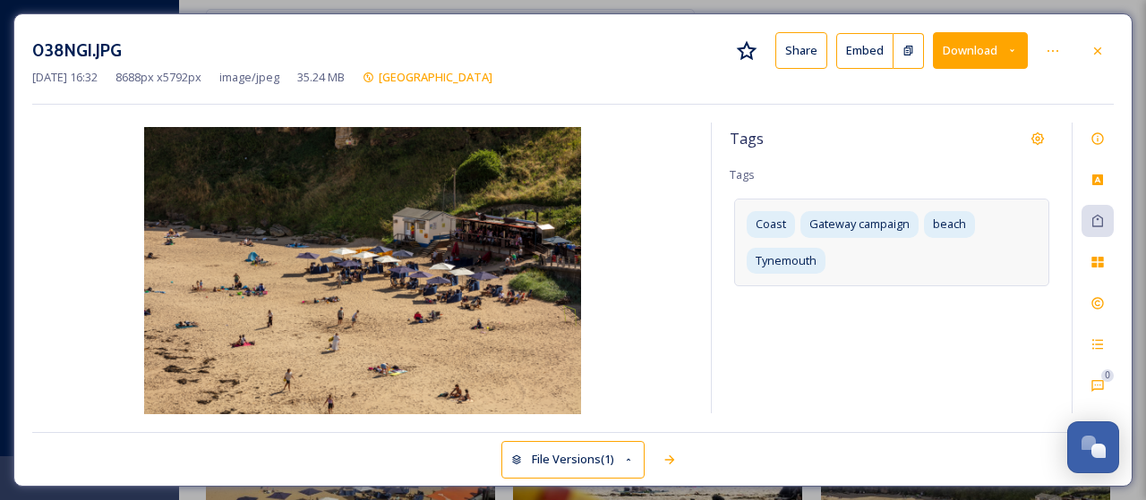
click at [874, 255] on div "Coast Gateway campaign beach [GEOGRAPHIC_DATA]" at bounding box center [891, 242] width 315 height 87
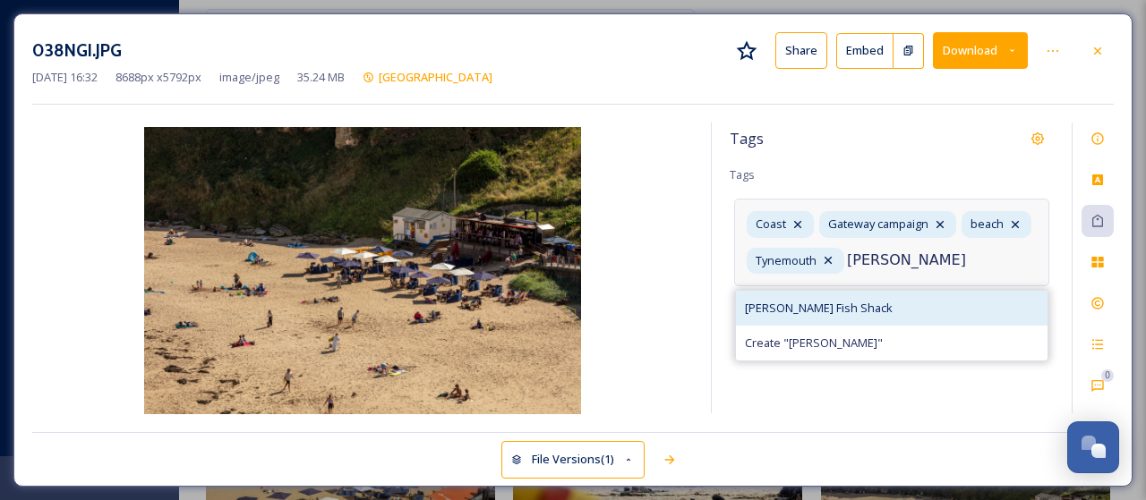
click at [806, 312] on span "[PERSON_NAME] Fish Shack" at bounding box center [819, 308] width 148 height 17
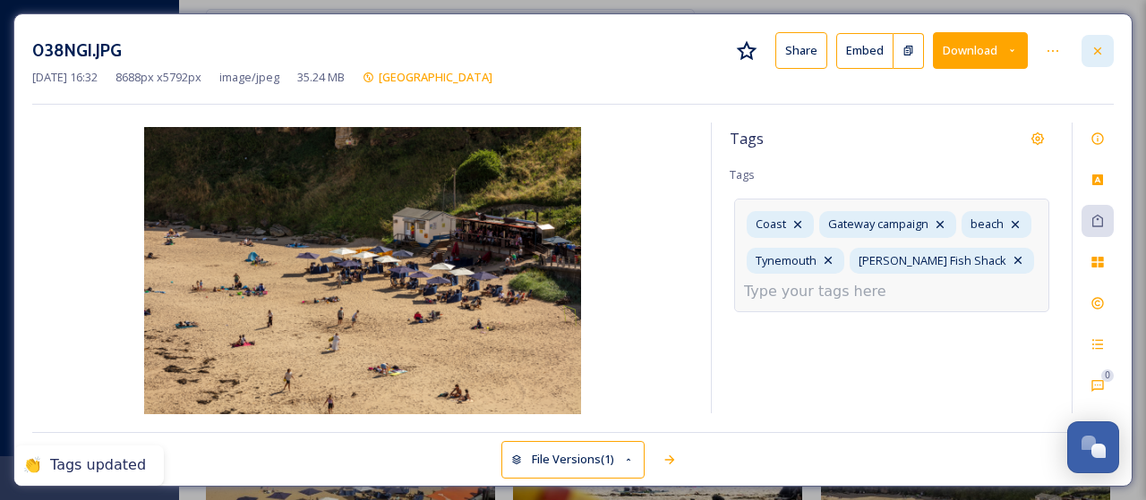
click at [1102, 47] on icon at bounding box center [1097, 51] width 14 height 14
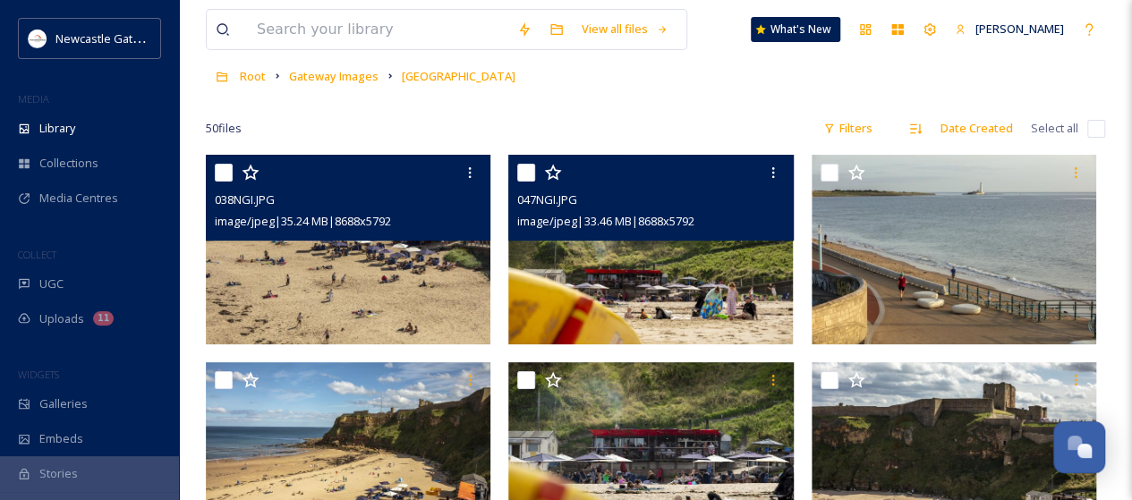
click at [681, 286] on img at bounding box center [650, 250] width 285 height 190
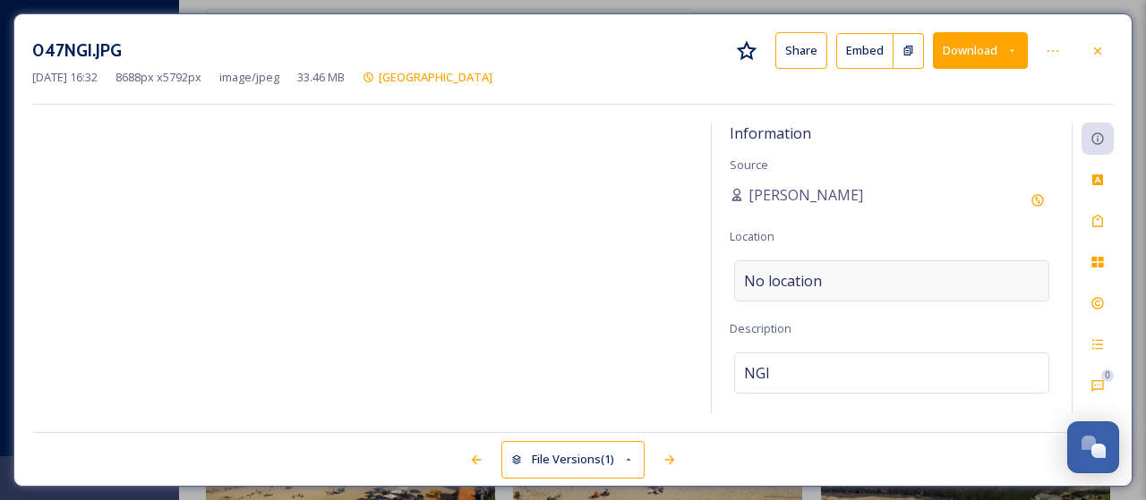
click at [858, 278] on div "No location" at bounding box center [891, 281] width 315 height 41
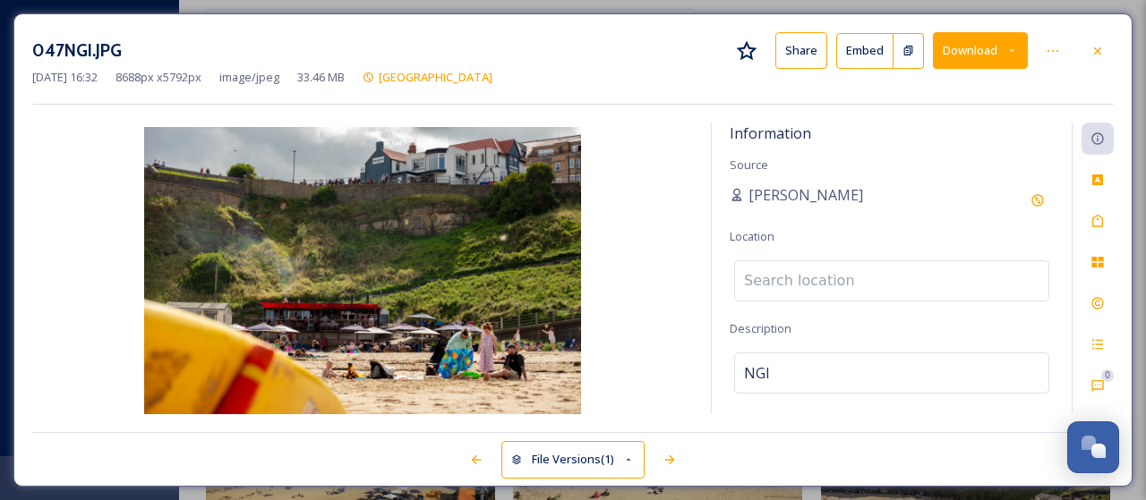
click at [824, 280] on input at bounding box center [891, 280] width 313 height 39
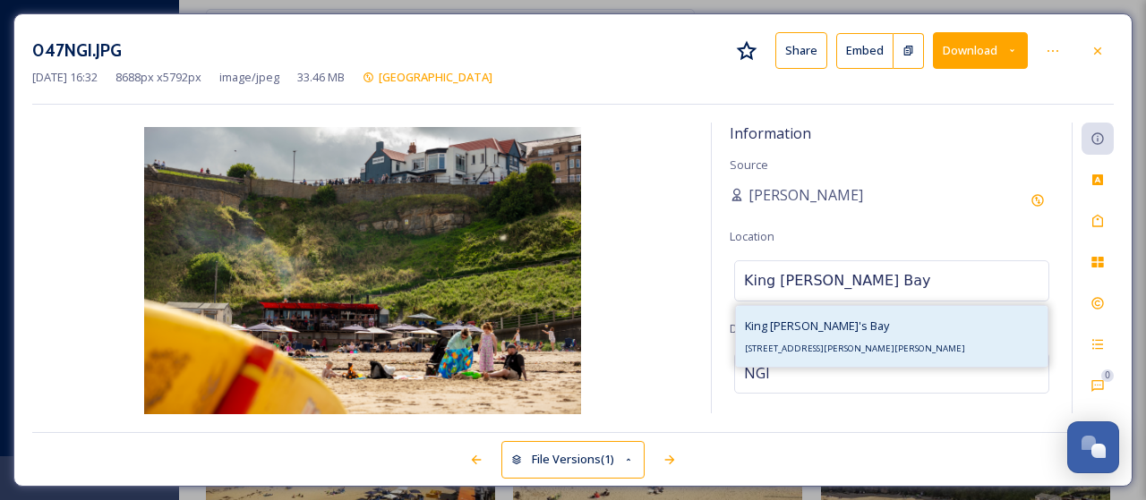
click at [798, 329] on span "King [PERSON_NAME]'s Bay" at bounding box center [817, 326] width 144 height 16
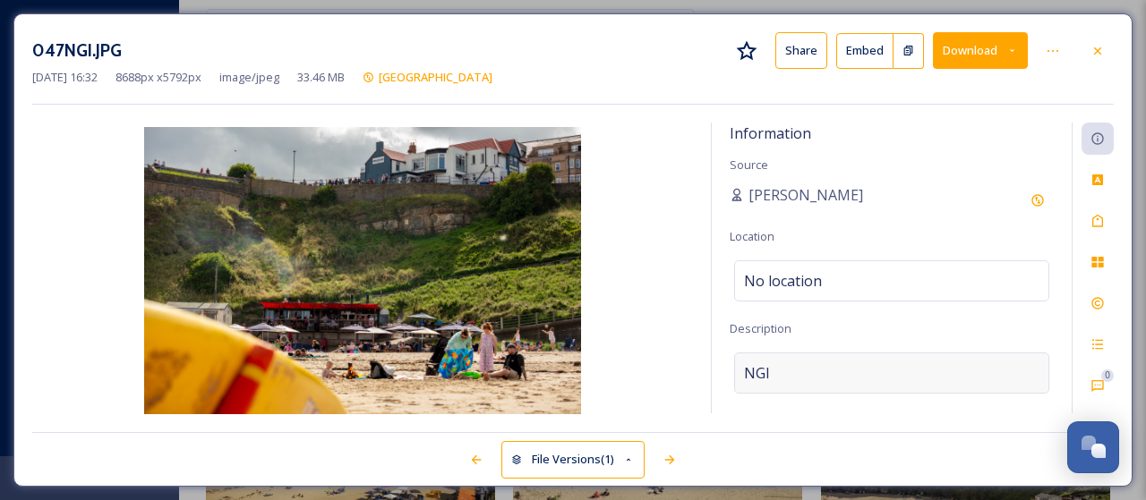
click at [786, 368] on div "NGI" at bounding box center [891, 373] width 315 height 41
click at [786, 368] on textarea "NGI" at bounding box center [892, 427] width 324 height 149
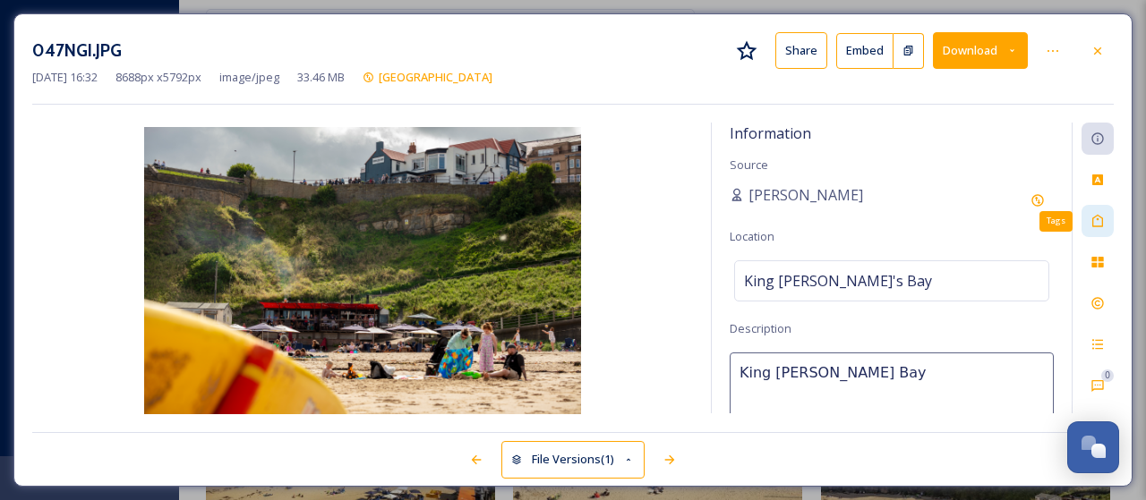
click at [1102, 221] on icon at bounding box center [1097, 221] width 11 height 13
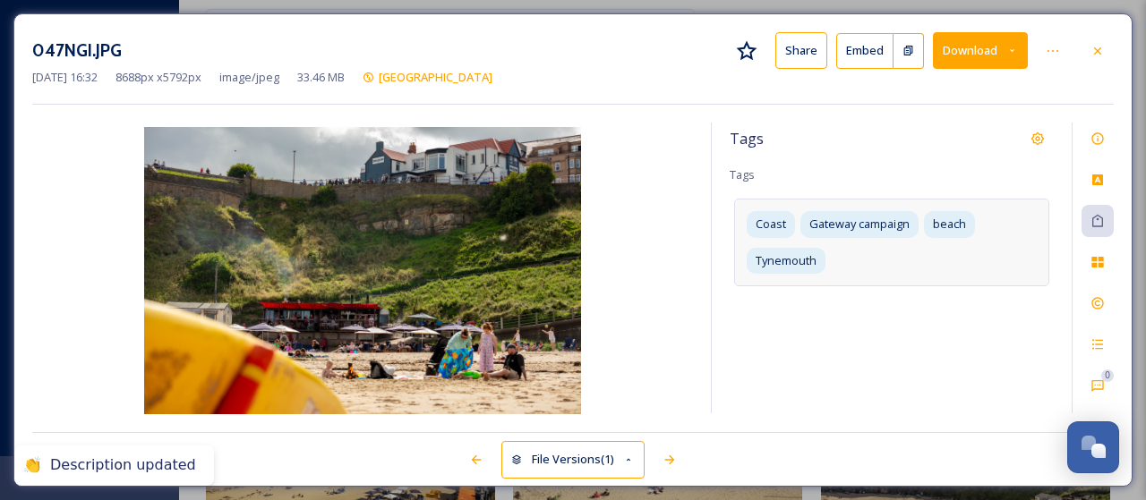
click at [875, 262] on div "Coast Gateway campaign beach [GEOGRAPHIC_DATA]" at bounding box center [891, 242] width 315 height 87
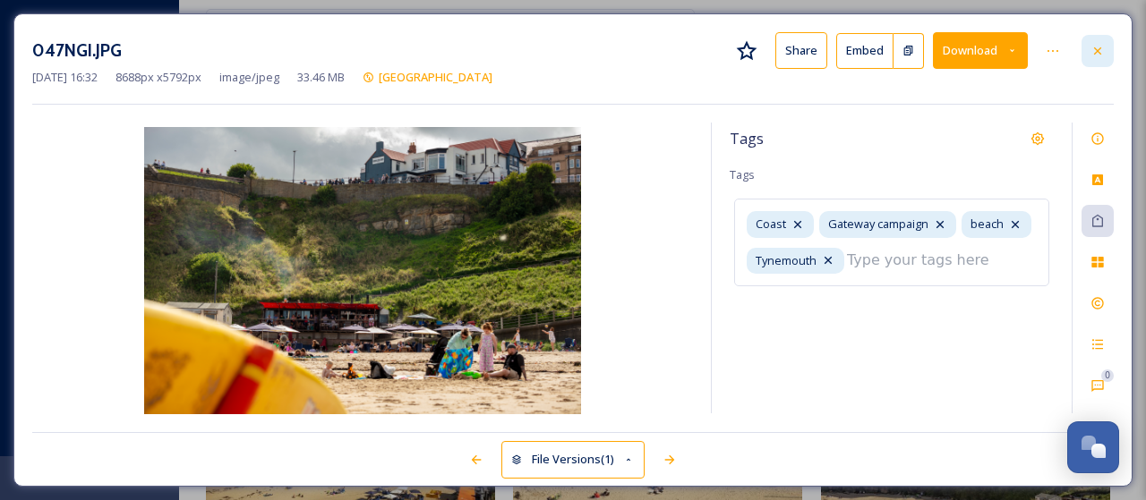
click at [1097, 48] on icon at bounding box center [1097, 50] width 7 height 7
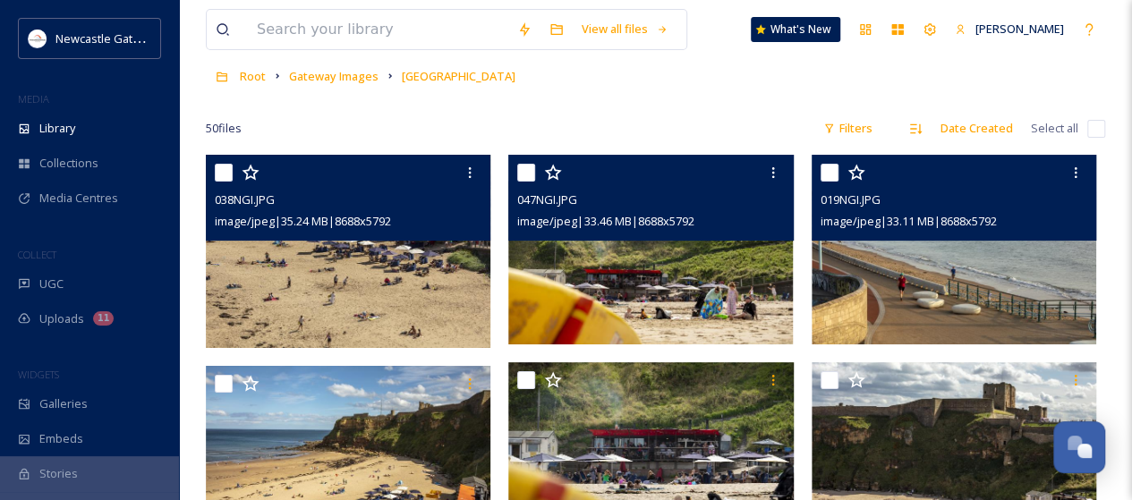
click at [963, 293] on img at bounding box center [954, 250] width 285 height 190
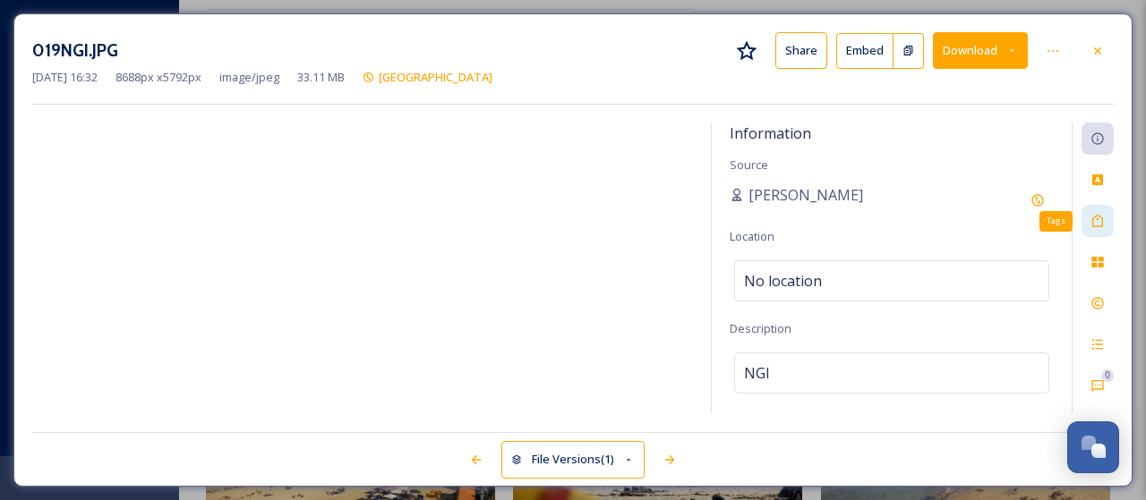
click at [1099, 226] on icon at bounding box center [1097, 221] width 11 height 13
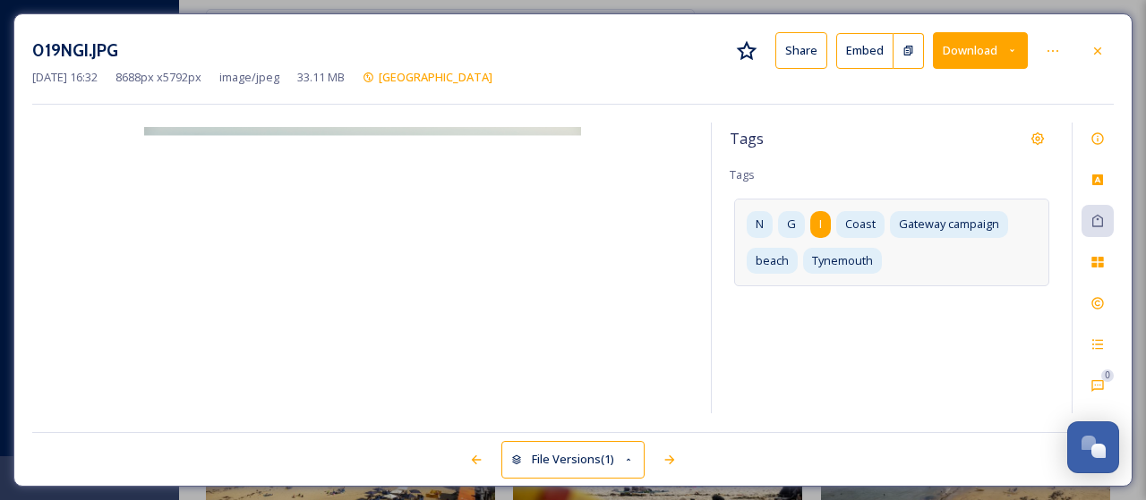
click at [814, 222] on div "I" at bounding box center [820, 224] width 21 height 26
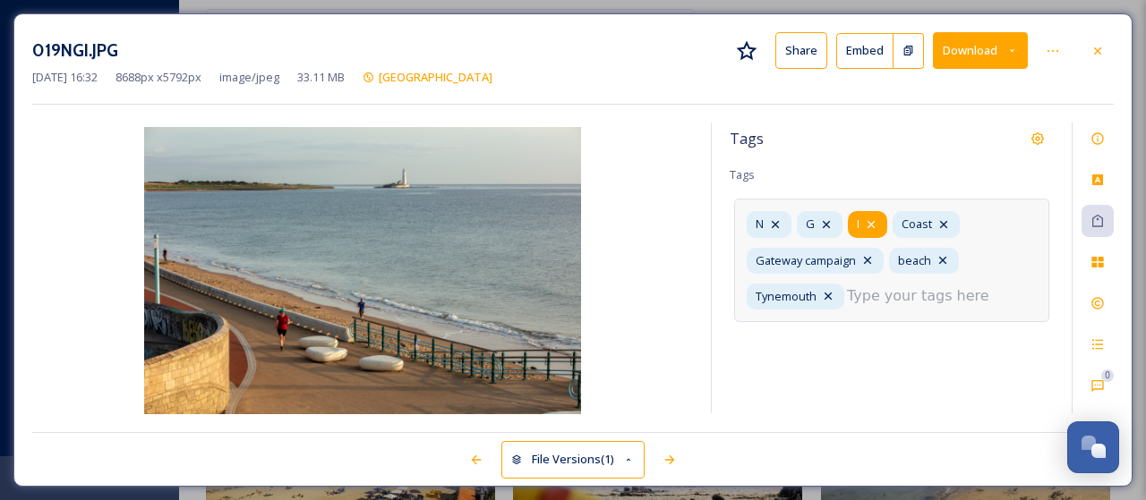
click at [866, 219] on icon at bounding box center [871, 225] width 14 height 14
click at [827, 223] on icon at bounding box center [826, 225] width 14 height 14
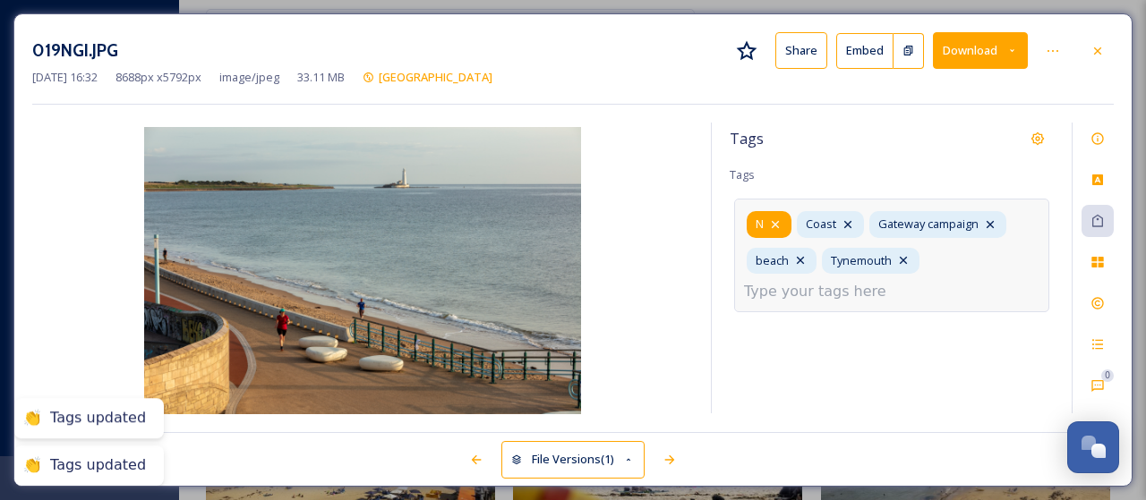
click at [780, 223] on icon at bounding box center [775, 225] width 14 height 14
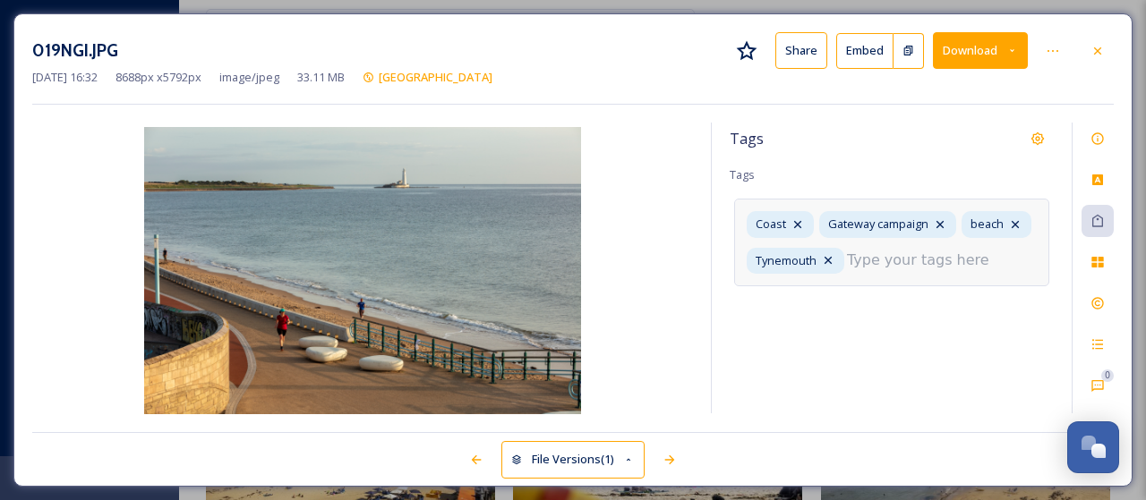
click at [879, 255] on input at bounding box center [936, 260] width 179 height 21
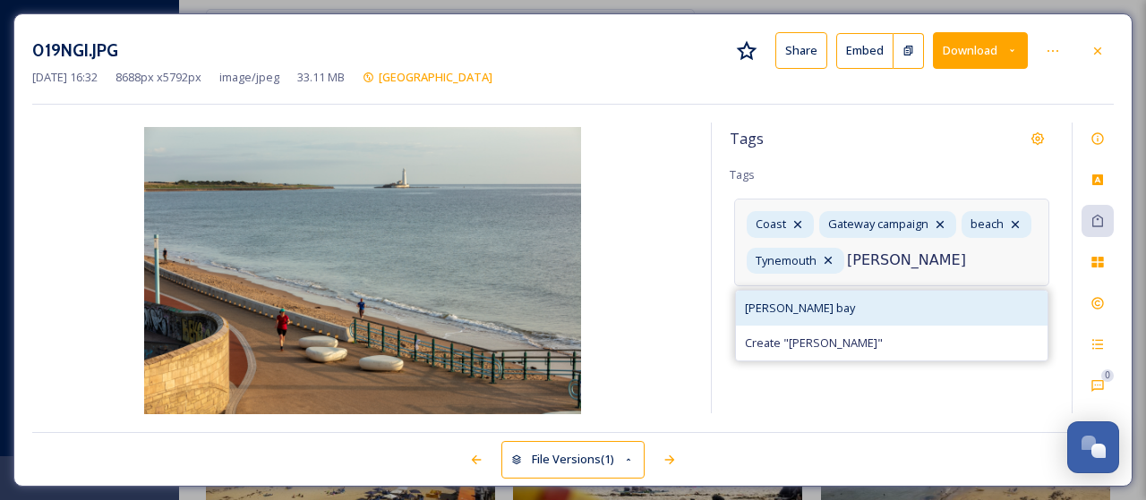
click at [790, 312] on span "[PERSON_NAME] bay" at bounding box center [800, 308] width 110 height 17
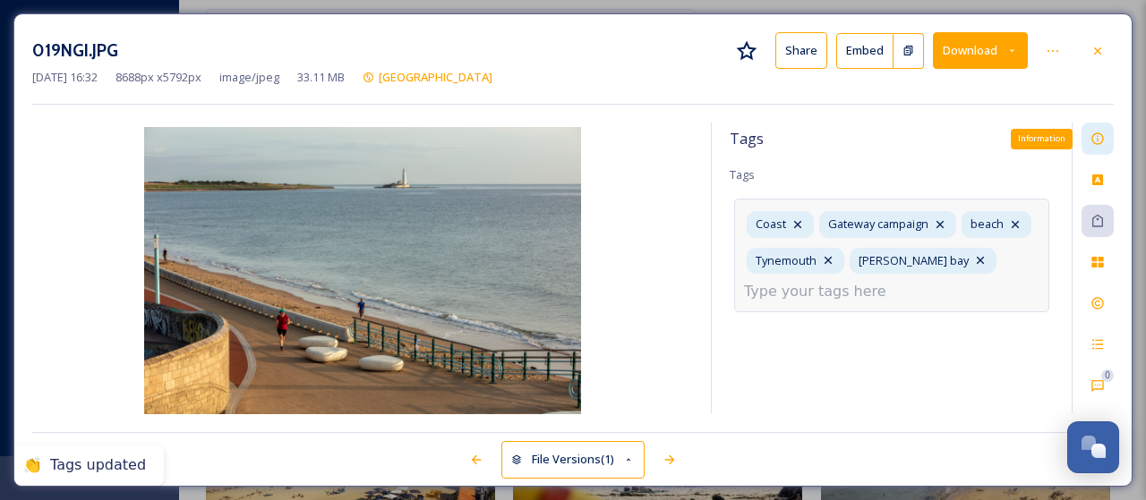
click at [1100, 139] on icon at bounding box center [1097, 139] width 14 height 14
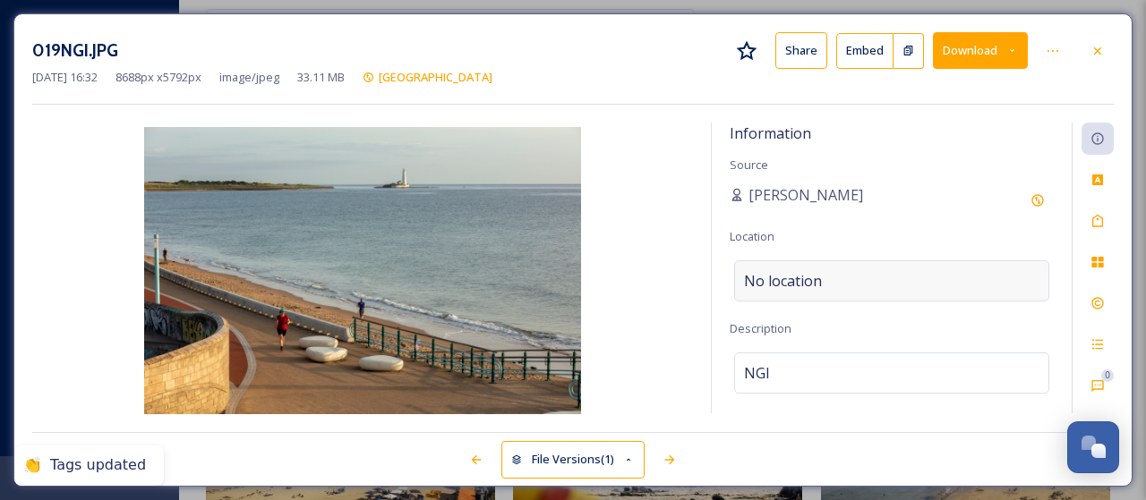
click at [816, 270] on span "No location" at bounding box center [783, 280] width 78 height 21
click at [793, 374] on div "NGI" at bounding box center [891, 373] width 315 height 41
click at [795, 374] on textarea "NGI" at bounding box center [892, 427] width 324 height 149
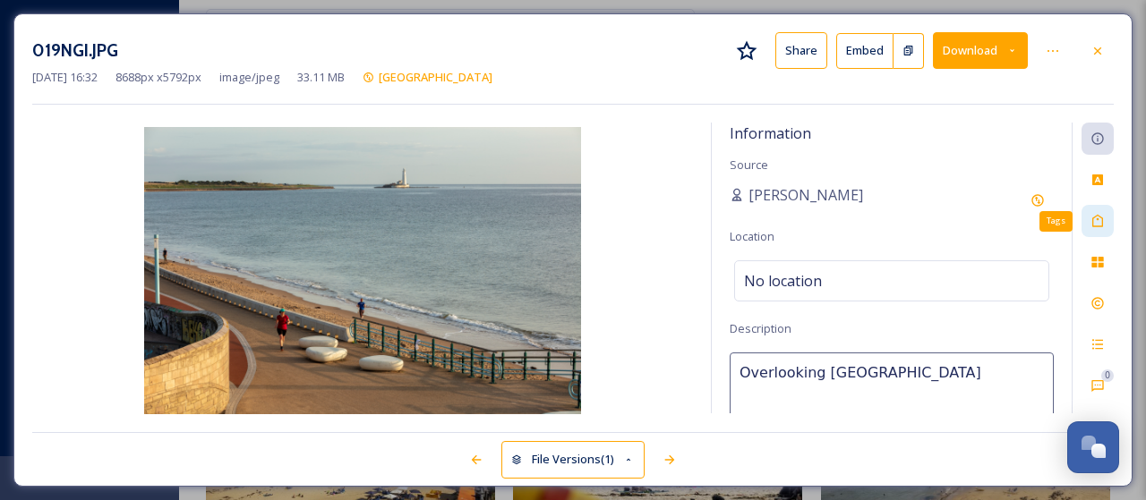
click at [1103, 226] on icon at bounding box center [1097, 221] width 14 height 14
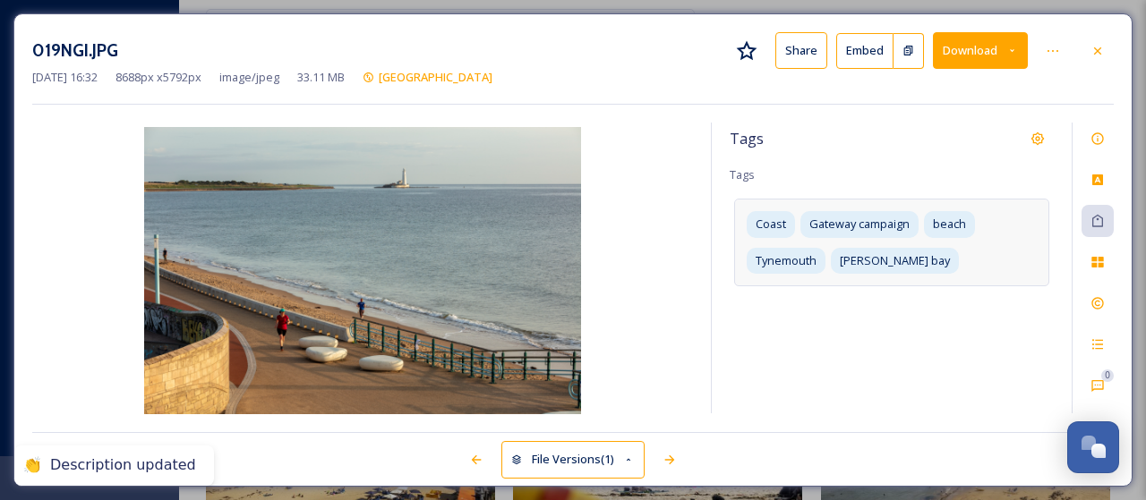
click at [947, 257] on div "Coast Gateway campaign beach [GEOGRAPHIC_DATA] [PERSON_NAME][GEOGRAPHIC_DATA]" at bounding box center [891, 242] width 315 height 87
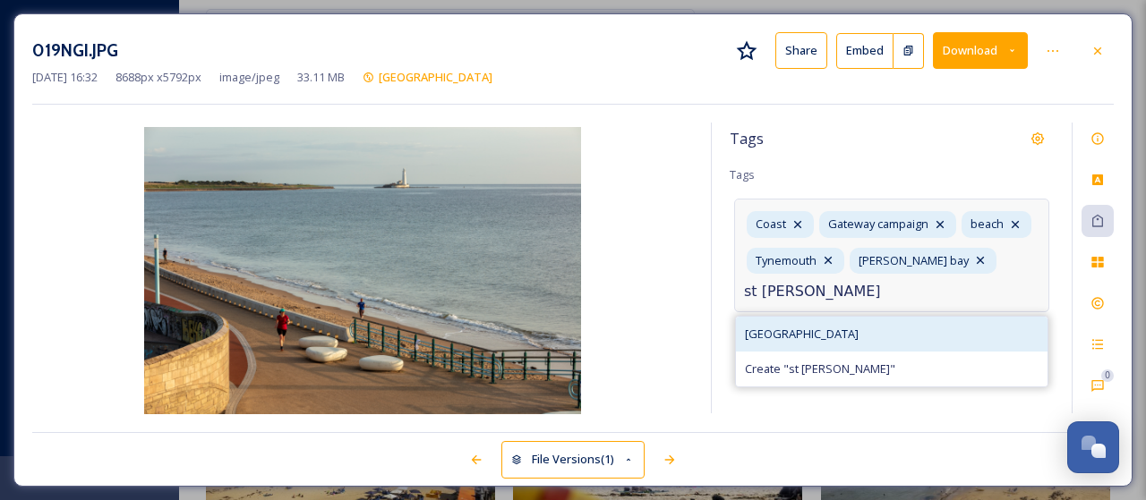
click at [840, 341] on div "[GEOGRAPHIC_DATA]" at bounding box center [892, 334] width 312 height 35
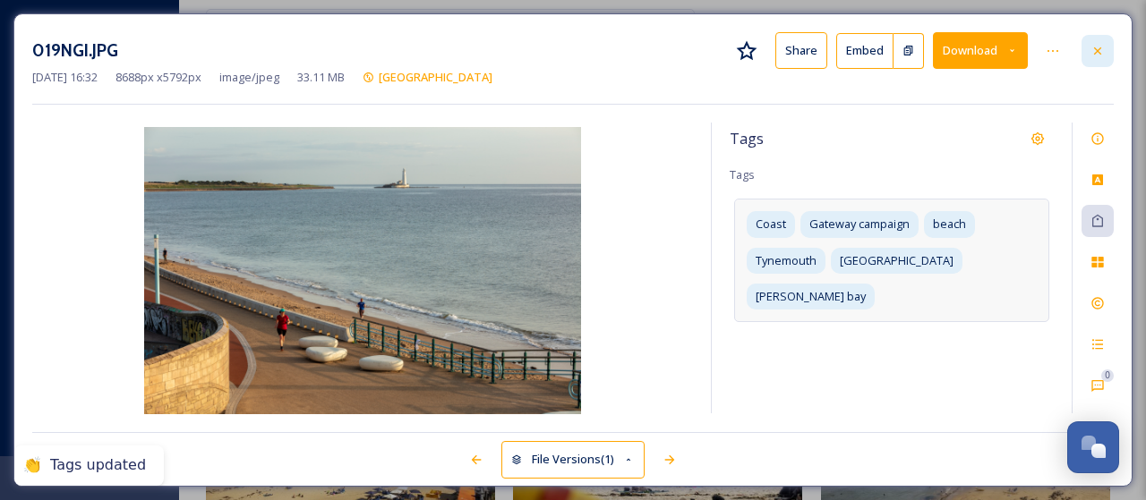
click at [1106, 54] on div at bounding box center [1097, 51] width 32 height 32
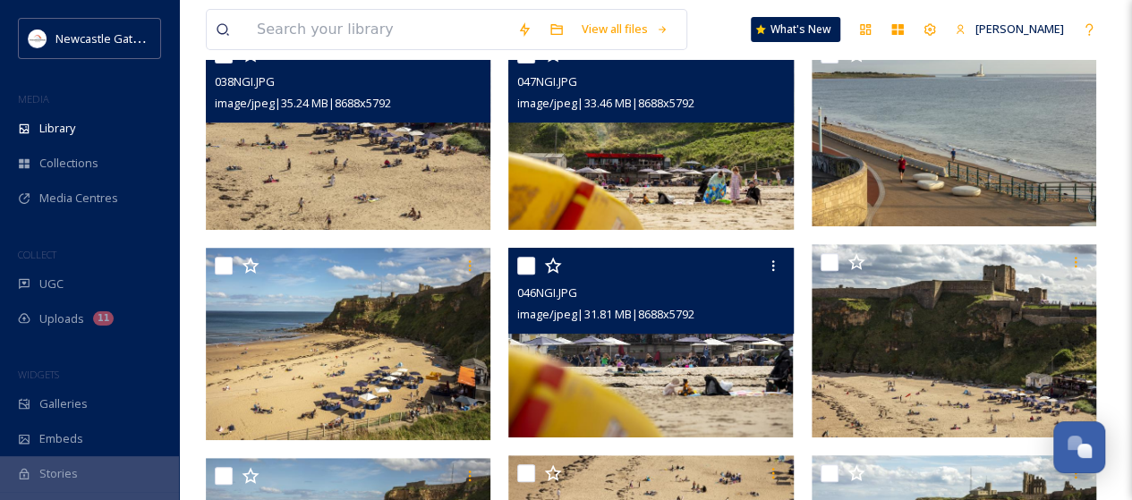
scroll to position [269, 0]
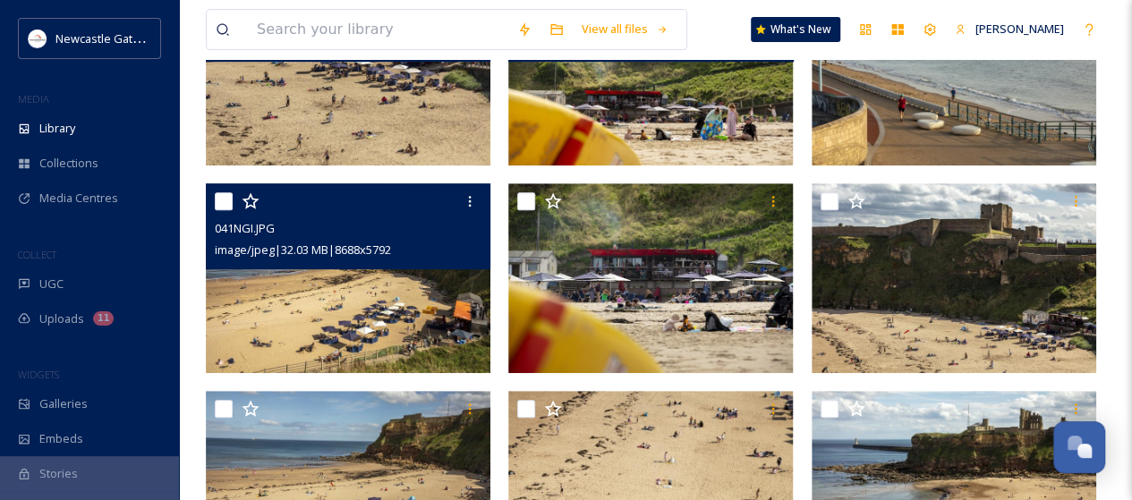
click at [381, 323] on img at bounding box center [348, 279] width 285 height 190
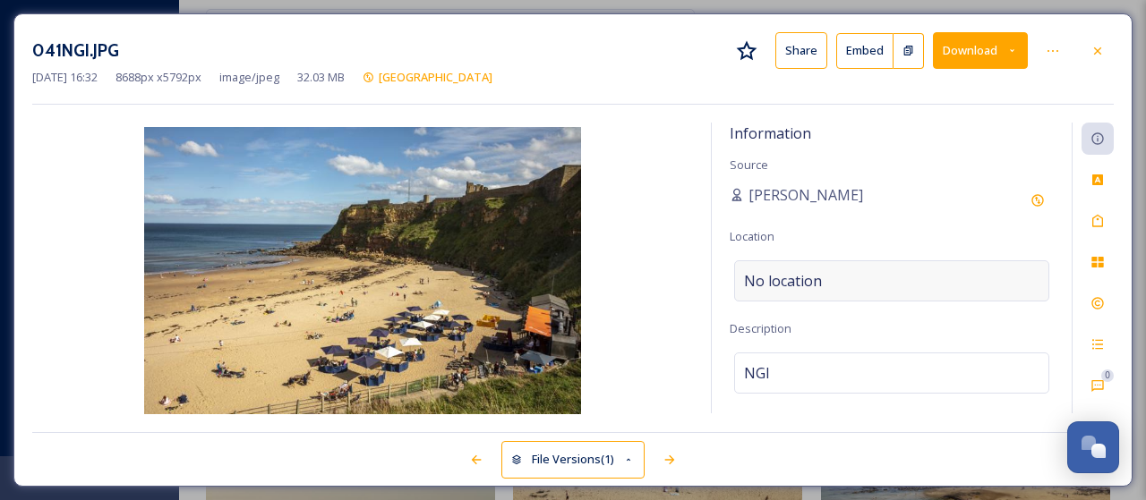
click at [798, 277] on span "No location" at bounding box center [783, 280] width 78 height 21
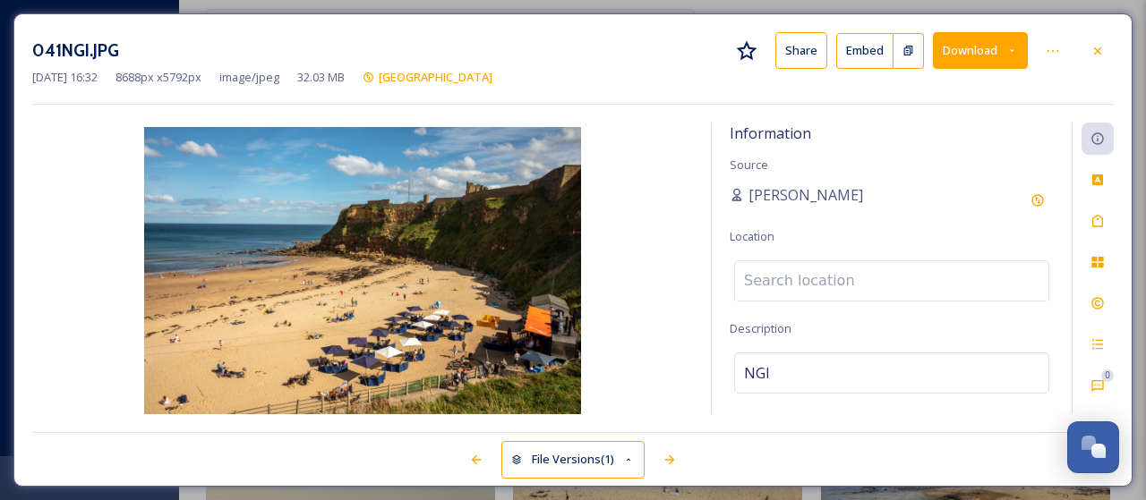
click at [798, 277] on input at bounding box center [891, 280] width 313 height 39
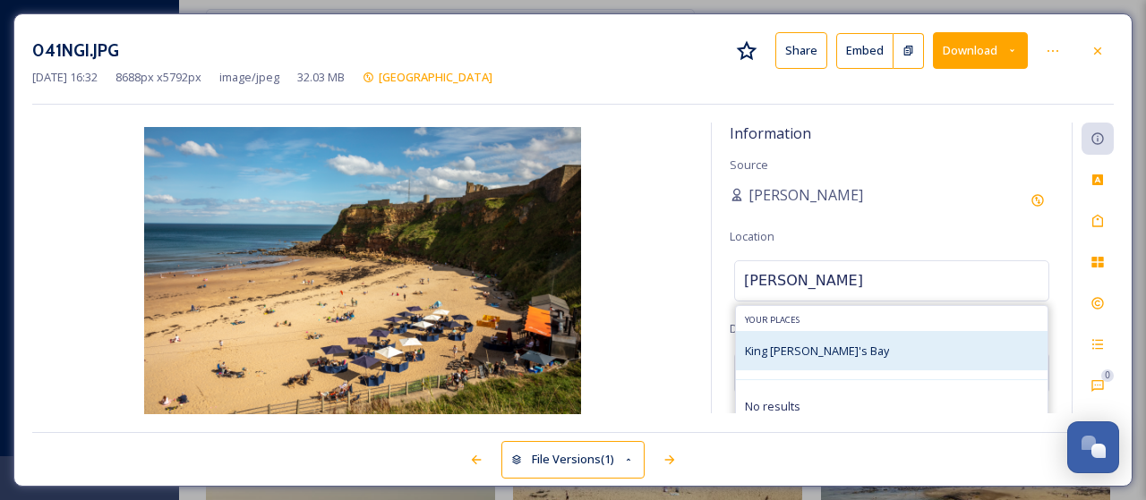
click at [829, 353] on span "King [PERSON_NAME]'s Bay" at bounding box center [817, 351] width 144 height 16
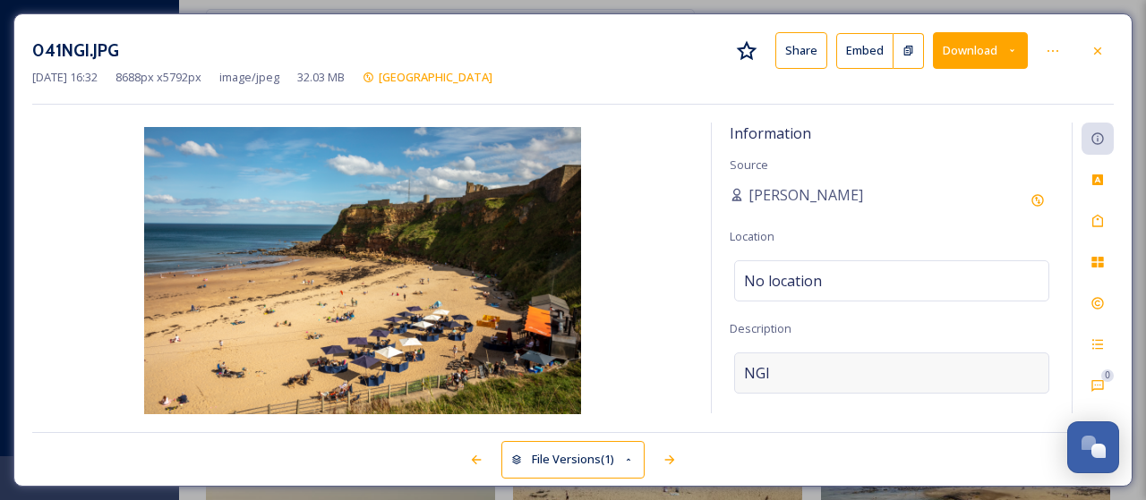
click at [795, 379] on div "NGI" at bounding box center [891, 373] width 315 height 41
click at [794, 373] on textarea "NGI" at bounding box center [892, 427] width 324 height 149
click at [1103, 220] on icon at bounding box center [1097, 221] width 14 height 14
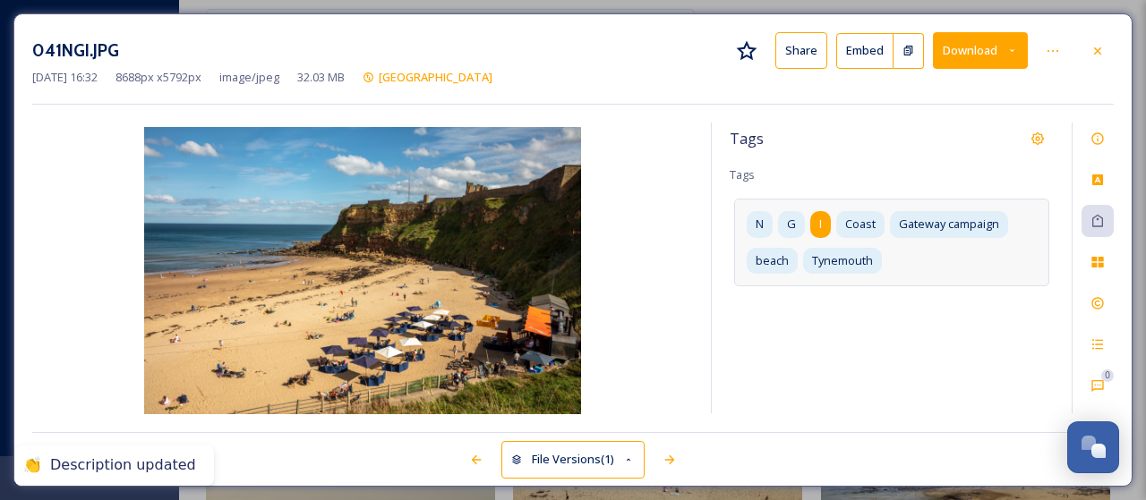
click at [826, 220] on div "I" at bounding box center [820, 224] width 21 height 26
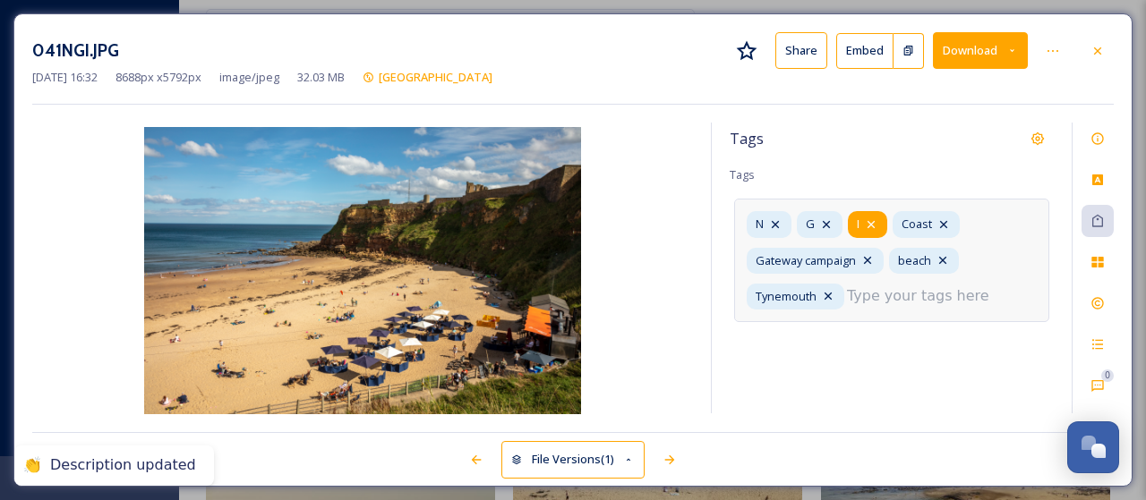
click at [867, 219] on icon at bounding box center [871, 225] width 14 height 14
click at [825, 221] on icon at bounding box center [826, 225] width 14 height 14
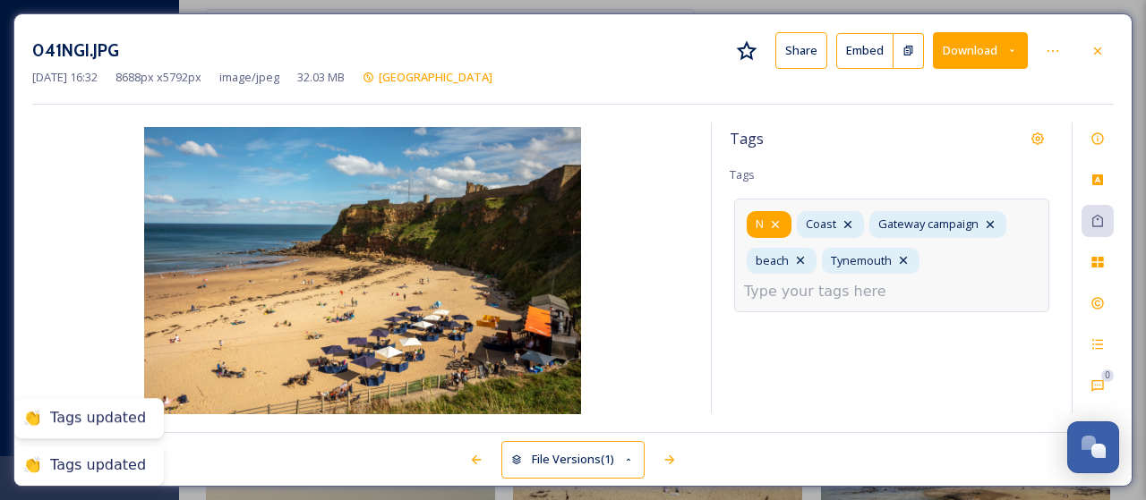
click at [781, 223] on icon at bounding box center [775, 225] width 14 height 14
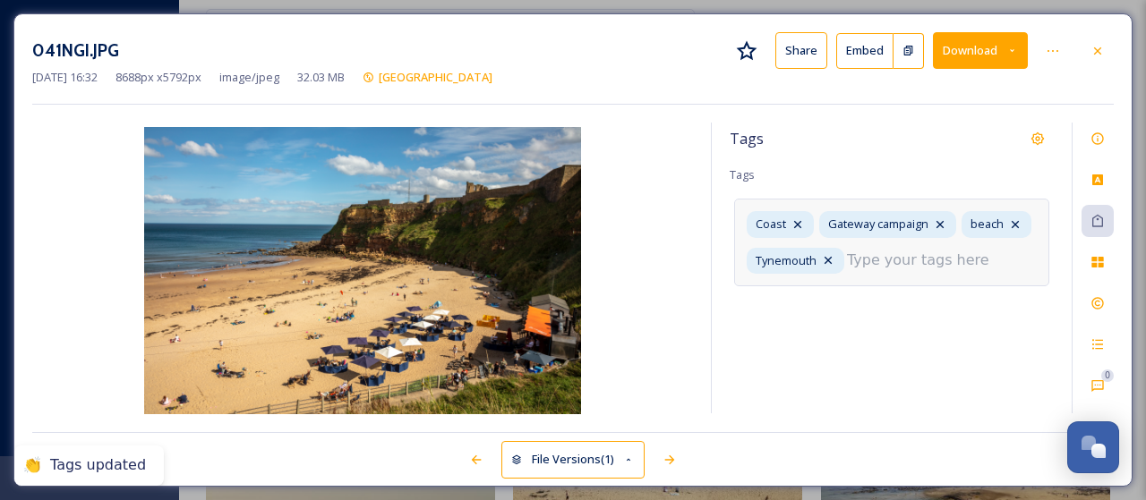
click at [900, 262] on input at bounding box center [936, 260] width 179 height 21
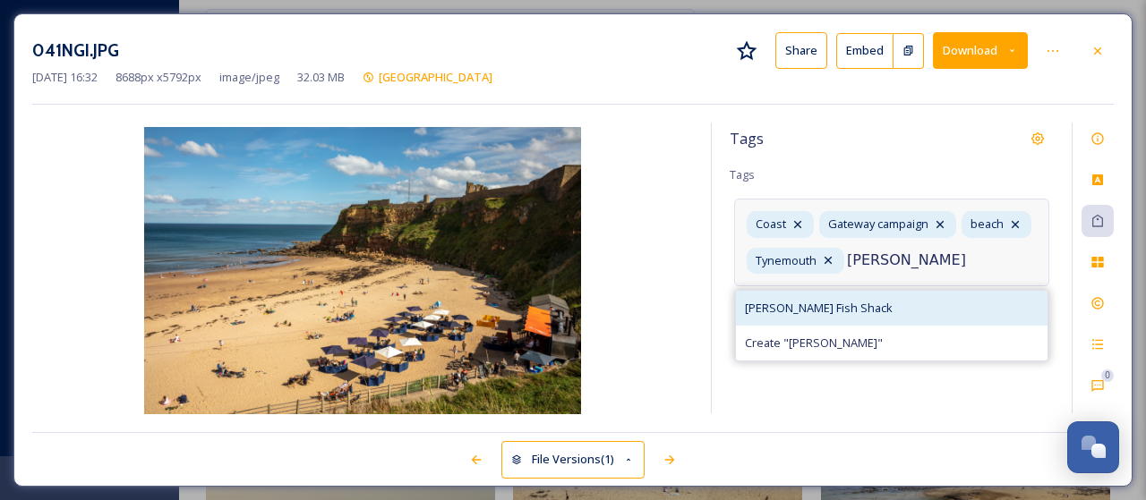
click at [824, 308] on span "[PERSON_NAME] Fish Shack" at bounding box center [819, 308] width 148 height 17
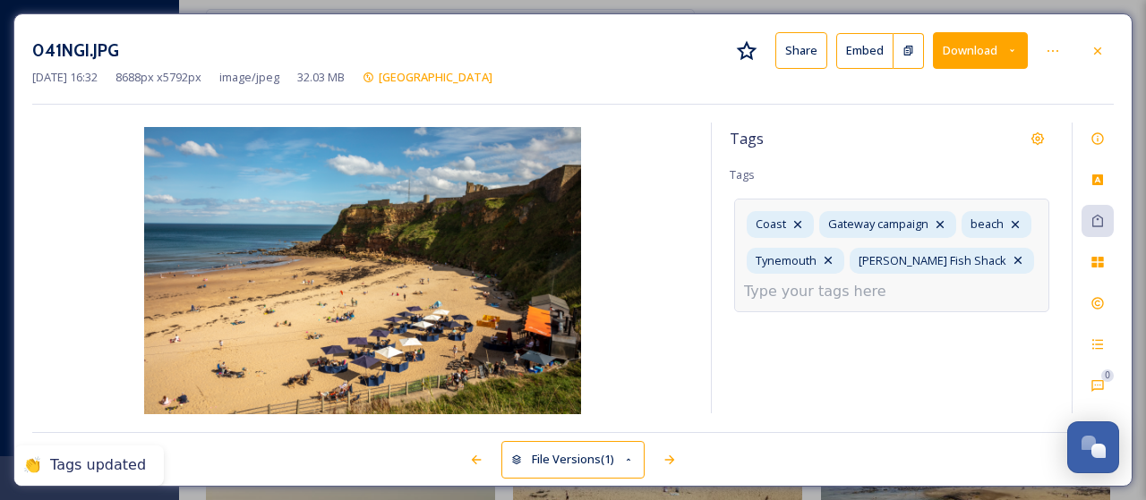
click at [843, 289] on input at bounding box center [833, 291] width 179 height 21
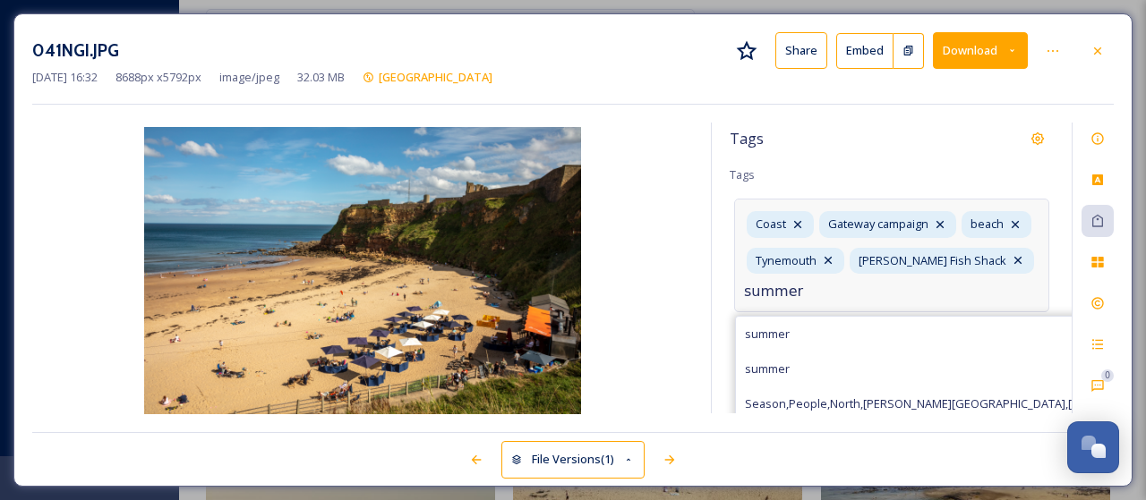
click at [766, 303] on input "summer" at bounding box center [833, 291] width 179 height 21
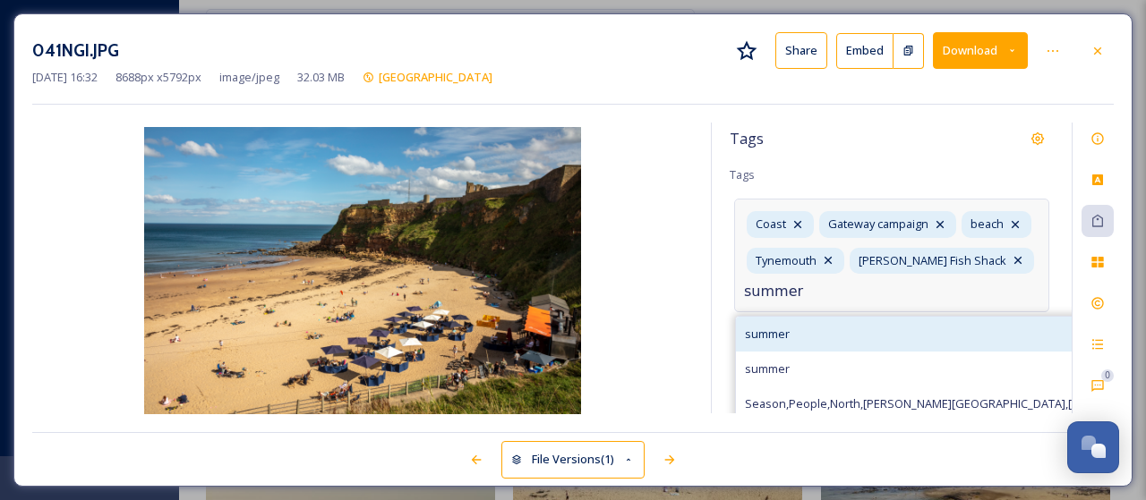
click at [782, 343] on span "summer" at bounding box center [767, 334] width 45 height 17
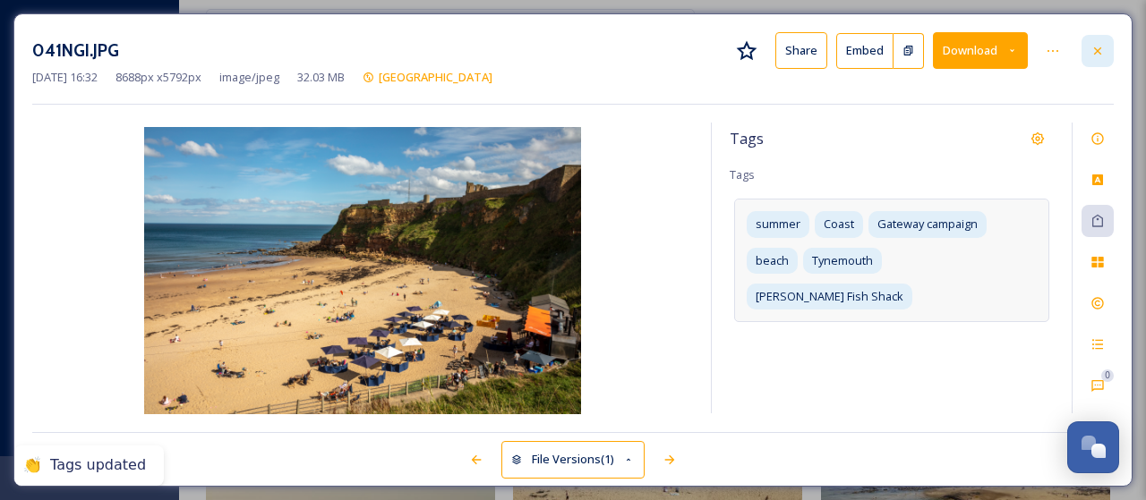
click at [1098, 49] on icon at bounding box center [1097, 50] width 7 height 7
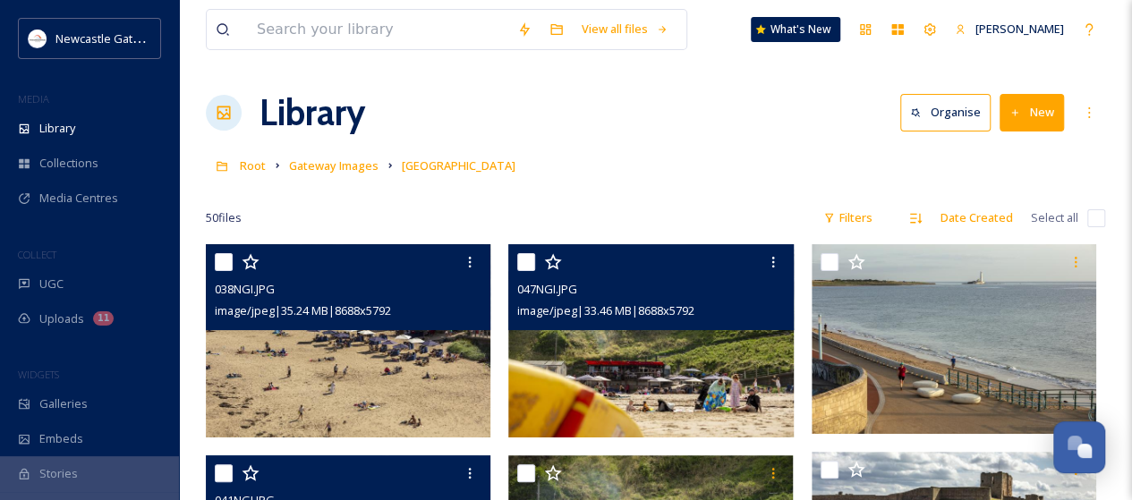
scroll to position [179, 0]
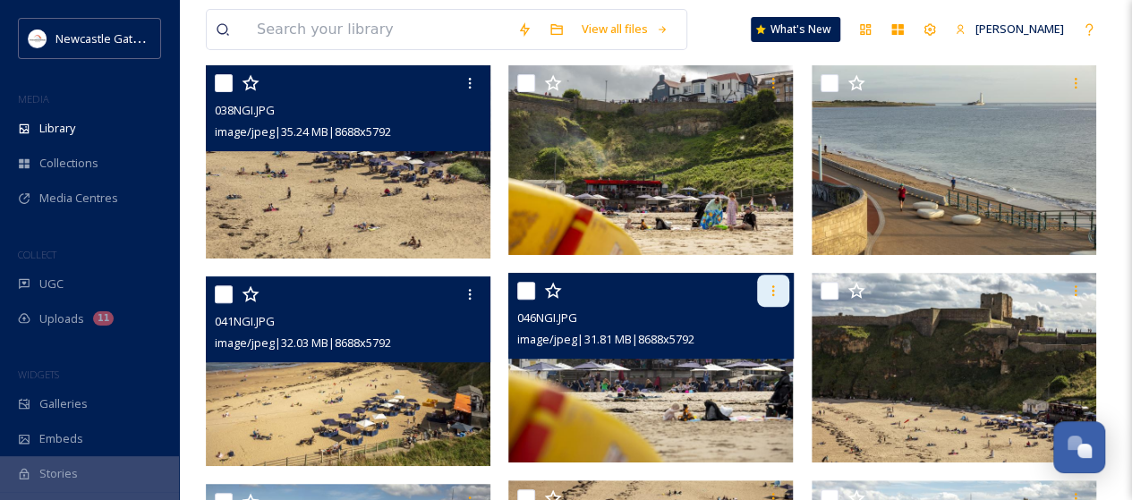
click at [774, 285] on icon at bounding box center [773, 291] width 14 height 14
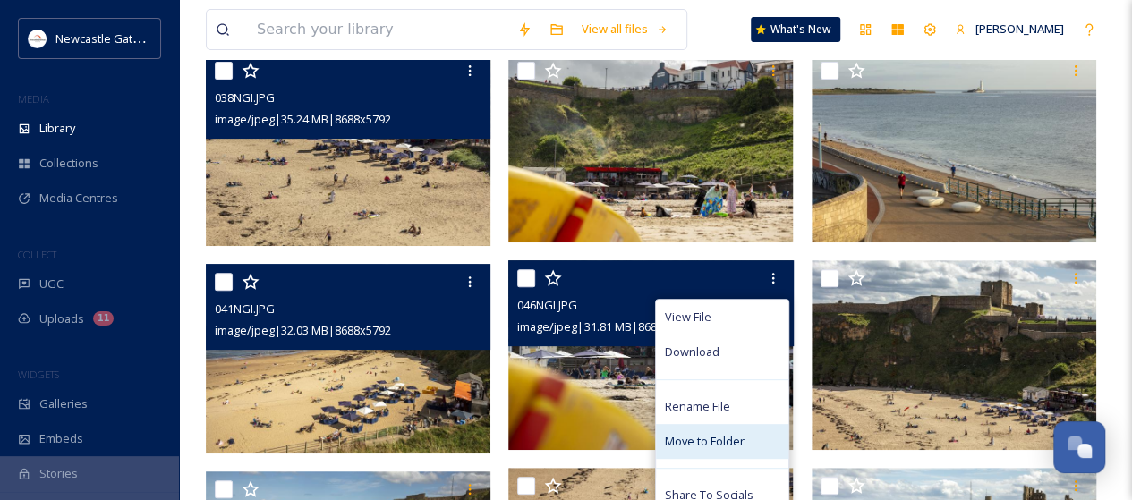
scroll to position [358, 0]
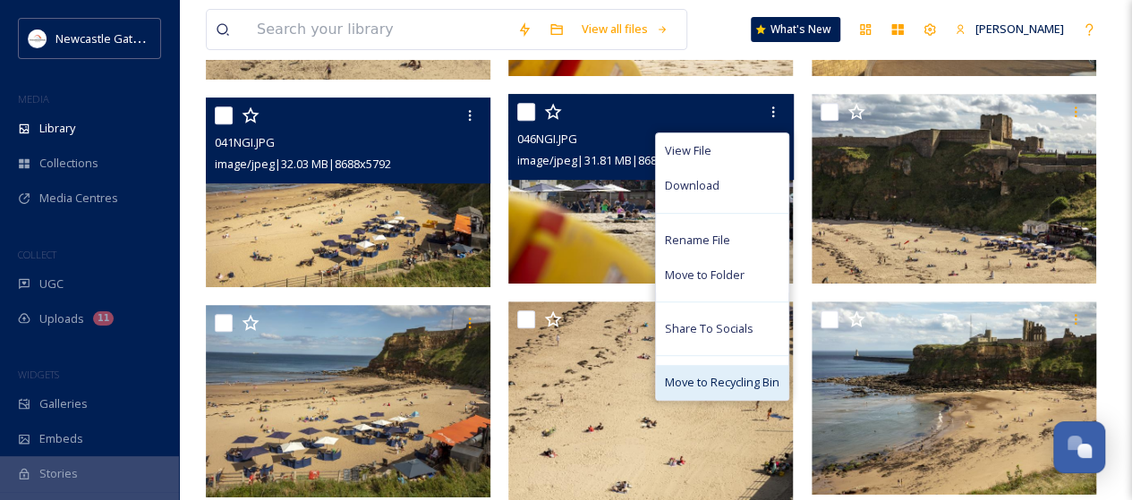
click at [737, 388] on span "Move to Recycling Bin" at bounding box center [722, 382] width 115 height 17
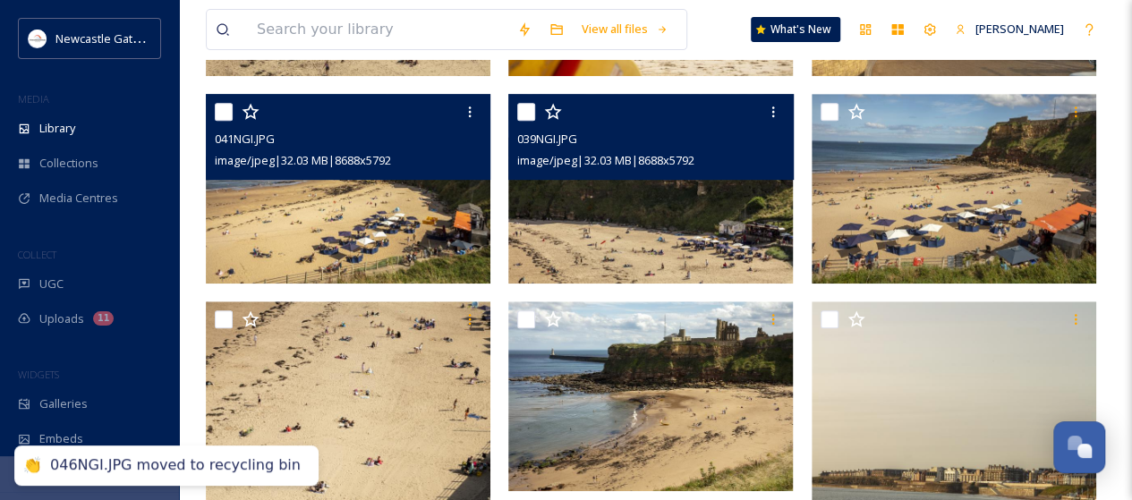
click at [689, 216] on img at bounding box center [650, 189] width 285 height 190
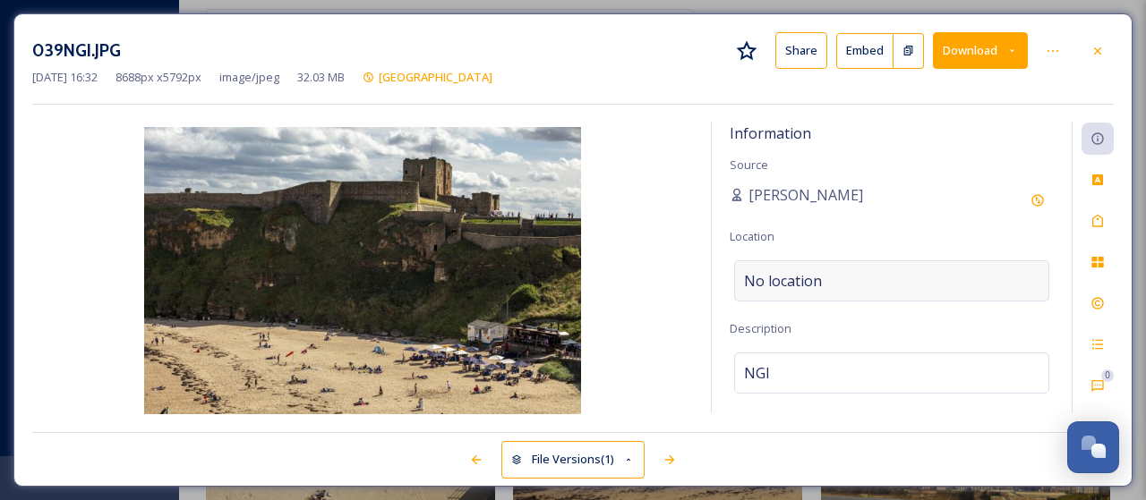
click at [841, 277] on div "No location" at bounding box center [891, 281] width 315 height 41
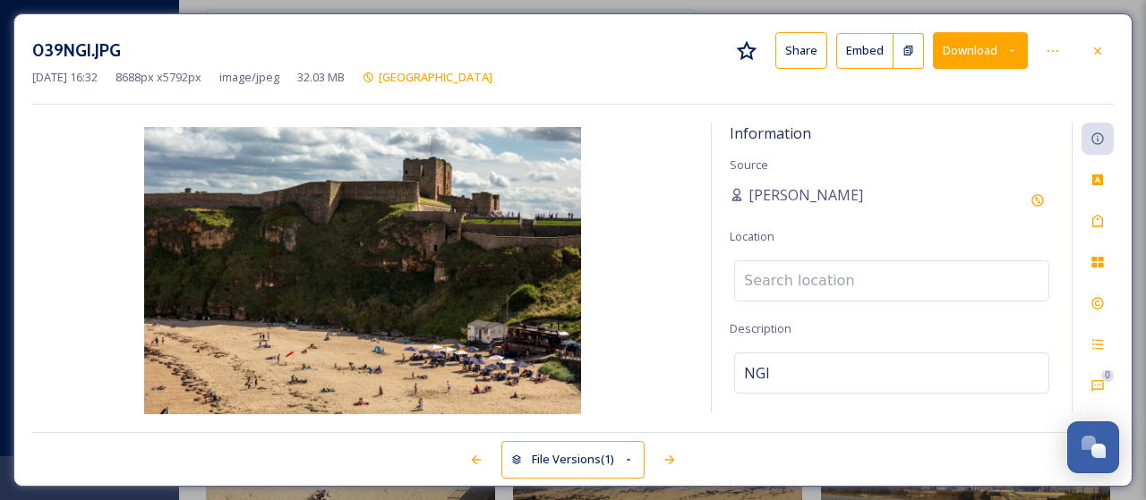
click at [841, 277] on input at bounding box center [891, 280] width 313 height 39
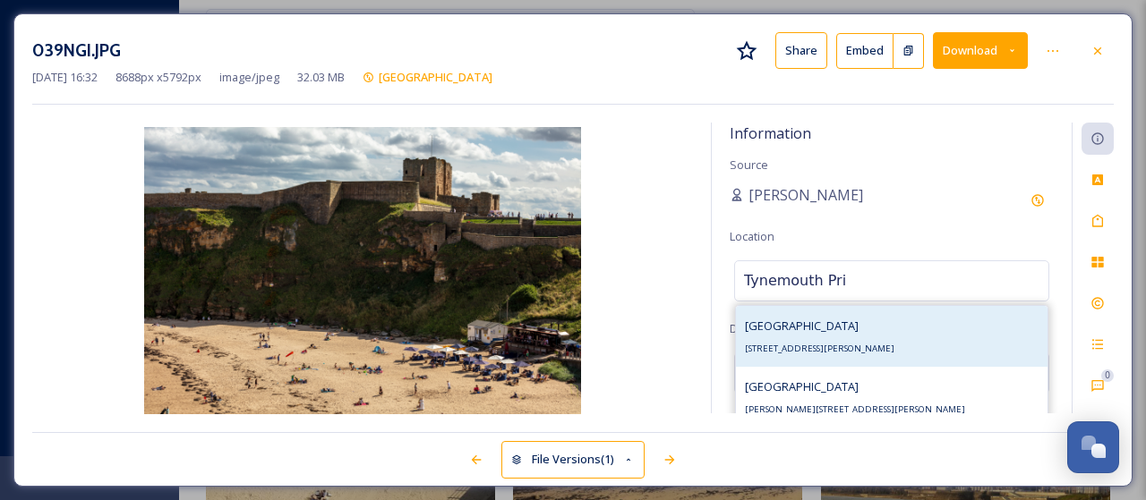
click at [831, 343] on span "[STREET_ADDRESS][PERSON_NAME]" at bounding box center [819, 349] width 149 height 12
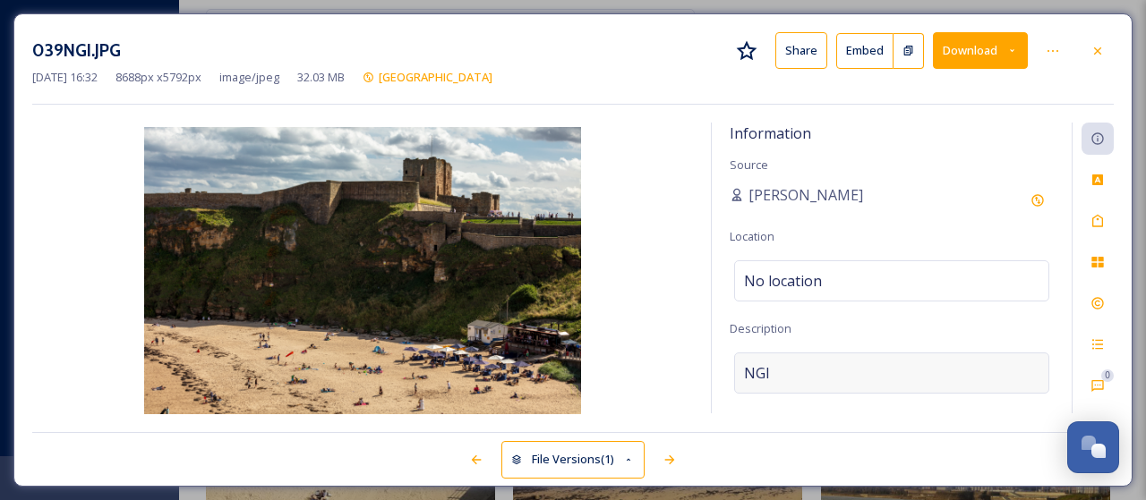
click at [779, 364] on div "NGI" at bounding box center [891, 373] width 315 height 41
click at [779, 364] on textarea "NGI" at bounding box center [892, 427] width 324 height 149
click at [1091, 222] on icon at bounding box center [1097, 221] width 14 height 14
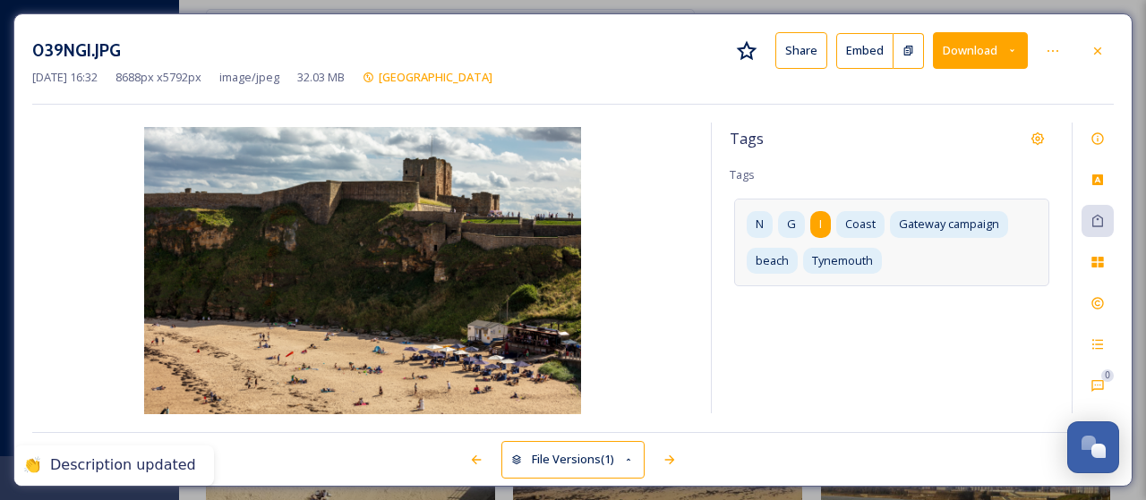
click at [826, 223] on div "I" at bounding box center [820, 224] width 21 height 26
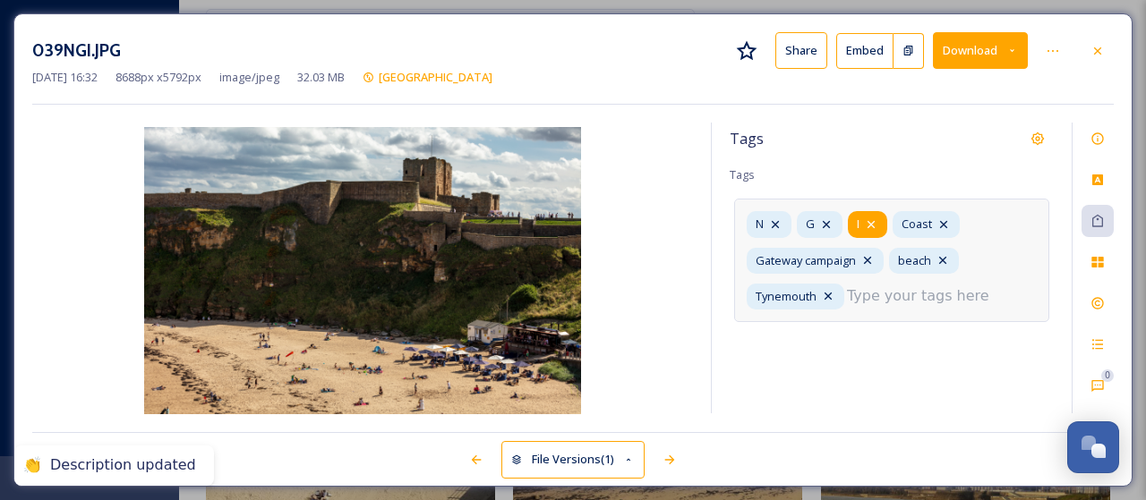
click at [875, 221] on icon at bounding box center [871, 225] width 14 height 14
click at [821, 219] on icon at bounding box center [826, 225] width 14 height 14
click at [777, 221] on icon at bounding box center [775, 224] width 7 height 7
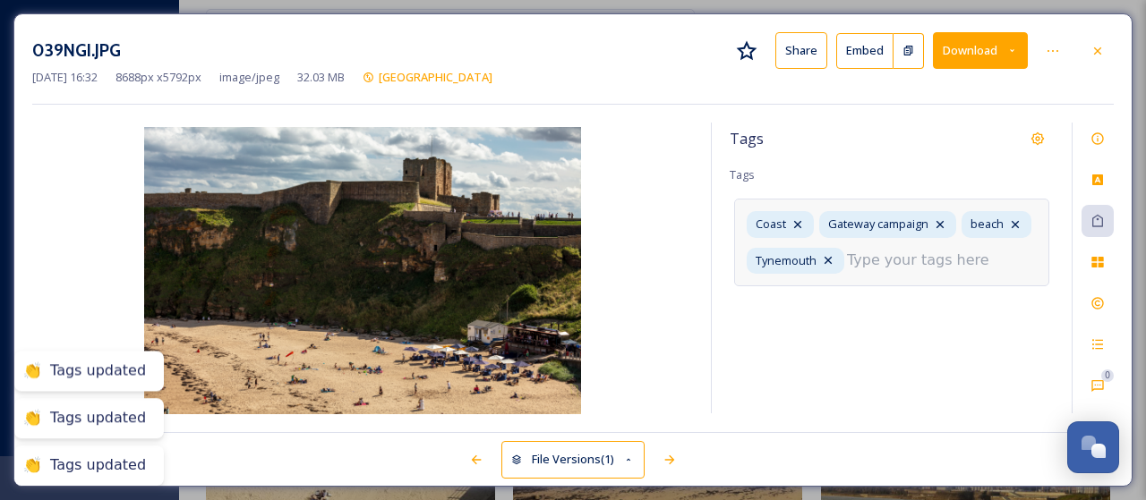
click at [891, 264] on input at bounding box center [936, 260] width 179 height 21
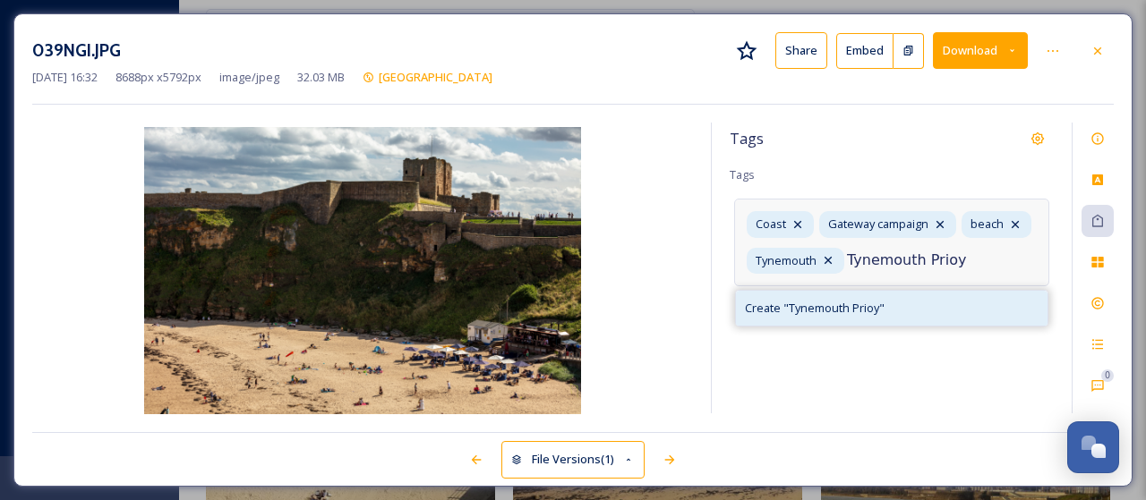
click at [840, 307] on span "Create " Tynemouth Prioy "" at bounding box center [815, 308] width 140 height 17
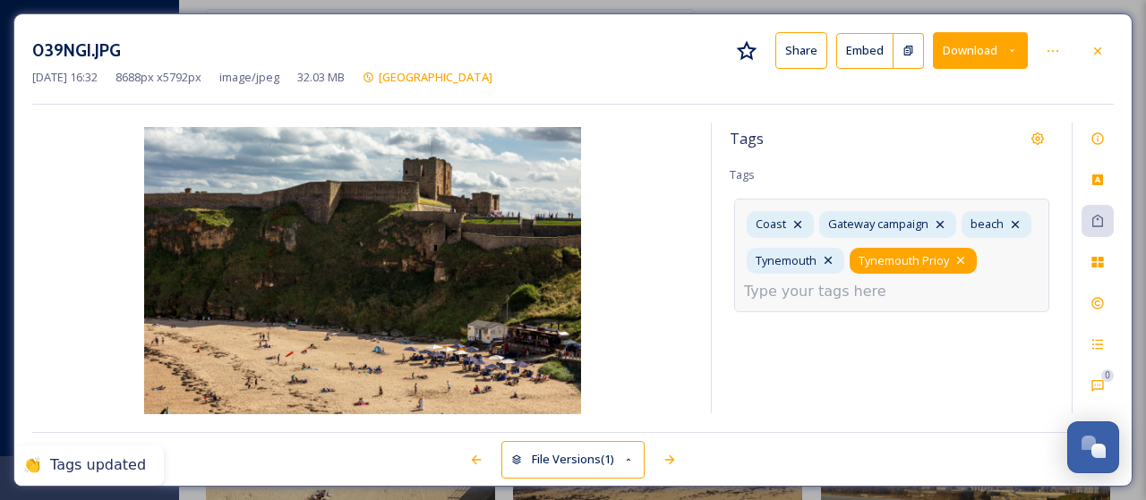
click at [961, 260] on icon at bounding box center [960, 260] width 7 height 7
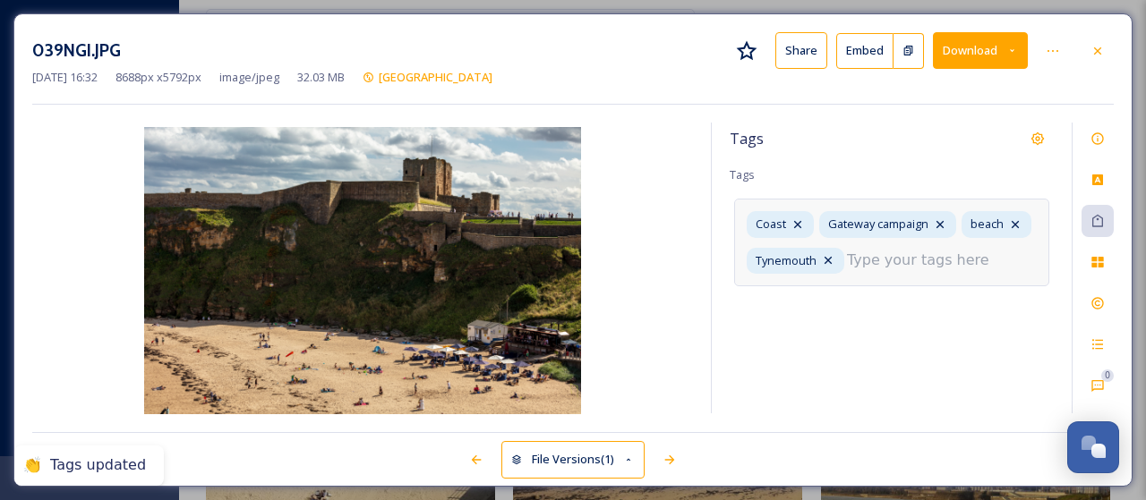
click at [896, 264] on input at bounding box center [936, 260] width 179 height 21
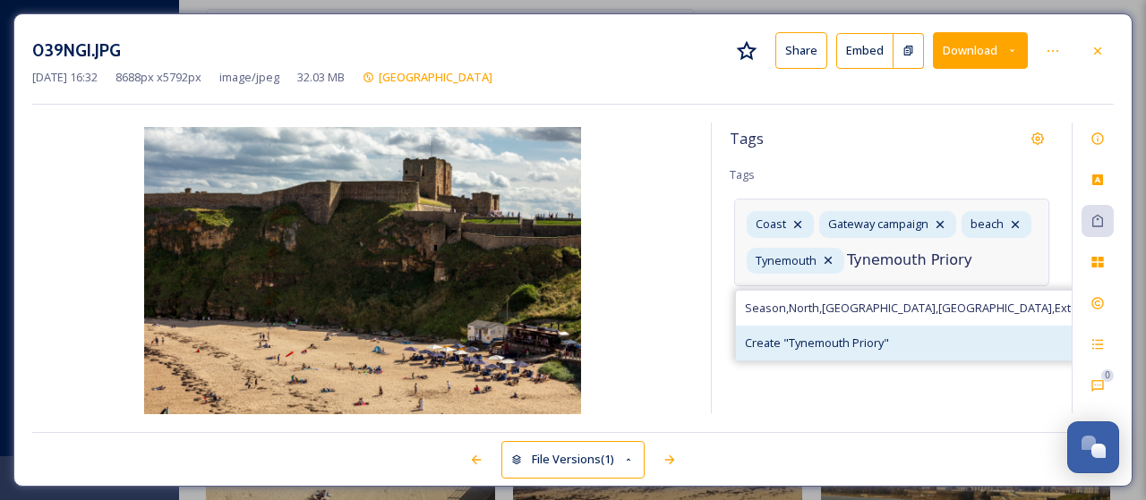
click at [856, 341] on span "Create " Tynemouth Priory "" at bounding box center [817, 343] width 144 height 17
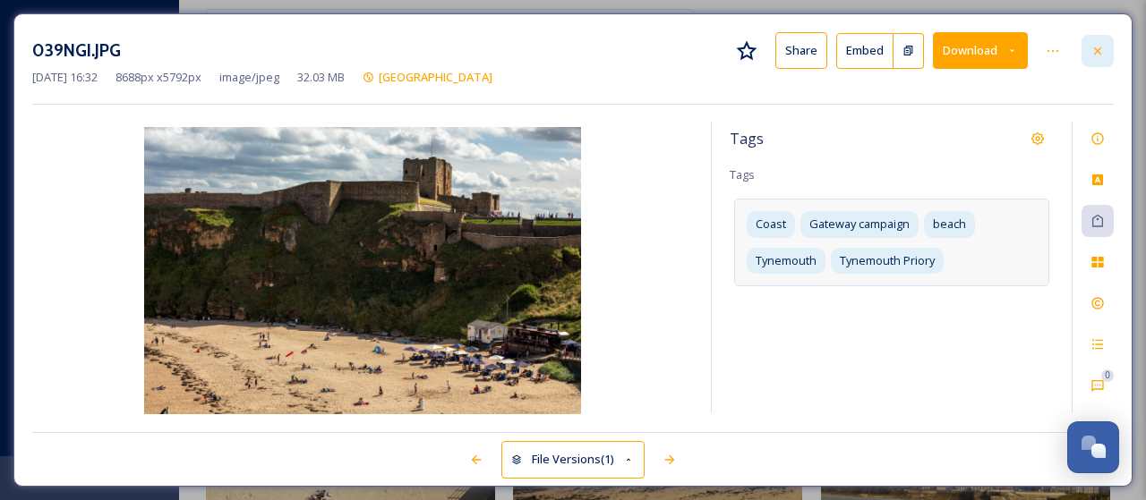
click at [1099, 49] on icon at bounding box center [1097, 51] width 14 height 14
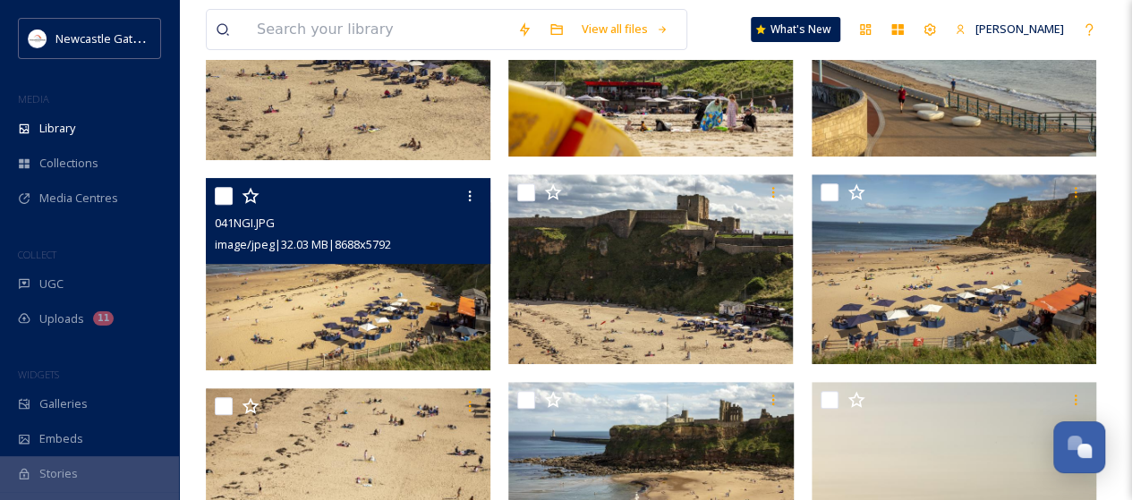
scroll to position [358, 0]
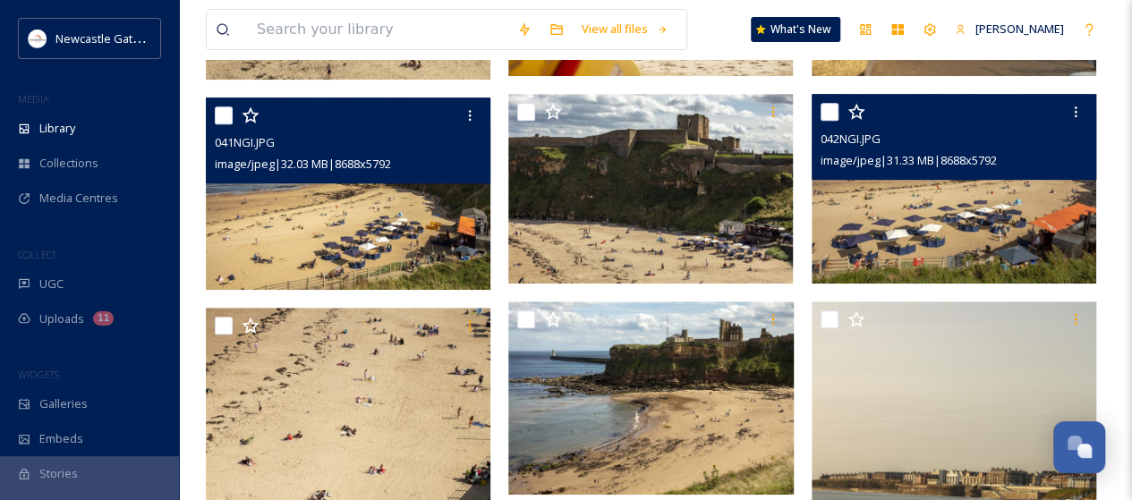
click at [963, 220] on img at bounding box center [954, 189] width 285 height 190
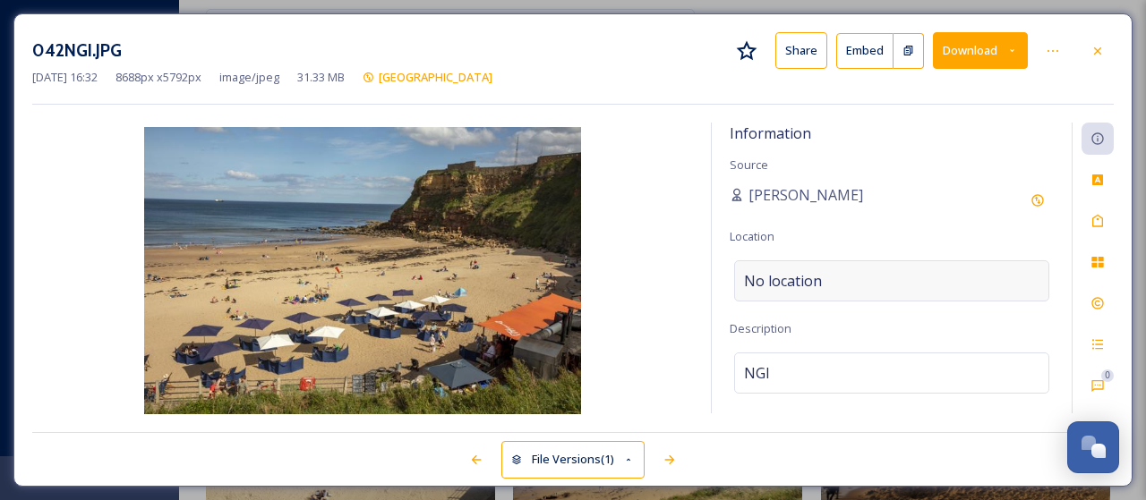
click at [850, 278] on div "No location" at bounding box center [891, 281] width 315 height 41
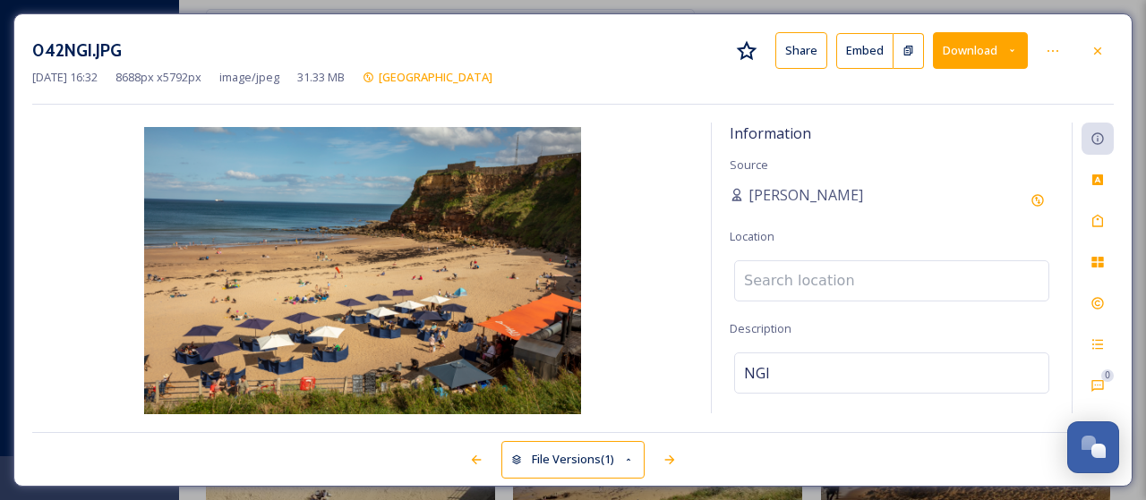
click at [850, 278] on input at bounding box center [891, 280] width 313 height 39
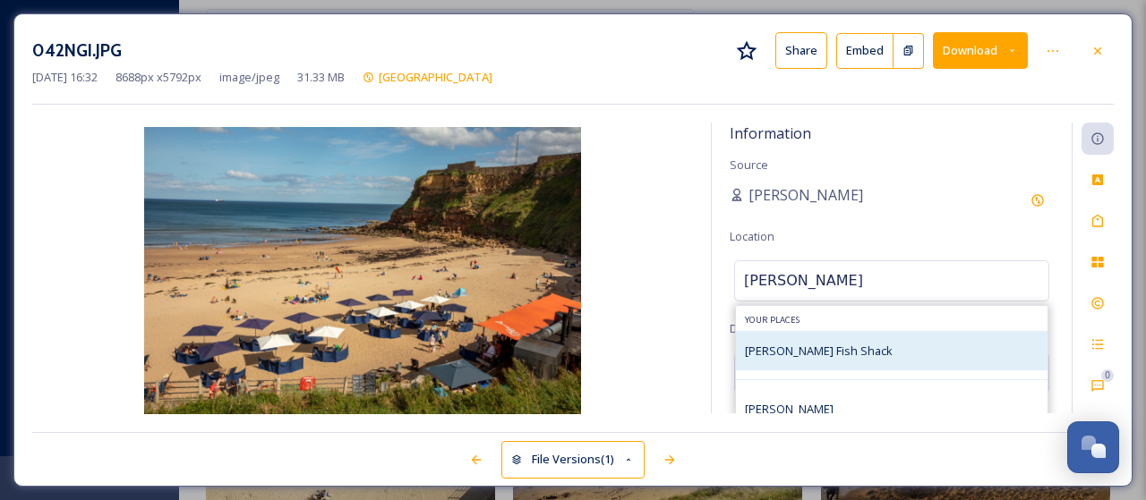
click at [827, 354] on span "[PERSON_NAME] Fish Shack" at bounding box center [819, 351] width 148 height 16
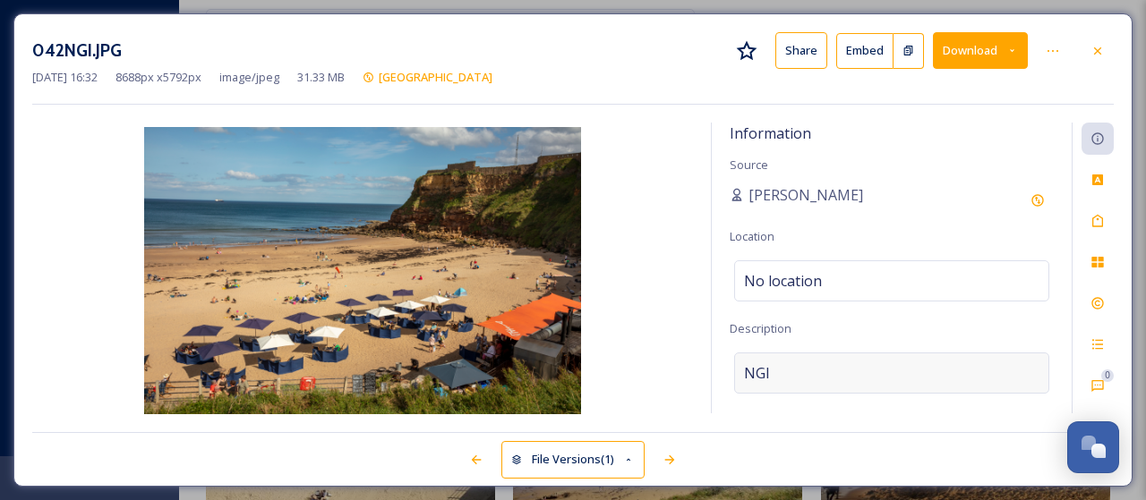
click at [806, 367] on div "NGI" at bounding box center [891, 373] width 315 height 41
click at [806, 367] on textarea "NGI" at bounding box center [892, 427] width 324 height 149
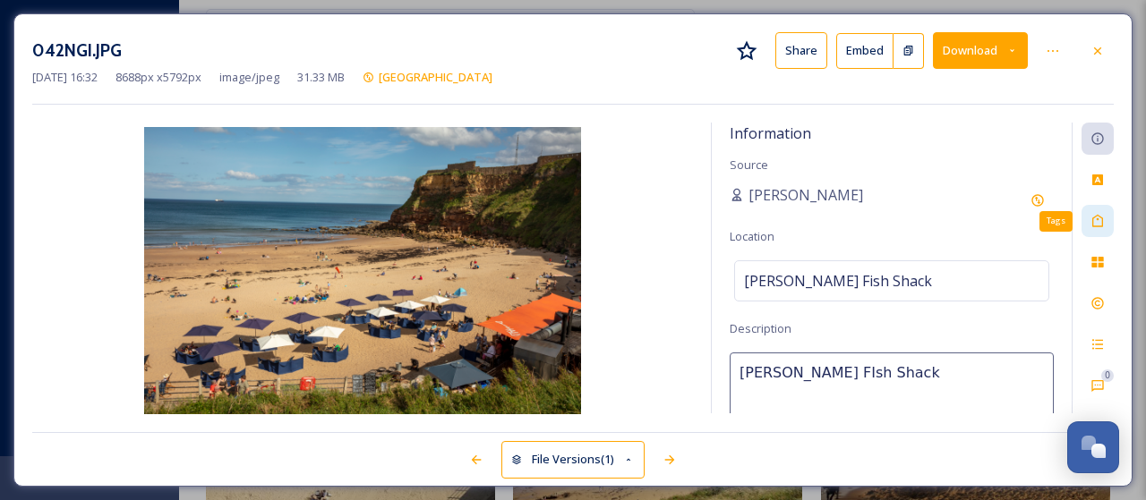
click at [1101, 221] on icon at bounding box center [1097, 221] width 14 height 14
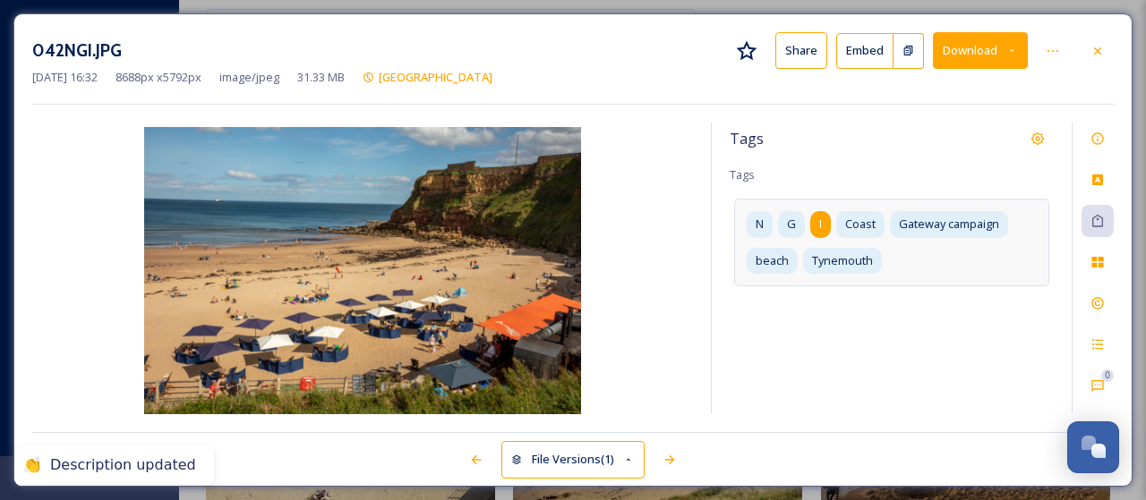
click at [825, 222] on div "I" at bounding box center [820, 224] width 21 height 26
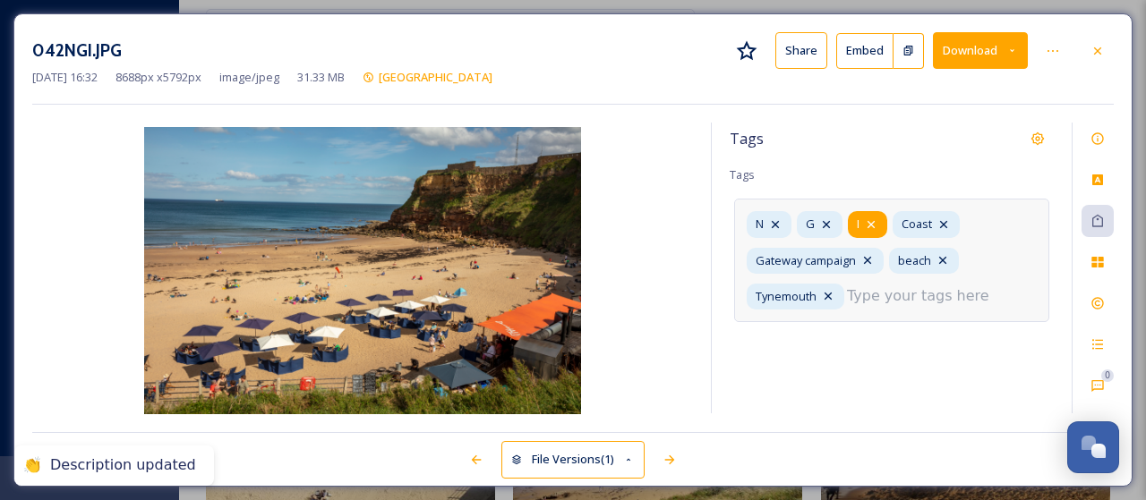
click at [872, 222] on icon at bounding box center [870, 224] width 7 height 7
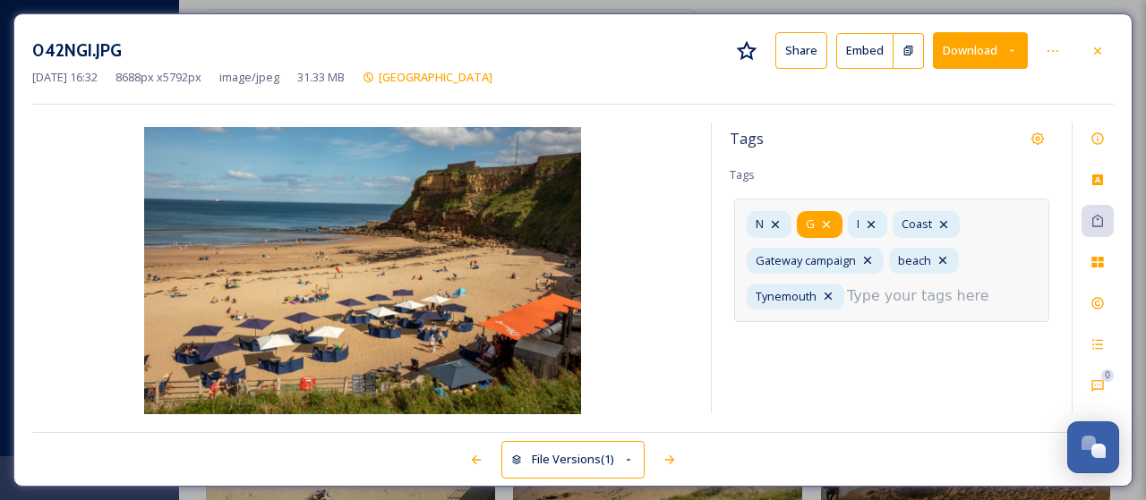
click at [833, 223] on icon at bounding box center [826, 225] width 14 height 14
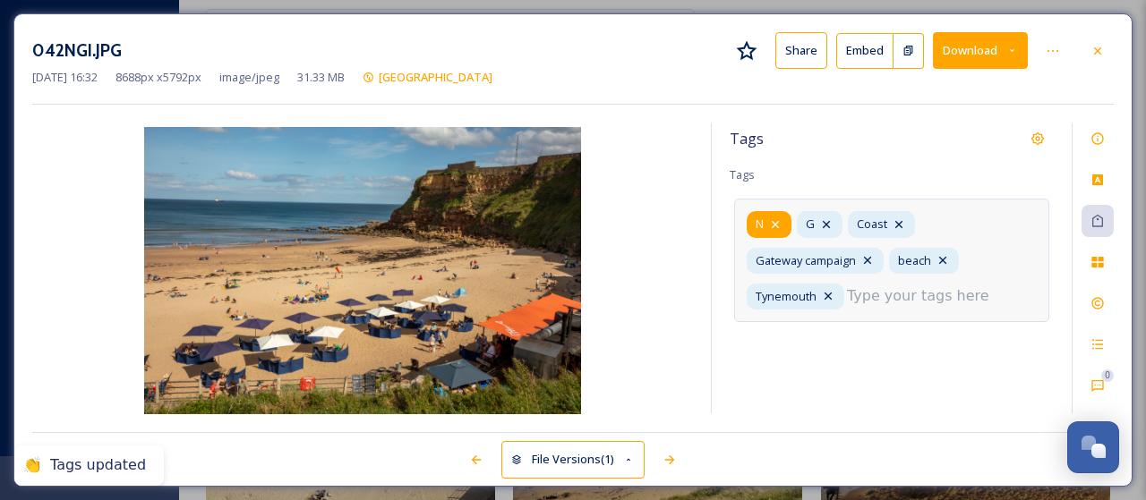
click at [773, 221] on icon at bounding box center [775, 225] width 14 height 14
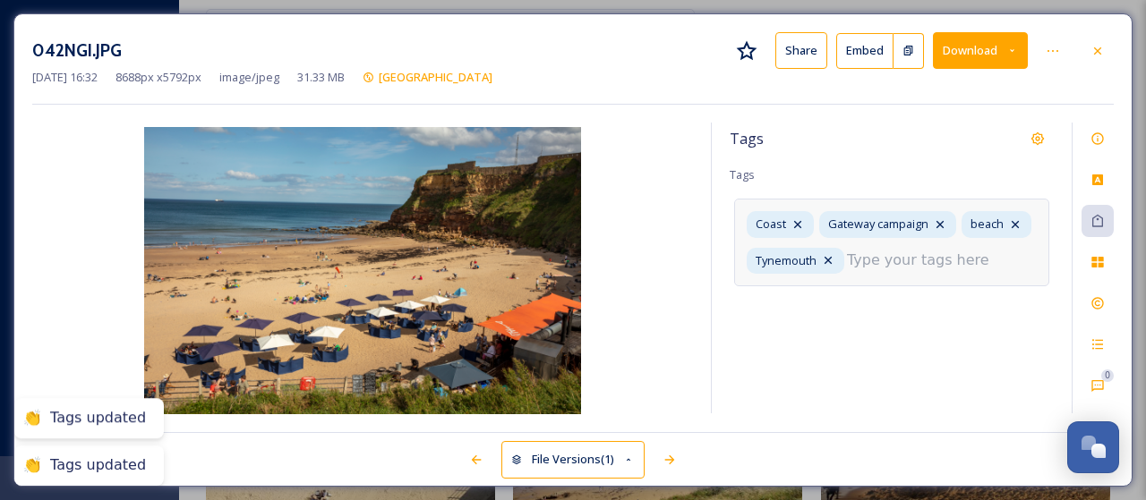
click at [889, 261] on input at bounding box center [936, 260] width 179 height 21
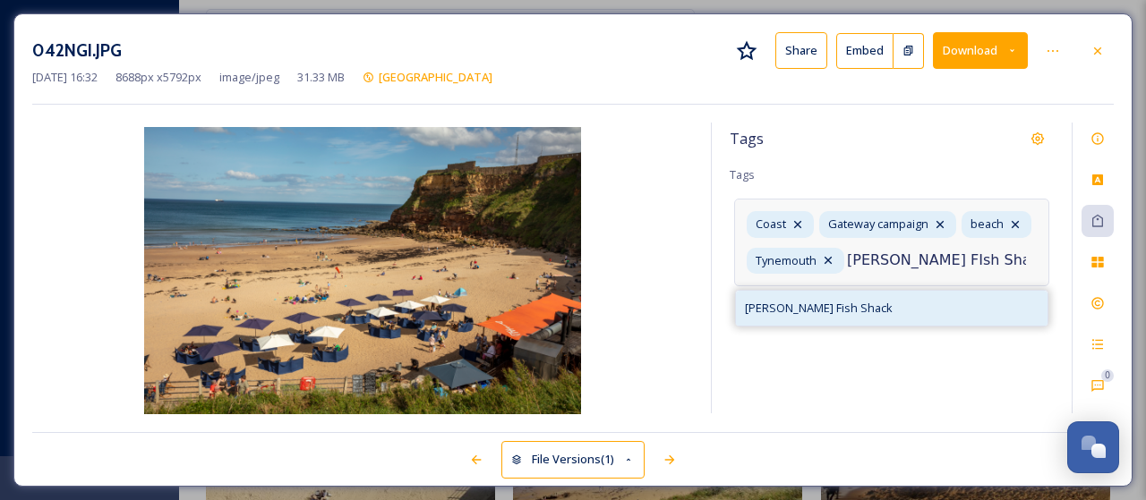
click at [807, 309] on span "[PERSON_NAME] Fish Shack" at bounding box center [819, 308] width 148 height 17
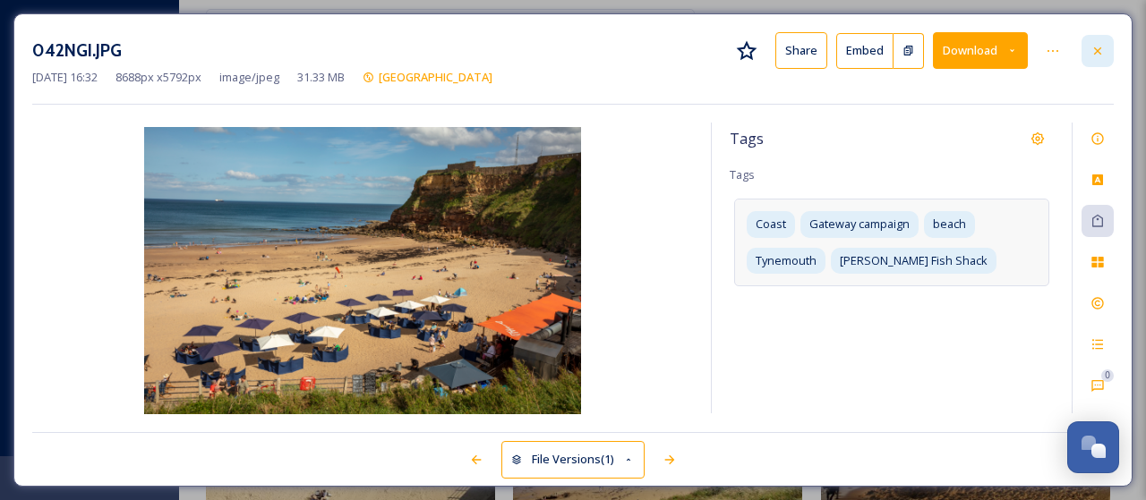
click at [1099, 51] on icon at bounding box center [1097, 50] width 7 height 7
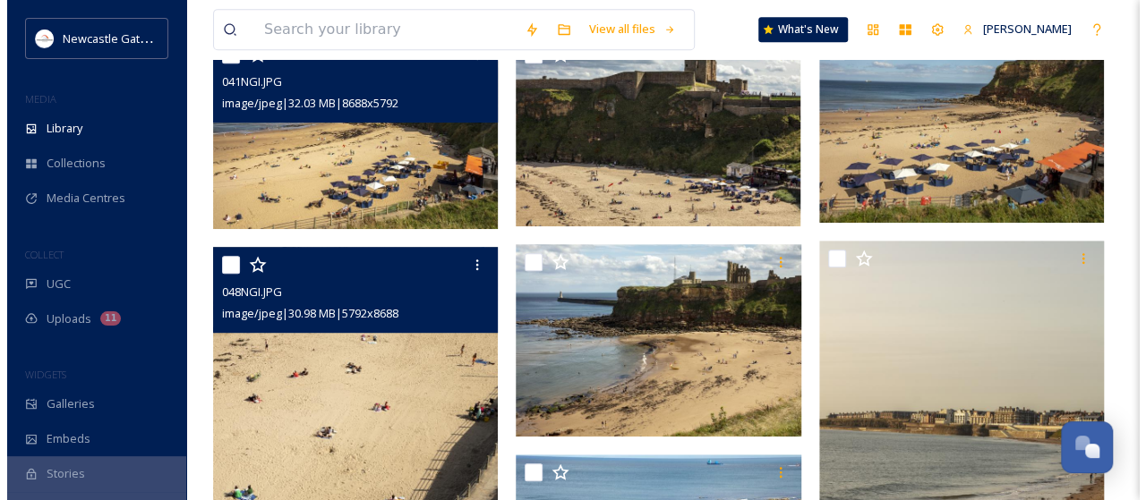
scroll to position [448, 0]
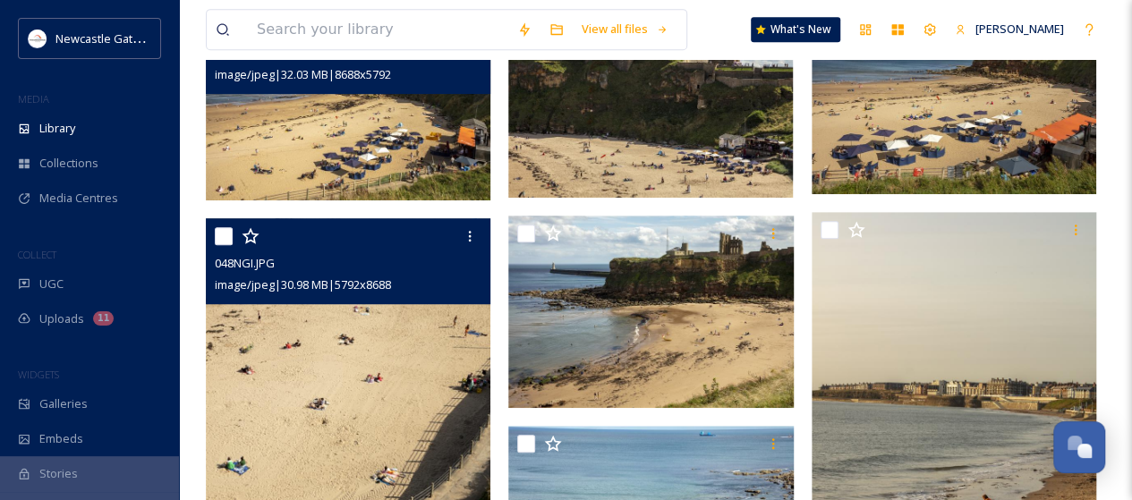
click at [376, 369] on img at bounding box center [348, 431] width 285 height 427
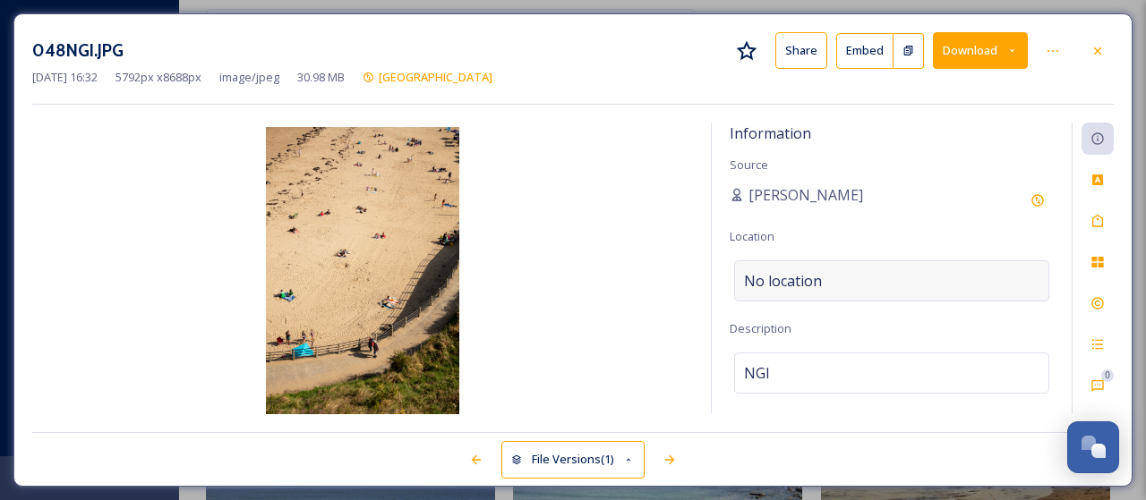
click at [866, 287] on div "No location" at bounding box center [891, 281] width 315 height 41
click at [797, 371] on div "NGI" at bounding box center [891, 373] width 315 height 41
click at [797, 371] on textarea "NGI" at bounding box center [892, 427] width 324 height 149
click at [1099, 218] on icon at bounding box center [1097, 221] width 14 height 14
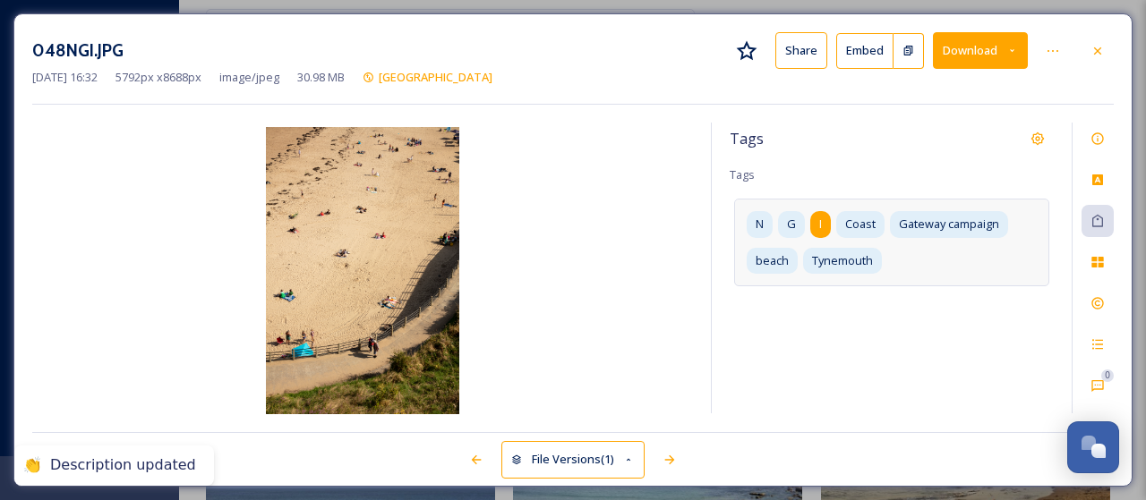
click at [811, 220] on div "I" at bounding box center [820, 224] width 21 height 26
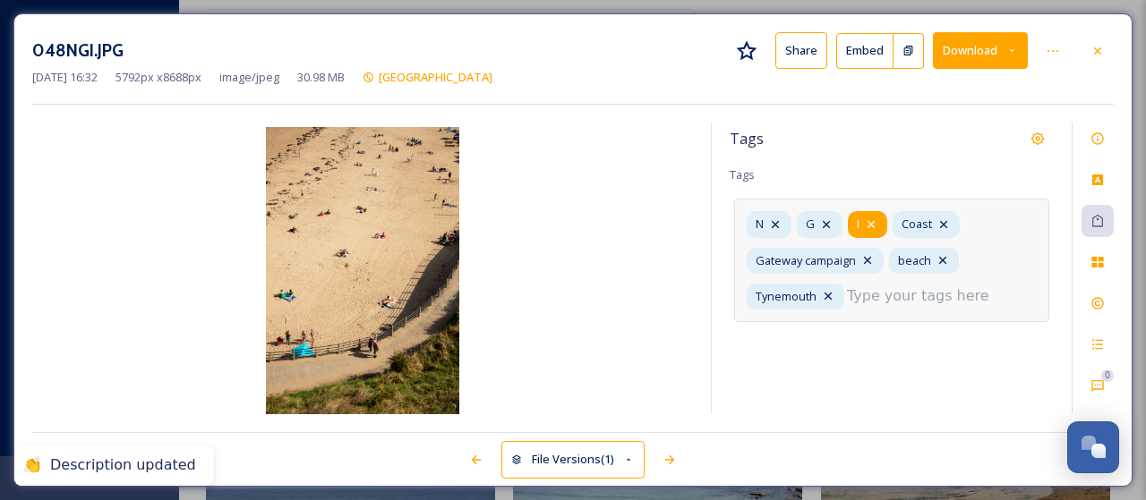
click at [880, 219] on div "I" at bounding box center [867, 224] width 39 height 26
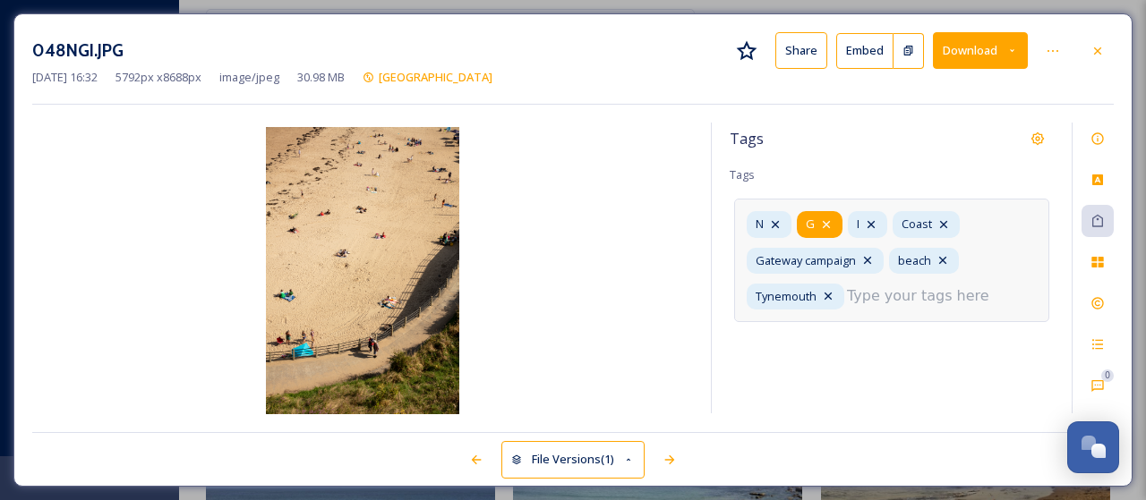
click at [829, 218] on icon at bounding box center [826, 225] width 14 height 14
click at [779, 221] on icon at bounding box center [775, 225] width 14 height 14
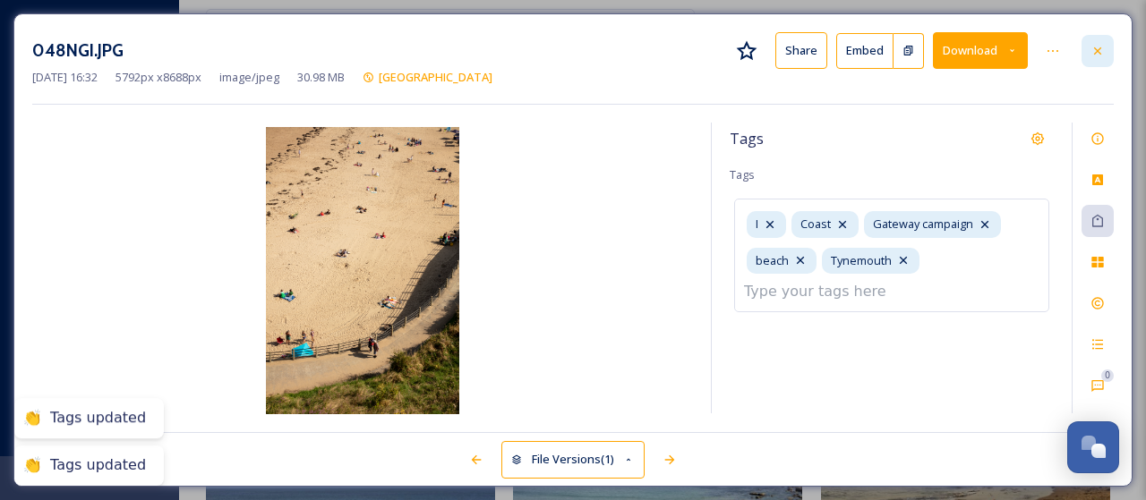
click at [1104, 44] on icon at bounding box center [1097, 51] width 14 height 14
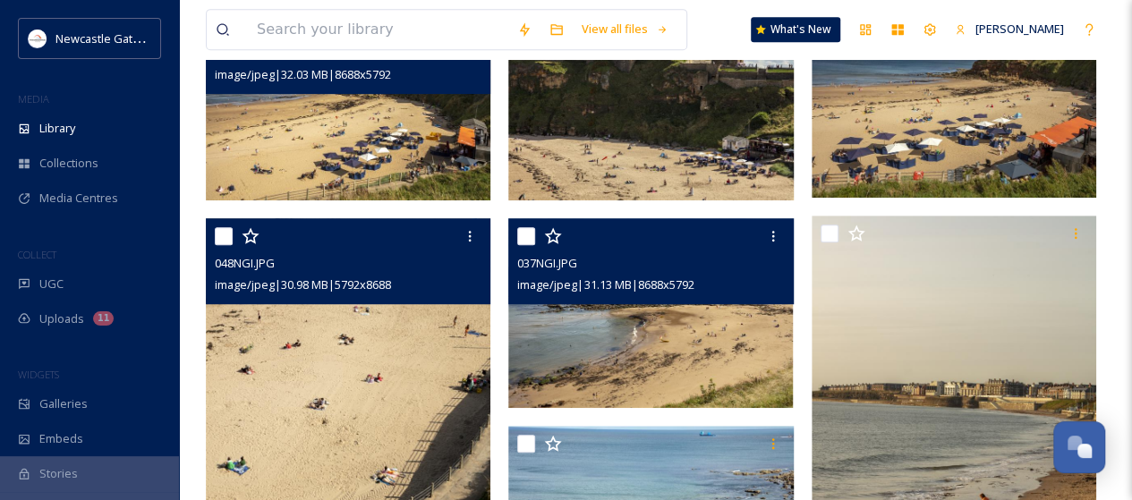
click at [652, 348] on img at bounding box center [650, 313] width 285 height 190
